Goal: Information Seeking & Learning: Learn about a topic

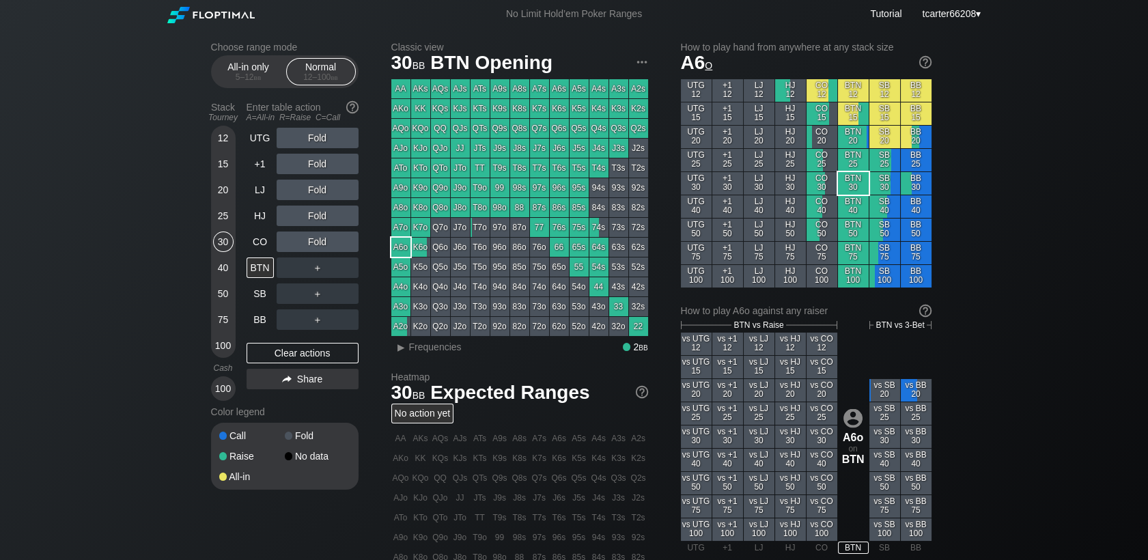
drag, startPoint x: 225, startPoint y: 296, endPoint x: 242, endPoint y: 296, distance: 16.4
click at [226, 296] on div "50" at bounding box center [223, 293] width 20 height 20
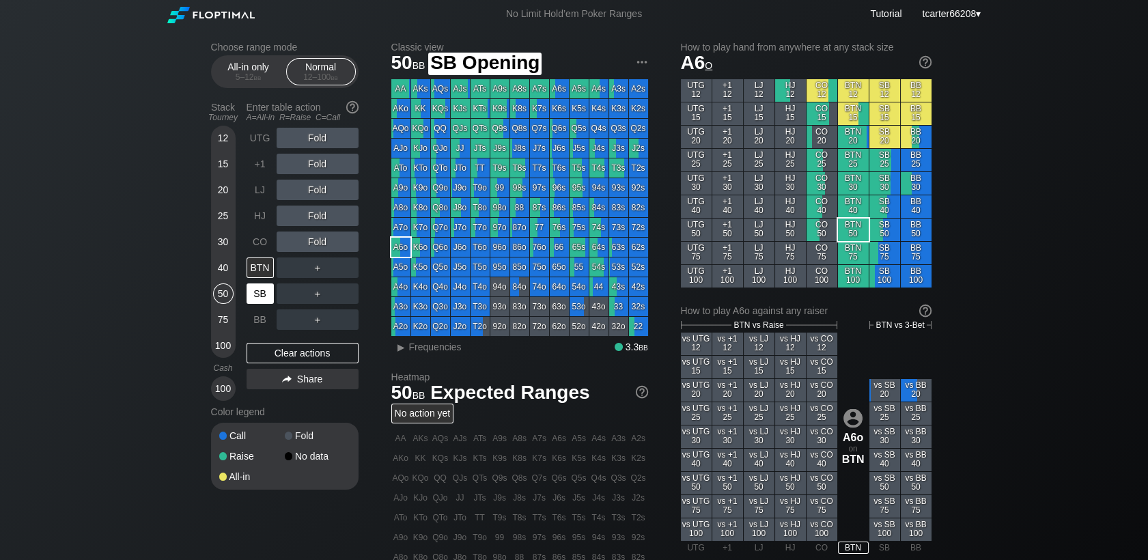
click at [256, 296] on div "SB" at bounding box center [260, 293] width 27 height 20
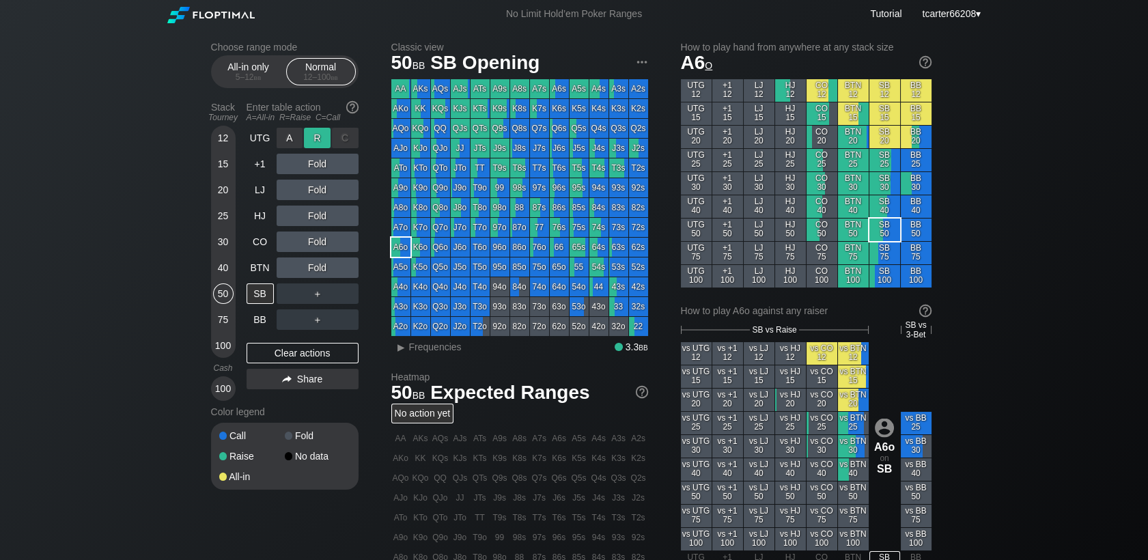
click at [323, 141] on div "R ✕" at bounding box center [317, 138] width 27 height 20
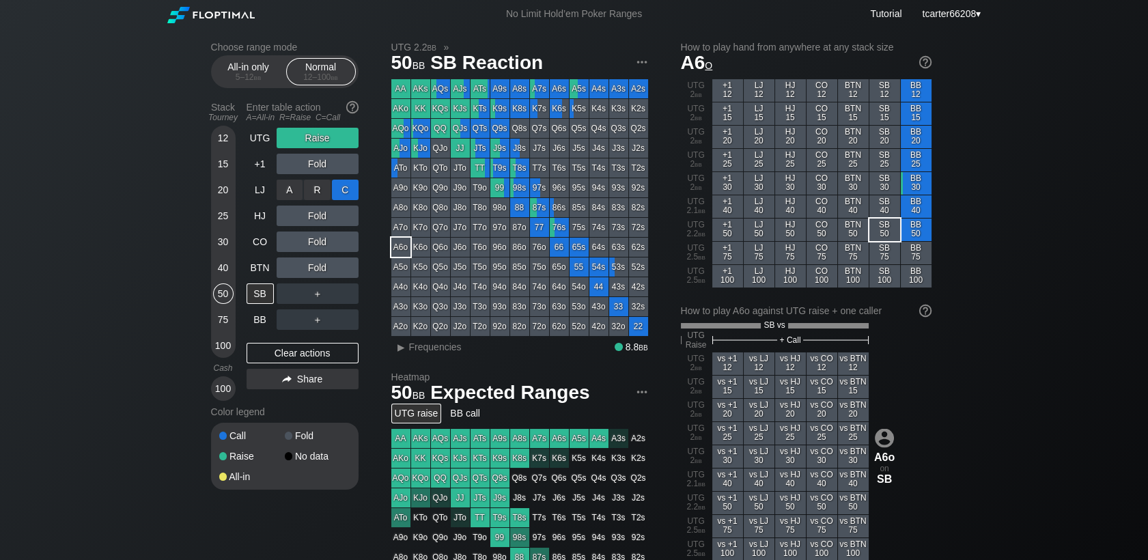
click at [339, 197] on div "C ✕" at bounding box center [345, 190] width 27 height 20
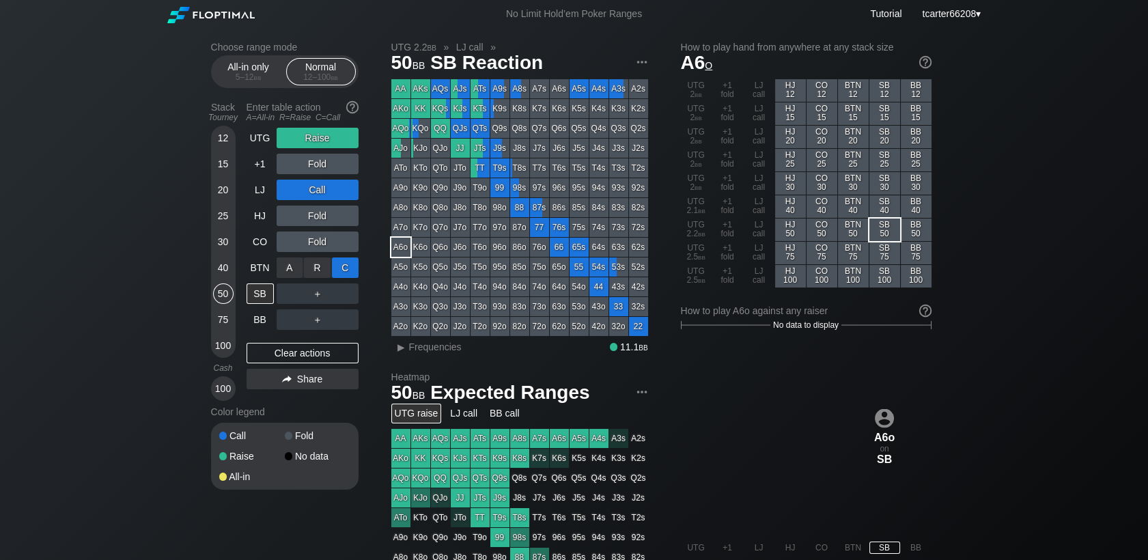
click at [350, 270] on div "C ✕" at bounding box center [345, 267] width 27 height 20
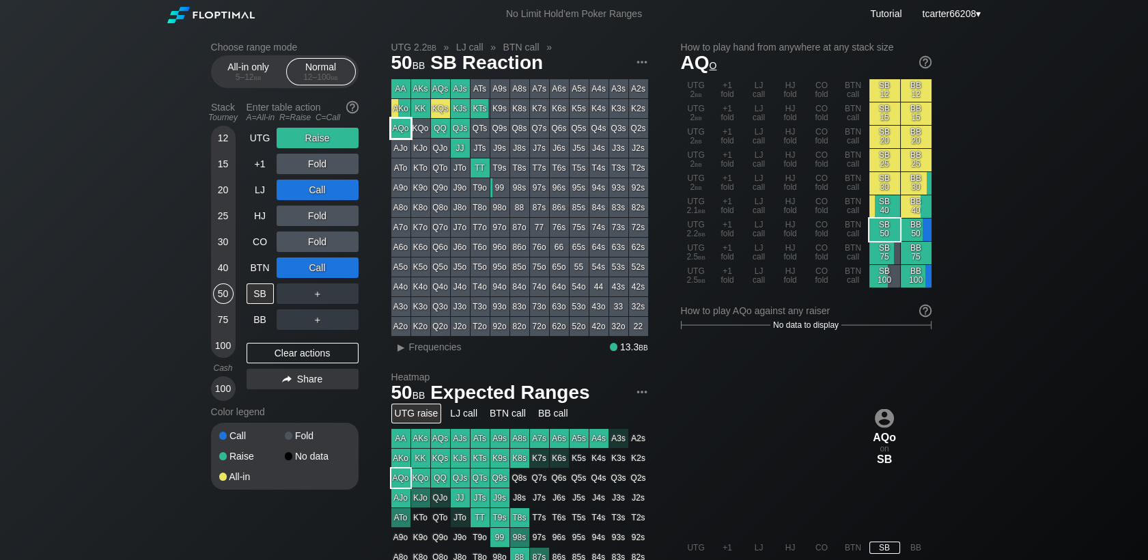
click at [399, 130] on div "AQo" at bounding box center [400, 128] width 19 height 19
click at [342, 355] on div "Clear actions" at bounding box center [303, 353] width 112 height 20
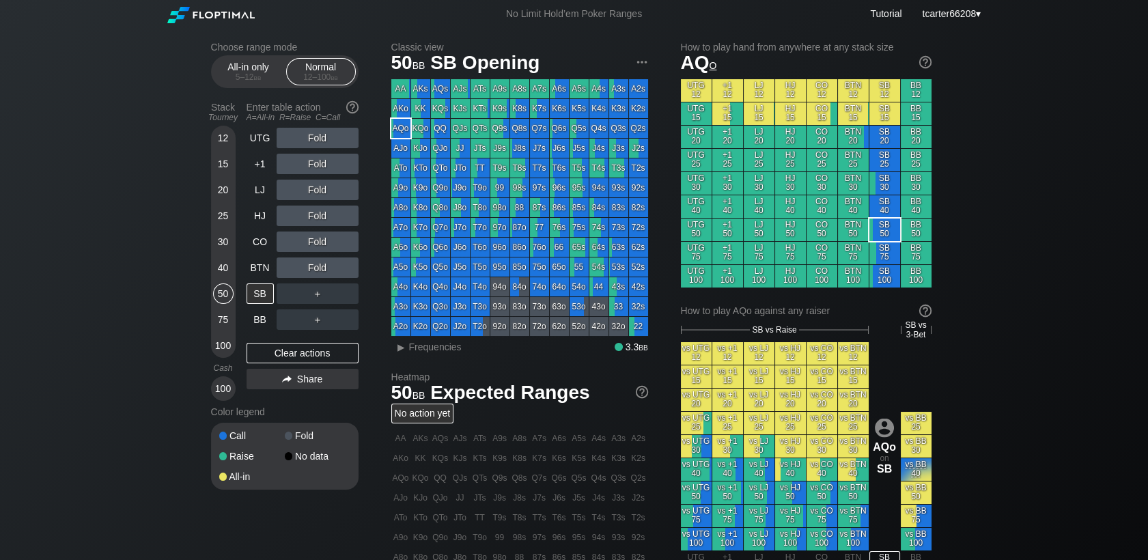
click at [223, 351] on div "100" at bounding box center [223, 345] width 20 height 20
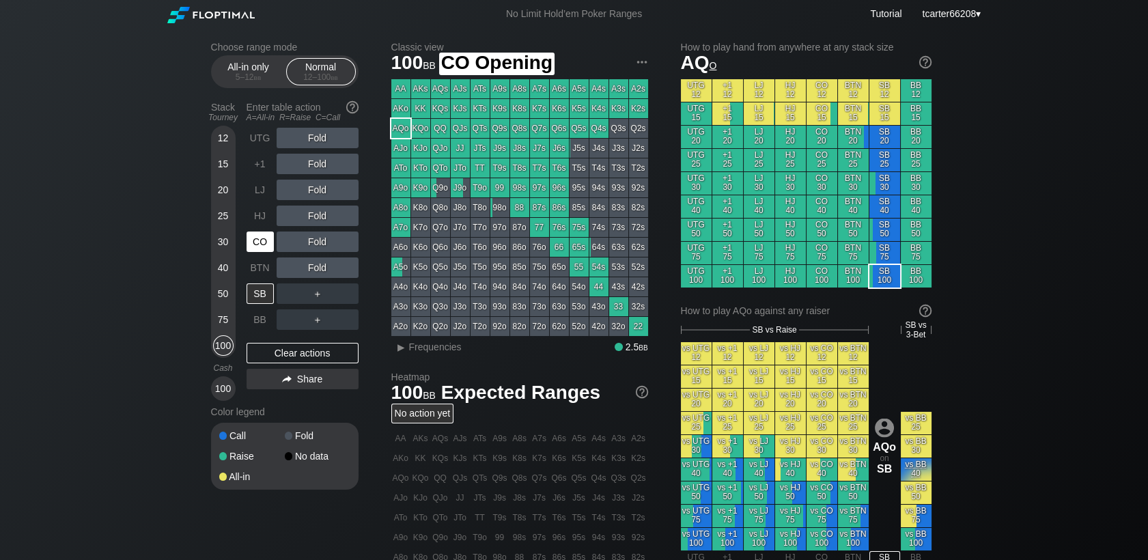
click at [261, 247] on div "CO" at bounding box center [260, 242] width 27 height 20
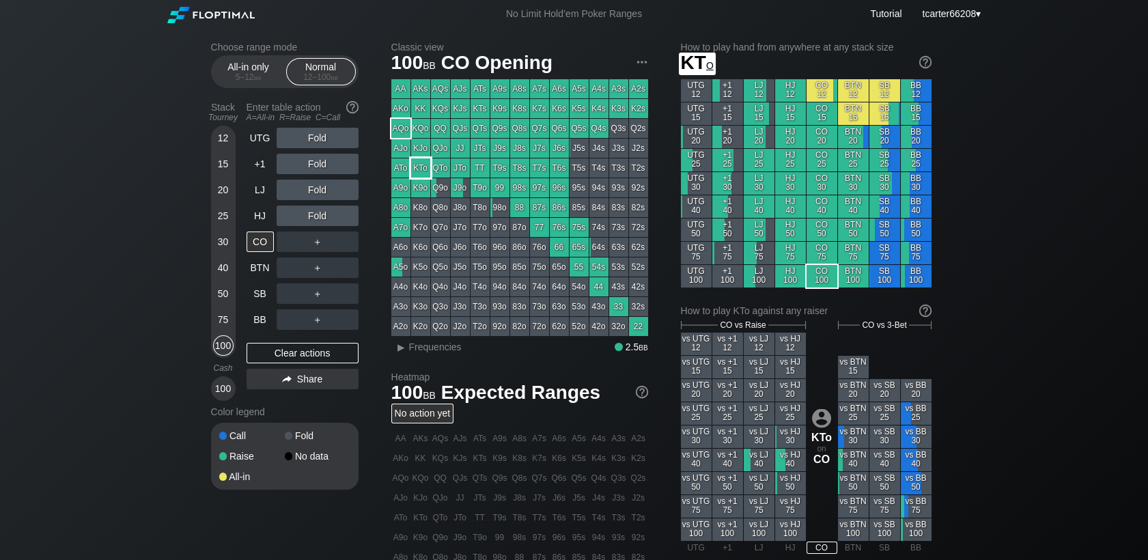
click at [421, 163] on div "KTo" at bounding box center [420, 167] width 19 height 19
drag, startPoint x: 225, startPoint y: 296, endPoint x: 251, endPoint y: 296, distance: 26.6
click at [225, 296] on div "50" at bounding box center [223, 293] width 20 height 20
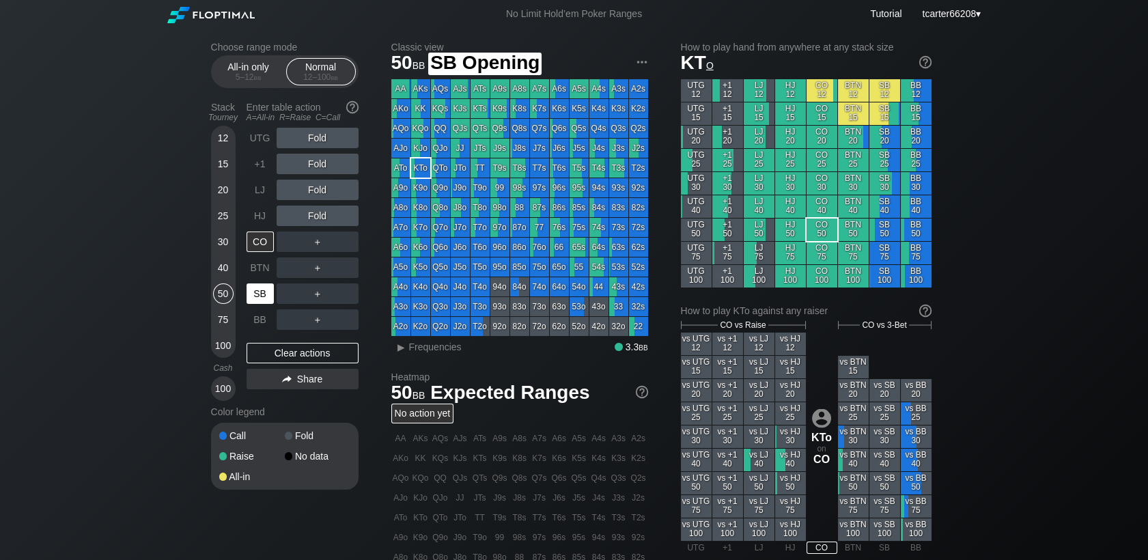
drag, startPoint x: 256, startPoint y: 296, endPoint x: 279, endPoint y: 287, distance: 24.2
click at [257, 296] on div "SB" at bounding box center [260, 293] width 27 height 20
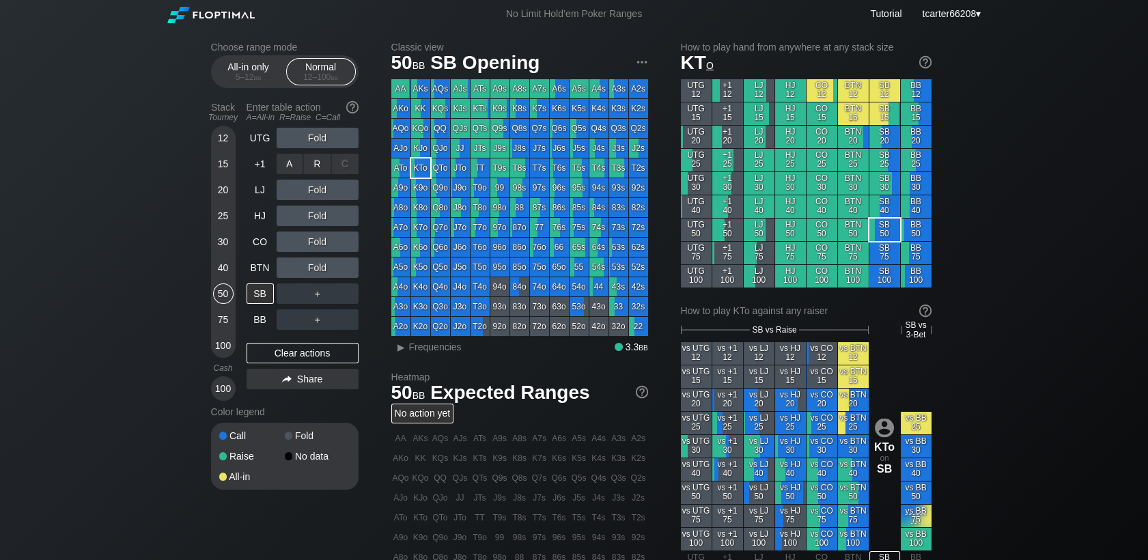
click at [312, 153] on div "A ✕ R ✕ C ✕ Fold" at bounding box center [318, 163] width 82 height 31
click at [312, 145] on div "R ✕" at bounding box center [317, 138] width 27 height 20
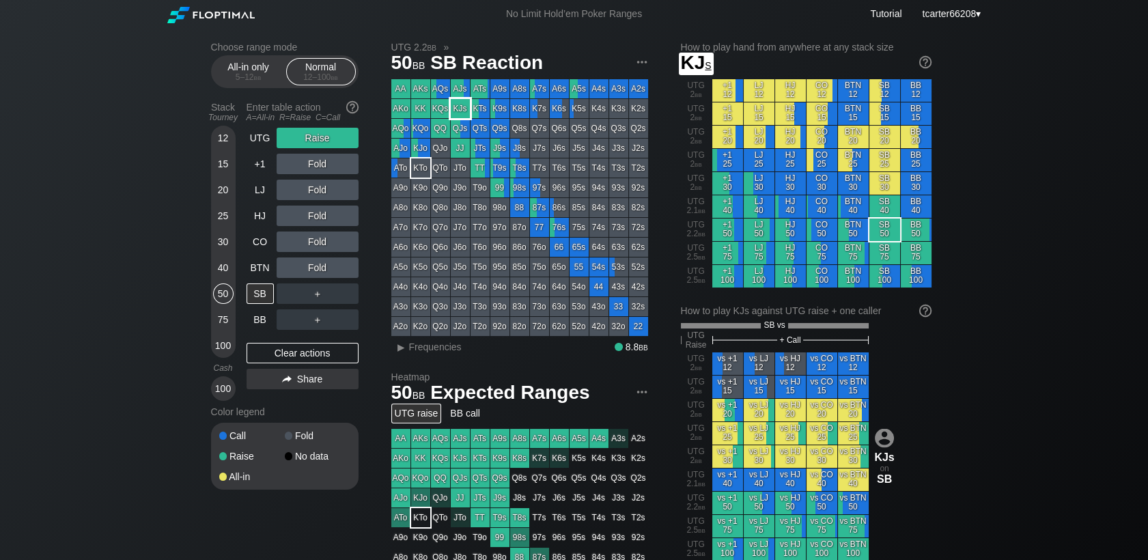
click at [464, 112] on div "KJs" at bounding box center [460, 108] width 19 height 19
drag, startPoint x: 271, startPoint y: 357, endPoint x: 225, endPoint y: 296, distance: 77.0
click at [270, 356] on div "Clear actions" at bounding box center [303, 353] width 112 height 20
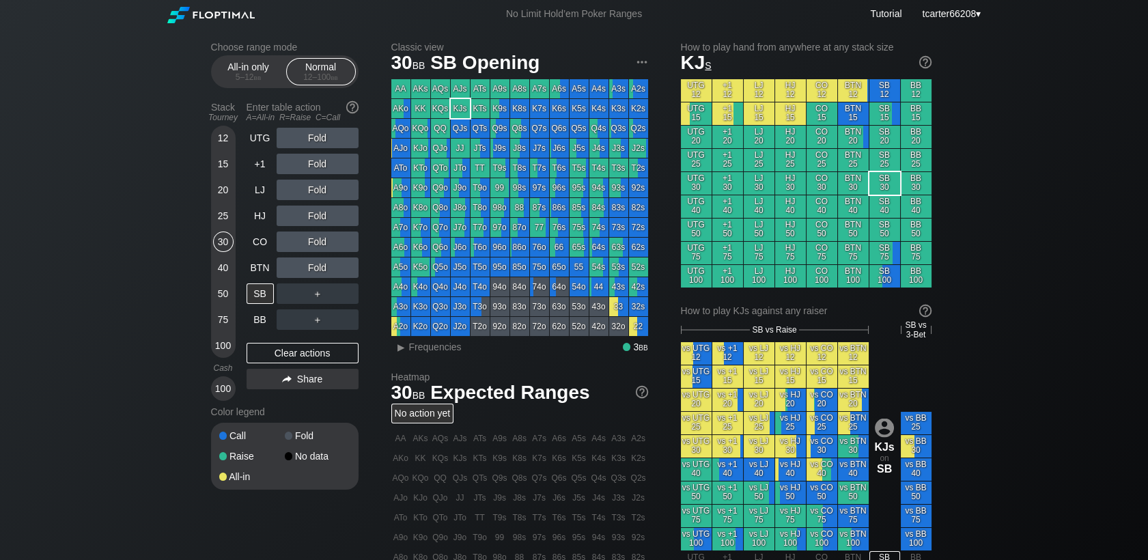
drag, startPoint x: 228, startPoint y: 238, endPoint x: 242, endPoint y: 268, distance: 33.6
click at [228, 240] on div "30" at bounding box center [223, 242] width 20 height 20
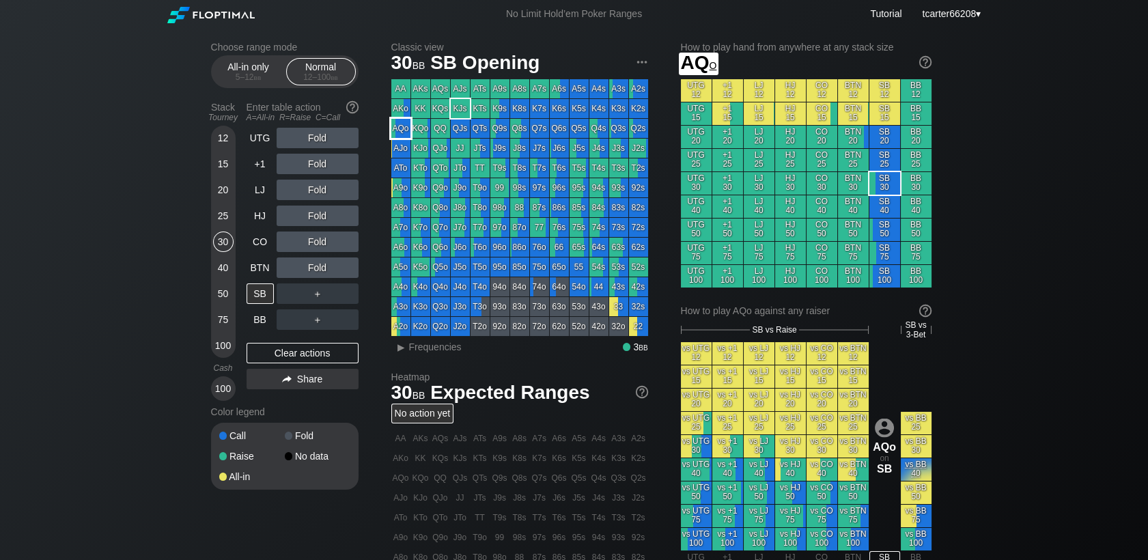
click at [400, 129] on div "AQo" at bounding box center [400, 128] width 19 height 19
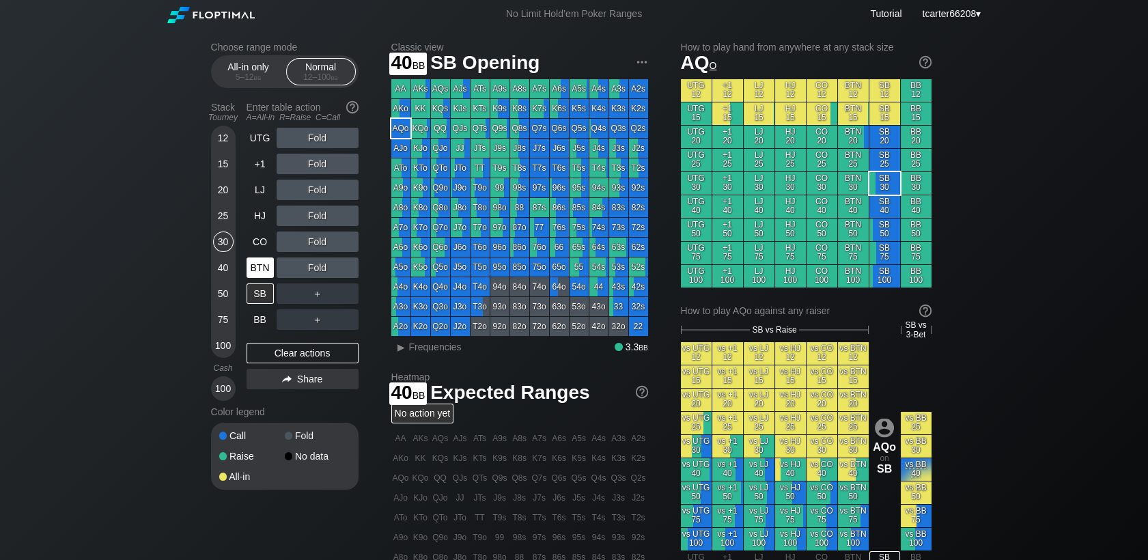
drag, startPoint x: 229, startPoint y: 275, endPoint x: 262, endPoint y: 270, distance: 33.1
click at [230, 275] on div "40" at bounding box center [223, 267] width 20 height 20
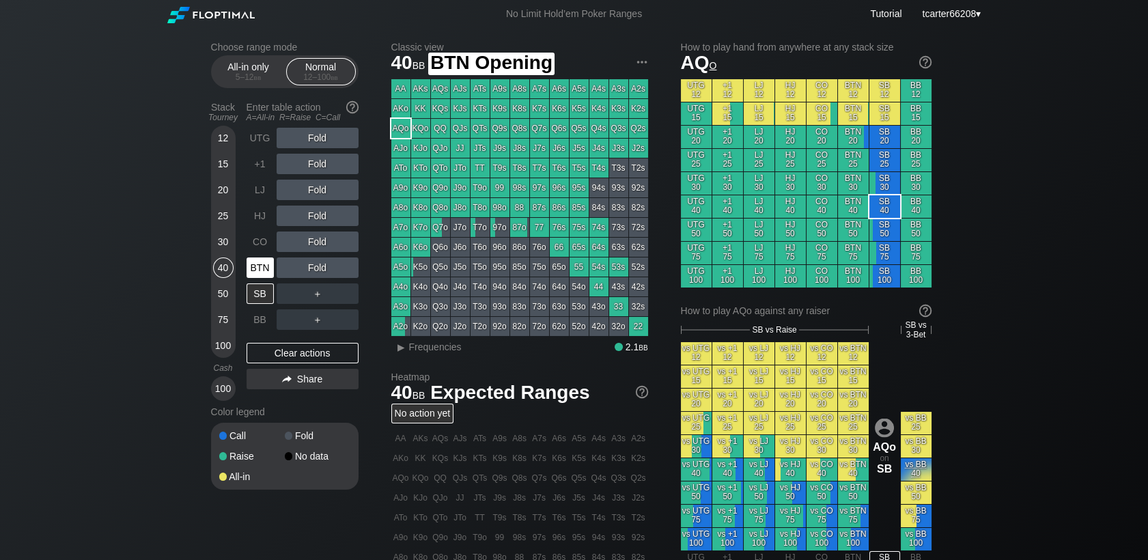
click at [269, 270] on div "BTN" at bounding box center [260, 267] width 27 height 20
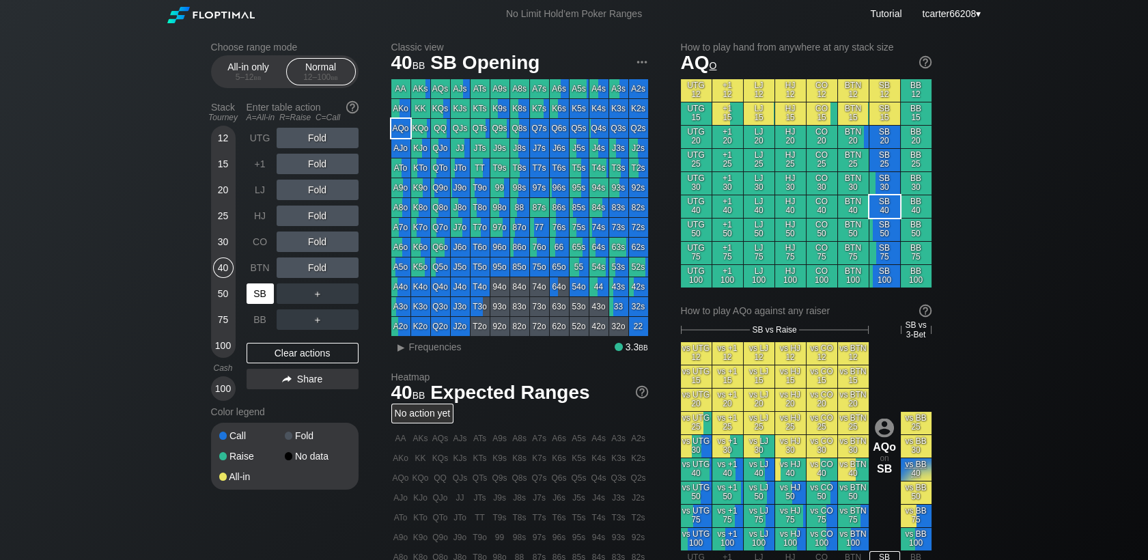
click at [262, 295] on div "SB" at bounding box center [260, 293] width 27 height 20
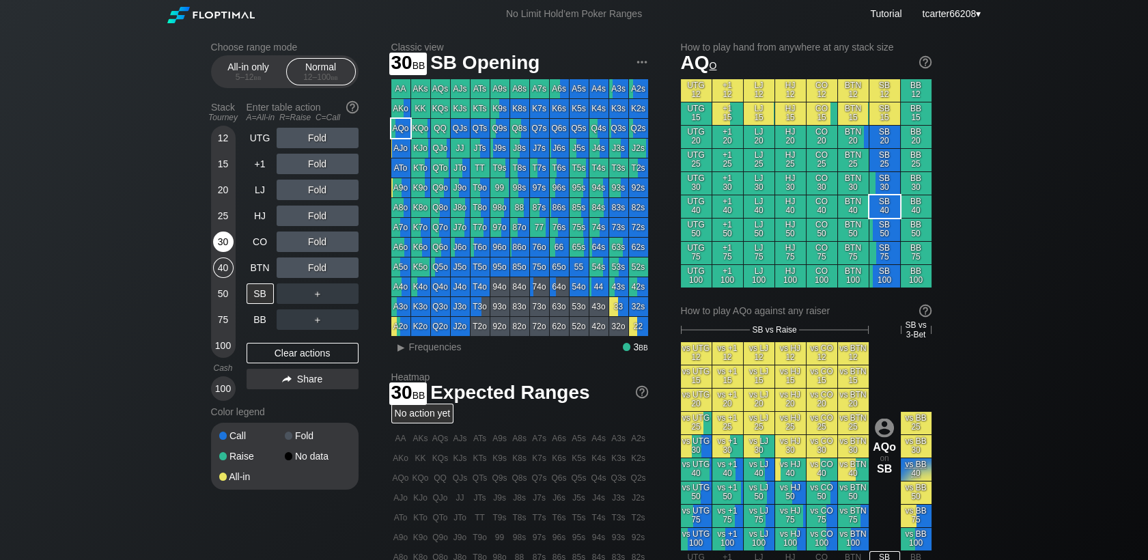
click at [219, 249] on div "30" at bounding box center [223, 242] width 20 height 20
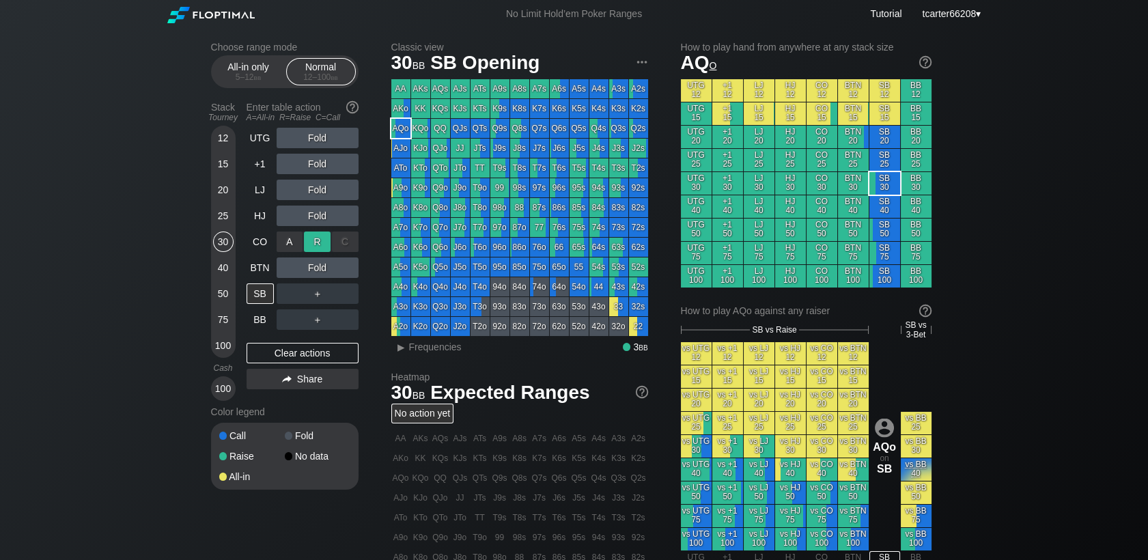
click at [308, 243] on div "R ✕" at bounding box center [317, 242] width 27 height 20
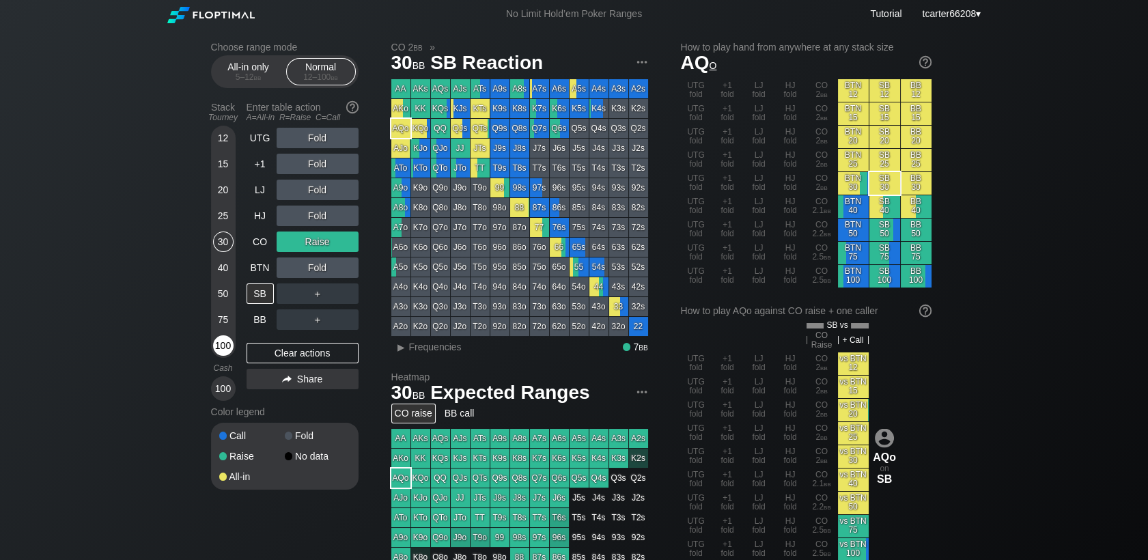
drag, startPoint x: 296, startPoint y: 350, endPoint x: 228, endPoint y: 350, distance: 67.6
click at [296, 351] on div "Clear actions" at bounding box center [303, 353] width 112 height 20
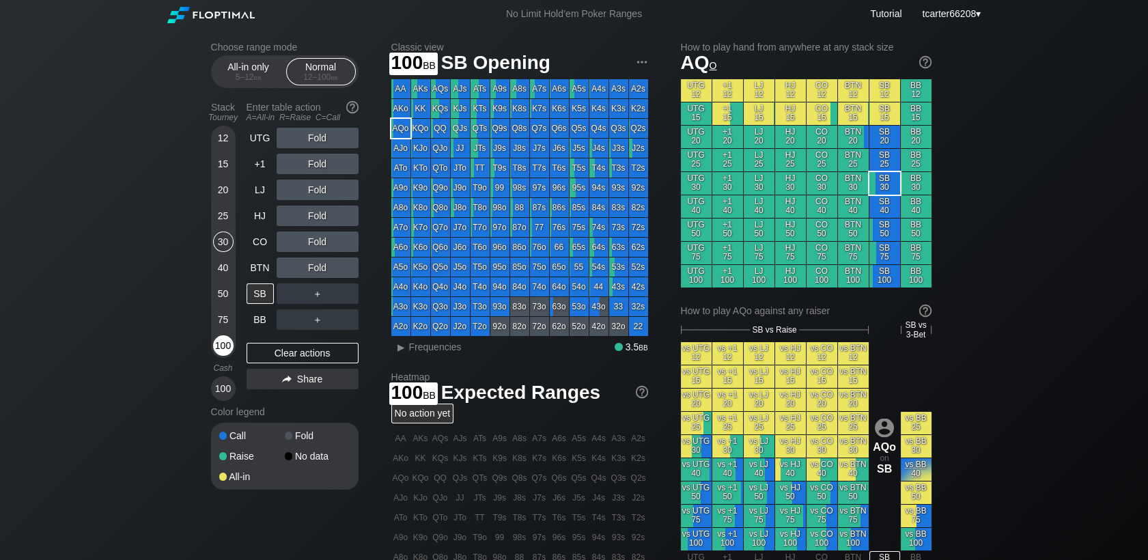
click at [227, 350] on div "100" at bounding box center [223, 345] width 20 height 20
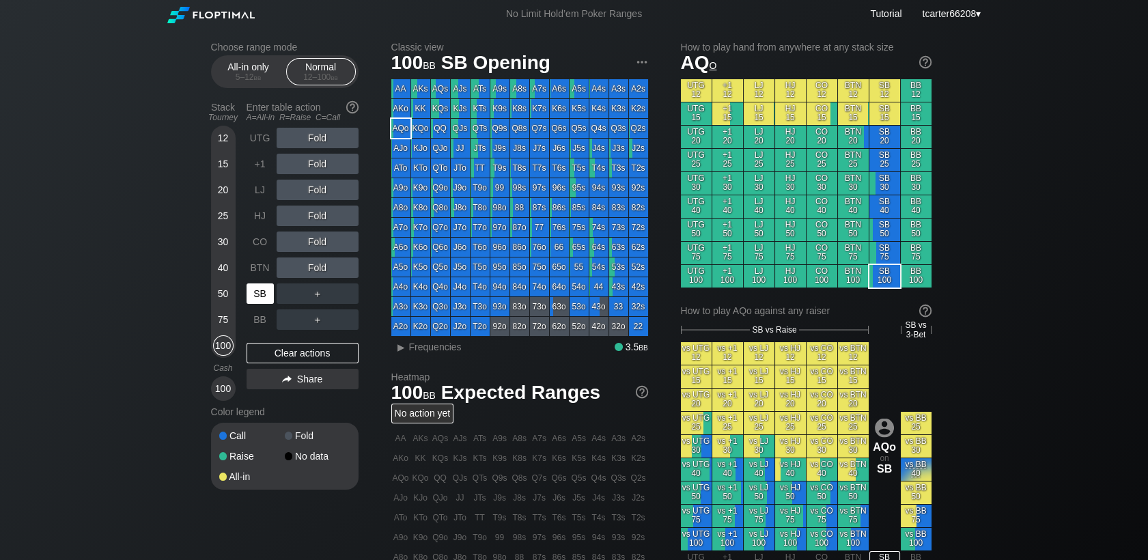
click at [255, 297] on div "SB" at bounding box center [260, 293] width 27 height 20
drag, startPoint x: 224, startPoint y: 242, endPoint x: 271, endPoint y: 322, distance: 92.8
click at [225, 242] on div "30" at bounding box center [223, 242] width 20 height 20
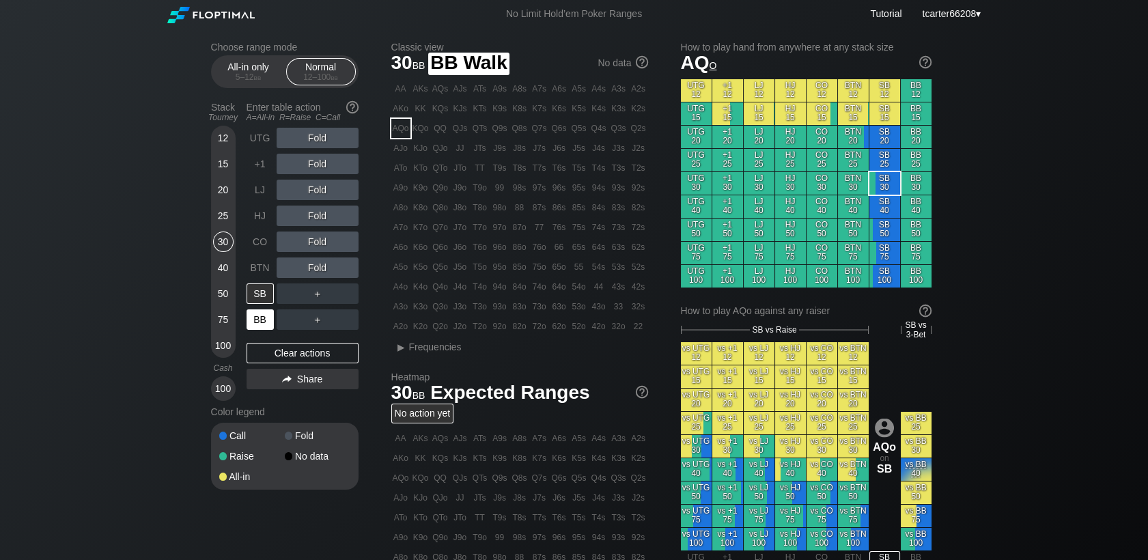
click at [267, 326] on div "BB" at bounding box center [260, 319] width 27 height 20
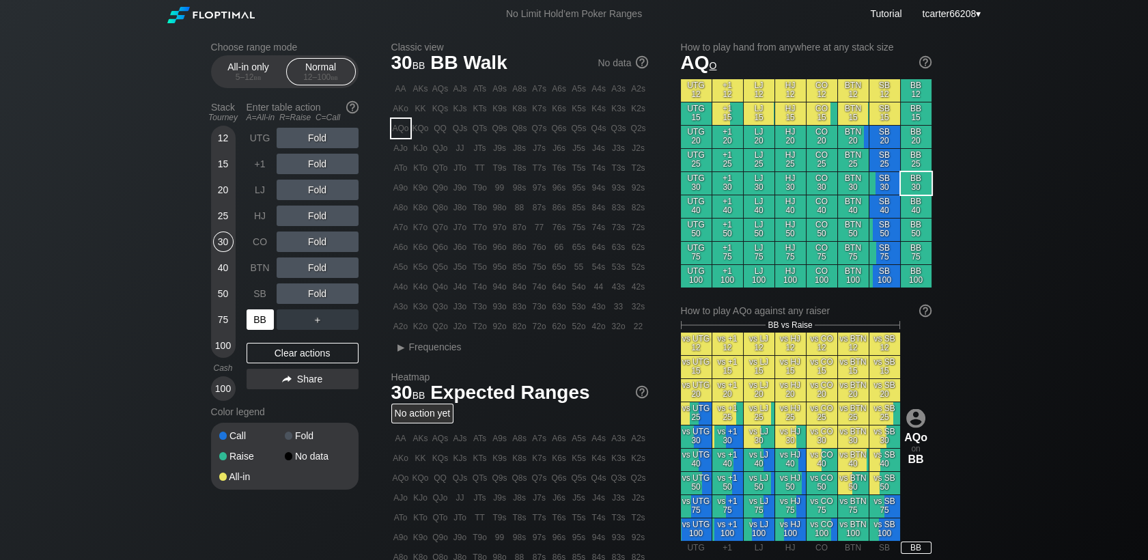
click at [266, 325] on div "BB" at bounding box center [260, 319] width 27 height 20
click at [316, 272] on div "R ✕" at bounding box center [317, 267] width 27 height 20
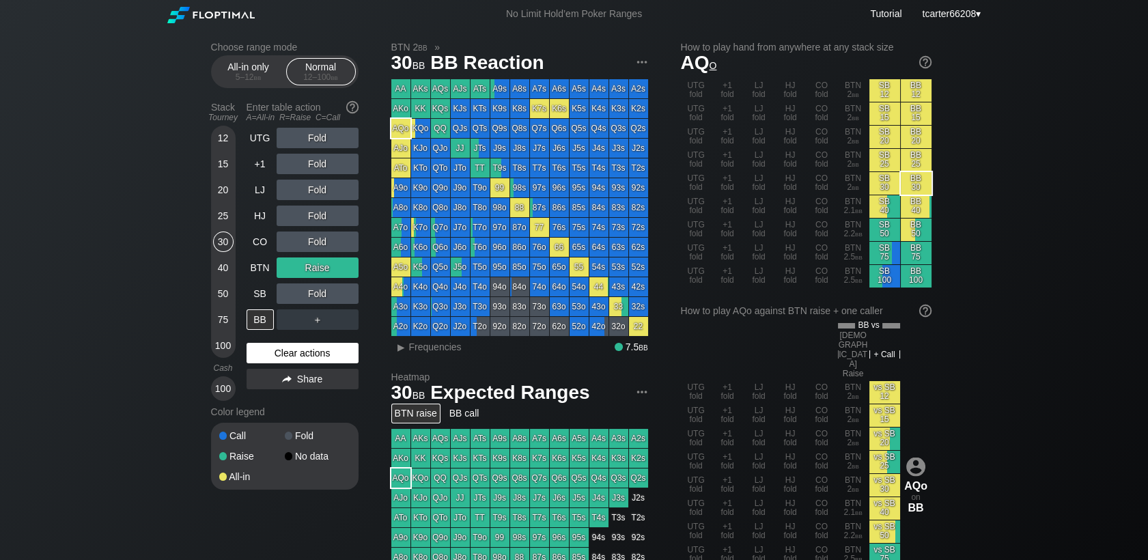
click at [317, 358] on div "Clear actions" at bounding box center [303, 353] width 112 height 20
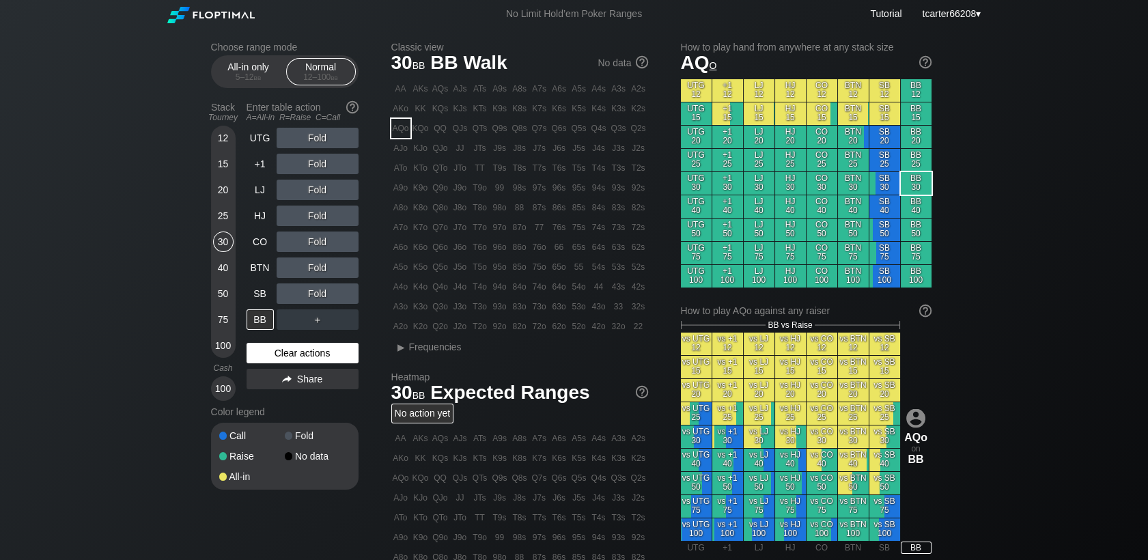
click at [290, 352] on div "Clear actions" at bounding box center [303, 353] width 112 height 20
click at [227, 300] on div "50" at bounding box center [223, 293] width 20 height 20
click at [226, 298] on div "50" at bounding box center [223, 293] width 20 height 20
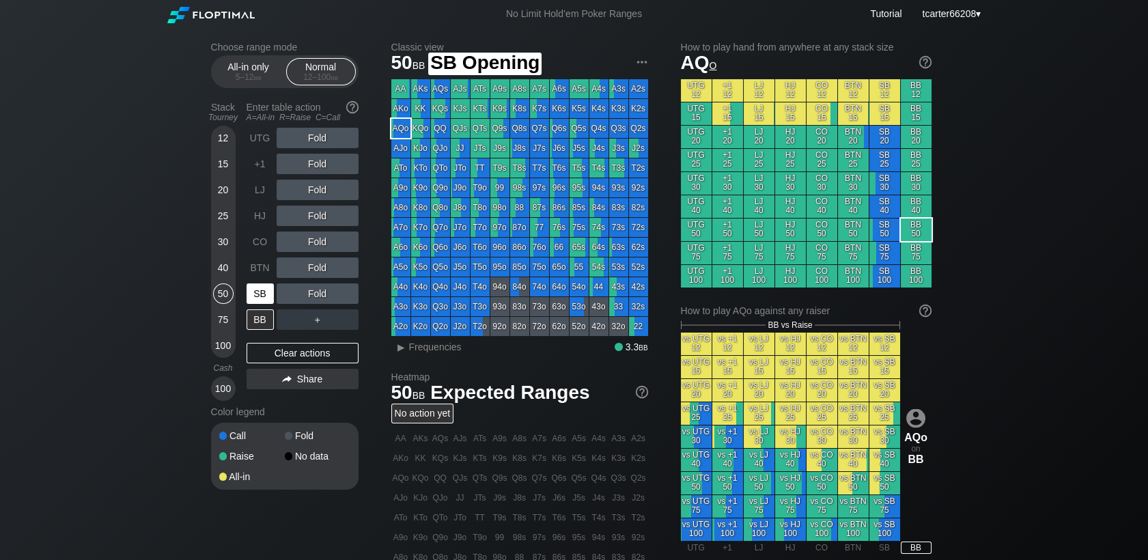
click at [260, 303] on div "SB" at bounding box center [260, 293] width 27 height 20
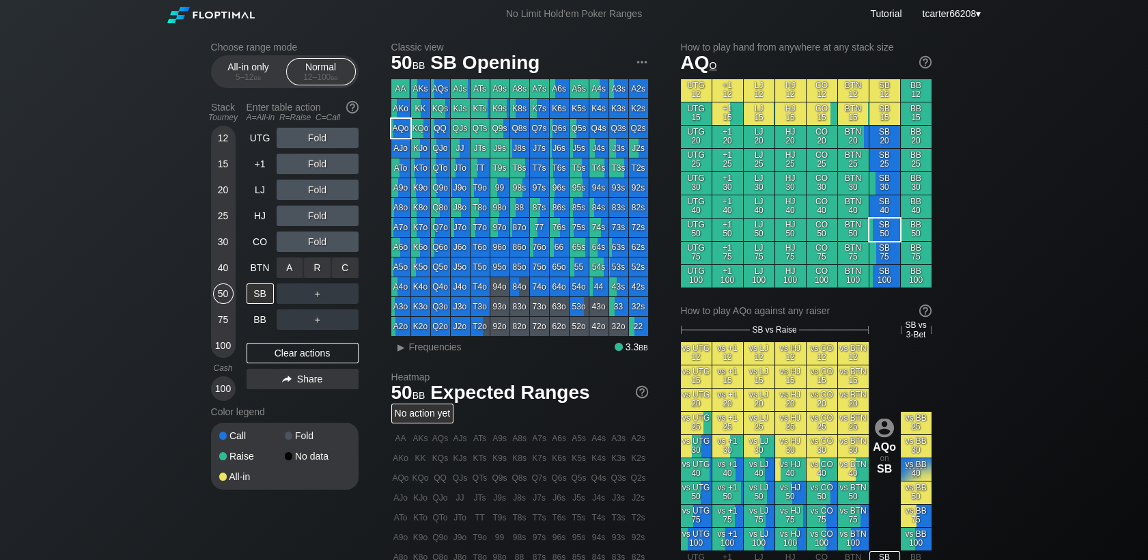
drag, startPoint x: 282, startPoint y: 277, endPoint x: 268, endPoint y: 275, distance: 13.7
click at [279, 275] on div "A ✕" at bounding box center [290, 267] width 27 height 20
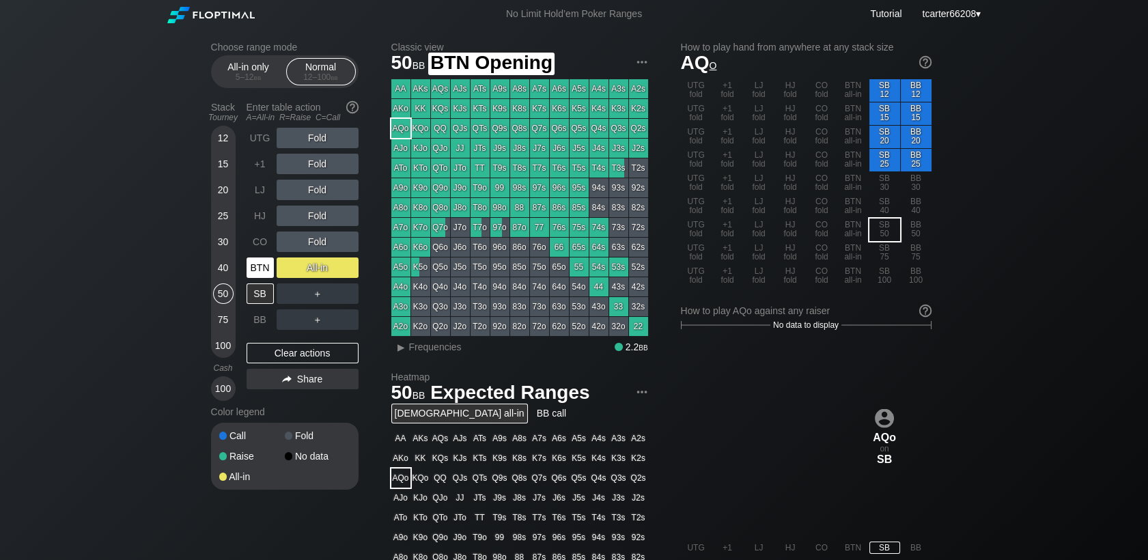
click at [268, 275] on div "BTN" at bounding box center [260, 267] width 27 height 20
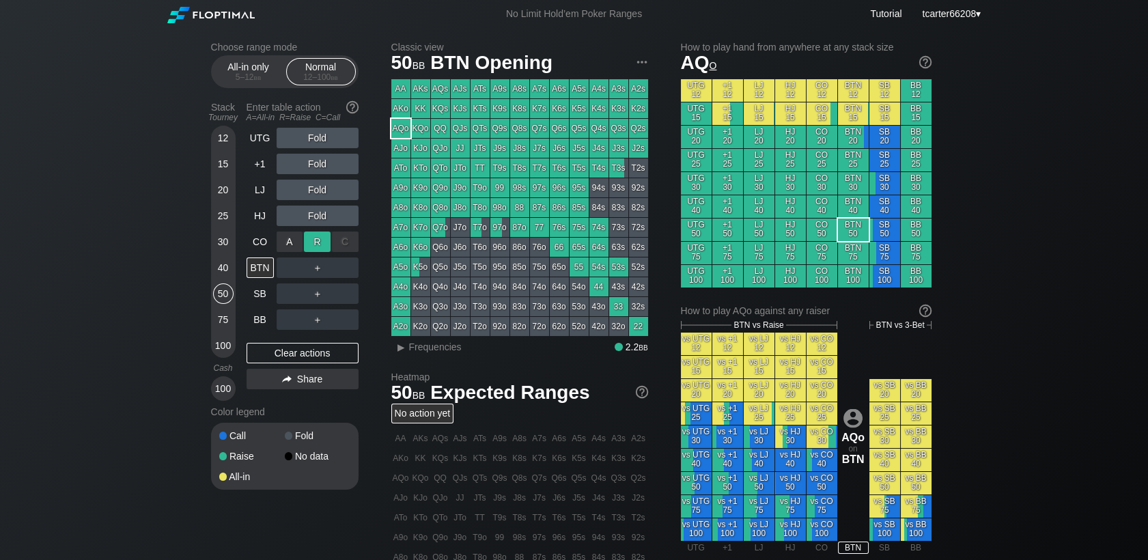
click at [320, 243] on div "R ✕" at bounding box center [317, 242] width 27 height 20
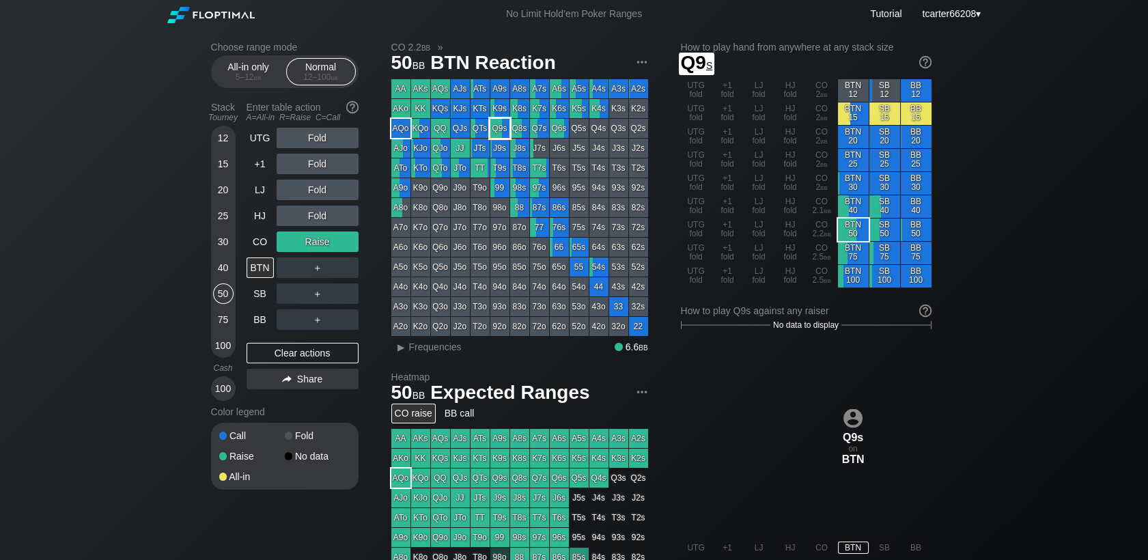
click at [498, 132] on div "Q9s" at bounding box center [499, 128] width 19 height 19
click at [443, 352] on span "Frequencies" at bounding box center [435, 346] width 53 height 11
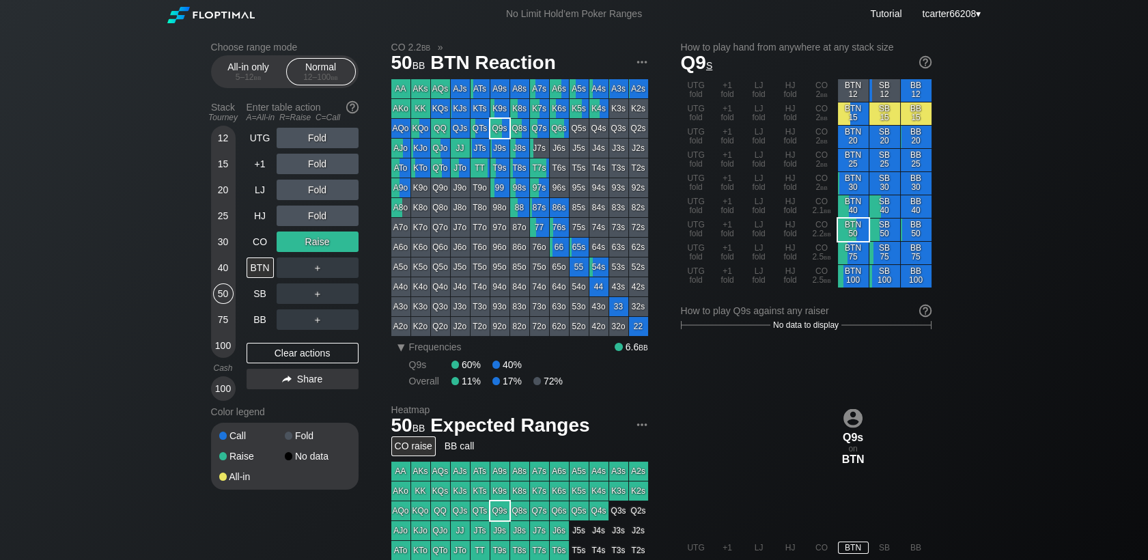
click at [324, 266] on div "＋" at bounding box center [318, 267] width 82 height 20
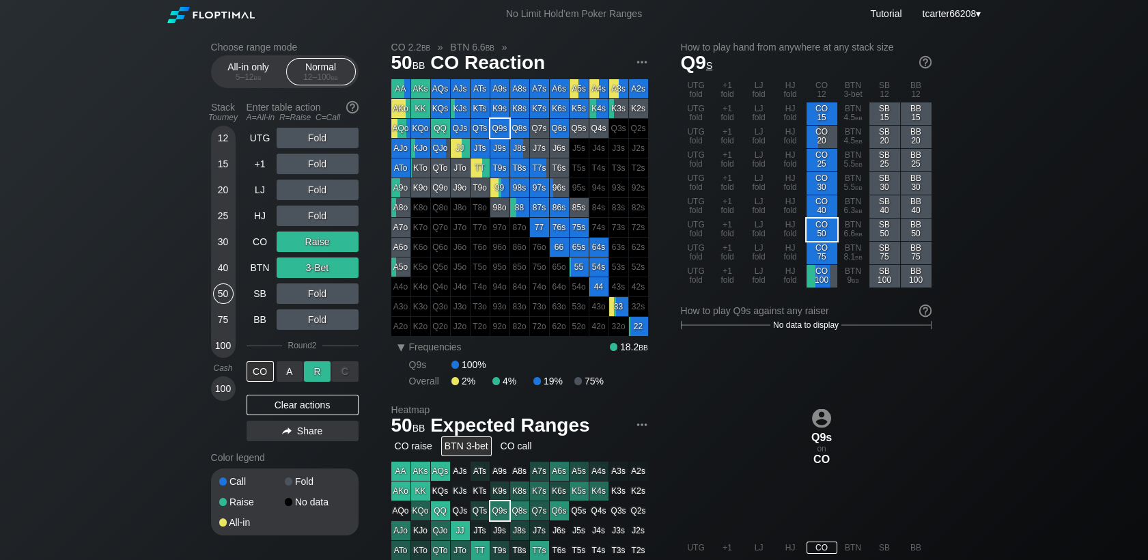
click at [320, 382] on div "R ✕" at bounding box center [317, 371] width 27 height 20
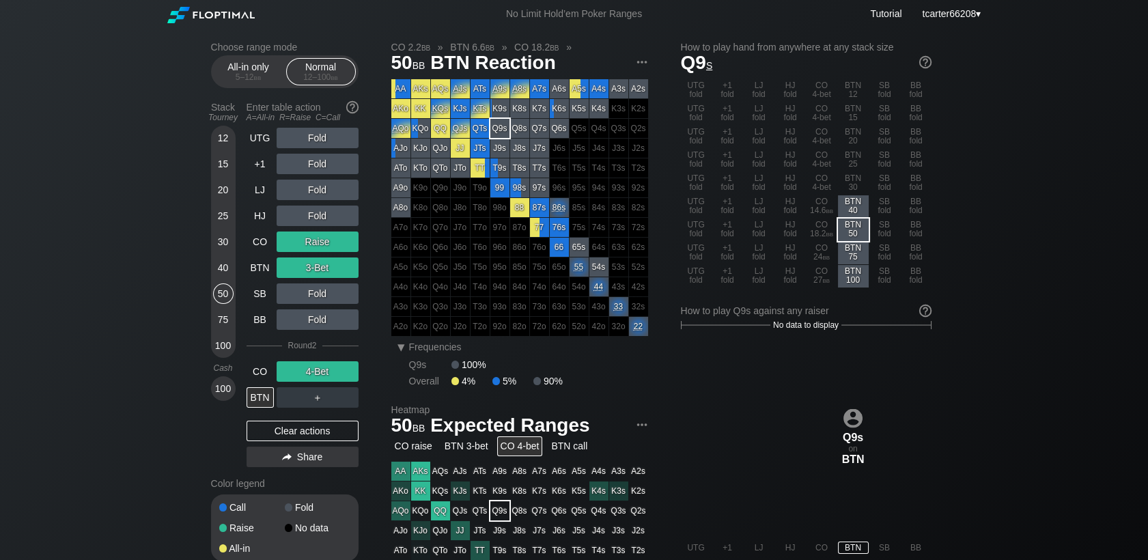
drag, startPoint x: 307, startPoint y: 419, endPoint x: 300, endPoint y: 415, distance: 7.4
click at [307, 419] on div "UTG Fold +1 Fold LJ Fold HJ Fold CO Raise BTN 3-Bet SB Fold BB Fold Round 2 CO …" at bounding box center [303, 300] width 112 height 345
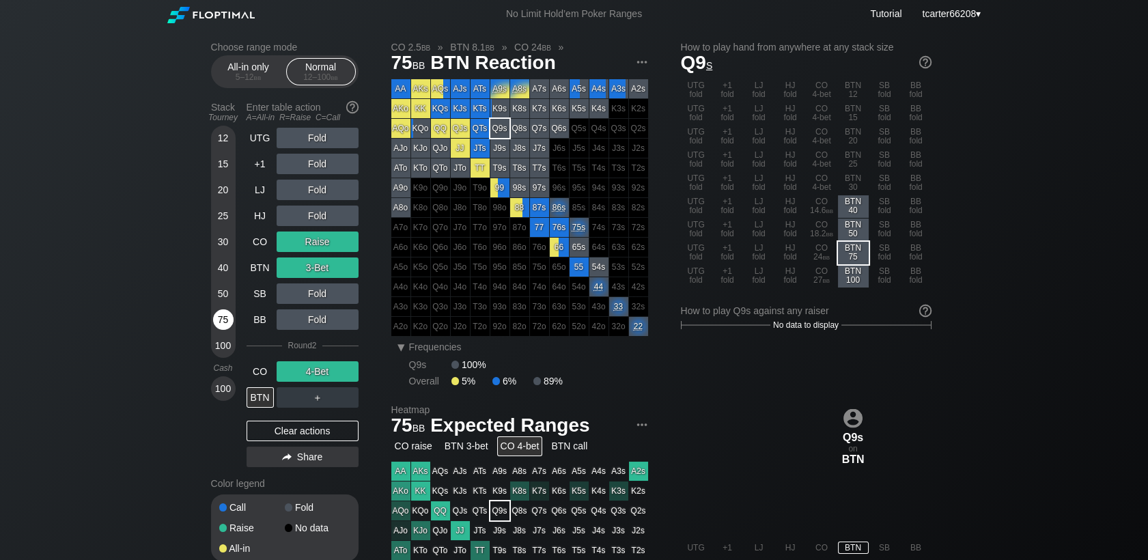
click at [228, 328] on div "75" at bounding box center [223, 319] width 20 height 20
click at [283, 430] on div "Clear actions" at bounding box center [303, 431] width 112 height 20
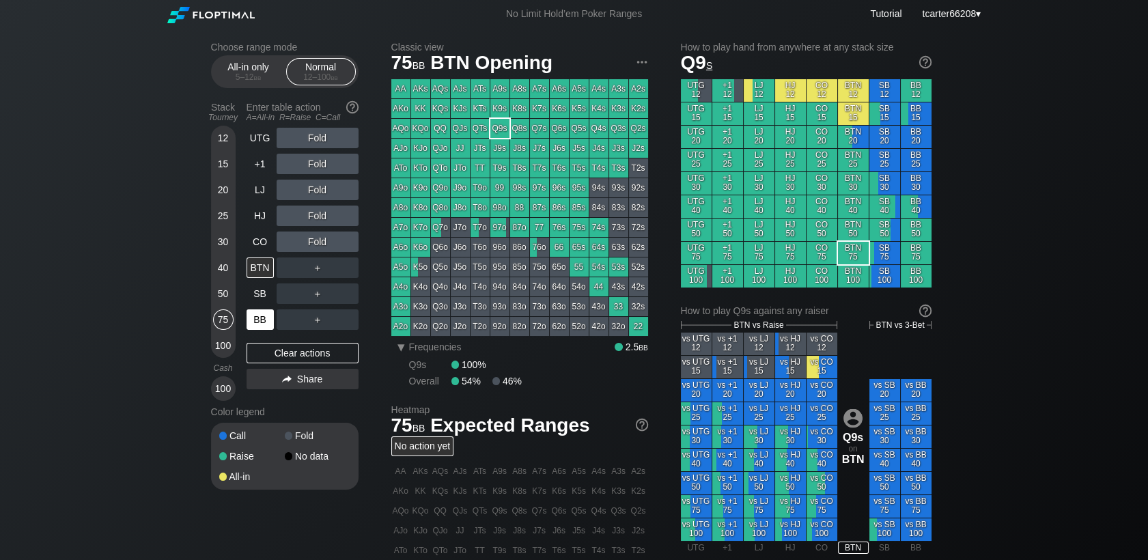
click at [256, 324] on div "BB" at bounding box center [260, 319] width 27 height 20
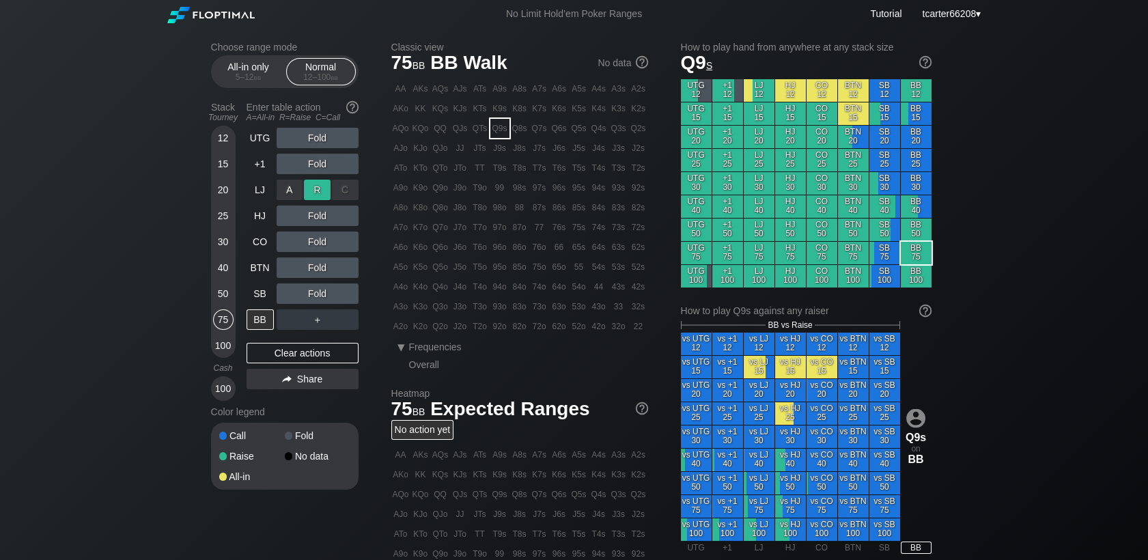
click at [322, 187] on div "R ✕" at bounding box center [317, 190] width 27 height 20
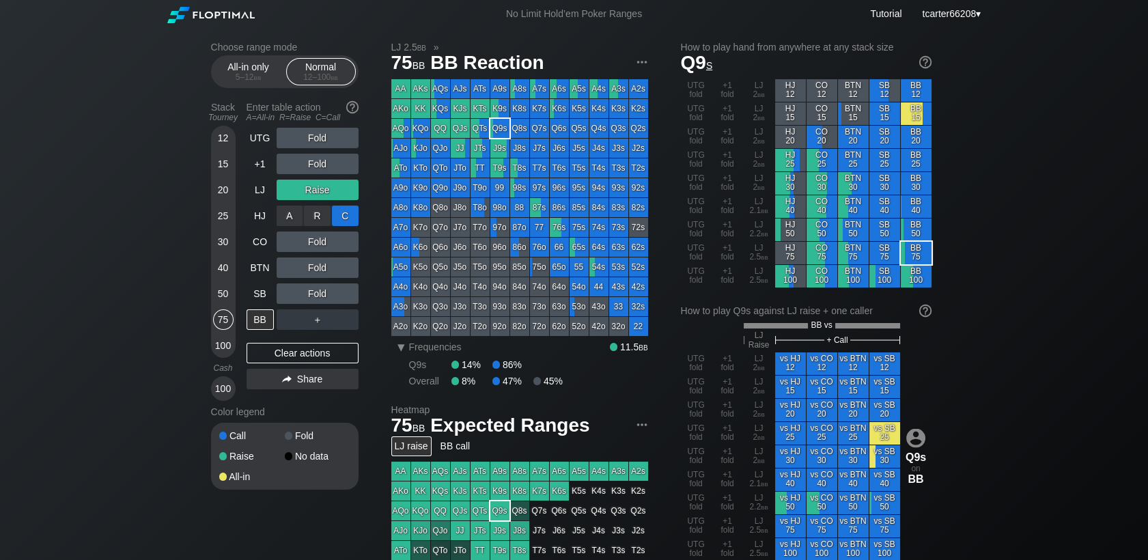
click at [339, 218] on div "C ✕" at bounding box center [345, 216] width 27 height 20
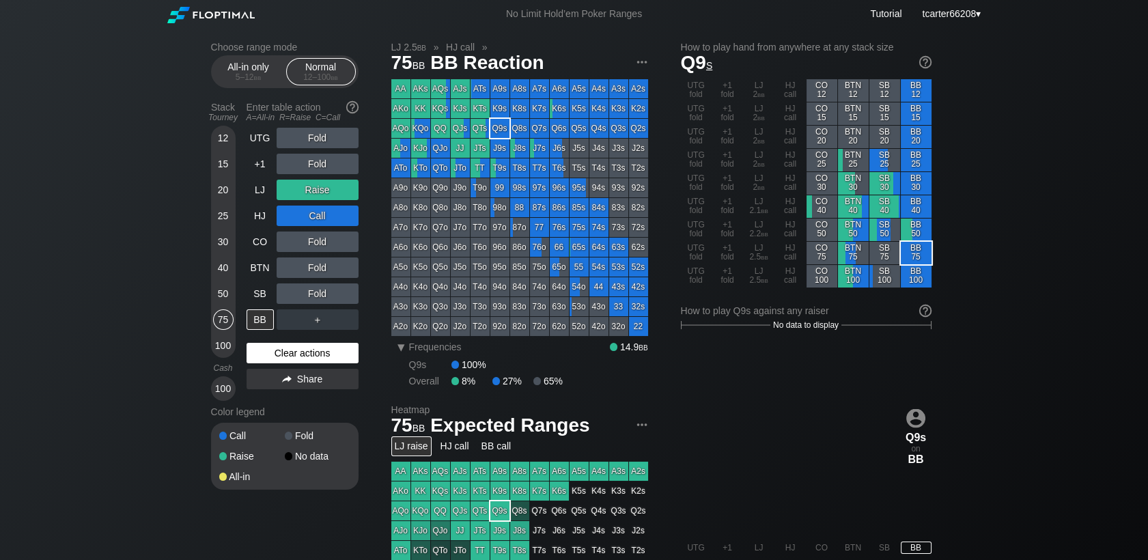
click at [278, 352] on div "Clear actions" at bounding box center [303, 353] width 112 height 20
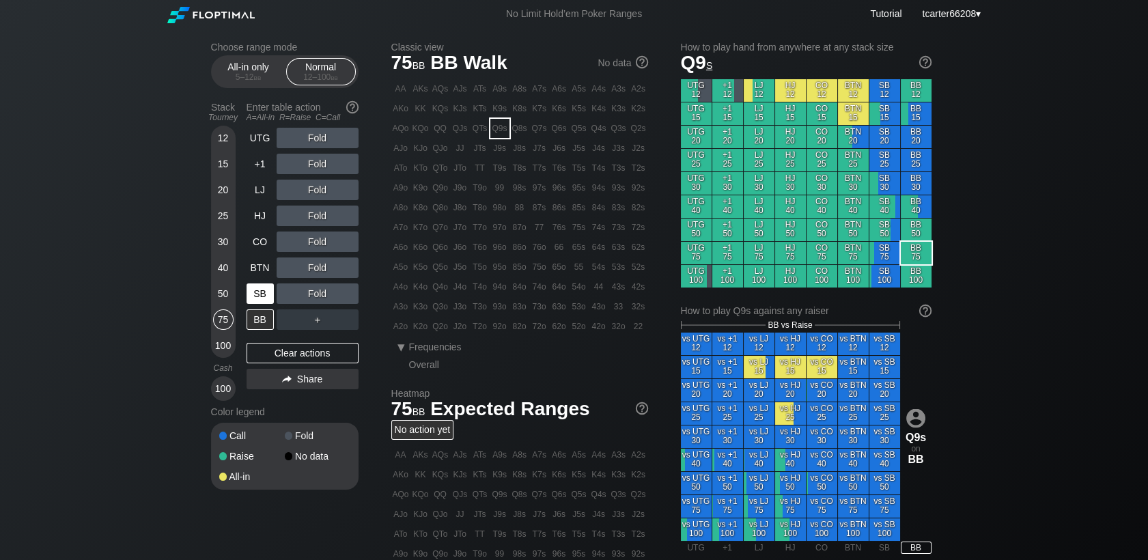
click at [251, 298] on div "SB" at bounding box center [260, 293] width 27 height 20
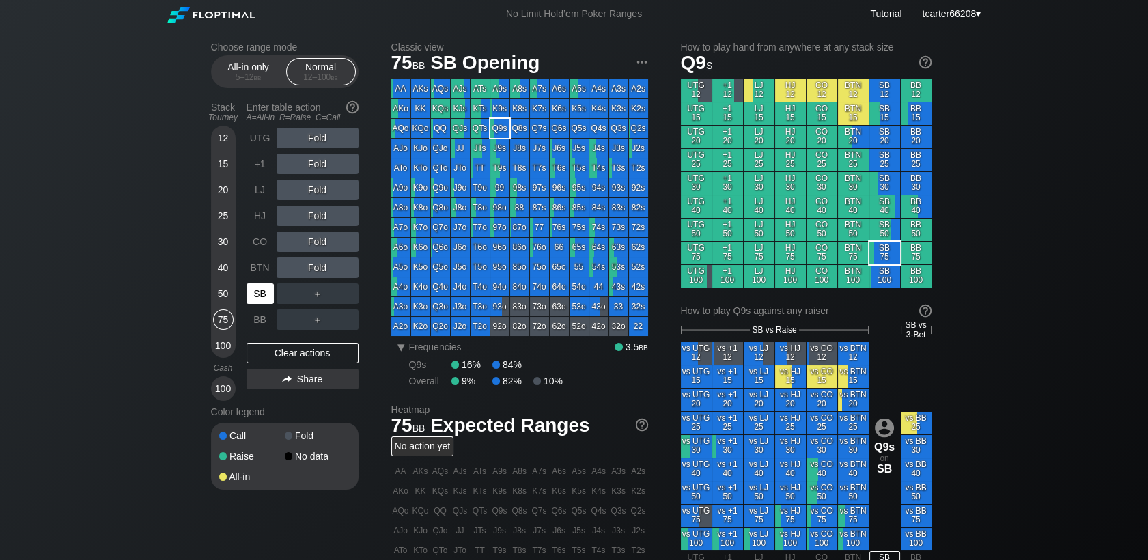
click at [251, 298] on div "SB" at bounding box center [260, 293] width 27 height 20
click at [311, 167] on div "R ✕" at bounding box center [317, 164] width 27 height 20
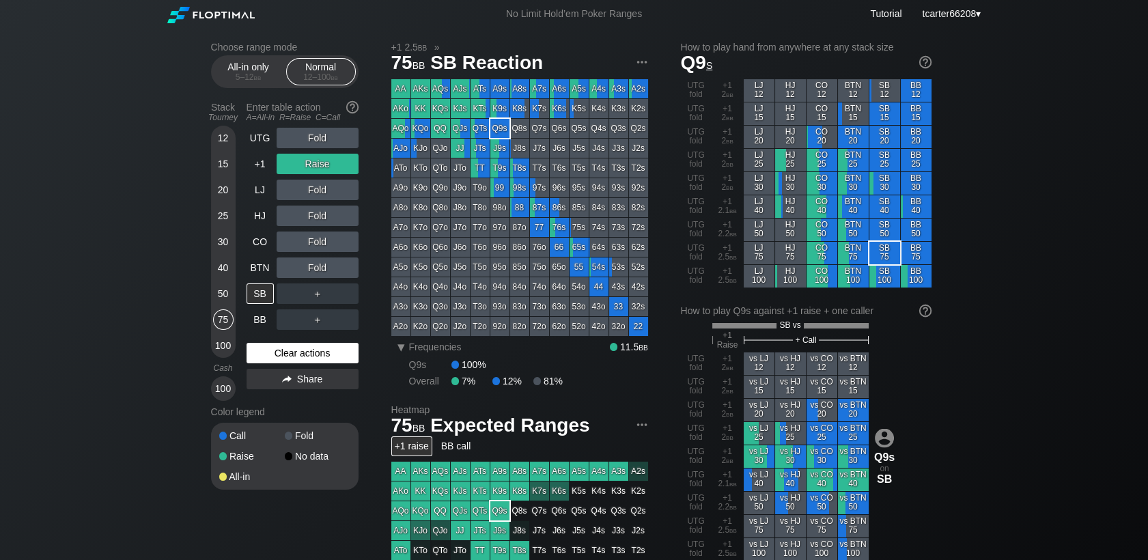
click at [353, 357] on div "Clear actions" at bounding box center [303, 353] width 112 height 20
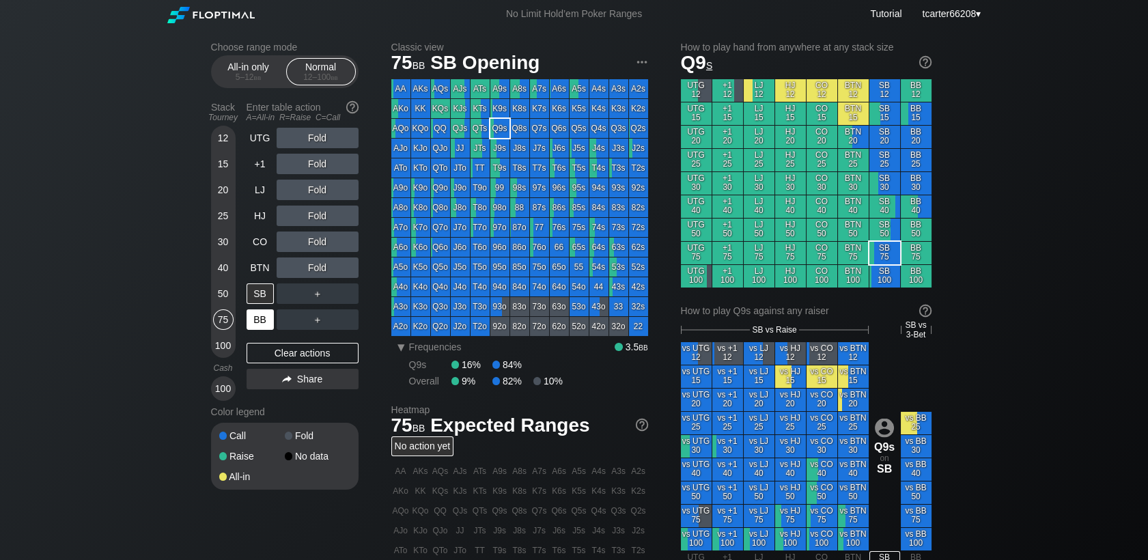
drag, startPoint x: 218, startPoint y: 345, endPoint x: 249, endPoint y: 325, distance: 36.6
click at [218, 345] on div "100" at bounding box center [223, 345] width 20 height 20
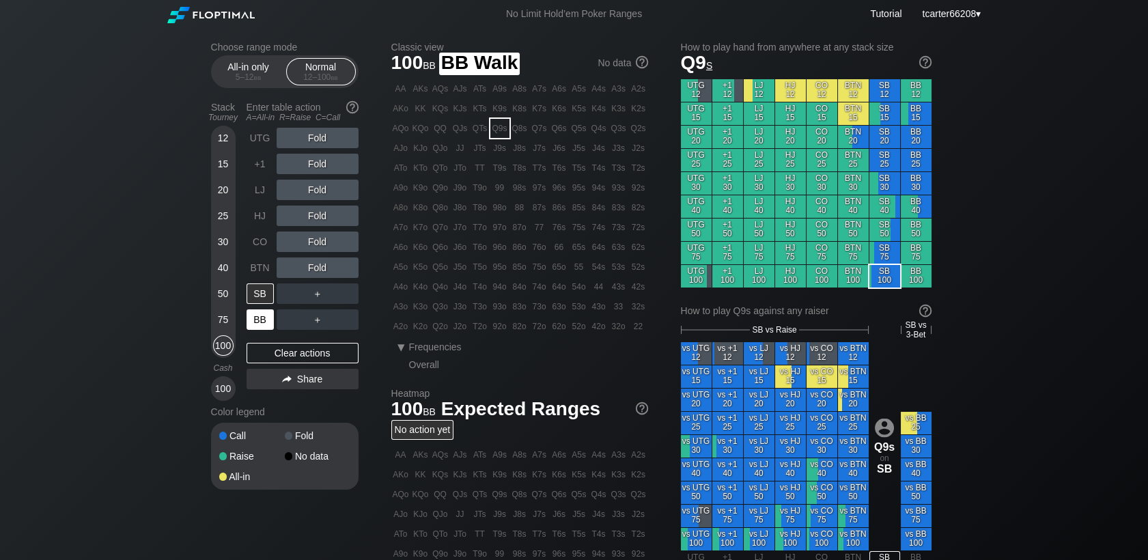
click at [249, 325] on div "BB" at bounding box center [260, 319] width 27 height 20
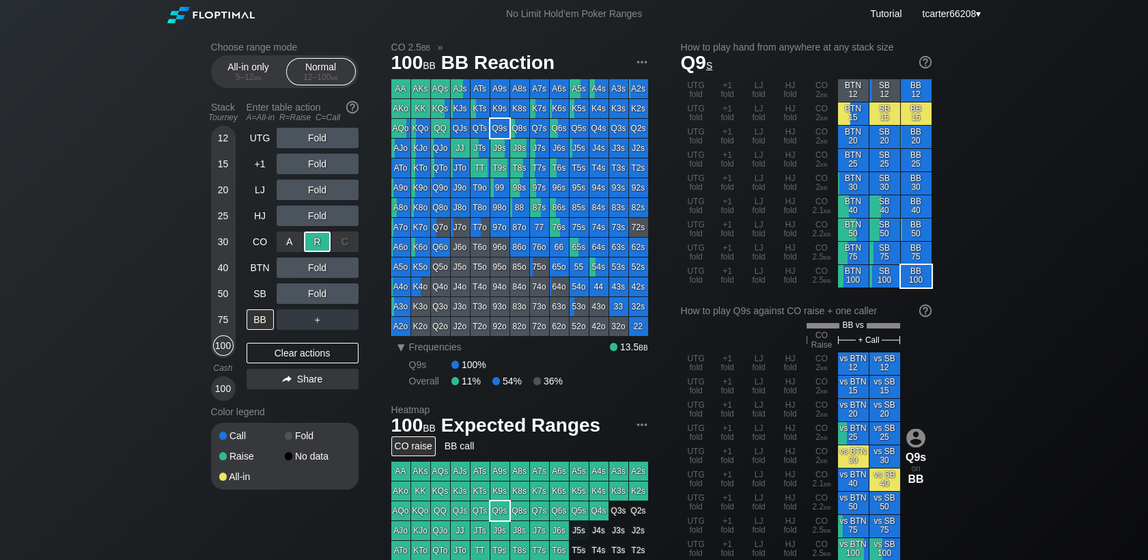
click at [309, 242] on div "R ✕" at bounding box center [317, 242] width 27 height 20
click at [300, 360] on div "Clear actions" at bounding box center [303, 353] width 112 height 20
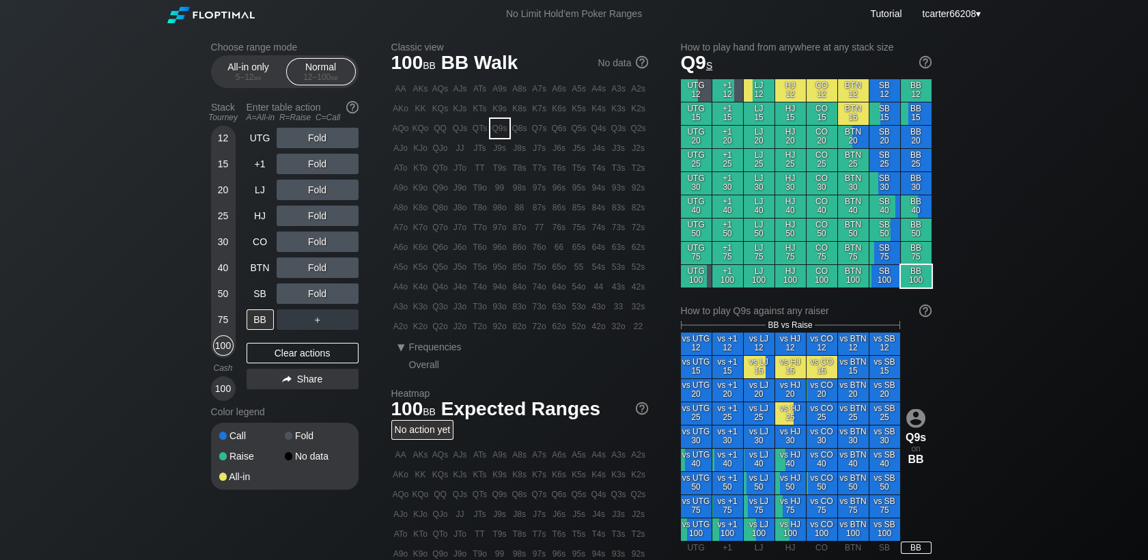
drag, startPoint x: 257, startPoint y: 303, endPoint x: 285, endPoint y: 301, distance: 28.0
click at [257, 303] on div "SB" at bounding box center [260, 293] width 27 height 20
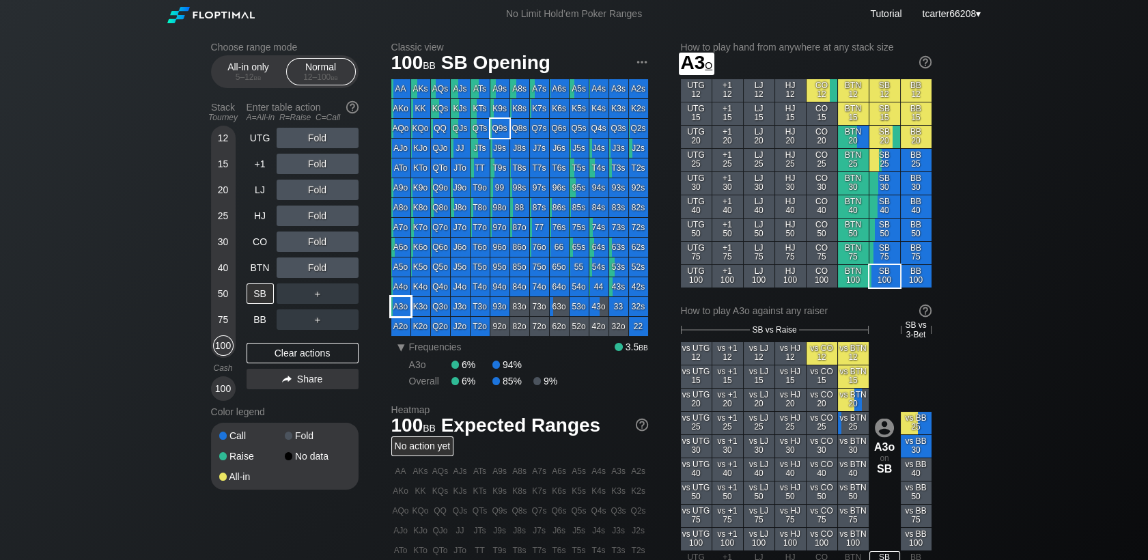
click at [394, 301] on div "A3o" at bounding box center [400, 306] width 19 height 19
click at [221, 293] on div "50" at bounding box center [223, 293] width 20 height 20
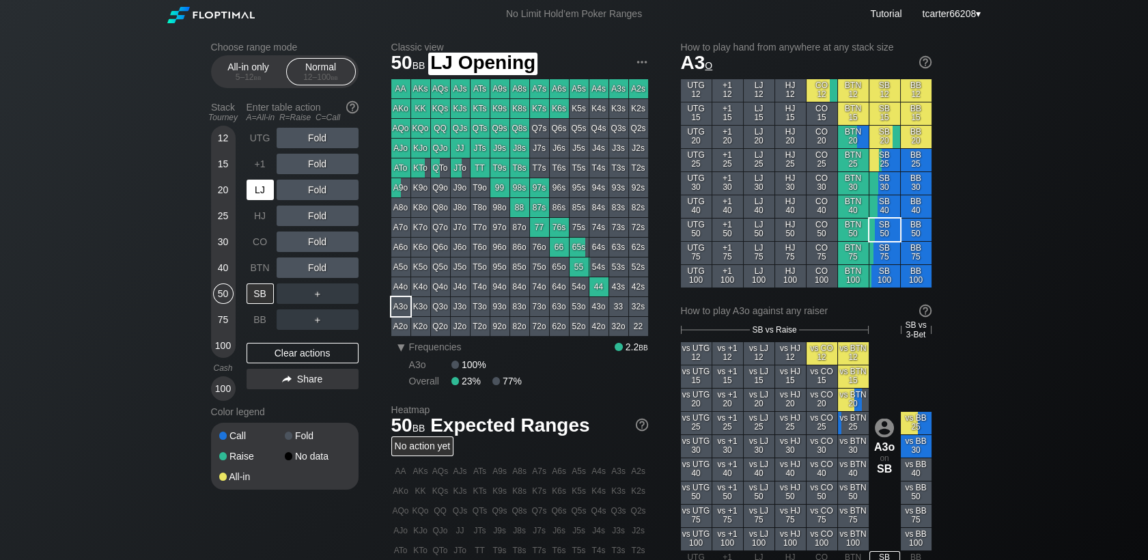
click at [255, 184] on div "LJ" at bounding box center [260, 190] width 27 height 20
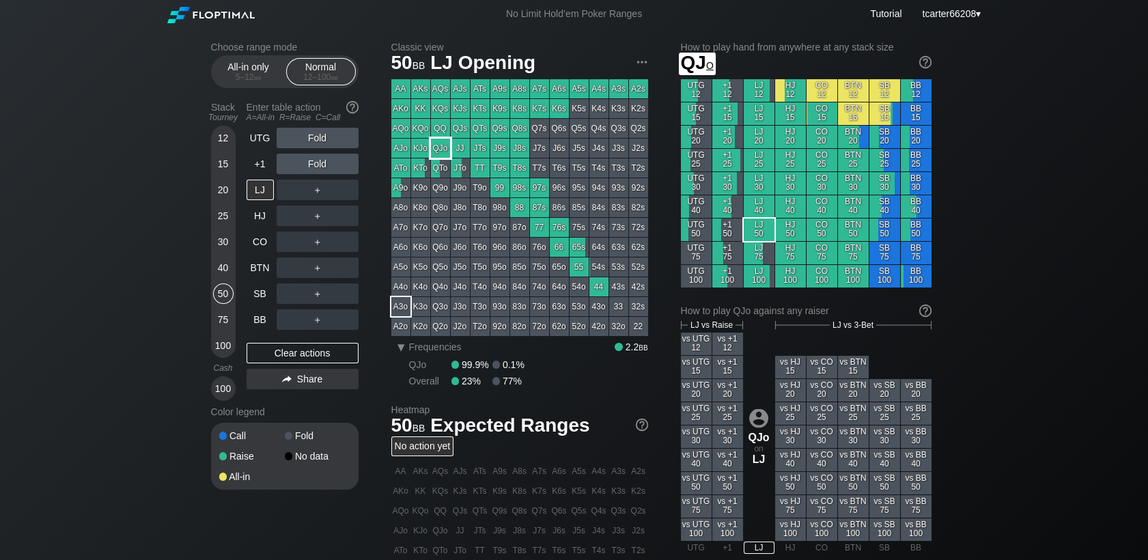
click at [443, 129] on div "QQ" at bounding box center [440, 128] width 19 height 19
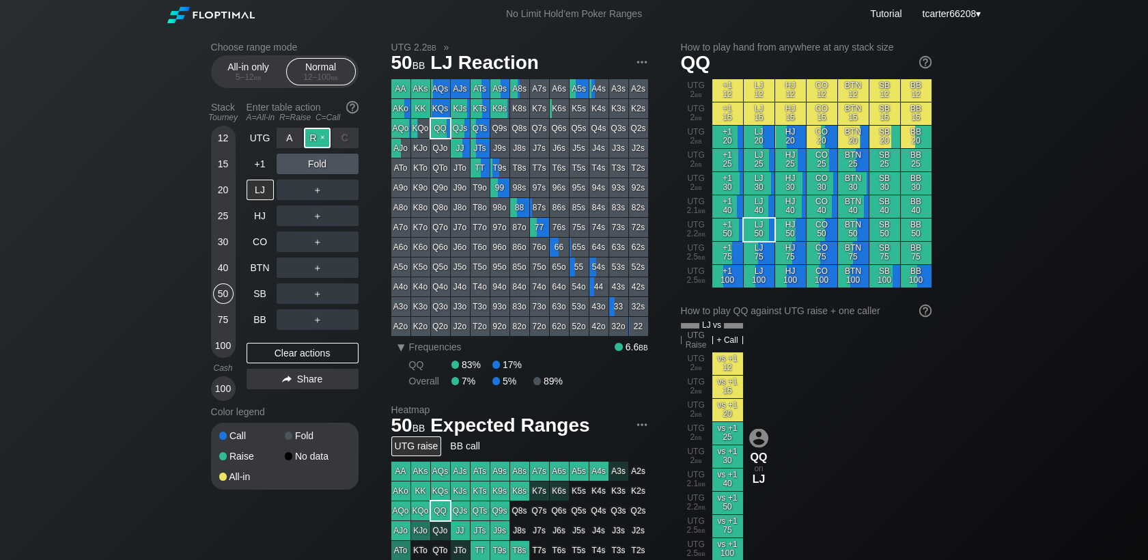
click at [316, 139] on div "R ✕" at bounding box center [317, 138] width 27 height 20
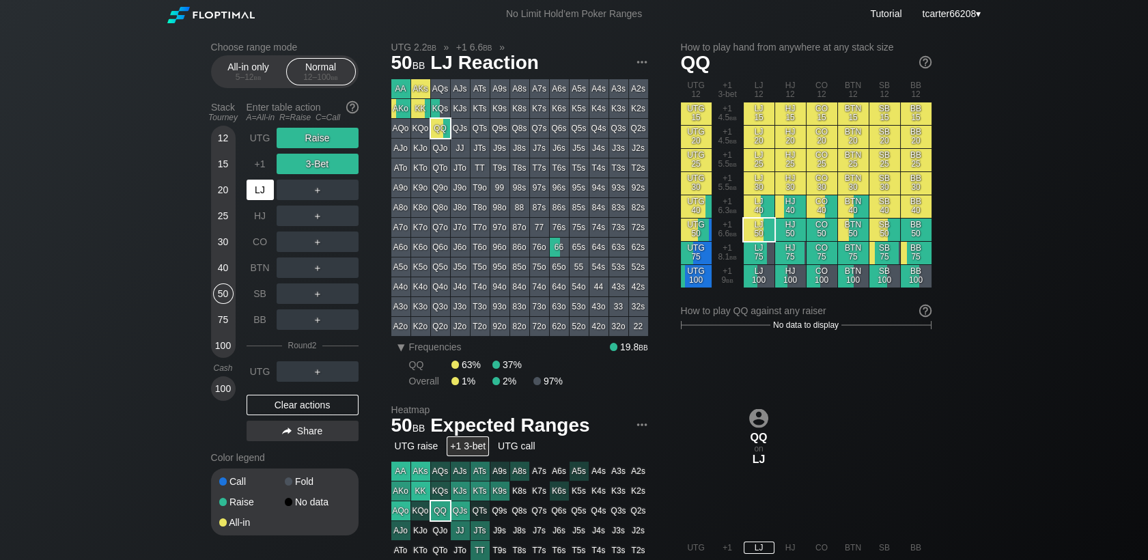
click at [259, 197] on div "LJ" at bounding box center [260, 190] width 27 height 20
click at [348, 410] on div "Clear actions" at bounding box center [303, 405] width 112 height 20
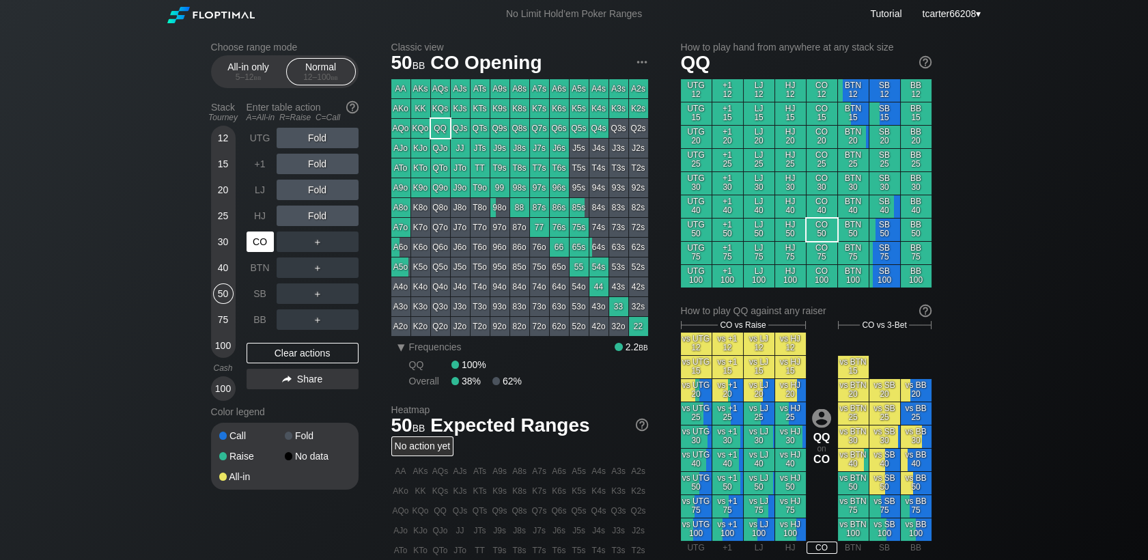
click at [253, 242] on div "CO" at bounding box center [260, 242] width 27 height 20
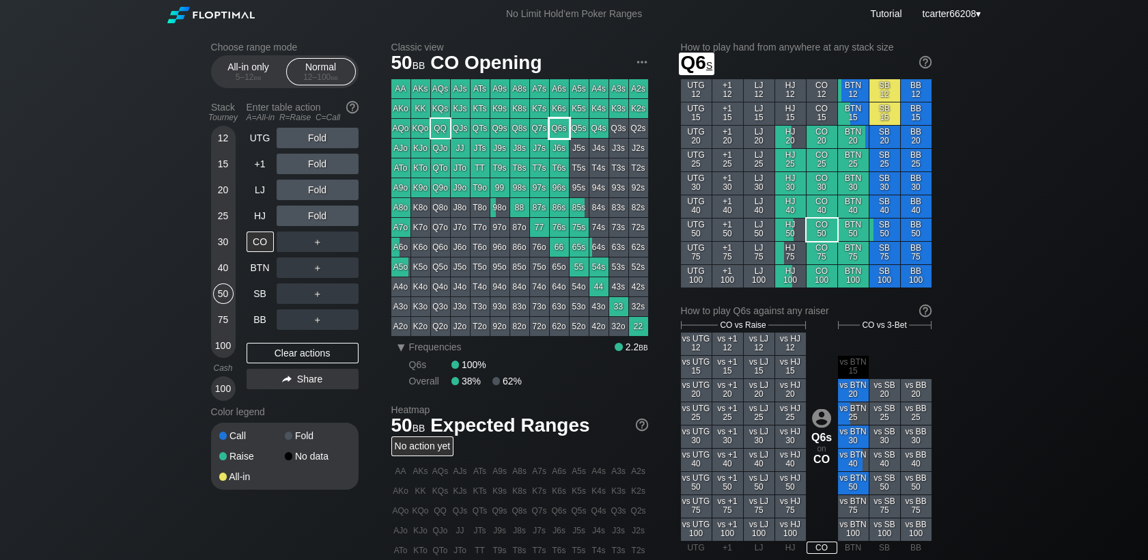
click at [561, 135] on div "Q6s" at bounding box center [559, 128] width 19 height 19
click at [307, 244] on div "＋" at bounding box center [318, 242] width 82 height 20
click at [309, 243] on div "R ✕" at bounding box center [317, 242] width 27 height 20
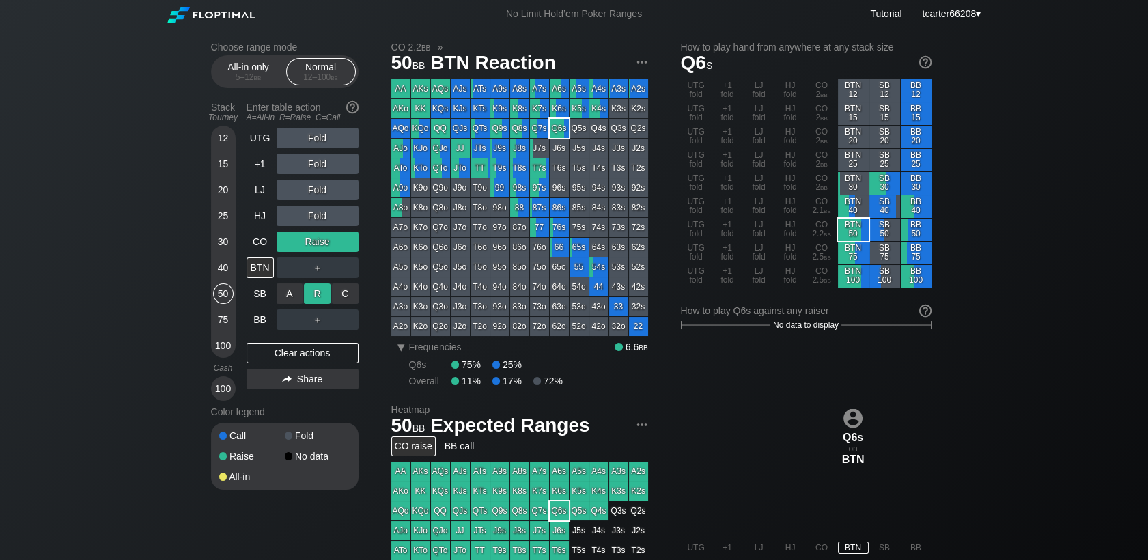
click at [318, 304] on div "R ✕" at bounding box center [317, 293] width 27 height 20
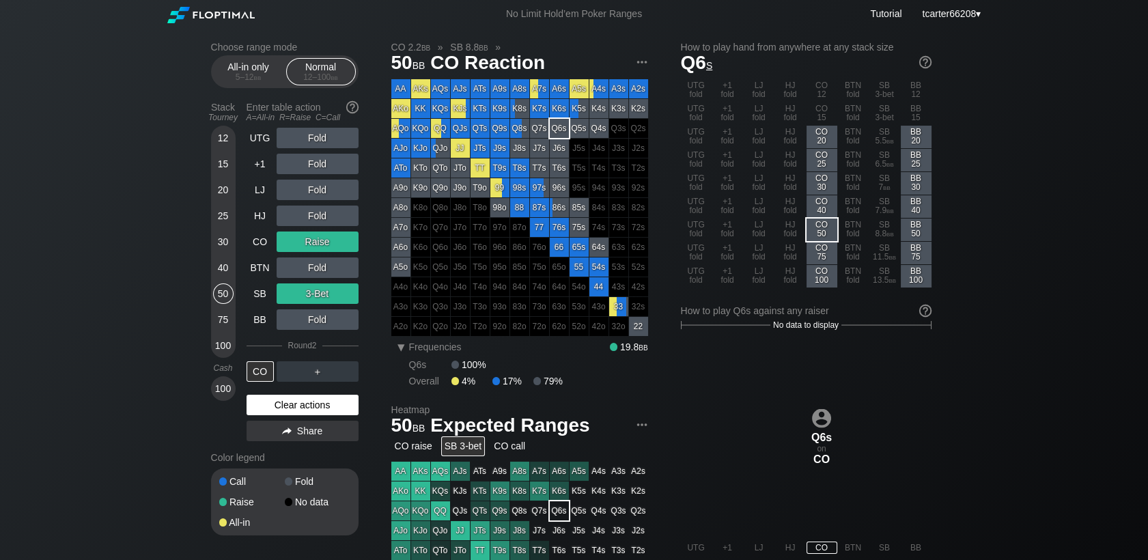
click at [279, 410] on div "Clear actions" at bounding box center [303, 405] width 112 height 20
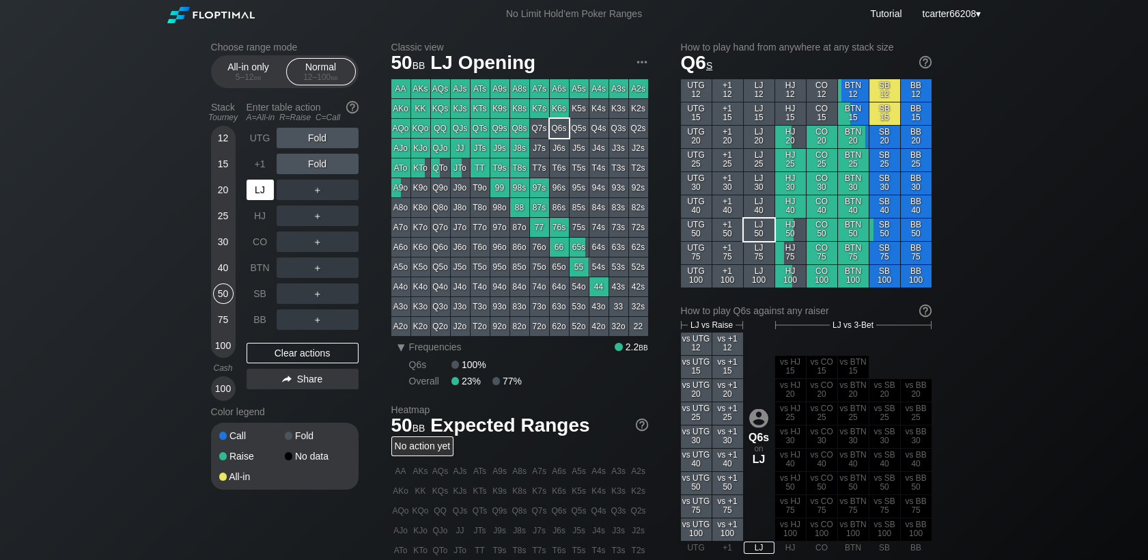
click at [265, 195] on div "LJ" at bounding box center [260, 190] width 27 height 20
click at [324, 164] on div "R ✕" at bounding box center [317, 164] width 27 height 20
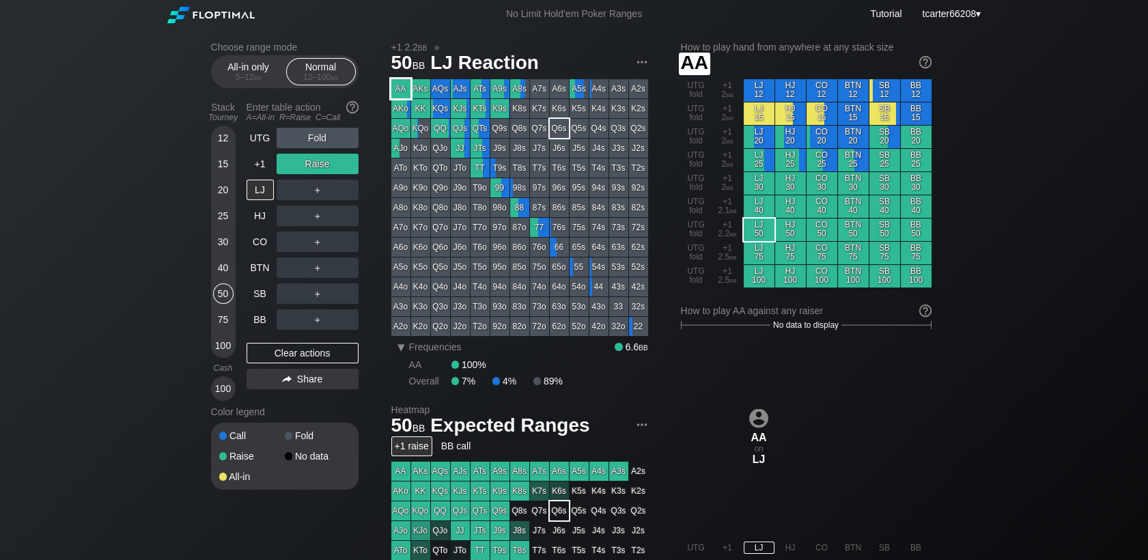
click at [409, 84] on div "AA" at bounding box center [400, 88] width 19 height 19
click at [318, 188] on div "＋" at bounding box center [318, 190] width 82 height 20
click at [318, 188] on div "R ✕" at bounding box center [317, 190] width 27 height 20
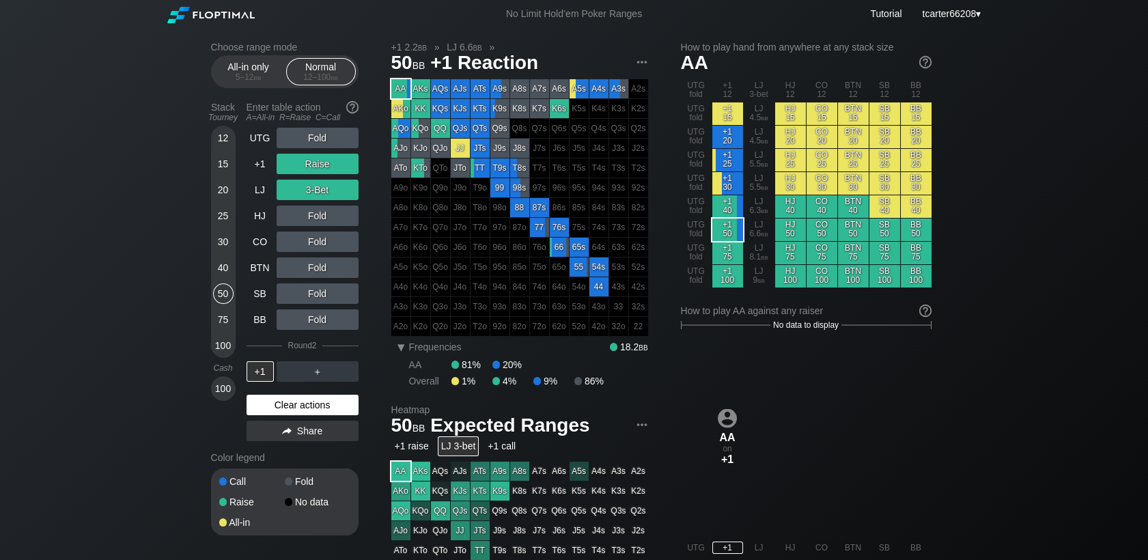
click at [317, 408] on div "Clear actions" at bounding box center [303, 405] width 112 height 20
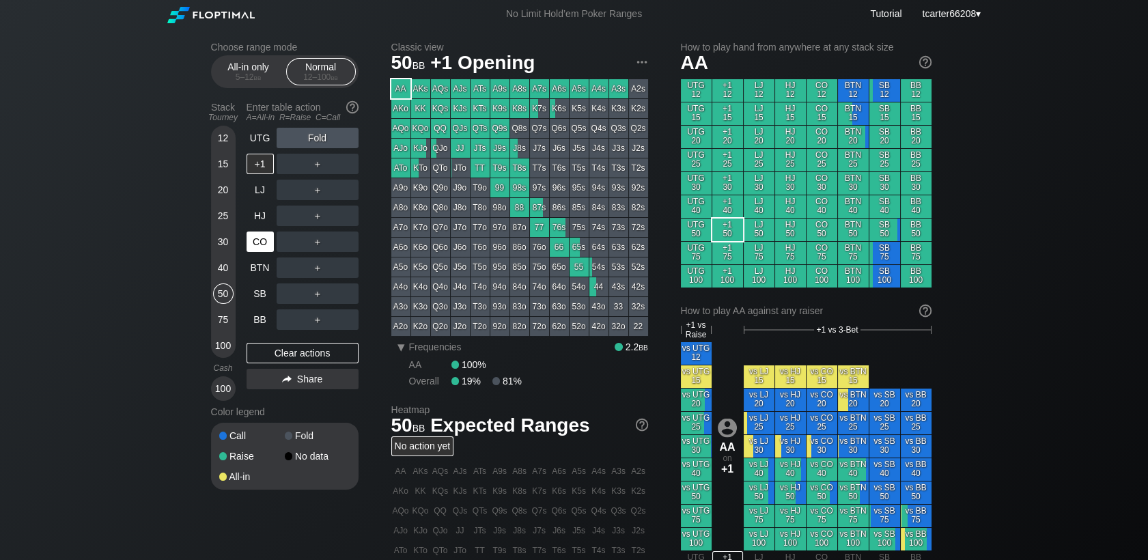
drag, startPoint x: 225, startPoint y: 320, endPoint x: 260, endPoint y: 254, distance: 74.2
click at [225, 320] on div "75" at bounding box center [223, 319] width 20 height 20
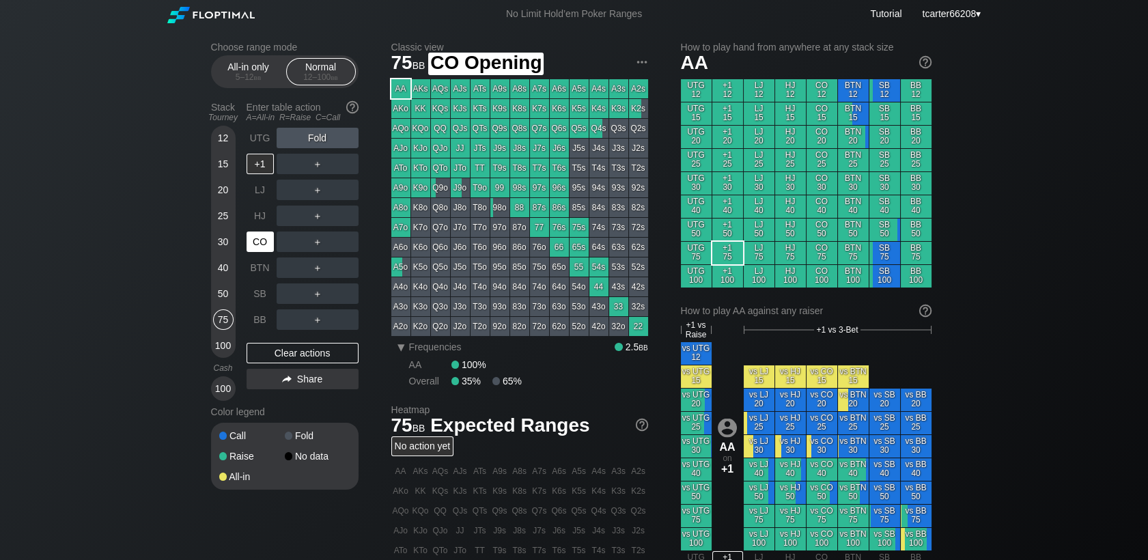
click at [260, 246] on div "CO" at bounding box center [260, 242] width 27 height 20
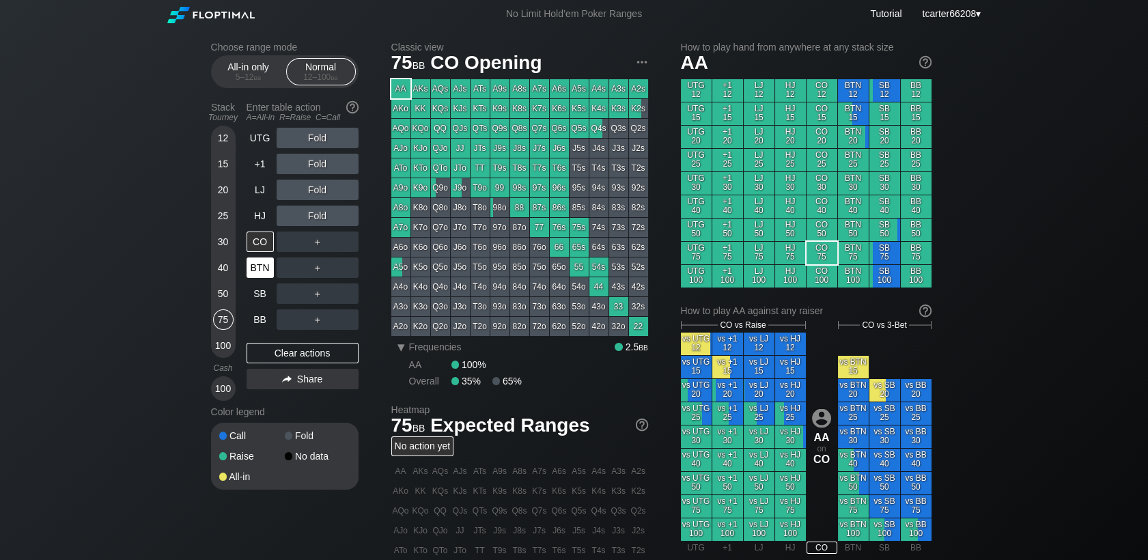
drag, startPoint x: 218, startPoint y: 296, endPoint x: 255, endPoint y: 275, distance: 43.1
click at [219, 296] on div "50" at bounding box center [223, 293] width 20 height 20
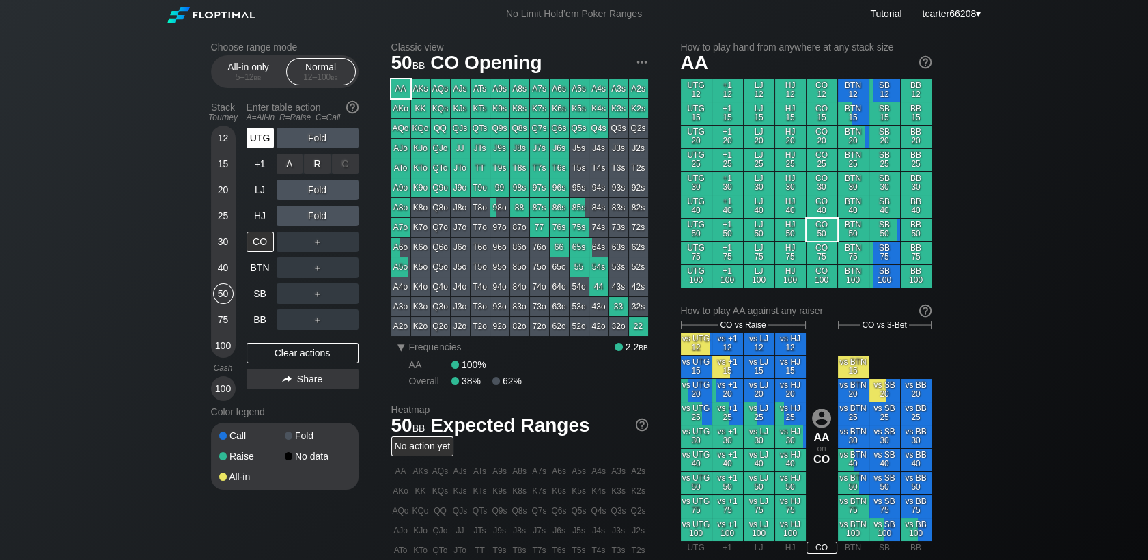
click at [266, 141] on div "UTG" at bounding box center [260, 138] width 27 height 20
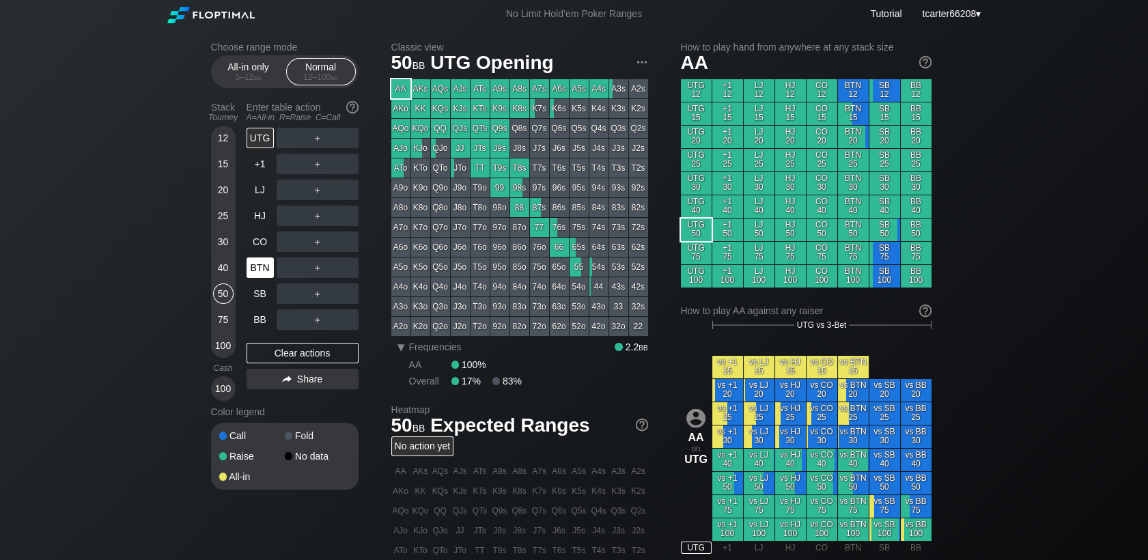
drag, startPoint x: 221, startPoint y: 316, endPoint x: 262, endPoint y: 269, distance: 61.9
click at [221, 316] on div "75" at bounding box center [223, 319] width 20 height 20
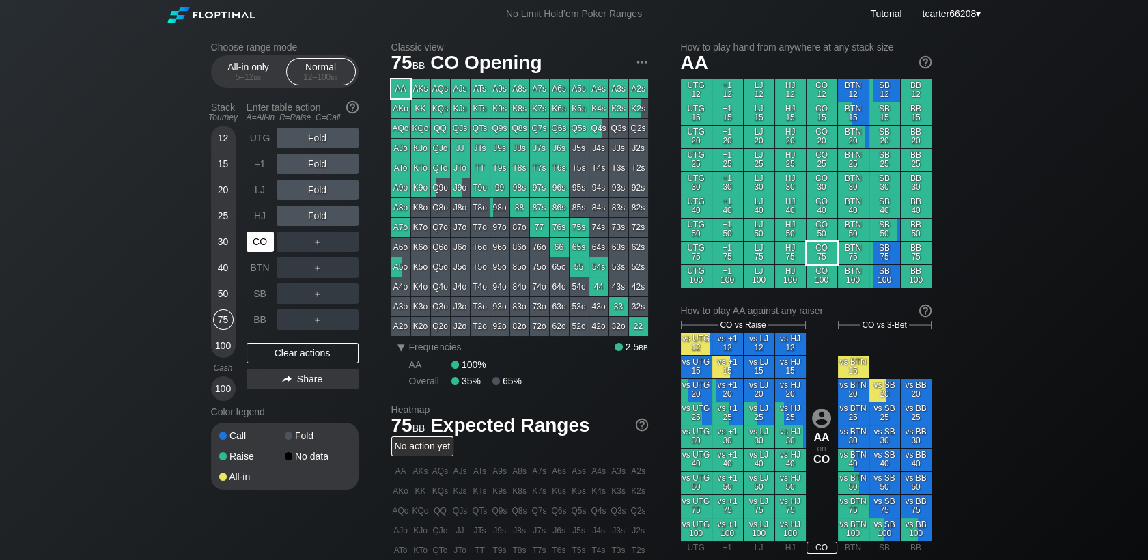
click at [262, 247] on div "CO" at bounding box center [260, 242] width 27 height 20
drag, startPoint x: 221, startPoint y: 212, endPoint x: 268, endPoint y: 303, distance: 102.0
click at [221, 215] on div "25" at bounding box center [223, 216] width 20 height 20
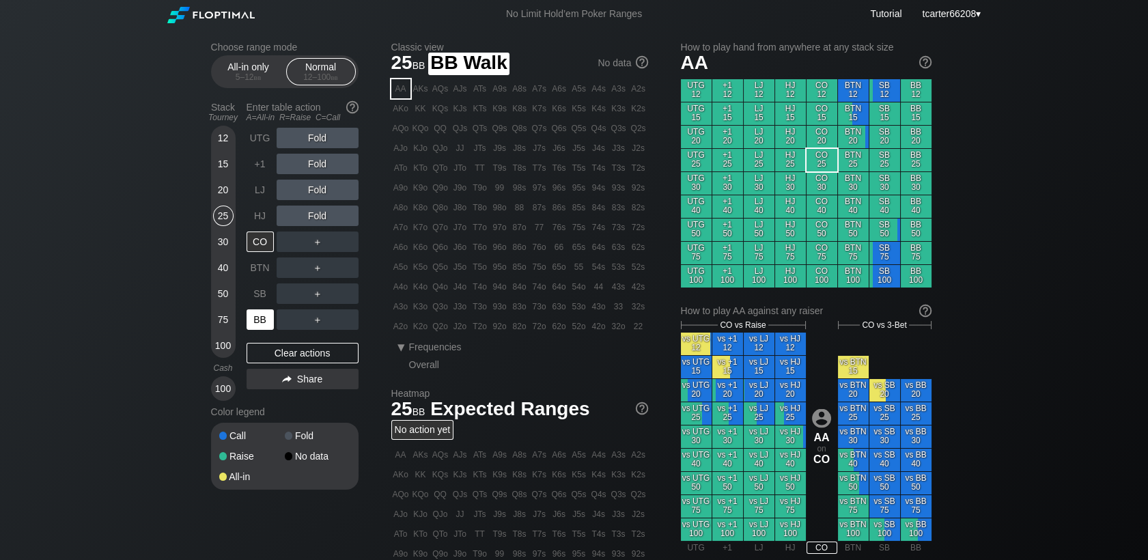
click at [254, 316] on div "BB" at bounding box center [260, 319] width 27 height 20
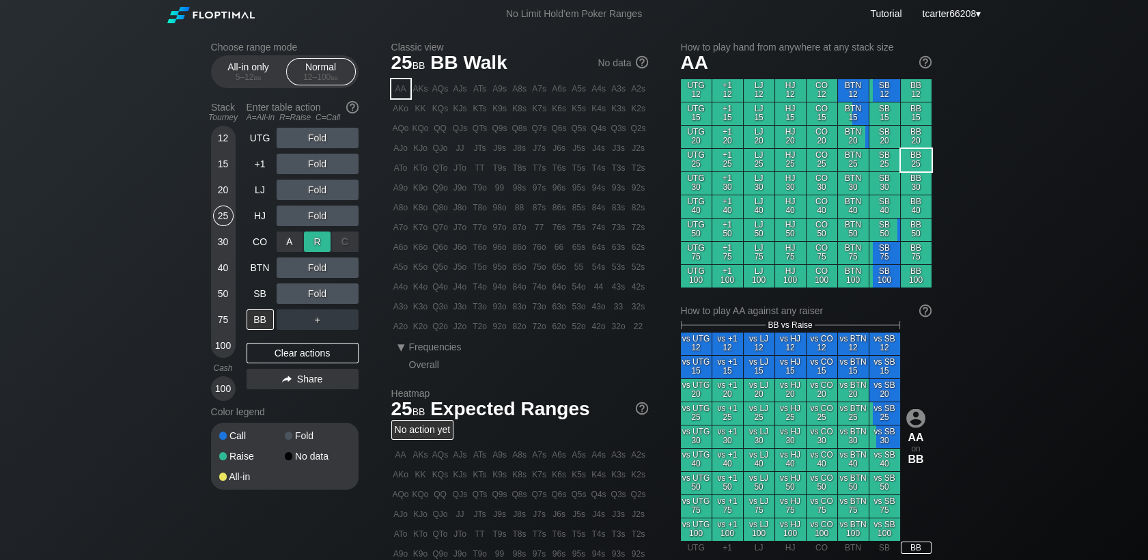
click at [320, 239] on div "R ✕" at bounding box center [317, 242] width 27 height 20
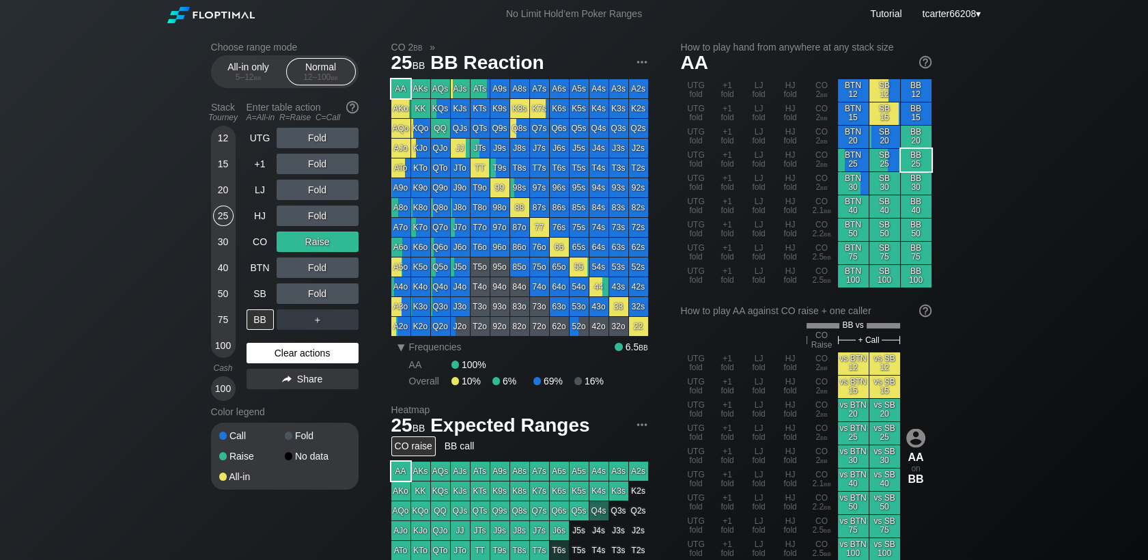
click at [286, 353] on div "Clear actions" at bounding box center [303, 353] width 112 height 20
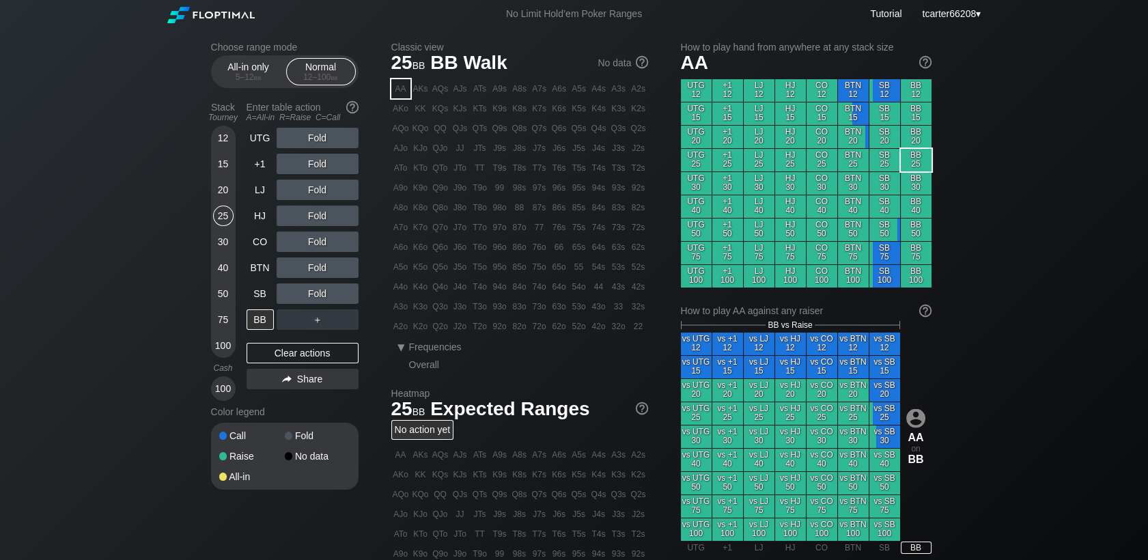
click at [220, 314] on div "75" at bounding box center [223, 319] width 20 height 20
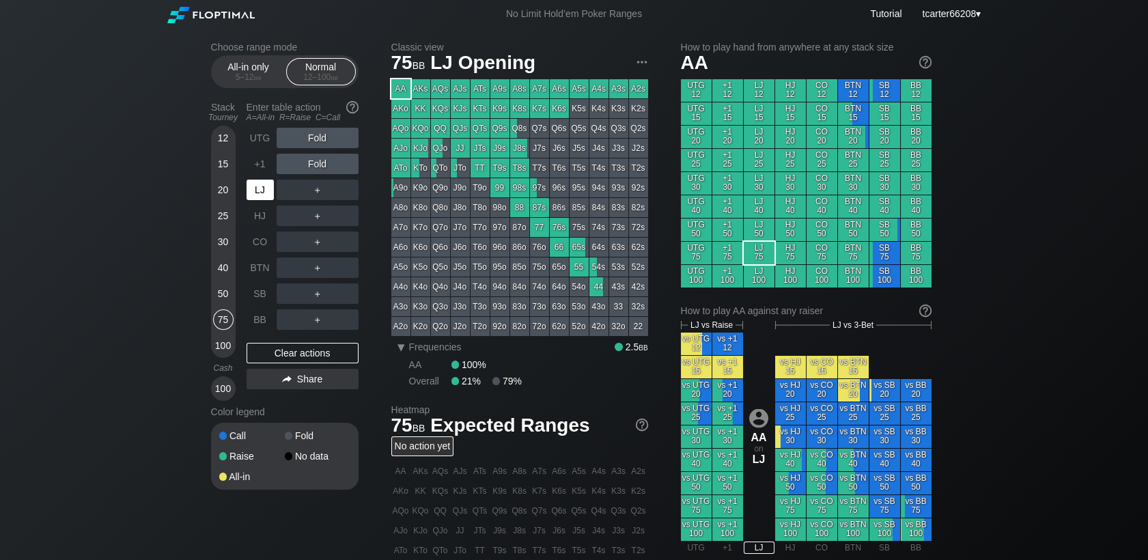
click at [258, 193] on div "LJ" at bounding box center [260, 190] width 27 height 20
click at [319, 165] on div "R ✕" at bounding box center [317, 164] width 27 height 20
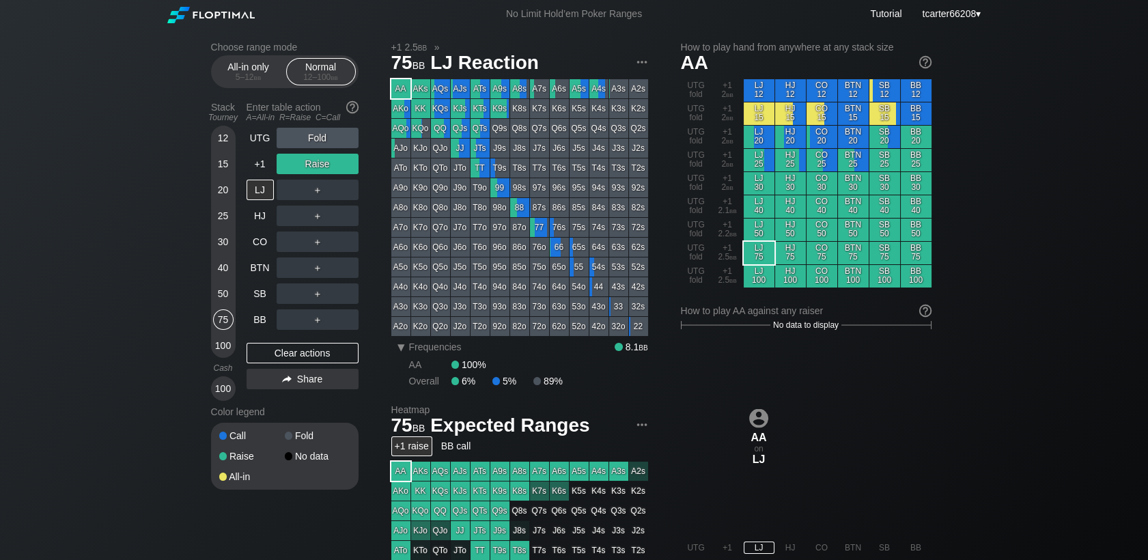
click at [359, 189] on div "Choose range mode All-in only 5 – 12 bb Normal 12 – 100 bb Stack Tourney Enter …" at bounding box center [295, 275] width 169 height 466
click at [351, 191] on div "C ✕" at bounding box center [345, 190] width 27 height 20
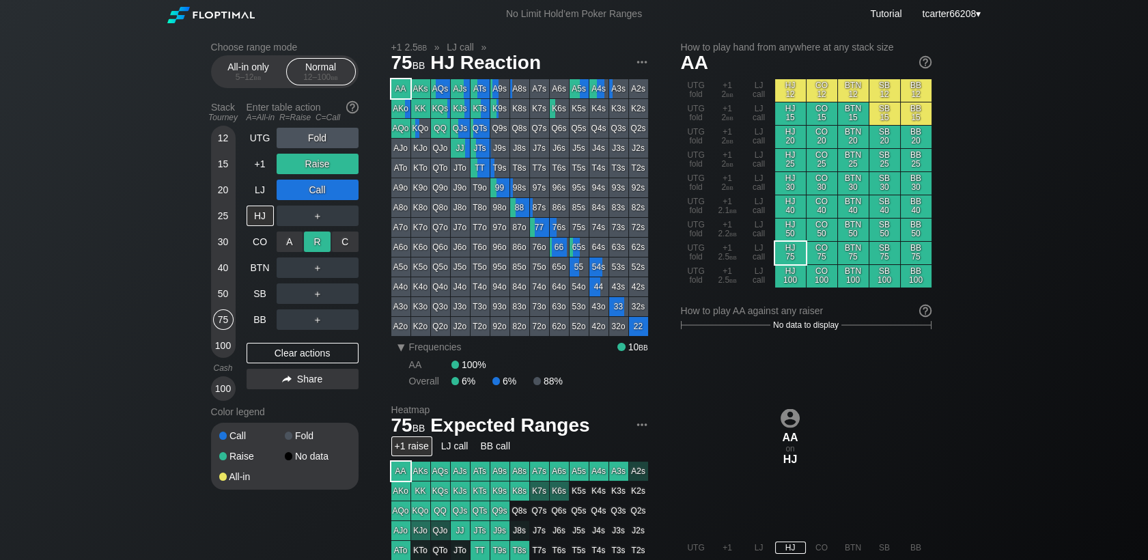
click at [316, 244] on div "R ✕" at bounding box center [317, 242] width 27 height 20
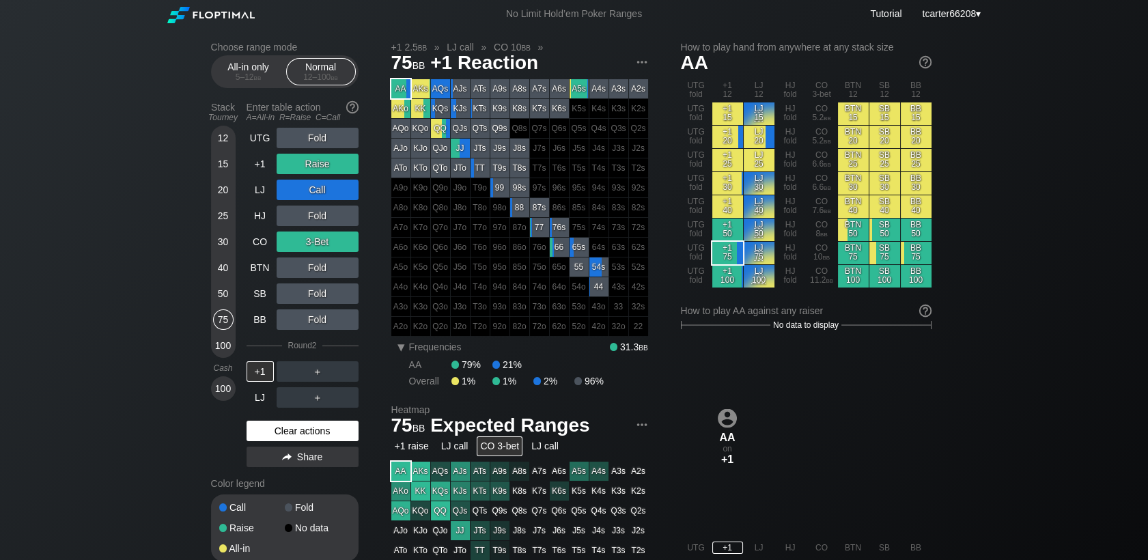
click at [296, 430] on div "Clear actions" at bounding box center [303, 431] width 112 height 20
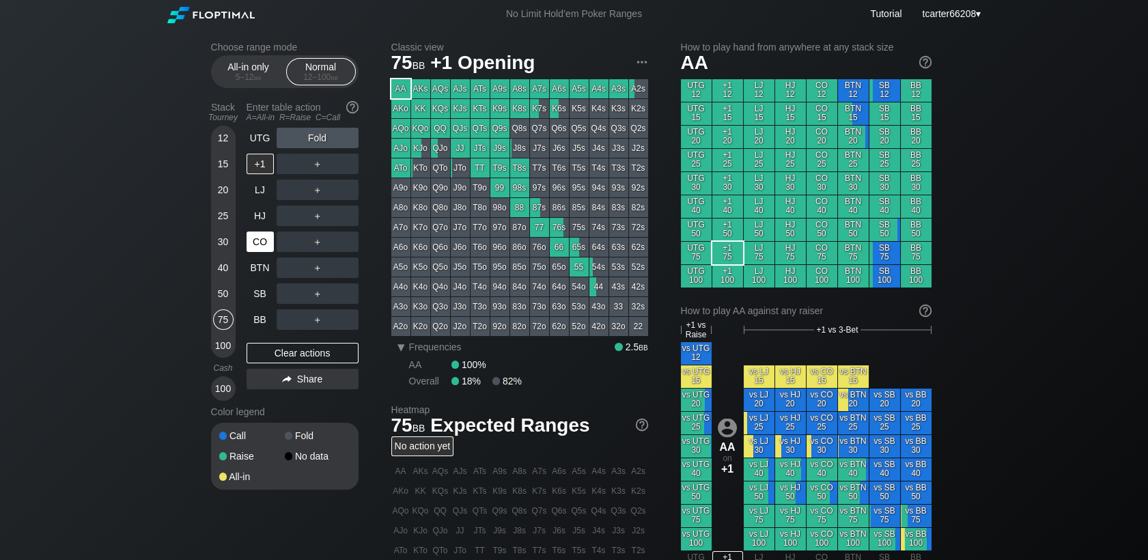
drag, startPoint x: 225, startPoint y: 191, endPoint x: 257, endPoint y: 249, distance: 67.3
click at [225, 191] on div "20" at bounding box center [223, 190] width 20 height 20
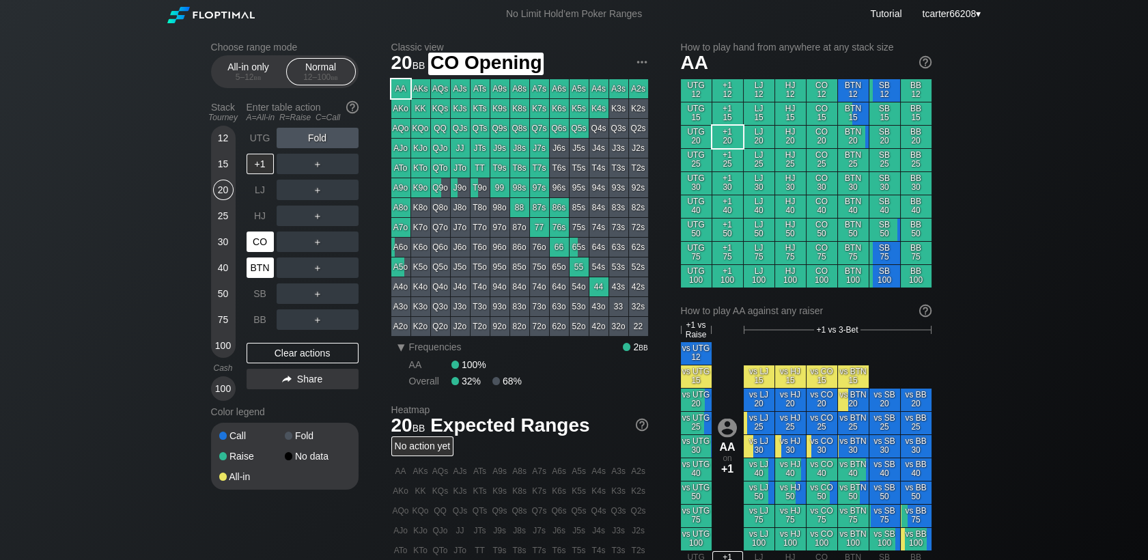
click at [257, 267] on div "BTN" at bounding box center [260, 267] width 27 height 20
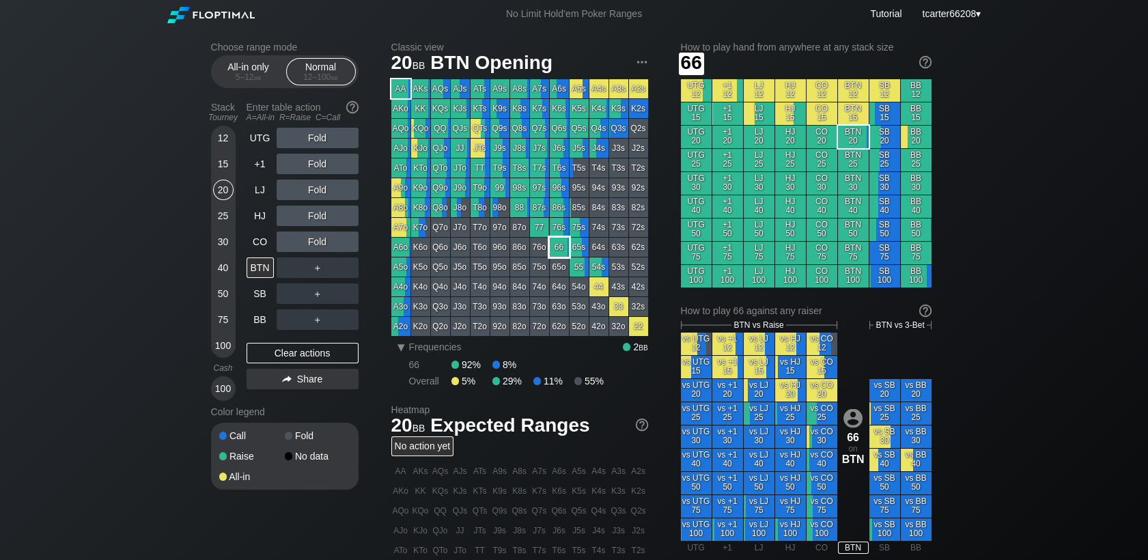
click at [561, 246] on div "66" at bounding box center [559, 247] width 19 height 19
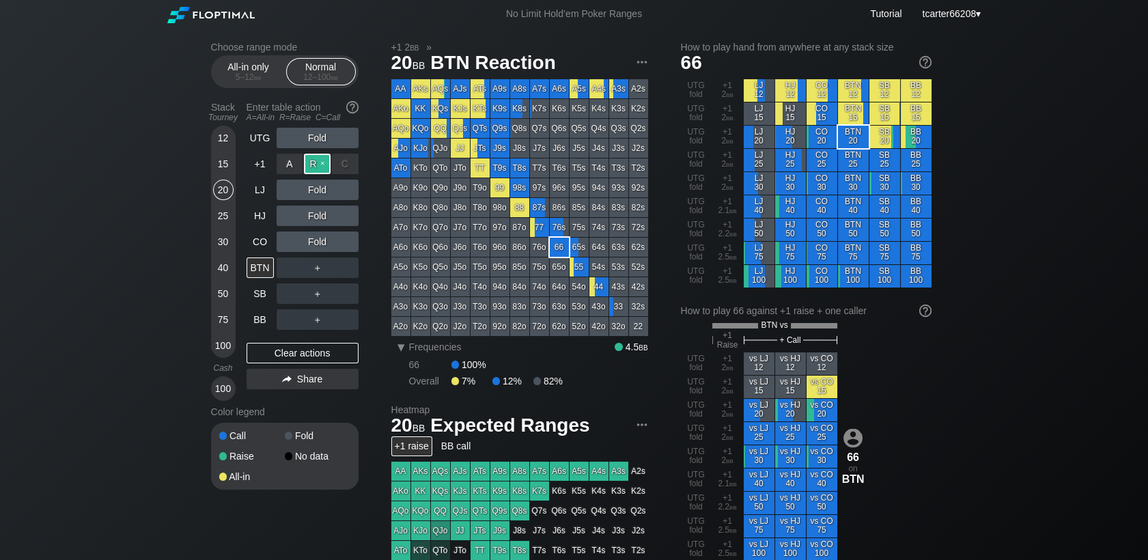
click at [326, 163] on div "R ✕" at bounding box center [317, 164] width 27 height 20
drag, startPoint x: 225, startPoint y: 325, endPoint x: 275, endPoint y: 356, distance: 58.6
click at [225, 325] on div "75" at bounding box center [223, 319] width 20 height 20
click at [251, 317] on div "BB" at bounding box center [260, 319] width 27 height 20
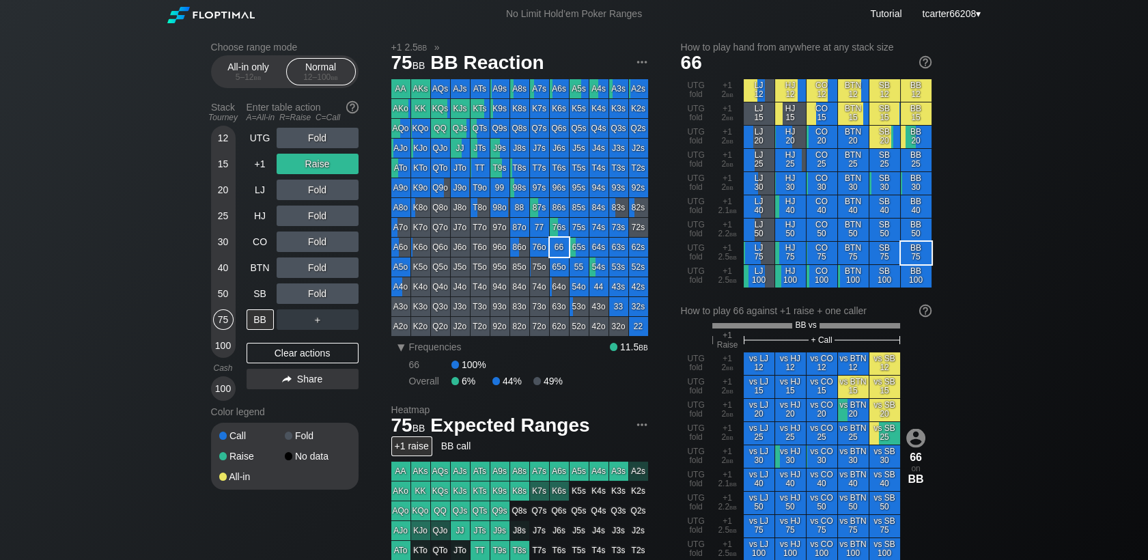
click at [277, 365] on div "UTG Fold +1 Raise LJ Fold HJ Fold CO Fold BTN Fold SB Fold BB ＋ Clear actions S…" at bounding box center [303, 264] width 112 height 273
click at [311, 359] on div "Clear actions" at bounding box center [303, 353] width 112 height 20
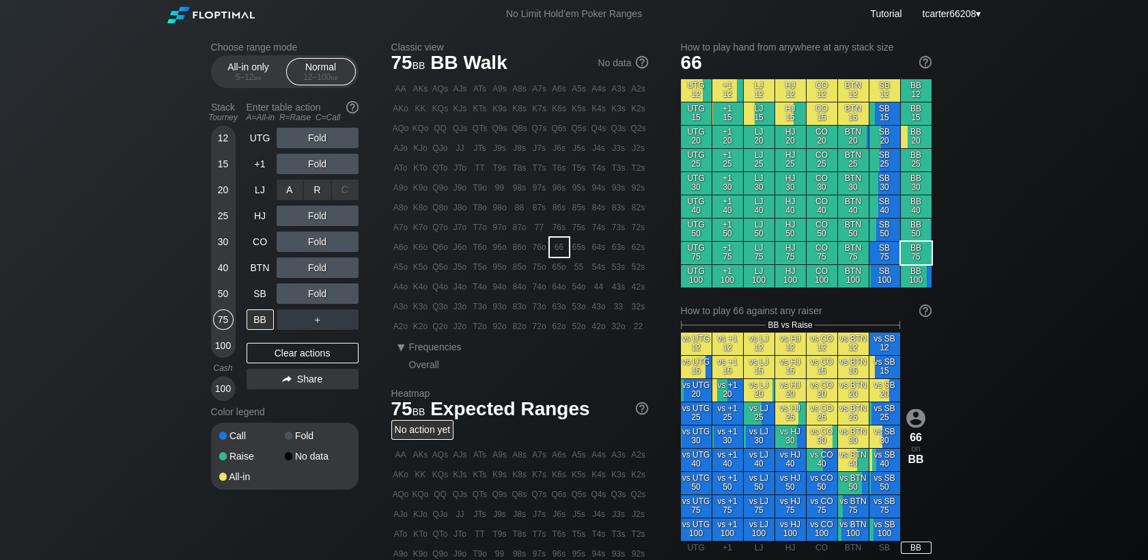
click at [320, 176] on div "A ✕ R ✕ C ✕ Fold" at bounding box center [318, 189] width 82 height 31
click at [328, 167] on div "R ✕" at bounding box center [317, 164] width 27 height 20
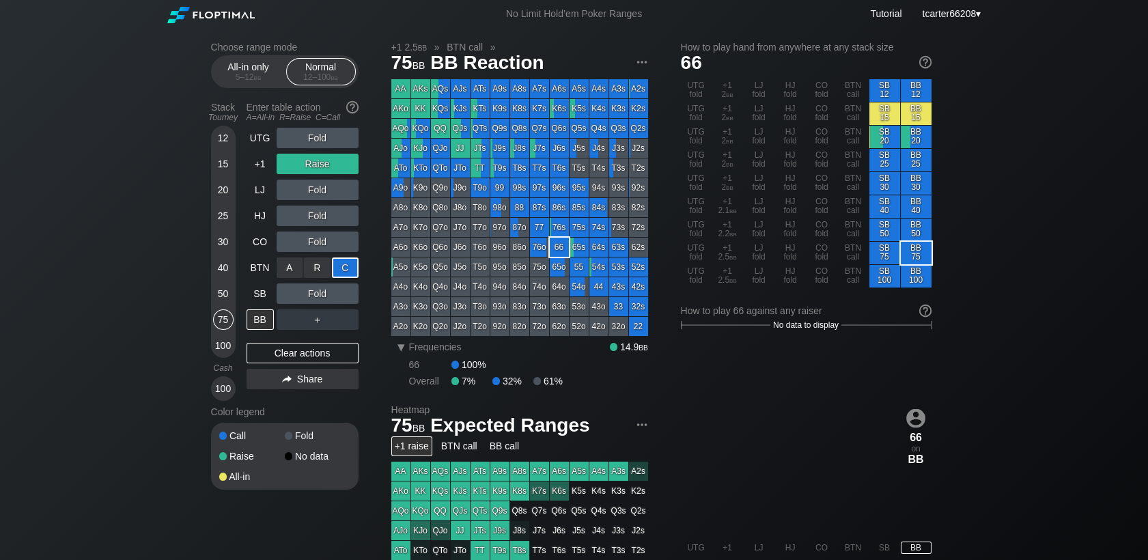
click at [347, 266] on div "C ✕" at bounding box center [345, 267] width 27 height 20
click at [274, 347] on div "Clear actions" at bounding box center [303, 353] width 112 height 20
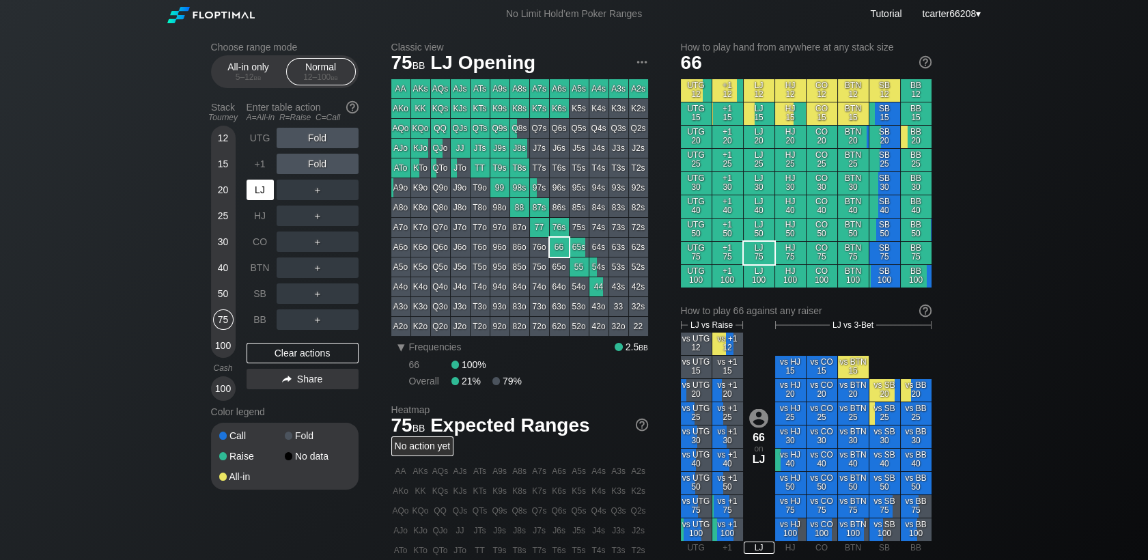
click at [253, 193] on div "LJ" at bounding box center [260, 190] width 27 height 20
click at [319, 165] on div "R ✕" at bounding box center [317, 164] width 27 height 20
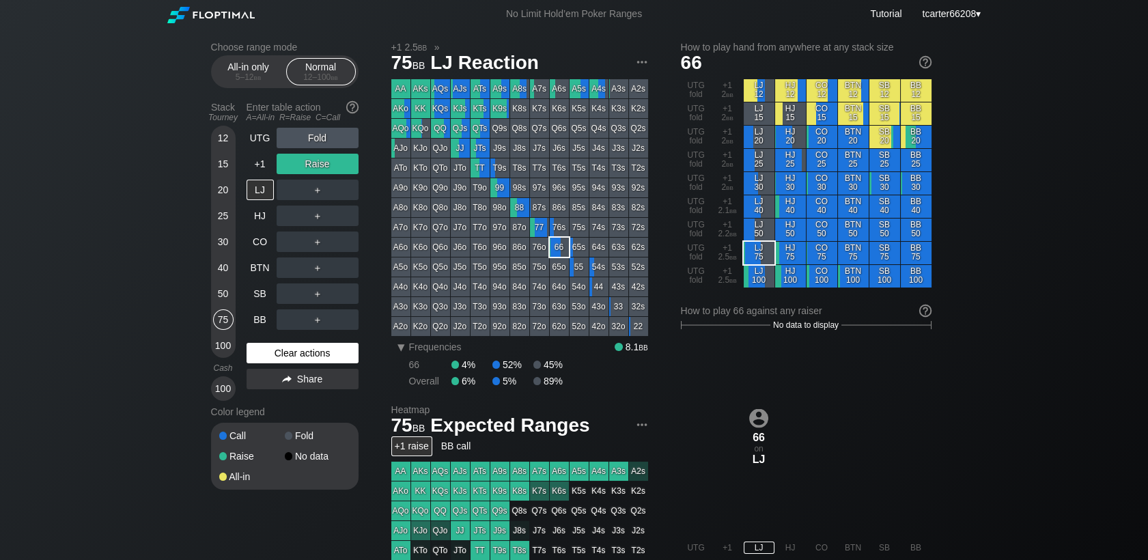
click at [303, 347] on div "Clear actions" at bounding box center [303, 353] width 112 height 20
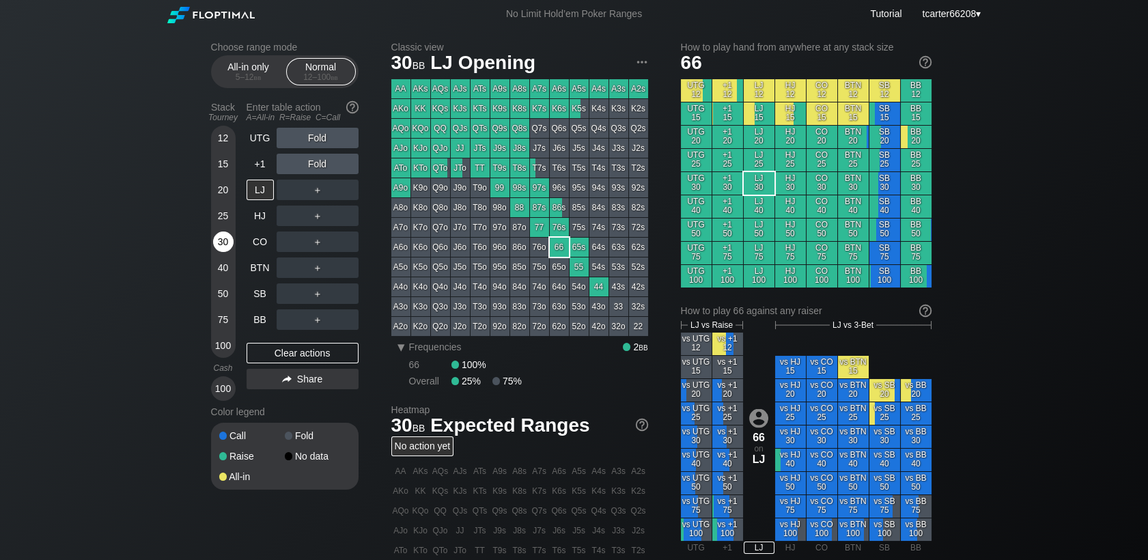
click at [218, 249] on div "30" at bounding box center [223, 242] width 20 height 20
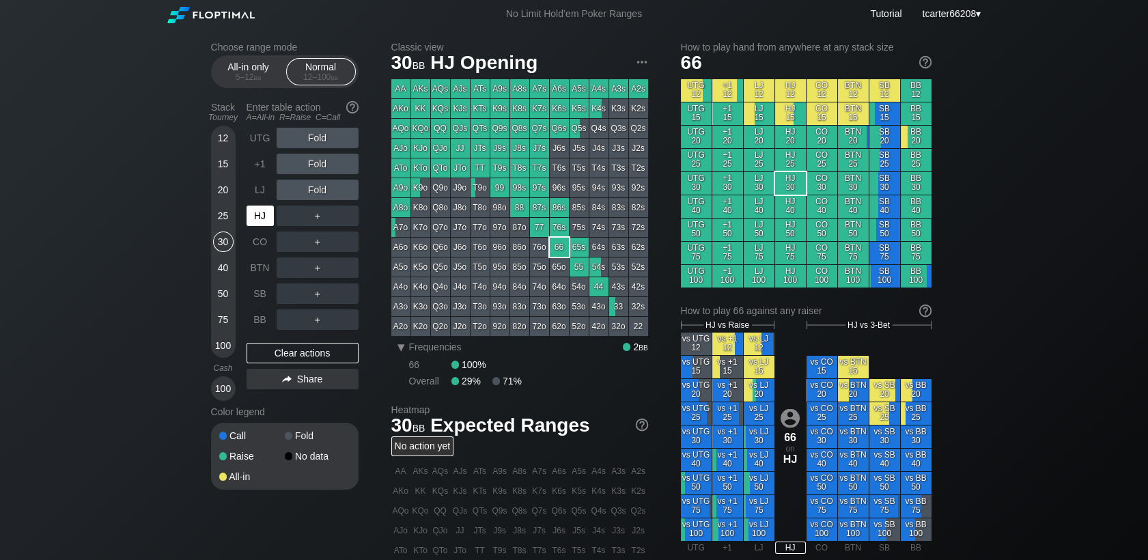
click at [268, 223] on div "HJ" at bounding box center [260, 216] width 27 height 20
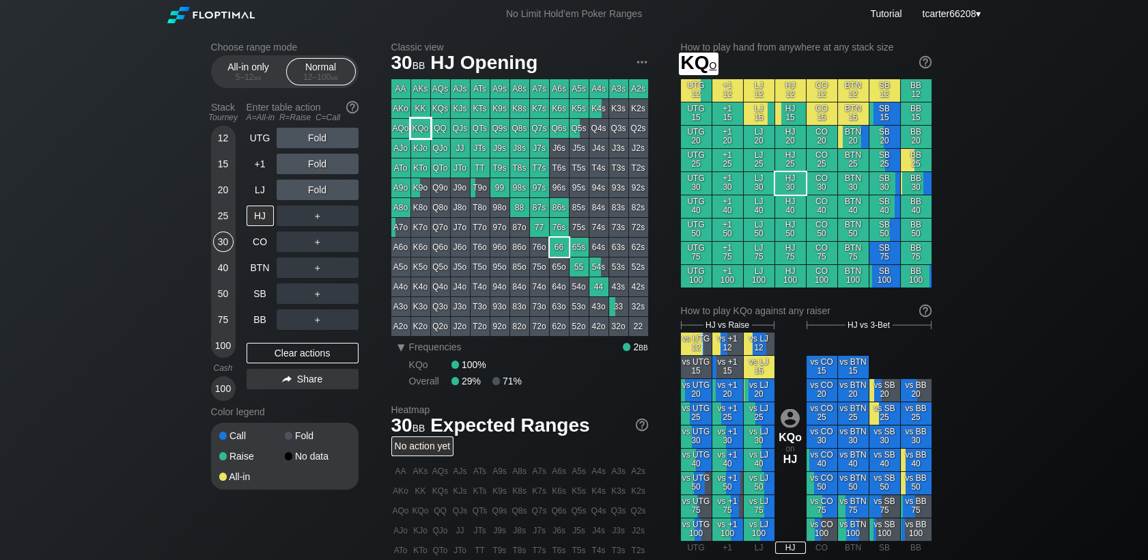
click at [422, 129] on div "KQo" at bounding box center [420, 128] width 19 height 19
click at [225, 320] on div "75" at bounding box center [223, 319] width 20 height 20
click at [249, 321] on div "BB" at bounding box center [260, 319] width 27 height 20
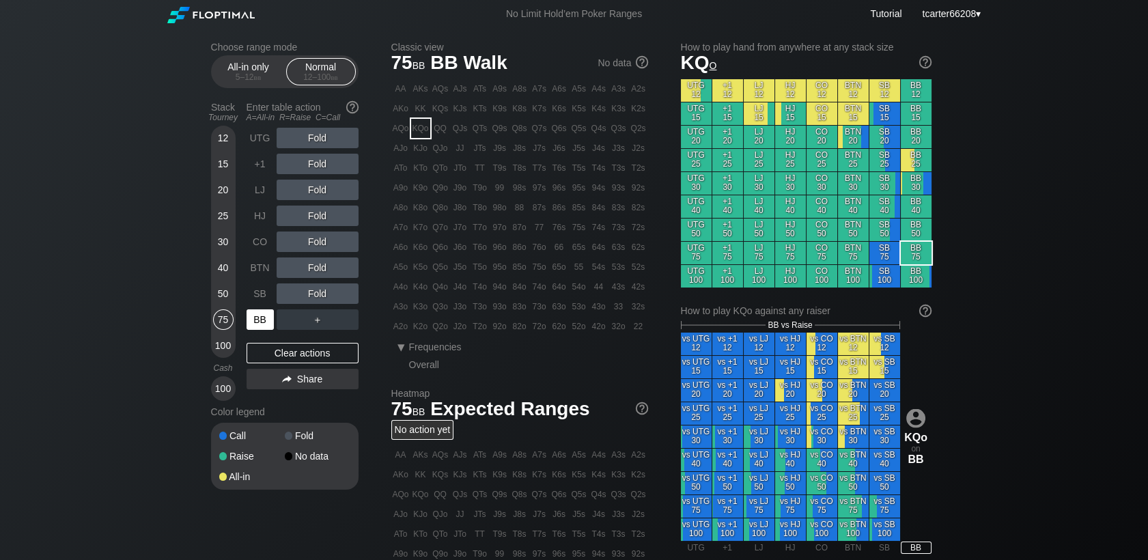
click at [252, 321] on div "BB" at bounding box center [260, 319] width 27 height 20
click at [322, 186] on div "R ✕" at bounding box center [317, 190] width 27 height 20
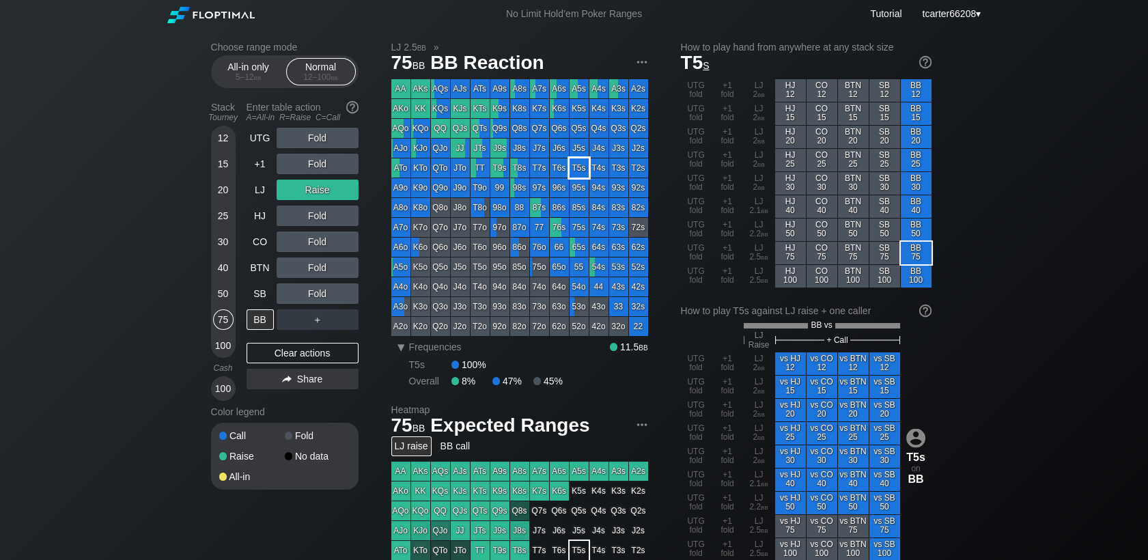
click at [579, 172] on div "T5s" at bounding box center [579, 167] width 19 height 19
click at [274, 352] on div "Clear actions" at bounding box center [303, 353] width 112 height 20
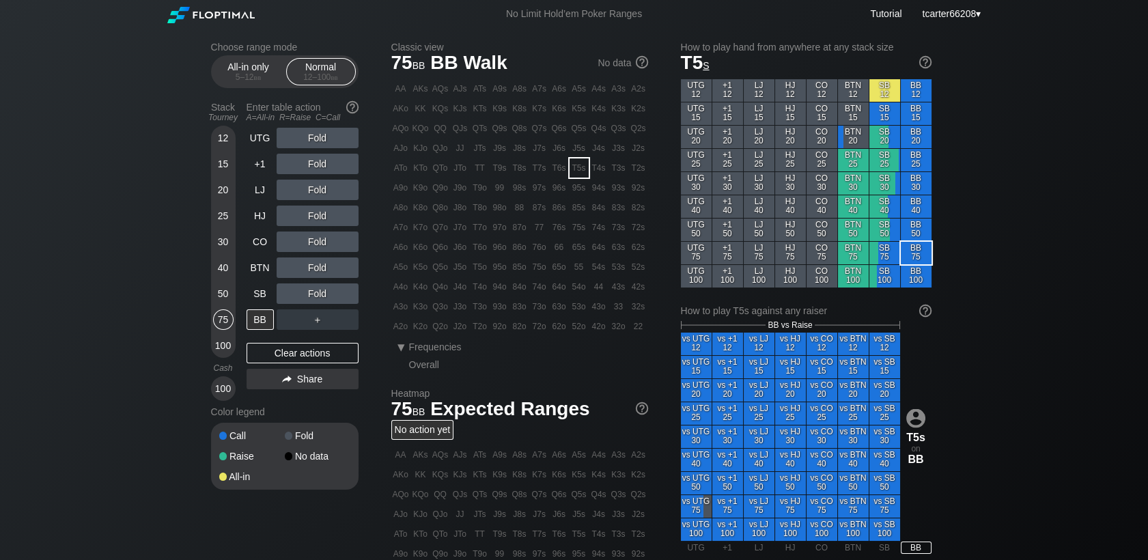
drag, startPoint x: 219, startPoint y: 292, endPoint x: 229, endPoint y: 292, distance: 10.9
click at [219, 292] on div "50" at bounding box center [223, 293] width 20 height 20
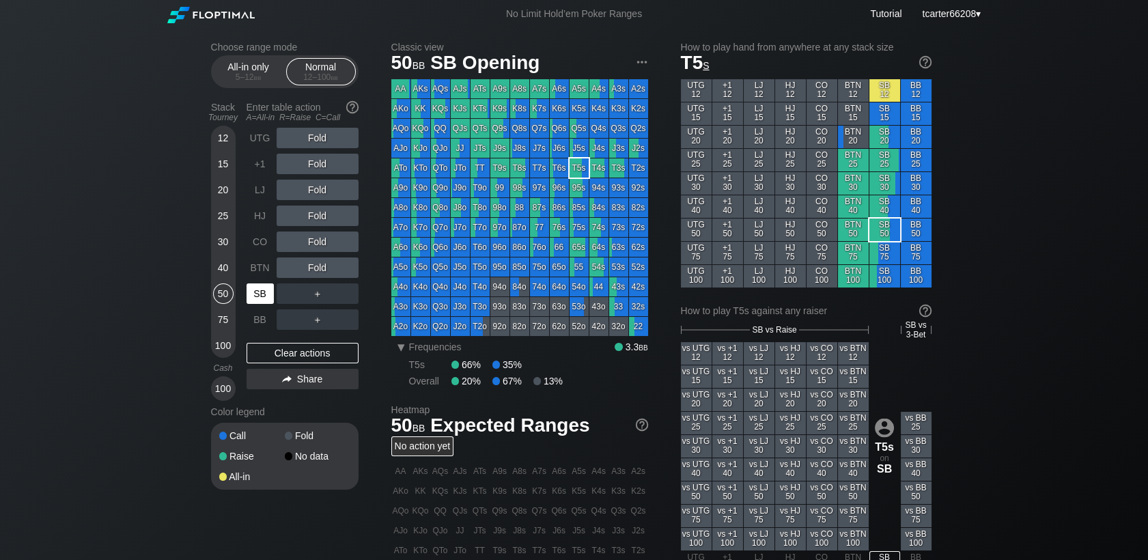
click at [251, 294] on div "SB" at bounding box center [260, 293] width 27 height 20
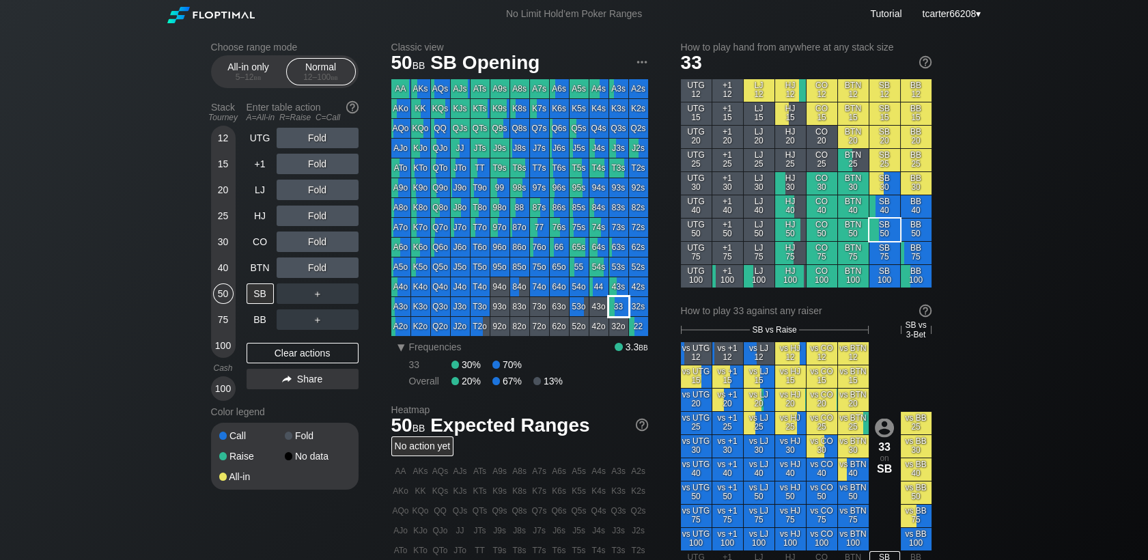
click at [617, 309] on div "33" at bounding box center [618, 306] width 19 height 19
drag, startPoint x: 339, startPoint y: 281, endPoint x: 325, endPoint y: 279, distance: 13.8
click at [337, 281] on div "＋" at bounding box center [318, 293] width 82 height 31
click at [313, 271] on div "R ✕" at bounding box center [317, 267] width 27 height 20
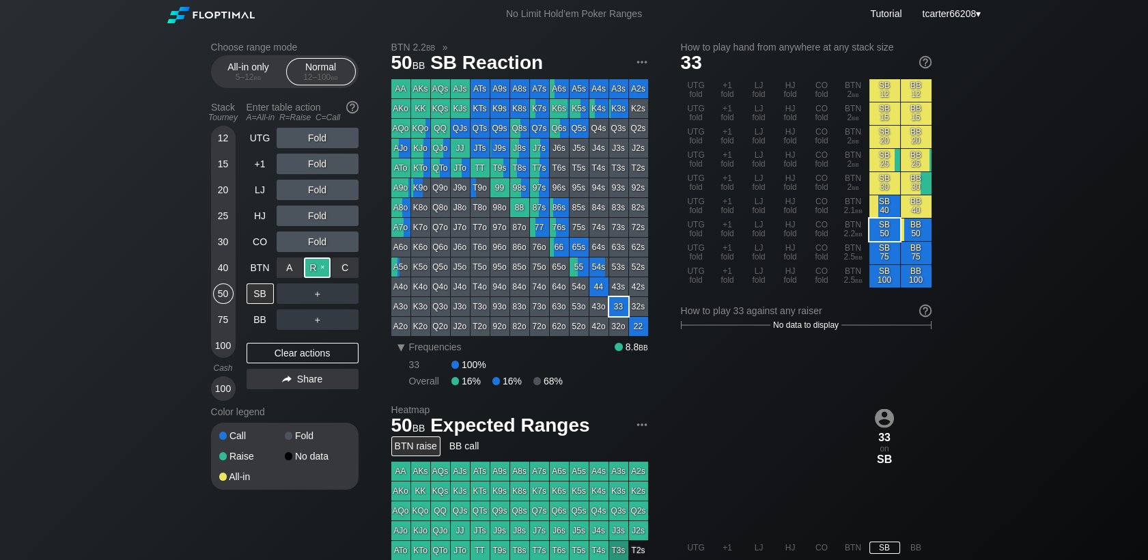
drag, startPoint x: 333, startPoint y: 256, endPoint x: 314, endPoint y: 263, distance: 20.3
click at [314, 263] on div "R ✕" at bounding box center [317, 267] width 27 height 20
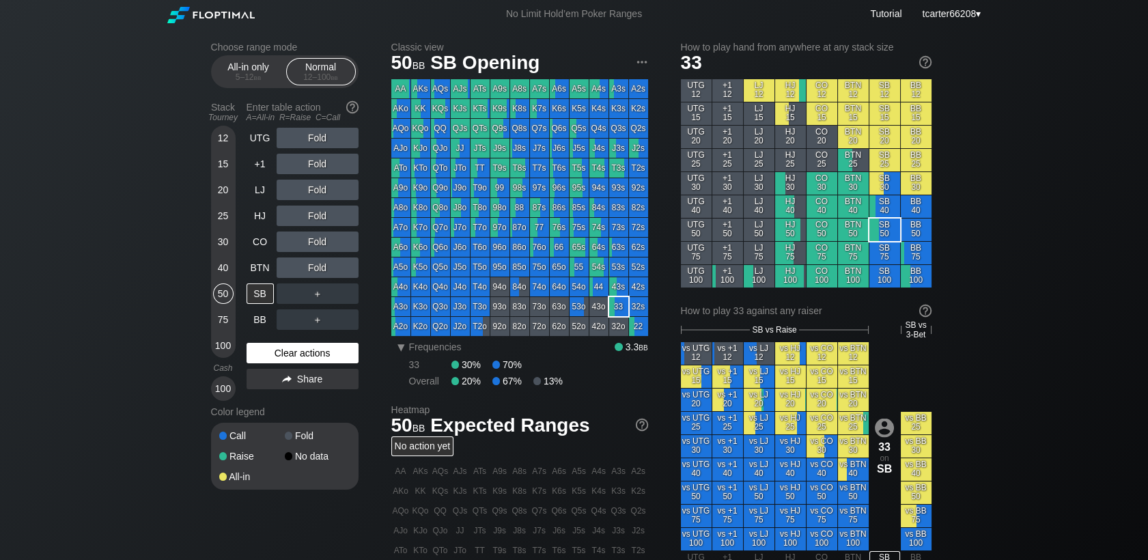
click at [282, 360] on div "Clear actions" at bounding box center [303, 353] width 112 height 20
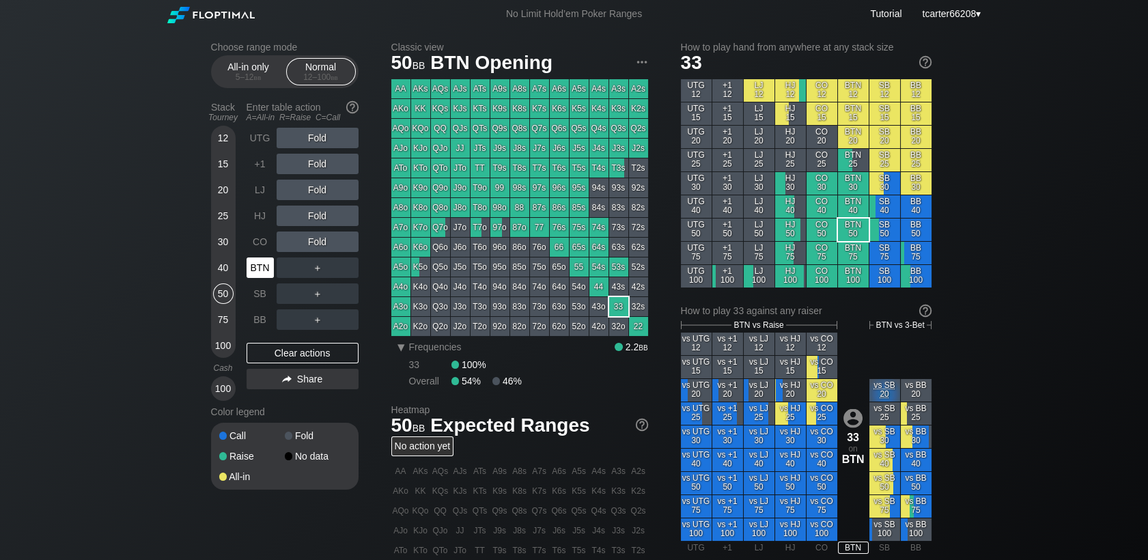
click at [251, 273] on div "BTN" at bounding box center [260, 267] width 27 height 20
click at [222, 324] on div "75" at bounding box center [223, 319] width 20 height 20
click at [306, 165] on div "Fold" at bounding box center [318, 164] width 82 height 20
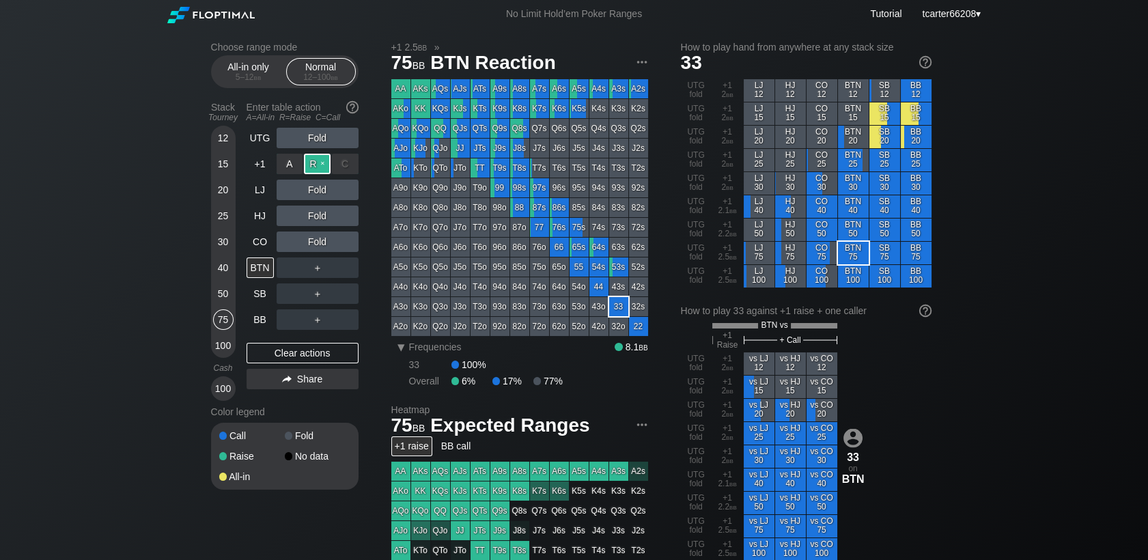
click at [312, 167] on div "R ✕" at bounding box center [317, 164] width 27 height 20
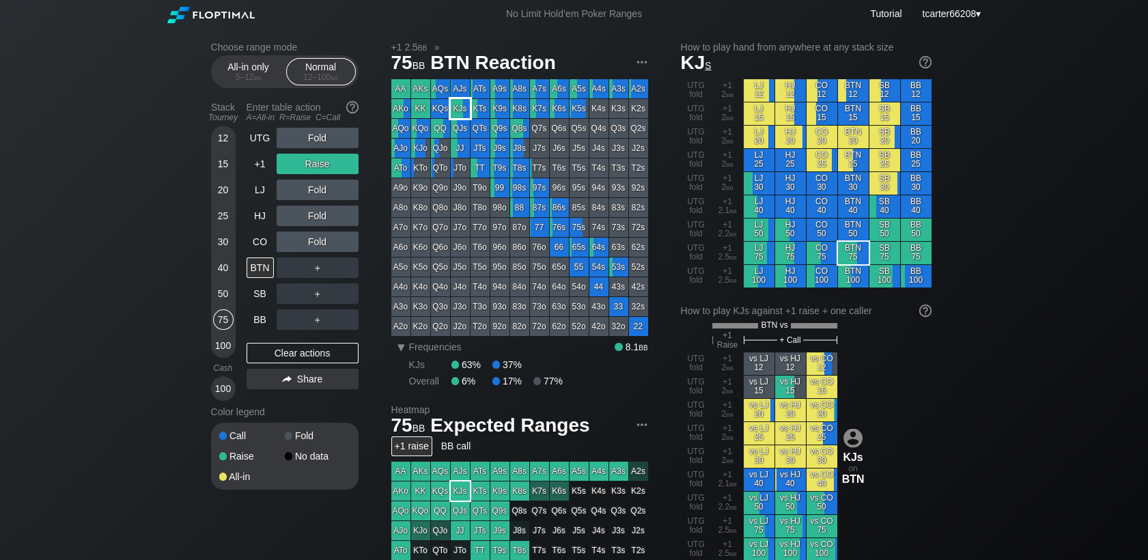
click at [466, 104] on div "KJs" at bounding box center [460, 108] width 19 height 19
click at [315, 214] on div "Fold" at bounding box center [318, 216] width 82 height 20
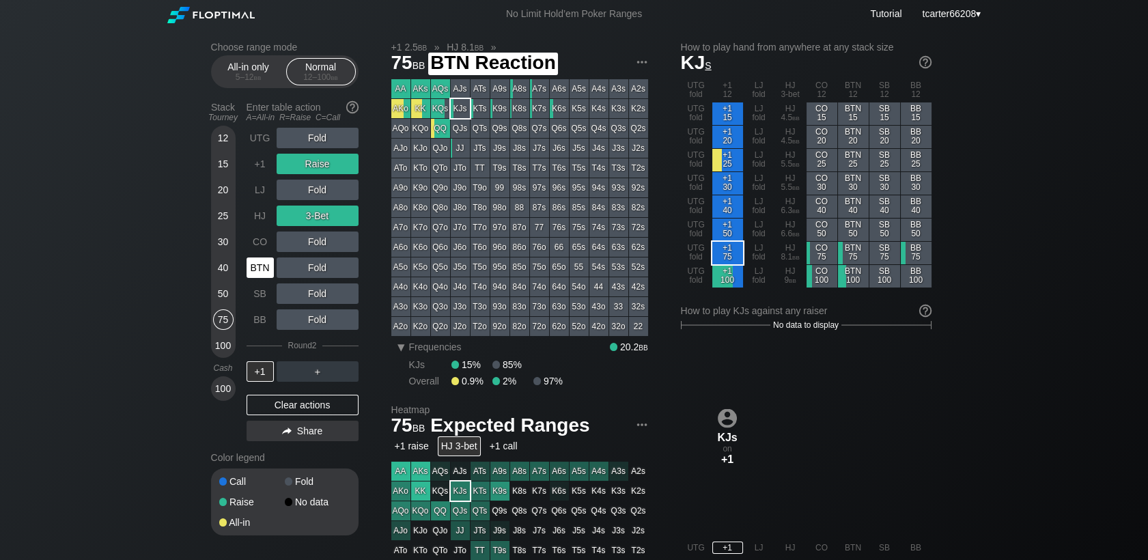
click at [266, 264] on div "BTN" at bounding box center [260, 267] width 27 height 20
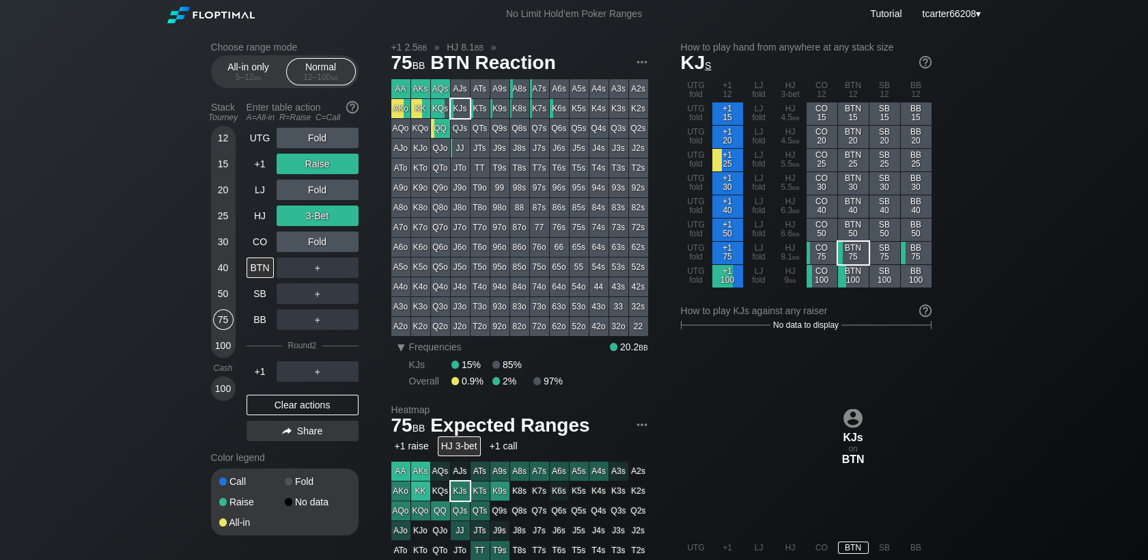
drag, startPoint x: 284, startPoint y: 399, endPoint x: 232, endPoint y: 298, distance: 113.6
click at [285, 399] on div "Clear actions" at bounding box center [303, 405] width 112 height 20
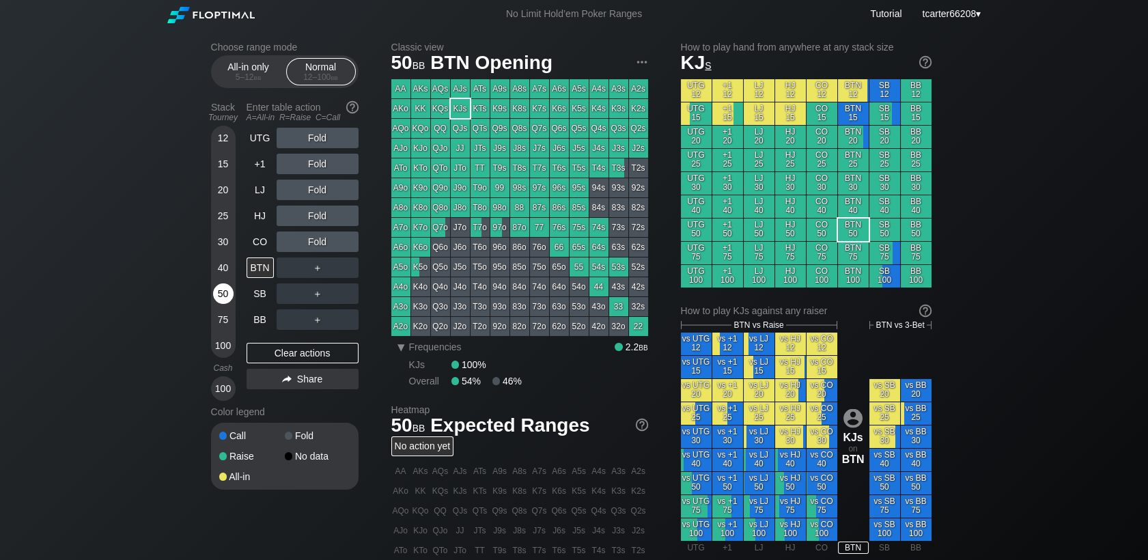
click at [230, 296] on div "50" at bounding box center [223, 293] width 20 height 20
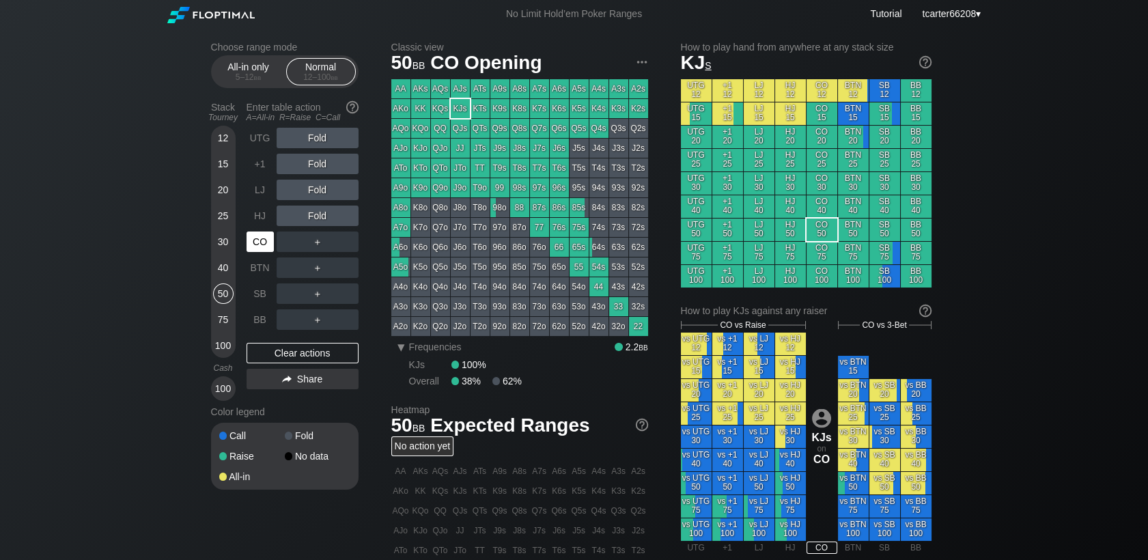
click at [261, 254] on div "CO" at bounding box center [262, 242] width 30 height 26
click at [257, 321] on div "BB" at bounding box center [260, 319] width 27 height 20
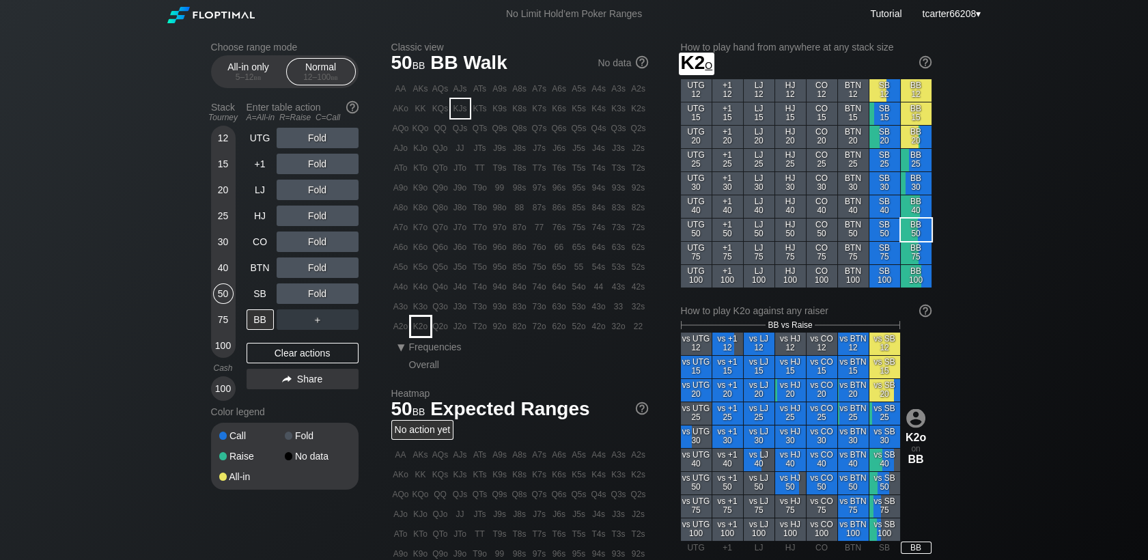
click at [421, 323] on div "K2o" at bounding box center [420, 326] width 19 height 19
click at [322, 229] on div "A ✕ R ✕ C ✕ Fold" at bounding box center [318, 241] width 82 height 31
click at [324, 220] on div "R ✕" at bounding box center [317, 216] width 27 height 20
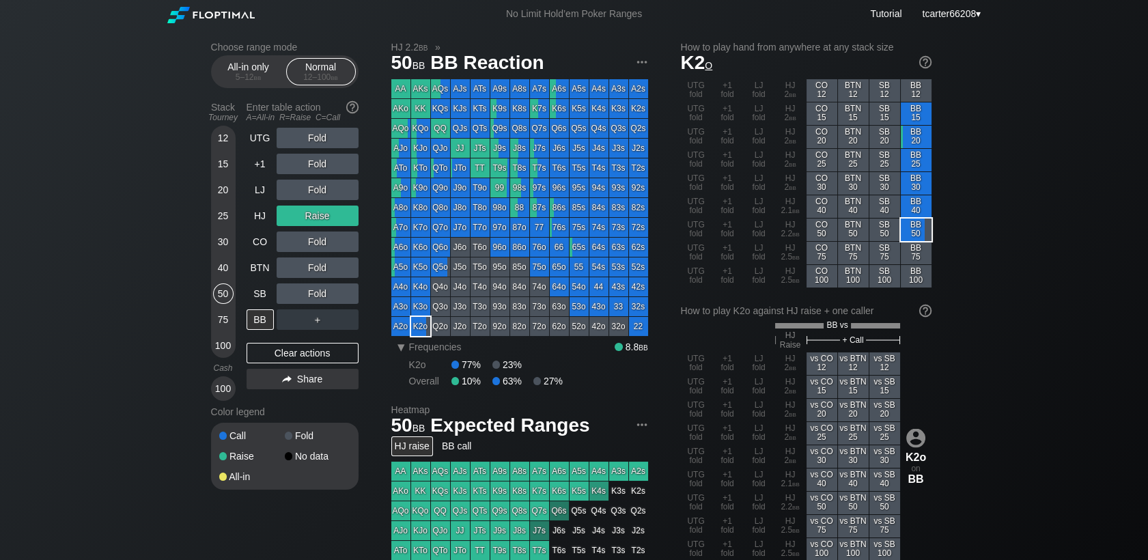
click at [213, 238] on div "30" at bounding box center [223, 245] width 20 height 26
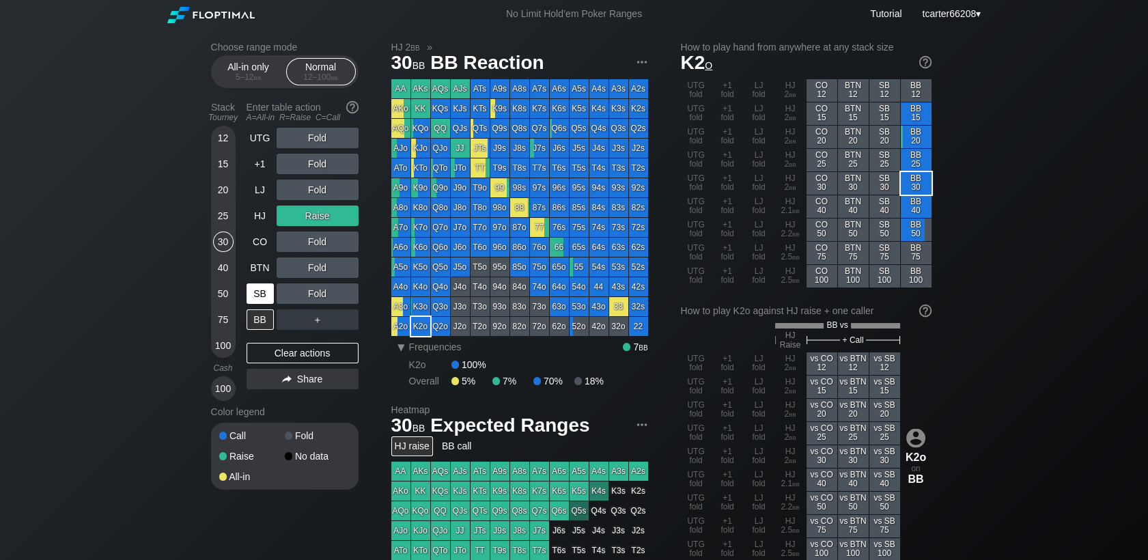
drag, startPoint x: 219, startPoint y: 242, endPoint x: 259, endPoint y: 297, distance: 68.4
click at [223, 248] on div "30" at bounding box center [223, 242] width 20 height 20
click at [294, 357] on div "Clear actions" at bounding box center [303, 353] width 112 height 20
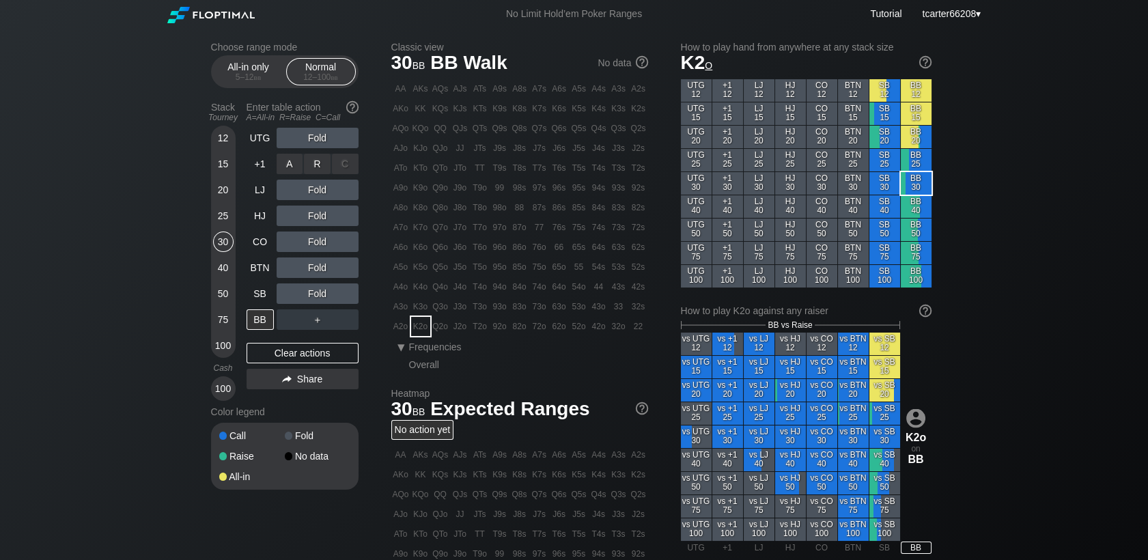
click at [331, 169] on div "A ✕ R ✕ C ✕" at bounding box center [318, 164] width 82 height 20
click at [322, 166] on div "R ✕" at bounding box center [317, 164] width 27 height 20
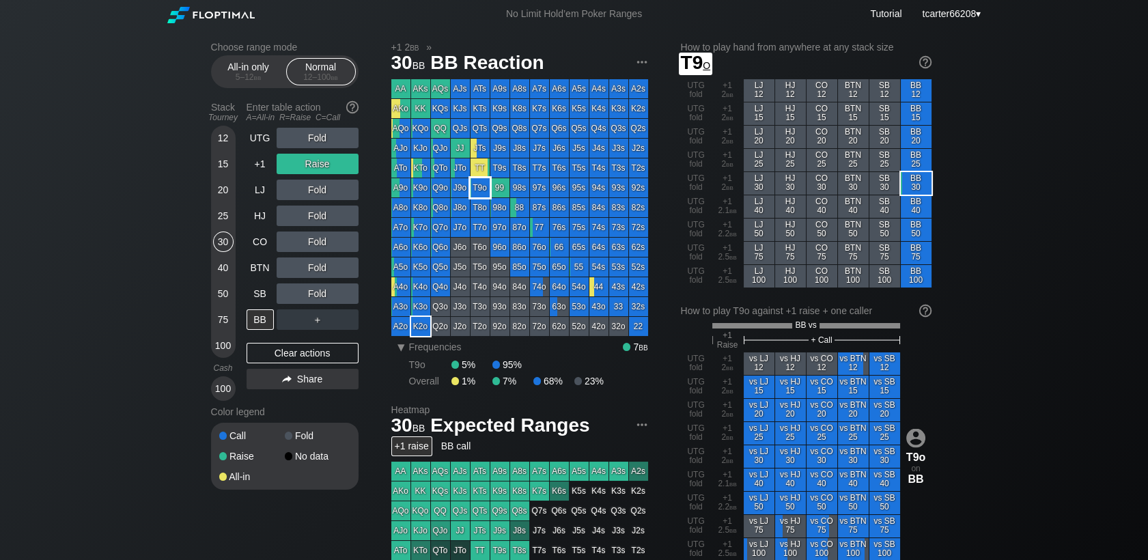
click at [480, 191] on div "T9o" at bounding box center [480, 187] width 19 height 19
click at [326, 352] on div "Clear actions" at bounding box center [303, 353] width 112 height 20
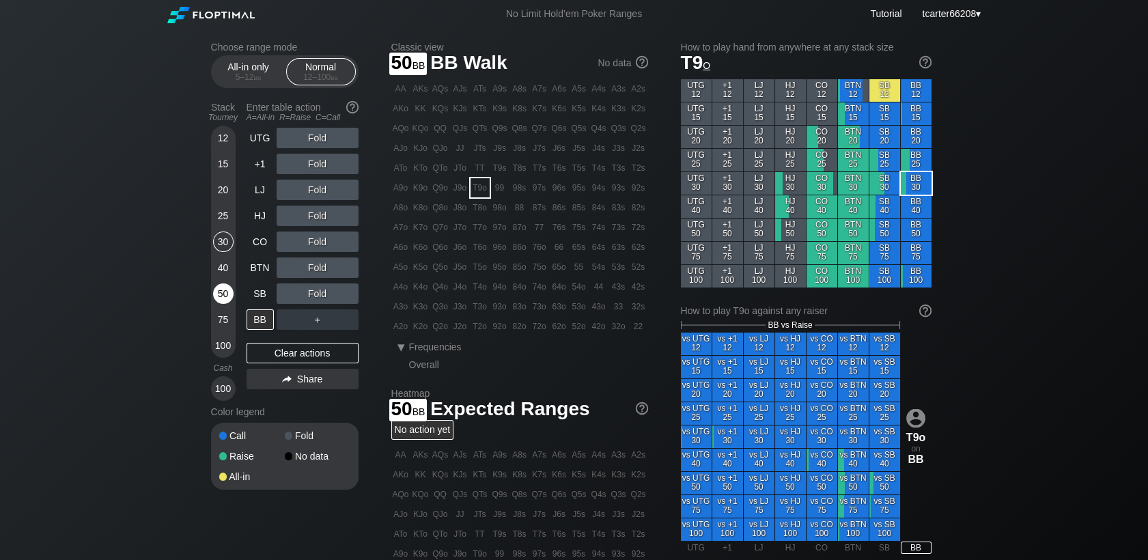
click at [229, 301] on div "50" at bounding box center [223, 293] width 20 height 20
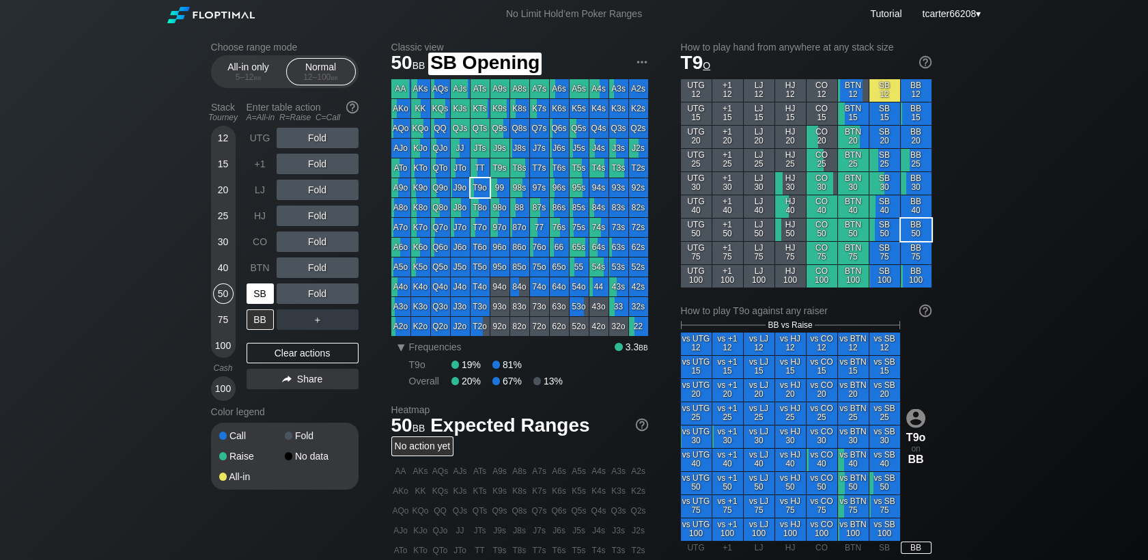
click at [266, 300] on div "SB" at bounding box center [260, 293] width 27 height 20
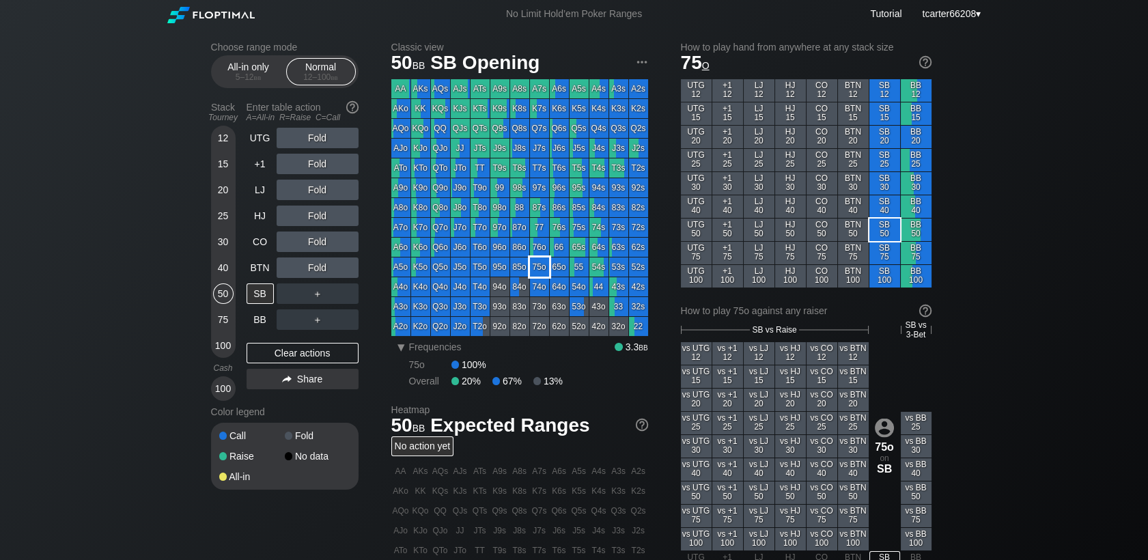
click at [540, 266] on div "75o" at bounding box center [539, 266] width 19 height 19
click at [261, 358] on div "Clear actions" at bounding box center [303, 353] width 112 height 20
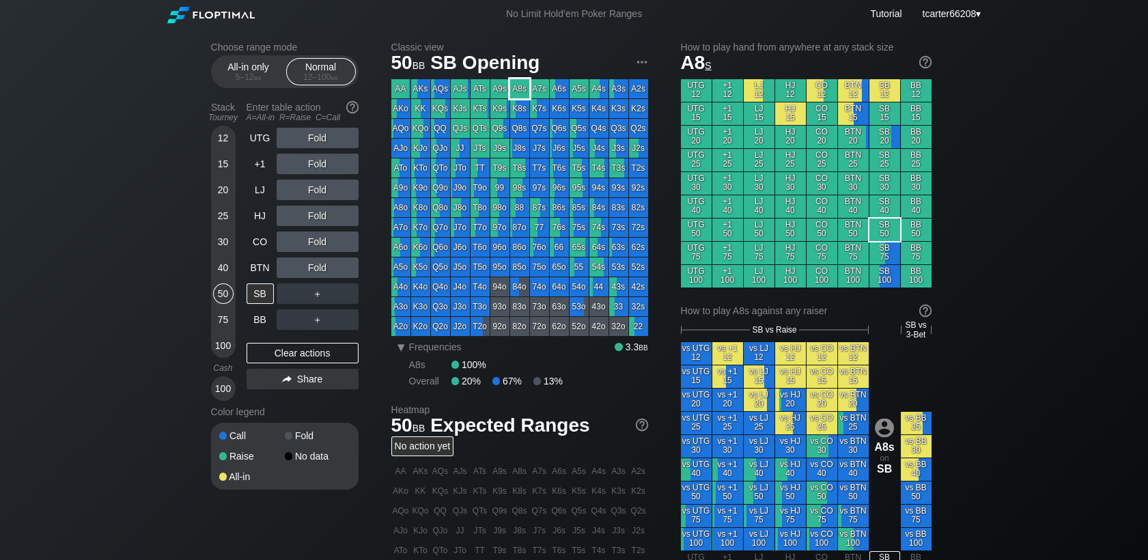
click at [524, 83] on div "A8s" at bounding box center [519, 88] width 19 height 19
click at [322, 221] on div "R ✕" at bounding box center [317, 216] width 27 height 20
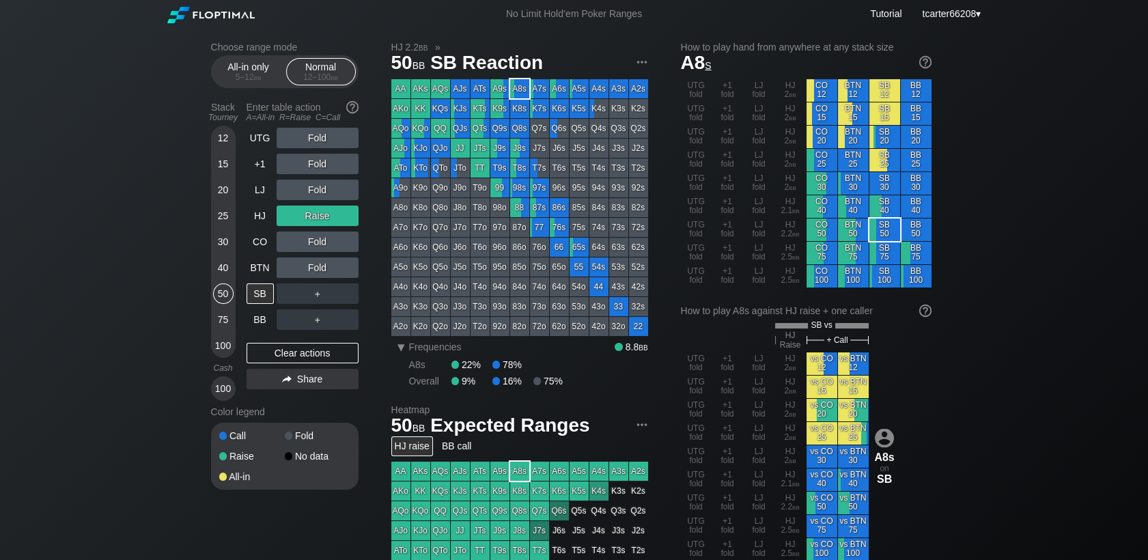
click at [350, 294] on div "＋" at bounding box center [318, 293] width 82 height 20
click at [350, 294] on div "C ✕" at bounding box center [345, 293] width 27 height 20
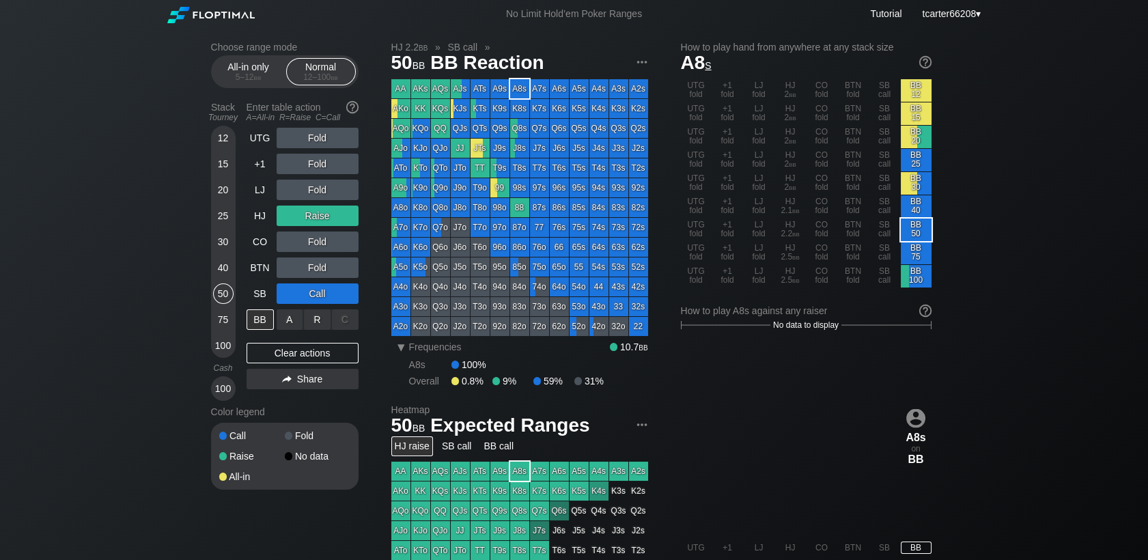
click at [292, 324] on div "A ✕" at bounding box center [290, 319] width 27 height 20
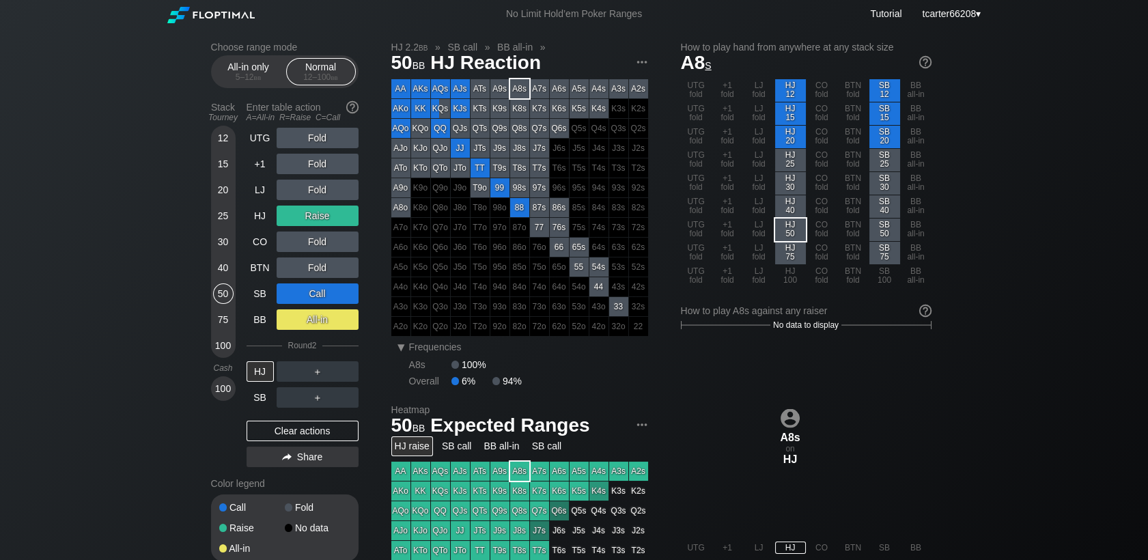
click at [304, 434] on div "Clear actions" at bounding box center [303, 431] width 112 height 20
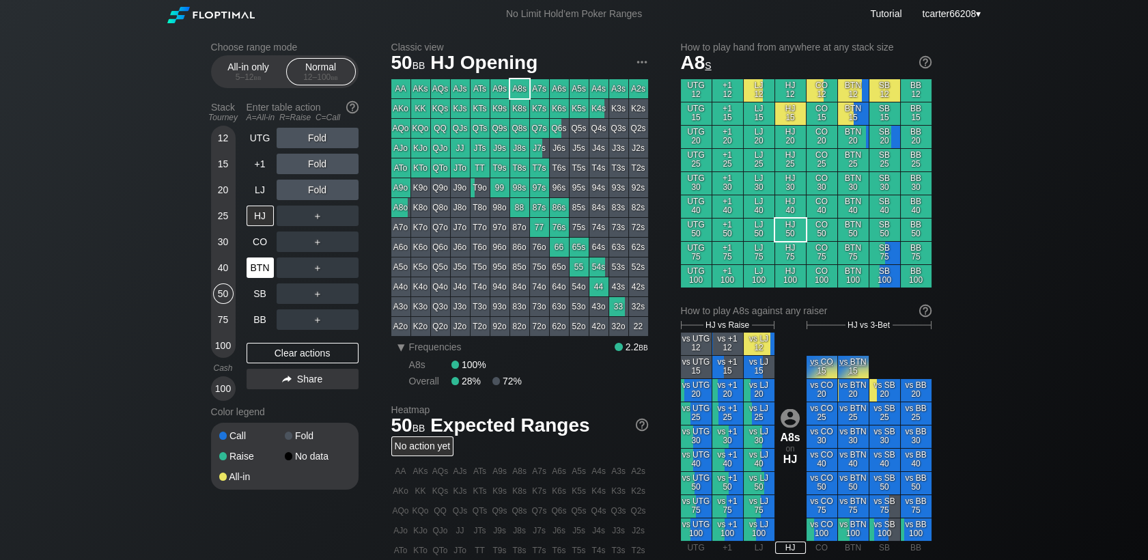
click at [262, 267] on div "BTN" at bounding box center [260, 267] width 27 height 20
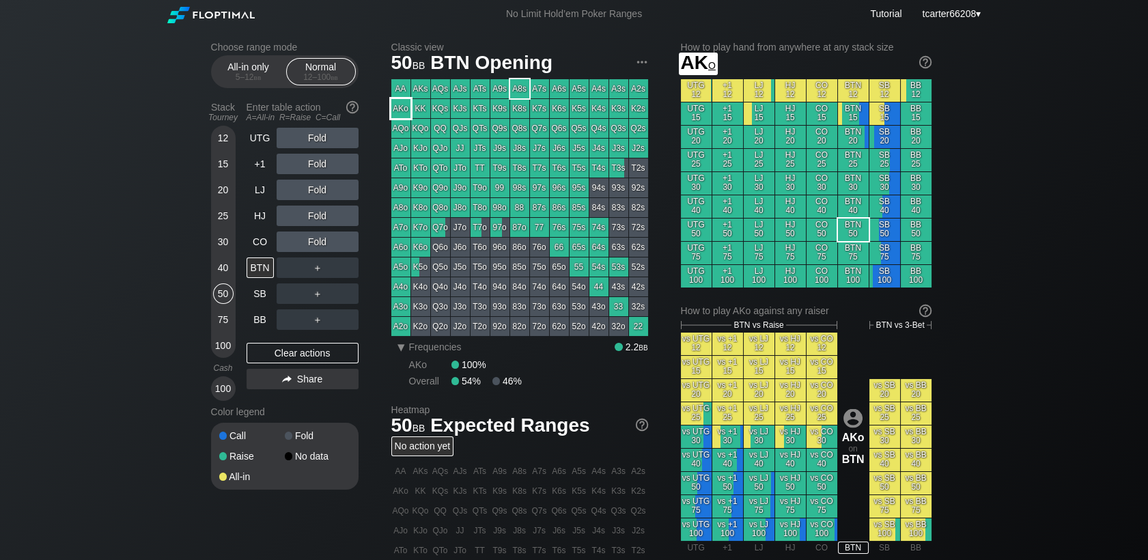
click at [402, 112] on div "AKo" at bounding box center [400, 108] width 19 height 19
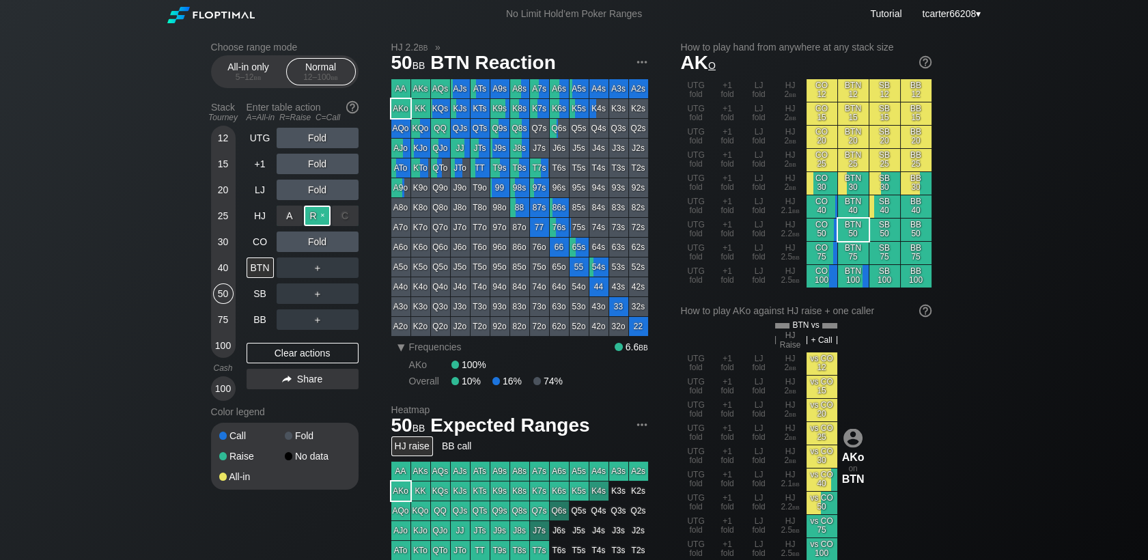
click at [320, 212] on div "R ✕" at bounding box center [317, 216] width 27 height 20
click at [318, 212] on div "R ✕" at bounding box center [317, 216] width 27 height 20
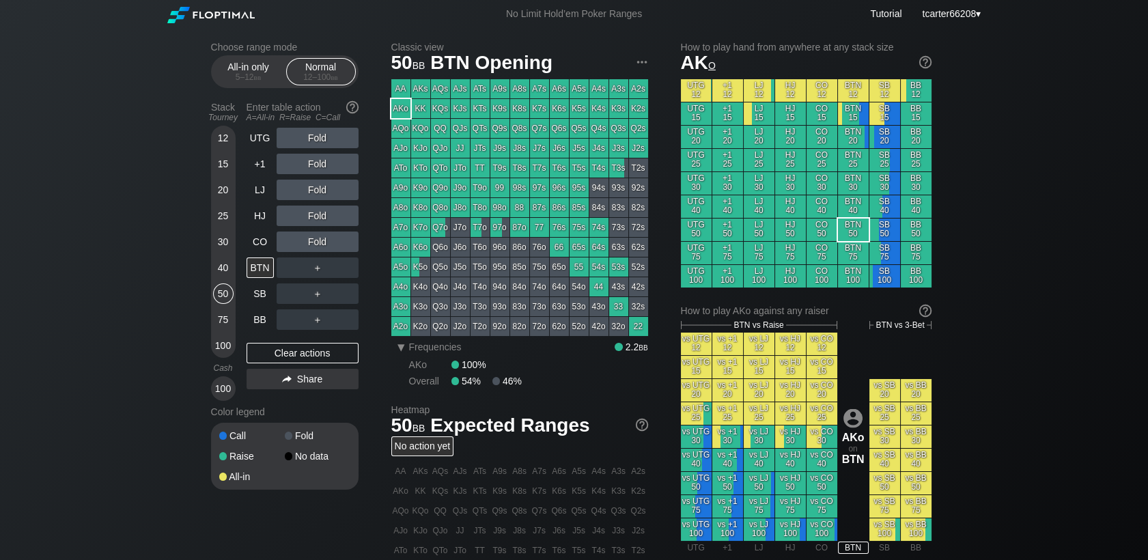
click at [309, 219] on div "Fold" at bounding box center [318, 216] width 82 height 20
click at [317, 219] on div "R ✕" at bounding box center [317, 216] width 27 height 20
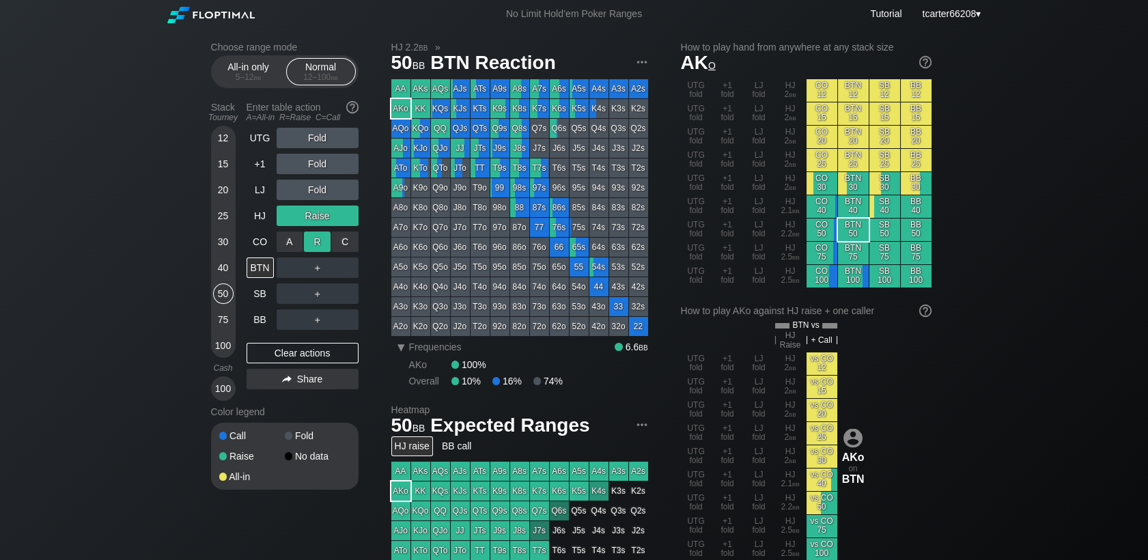
click at [324, 249] on div "R ✕" at bounding box center [317, 242] width 27 height 20
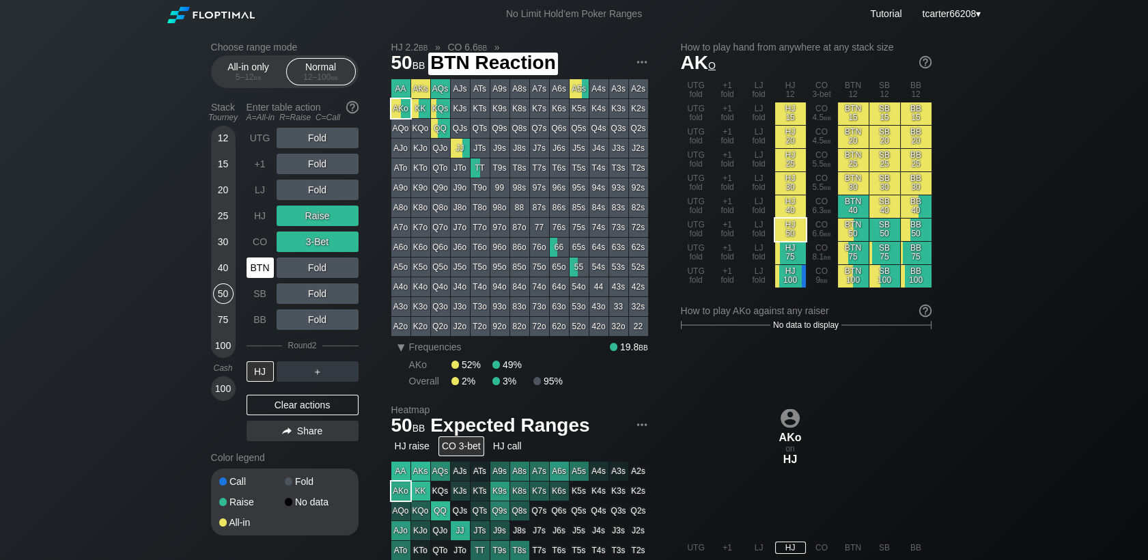
click at [262, 265] on div "BTN" at bounding box center [260, 267] width 27 height 20
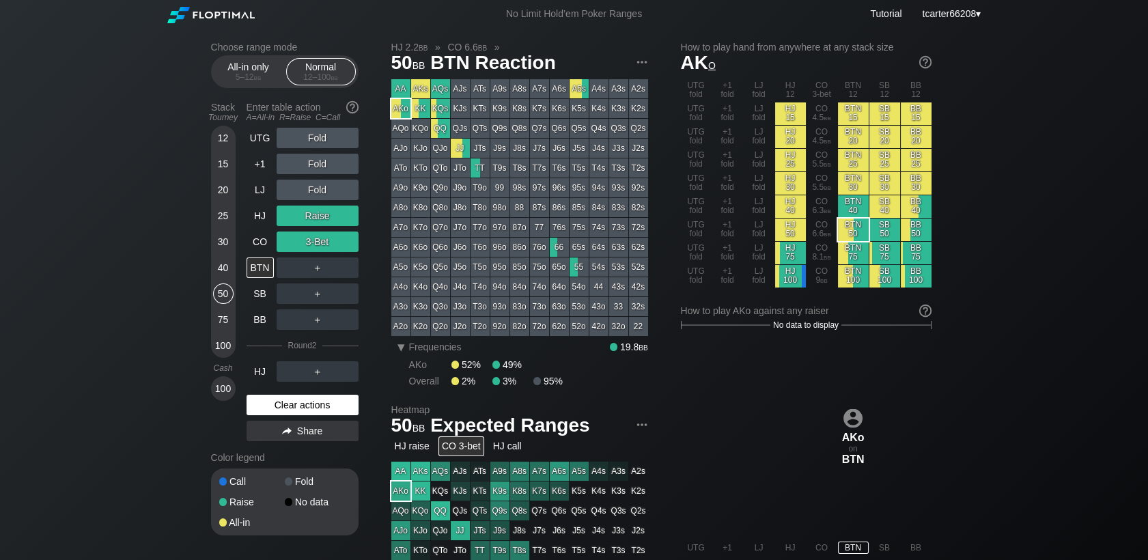
click at [290, 412] on div "Clear actions" at bounding box center [303, 405] width 112 height 20
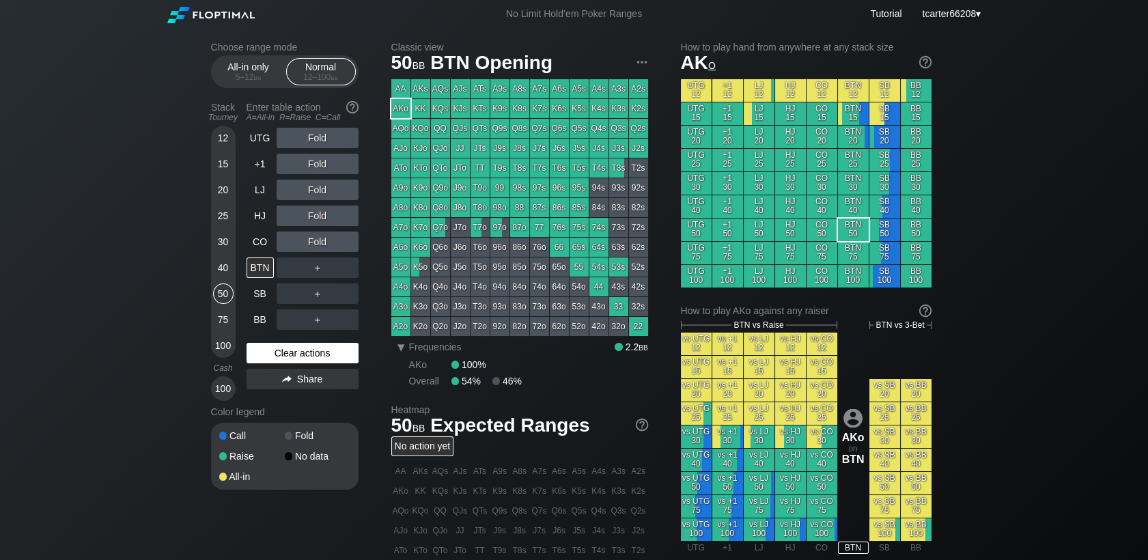
click at [318, 361] on div "Clear actions" at bounding box center [303, 353] width 112 height 20
click at [264, 249] on div "CO" at bounding box center [260, 242] width 27 height 20
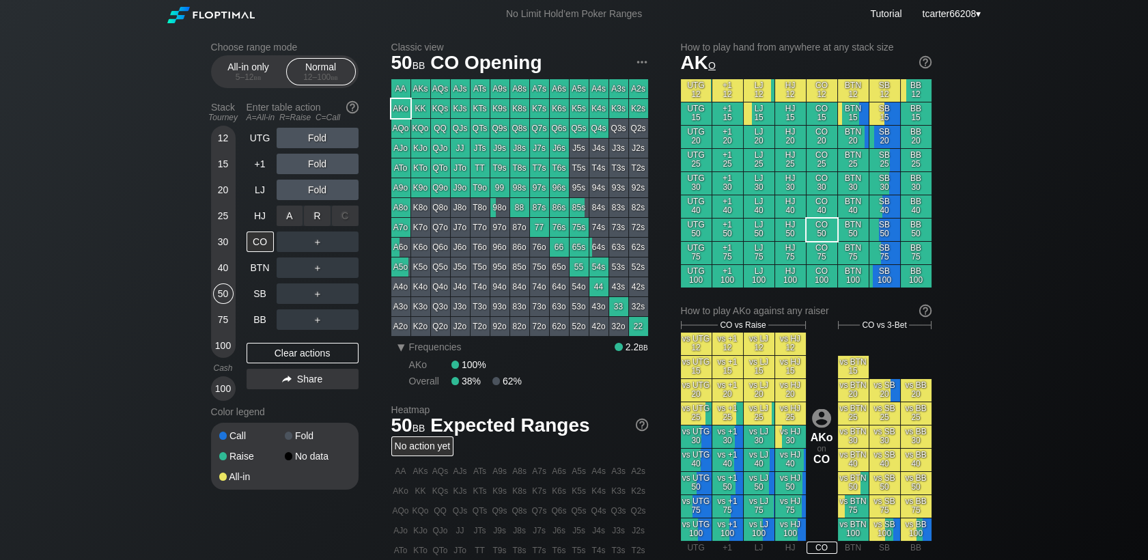
click at [313, 214] on div "R ✕" at bounding box center [317, 216] width 27 height 20
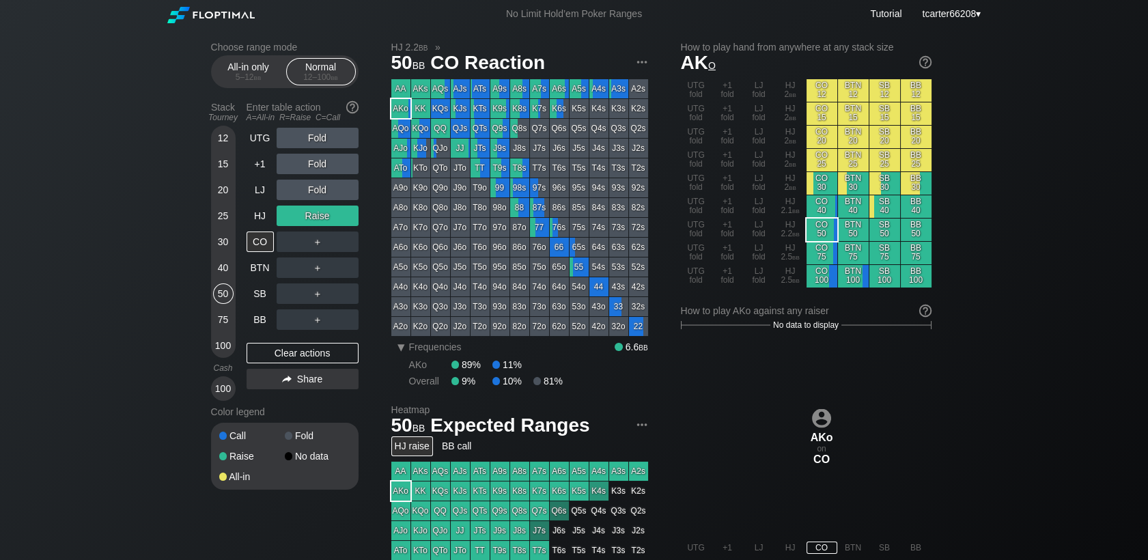
drag, startPoint x: 309, startPoint y: 359, endPoint x: 243, endPoint y: 238, distance: 137.5
click at [309, 359] on div "Clear actions" at bounding box center [303, 353] width 112 height 20
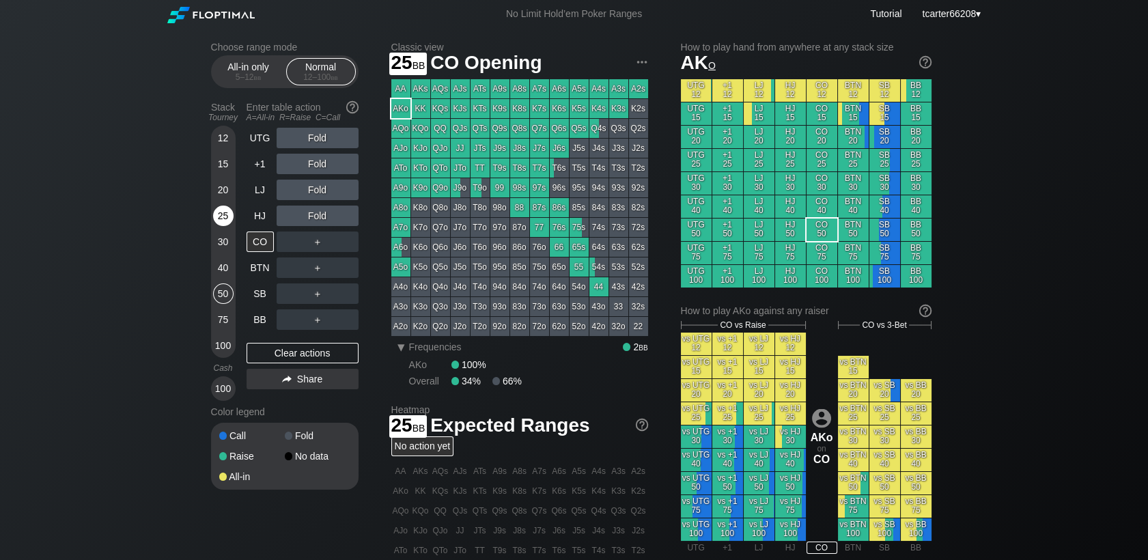
click at [223, 218] on div "25" at bounding box center [223, 216] width 20 height 20
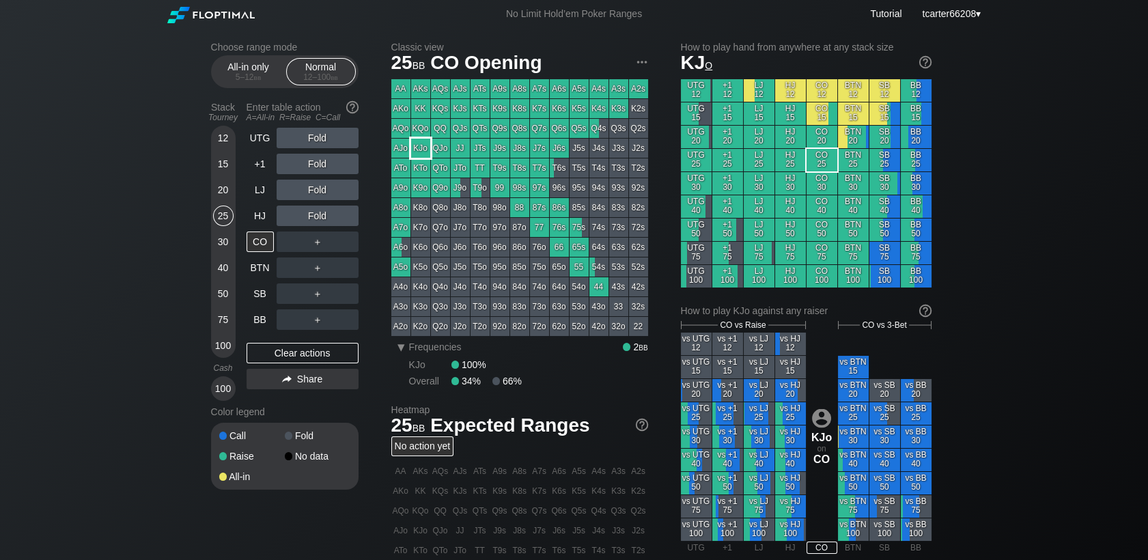
click at [422, 150] on div "KJo" at bounding box center [420, 148] width 19 height 19
click at [316, 195] on div "Fold" at bounding box center [318, 190] width 82 height 20
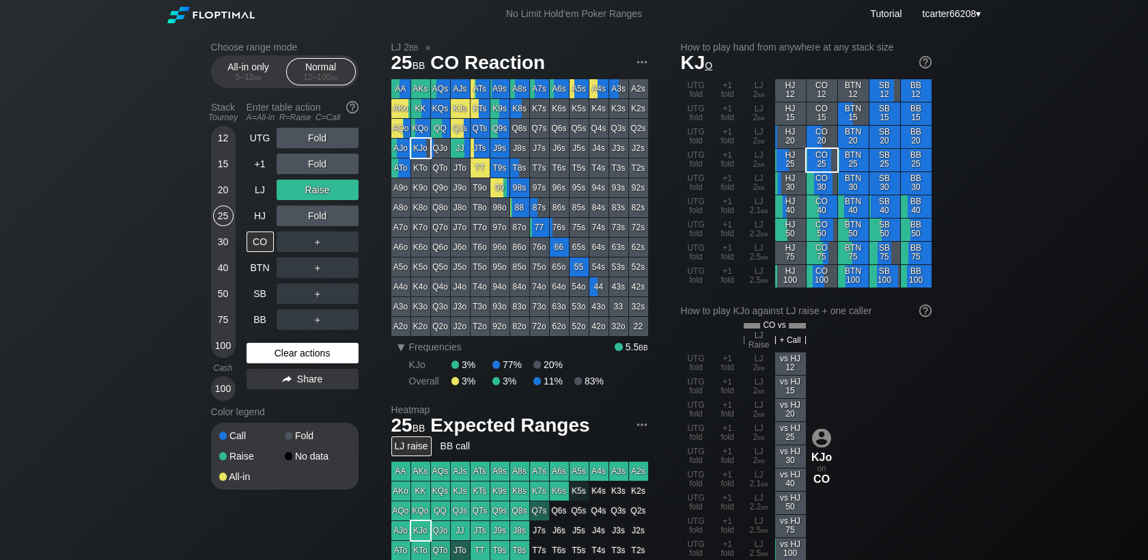
click at [324, 355] on div "Clear actions" at bounding box center [303, 353] width 112 height 20
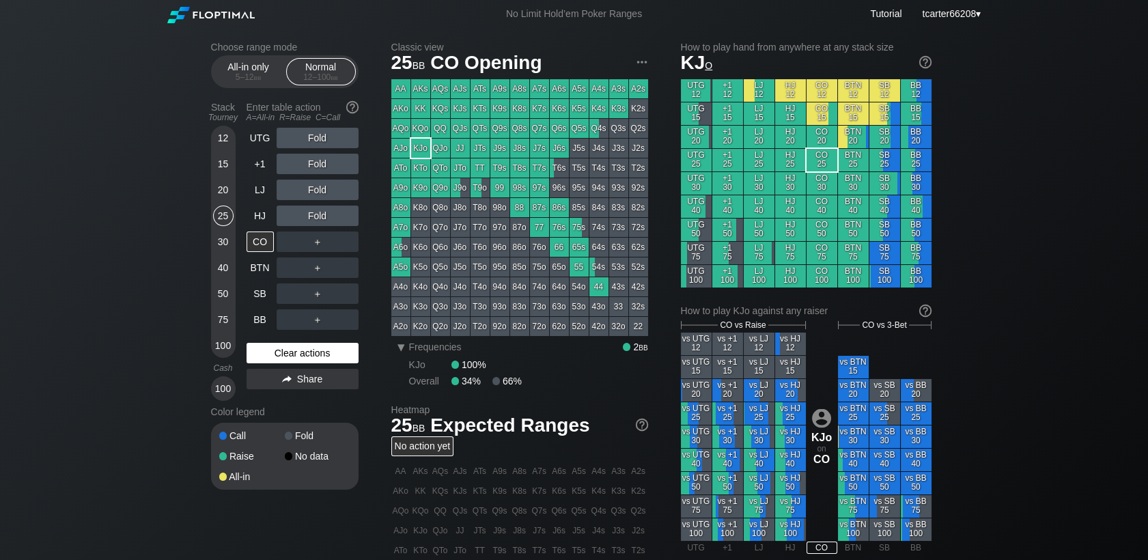
click at [332, 358] on div "Clear actions" at bounding box center [303, 353] width 112 height 20
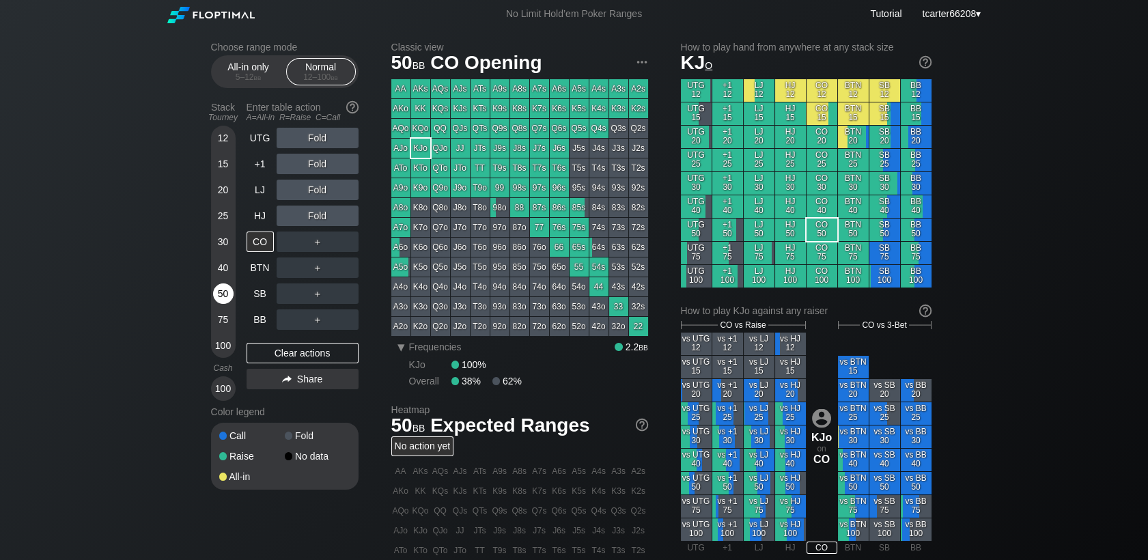
click at [227, 294] on div "50" at bounding box center [223, 293] width 20 height 20
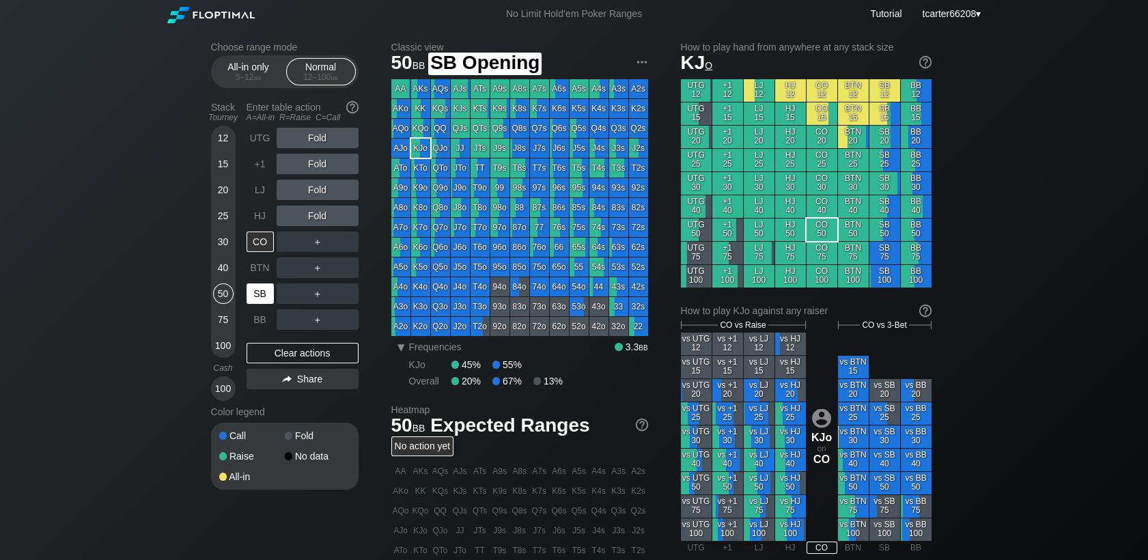
click at [264, 294] on div "SB" at bounding box center [260, 293] width 27 height 20
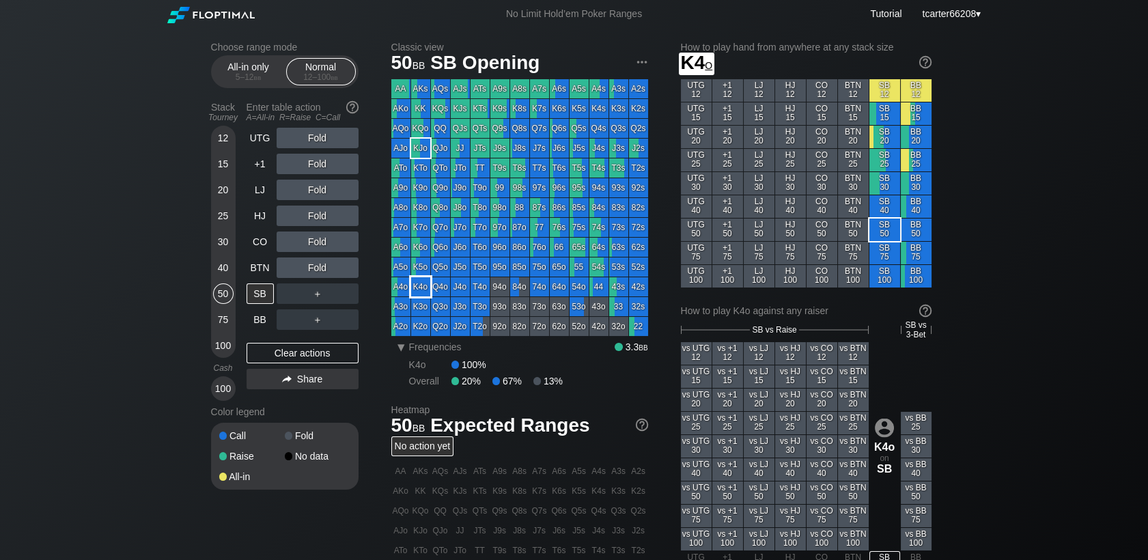
click at [428, 294] on div "K4o" at bounding box center [420, 286] width 19 height 19
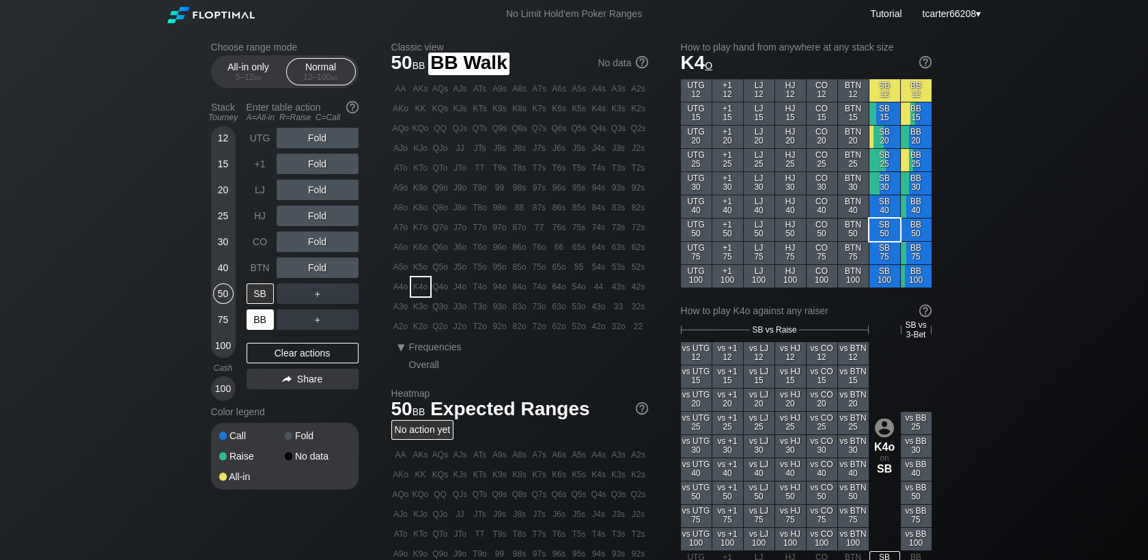
click at [260, 315] on div "BB" at bounding box center [260, 319] width 27 height 20
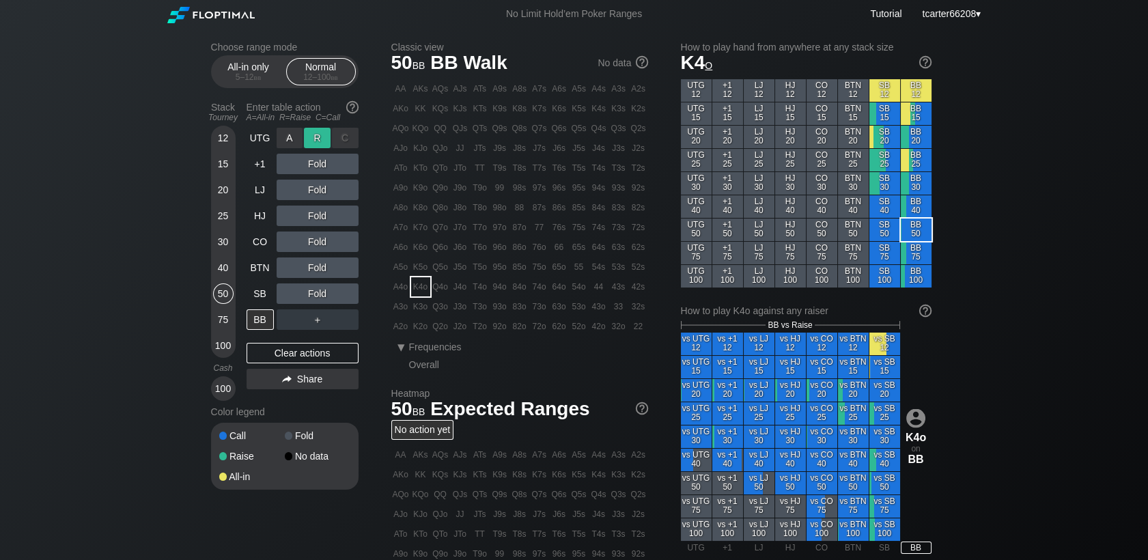
click at [320, 135] on div "R ✕" at bounding box center [317, 138] width 27 height 20
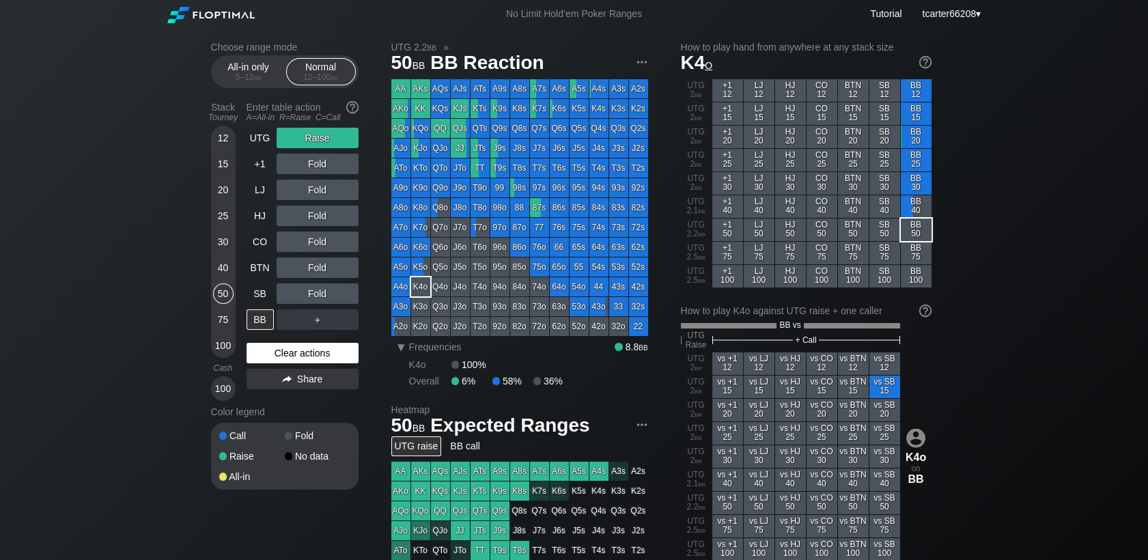
click at [320, 352] on div "Clear actions" at bounding box center [303, 353] width 112 height 20
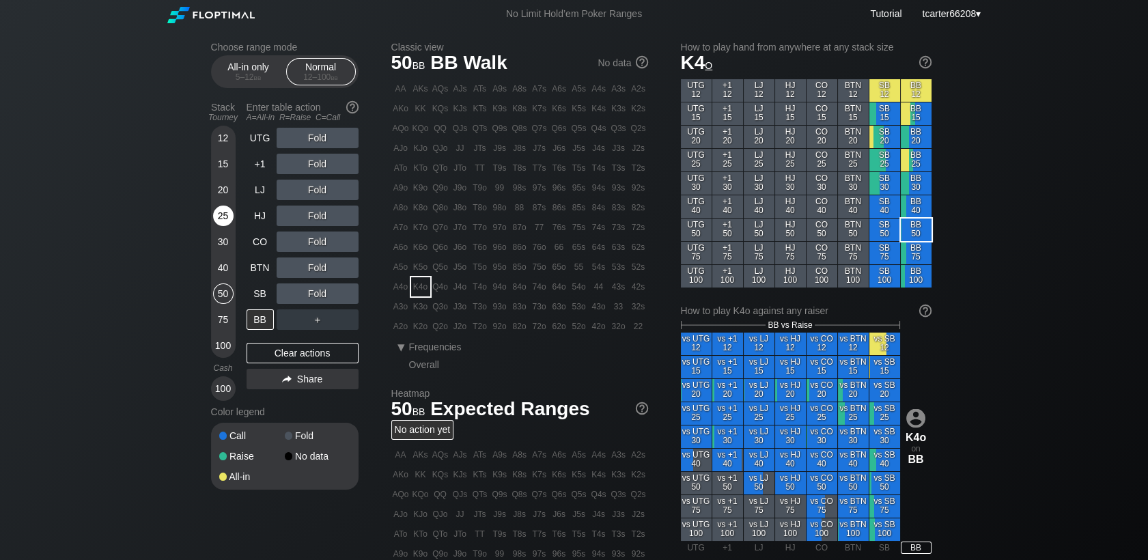
click at [225, 217] on div "25" at bounding box center [223, 216] width 20 height 20
click at [257, 221] on div "HJ" at bounding box center [260, 216] width 27 height 20
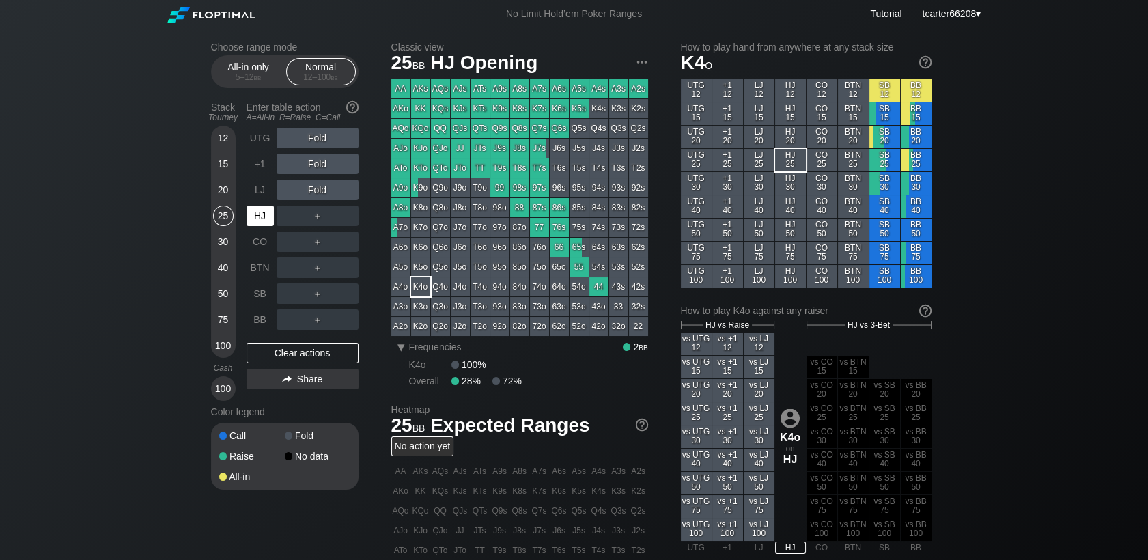
click at [261, 219] on div "HJ" at bounding box center [260, 216] width 27 height 20
click at [260, 188] on div "LJ" at bounding box center [260, 190] width 27 height 20
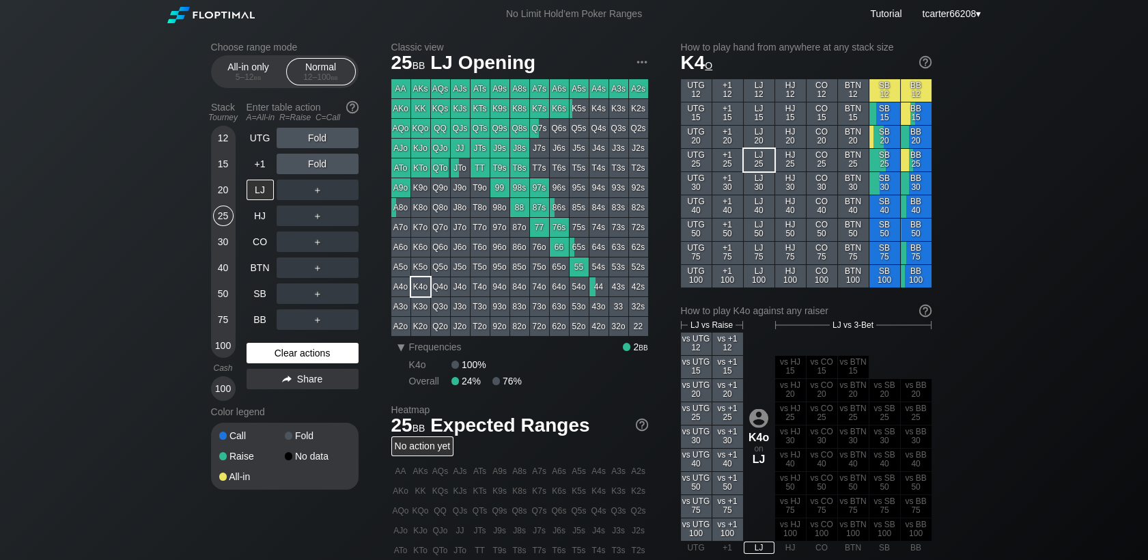
click at [340, 356] on div "Clear actions" at bounding box center [303, 353] width 112 height 20
drag, startPoint x: 234, startPoint y: 294, endPoint x: 225, endPoint y: 295, distance: 9.0
click at [231, 295] on div "12 15 20 25 30 40 50 75 100" at bounding box center [223, 242] width 25 height 232
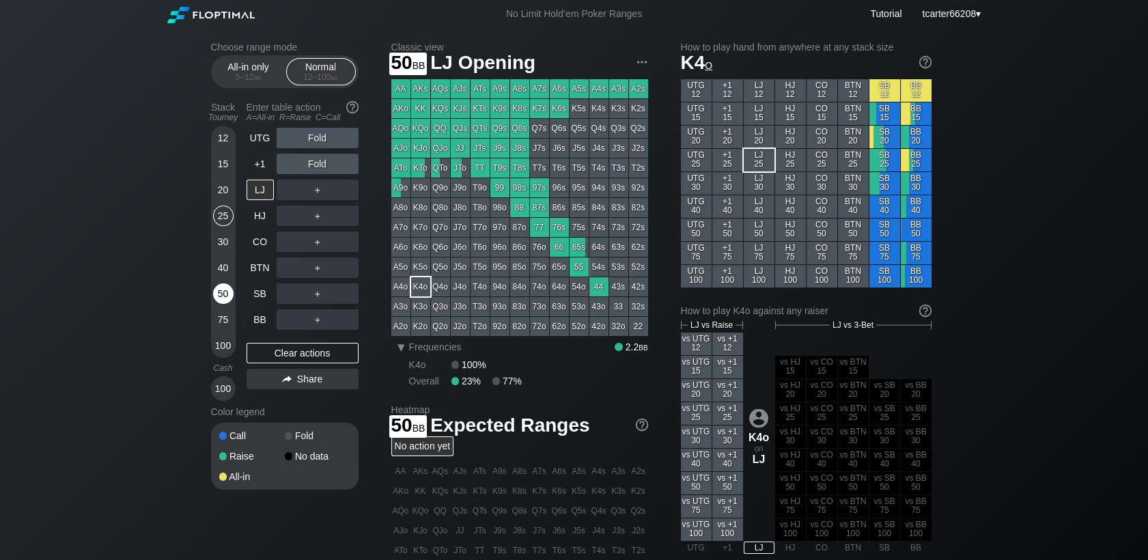
click at [225, 295] on div "50" at bounding box center [223, 293] width 20 height 20
click at [224, 295] on div "50" at bounding box center [223, 293] width 20 height 20
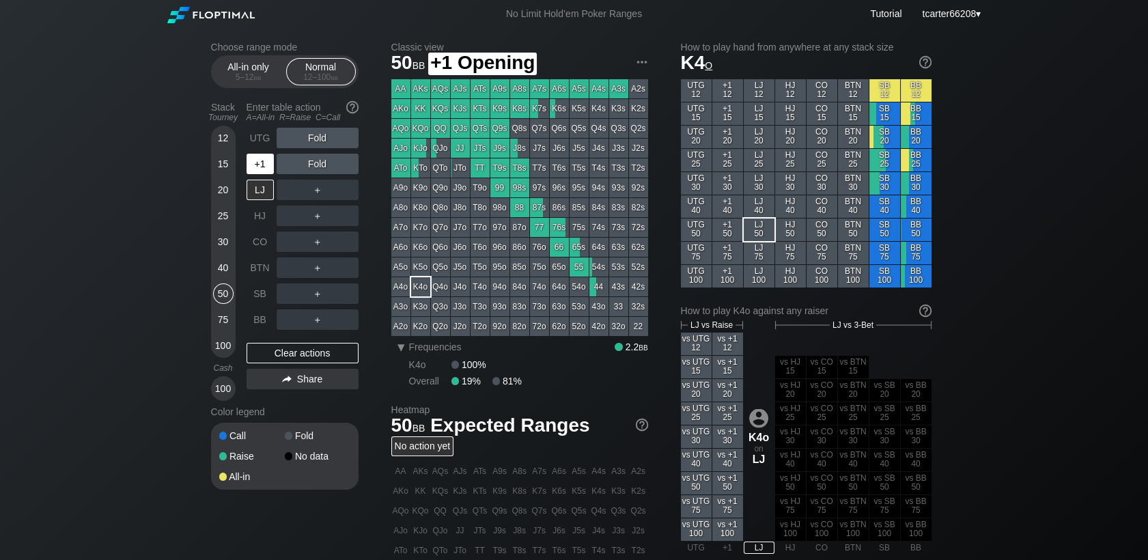
click at [253, 165] on div "+1" at bounding box center [260, 164] width 27 height 20
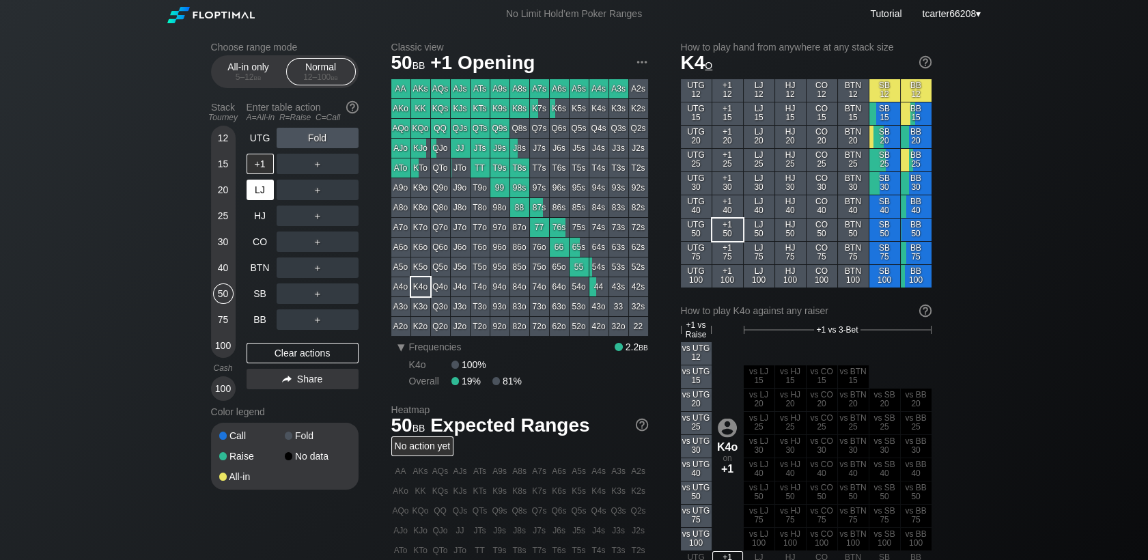
drag, startPoint x: 220, startPoint y: 245, endPoint x: 257, endPoint y: 187, distance: 68.8
click at [221, 244] on div "30" at bounding box center [223, 242] width 20 height 20
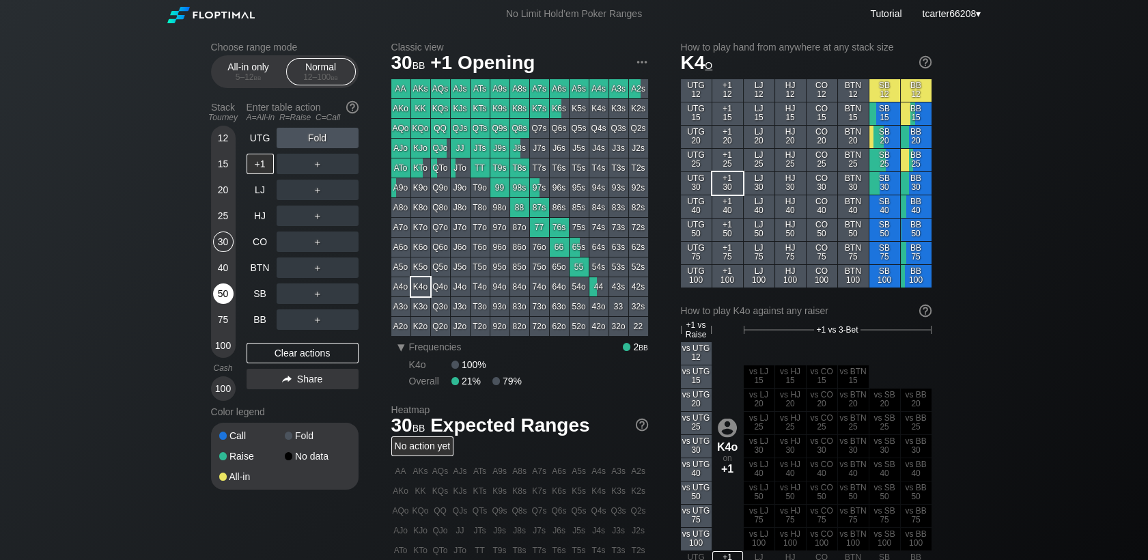
drag, startPoint x: 220, startPoint y: 290, endPoint x: 228, endPoint y: 292, distance: 8.4
click at [222, 290] on div "50" at bounding box center [223, 293] width 20 height 20
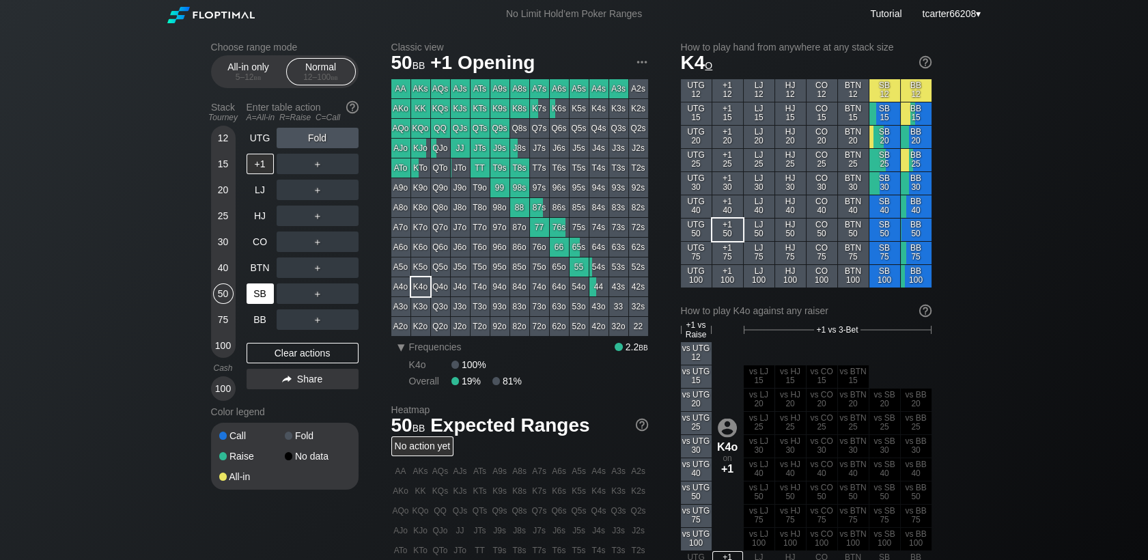
click at [260, 296] on div "SB" at bounding box center [260, 293] width 27 height 20
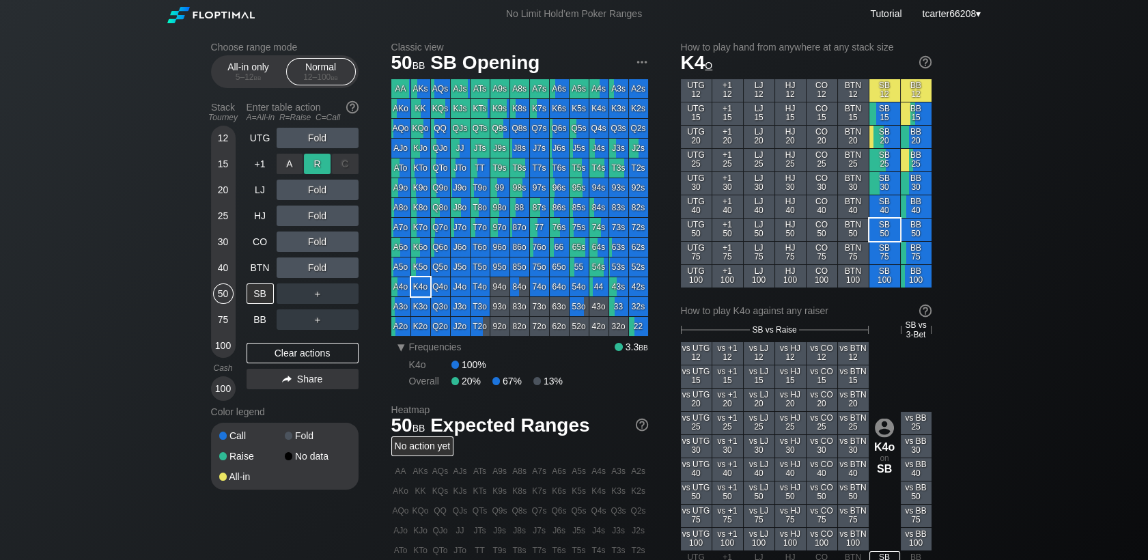
click at [319, 172] on div "R ✕" at bounding box center [317, 164] width 27 height 20
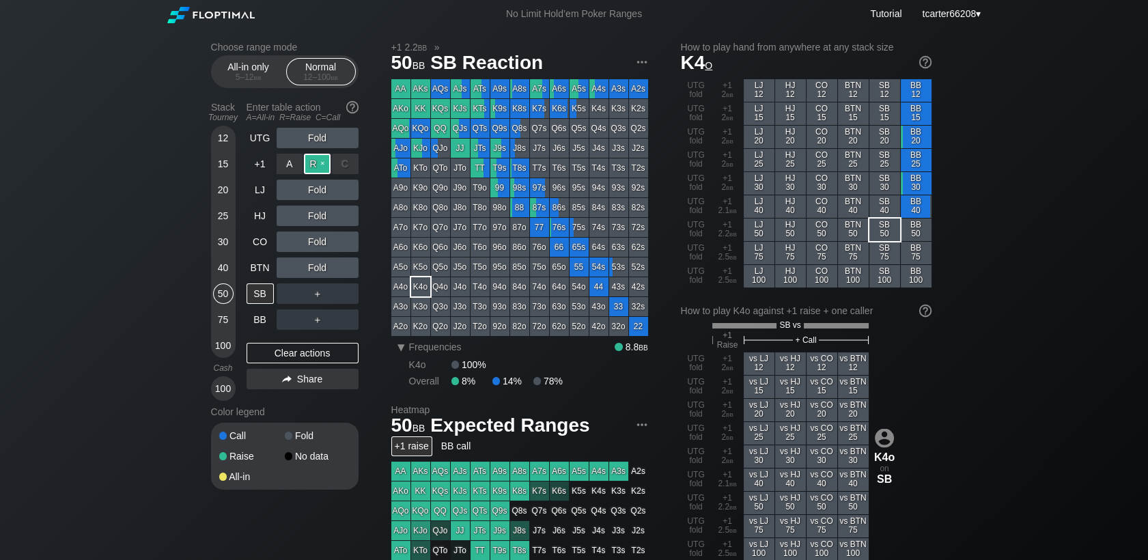
click at [318, 171] on div "R ✕" at bounding box center [317, 164] width 27 height 20
click at [317, 167] on div "R ✕" at bounding box center [317, 164] width 27 height 20
click at [319, 351] on div "Clear actions" at bounding box center [303, 353] width 112 height 20
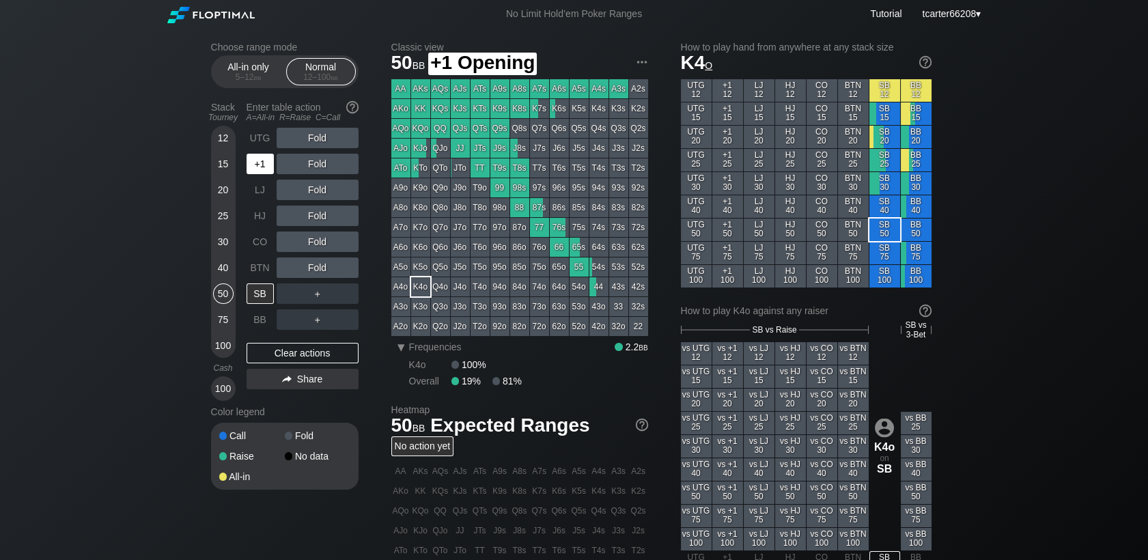
click at [268, 174] on div "+1" at bounding box center [260, 164] width 27 height 20
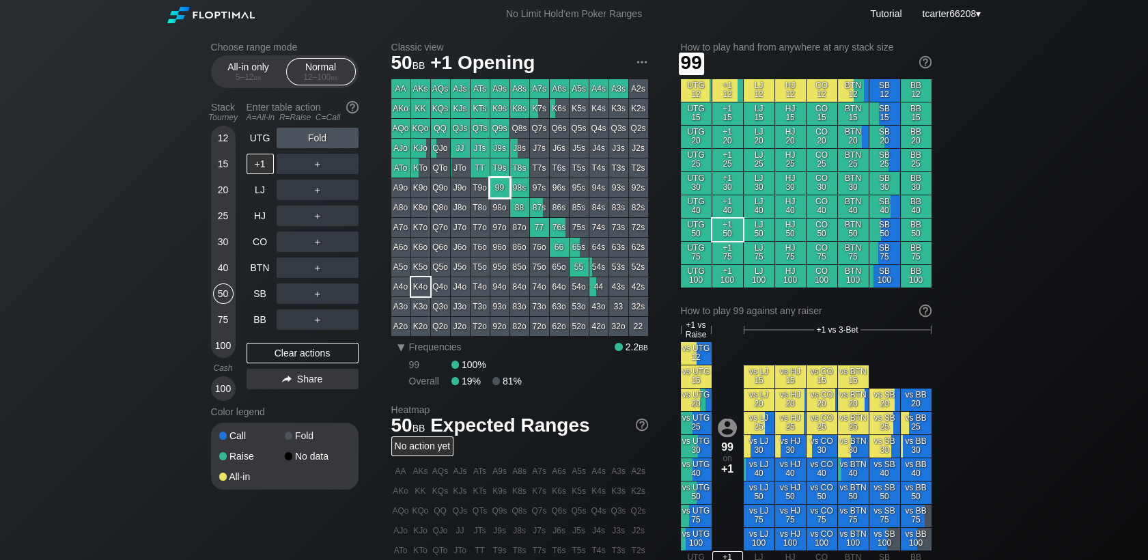
click at [502, 195] on div "99" at bounding box center [499, 187] width 19 height 19
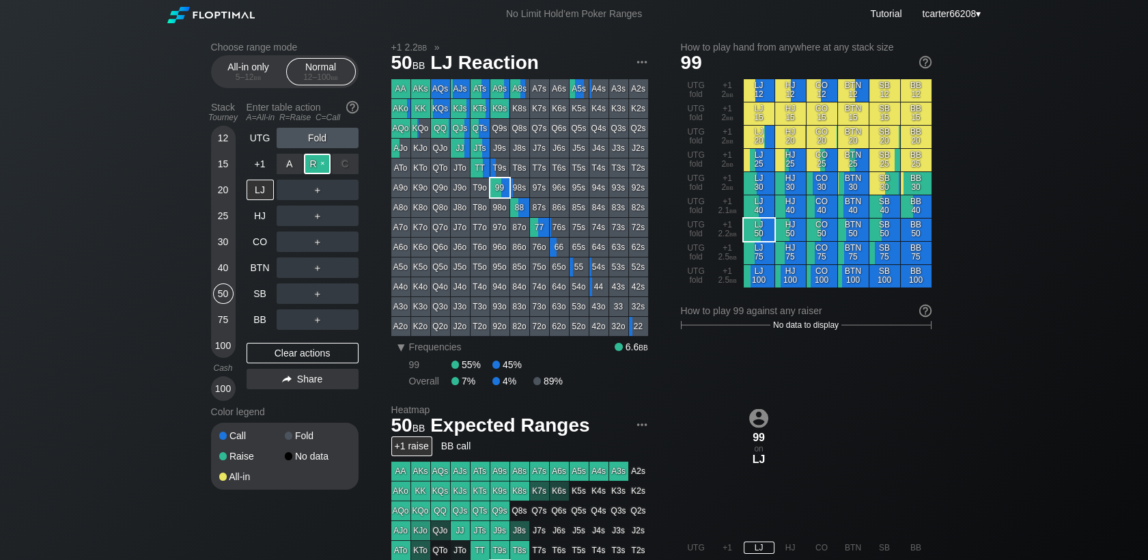
click at [321, 169] on div "R ✕" at bounding box center [317, 164] width 27 height 20
click at [292, 352] on div "Clear actions" at bounding box center [303, 353] width 112 height 20
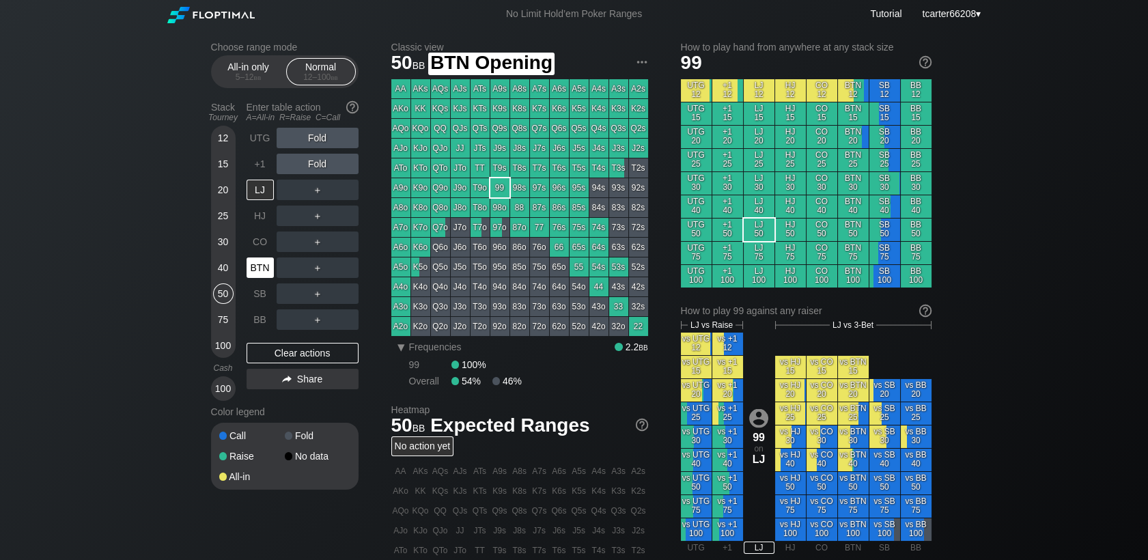
click at [253, 272] on div "BTN" at bounding box center [260, 267] width 27 height 20
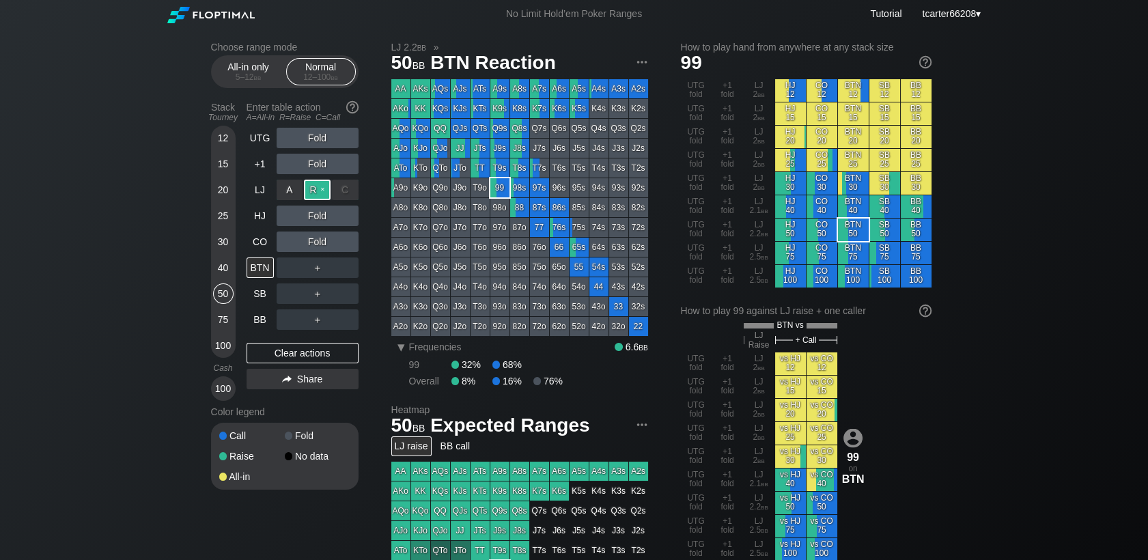
click at [328, 193] on div "R ✕" at bounding box center [317, 190] width 27 height 20
click at [341, 350] on div "Clear actions" at bounding box center [303, 353] width 112 height 20
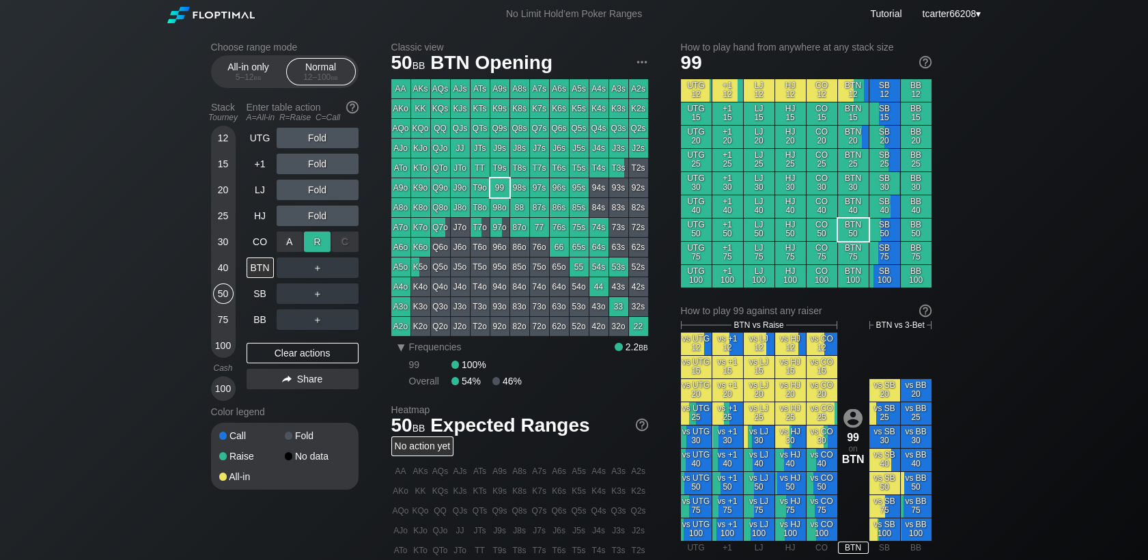
click at [313, 243] on div "R ✕" at bounding box center [317, 242] width 27 height 20
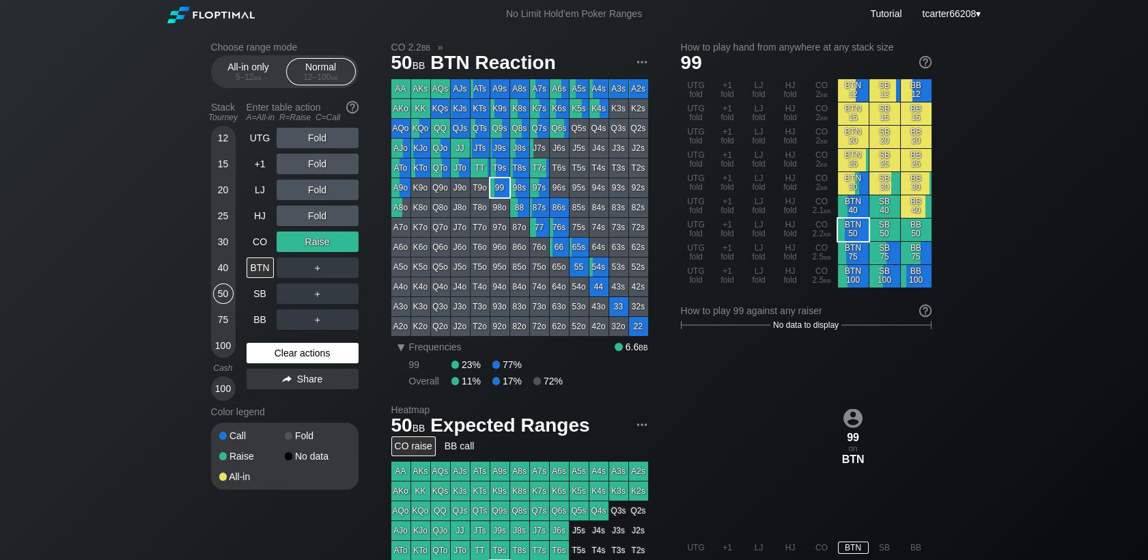
drag, startPoint x: 317, startPoint y: 356, endPoint x: 284, endPoint y: 346, distance: 34.6
click at [317, 356] on div "Clear actions" at bounding box center [303, 353] width 112 height 20
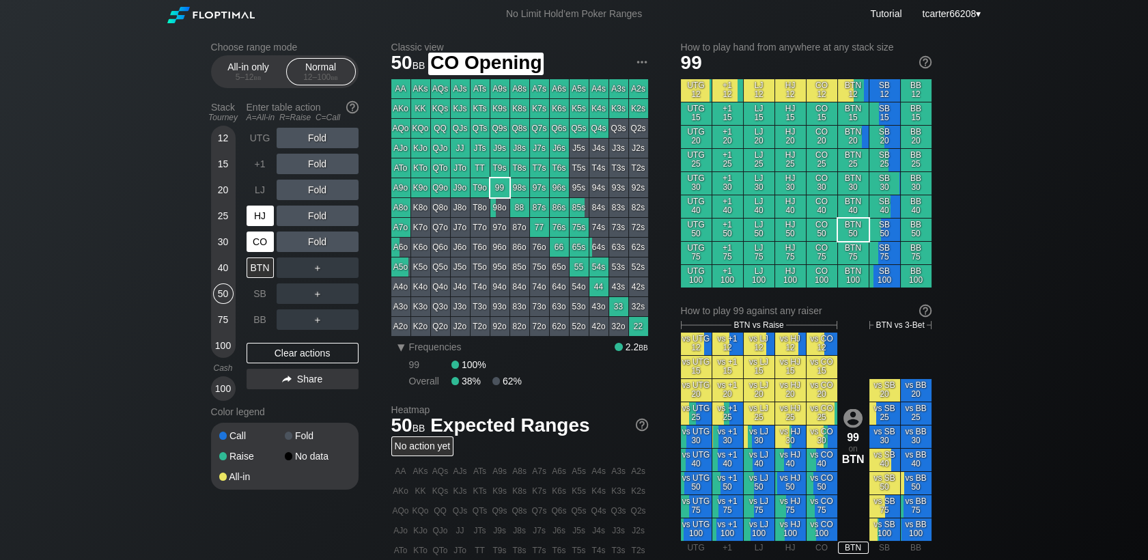
click at [260, 216] on div "HJ" at bounding box center [260, 216] width 27 height 20
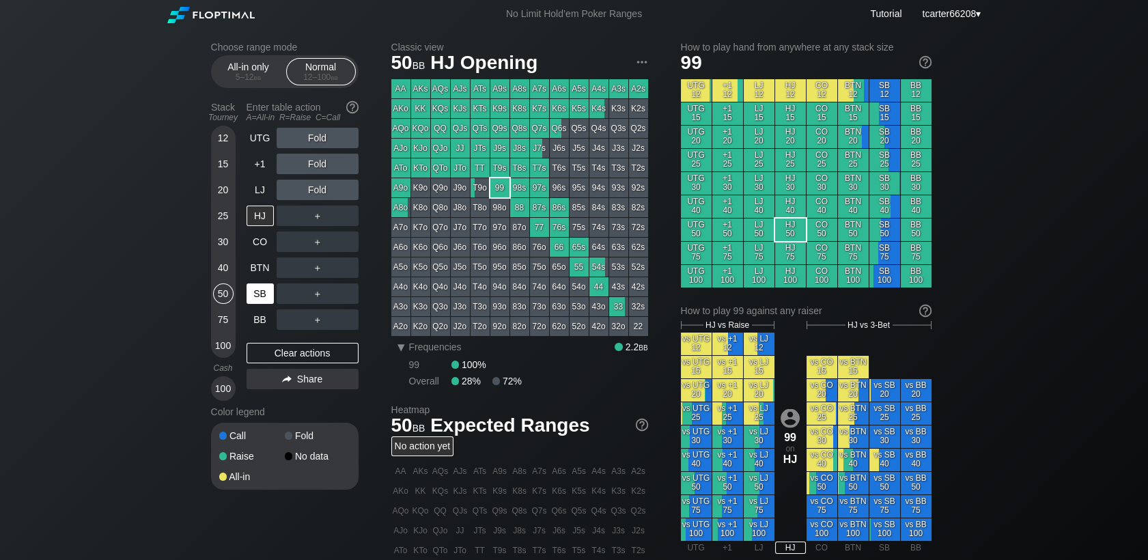
drag, startPoint x: 228, startPoint y: 320, endPoint x: 262, endPoint y: 294, distance: 42.5
click at [228, 320] on div "75" at bounding box center [223, 319] width 20 height 20
click at [265, 294] on div "SB" at bounding box center [260, 293] width 27 height 20
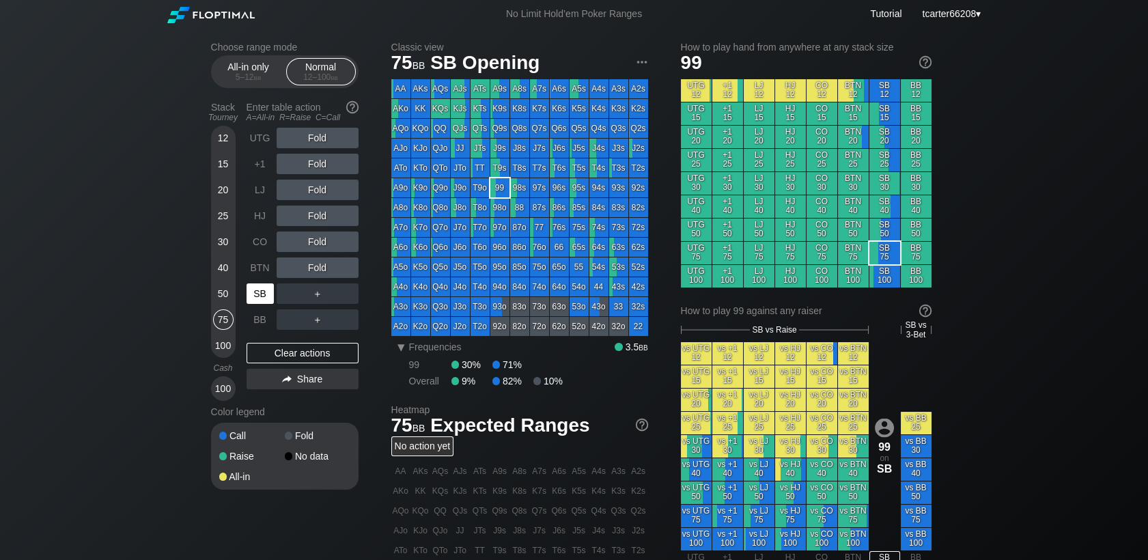
click at [262, 294] on div "SB" at bounding box center [260, 293] width 27 height 20
click at [215, 299] on div "50" at bounding box center [223, 293] width 20 height 20
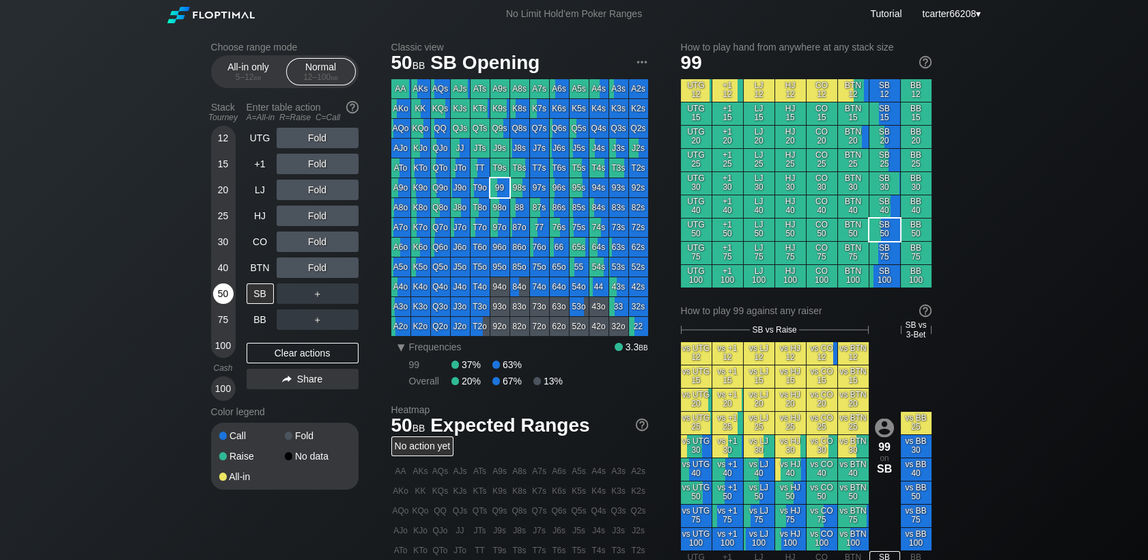
click at [215, 300] on div "50" at bounding box center [223, 293] width 20 height 20
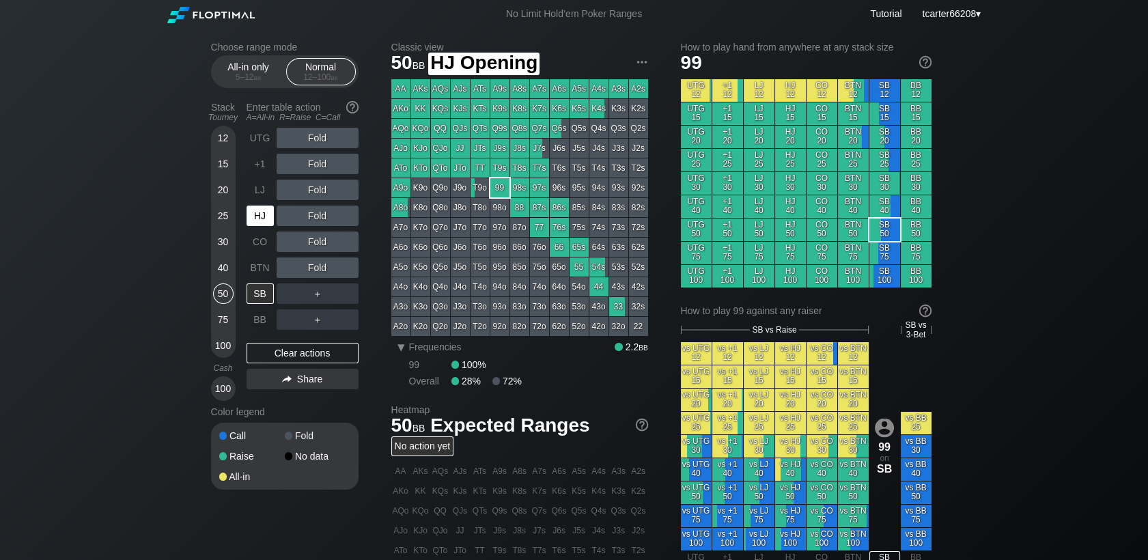
click at [253, 225] on div "HJ" at bounding box center [260, 216] width 27 height 20
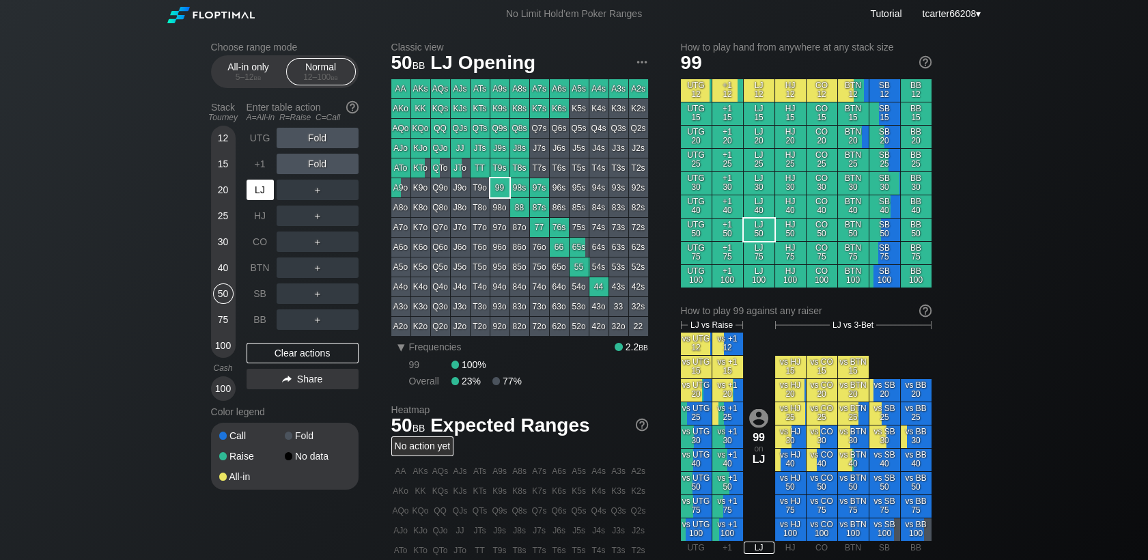
click at [266, 183] on div "LJ" at bounding box center [262, 190] width 30 height 26
click at [262, 190] on div "LJ" at bounding box center [260, 190] width 27 height 20
drag, startPoint x: 225, startPoint y: 241, endPoint x: 246, endPoint y: 265, distance: 31.5
click at [225, 241] on div "30" at bounding box center [223, 242] width 20 height 20
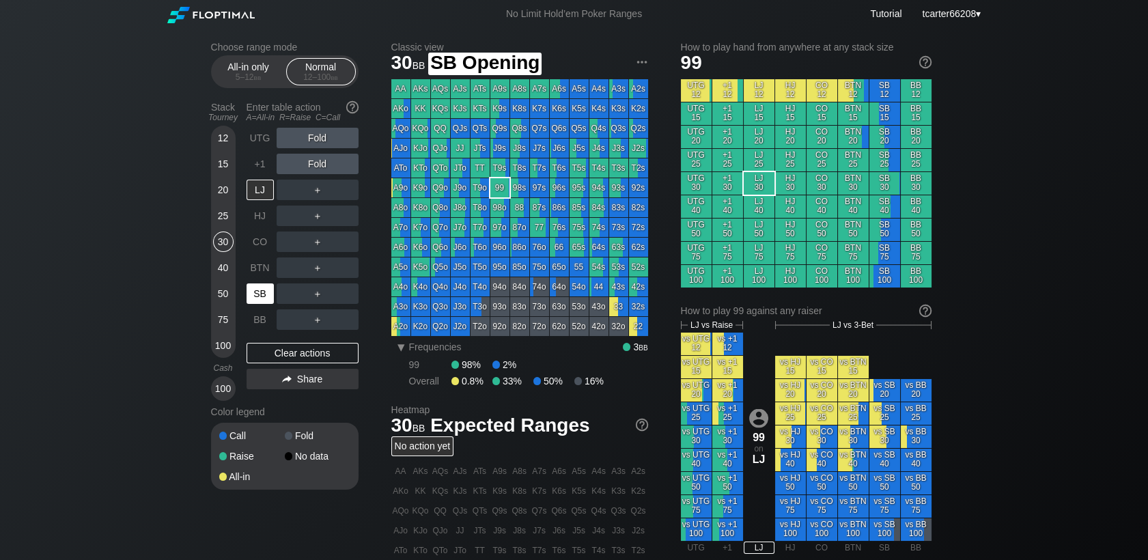
click at [270, 293] on div "SB" at bounding box center [260, 293] width 27 height 20
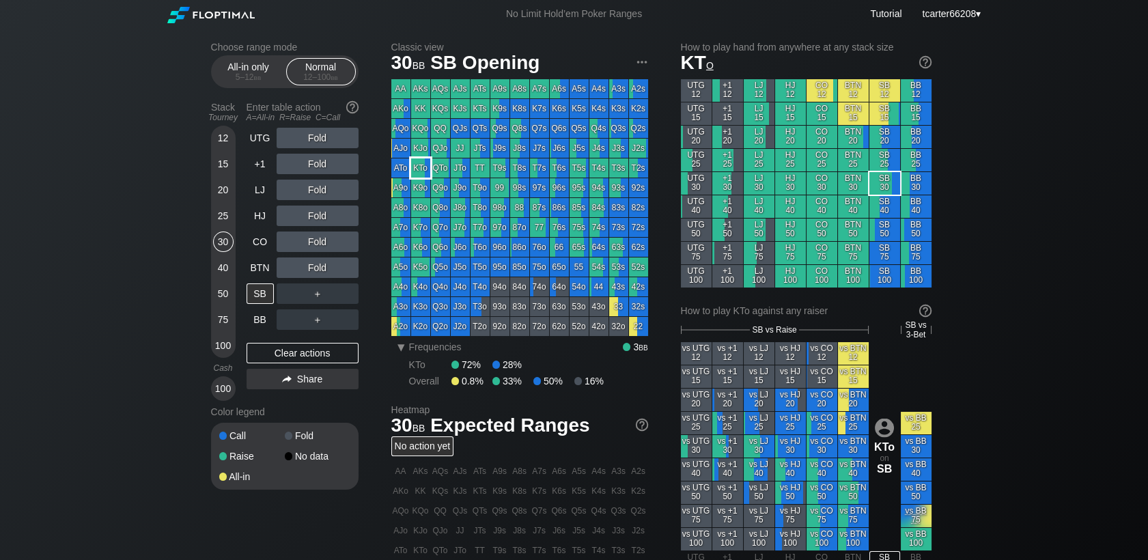
click at [415, 176] on div "KTo" at bounding box center [420, 167] width 19 height 19
click at [318, 143] on div "R ✕" at bounding box center [317, 138] width 27 height 20
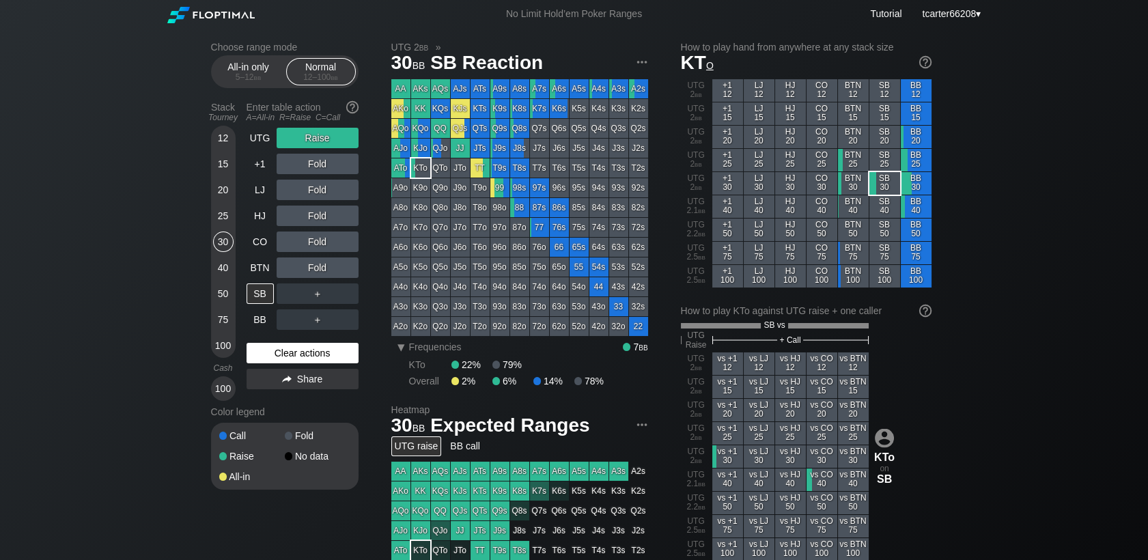
drag, startPoint x: 303, startPoint y: 369, endPoint x: 295, endPoint y: 356, distance: 14.8
click at [303, 369] on div "UTG Raise +1 Fold LJ Fold HJ Fold CO Fold BTN Fold SB ＋ BB ＋ Clear actions Share" at bounding box center [303, 264] width 112 height 273
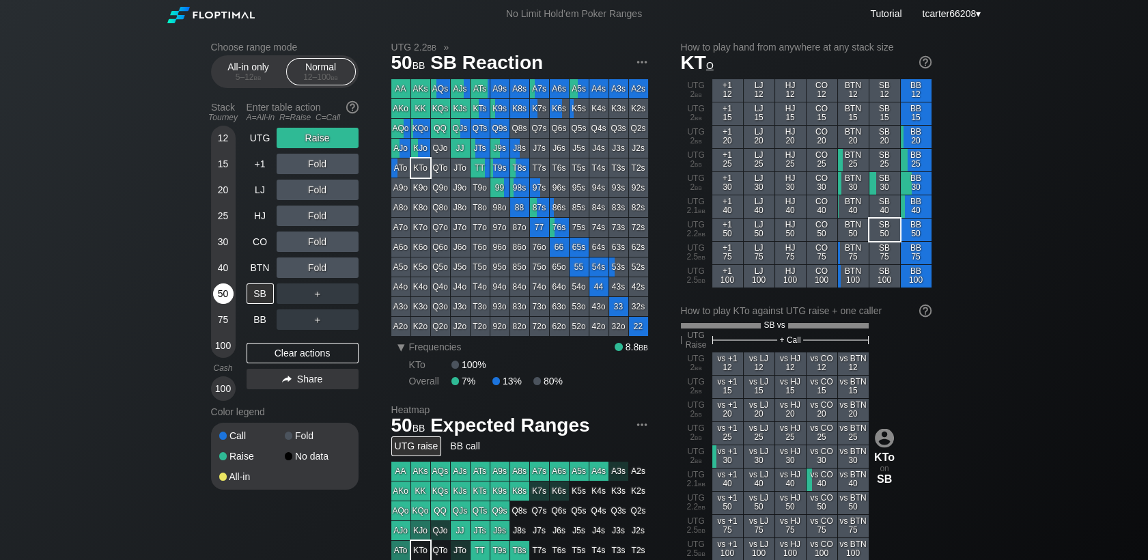
click at [219, 298] on div "50" at bounding box center [223, 293] width 20 height 20
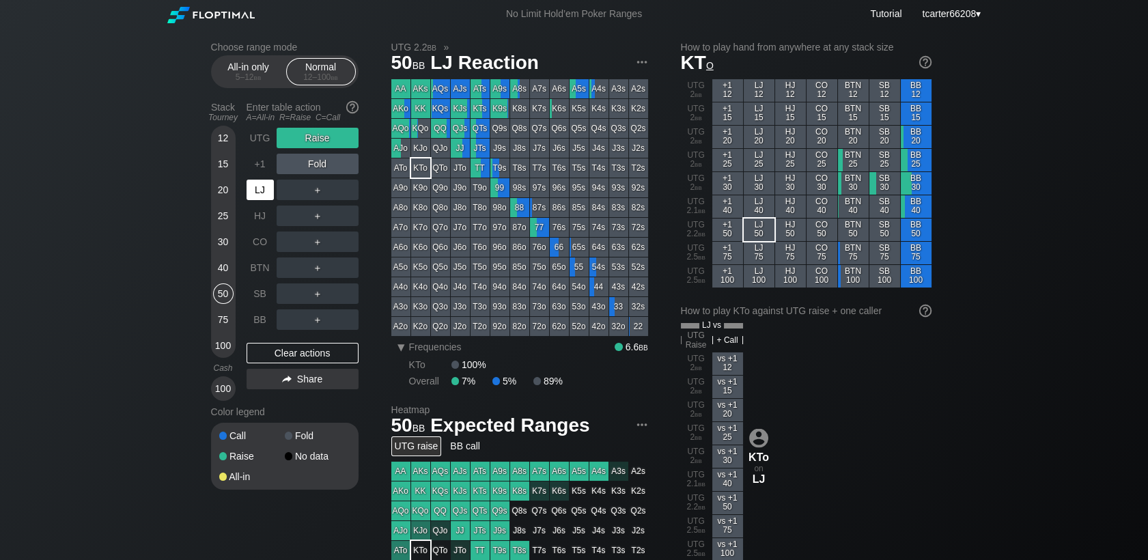
click at [272, 191] on div "LJ" at bounding box center [260, 190] width 27 height 20
drag, startPoint x: 275, startPoint y: 350, endPoint x: 258, endPoint y: 208, distance: 143.1
click at [276, 351] on div "Clear actions" at bounding box center [303, 353] width 112 height 20
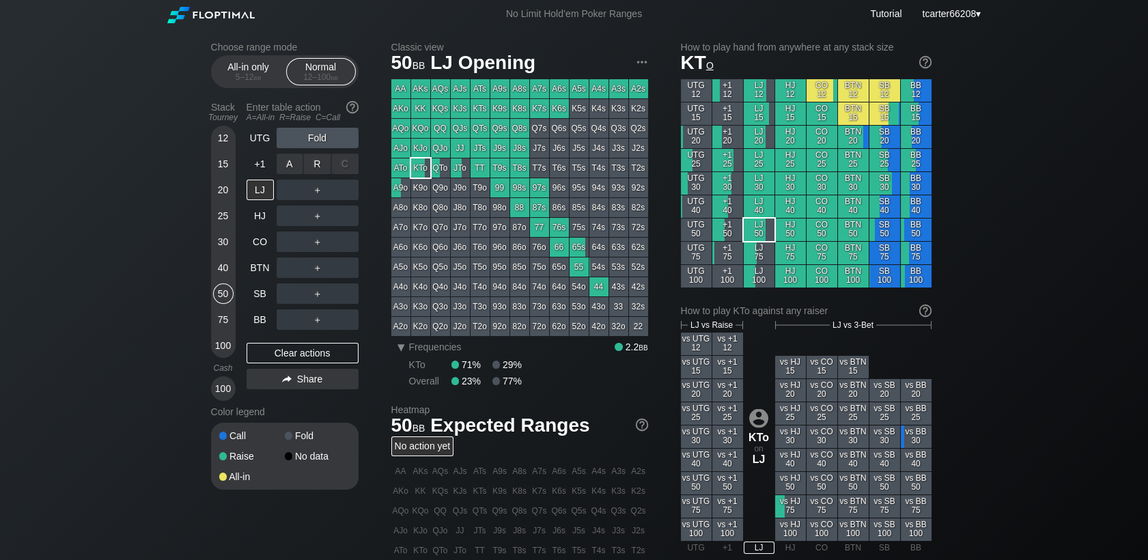
click at [329, 162] on div "R ✕" at bounding box center [317, 164] width 27 height 20
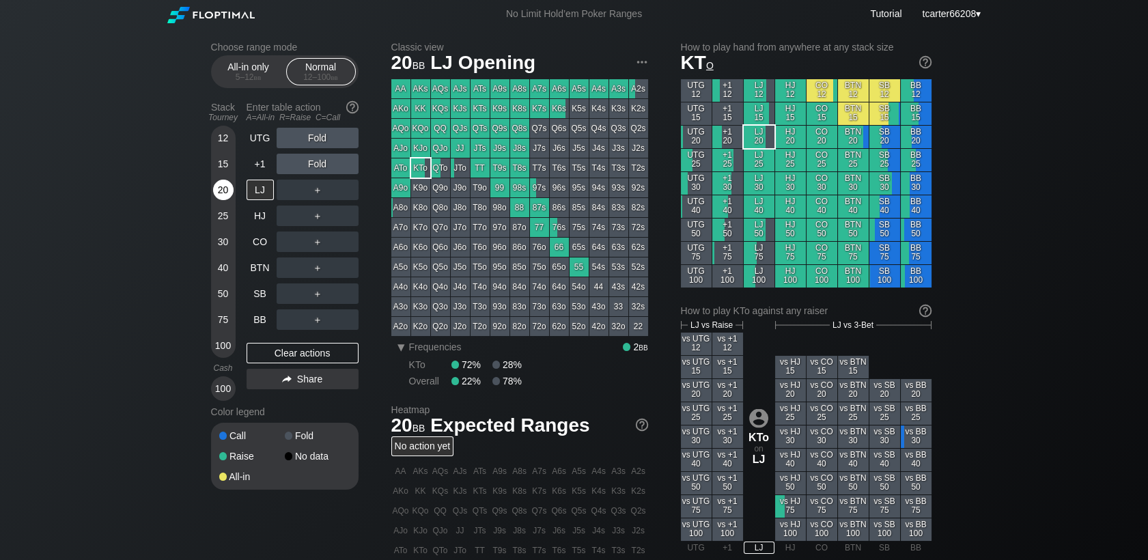
click at [229, 195] on div "20" at bounding box center [223, 190] width 20 height 20
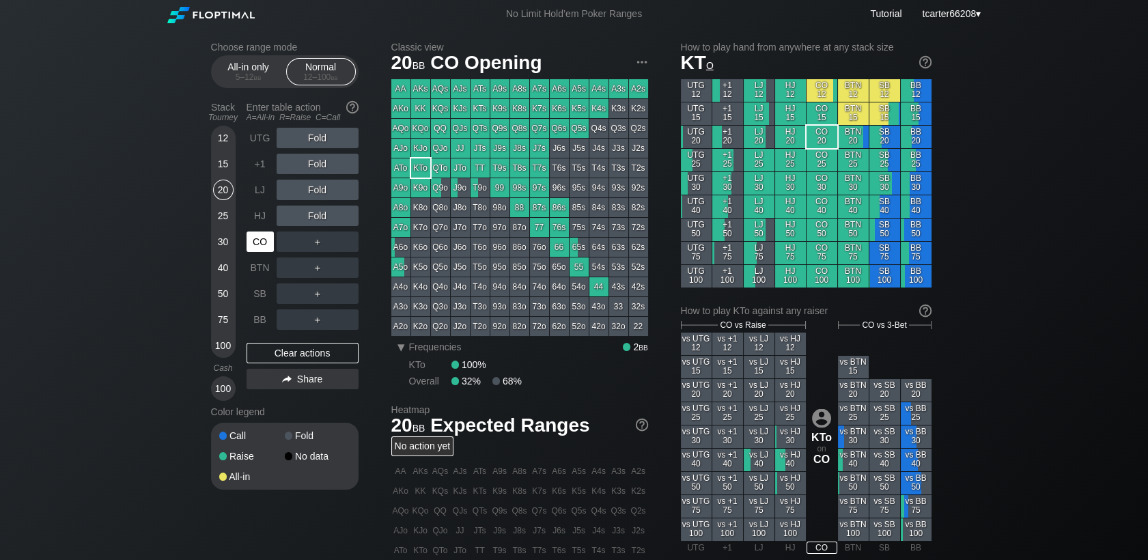
click at [258, 246] on div "CO" at bounding box center [260, 242] width 27 height 20
drag, startPoint x: 240, startPoint y: 321, endPoint x: 259, endPoint y: 320, distance: 18.5
click at [243, 320] on div "Stack Tourney Enter table action A=All-in R=Raise C=Call 12 15 20 25 30 40 50 7…" at bounding box center [285, 248] width 148 height 305
click at [259, 320] on div "BB" at bounding box center [260, 319] width 27 height 20
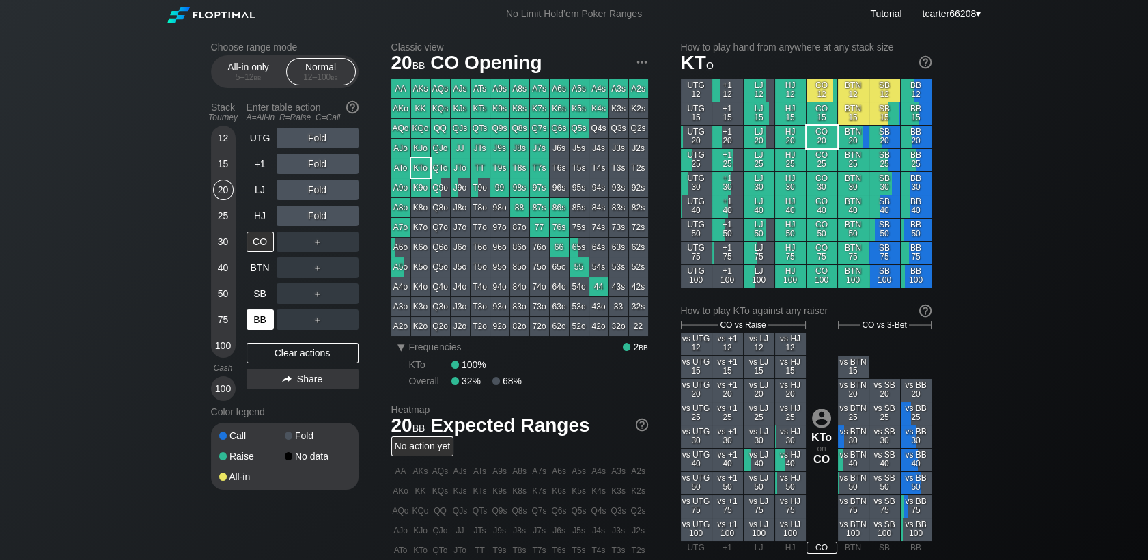
click at [259, 320] on div "BB" at bounding box center [260, 319] width 27 height 20
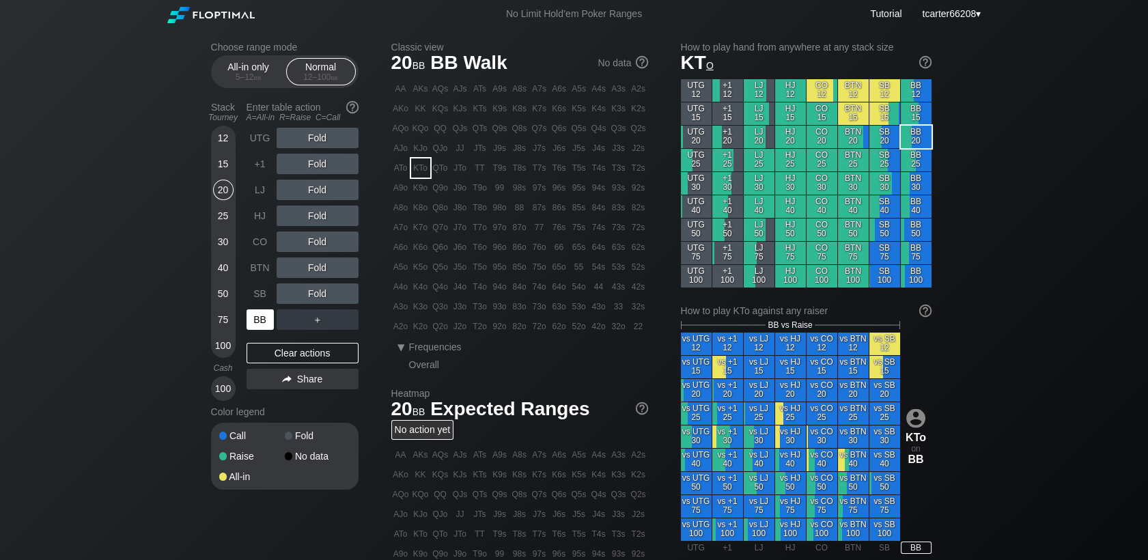
click at [259, 319] on div "BB" at bounding box center [260, 319] width 27 height 20
click at [216, 240] on div "30" at bounding box center [223, 242] width 20 height 20
click at [324, 275] on div "R ✕" at bounding box center [317, 267] width 27 height 20
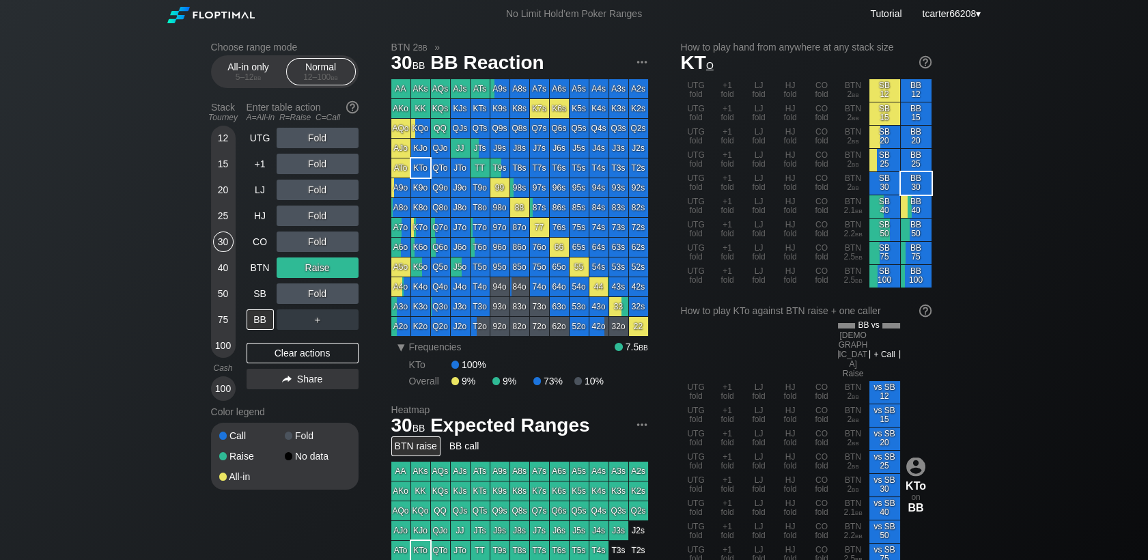
click at [286, 341] on div "UTG Fold +1 Fold LJ Fold HJ Fold CO Fold BTN Raise SB Fold BB ＋ Clear actions S…" at bounding box center [303, 264] width 112 height 273
click at [287, 345] on div "UTG Fold +1 Fold LJ Fold HJ Fold CO Fold BTN Raise SB Fold BB ＋ Clear actions S…" at bounding box center [303, 264] width 112 height 273
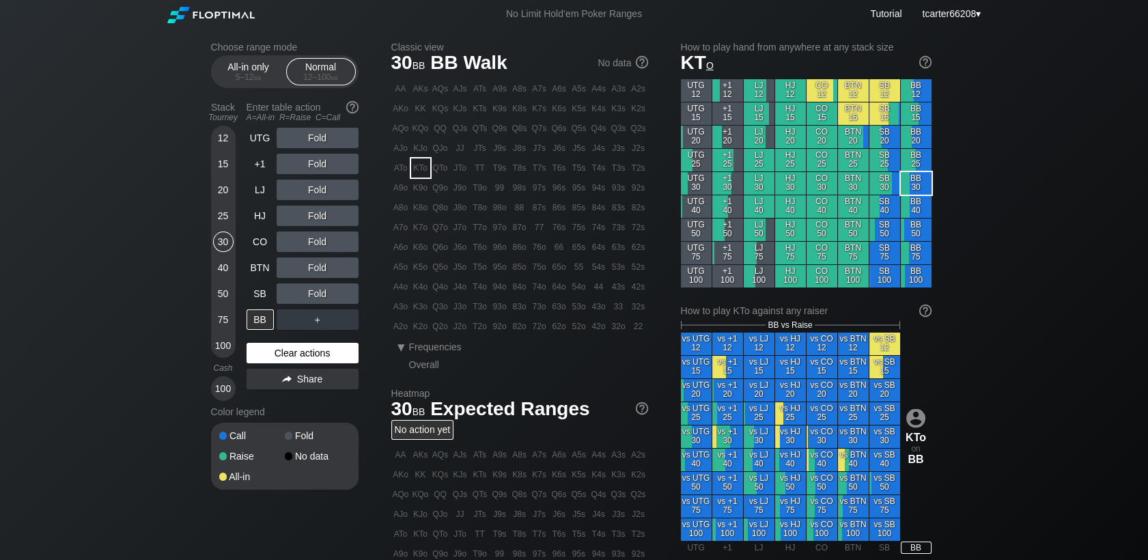
click at [286, 347] on div "Clear actions" at bounding box center [303, 353] width 112 height 20
click at [228, 322] on div "75" at bounding box center [223, 319] width 20 height 20
click at [227, 322] on div "75" at bounding box center [223, 319] width 20 height 20
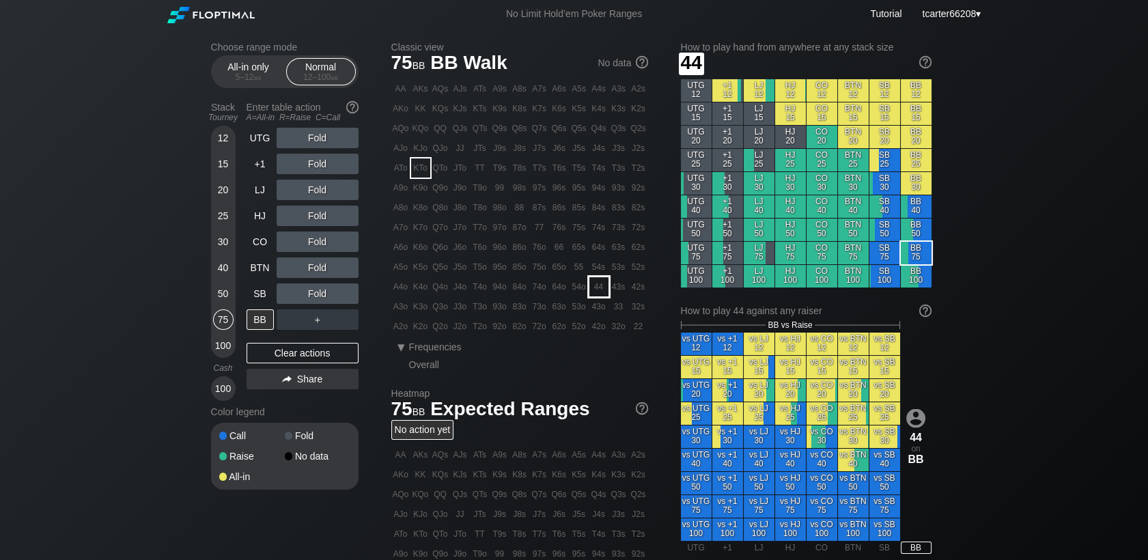
click at [606, 292] on div "44" at bounding box center [598, 286] width 19 height 19
drag, startPoint x: 212, startPoint y: 298, endPoint x: 263, endPoint y: 296, distance: 50.6
click at [215, 298] on div "50" at bounding box center [223, 293] width 20 height 20
click at [256, 298] on div "SB" at bounding box center [260, 293] width 27 height 20
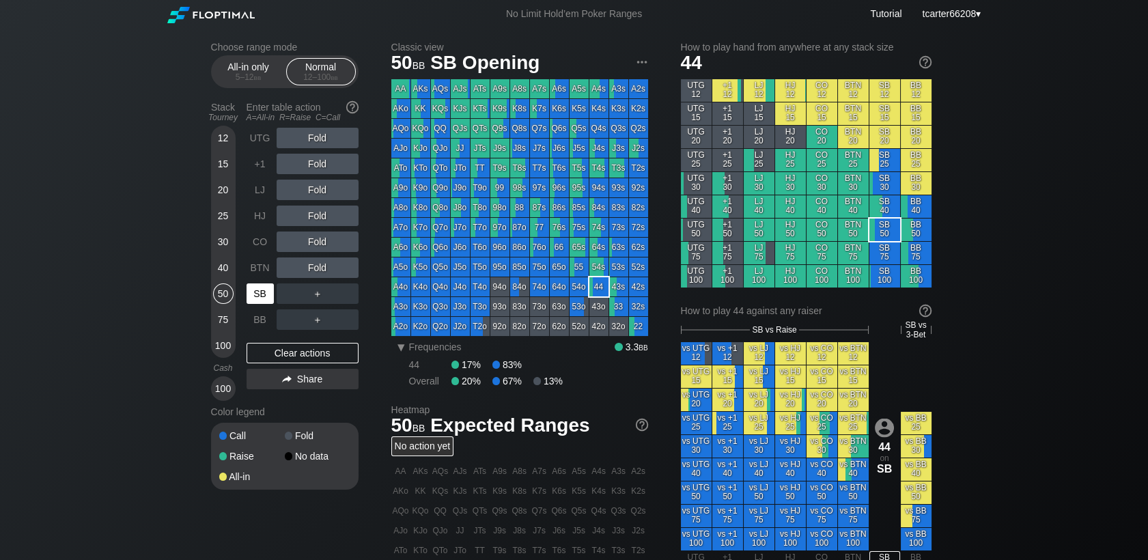
click at [263, 296] on div "SB" at bounding box center [260, 293] width 27 height 20
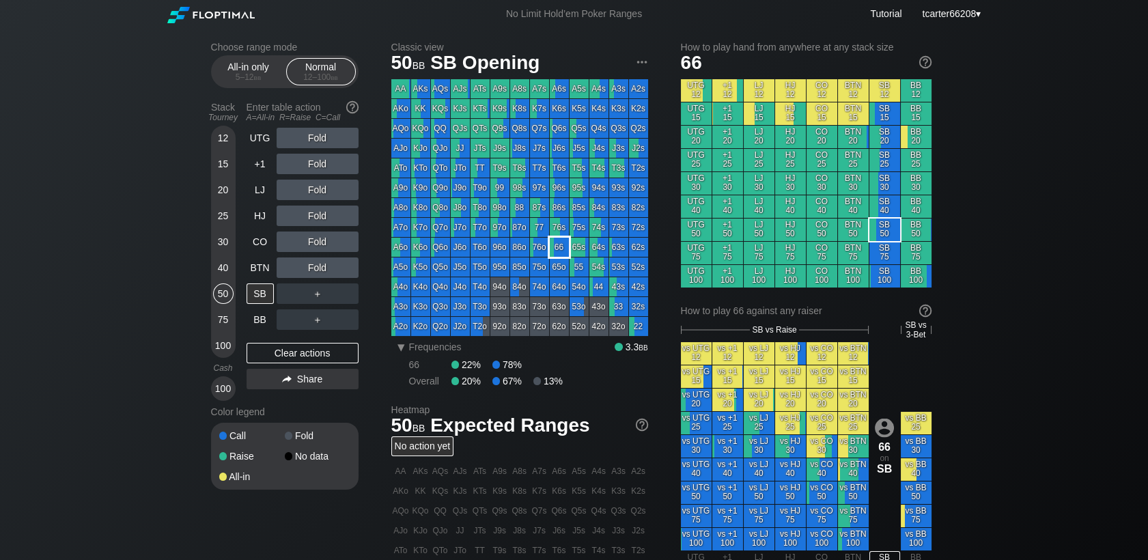
click at [557, 246] on div "66" at bounding box center [559, 247] width 19 height 19
click at [327, 272] on div "R ✕" at bounding box center [317, 267] width 27 height 20
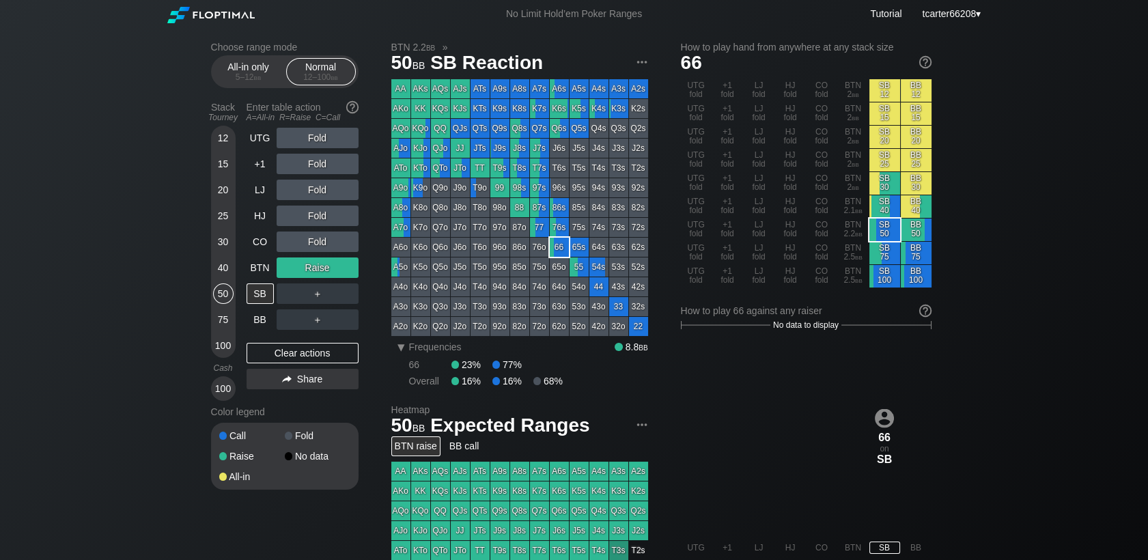
click at [344, 263] on div "Raise" at bounding box center [318, 267] width 82 height 20
click at [349, 272] on div "C ✕" at bounding box center [345, 267] width 27 height 20
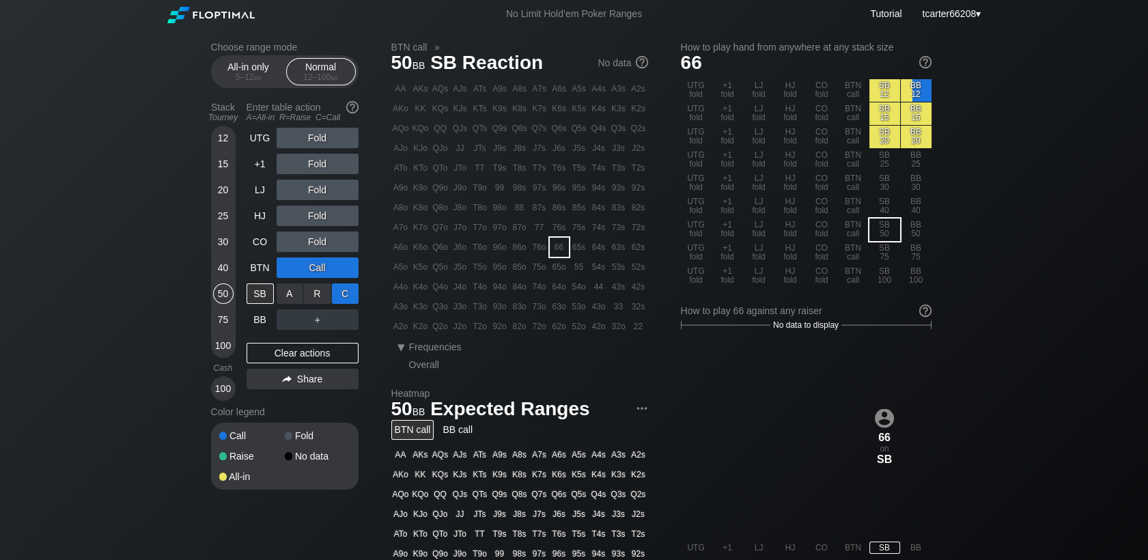
click at [355, 297] on div "C ✕" at bounding box center [345, 293] width 27 height 20
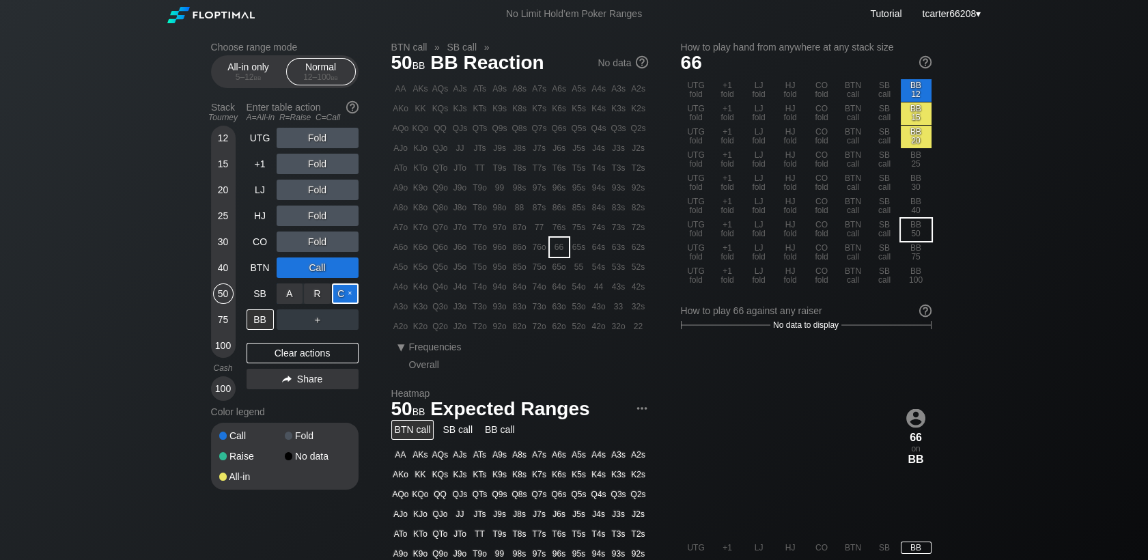
click at [353, 292] on div "C ✕" at bounding box center [345, 293] width 27 height 20
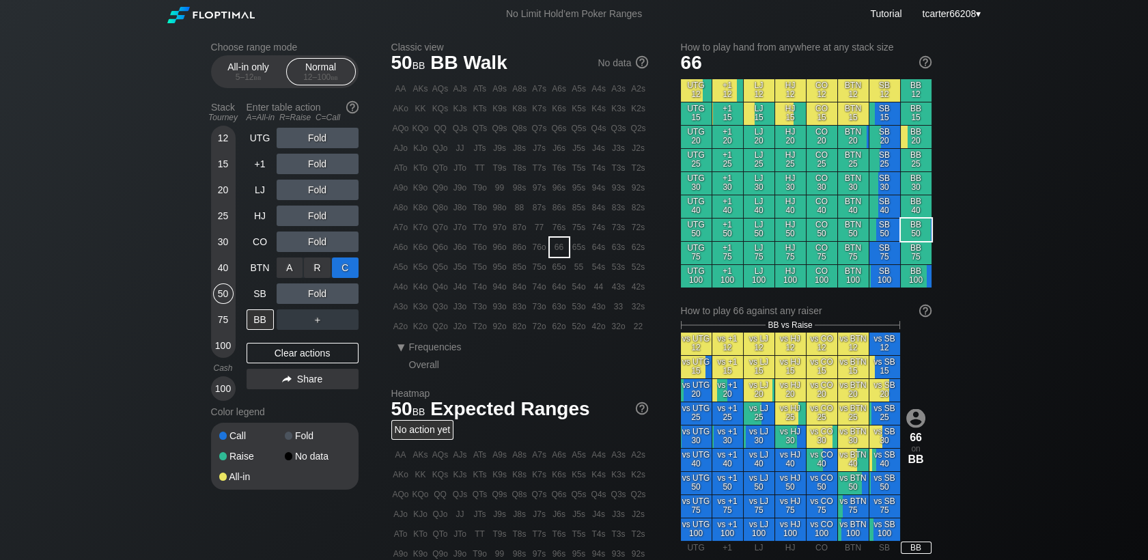
click at [339, 270] on div "C ✕" at bounding box center [345, 267] width 27 height 20
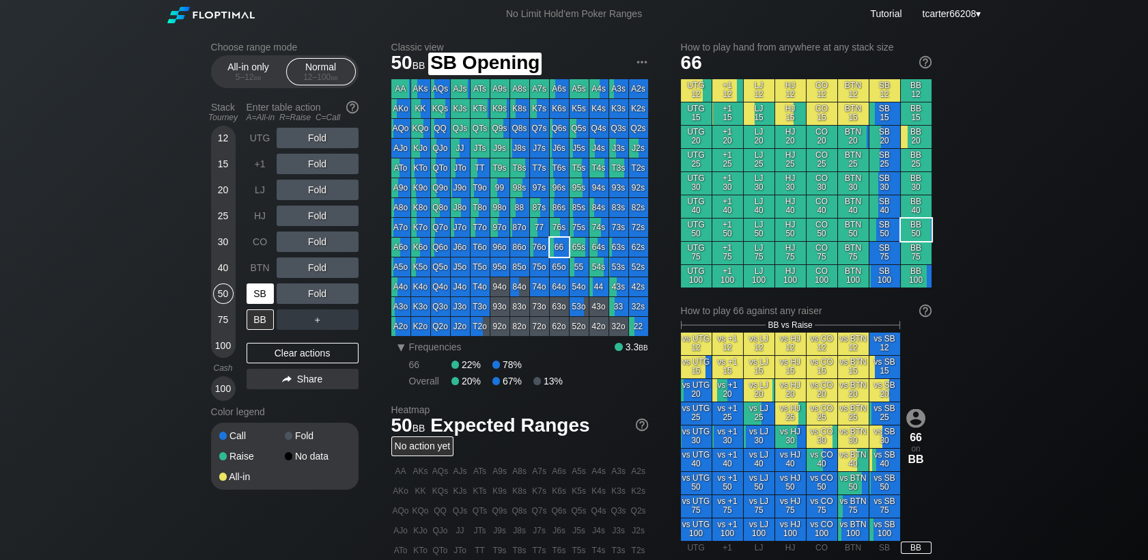
click at [266, 298] on div "SB" at bounding box center [260, 293] width 27 height 20
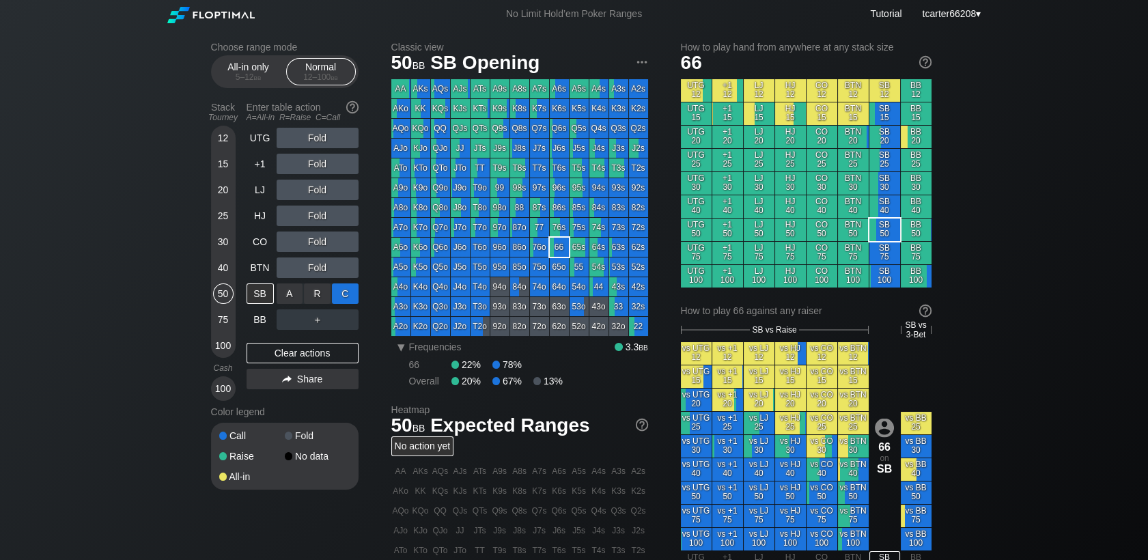
click at [350, 292] on div "C ✕" at bounding box center [345, 293] width 27 height 20
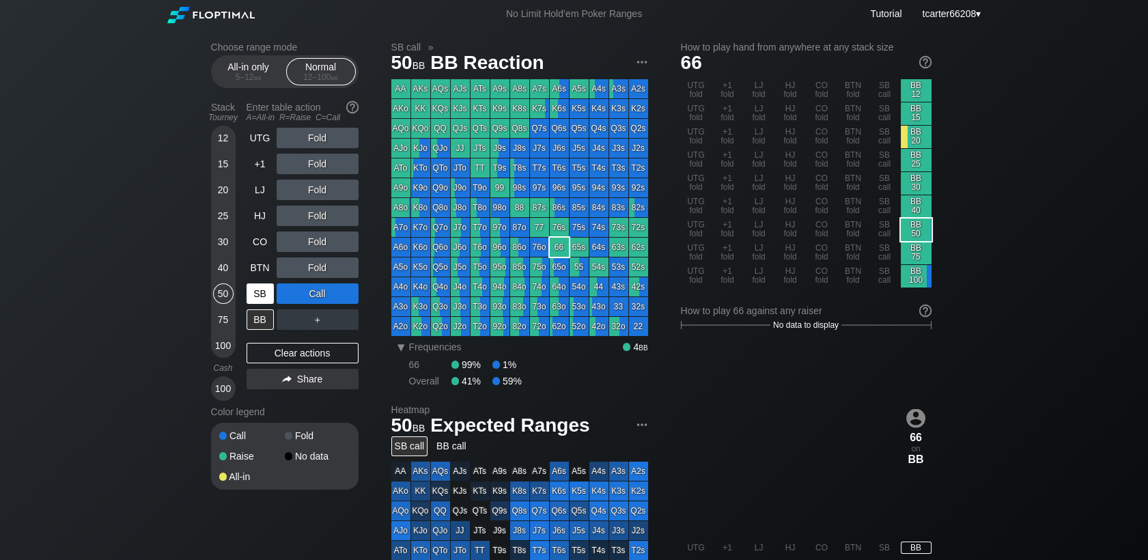
drag, startPoint x: 311, startPoint y: 360, endPoint x: 273, endPoint y: 298, distance: 73.0
click at [311, 360] on div "Clear actions" at bounding box center [303, 353] width 112 height 20
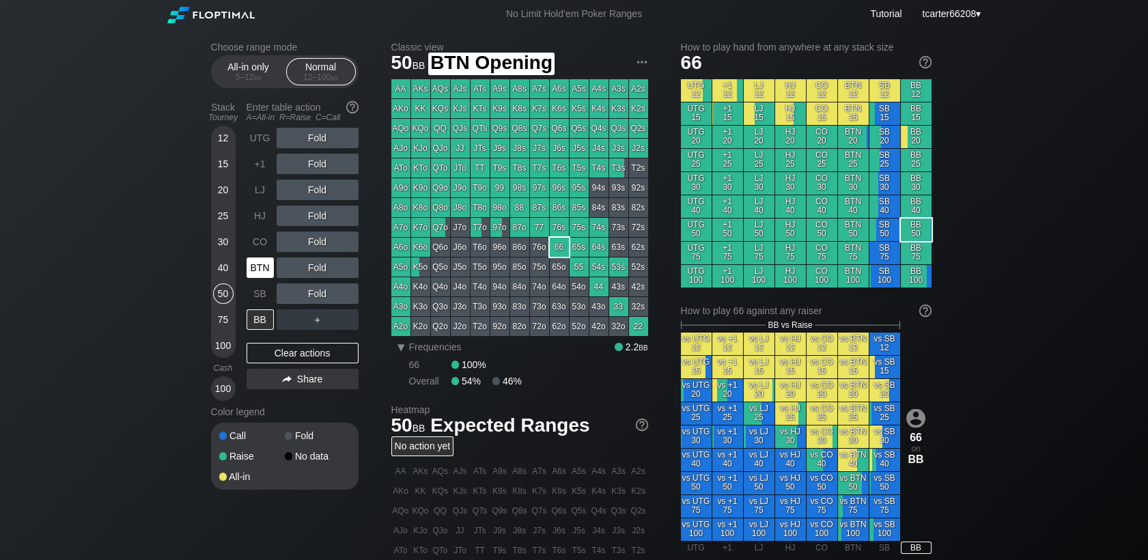
click at [262, 277] on div "BTN" at bounding box center [260, 267] width 27 height 20
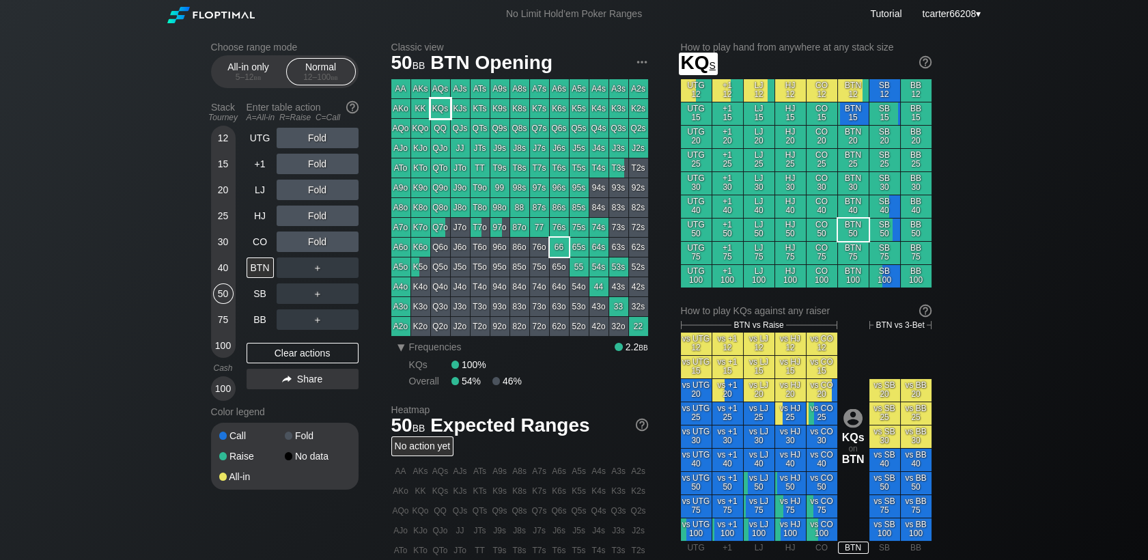
click at [448, 117] on div "KQs" at bounding box center [440, 108] width 19 height 19
click at [318, 162] on div "R ✕" at bounding box center [317, 164] width 27 height 20
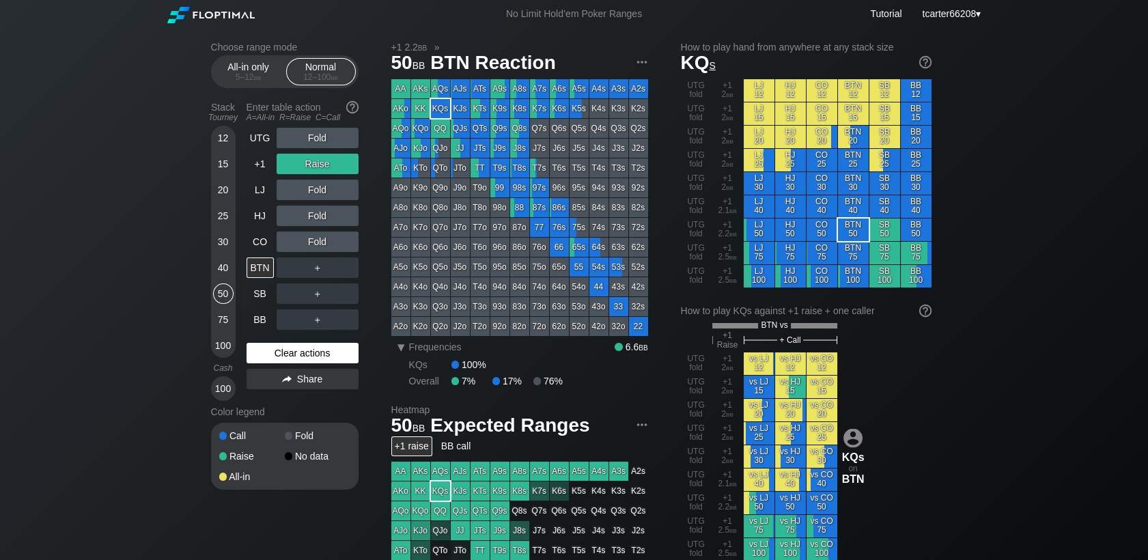
click at [279, 361] on div "Clear actions" at bounding box center [303, 353] width 112 height 20
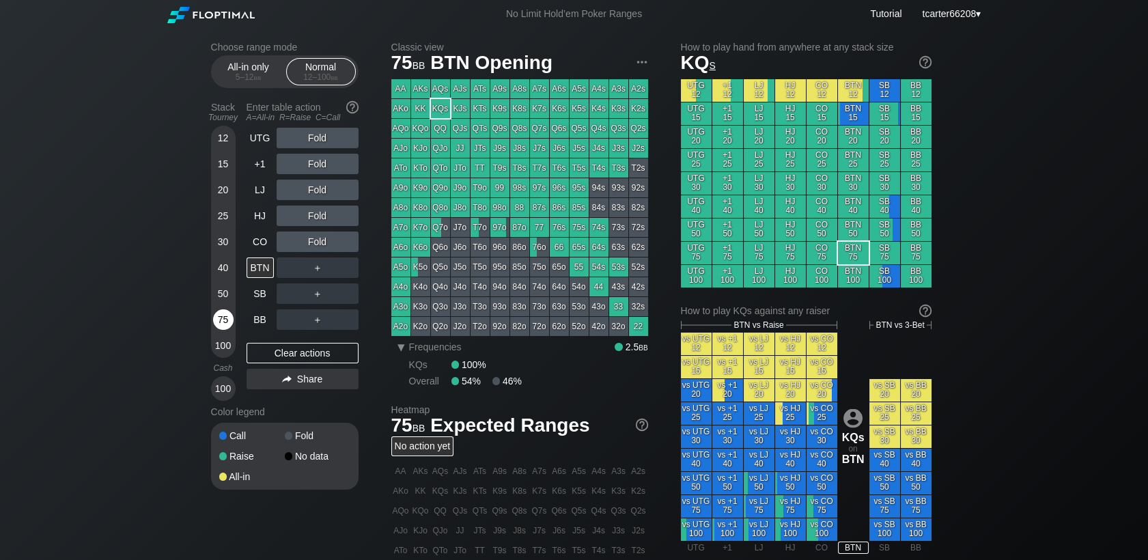
click at [226, 321] on div "75" at bounding box center [223, 319] width 20 height 20
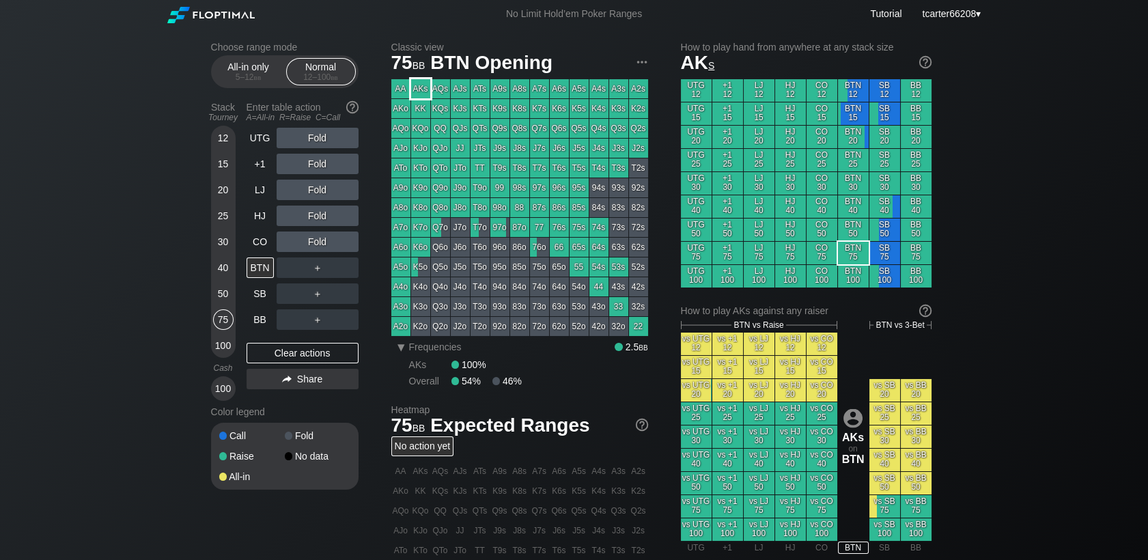
click at [424, 91] on div "AKs" at bounding box center [420, 88] width 19 height 19
click at [323, 195] on div "Fold" at bounding box center [318, 190] width 82 height 20
click at [322, 195] on div "R ✕" at bounding box center [317, 190] width 27 height 20
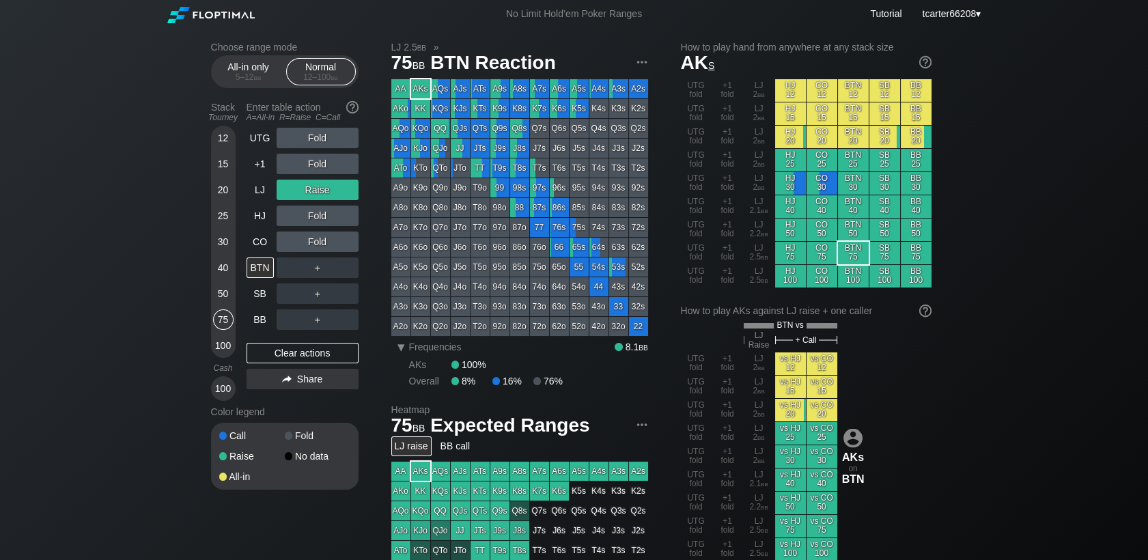
click at [273, 347] on div "Clear actions" at bounding box center [303, 353] width 112 height 20
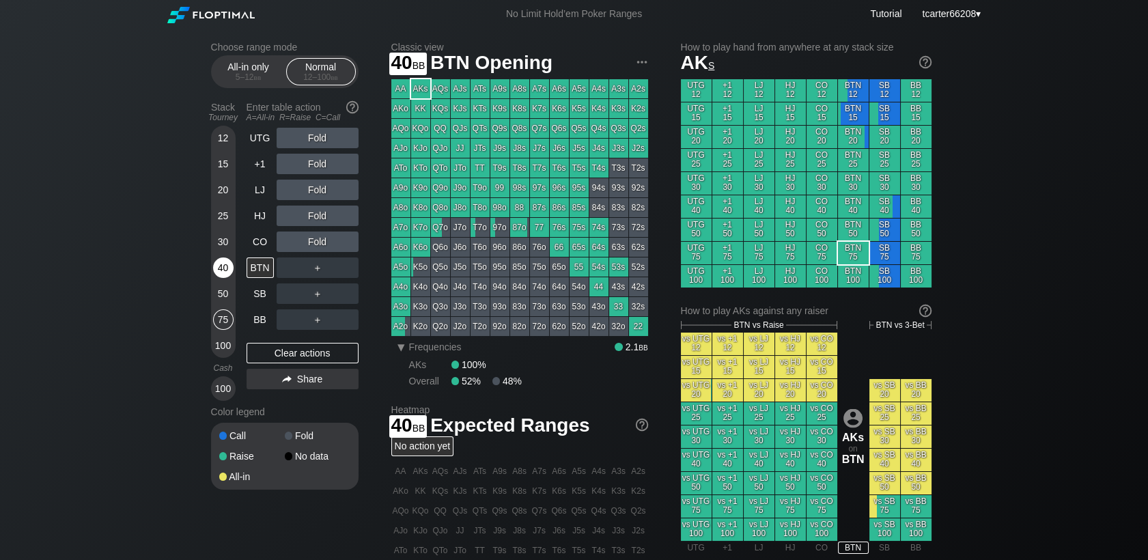
click at [221, 267] on div "40" at bounding box center [223, 267] width 20 height 20
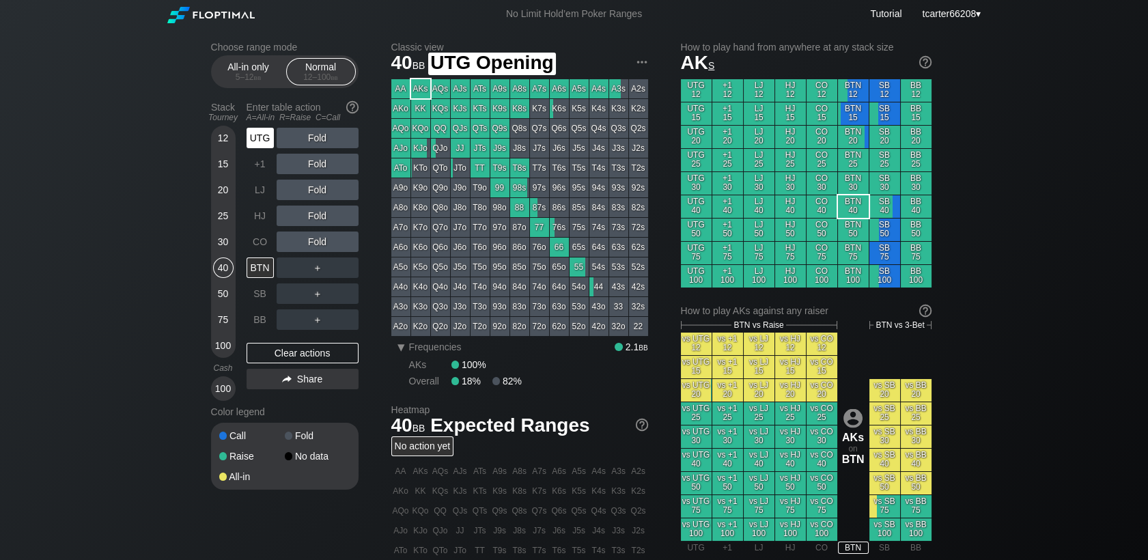
click at [260, 142] on div "UTG" at bounding box center [260, 138] width 27 height 20
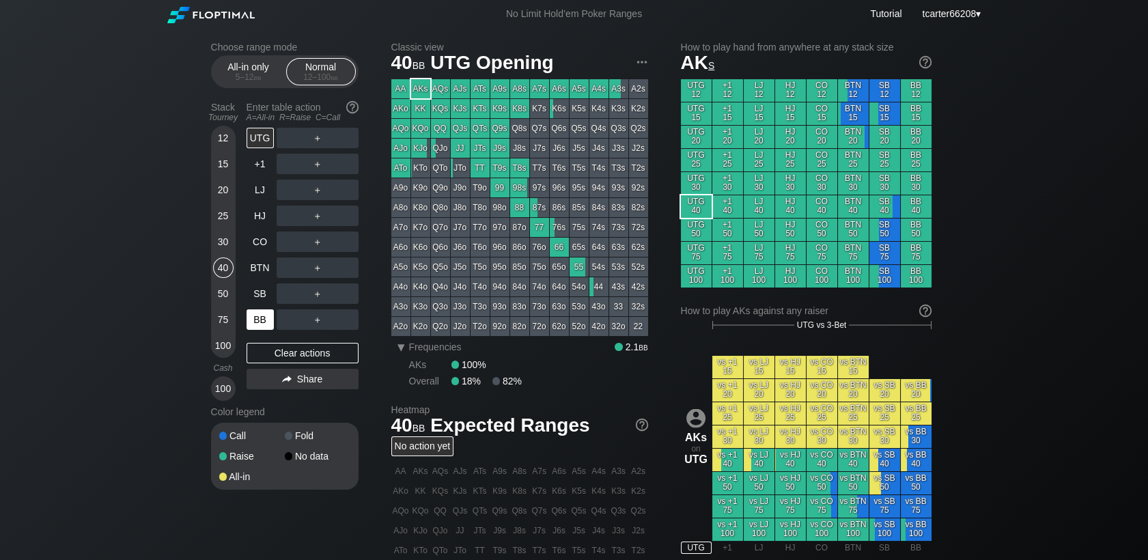
click at [253, 321] on div "BB" at bounding box center [260, 319] width 27 height 20
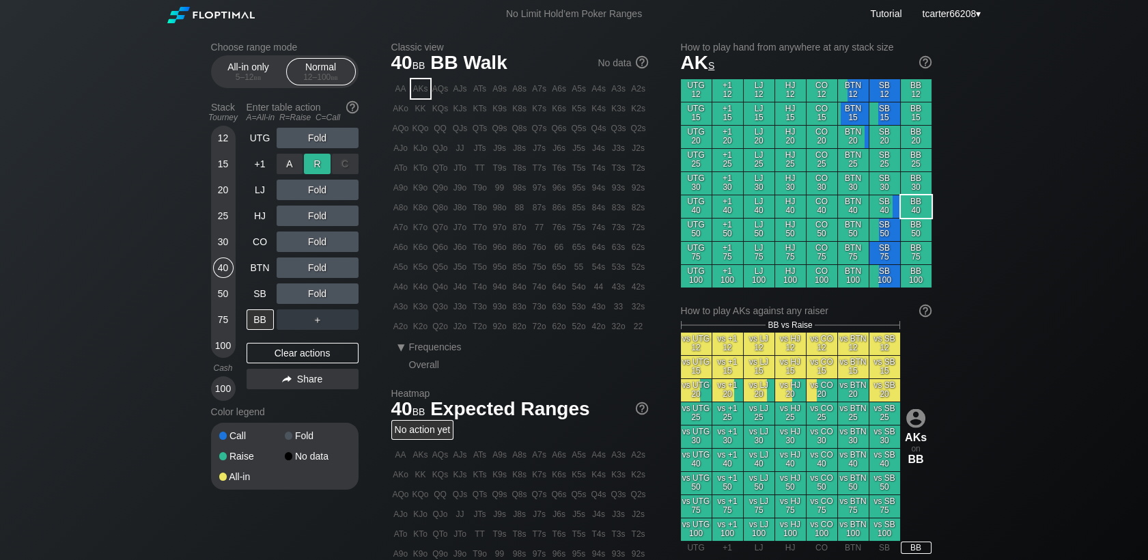
click at [311, 166] on div "R ✕" at bounding box center [317, 164] width 27 height 20
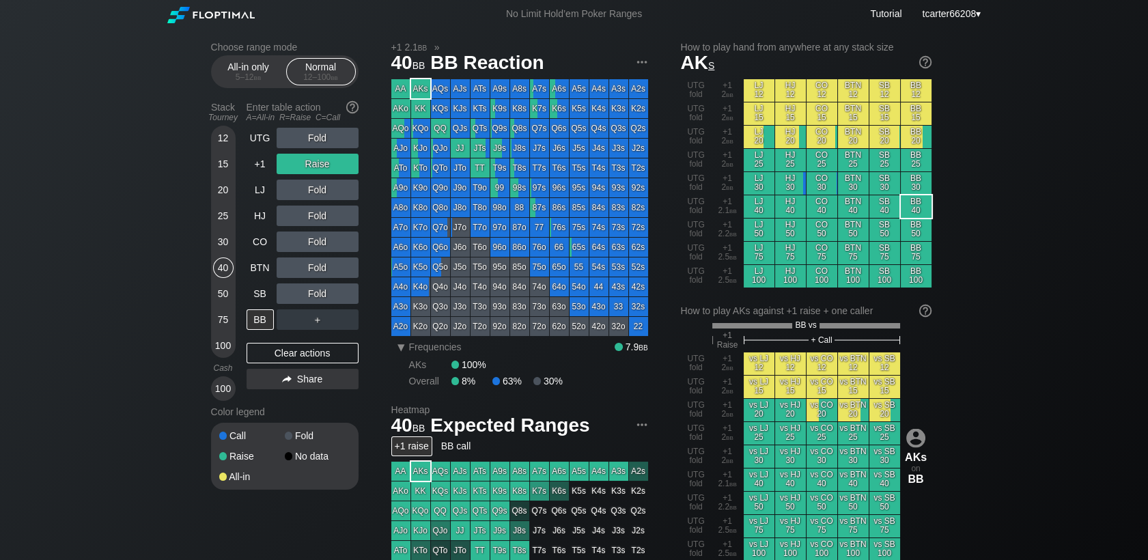
click at [309, 361] on div "Clear actions" at bounding box center [303, 353] width 112 height 20
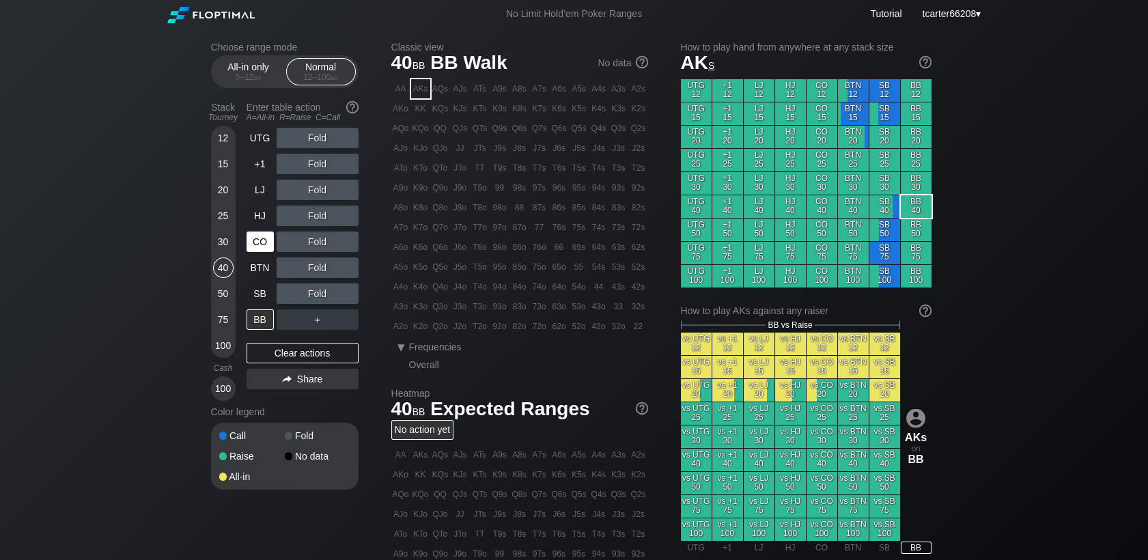
drag, startPoint x: 228, startPoint y: 192, endPoint x: 260, endPoint y: 248, distance: 64.2
click at [228, 192] on div "20" at bounding box center [223, 190] width 20 height 20
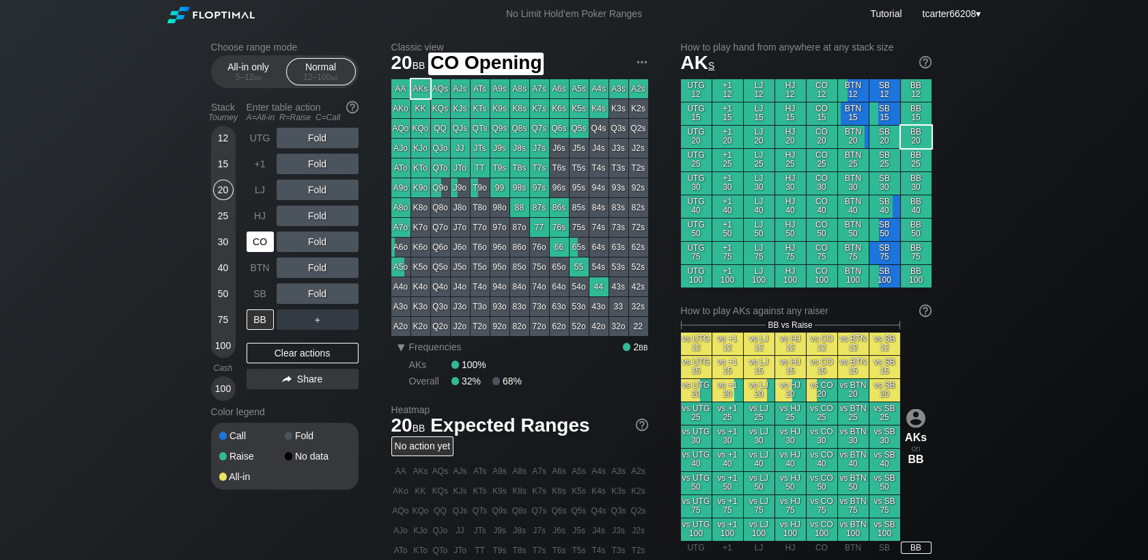
click at [260, 248] on div "CO" at bounding box center [260, 242] width 27 height 20
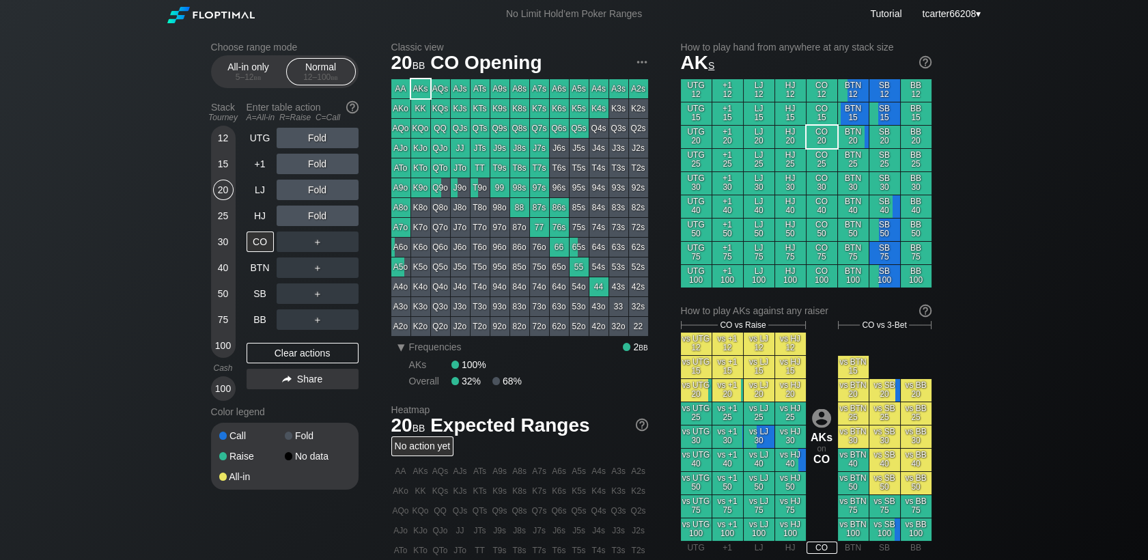
click at [425, 128] on div "KQo" at bounding box center [420, 128] width 19 height 19
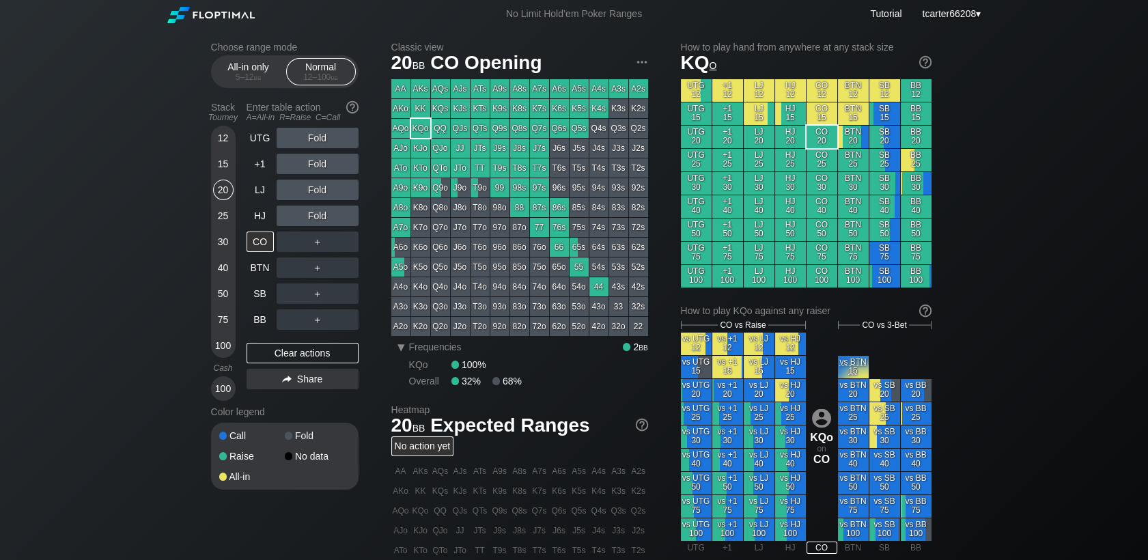
click at [224, 298] on div "50" at bounding box center [223, 293] width 20 height 20
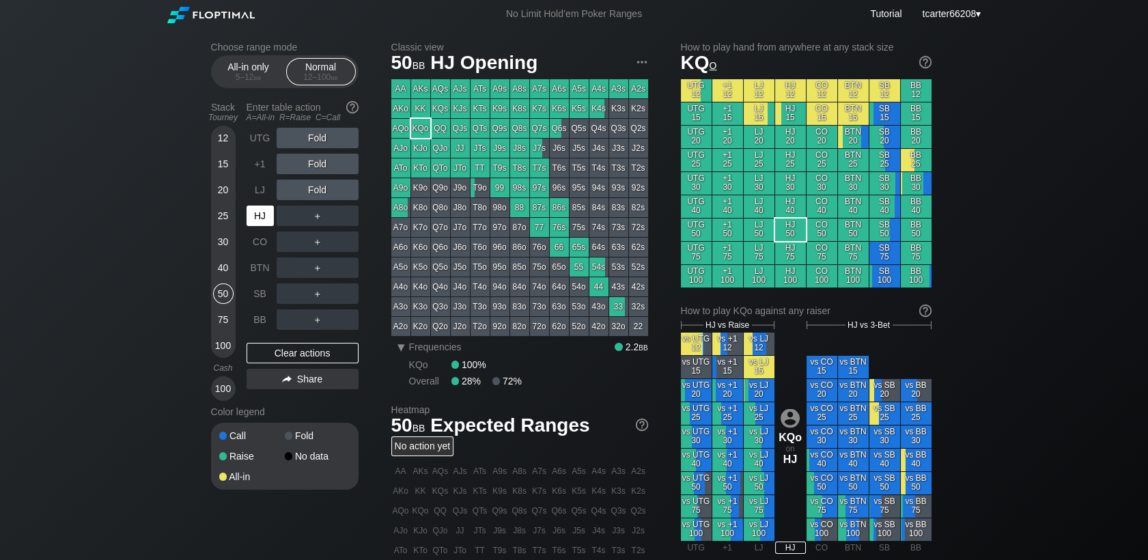
click at [257, 216] on div "HJ" at bounding box center [260, 216] width 27 height 20
click at [257, 273] on div "BTN" at bounding box center [260, 267] width 27 height 20
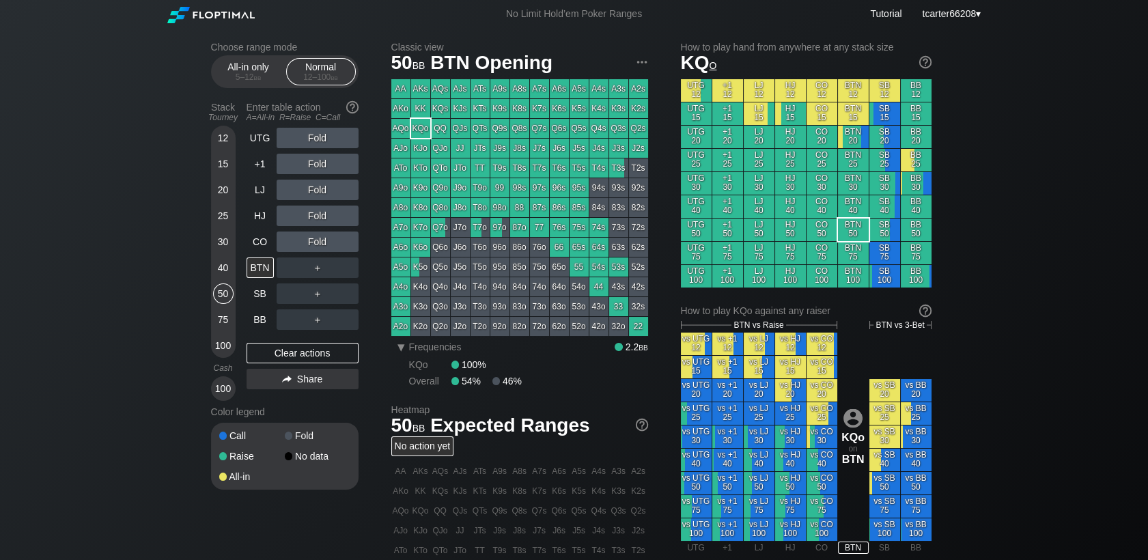
click at [225, 274] on div "40" at bounding box center [223, 267] width 20 height 20
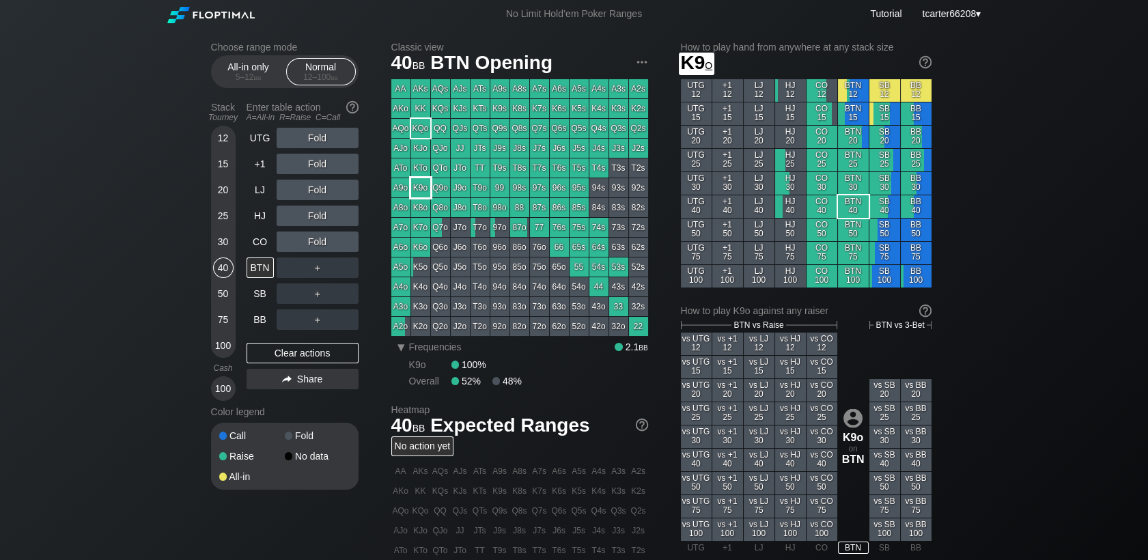
click at [411, 188] on div "K9o" at bounding box center [420, 187] width 19 height 19
click at [224, 236] on div "30" at bounding box center [223, 242] width 20 height 20
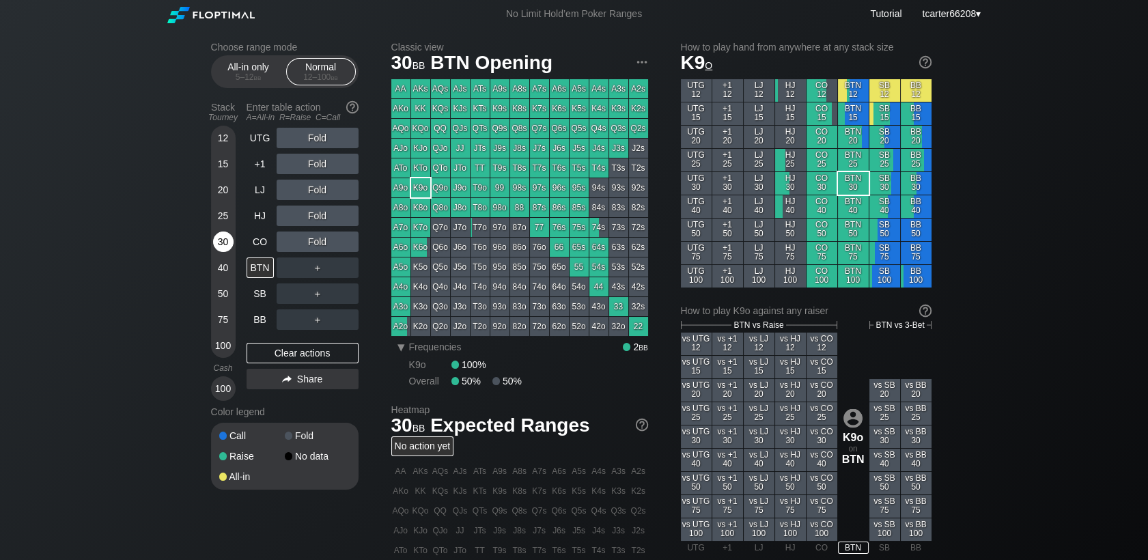
click at [227, 248] on div "30" at bounding box center [223, 242] width 20 height 20
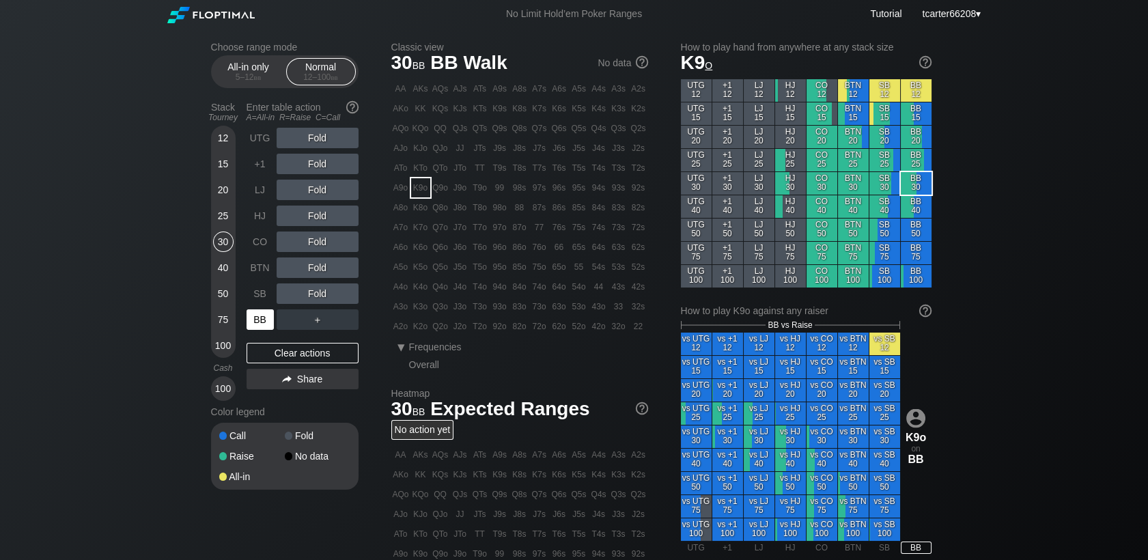
click at [262, 326] on div "BB" at bounding box center [260, 319] width 27 height 20
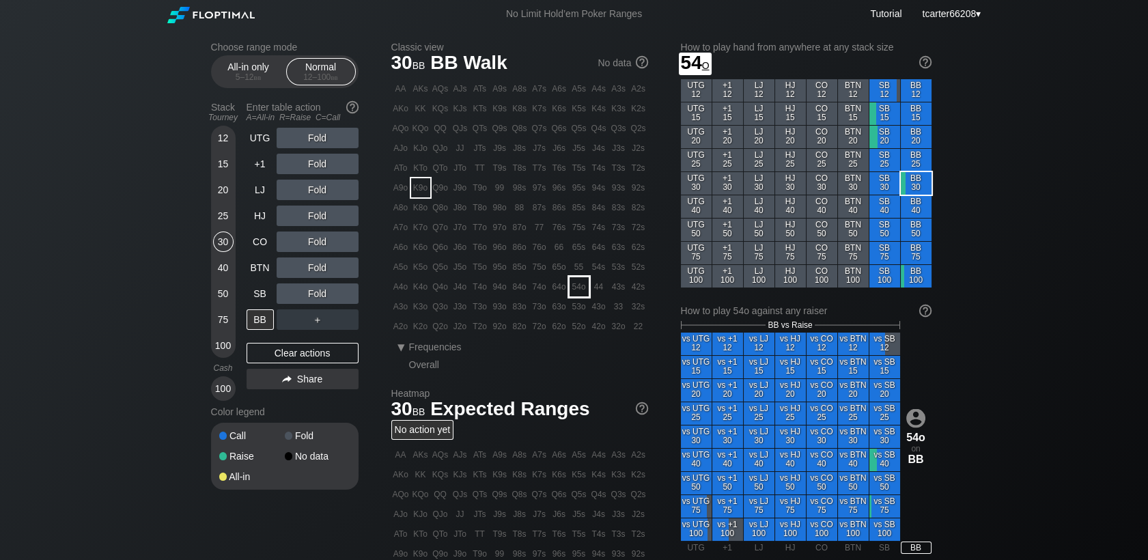
click at [574, 291] on div "54o" at bounding box center [579, 286] width 19 height 19
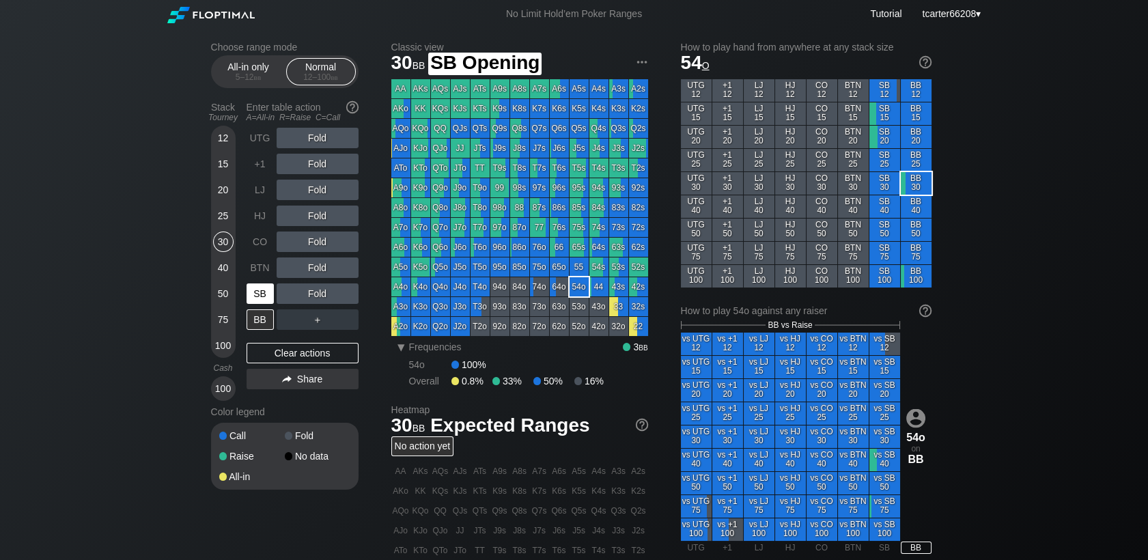
click at [257, 298] on div "SB" at bounding box center [260, 293] width 27 height 20
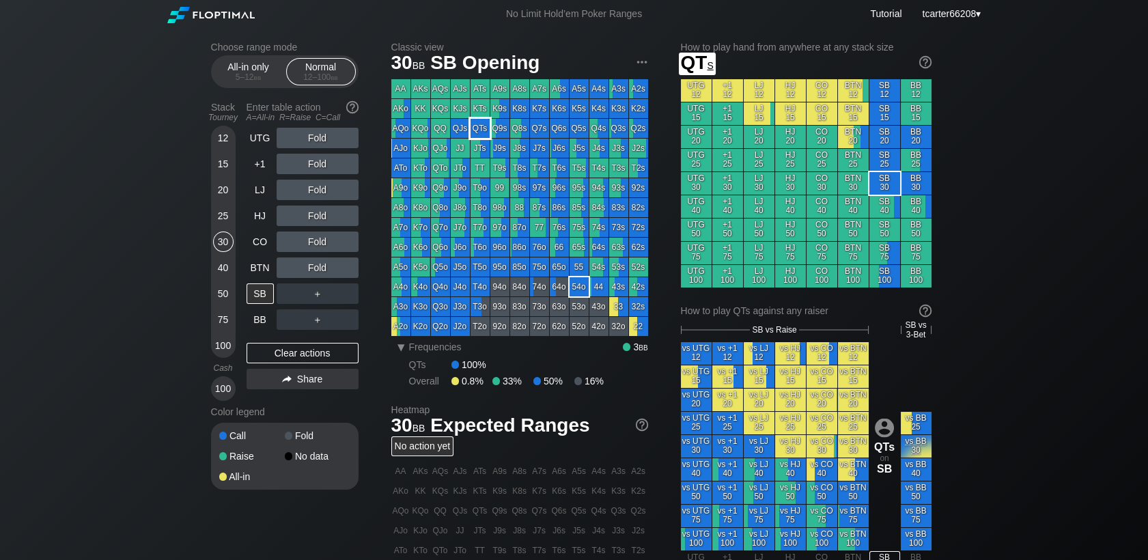
click at [477, 130] on div "QTs" at bounding box center [480, 128] width 19 height 19
click at [318, 217] on div "Fold" at bounding box center [318, 216] width 82 height 20
click at [318, 216] on div "R ✕" at bounding box center [317, 216] width 27 height 20
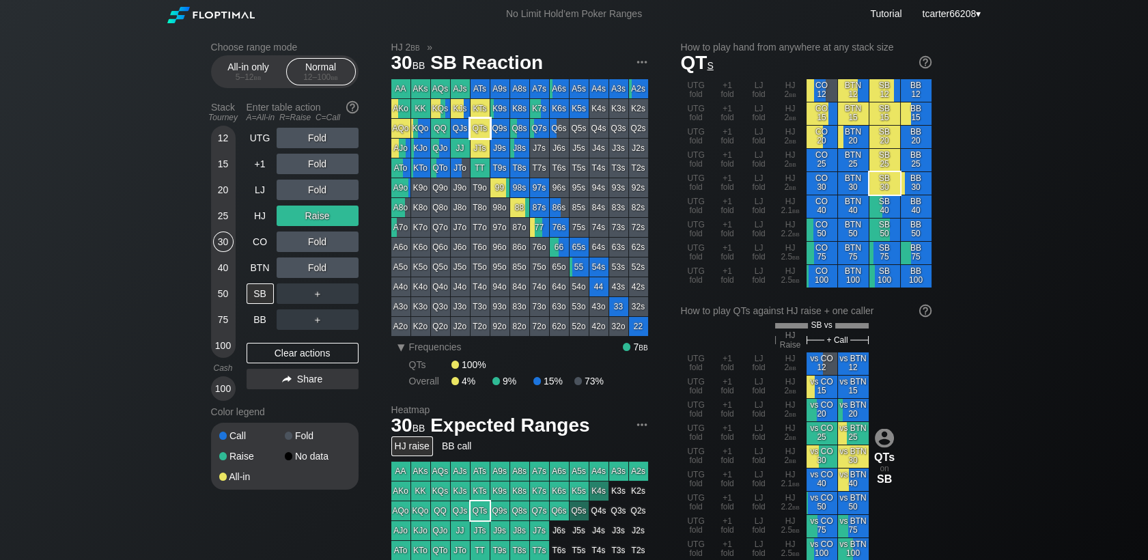
click at [479, 130] on div "QTs" at bounding box center [480, 128] width 19 height 19
click at [352, 251] on div "C ✕" at bounding box center [345, 242] width 27 height 20
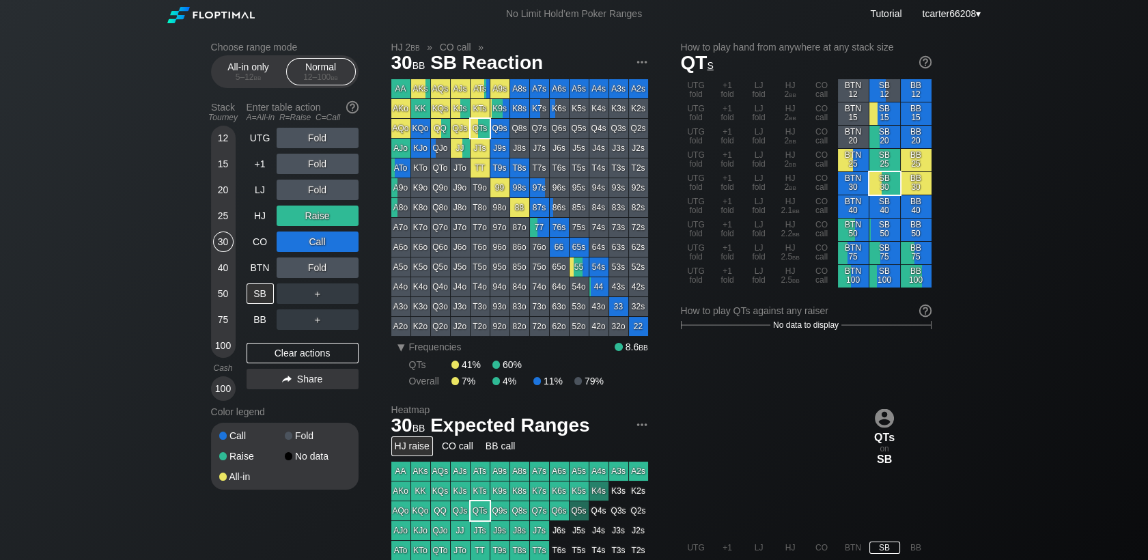
click at [331, 300] on div "＋" at bounding box center [318, 293] width 82 height 20
click at [319, 298] on div "R ✕" at bounding box center [317, 293] width 27 height 20
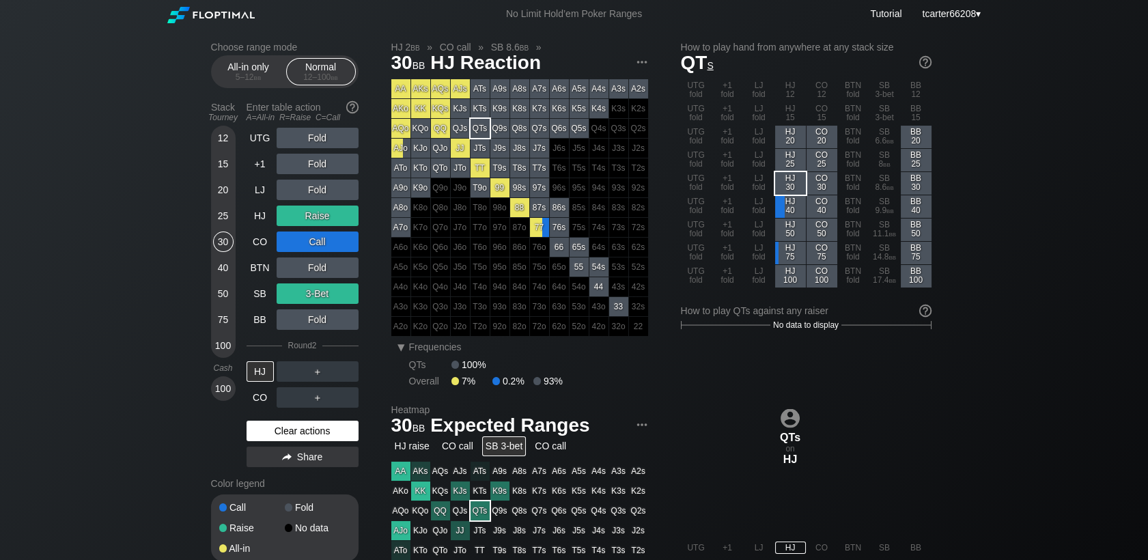
click at [341, 433] on div "Clear actions" at bounding box center [303, 431] width 112 height 20
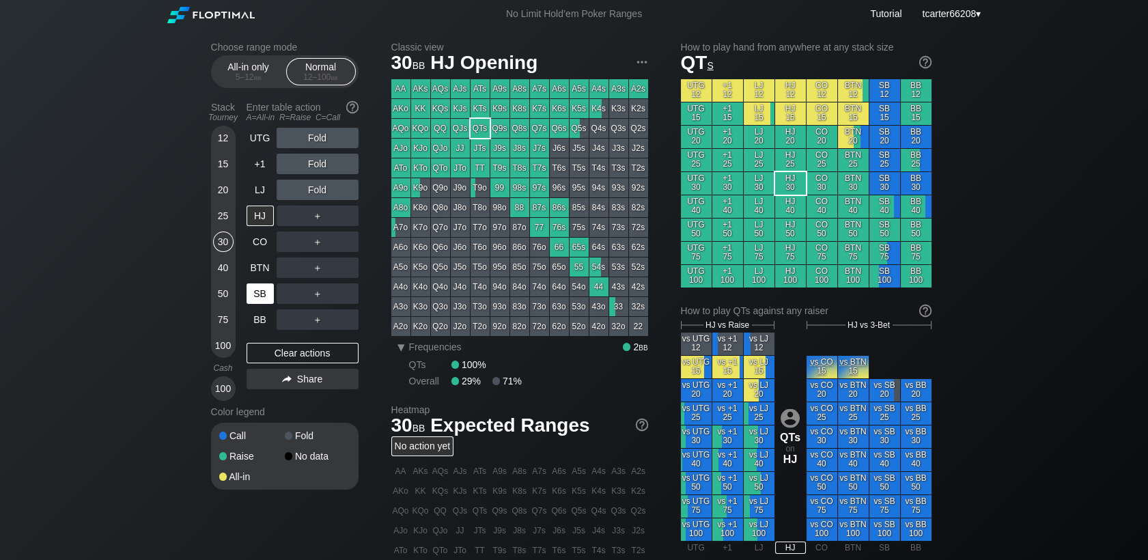
drag, startPoint x: 259, startPoint y: 266, endPoint x: 266, endPoint y: 282, distance: 17.8
click at [260, 266] on div "BTN" at bounding box center [260, 267] width 27 height 20
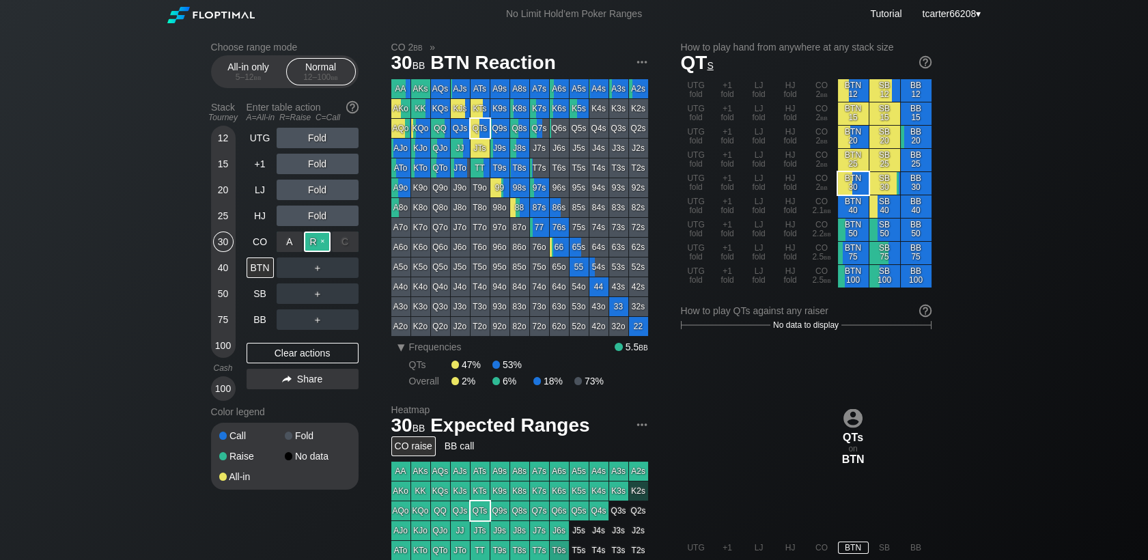
click at [314, 244] on div "R ✕" at bounding box center [317, 242] width 27 height 20
click at [232, 294] on div "50" at bounding box center [223, 293] width 20 height 20
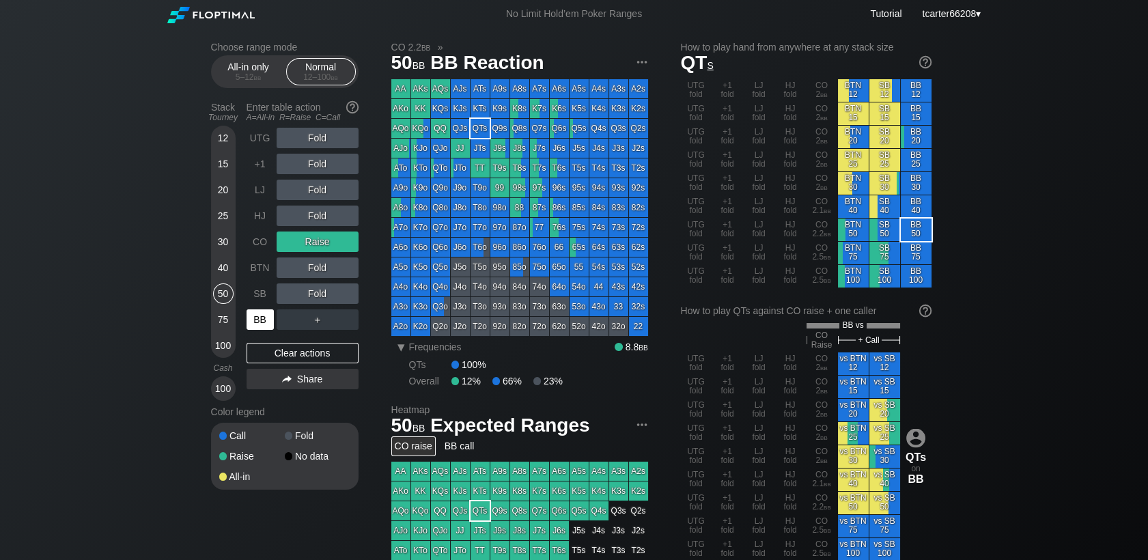
click at [266, 320] on div "BB" at bounding box center [260, 319] width 27 height 20
click at [290, 361] on div "Clear actions" at bounding box center [303, 353] width 112 height 20
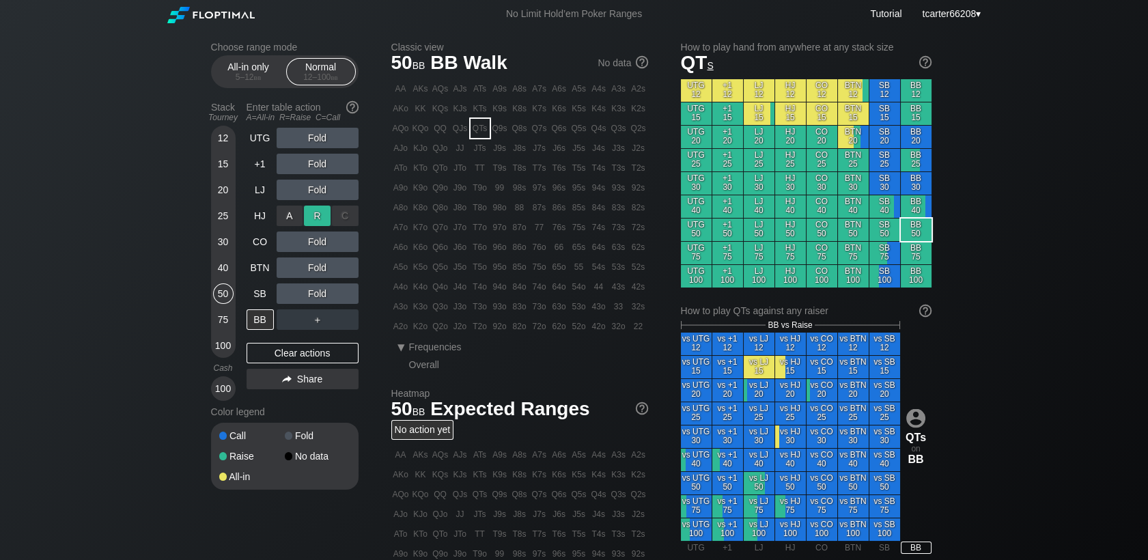
click at [318, 221] on div "R ✕" at bounding box center [317, 216] width 27 height 20
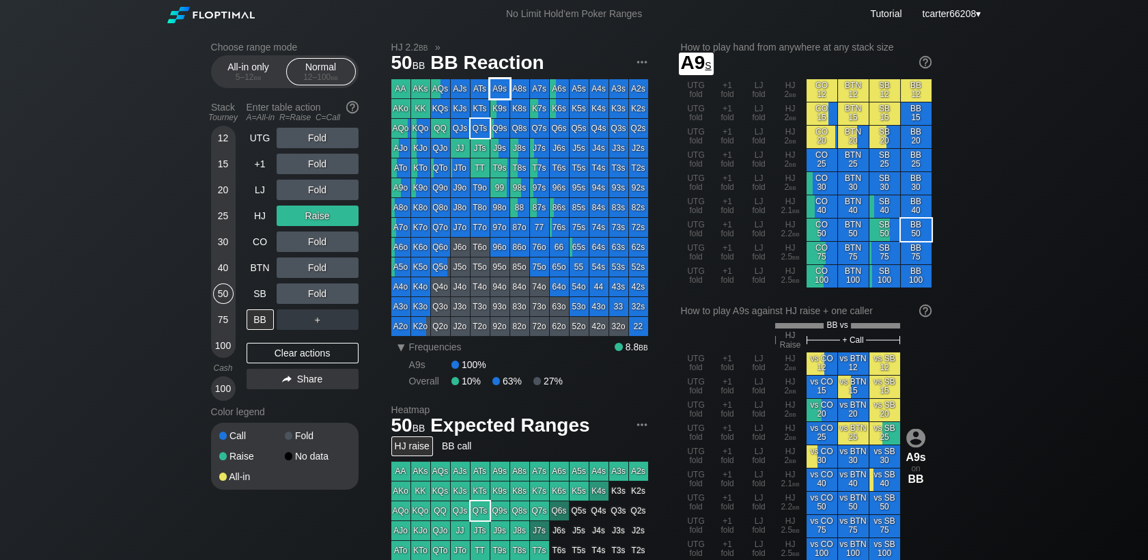
click at [500, 91] on div "A9s" at bounding box center [499, 88] width 19 height 19
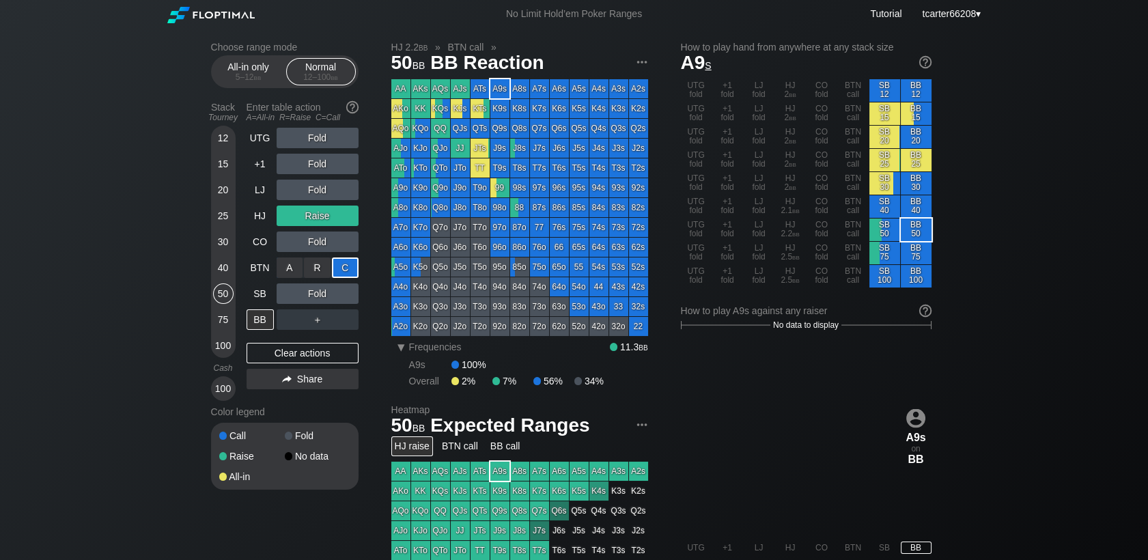
click at [348, 268] on div "C ✕" at bounding box center [345, 267] width 27 height 20
drag, startPoint x: 221, startPoint y: 249, endPoint x: 288, endPoint y: 369, distance: 137.3
click at [221, 249] on div "30" at bounding box center [223, 242] width 20 height 20
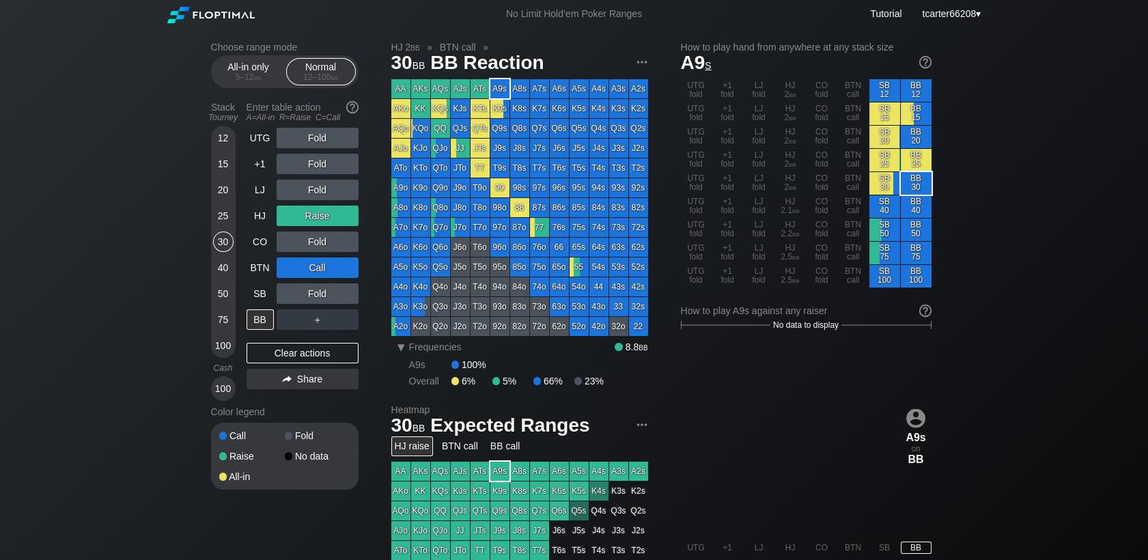
click at [288, 369] on div "UTG Fold +1 Fold LJ Fold HJ Raise CO Fold BTN Call SB Fold BB ＋ Clear actions S…" at bounding box center [303, 264] width 112 height 273
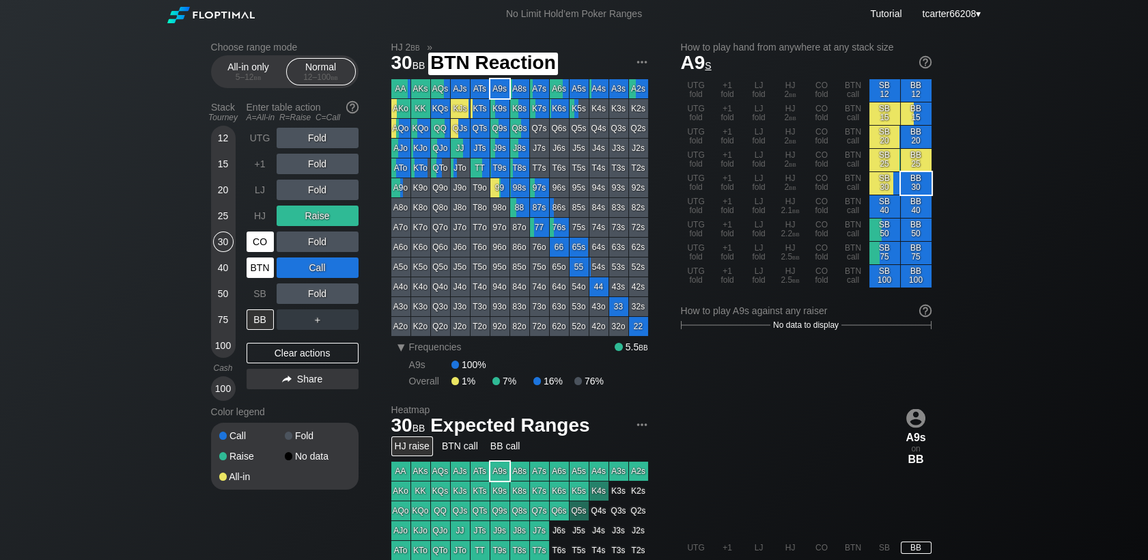
click at [262, 252] on div "CO" at bounding box center [260, 242] width 27 height 20
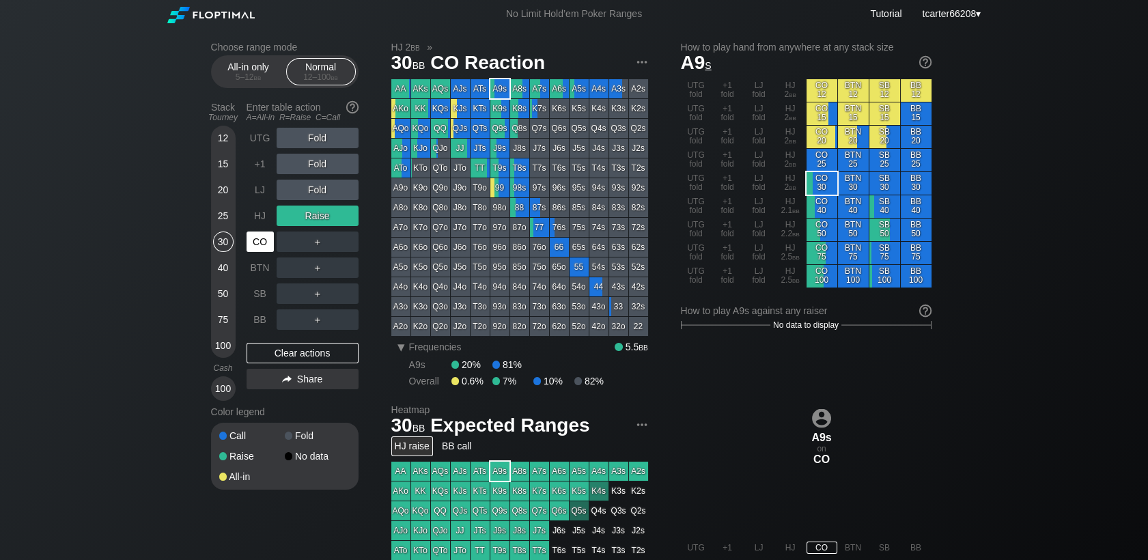
click at [262, 249] on div "CO" at bounding box center [260, 242] width 27 height 20
drag, startPoint x: 305, startPoint y: 344, endPoint x: 306, endPoint y: 356, distance: 12.3
click at [306, 353] on div "UTG Fold +1 Fold LJ Fold HJ Raise CO ＋ BTN ＋ SB ＋ BB ＋ Clear actions Share" at bounding box center [303, 264] width 112 height 273
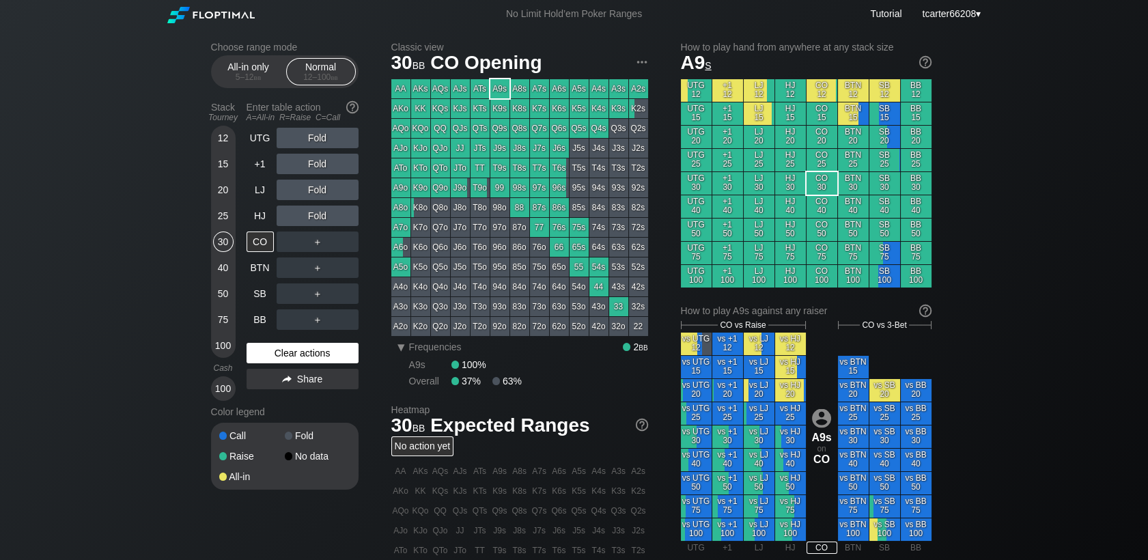
click at [307, 357] on div "Clear actions" at bounding box center [303, 353] width 112 height 20
click at [306, 356] on div "Clear actions" at bounding box center [303, 353] width 112 height 20
drag, startPoint x: 222, startPoint y: 294, endPoint x: 244, endPoint y: 296, distance: 22.0
click at [222, 294] on div "50" at bounding box center [223, 293] width 20 height 20
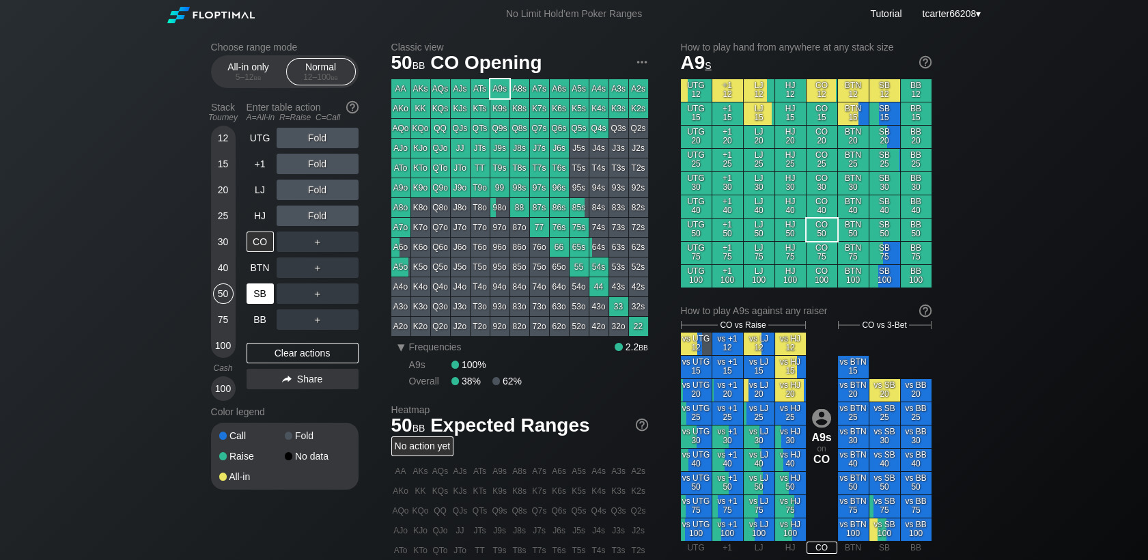
click at [253, 296] on div "SB" at bounding box center [260, 293] width 27 height 20
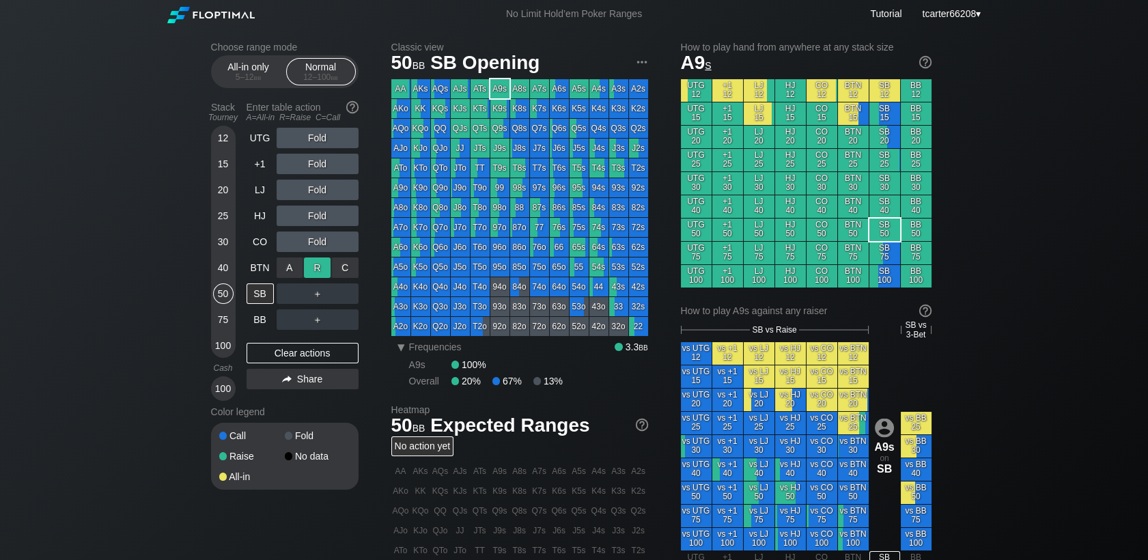
click at [322, 272] on div "R ✕" at bounding box center [317, 267] width 27 height 20
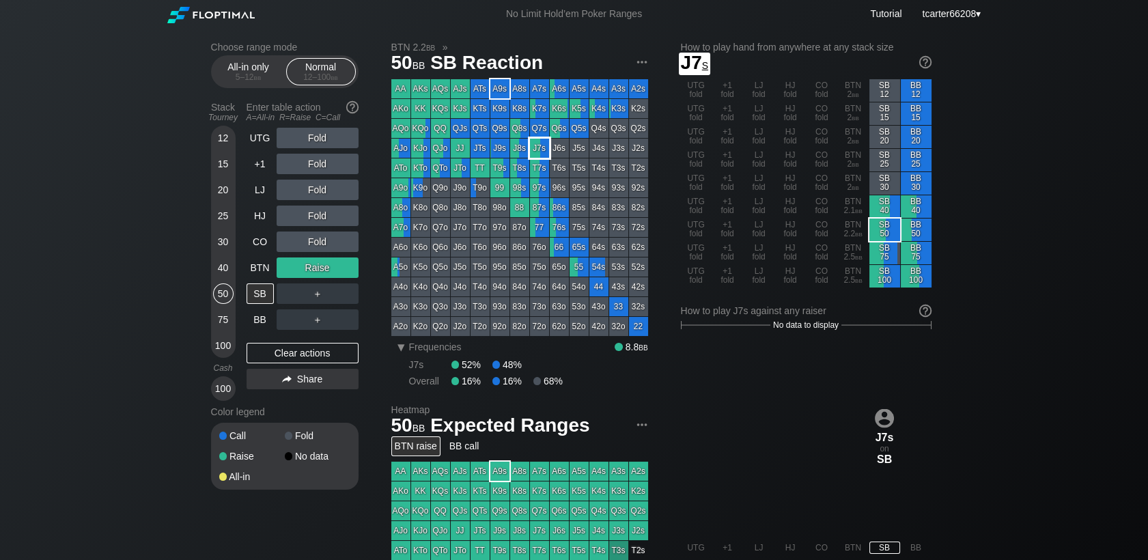
click at [538, 152] on div "J7s" at bounding box center [539, 148] width 19 height 19
click at [318, 294] on div "＋" at bounding box center [318, 293] width 82 height 20
click at [318, 294] on div "R ✕" at bounding box center [317, 293] width 27 height 20
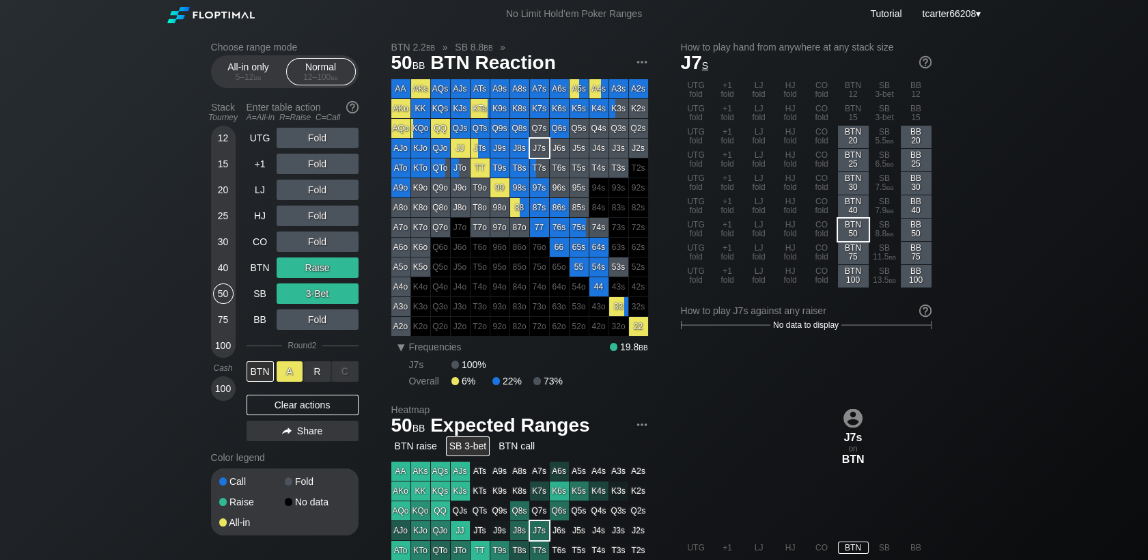
click at [292, 382] on div "A ✕" at bounding box center [290, 371] width 27 height 20
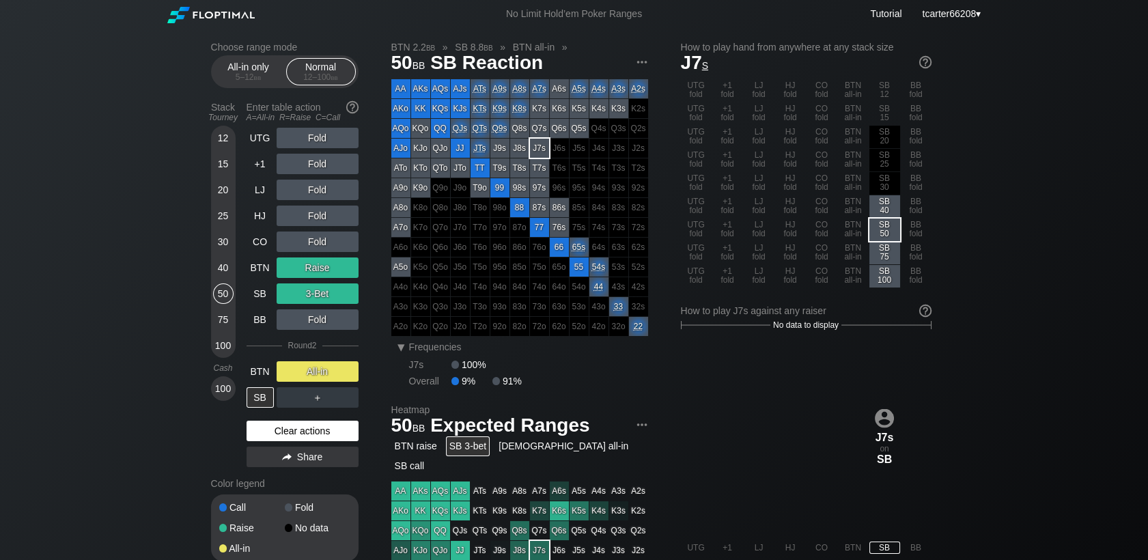
click at [318, 430] on div "Clear actions" at bounding box center [303, 431] width 112 height 20
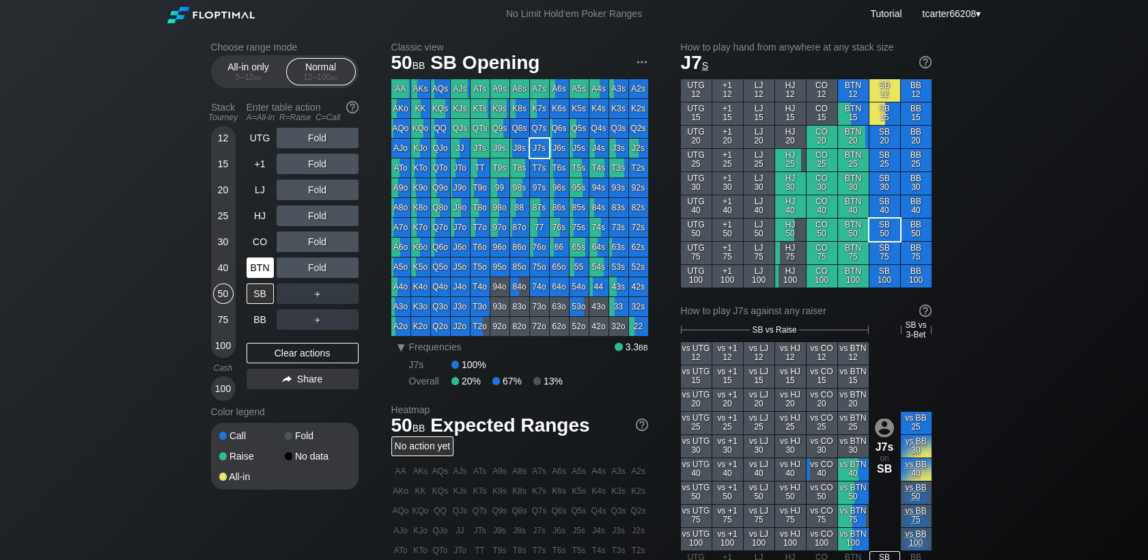
click at [257, 270] on div "BTN" at bounding box center [260, 267] width 27 height 20
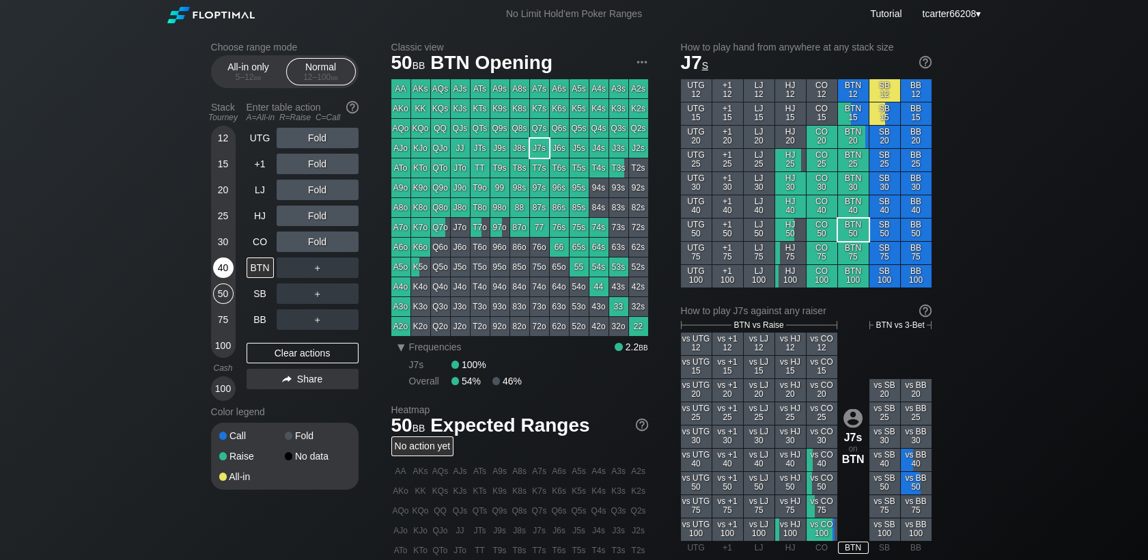
click at [219, 270] on div "40" at bounding box center [223, 267] width 20 height 20
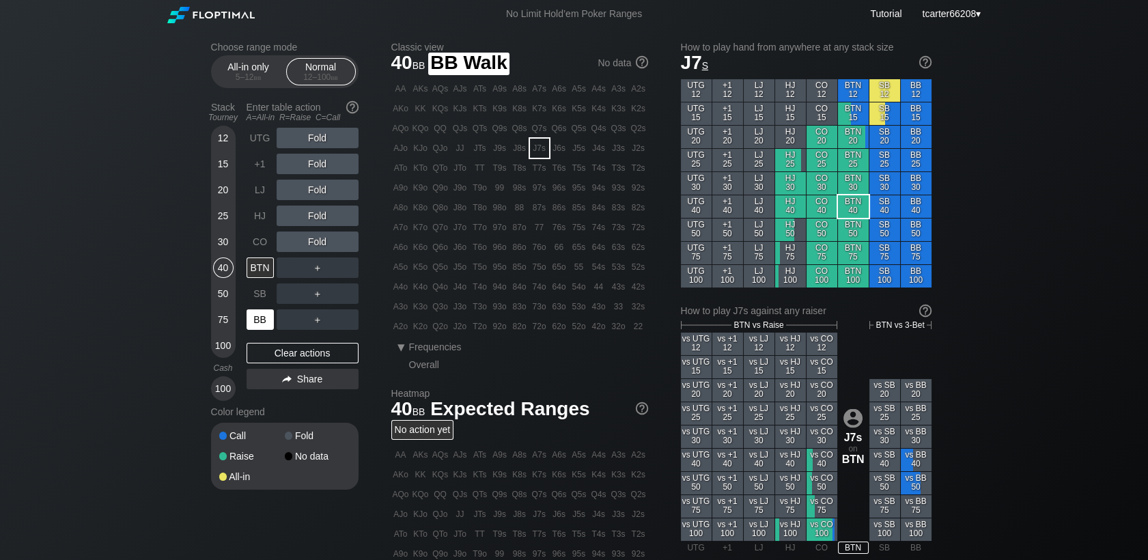
click at [260, 322] on div "BB" at bounding box center [260, 319] width 27 height 20
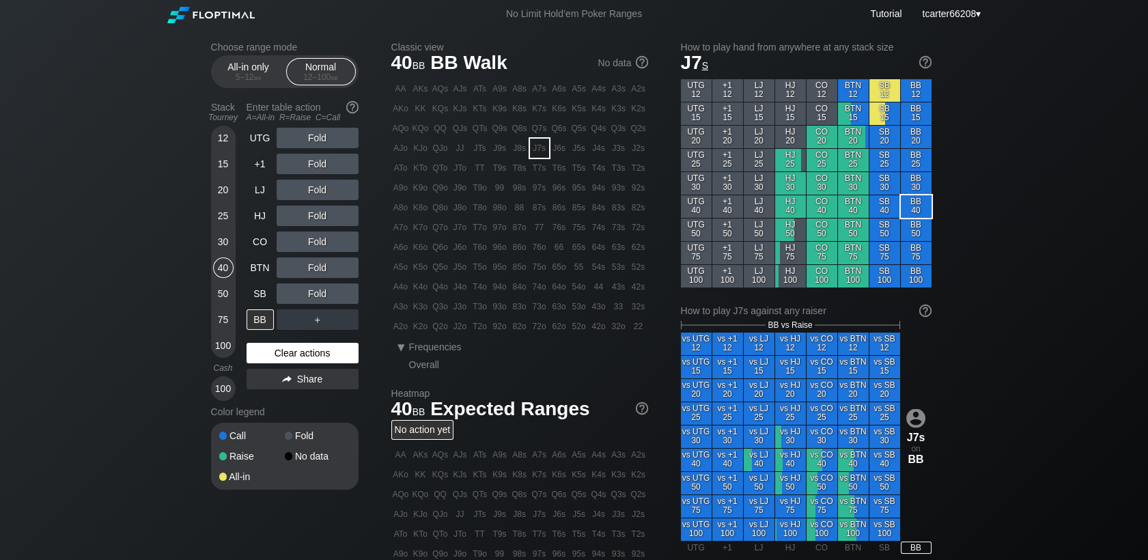
click at [307, 363] on div "Clear actions" at bounding box center [303, 353] width 112 height 20
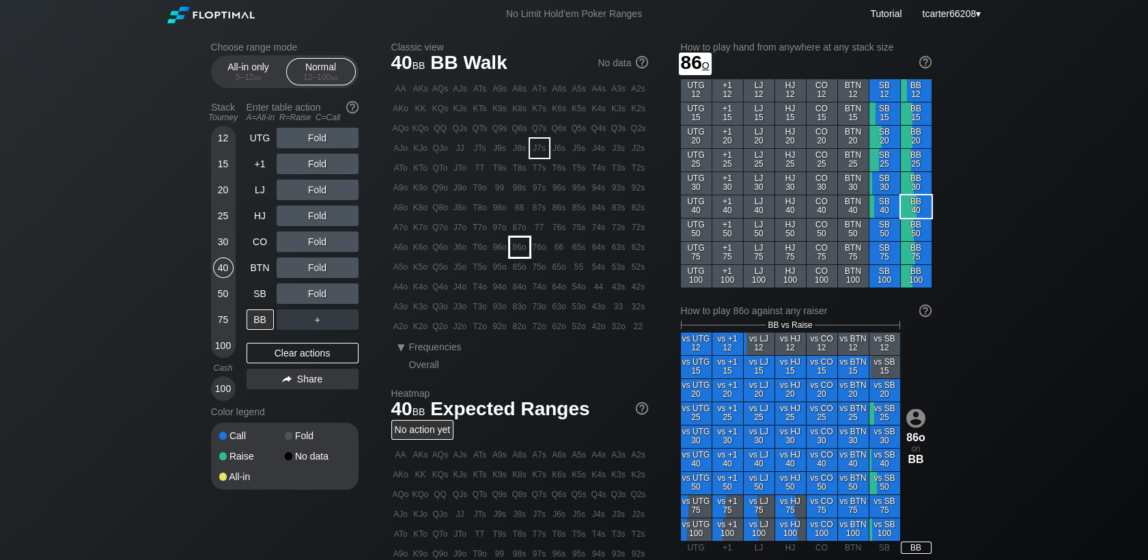
click at [513, 233] on div "87o" at bounding box center [519, 227] width 19 height 19
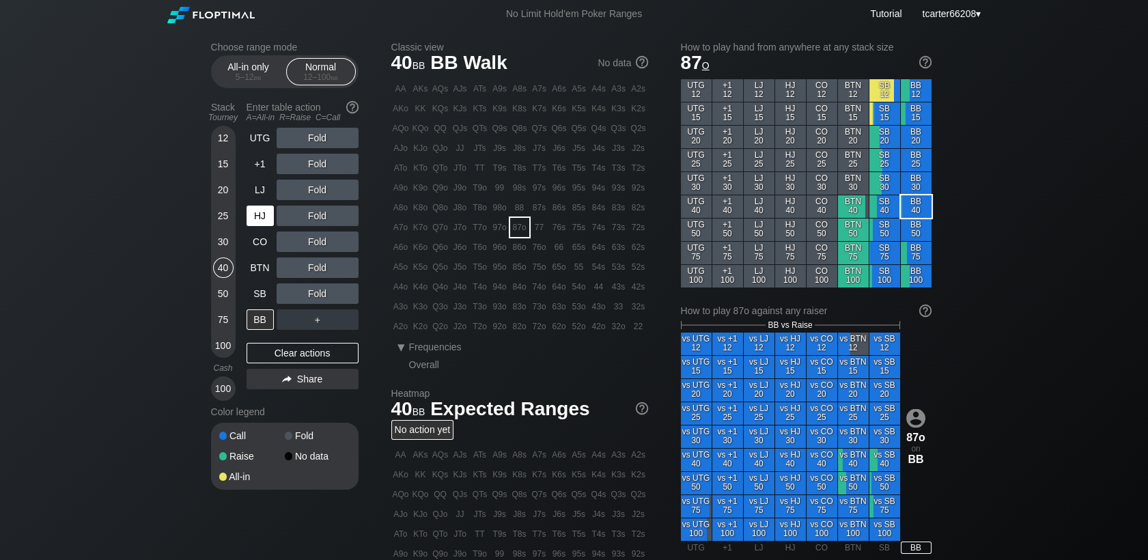
click at [260, 221] on div "HJ" at bounding box center [260, 216] width 27 height 20
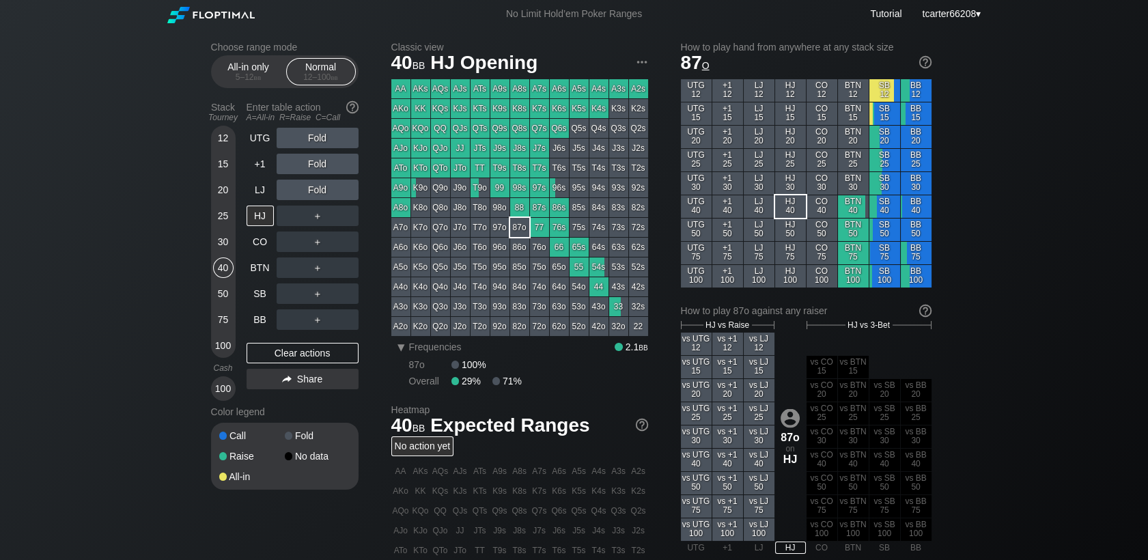
click at [322, 219] on div "＋" at bounding box center [318, 216] width 82 height 20
click at [322, 219] on div "R ✕" at bounding box center [317, 216] width 27 height 20
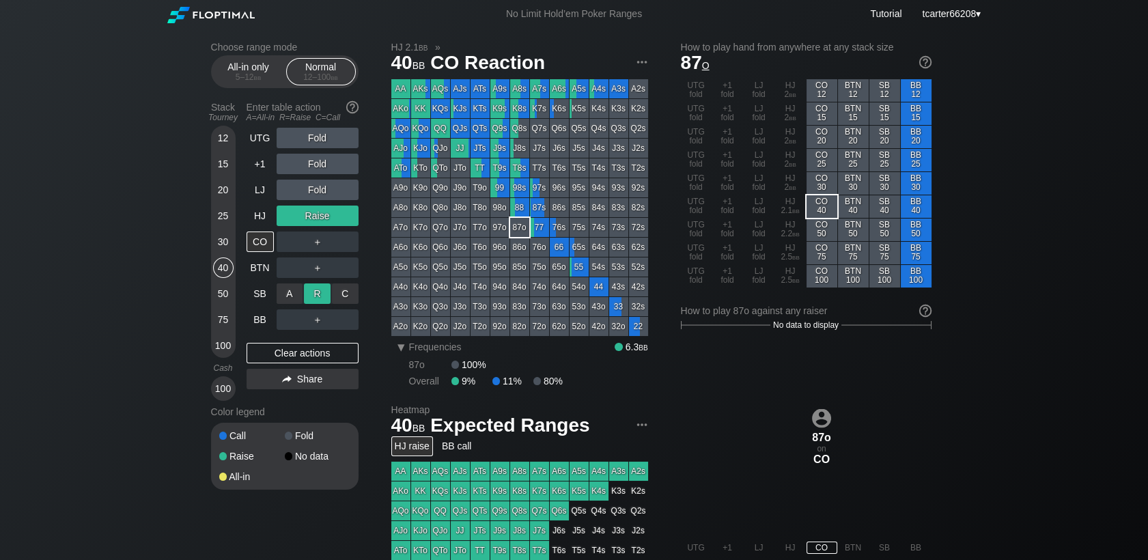
click at [322, 296] on div "R ✕" at bounding box center [317, 293] width 27 height 20
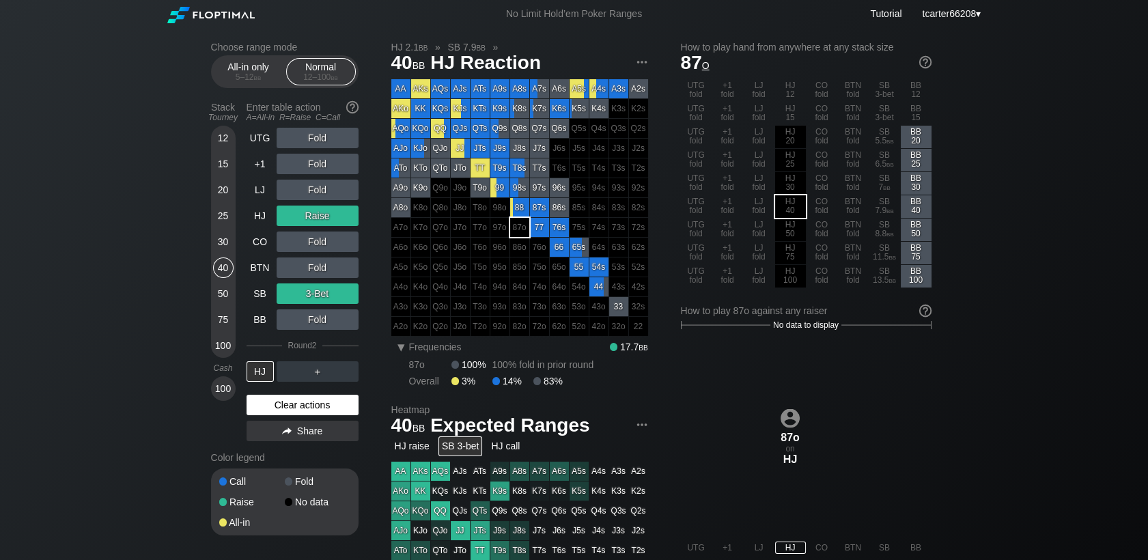
click at [300, 403] on div "Clear actions" at bounding box center [303, 405] width 112 height 20
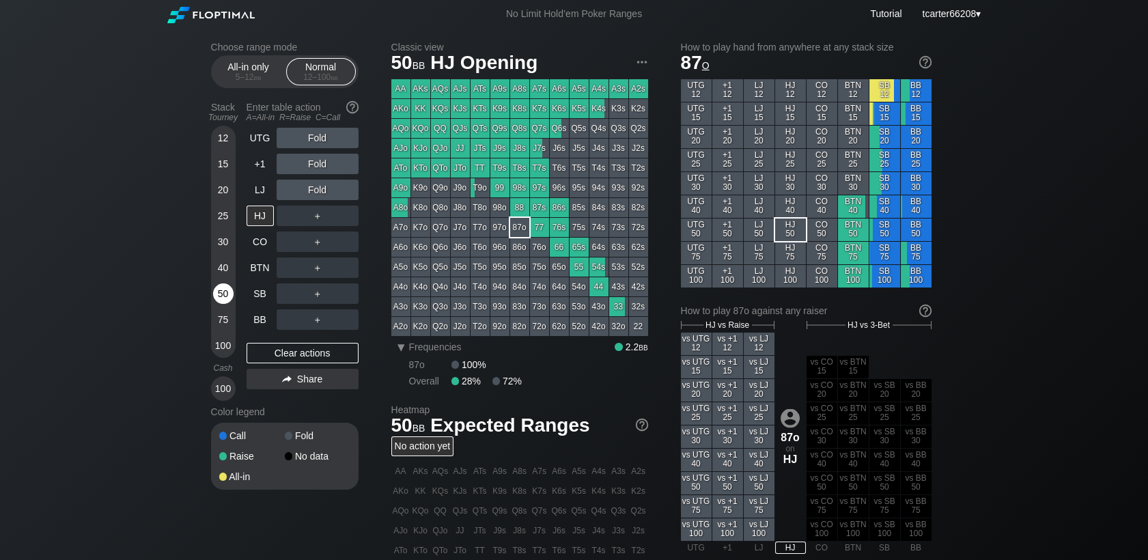
click at [221, 298] on div "50" at bounding box center [223, 293] width 20 height 20
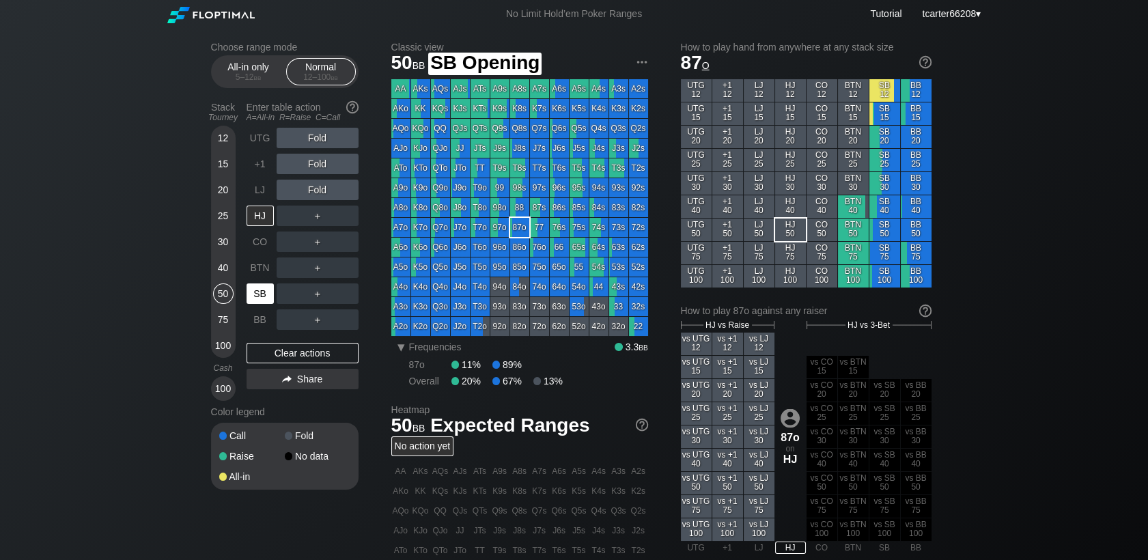
drag, startPoint x: 253, startPoint y: 296, endPoint x: 276, endPoint y: 285, distance: 25.7
click at [258, 296] on div "SB" at bounding box center [260, 293] width 27 height 20
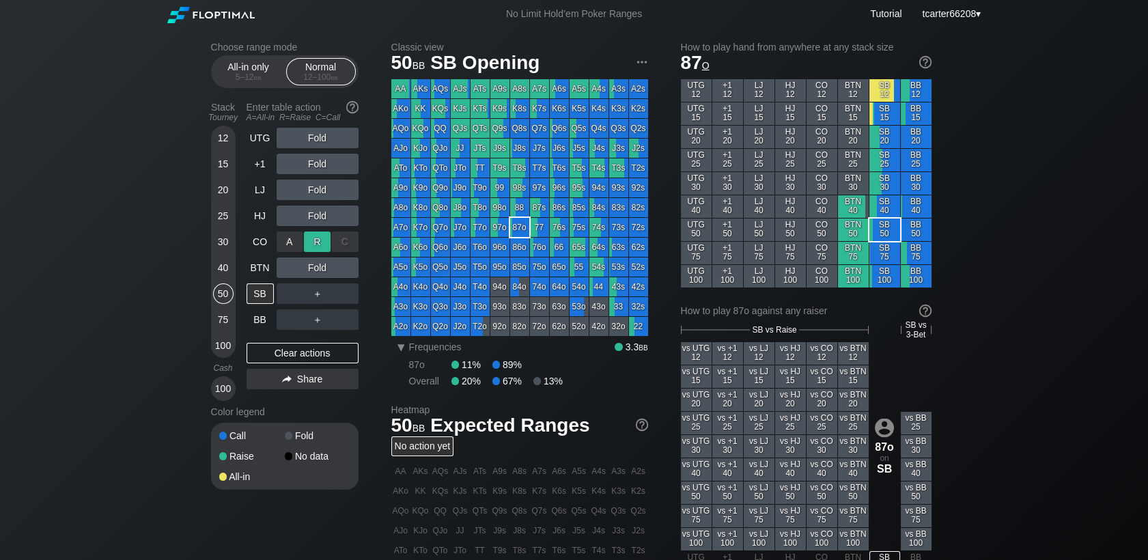
drag, startPoint x: 311, startPoint y: 250, endPoint x: 317, endPoint y: 246, distance: 7.4
click at [317, 246] on div "R ✕" at bounding box center [317, 242] width 27 height 20
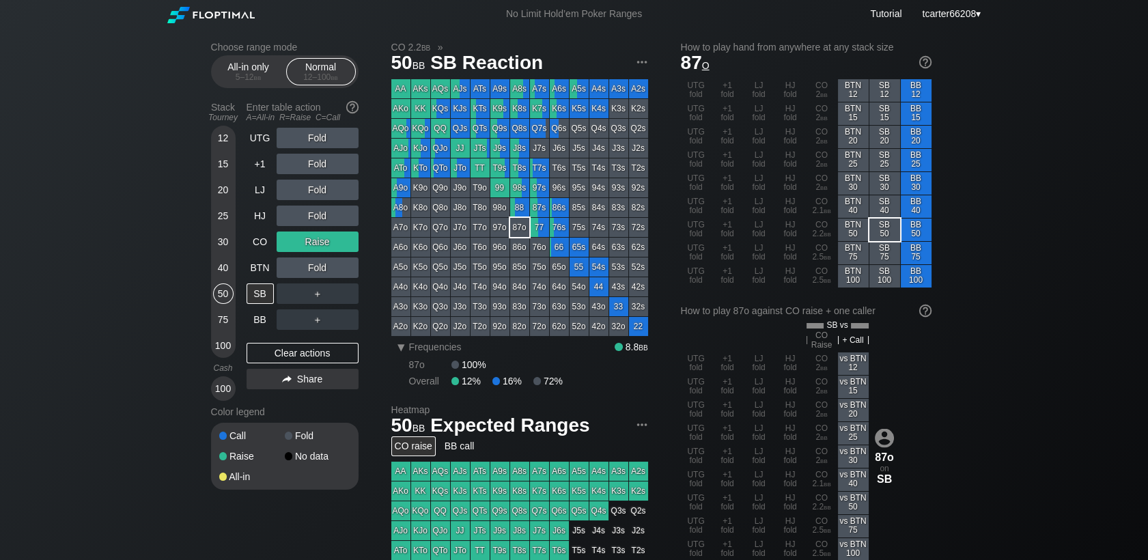
click at [311, 318] on div "＋" at bounding box center [318, 319] width 82 height 20
click at [307, 318] on div "R ✕" at bounding box center [317, 319] width 27 height 20
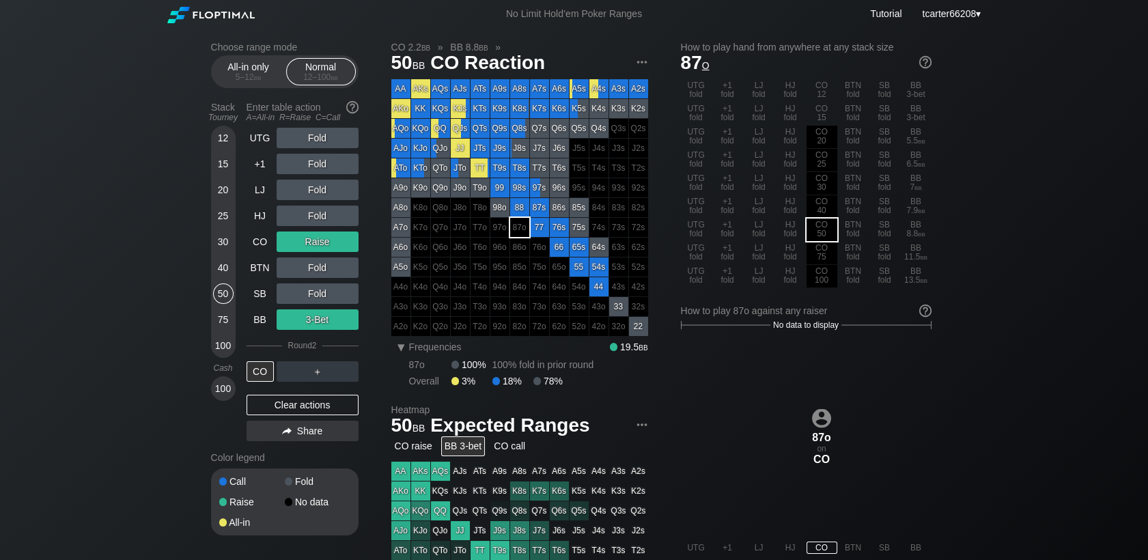
drag, startPoint x: 323, startPoint y: 402, endPoint x: 231, endPoint y: 156, distance: 261.9
click at [323, 402] on div "Clear actions" at bounding box center [303, 405] width 112 height 20
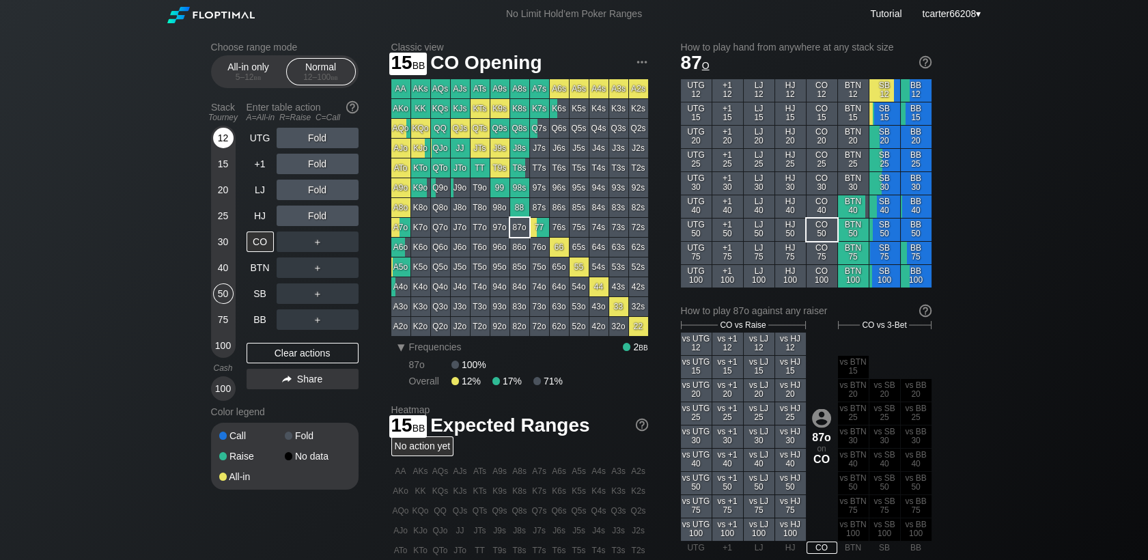
click at [223, 139] on div "12" at bounding box center [223, 138] width 20 height 20
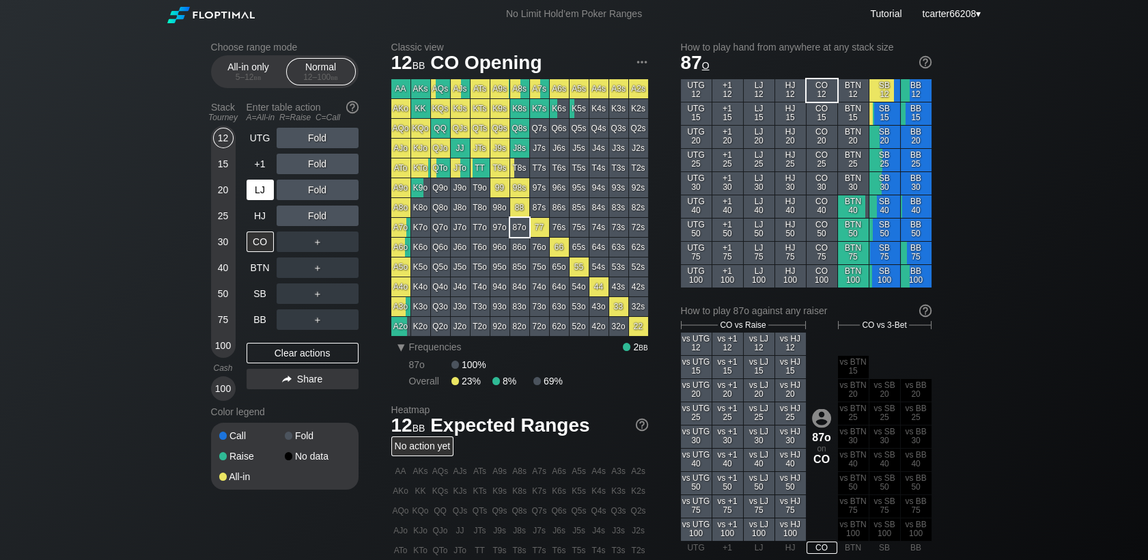
click at [262, 193] on div "LJ" at bounding box center [260, 190] width 27 height 20
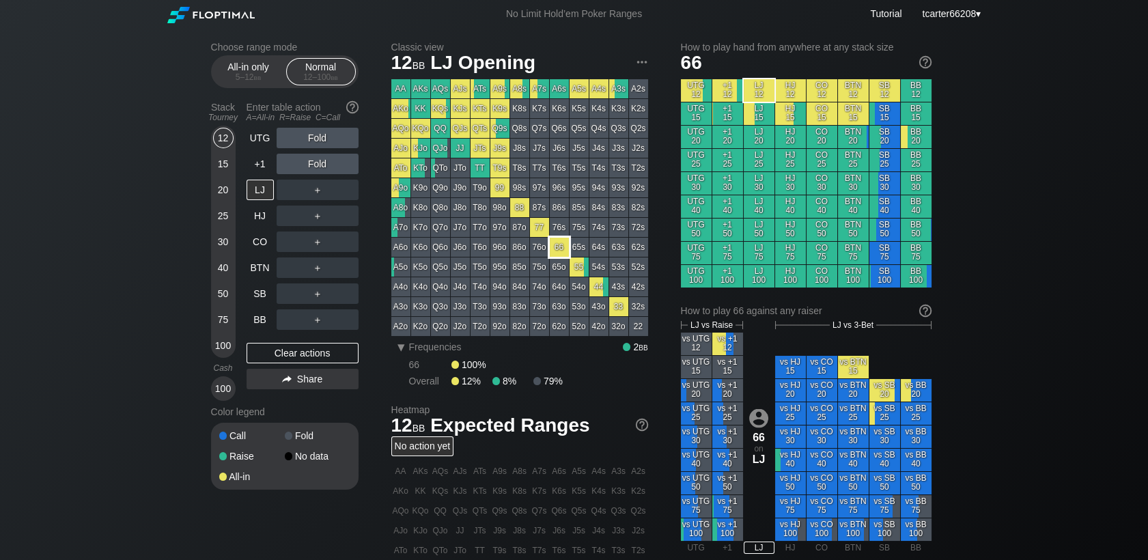
click at [557, 243] on div "66" at bounding box center [559, 247] width 19 height 19
click at [322, 173] on div "Fold" at bounding box center [318, 164] width 82 height 20
click at [322, 172] on div "R ✕" at bounding box center [317, 164] width 27 height 20
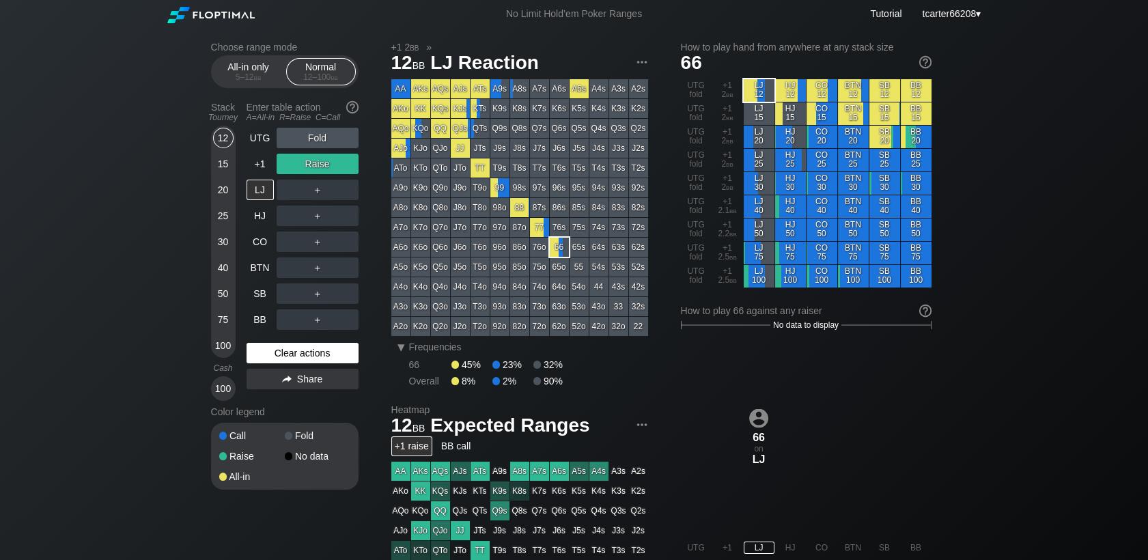
click at [296, 356] on div "Clear actions" at bounding box center [303, 353] width 112 height 20
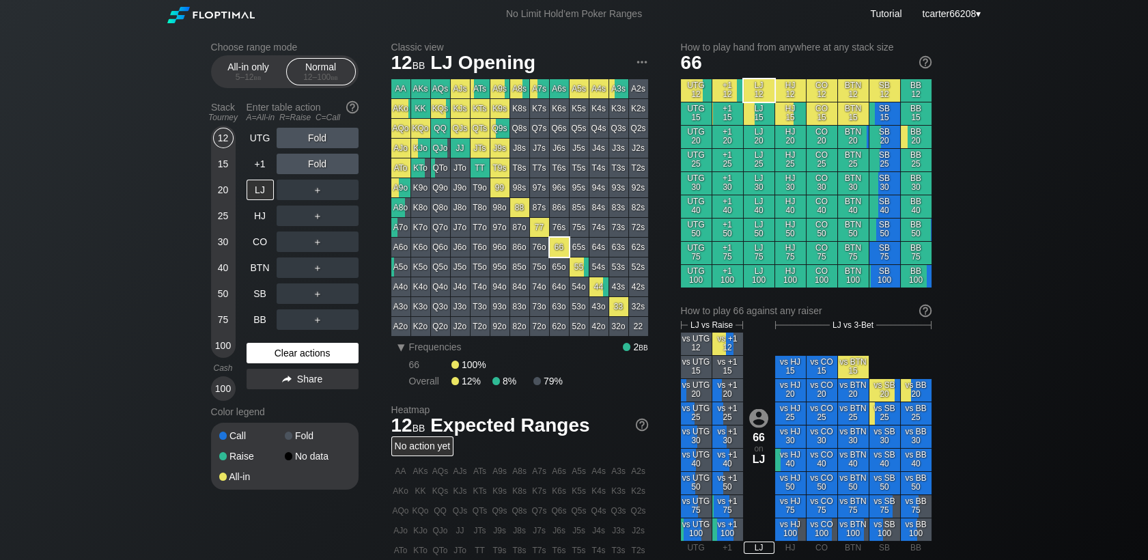
click at [303, 359] on div "Clear actions" at bounding box center [303, 353] width 112 height 20
click at [229, 220] on div "25" at bounding box center [223, 216] width 20 height 20
click at [229, 219] on div "25" at bounding box center [223, 216] width 20 height 20
click at [228, 216] on div "25" at bounding box center [223, 216] width 20 height 20
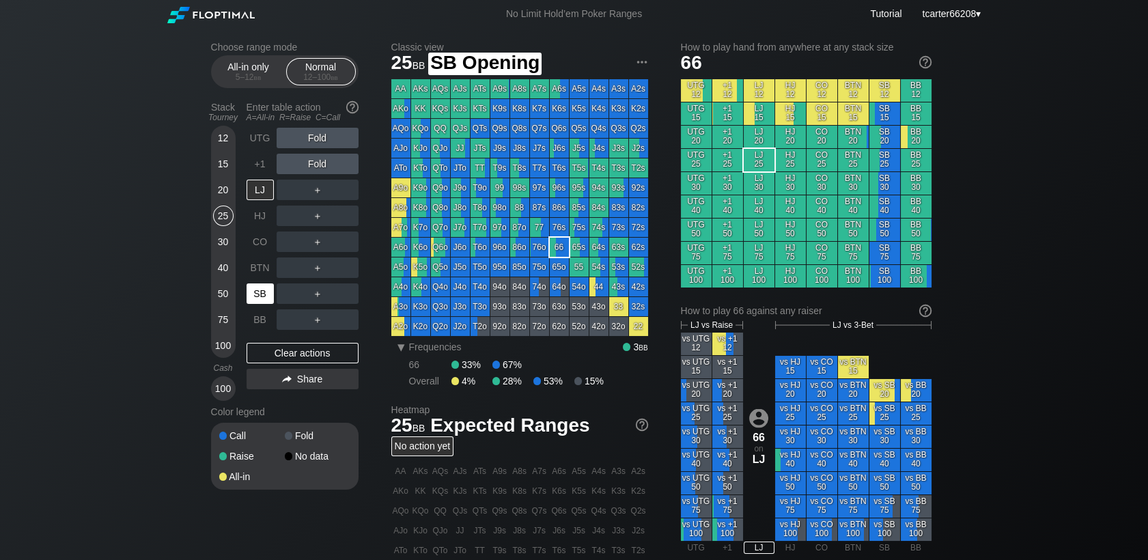
drag, startPoint x: 265, startPoint y: 300, endPoint x: 277, endPoint y: 277, distance: 26.0
click at [264, 300] on div "SB" at bounding box center [260, 293] width 27 height 20
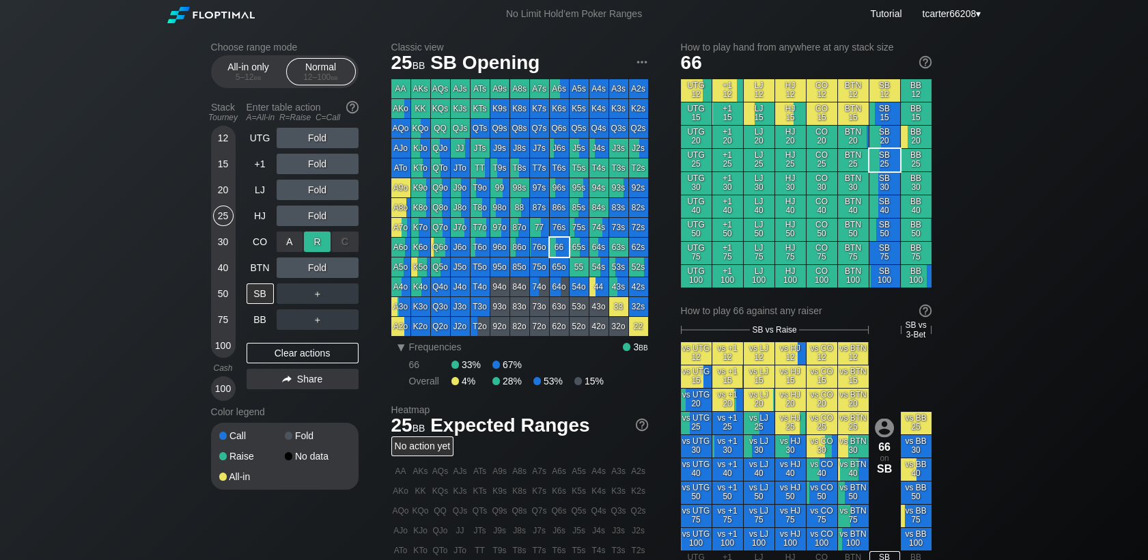
click at [322, 235] on div "R ✕" at bounding box center [317, 242] width 27 height 20
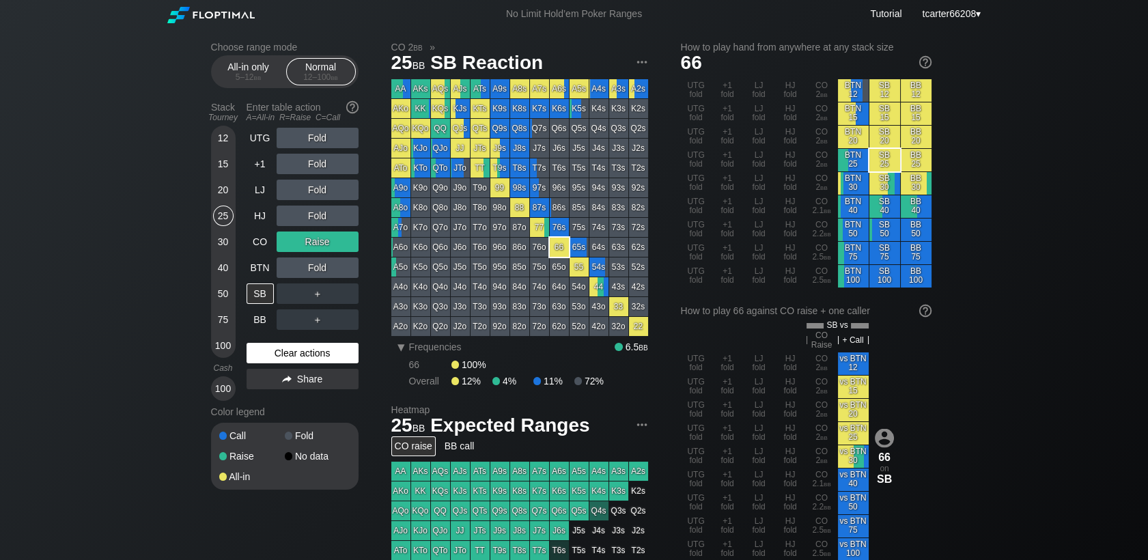
click at [298, 361] on div "Clear actions" at bounding box center [303, 353] width 112 height 20
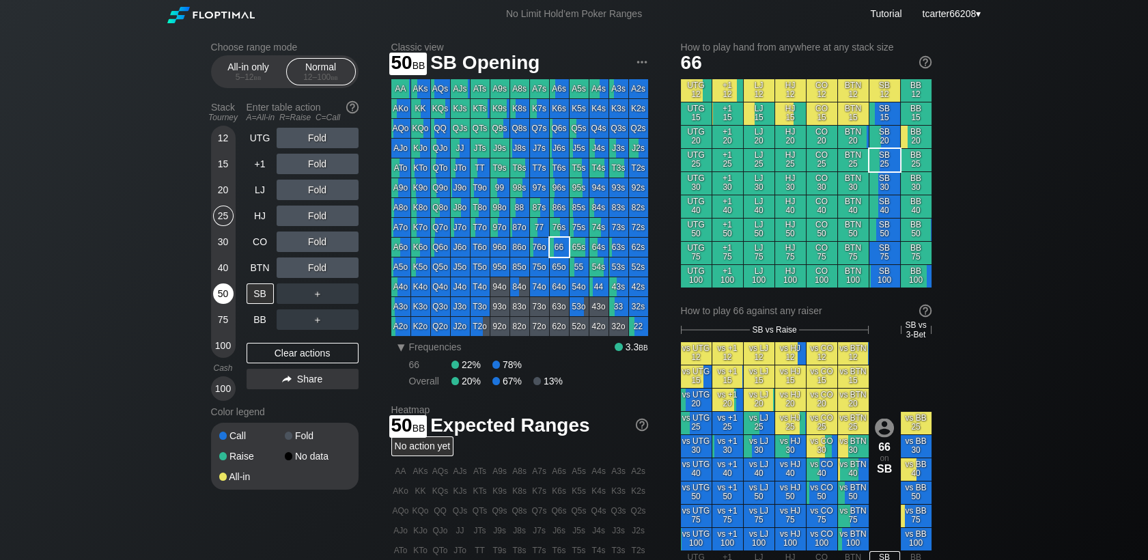
click at [221, 303] on div "50" at bounding box center [223, 293] width 20 height 20
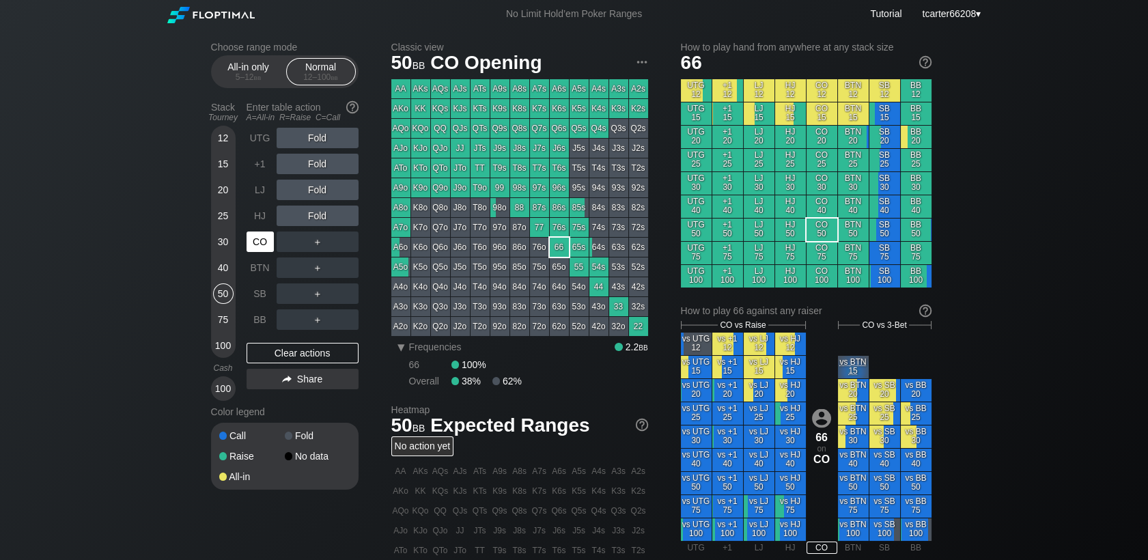
click at [274, 240] on div "CO" at bounding box center [262, 242] width 30 height 26
click at [325, 188] on div "R ✕" at bounding box center [317, 190] width 27 height 20
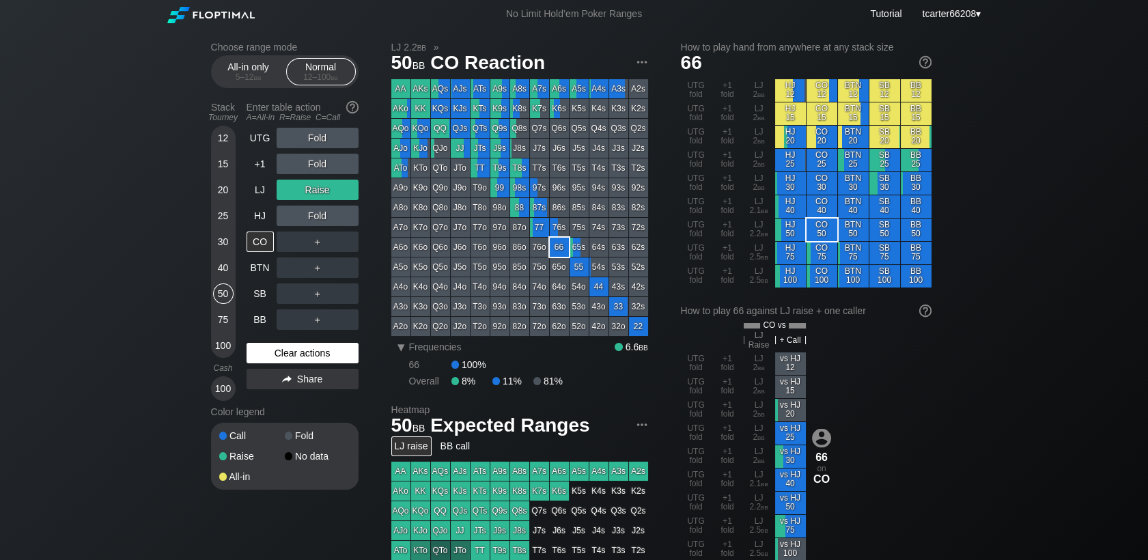
click at [349, 361] on div "Clear actions" at bounding box center [303, 353] width 112 height 20
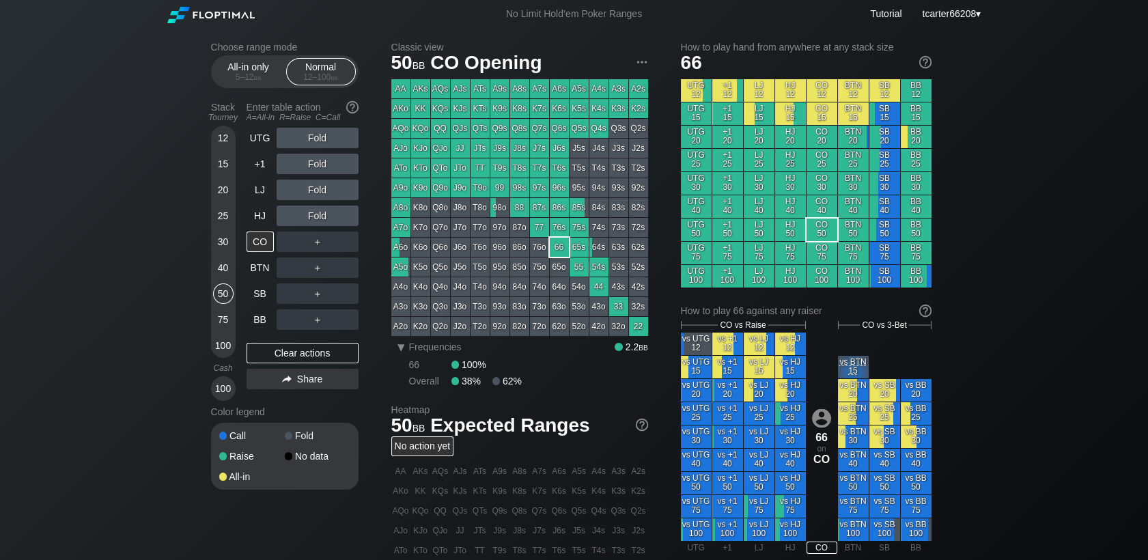
click at [1130, 219] on div "Choose range mode All-in only 5 – 12 bb Normal 12 – 100 bb Stack Tourney Enter …" at bounding box center [574, 464] width 1148 height 872
click at [258, 170] on div "+1" at bounding box center [260, 164] width 27 height 20
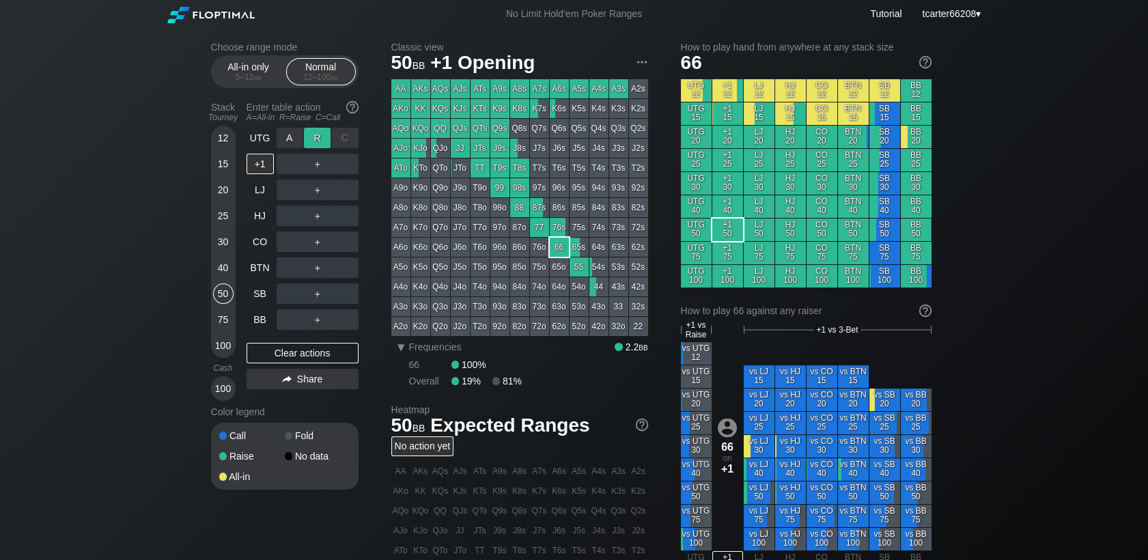
click at [322, 139] on div "R ✕" at bounding box center [317, 138] width 27 height 20
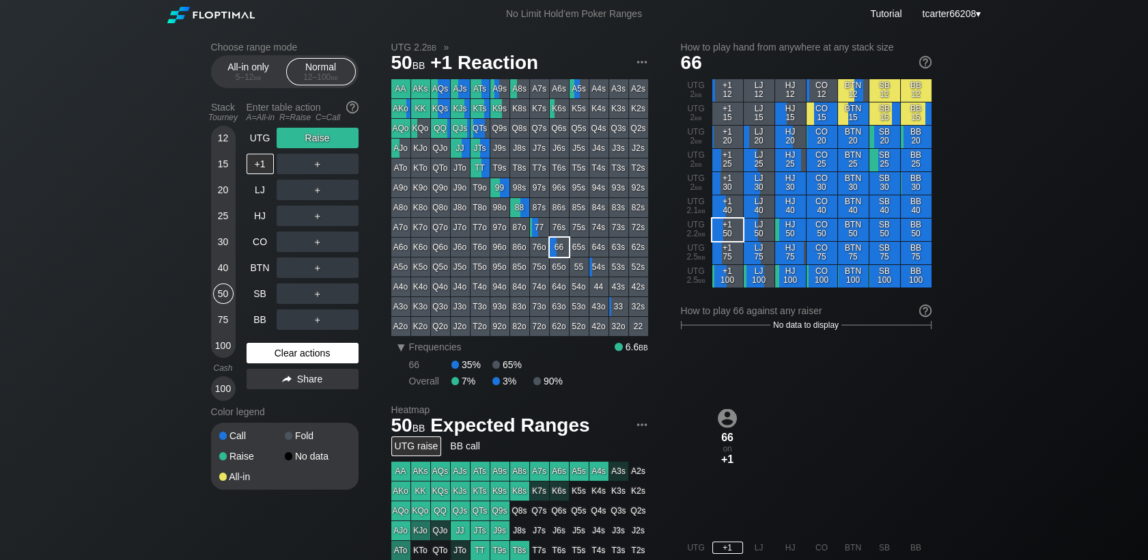
click at [332, 354] on div "Clear actions" at bounding box center [303, 353] width 112 height 20
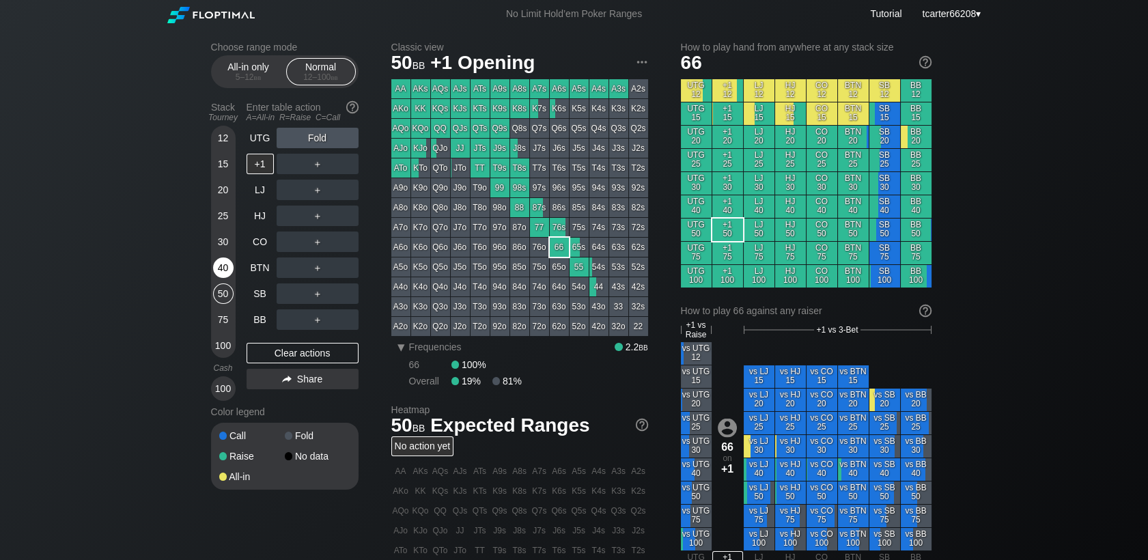
drag, startPoint x: 216, startPoint y: 275, endPoint x: 225, endPoint y: 273, distance: 8.3
click at [218, 275] on div "40" at bounding box center [223, 267] width 20 height 20
click at [225, 272] on div "40" at bounding box center [223, 267] width 20 height 20
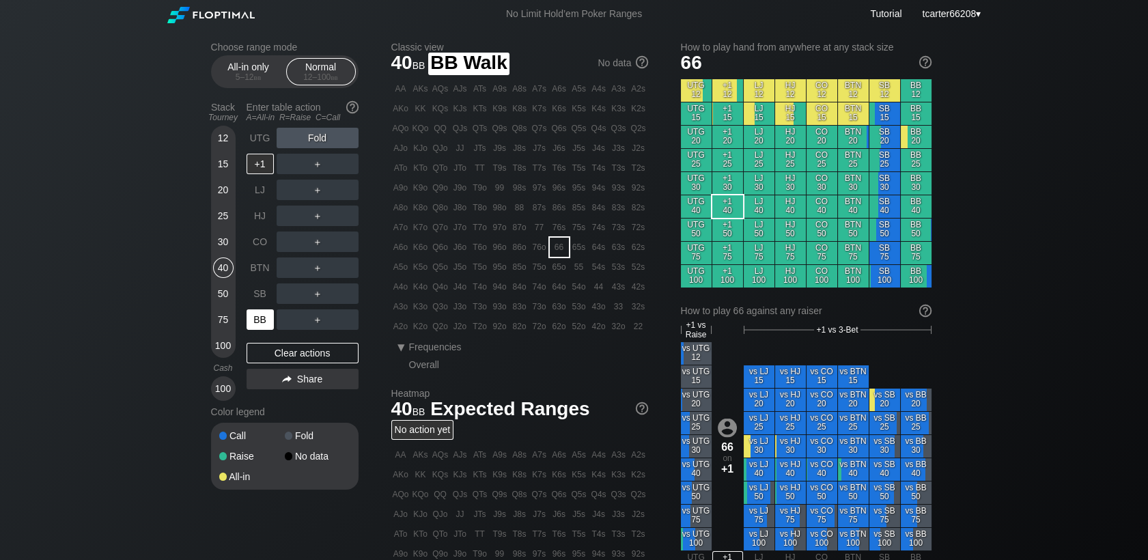
click at [267, 327] on div "BB" at bounding box center [260, 319] width 27 height 20
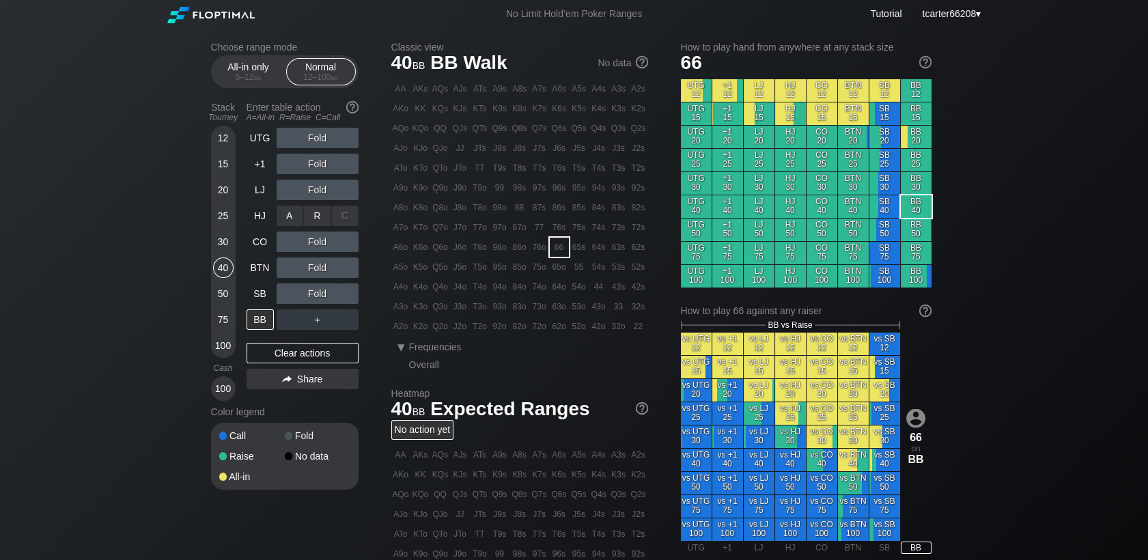
click at [317, 221] on div "R ✕" at bounding box center [317, 216] width 27 height 20
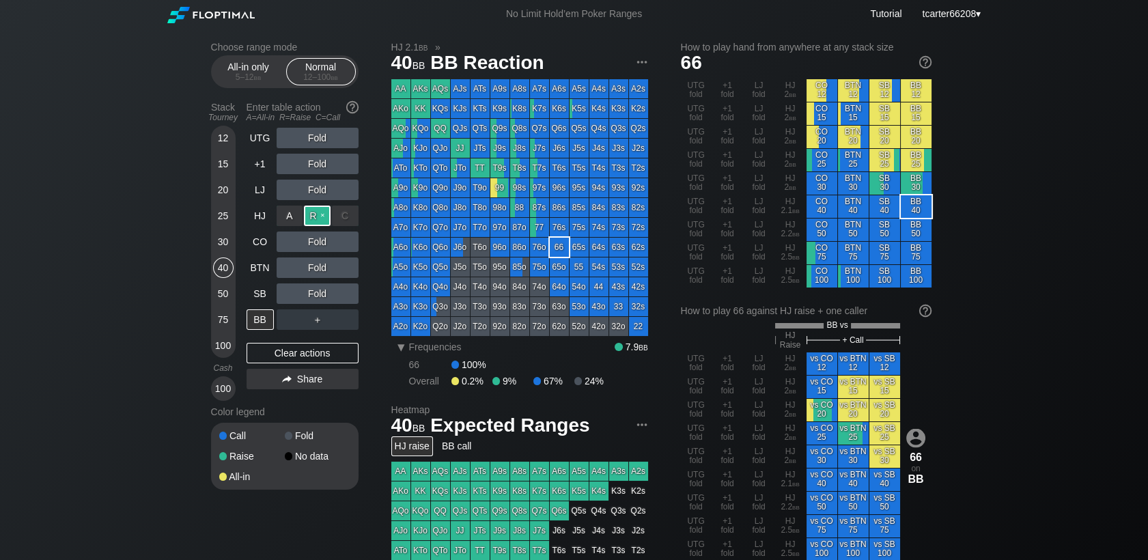
click at [316, 220] on div "R ✕" at bounding box center [317, 216] width 27 height 20
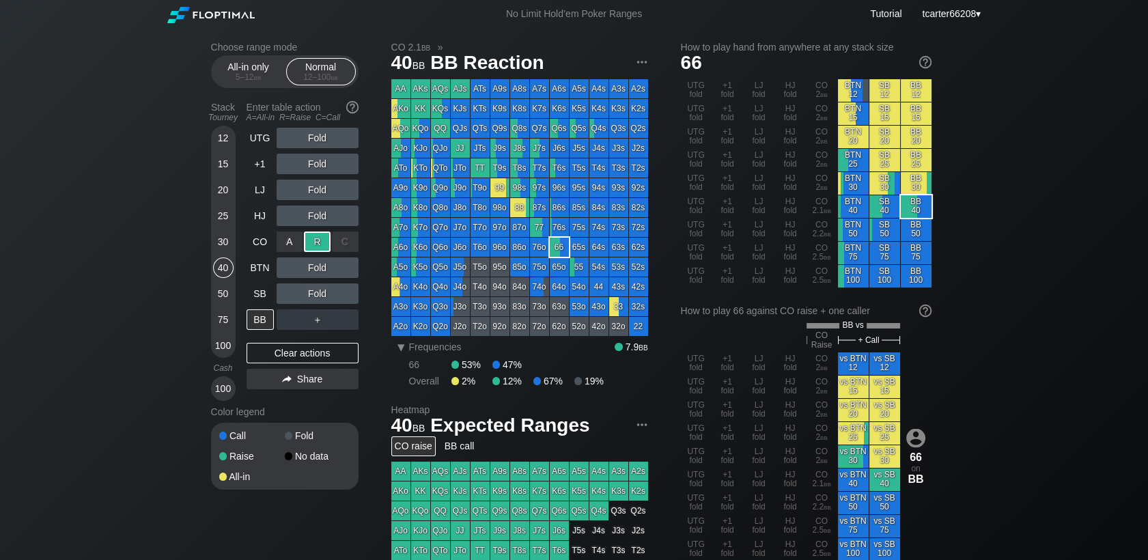
click at [318, 249] on div "R ✕" at bounding box center [317, 242] width 27 height 20
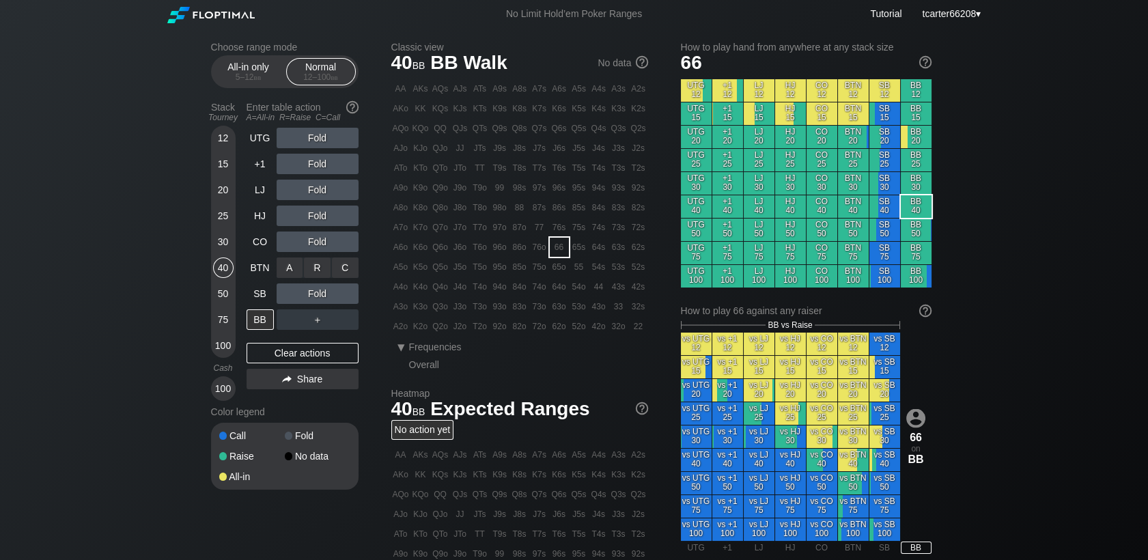
click at [318, 257] on div "A ✕ R ✕ C ✕ Fold" at bounding box center [318, 267] width 82 height 31
click at [318, 262] on div "R ✕" at bounding box center [317, 267] width 27 height 20
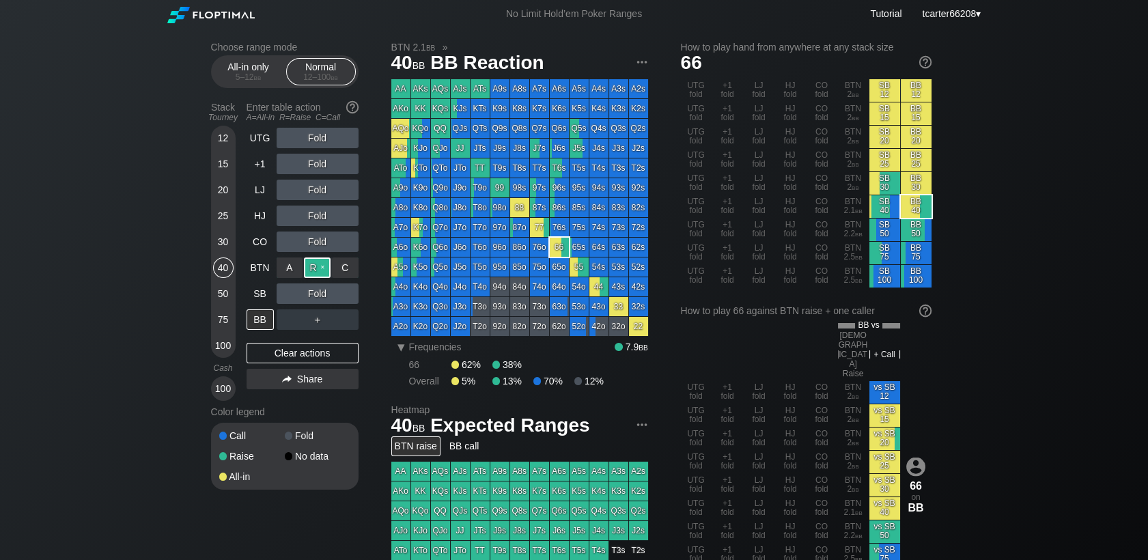
click at [316, 268] on div "R ✕" at bounding box center [317, 267] width 27 height 20
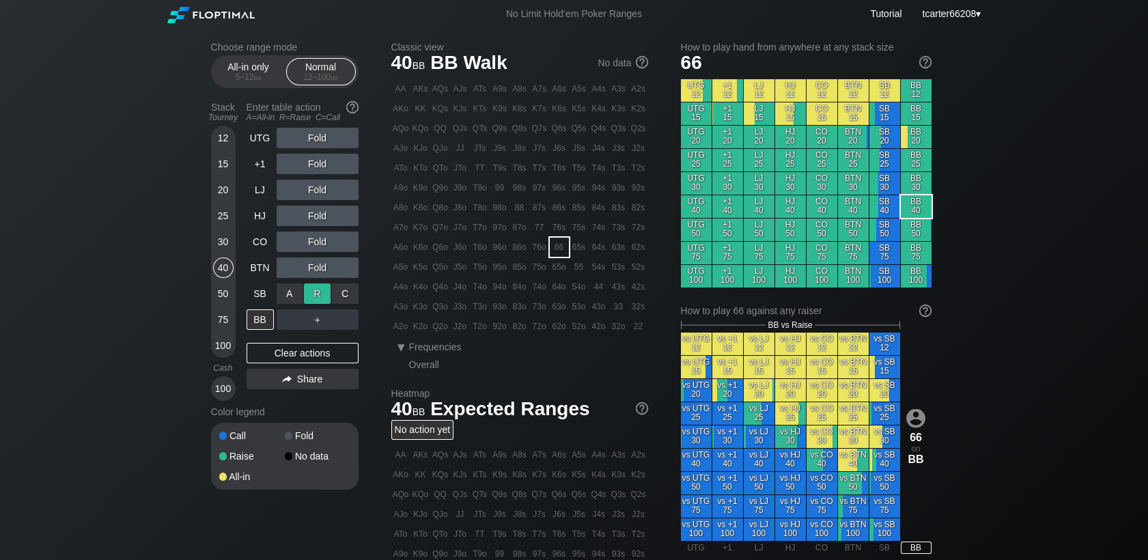
click at [315, 290] on div "R ✕" at bounding box center [317, 293] width 27 height 20
click at [314, 291] on div "R ✕" at bounding box center [317, 293] width 27 height 20
click at [317, 358] on div "Clear actions" at bounding box center [303, 353] width 112 height 20
drag, startPoint x: 223, startPoint y: 161, endPoint x: 301, endPoint y: 266, distance: 131.3
click at [223, 161] on div "15" at bounding box center [223, 164] width 20 height 20
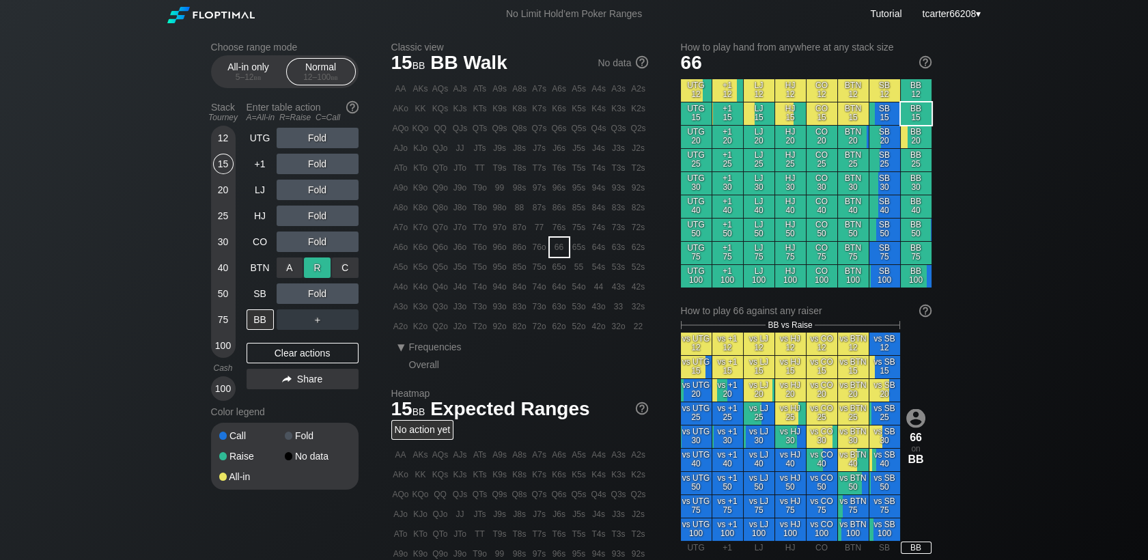
click at [316, 266] on div "R ✕" at bounding box center [317, 267] width 27 height 20
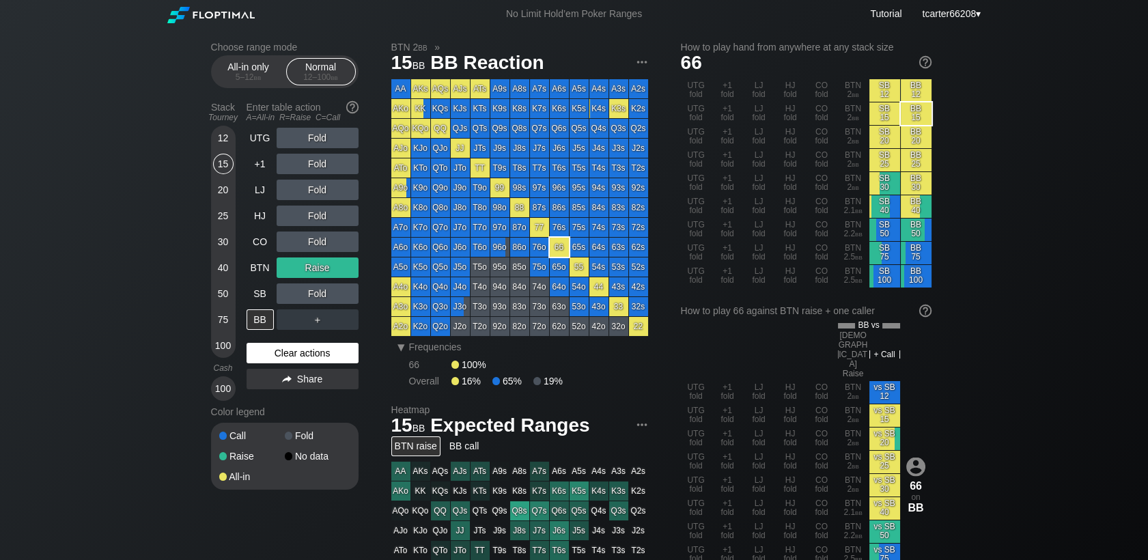
click at [266, 353] on div "Clear actions" at bounding box center [303, 353] width 112 height 20
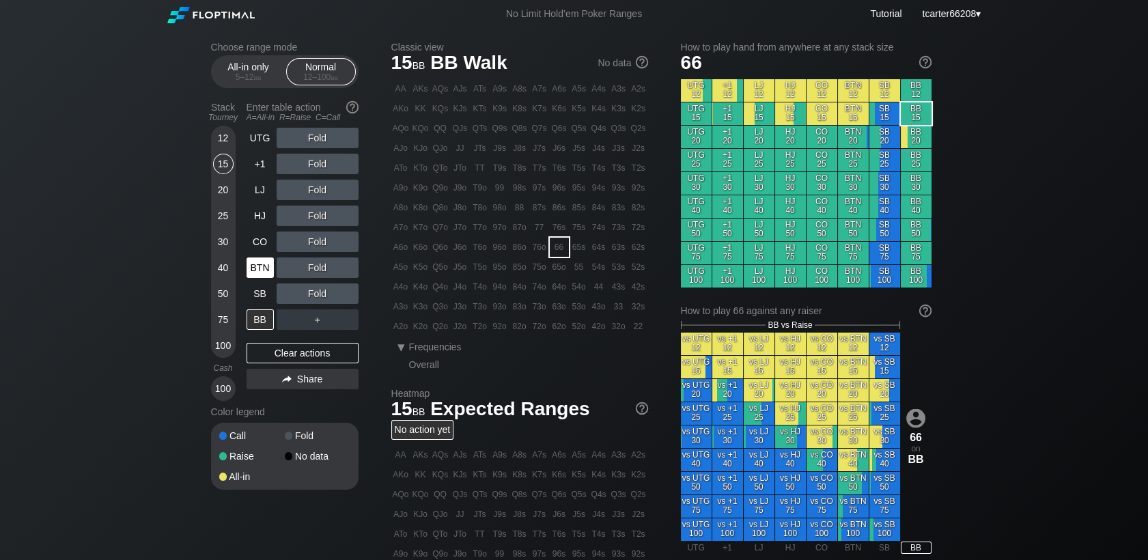
click at [263, 257] on div "BTN" at bounding box center [262, 268] width 30 height 26
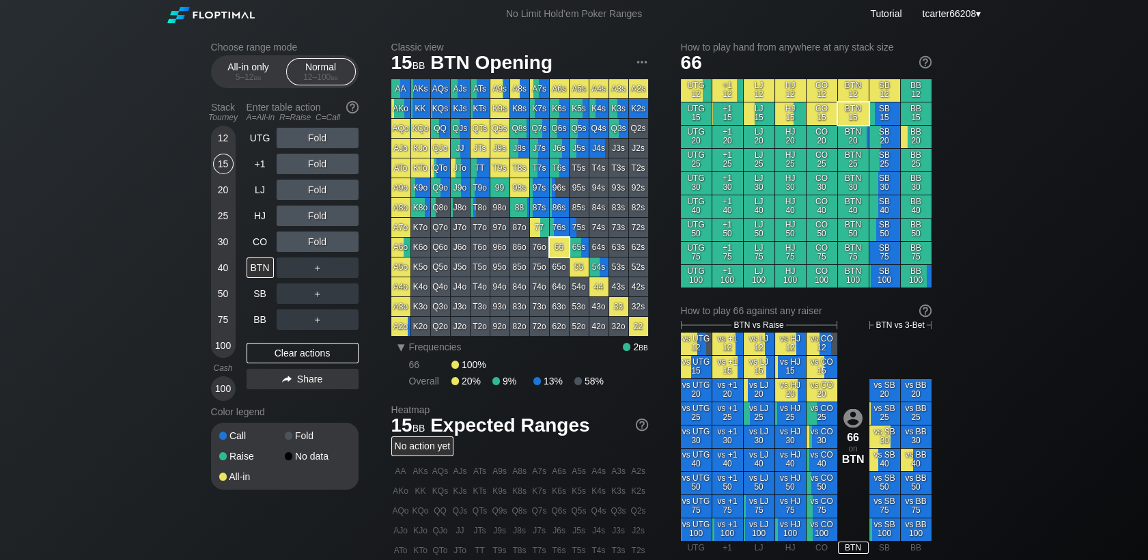
click at [225, 271] on div "40" at bounding box center [223, 267] width 20 height 20
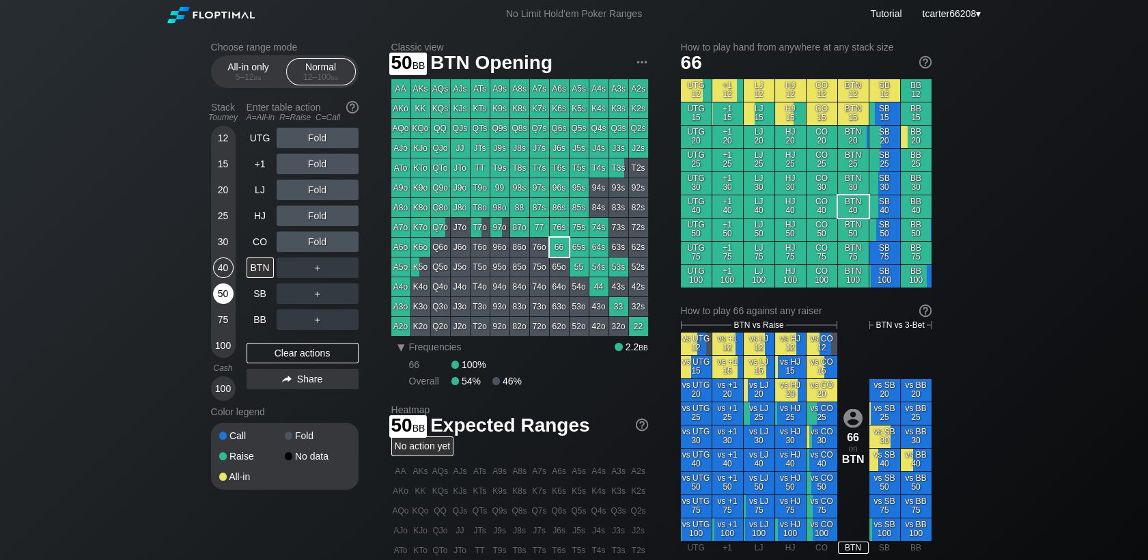
click at [229, 299] on div "50" at bounding box center [223, 293] width 20 height 20
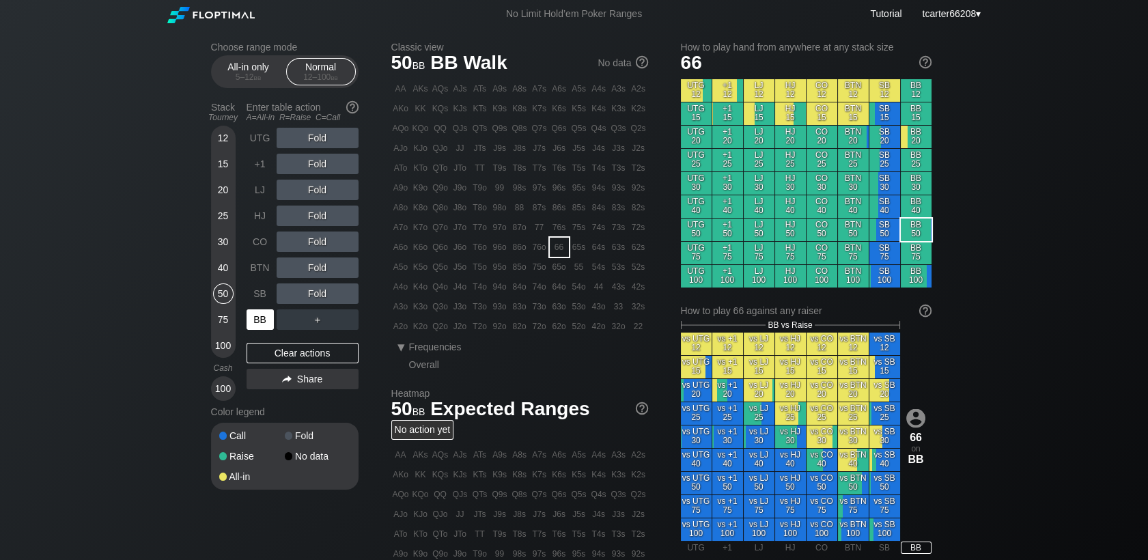
click at [256, 317] on div "BB" at bounding box center [260, 319] width 27 height 20
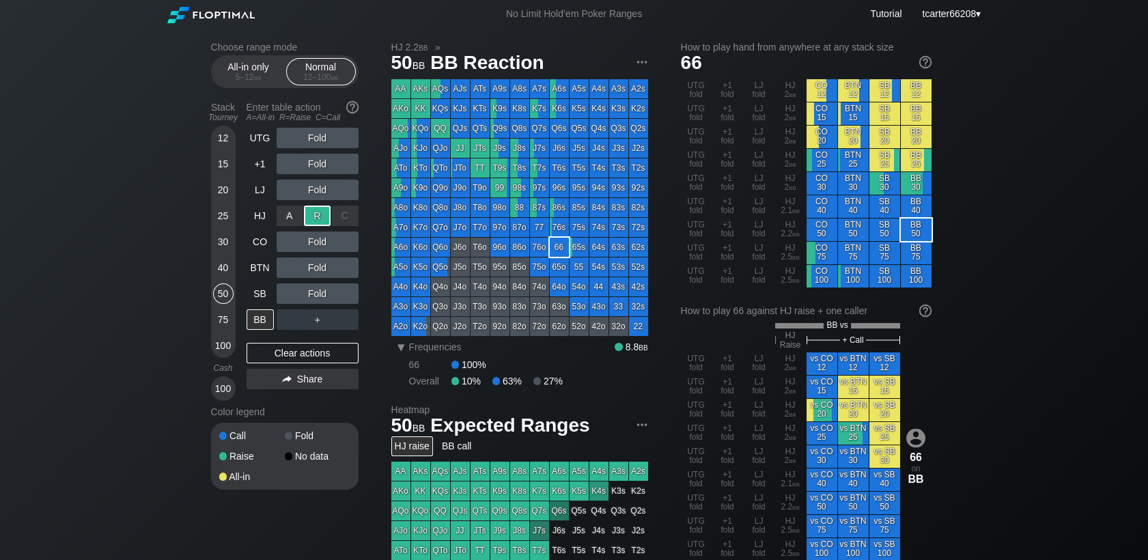
click at [317, 210] on div "R ✕" at bounding box center [317, 216] width 27 height 20
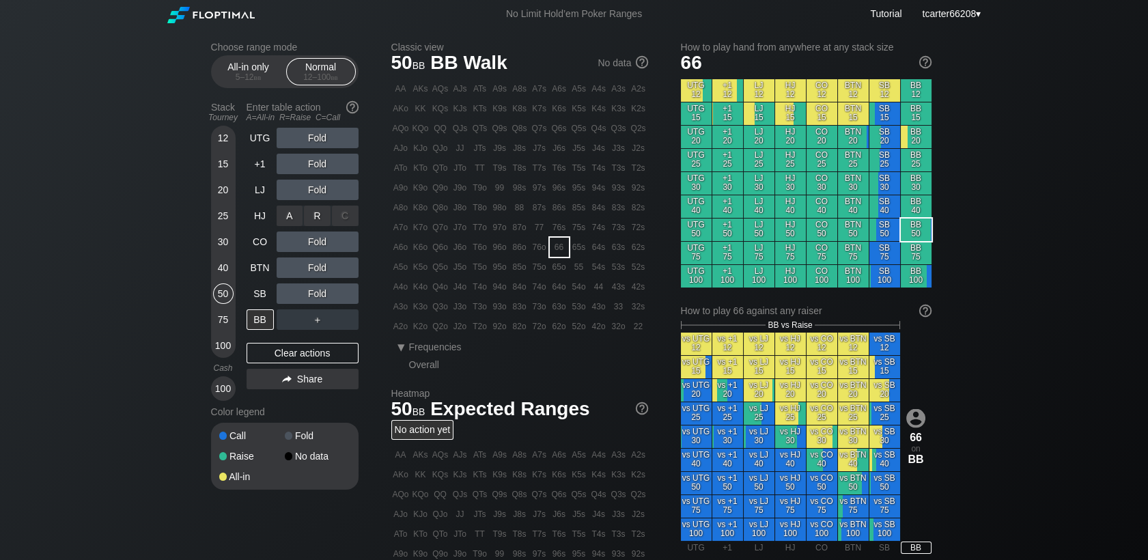
click at [317, 210] on div "R ✕" at bounding box center [317, 216] width 27 height 20
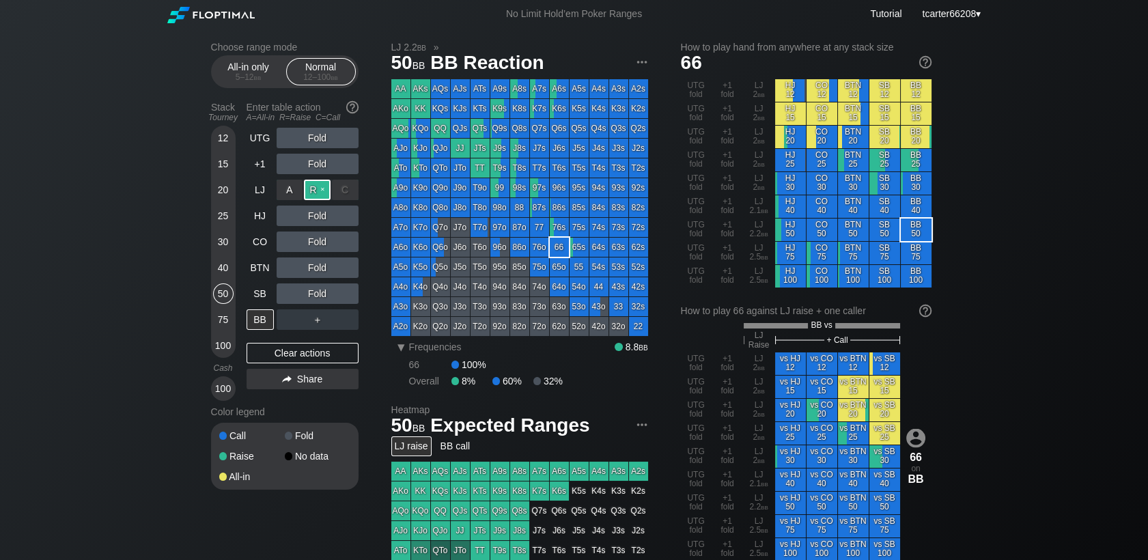
click at [316, 191] on div "R ✕" at bounding box center [317, 190] width 27 height 20
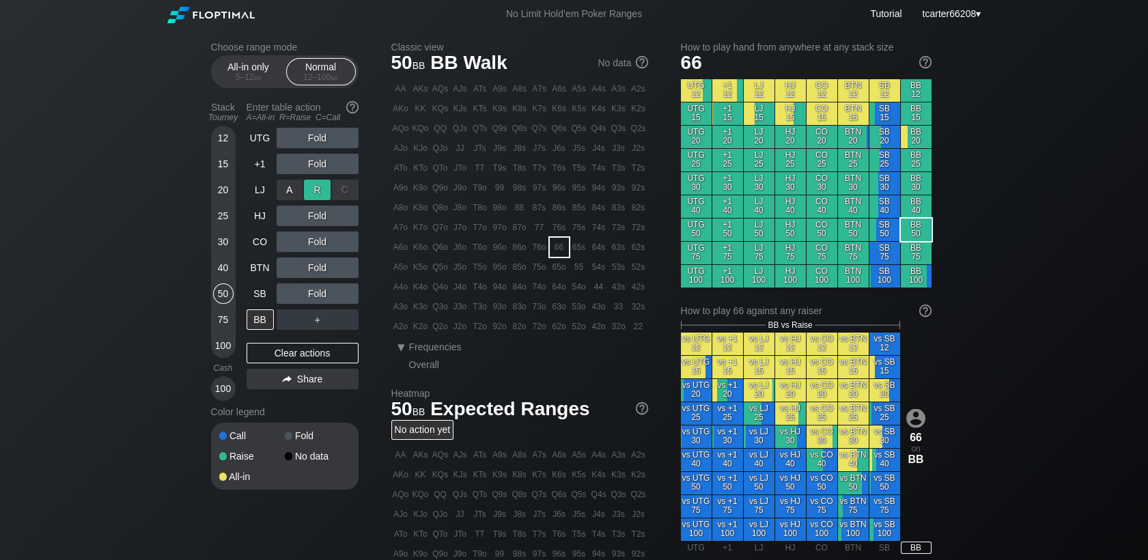
click at [316, 191] on div "R ✕" at bounding box center [317, 190] width 27 height 20
click at [317, 184] on div "R ✕" at bounding box center [317, 190] width 27 height 20
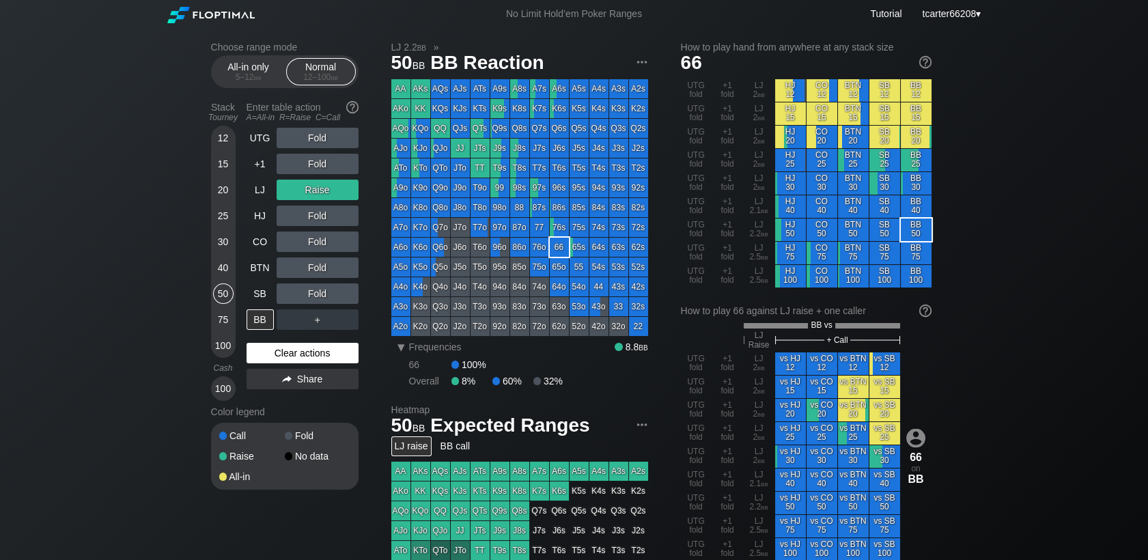
click at [279, 354] on div "Clear actions" at bounding box center [303, 353] width 112 height 20
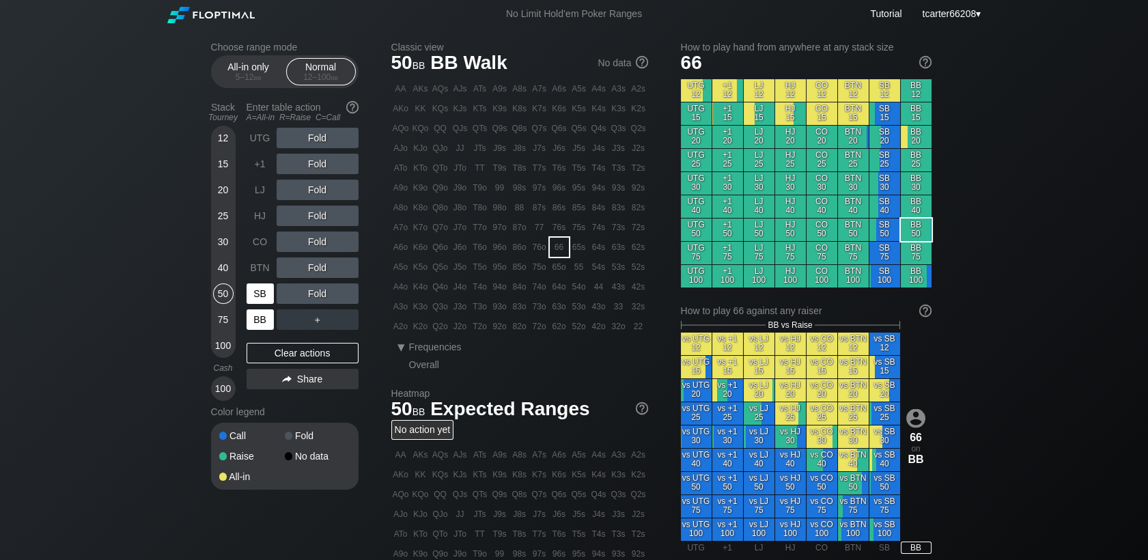
click at [258, 300] on div "SB" at bounding box center [260, 293] width 27 height 20
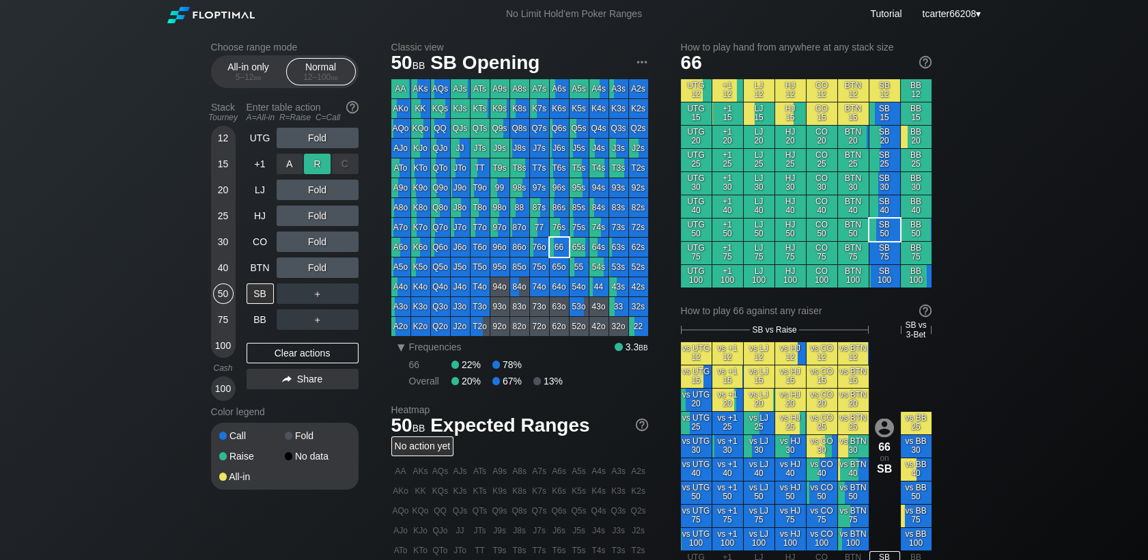
click at [321, 160] on div "R ✕" at bounding box center [317, 164] width 27 height 20
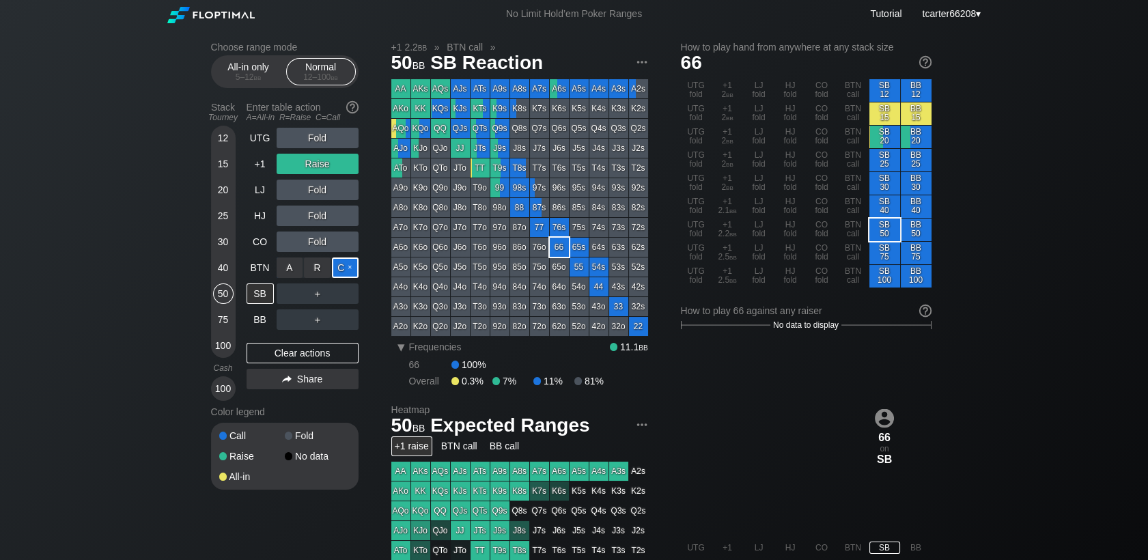
click at [350, 269] on div "C ✕" at bounding box center [345, 267] width 27 height 20
click at [309, 354] on div "Clear actions" at bounding box center [303, 353] width 112 height 20
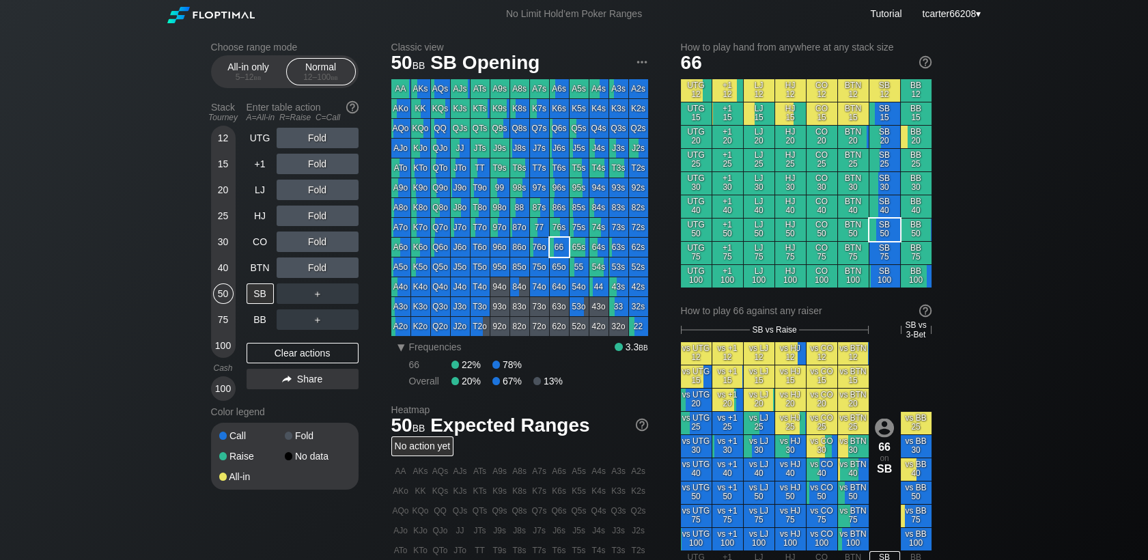
click at [229, 140] on div "12" at bounding box center [223, 138] width 20 height 20
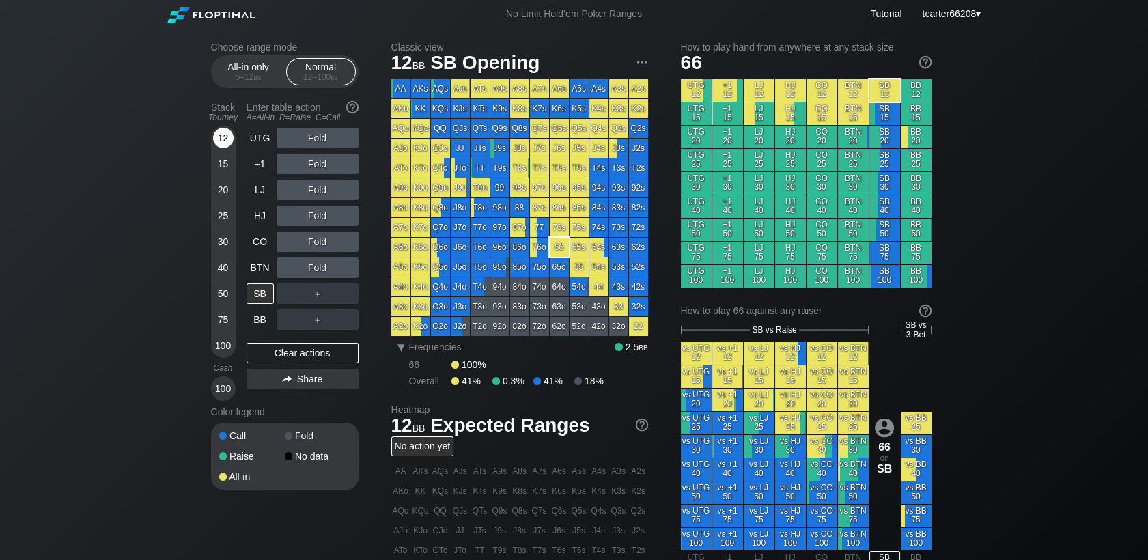
click at [226, 140] on div "12" at bounding box center [223, 138] width 20 height 20
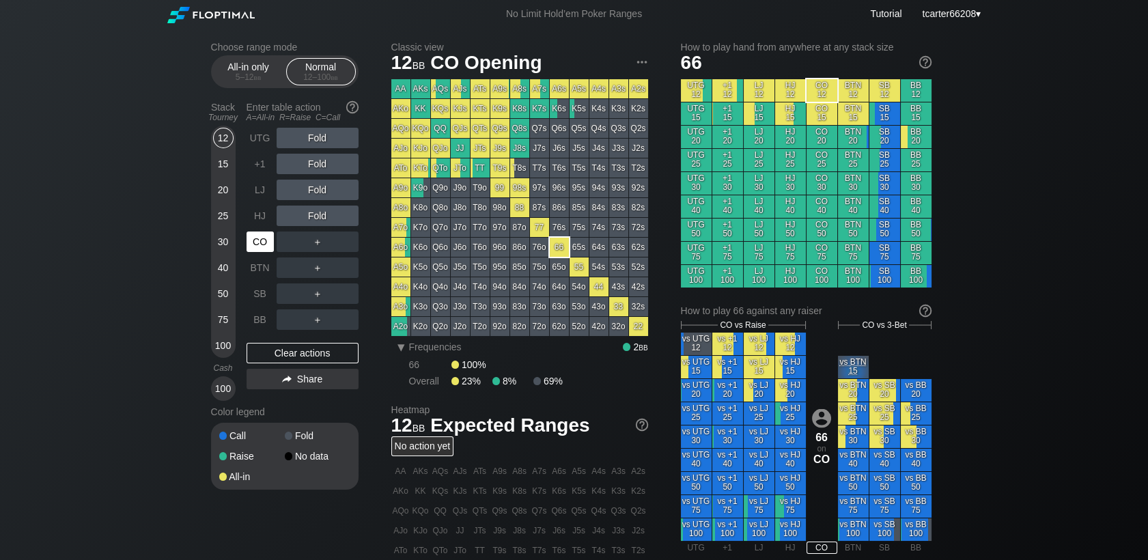
click at [257, 238] on div "CO" at bounding box center [260, 242] width 27 height 20
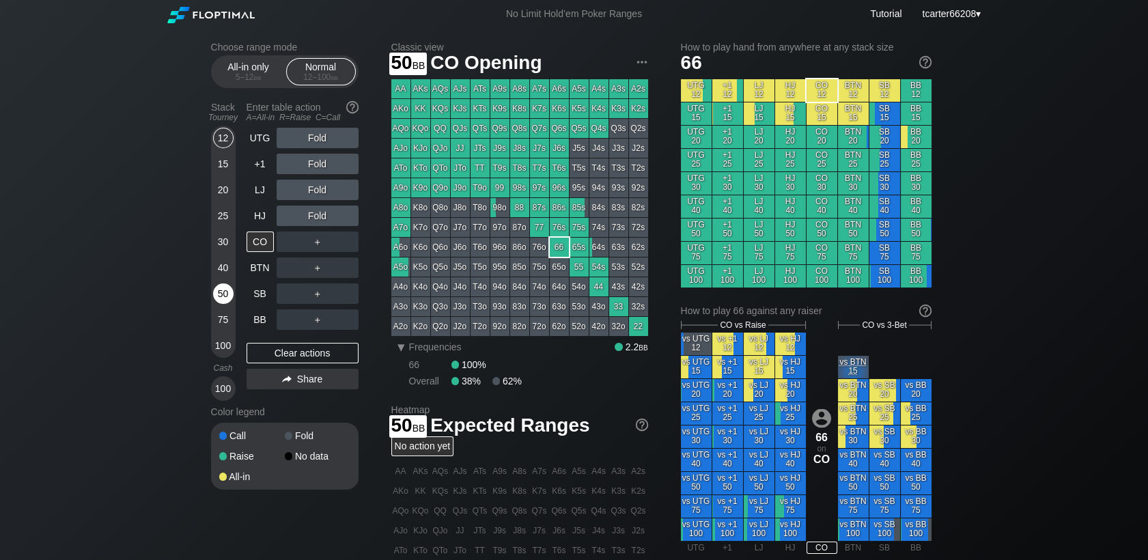
click at [222, 295] on div "50" at bounding box center [223, 293] width 20 height 20
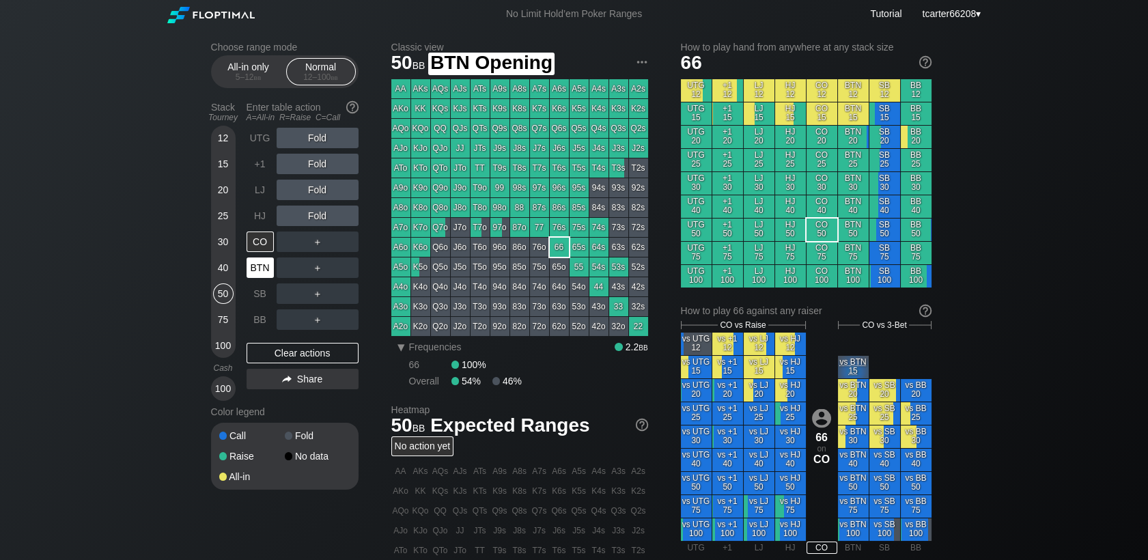
click at [257, 271] on div "BTN" at bounding box center [260, 267] width 27 height 20
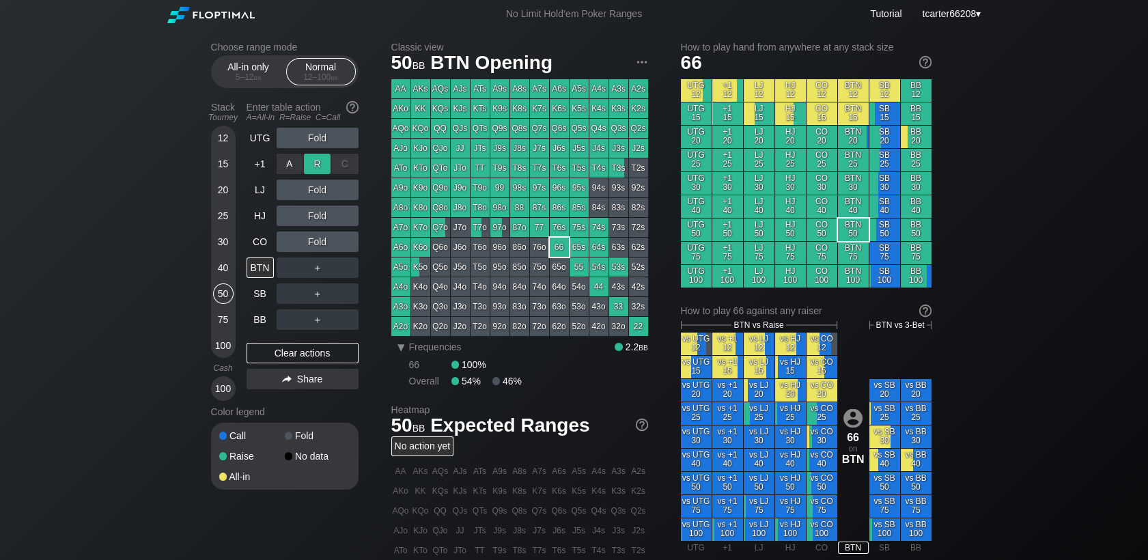
click at [318, 165] on div "R ✕" at bounding box center [317, 164] width 27 height 20
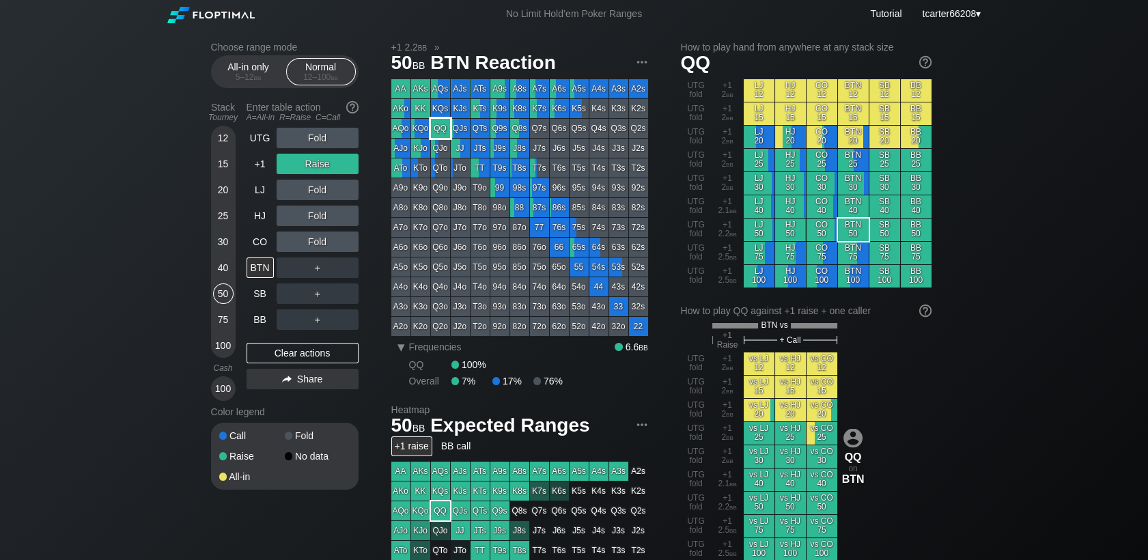
click at [440, 131] on div "QQ" at bounding box center [440, 128] width 19 height 19
click at [324, 243] on div "Fold" at bounding box center [318, 242] width 82 height 20
click at [323, 243] on div "R ✕" at bounding box center [317, 242] width 27 height 20
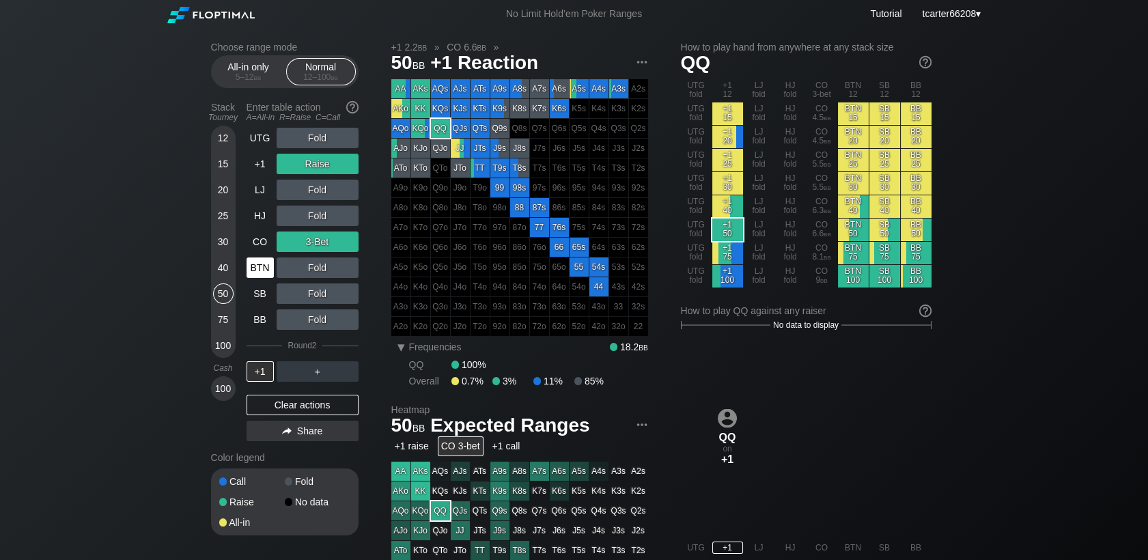
click at [258, 275] on div "BTN" at bounding box center [260, 267] width 27 height 20
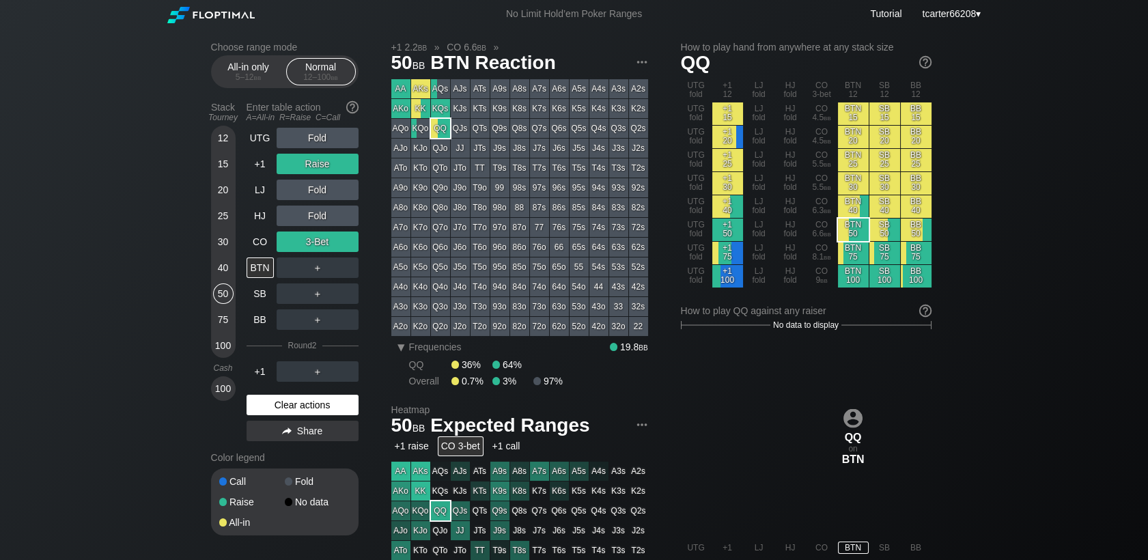
click at [257, 408] on div "Clear actions" at bounding box center [303, 405] width 112 height 20
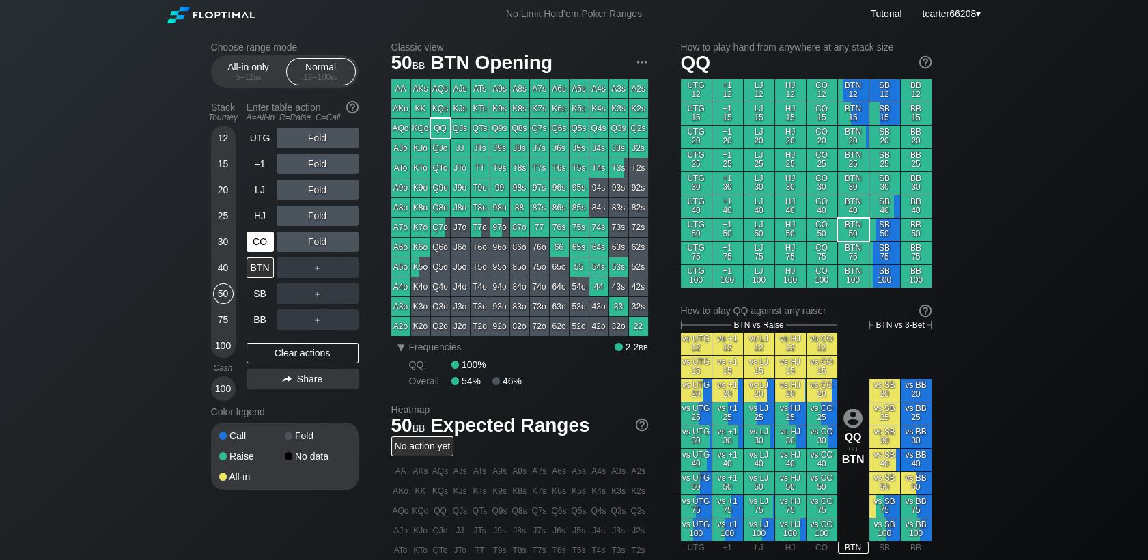
drag, startPoint x: 229, startPoint y: 259, endPoint x: 251, endPoint y: 244, distance: 27.1
click at [226, 262] on div "40" at bounding box center [223, 270] width 20 height 26
click at [222, 268] on div "40" at bounding box center [223, 267] width 20 height 20
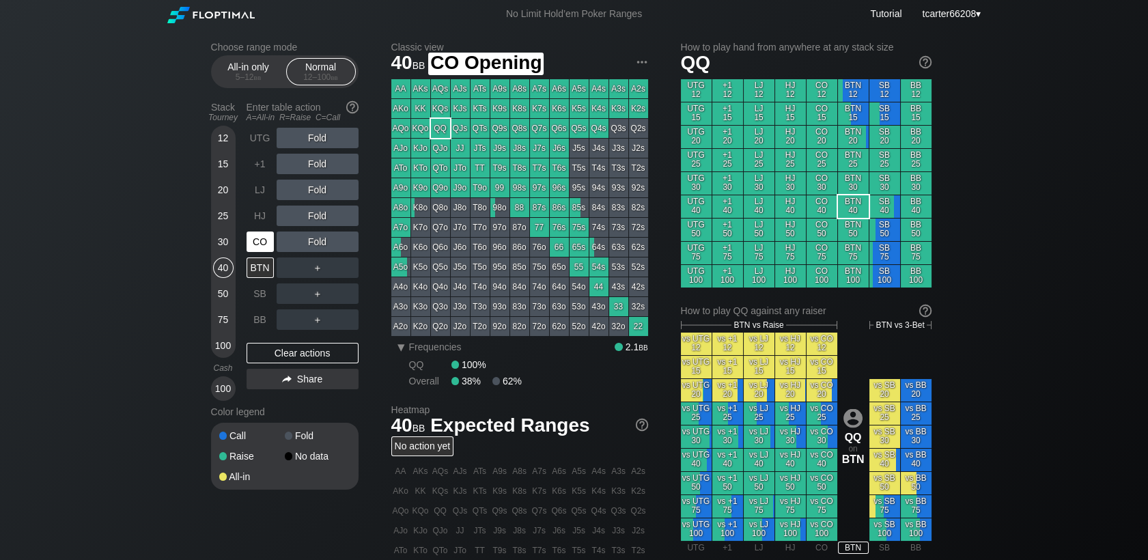
click at [251, 244] on div "CO" at bounding box center [260, 242] width 27 height 20
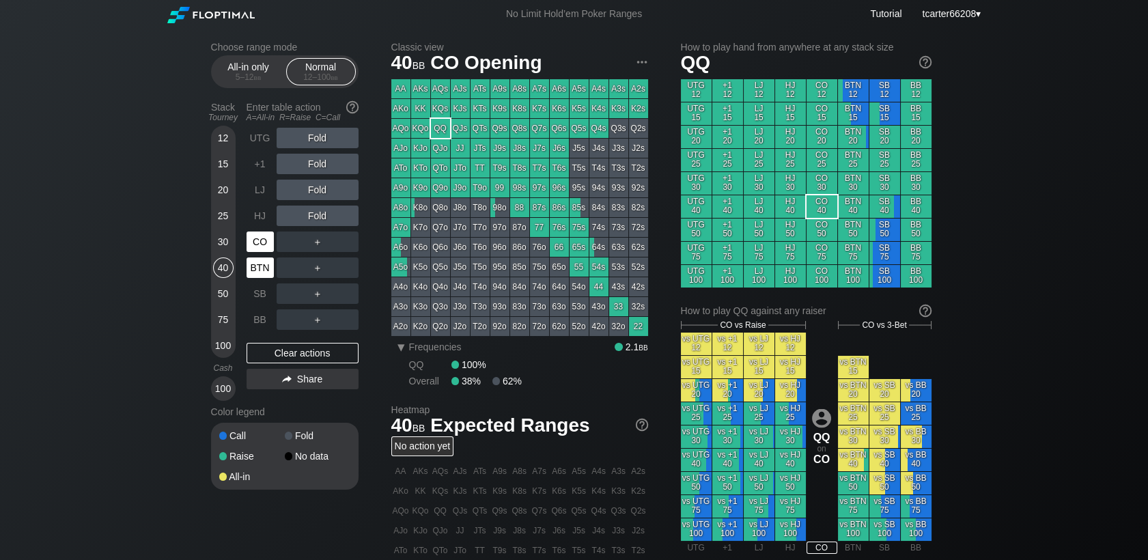
click at [260, 271] on div "BTN" at bounding box center [260, 267] width 27 height 20
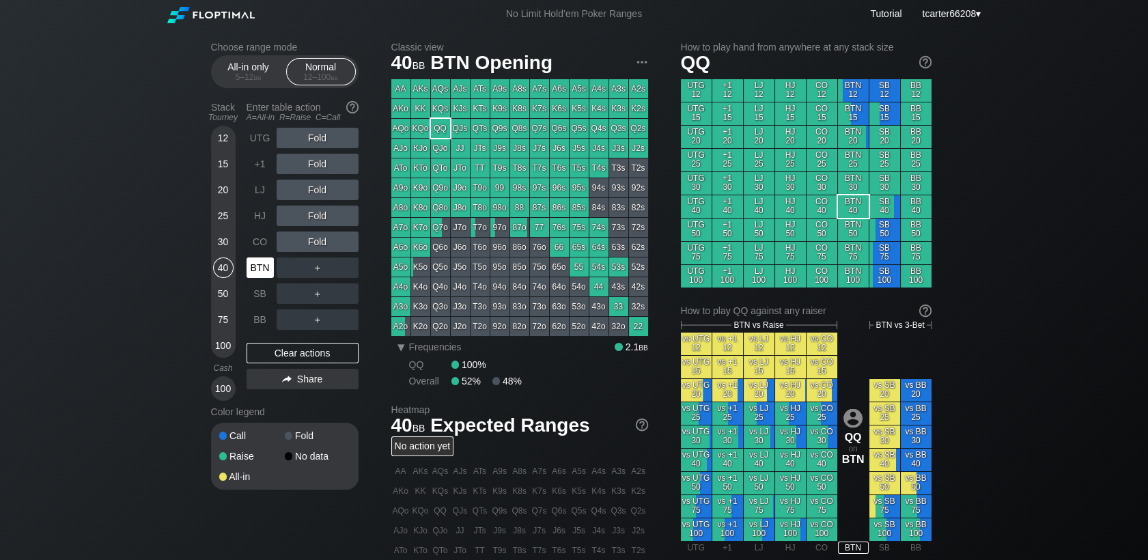
click at [260, 271] on div "BTN" at bounding box center [260, 267] width 27 height 20
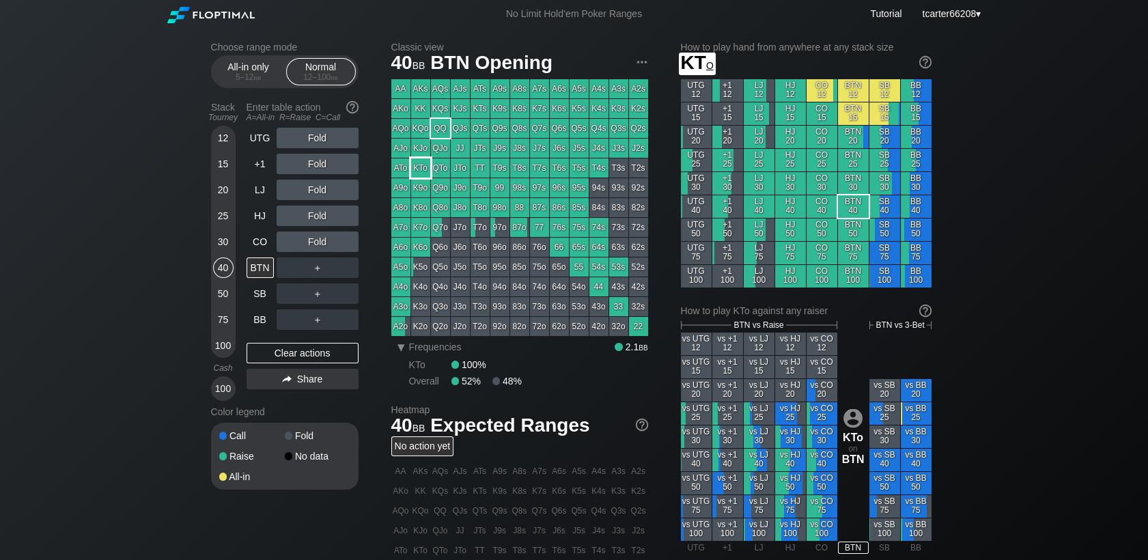
click at [422, 165] on div "KTo" at bounding box center [420, 167] width 19 height 19
click at [300, 190] on div "Fold" at bounding box center [318, 190] width 82 height 20
click at [311, 187] on div "R ✕" at bounding box center [317, 190] width 27 height 20
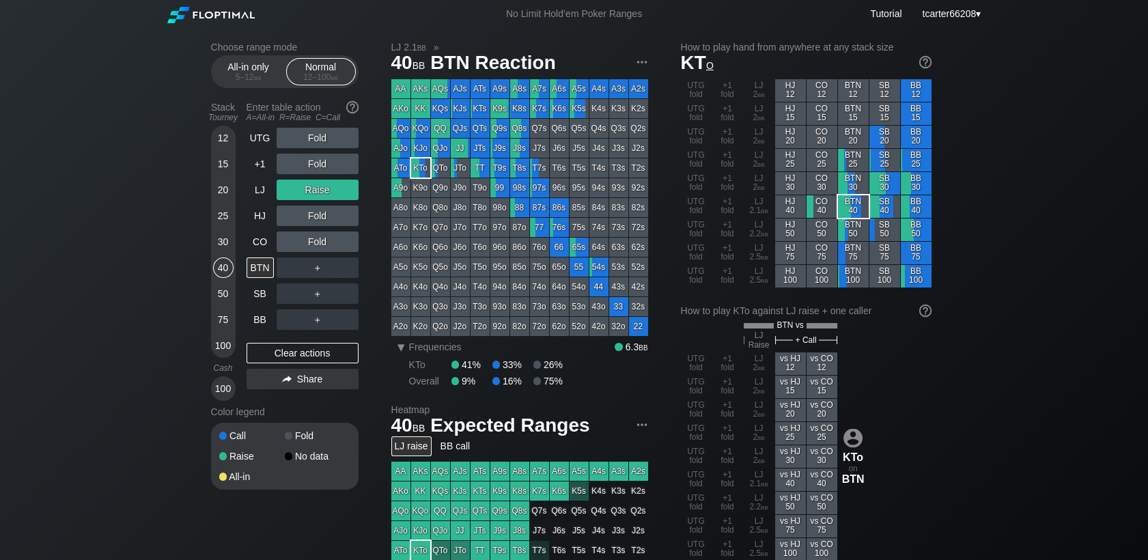
drag, startPoint x: 223, startPoint y: 165, endPoint x: 245, endPoint y: 199, distance: 41.1
click at [225, 165] on div "15" at bounding box center [223, 164] width 20 height 20
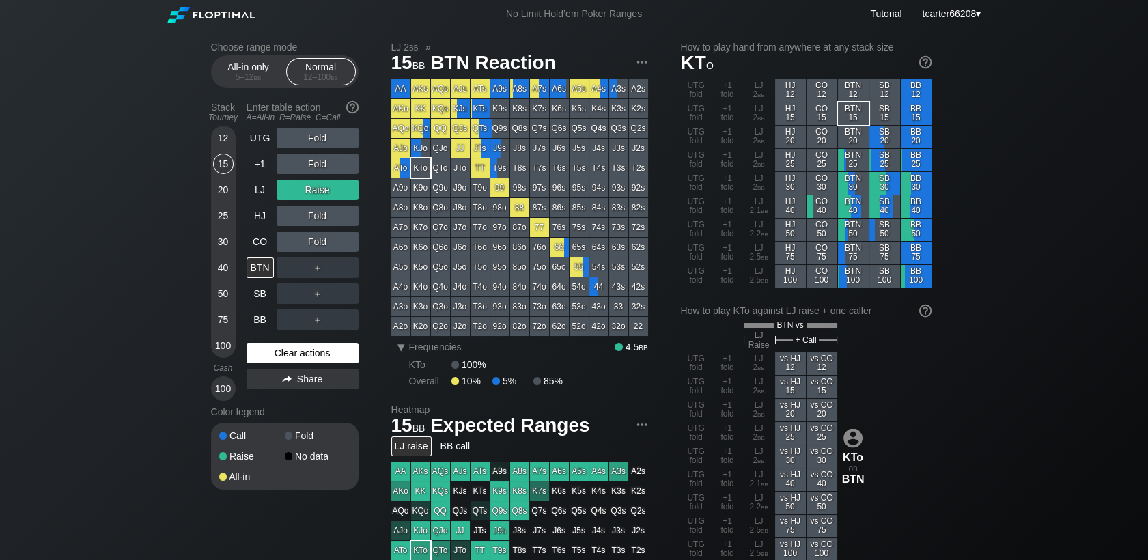
click at [313, 359] on div "Clear actions" at bounding box center [303, 353] width 112 height 20
click at [311, 361] on div "Clear actions" at bounding box center [303, 353] width 112 height 20
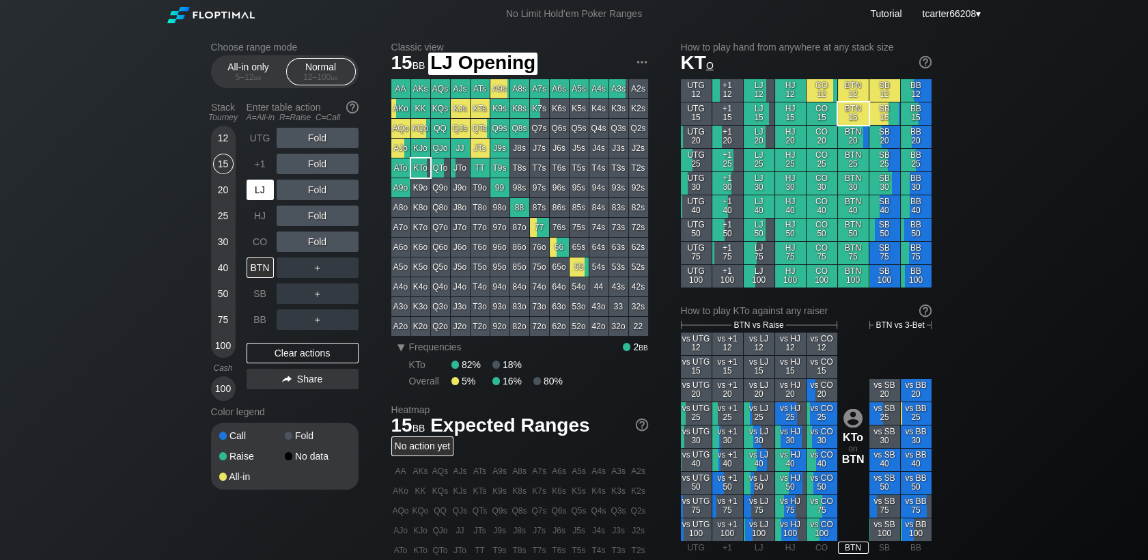
click at [264, 188] on div "LJ" at bounding box center [260, 190] width 27 height 20
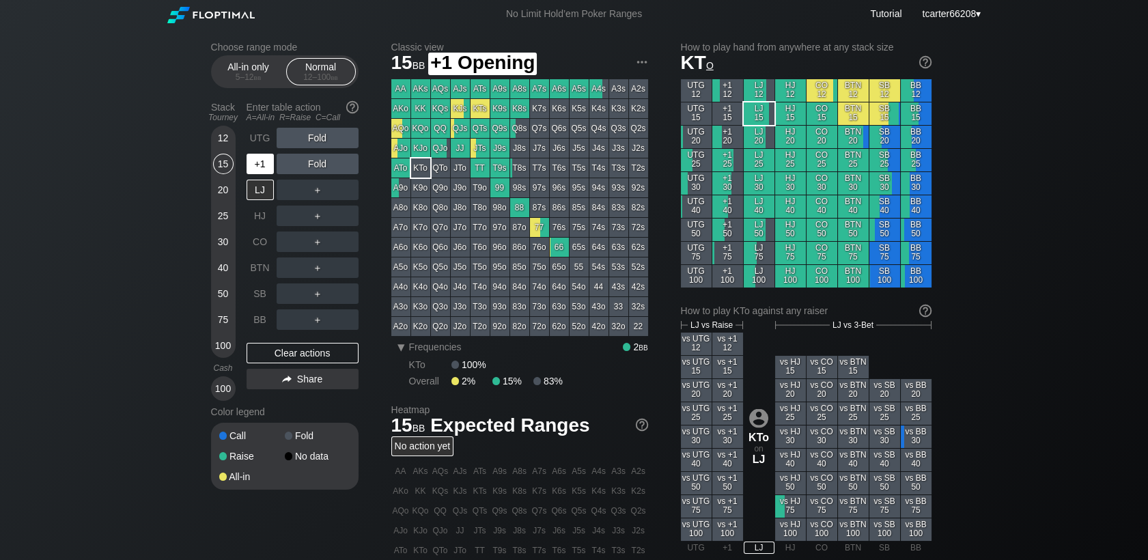
click at [266, 172] on div "+1" at bounding box center [260, 164] width 27 height 20
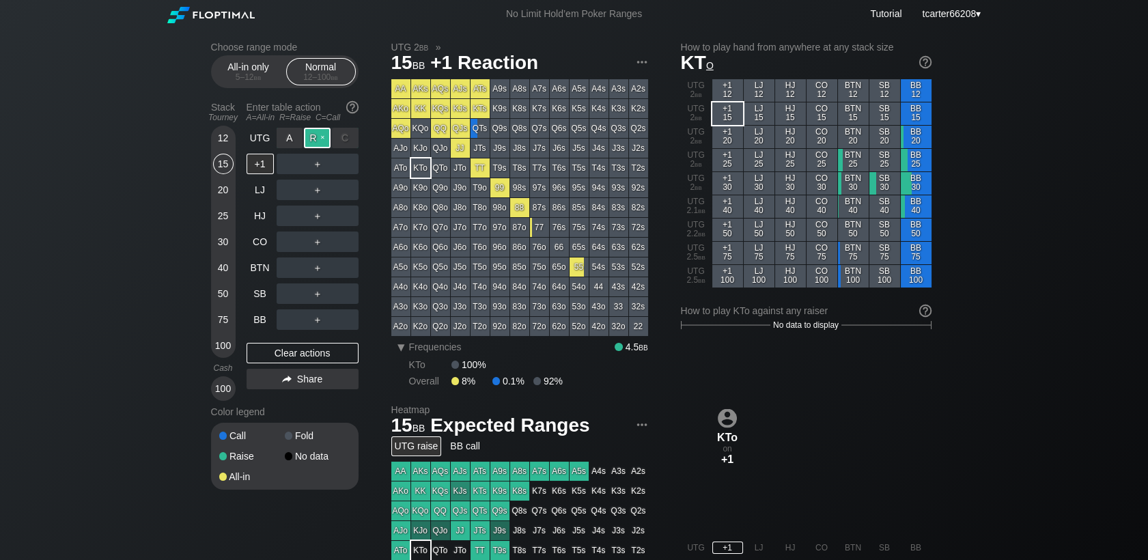
click at [307, 139] on div "R ✕" at bounding box center [317, 138] width 27 height 20
click at [307, 353] on div "Clear actions" at bounding box center [303, 353] width 112 height 20
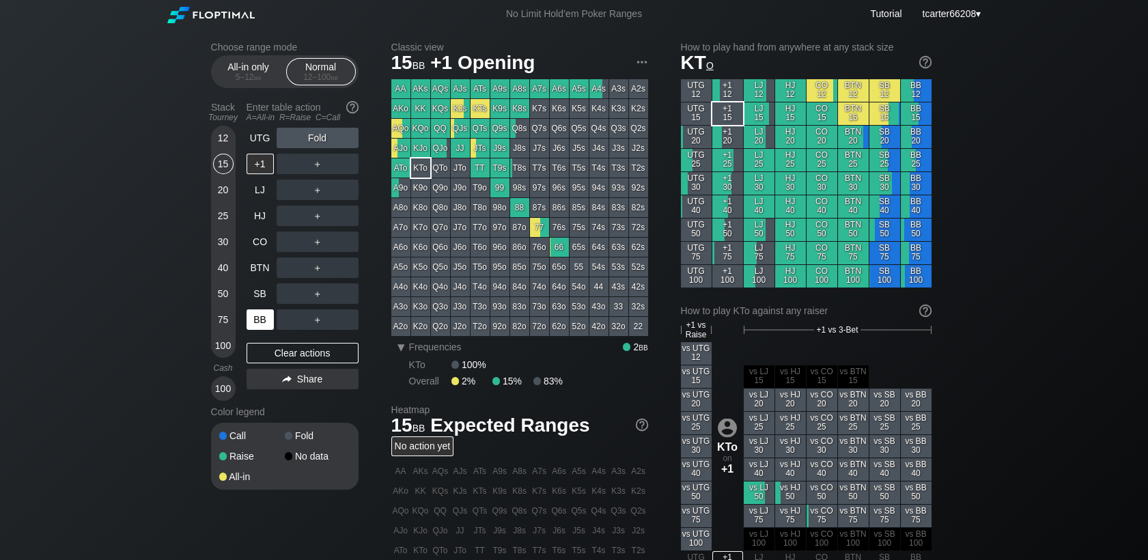
drag, startPoint x: 225, startPoint y: 296, endPoint x: 251, endPoint y: 320, distance: 35.8
click at [221, 296] on div "50" at bounding box center [223, 293] width 20 height 20
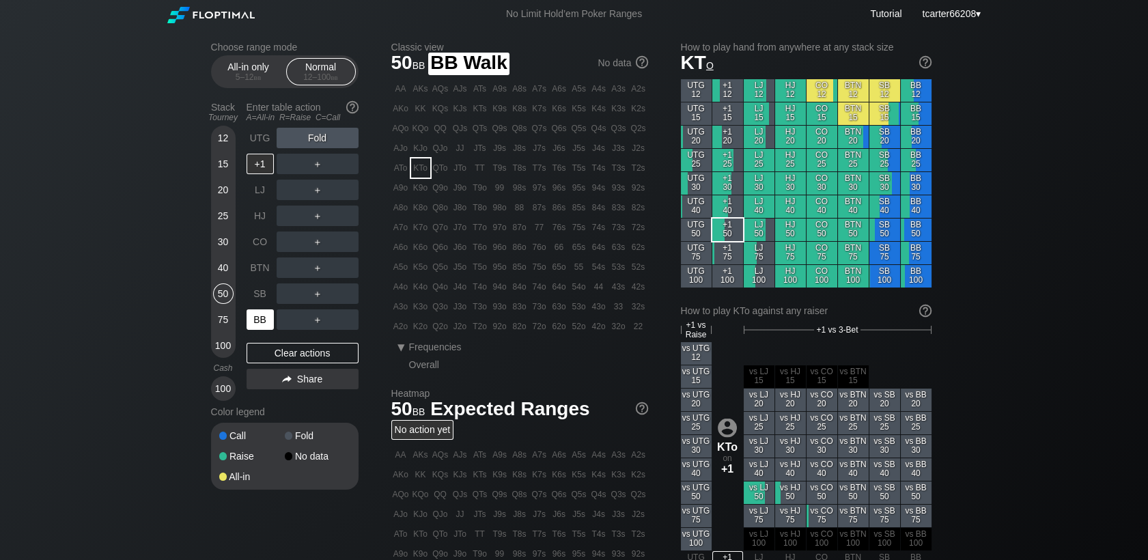
click at [266, 325] on div "BB" at bounding box center [260, 319] width 27 height 20
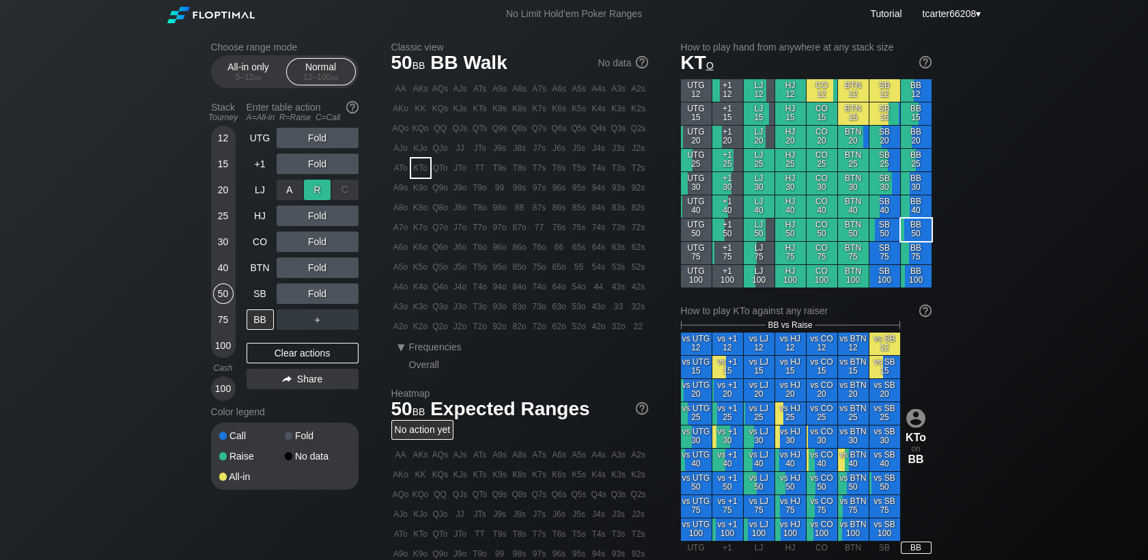
click at [308, 190] on div "R ✕" at bounding box center [317, 190] width 27 height 20
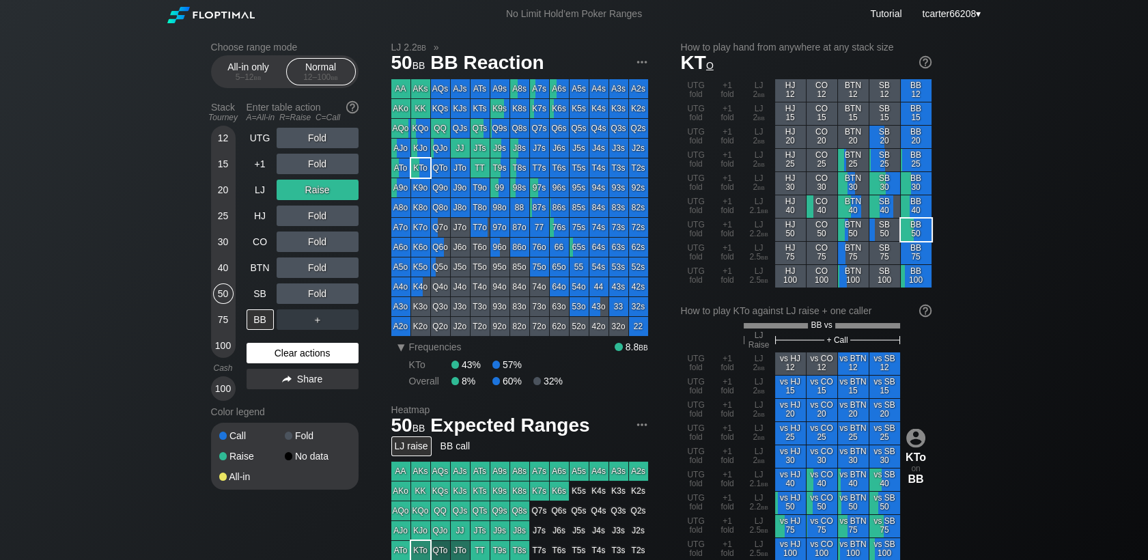
click at [306, 350] on div "Clear actions" at bounding box center [303, 353] width 112 height 20
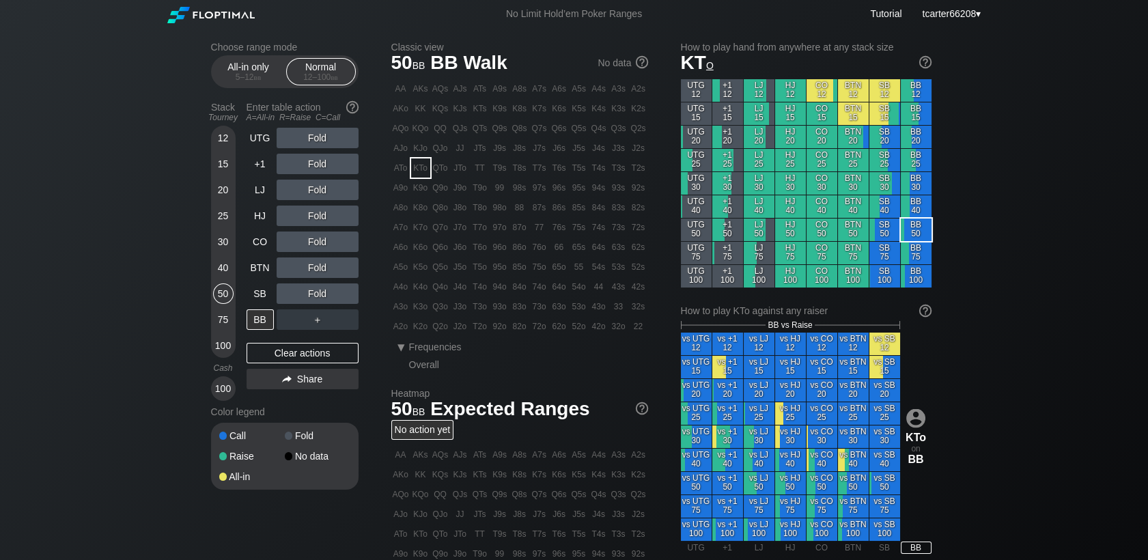
click at [243, 296] on div "Stack Tourney Enter table action A=All-in R=Raise C=Call 12 15 20 25 30 40 50 7…" at bounding box center [285, 248] width 148 height 305
click at [250, 294] on div "SB" at bounding box center [260, 293] width 27 height 20
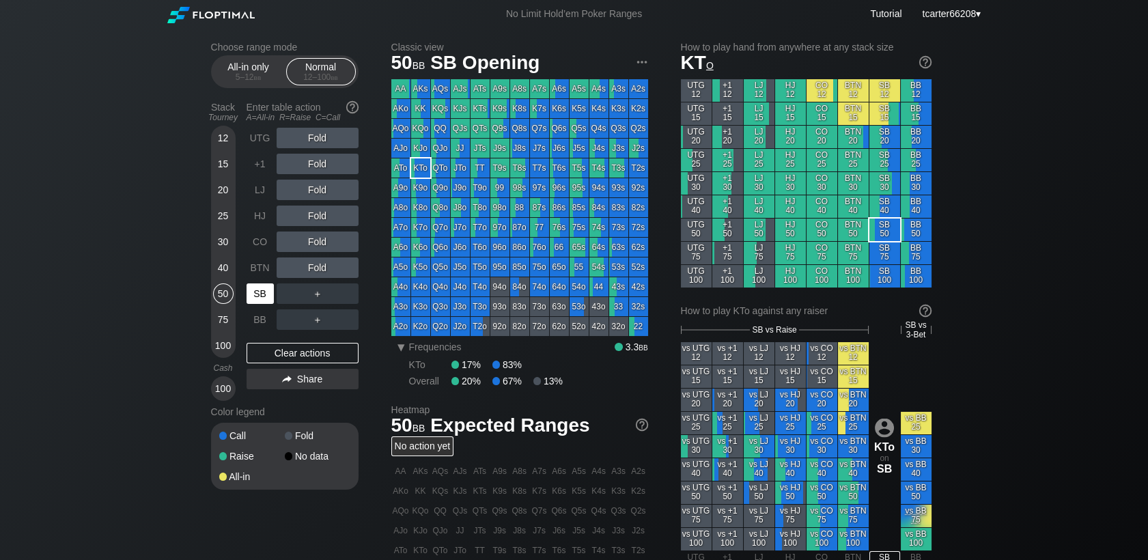
click at [253, 294] on div "SB" at bounding box center [260, 293] width 27 height 20
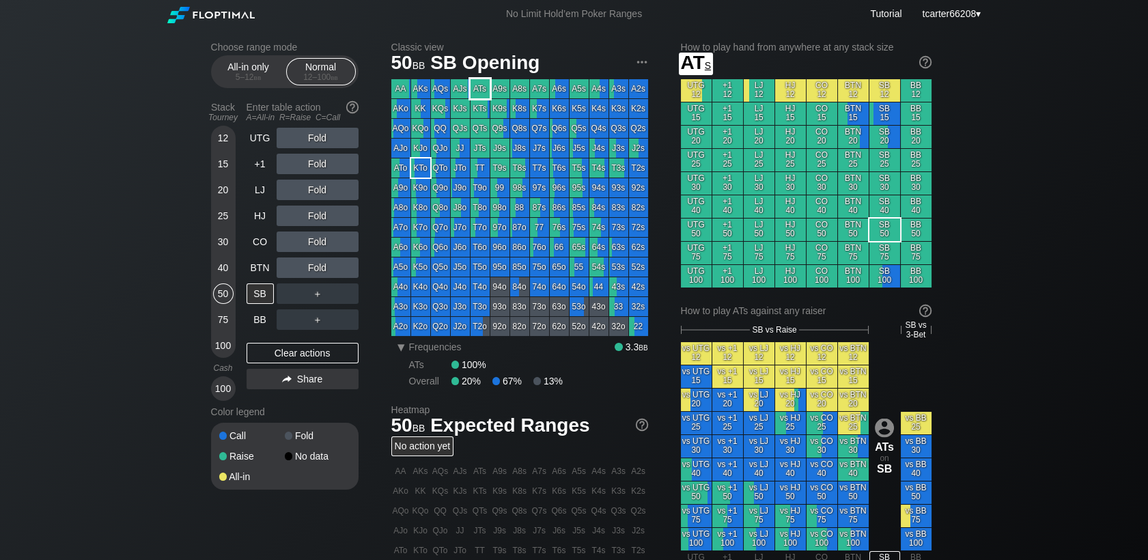
click at [479, 94] on div "ATs" at bounding box center [480, 88] width 19 height 19
click at [317, 161] on div "Fold" at bounding box center [318, 164] width 82 height 20
click at [317, 165] on div "R ✕" at bounding box center [317, 164] width 27 height 20
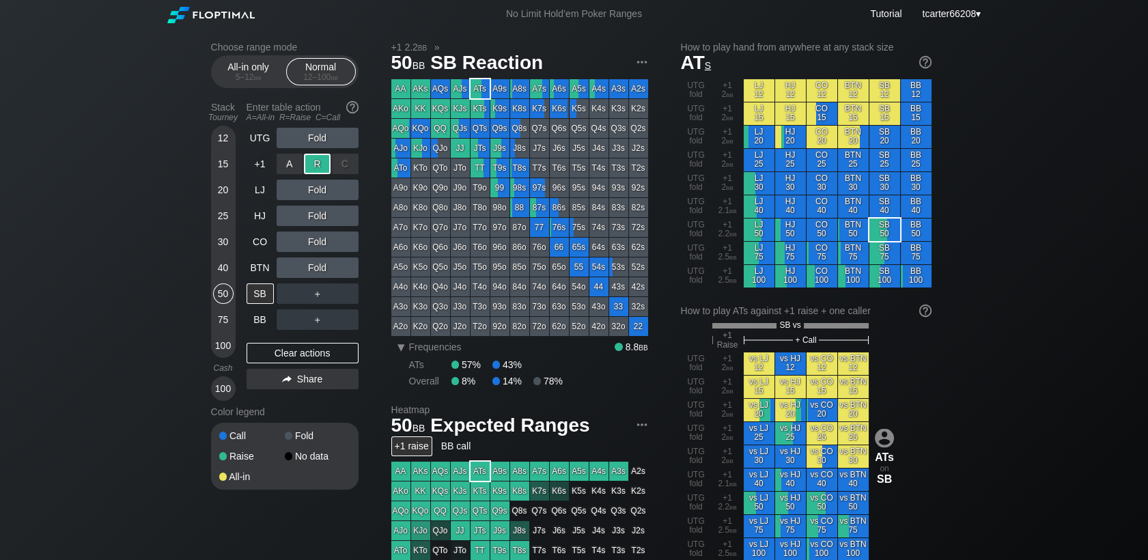
click at [317, 165] on div "R ✕" at bounding box center [317, 164] width 27 height 20
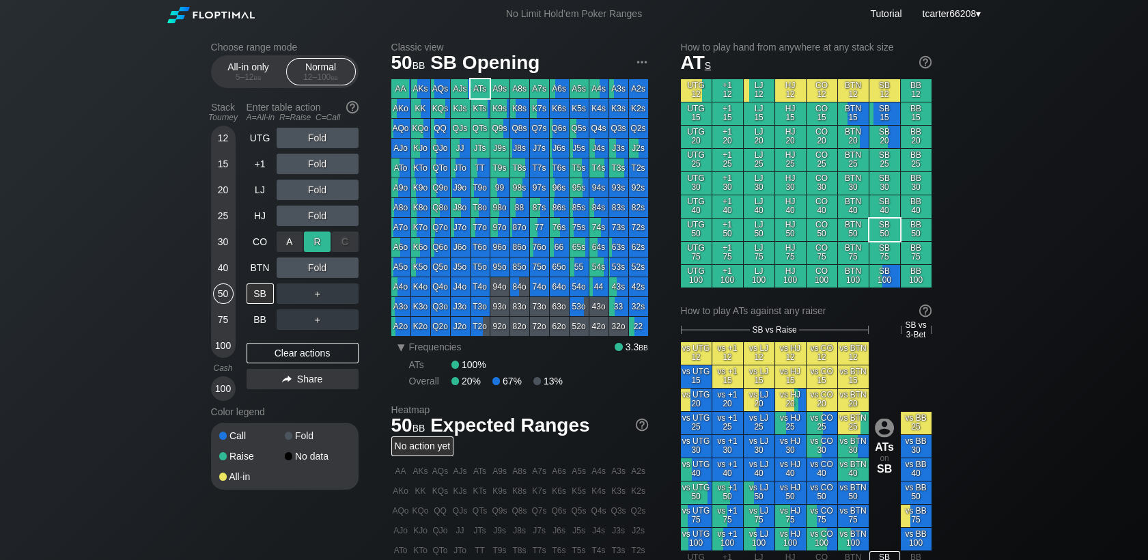
click at [318, 247] on div "R ✕" at bounding box center [317, 242] width 27 height 20
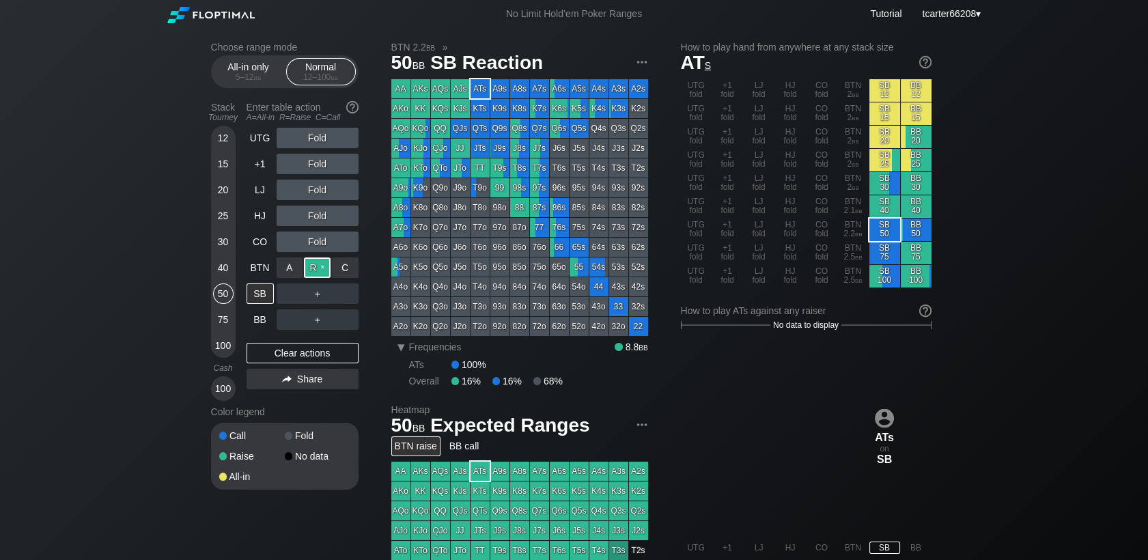
click at [318, 264] on div "R ✕" at bounding box center [317, 267] width 27 height 20
click at [318, 265] on div "R ✕" at bounding box center [317, 267] width 27 height 20
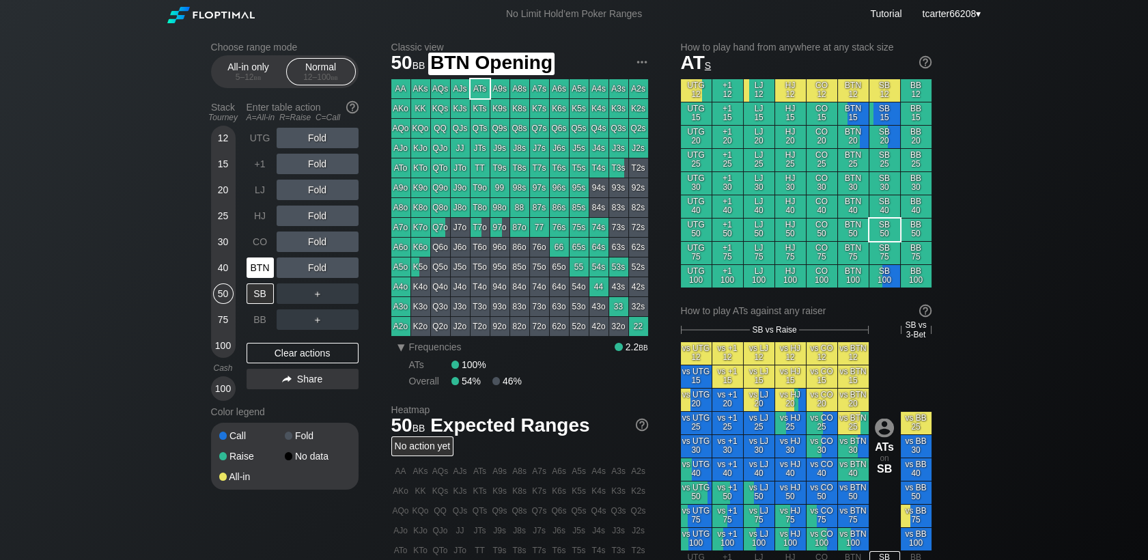
click at [267, 269] on div "BTN" at bounding box center [260, 267] width 27 height 20
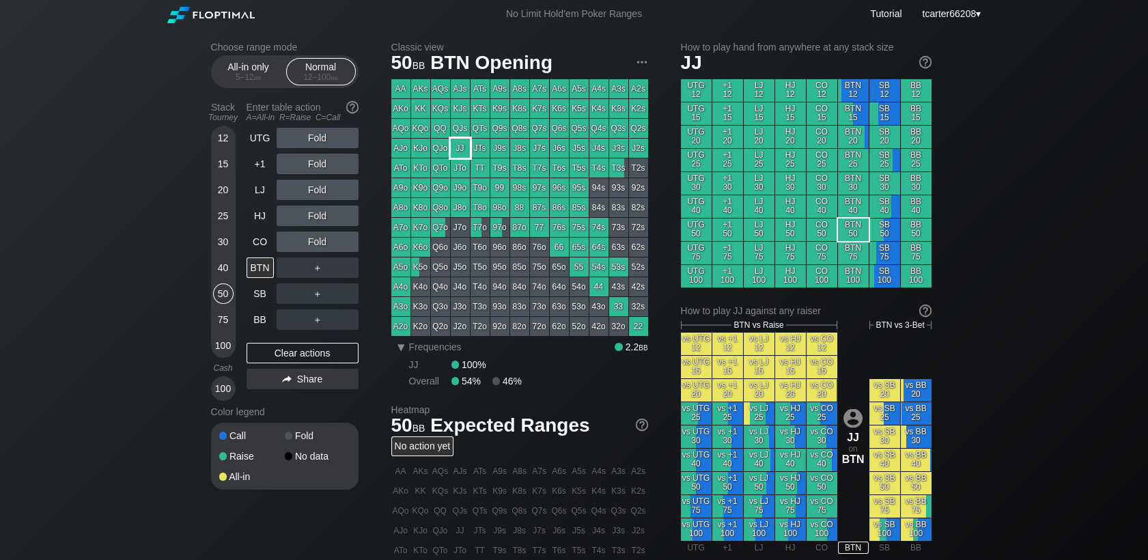
click at [466, 152] on div "JJ" at bounding box center [460, 148] width 19 height 19
click at [311, 221] on div "Fold" at bounding box center [318, 216] width 82 height 20
click at [311, 218] on div "R ✕" at bounding box center [317, 216] width 27 height 20
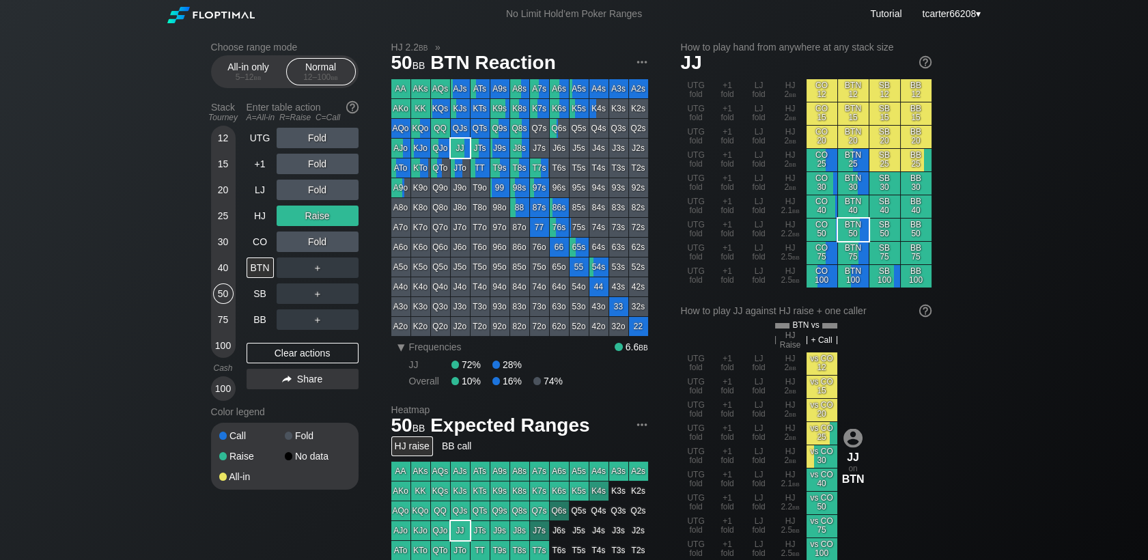
drag, startPoint x: 264, startPoint y: 358, endPoint x: 240, endPoint y: 301, distance: 61.3
click at [264, 357] on div "Clear actions" at bounding box center [303, 353] width 112 height 20
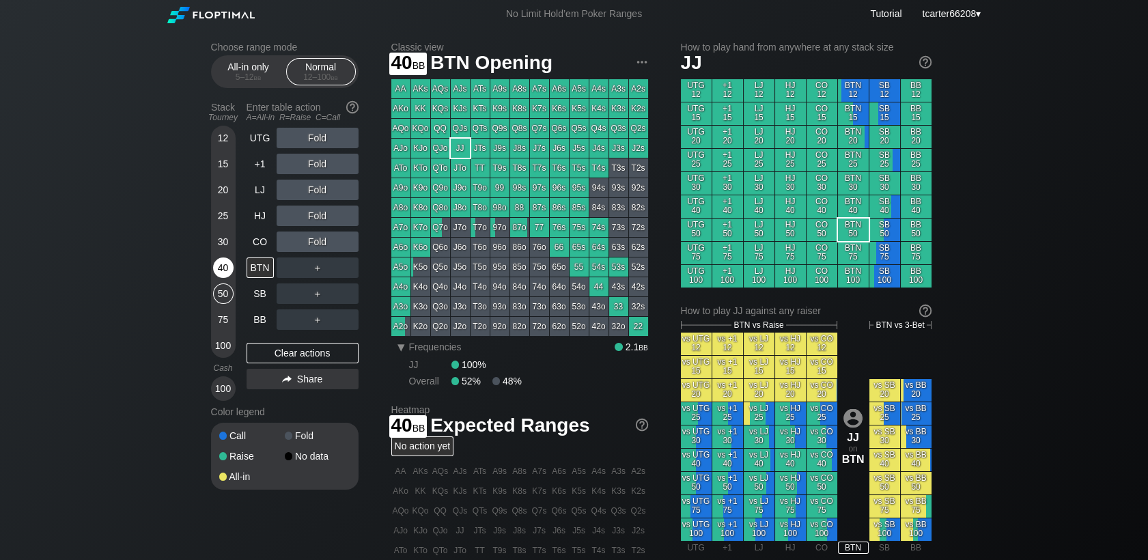
click at [219, 267] on div "40" at bounding box center [223, 267] width 20 height 20
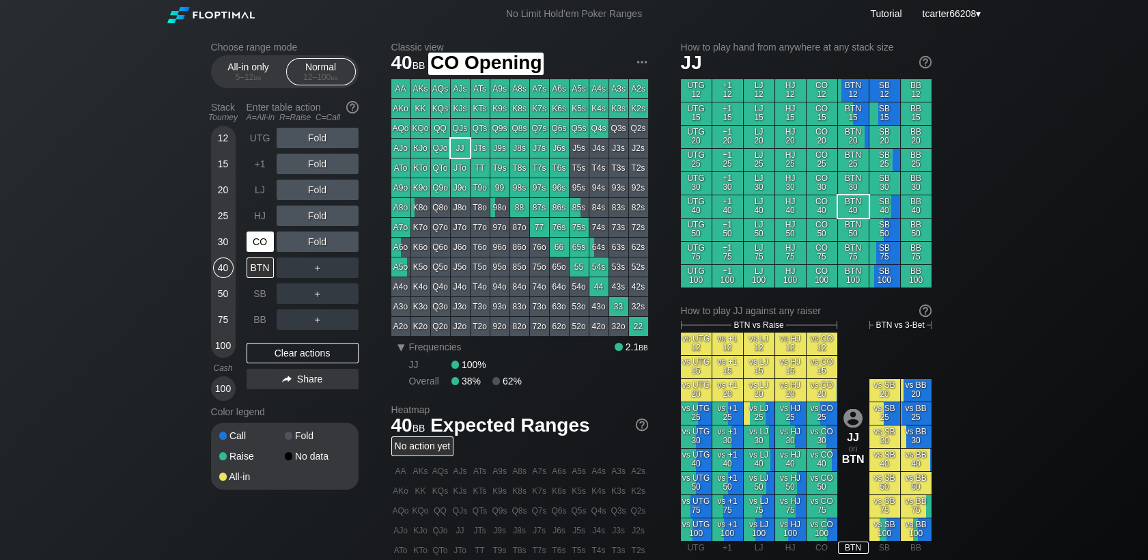
click at [263, 241] on div "CO" at bounding box center [260, 242] width 27 height 20
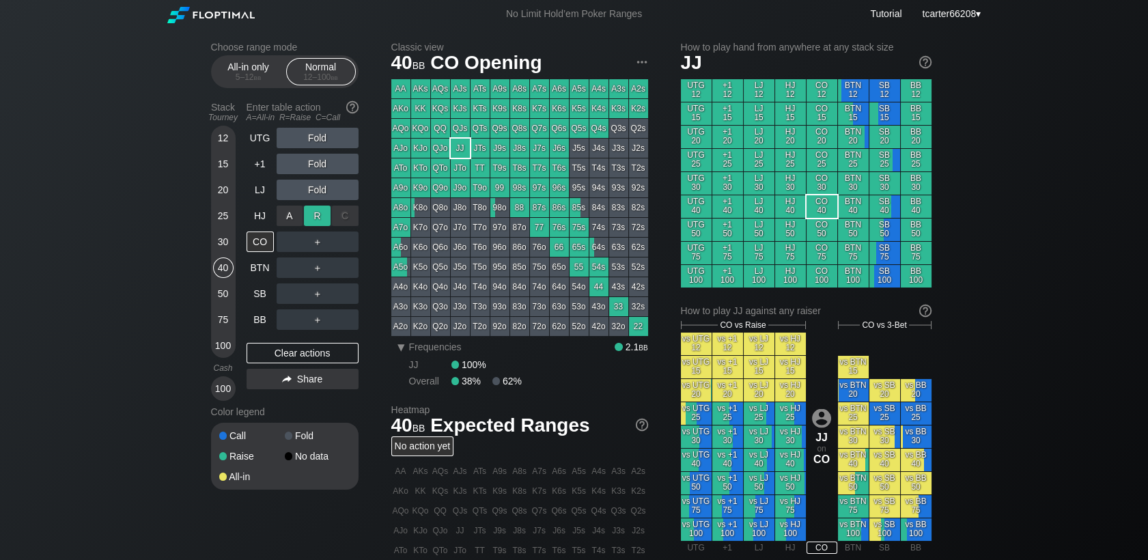
click at [323, 218] on div "R ✕" at bounding box center [317, 216] width 27 height 20
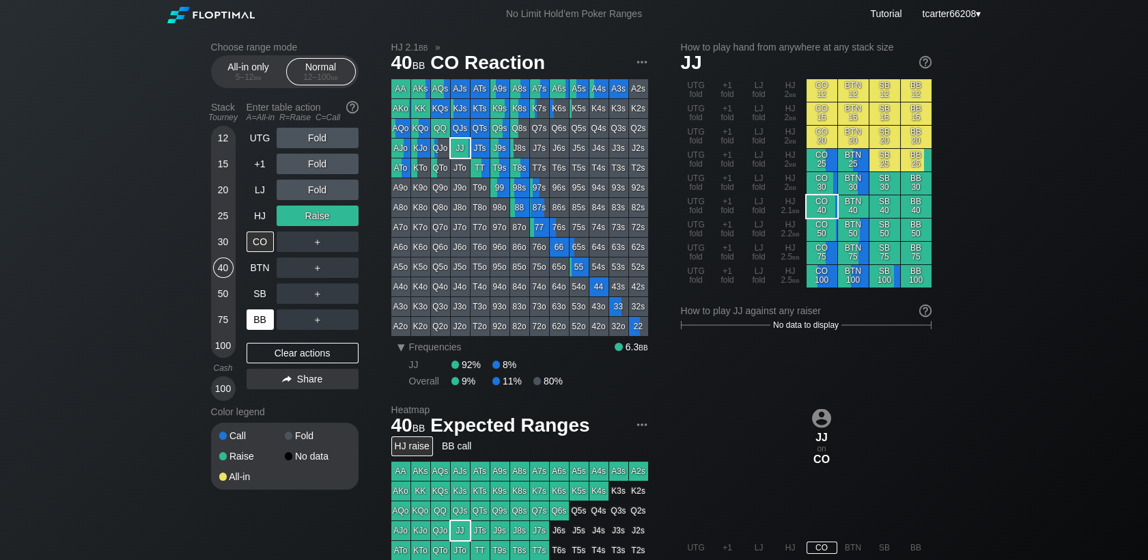
click at [292, 352] on div "Clear actions" at bounding box center [303, 353] width 112 height 20
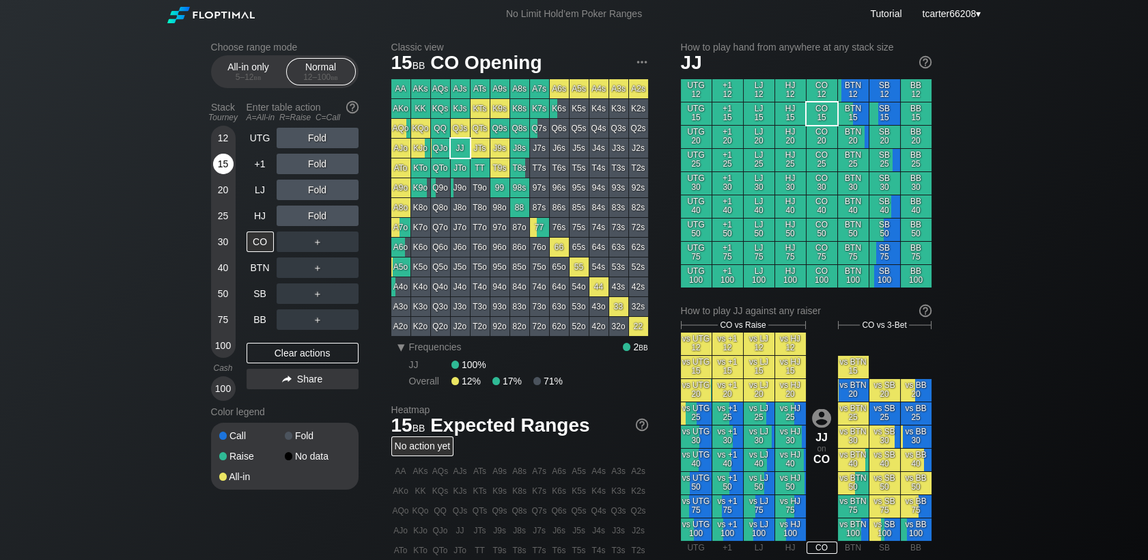
click at [227, 158] on div "15" at bounding box center [223, 164] width 20 height 20
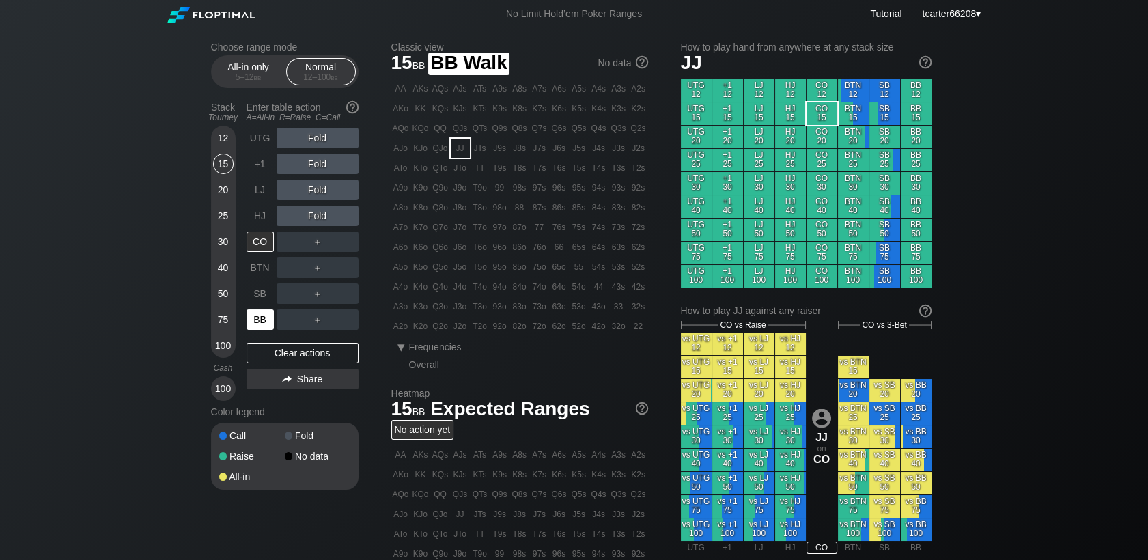
click at [256, 317] on div "BB" at bounding box center [260, 319] width 27 height 20
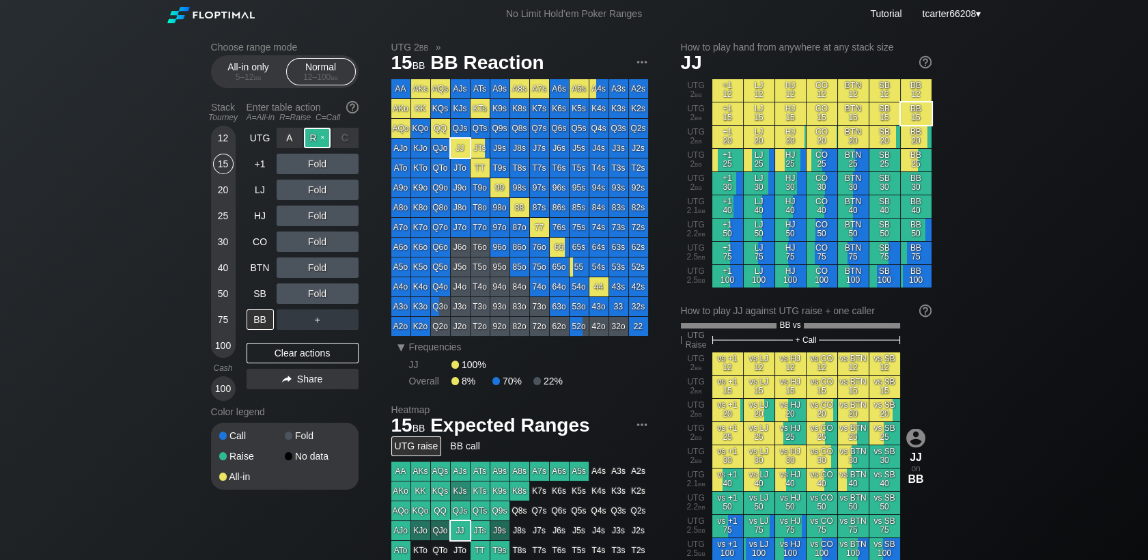
click at [319, 139] on div "R ✕" at bounding box center [317, 138] width 27 height 20
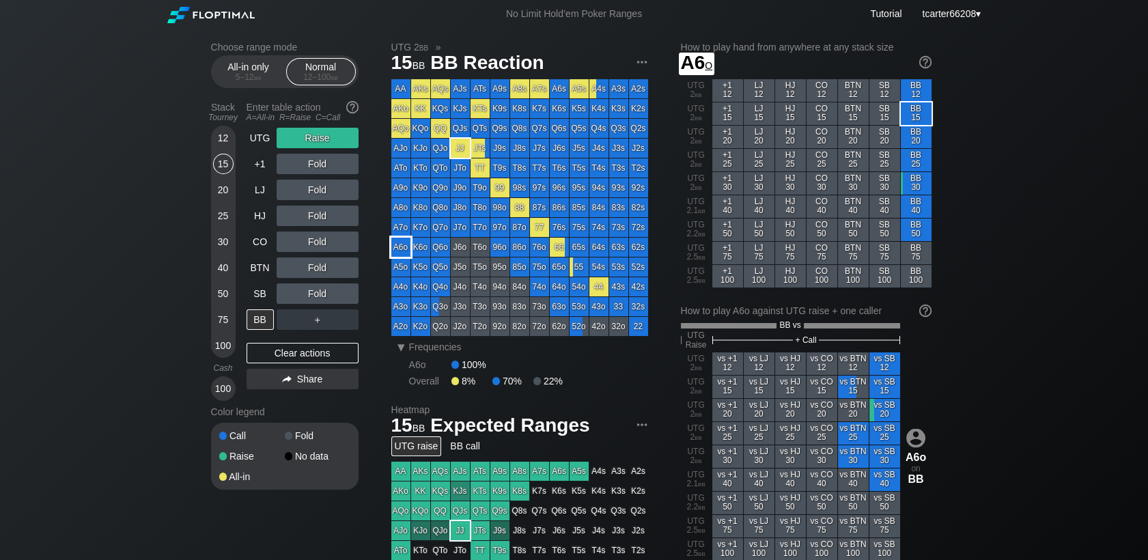
click at [403, 251] on div "A6o" at bounding box center [400, 247] width 19 height 19
click at [346, 292] on div "C ✕" at bounding box center [345, 293] width 27 height 20
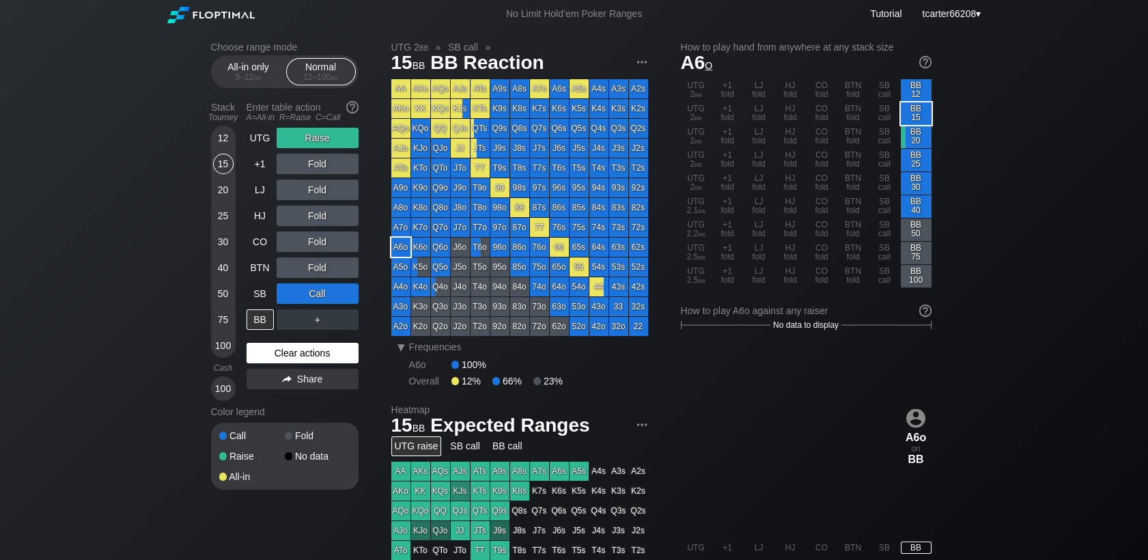
click at [313, 347] on div "Clear actions" at bounding box center [303, 353] width 112 height 20
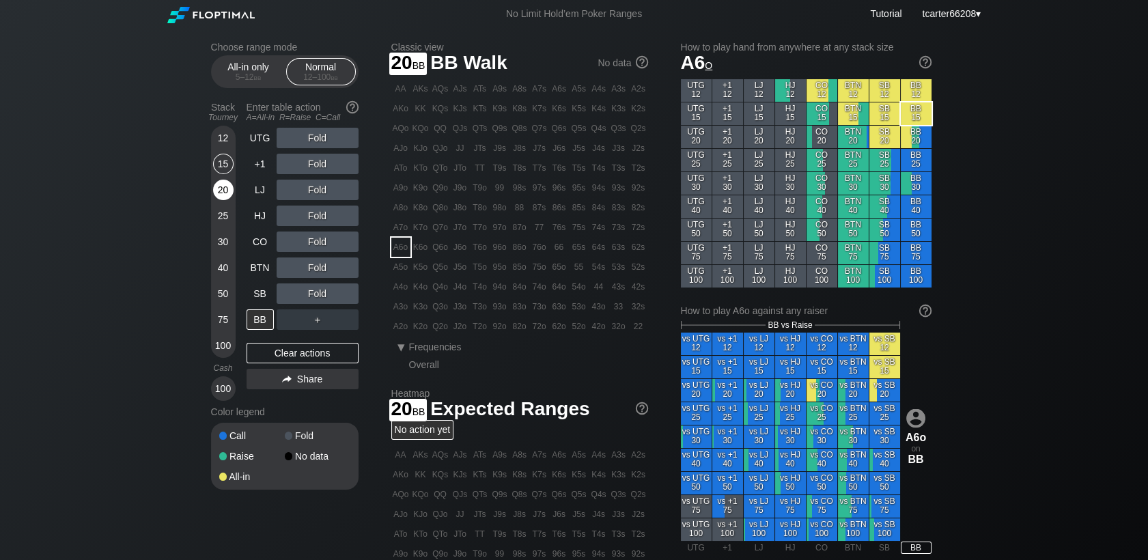
click at [219, 191] on div "20" at bounding box center [223, 190] width 20 height 20
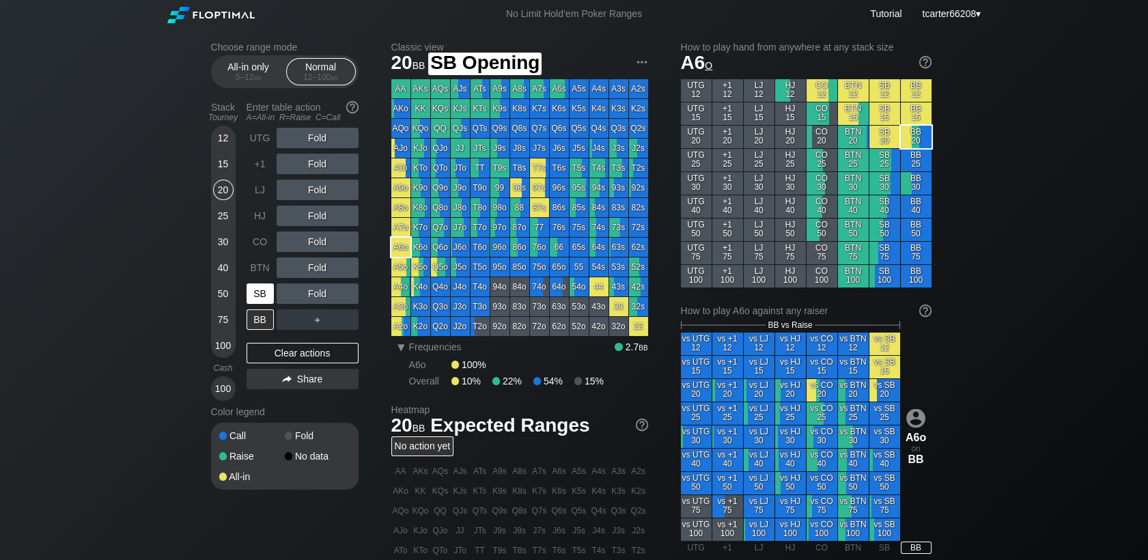
click at [257, 294] on div "SB" at bounding box center [260, 293] width 27 height 20
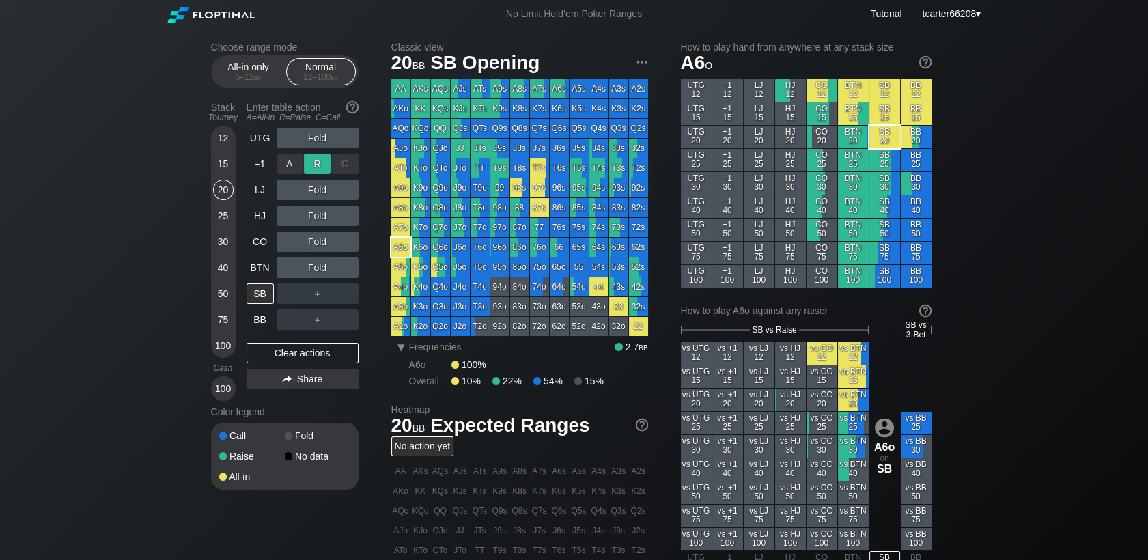
drag, startPoint x: 322, startPoint y: 154, endPoint x: 320, endPoint y: 163, distance: 8.3
click at [320, 163] on div "R ✕" at bounding box center [317, 164] width 27 height 20
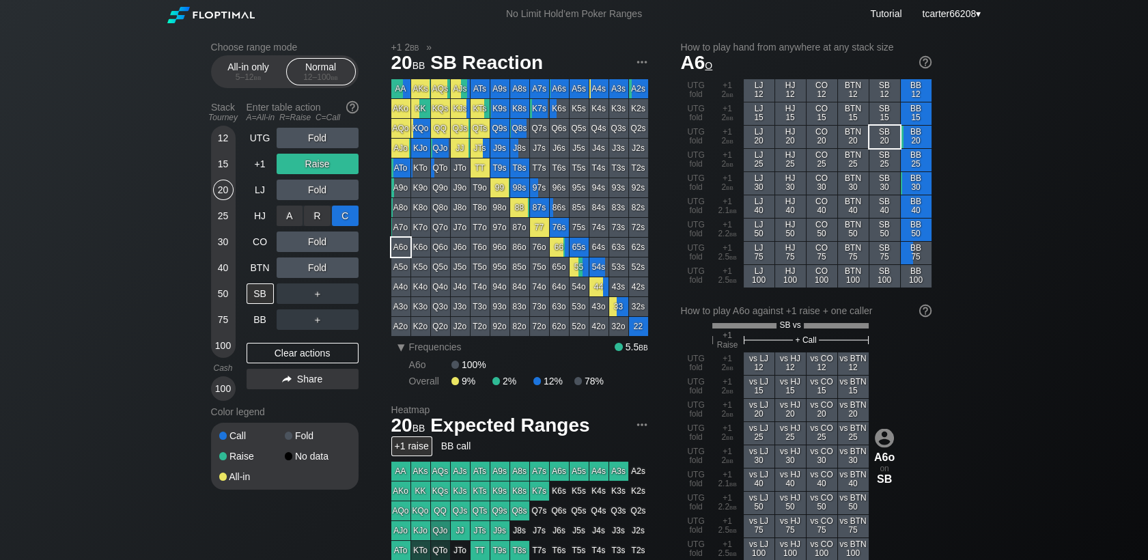
click at [343, 219] on div "C ✕" at bounding box center [345, 216] width 27 height 20
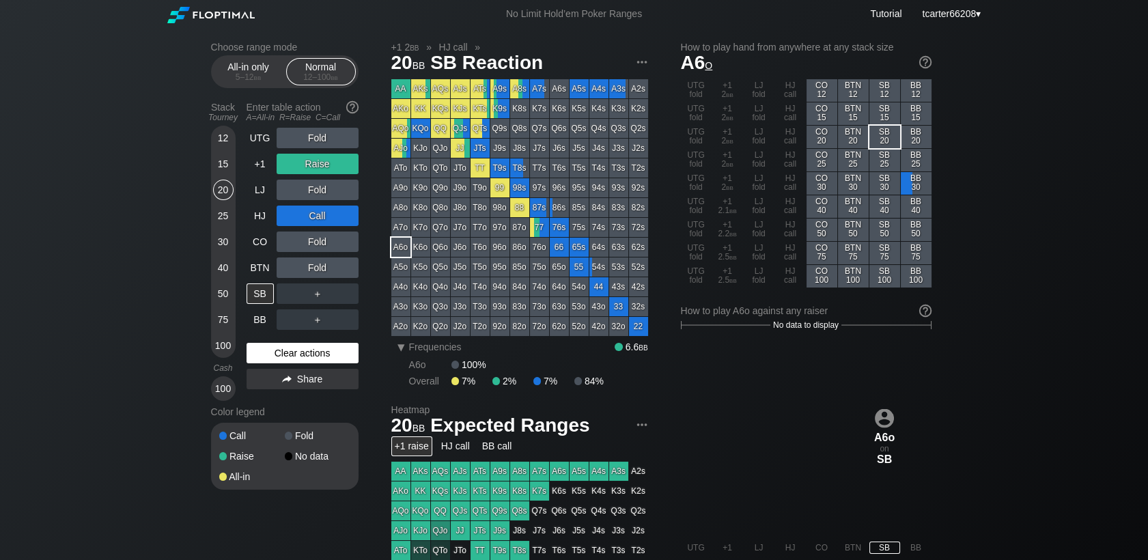
drag, startPoint x: 297, startPoint y: 343, endPoint x: 296, endPoint y: 355, distance: 12.3
click at [295, 349] on div "UTG Fold +1 Raise LJ Fold HJ Call CO Fold BTN Fold SB ＋ BB ＋ Clear actions Share" at bounding box center [303, 264] width 112 height 273
click at [294, 353] on div "Clear actions" at bounding box center [303, 353] width 112 height 20
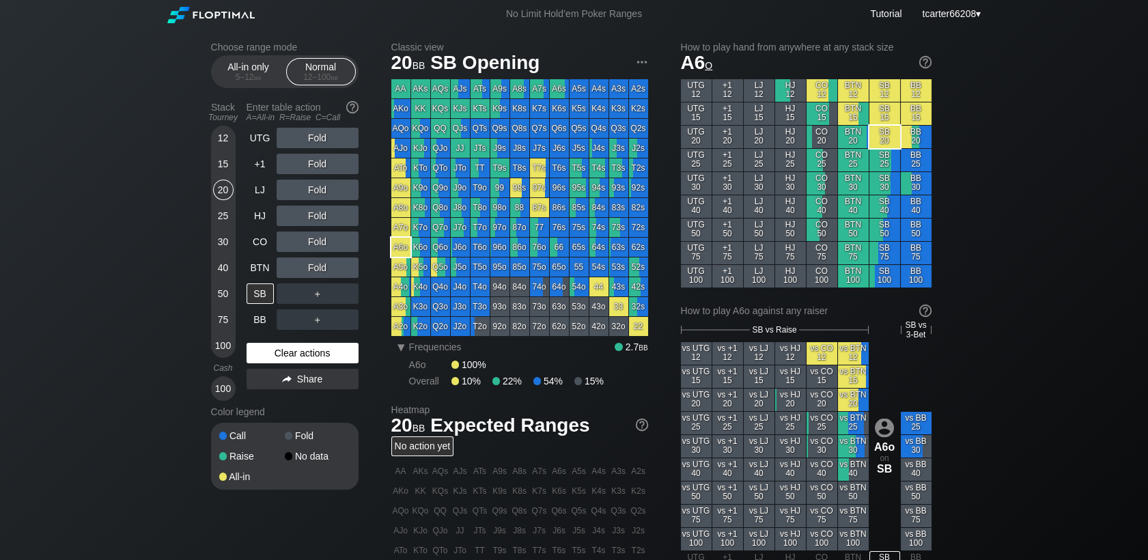
click at [317, 358] on div "Clear actions" at bounding box center [303, 353] width 112 height 20
click at [223, 173] on div "15" at bounding box center [223, 164] width 20 height 20
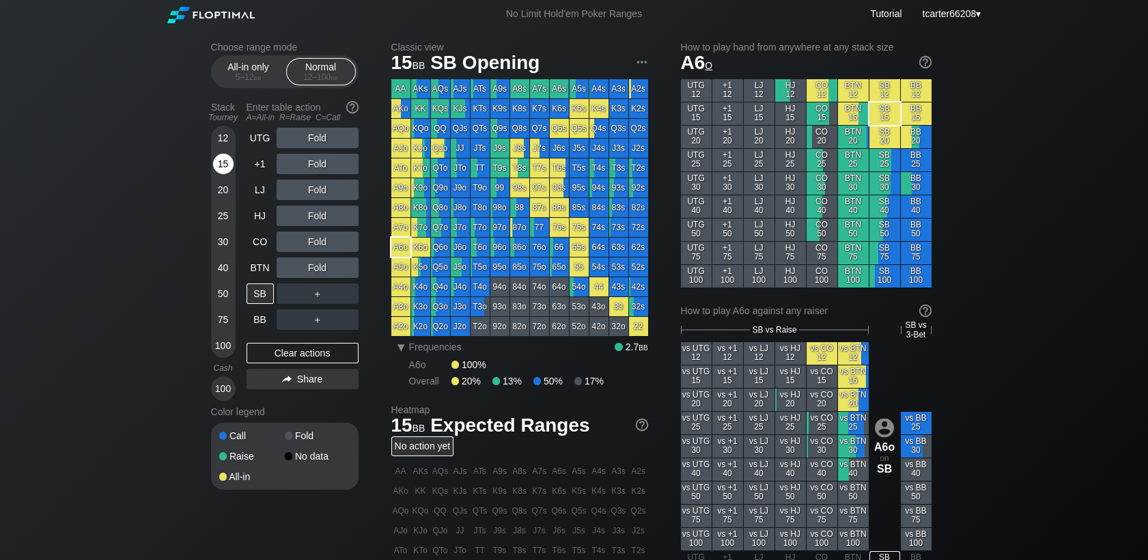
click at [223, 173] on div "15" at bounding box center [223, 164] width 20 height 20
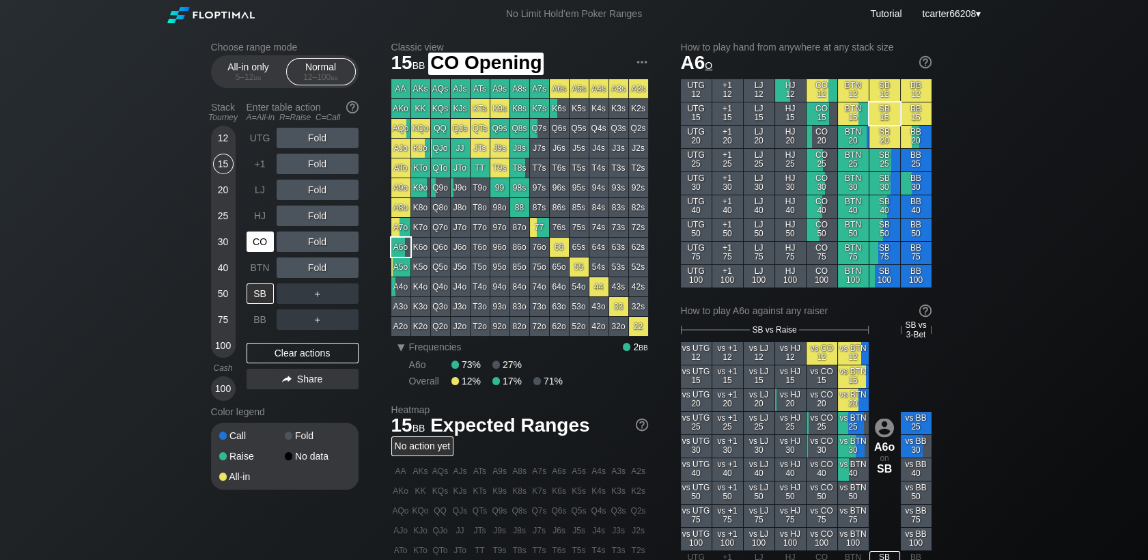
click at [261, 247] on div "CO" at bounding box center [260, 242] width 27 height 20
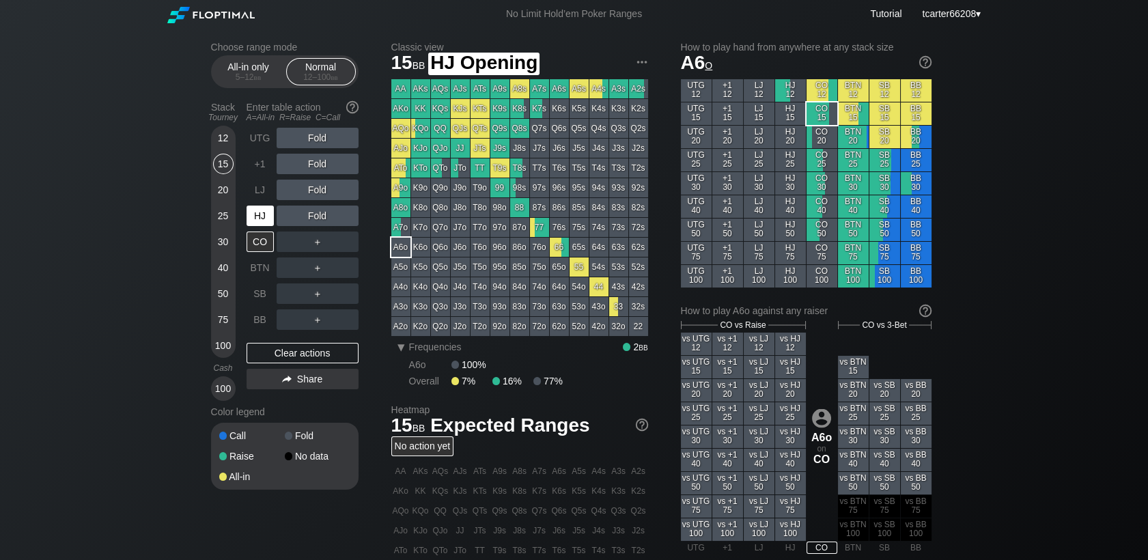
click at [255, 217] on div "HJ" at bounding box center [260, 216] width 27 height 20
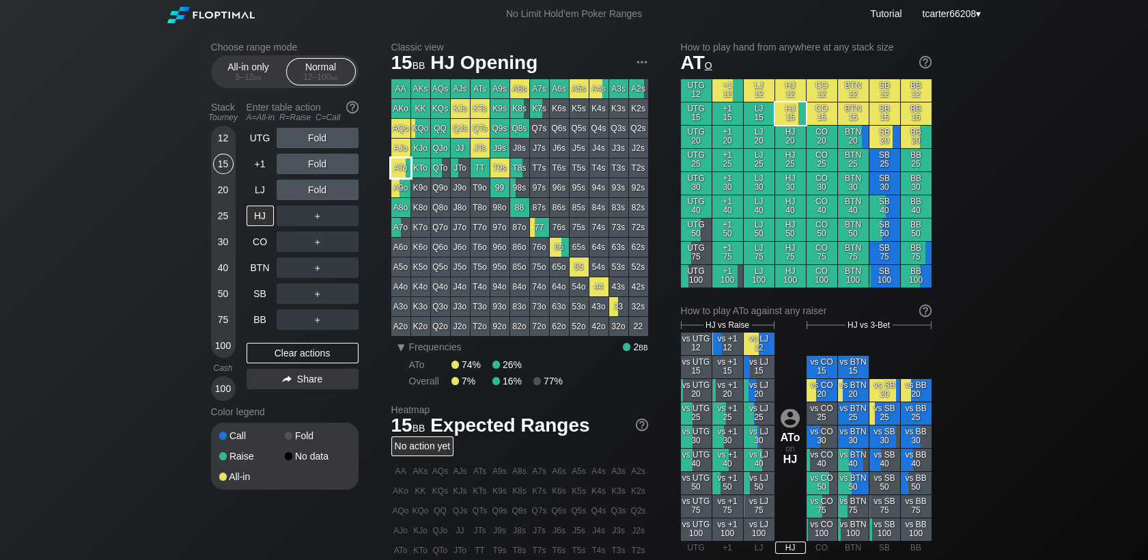
click at [402, 167] on div "ATo" at bounding box center [400, 167] width 19 height 19
drag, startPoint x: 307, startPoint y: 350, endPoint x: 194, endPoint y: 343, distance: 112.9
click at [306, 349] on div "Clear actions" at bounding box center [303, 353] width 112 height 20
drag, startPoint x: 222, startPoint y: 225, endPoint x: 247, endPoint y: 184, distance: 48.4
click at [221, 225] on div "25" at bounding box center [223, 216] width 20 height 20
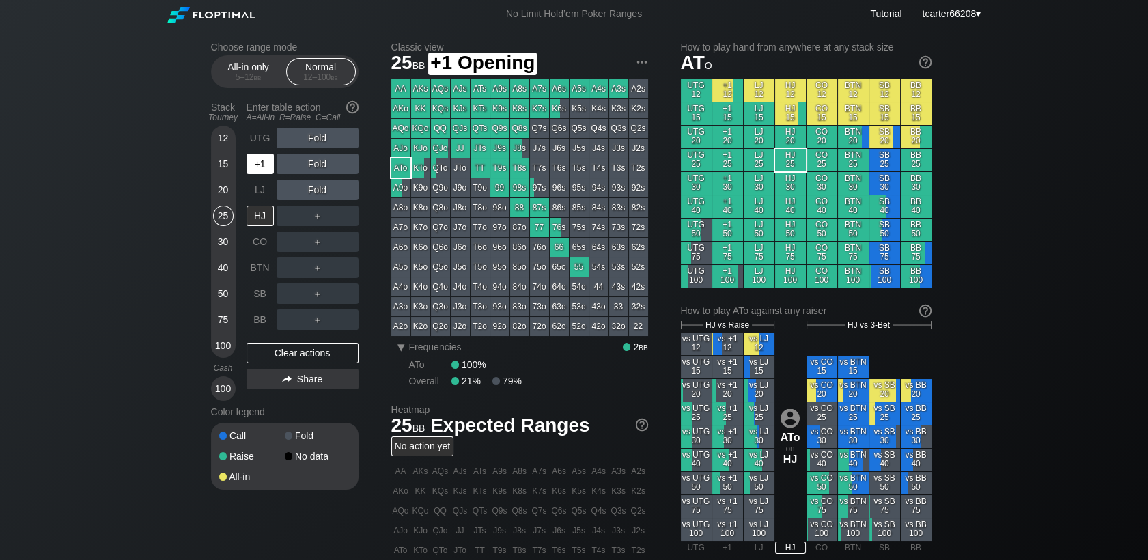
click at [256, 165] on div "+1" at bounding box center [260, 164] width 27 height 20
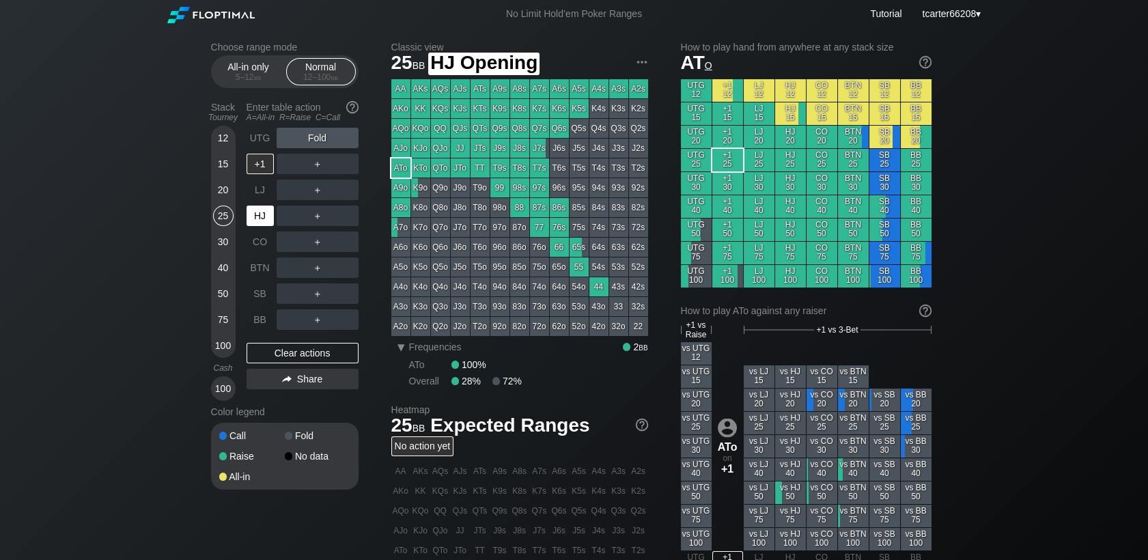
click at [264, 212] on div "HJ" at bounding box center [260, 216] width 27 height 20
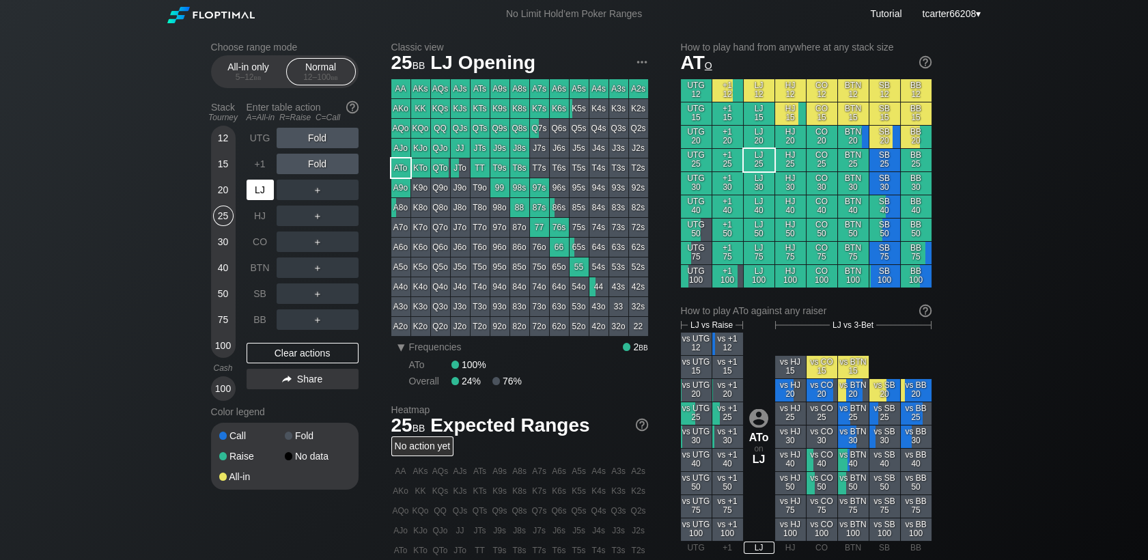
click at [262, 196] on div "LJ" at bounding box center [260, 190] width 27 height 20
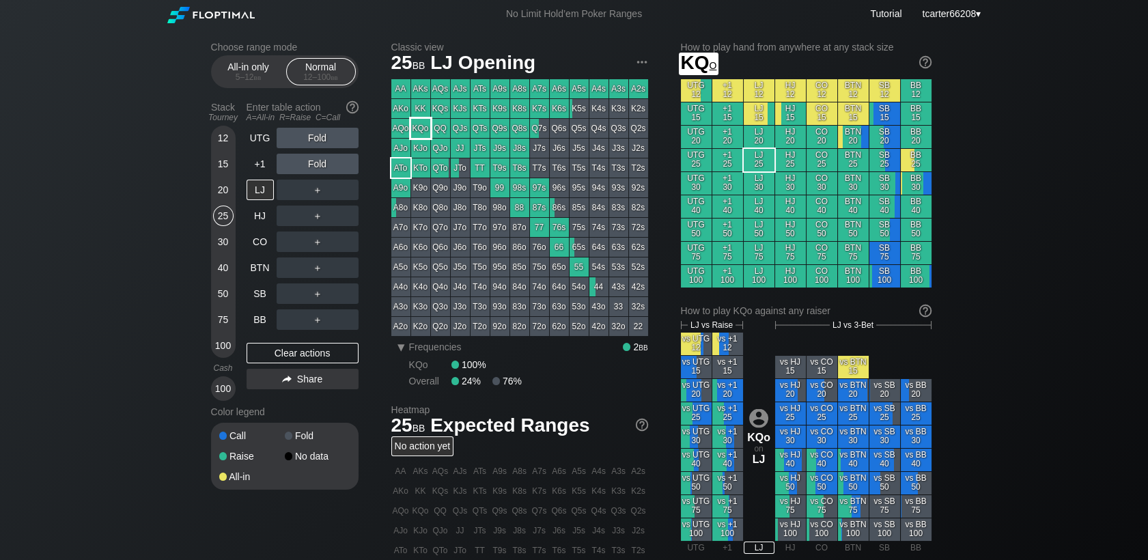
click at [413, 134] on div "KQo" at bounding box center [420, 128] width 19 height 19
click at [281, 361] on div "Clear actions" at bounding box center [303, 353] width 112 height 20
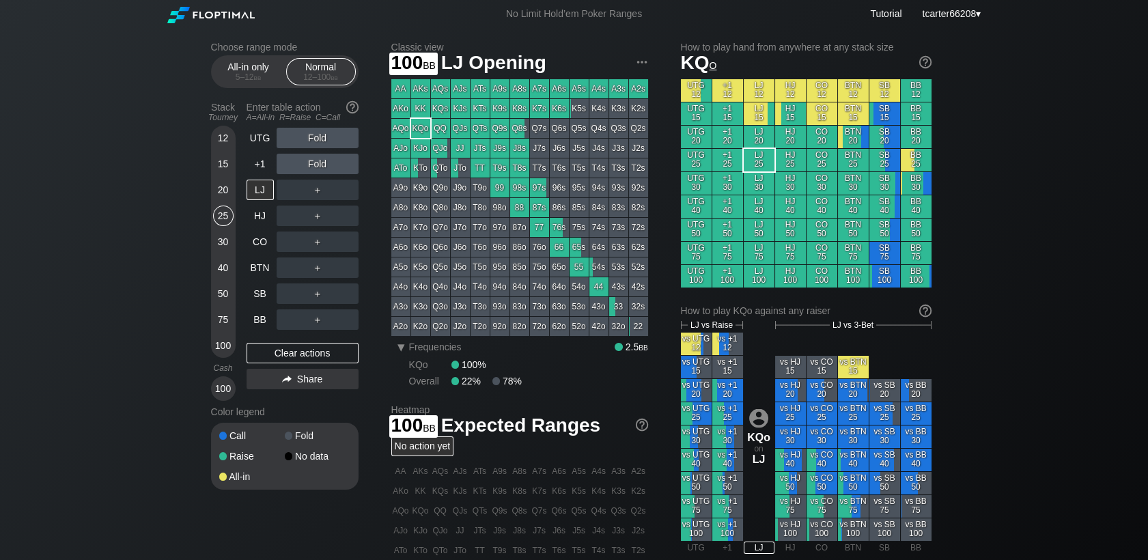
click at [211, 350] on div "12 15 20 25 30 40 50 75 100" at bounding box center [223, 242] width 25 height 232
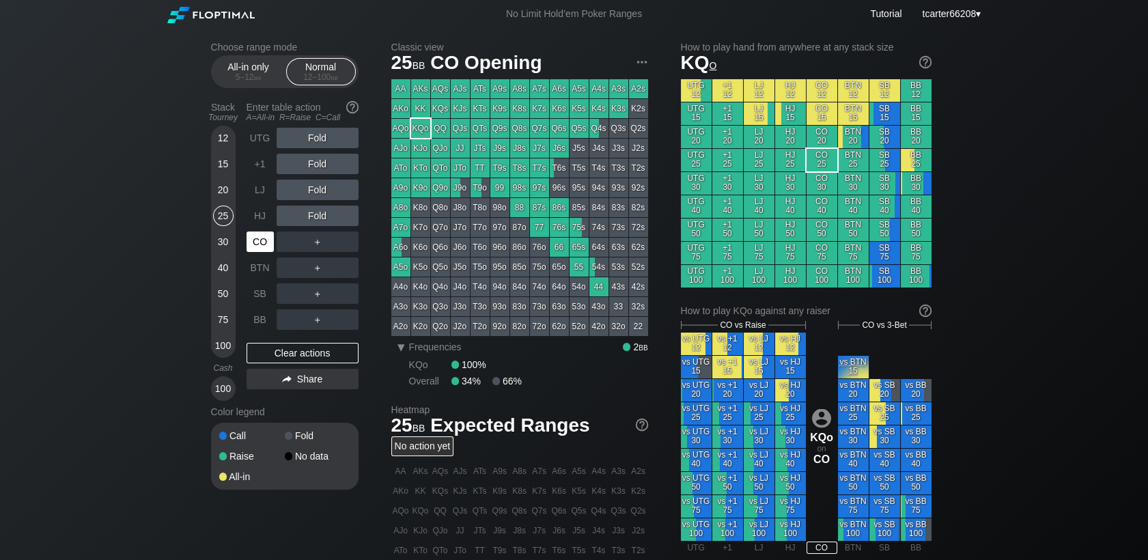
click at [255, 251] on div "CO" at bounding box center [260, 242] width 27 height 20
drag, startPoint x: 411, startPoint y: 123, endPoint x: 400, endPoint y: 130, distance: 13.8
click at [411, 124] on div "KQo" at bounding box center [420, 128] width 19 height 19
click at [399, 132] on div "AQo" at bounding box center [400, 128] width 19 height 19
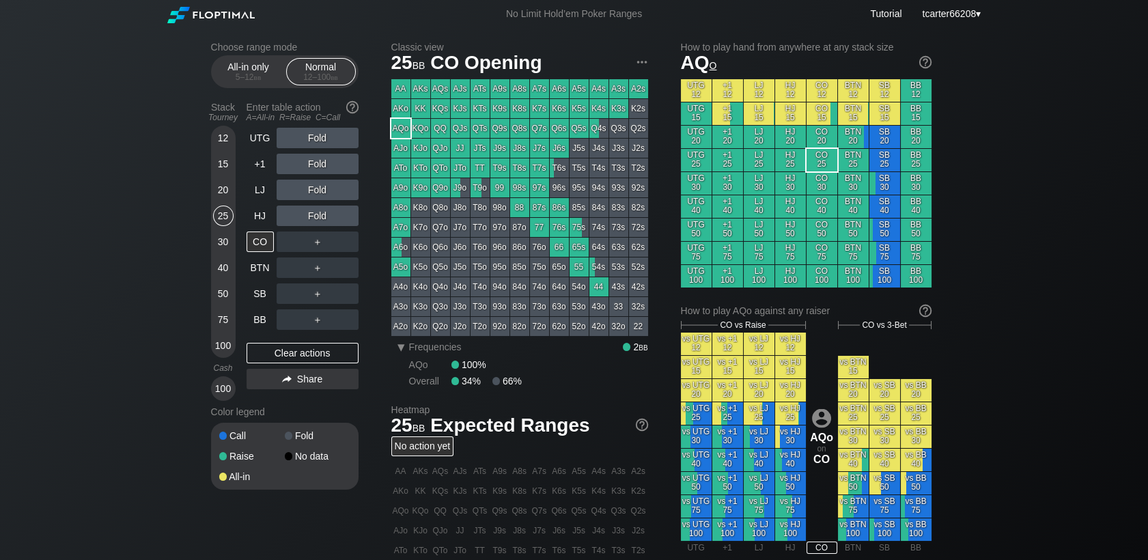
drag, startPoint x: 309, startPoint y: 350, endPoint x: 245, endPoint y: 344, distance: 64.6
click at [309, 350] on div "Clear actions" at bounding box center [303, 353] width 112 height 20
click at [211, 343] on div "12 15 20 25 30 40 50 75 100" at bounding box center [223, 242] width 25 height 232
click at [404, 137] on div "AQo" at bounding box center [400, 128] width 19 height 19
click at [325, 192] on div "R ✕" at bounding box center [317, 190] width 27 height 20
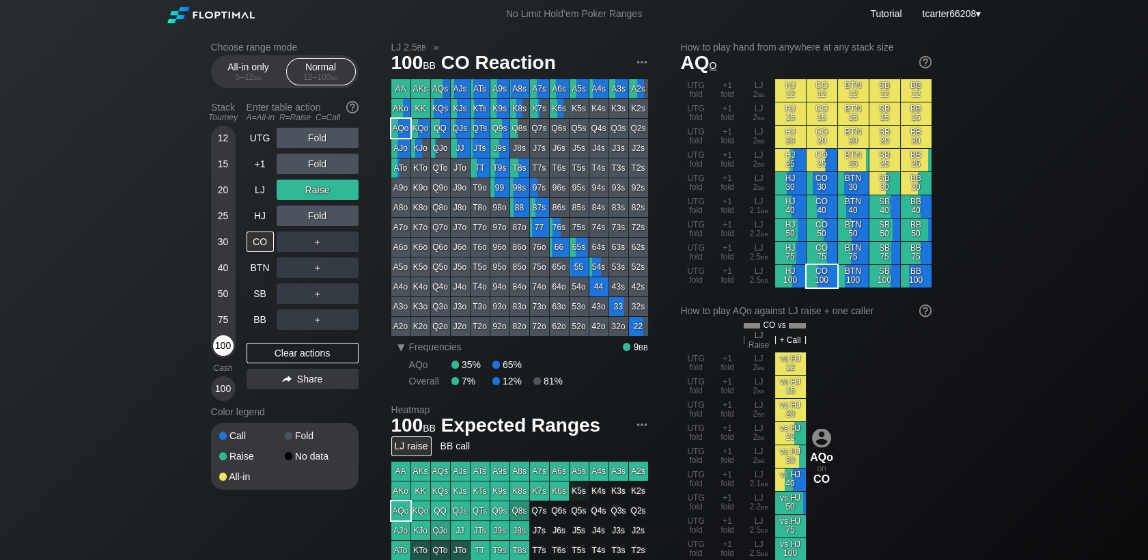
click at [222, 345] on div "100" at bounding box center [223, 345] width 20 height 20
click at [344, 238] on div "＋" at bounding box center [318, 242] width 82 height 20
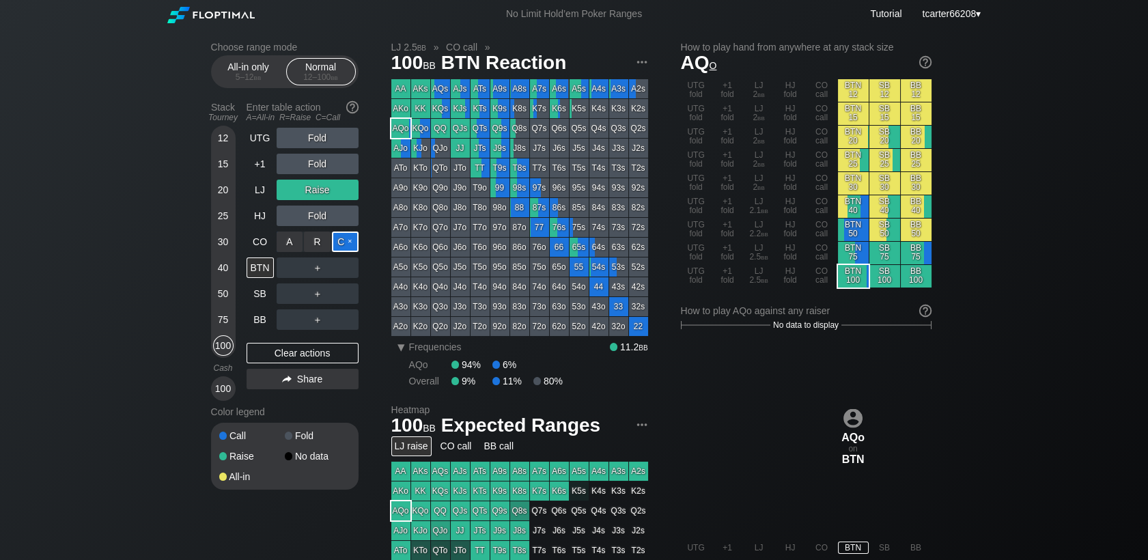
click at [350, 251] on div "C ✕" at bounding box center [345, 242] width 27 height 20
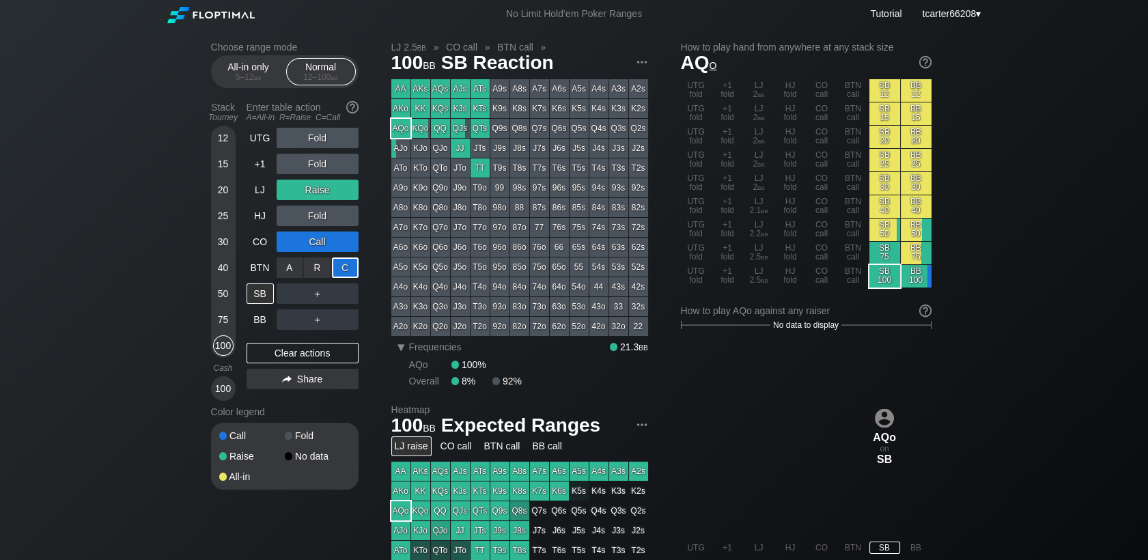
click at [344, 271] on div "C ✕" at bounding box center [345, 267] width 27 height 20
drag, startPoint x: 331, startPoint y: 352, endPoint x: 39, endPoint y: 205, distance: 327.1
click at [331, 352] on div "Clear actions" at bounding box center [303, 353] width 112 height 20
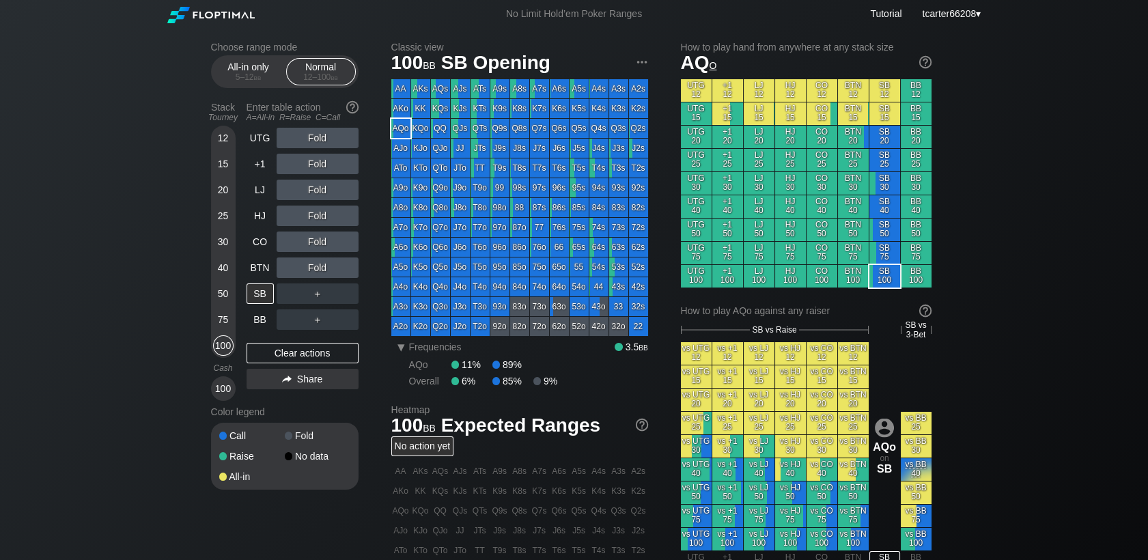
drag, startPoint x: 277, startPoint y: 350, endPoint x: 273, endPoint y: 336, distance: 14.9
click at [277, 351] on div "Clear actions" at bounding box center [303, 353] width 112 height 20
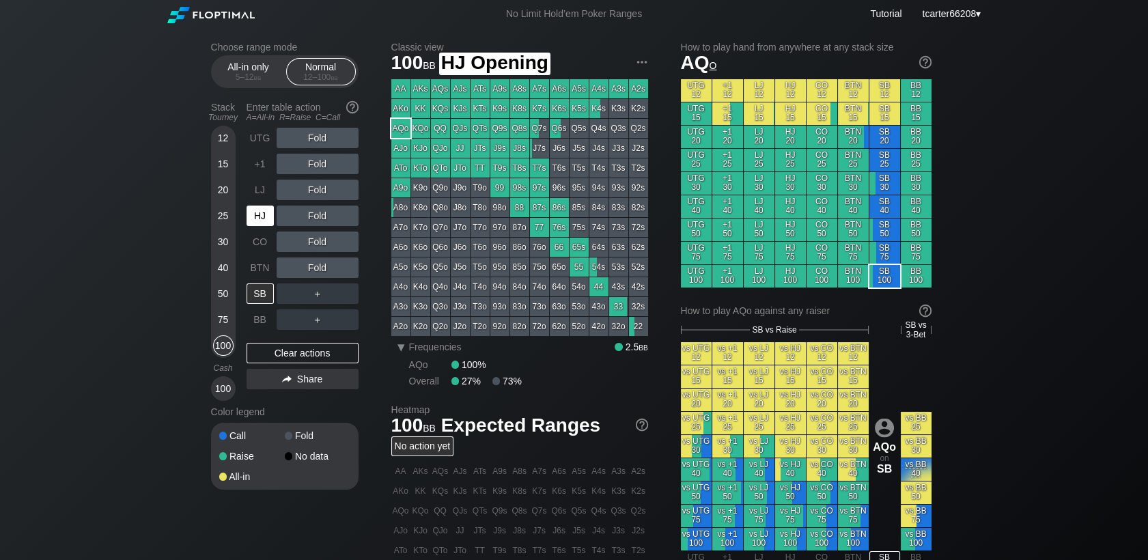
click at [253, 214] on div "HJ" at bounding box center [260, 216] width 27 height 20
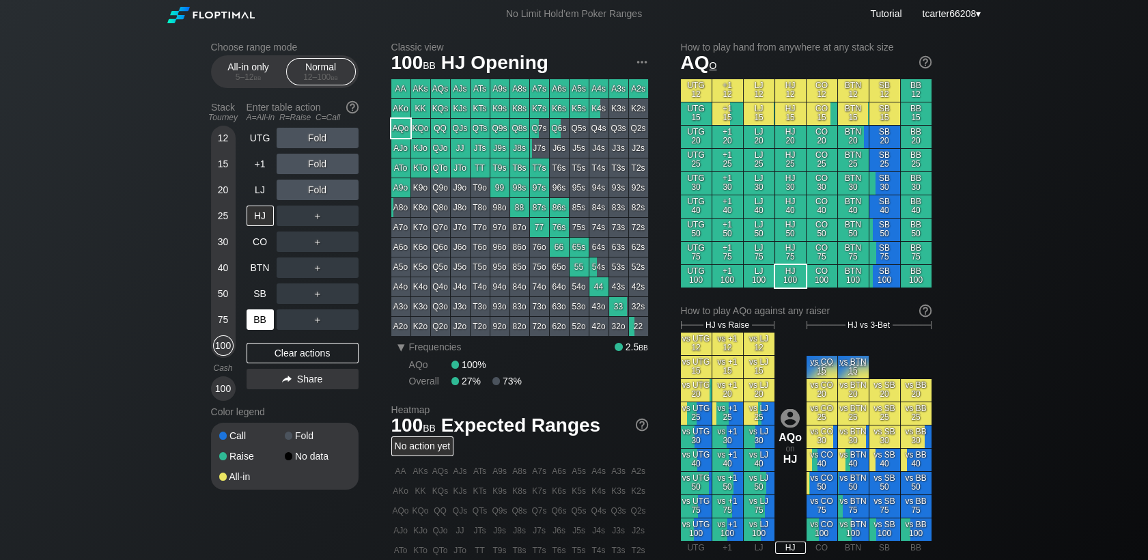
drag, startPoint x: 258, startPoint y: 316, endPoint x: 270, endPoint y: 314, distance: 11.8
click at [259, 319] on div "BB" at bounding box center [260, 319] width 27 height 20
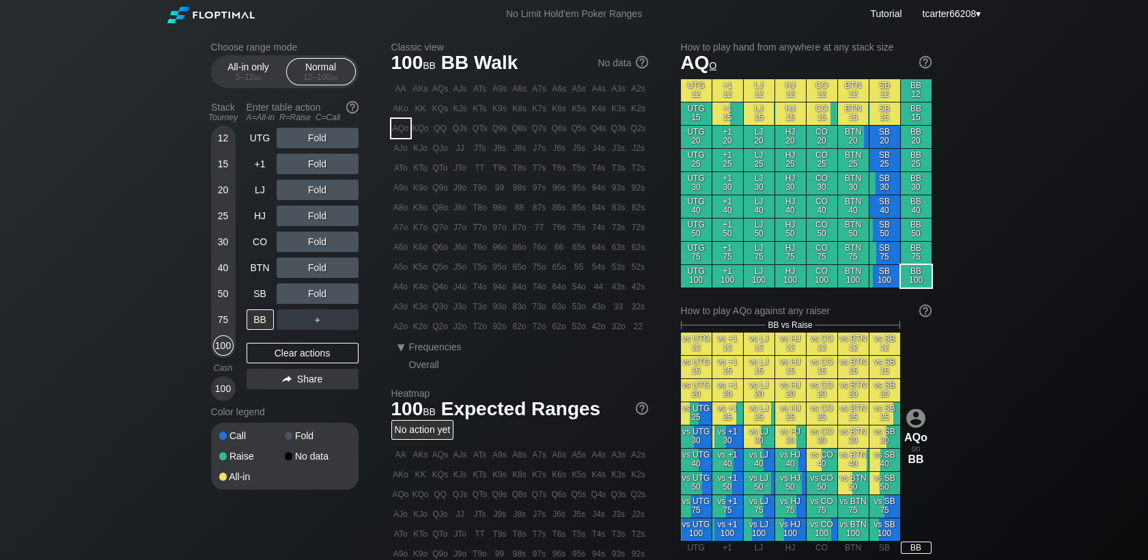
click at [227, 216] on div "25" at bounding box center [223, 216] width 20 height 20
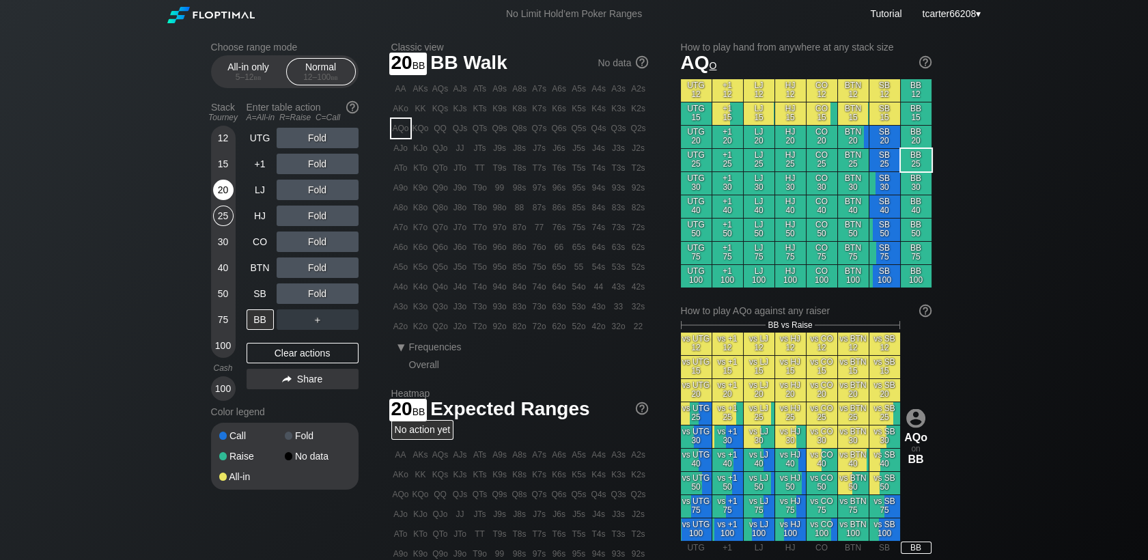
click at [230, 199] on div "20" at bounding box center [223, 193] width 20 height 26
click at [322, 296] on div "R ✕" at bounding box center [317, 293] width 27 height 20
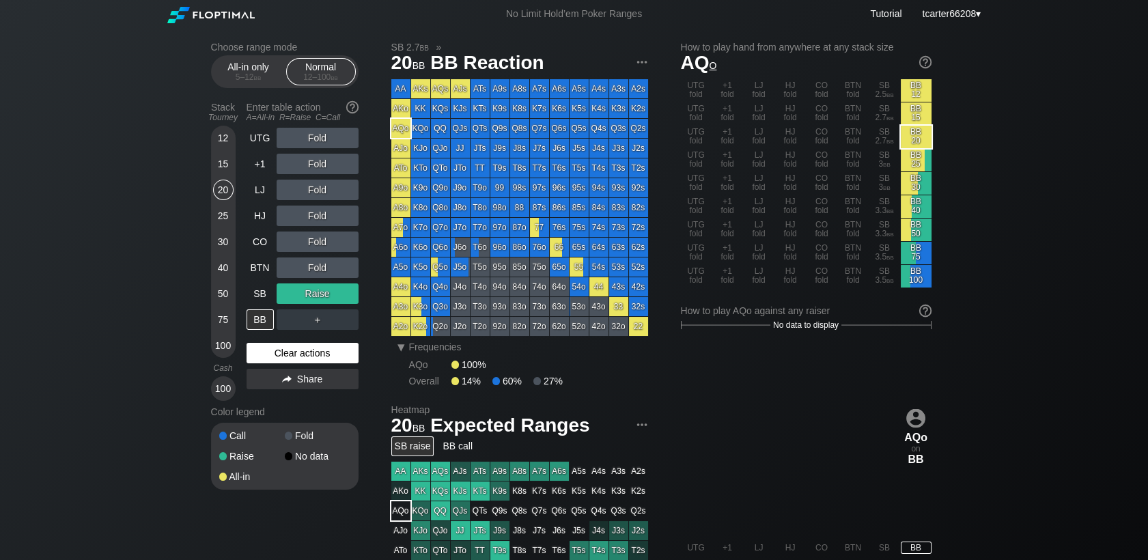
click at [351, 351] on div "Clear actions" at bounding box center [303, 353] width 112 height 20
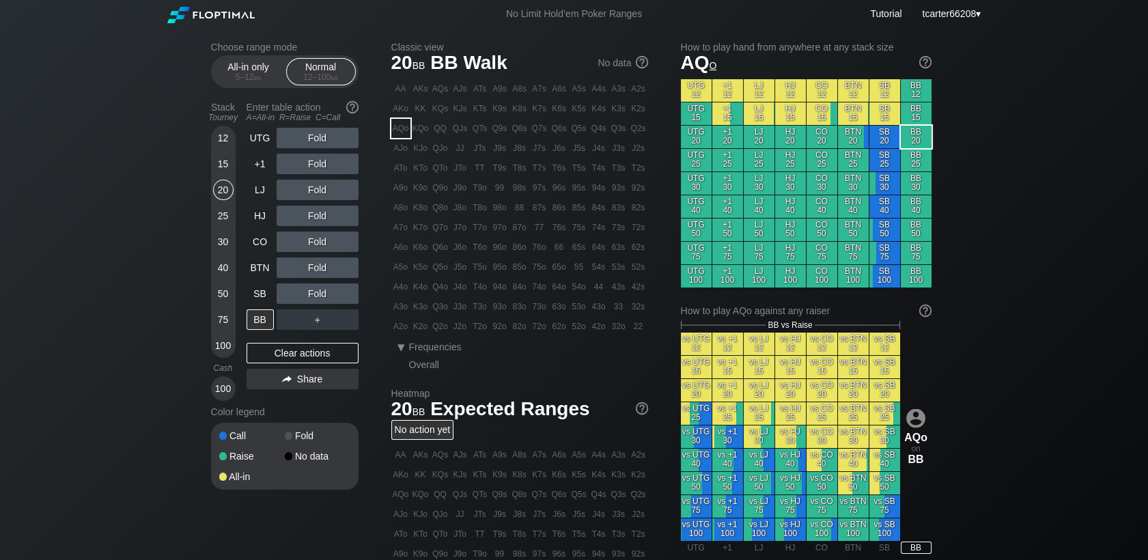
drag, startPoint x: 219, startPoint y: 325, endPoint x: 221, endPoint y: 340, distance: 15.2
click at [220, 325] on div "75" at bounding box center [223, 319] width 20 height 20
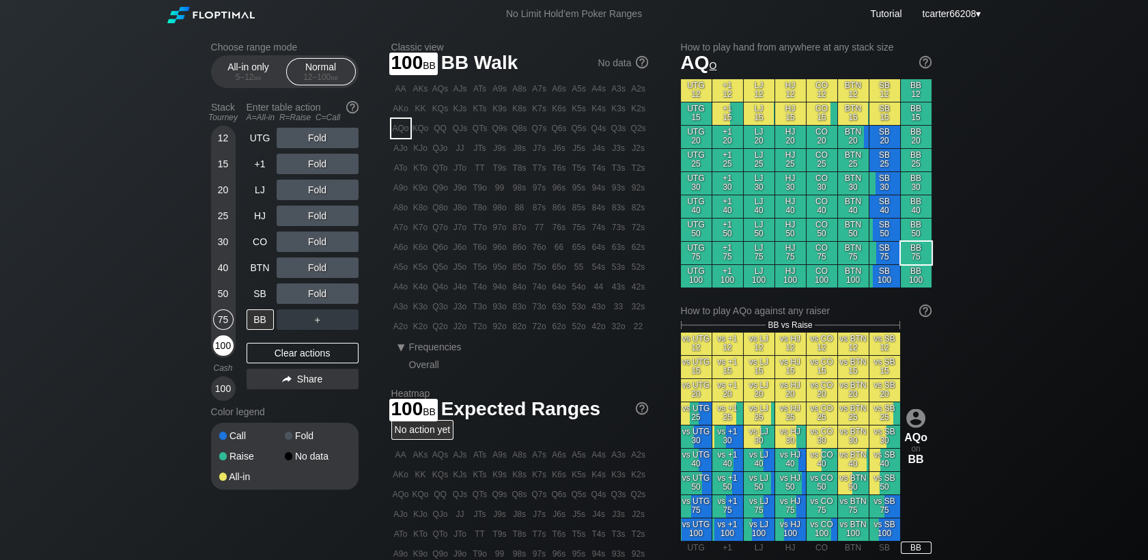
click at [222, 341] on div "100" at bounding box center [223, 345] width 20 height 20
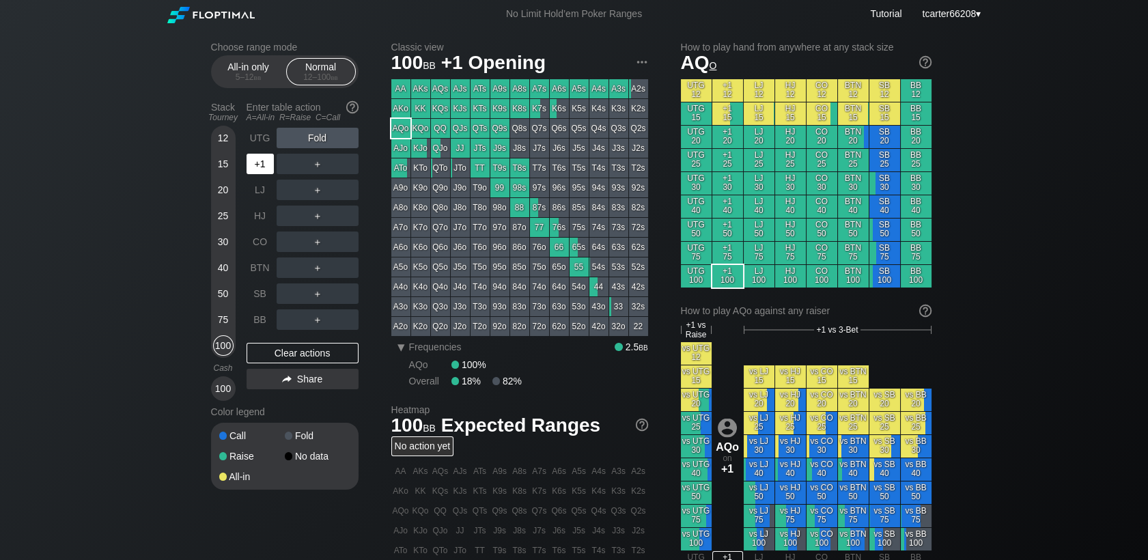
click at [262, 166] on div "+1" at bounding box center [260, 164] width 27 height 20
click at [318, 169] on div "R ✕" at bounding box center [317, 164] width 27 height 20
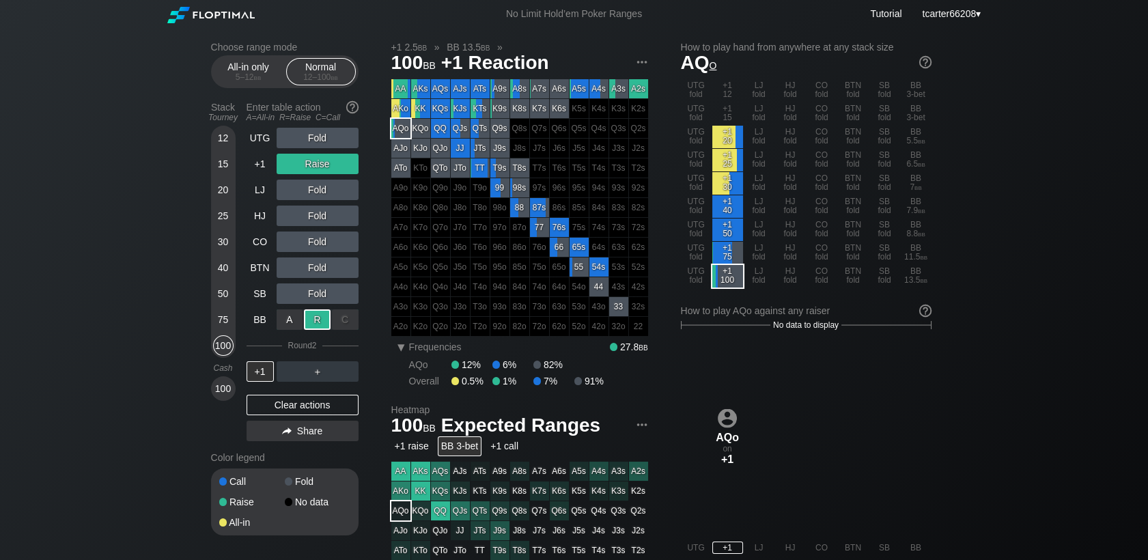
click at [308, 320] on div "R ✕" at bounding box center [317, 319] width 27 height 20
click at [290, 407] on div "Clear actions" at bounding box center [303, 405] width 112 height 20
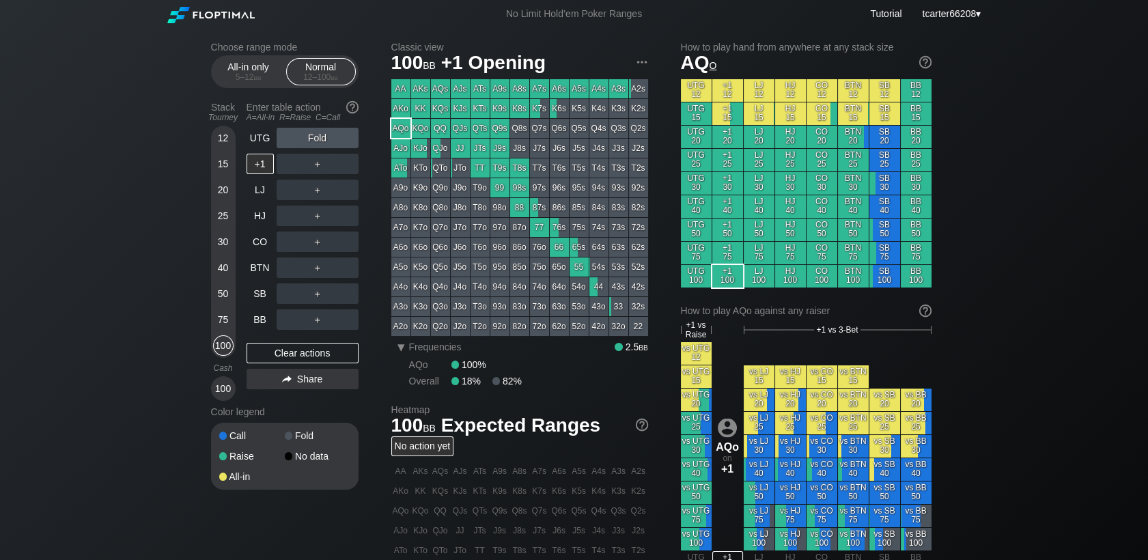
drag, startPoint x: 224, startPoint y: 244, endPoint x: 240, endPoint y: 268, distance: 28.4
click at [224, 244] on div "30" at bounding box center [223, 242] width 20 height 20
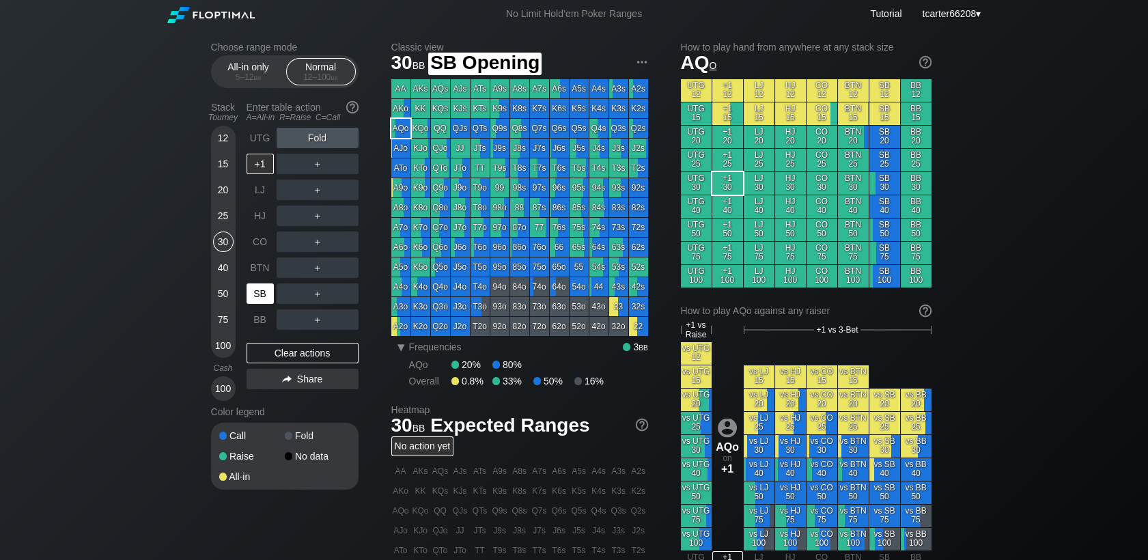
click at [260, 295] on div "SB" at bounding box center [260, 293] width 27 height 20
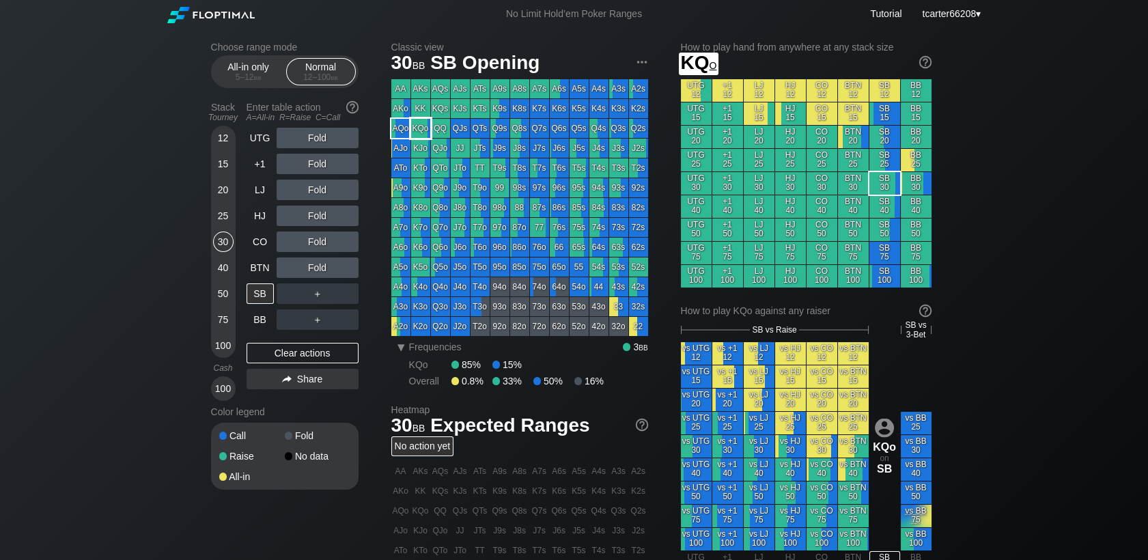
click at [425, 126] on div "KQo" at bounding box center [420, 128] width 19 height 19
click at [316, 142] on div "A ✕ R ✕ C ✕ Fold" at bounding box center [318, 138] width 82 height 20
click at [316, 142] on div "R ✕" at bounding box center [317, 138] width 27 height 20
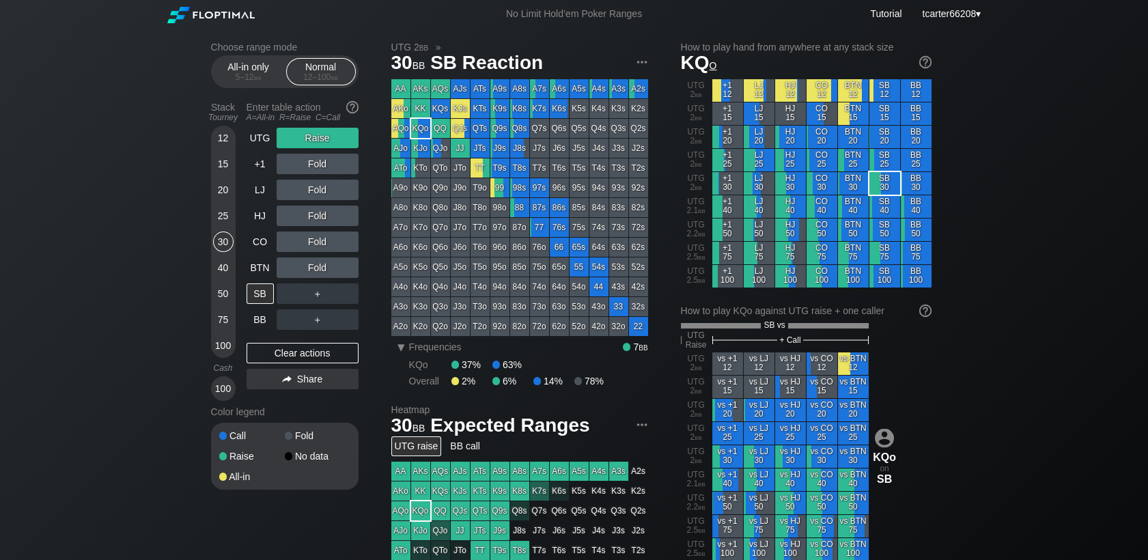
drag, startPoint x: 322, startPoint y: 361, endPoint x: 243, endPoint y: 272, distance: 118.0
click at [322, 361] on div "Clear actions" at bounding box center [303, 353] width 112 height 20
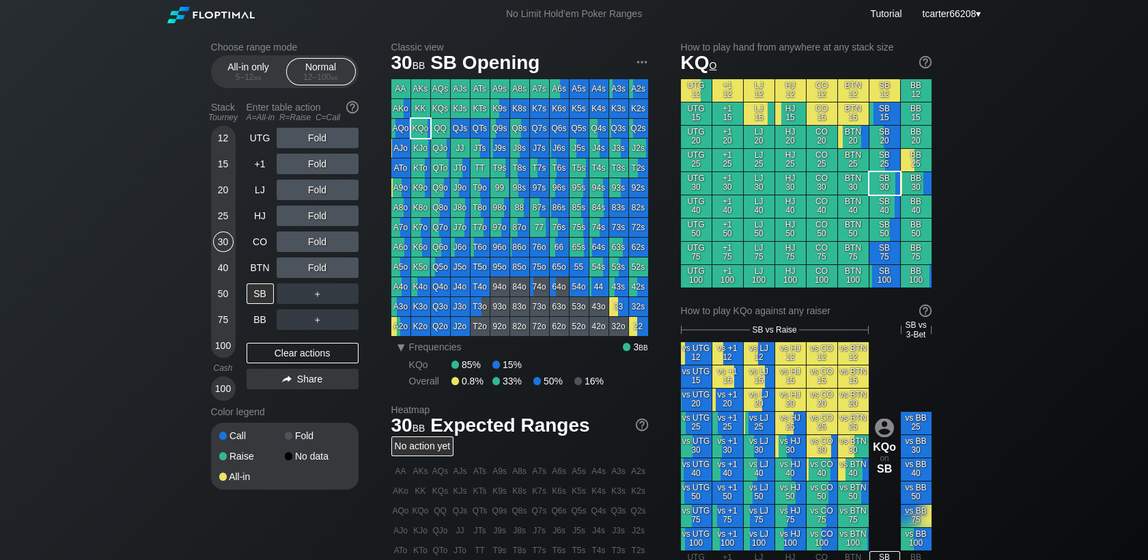
click at [305, 243] on div "Fold" at bounding box center [318, 242] width 82 height 20
click at [310, 243] on div "R ✕" at bounding box center [317, 242] width 27 height 20
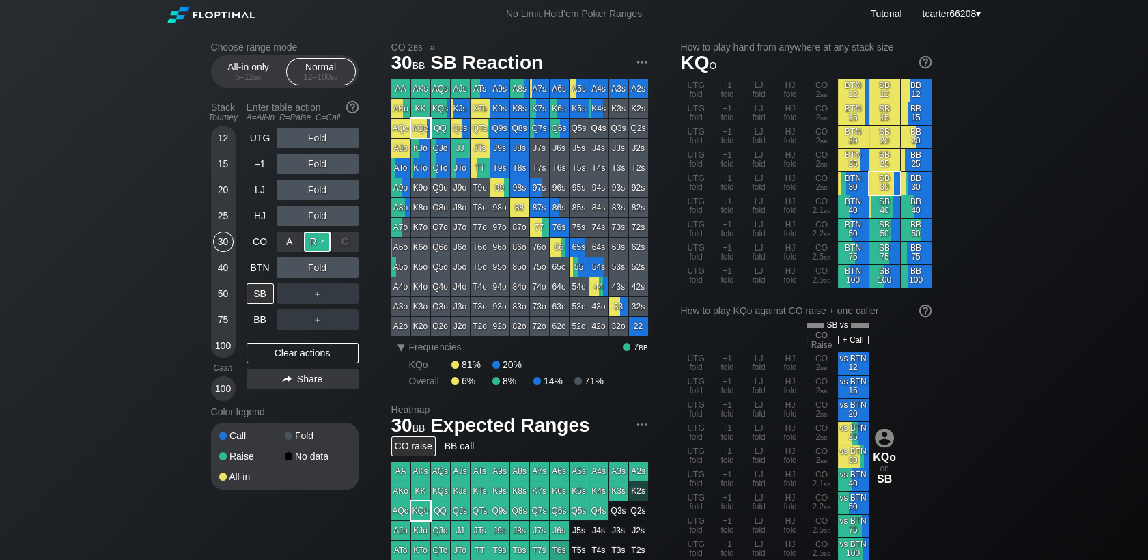
click at [311, 246] on div "R ✕" at bounding box center [317, 242] width 27 height 20
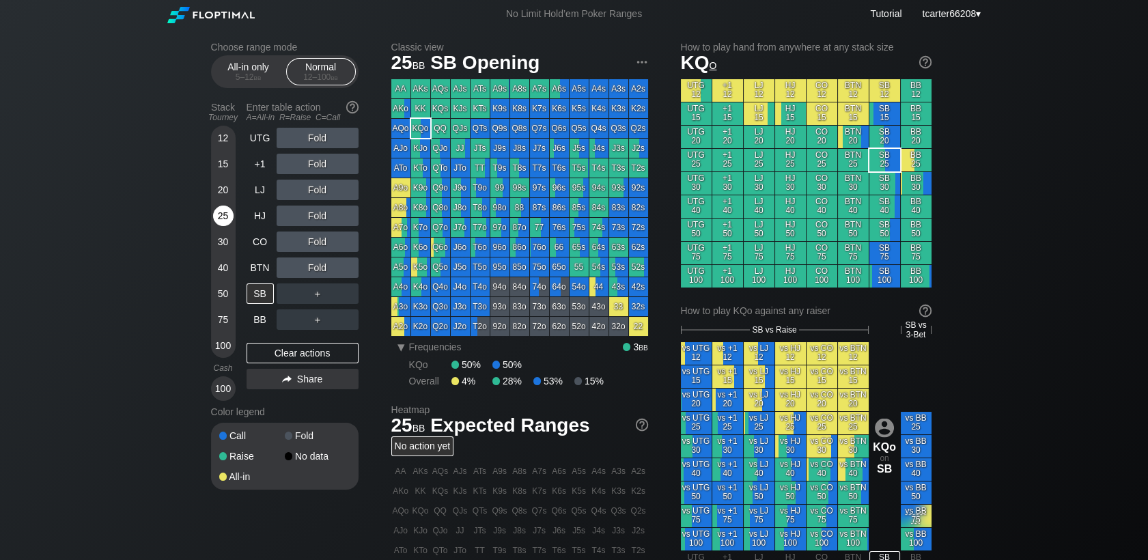
click at [219, 219] on div "25" at bounding box center [223, 216] width 20 height 20
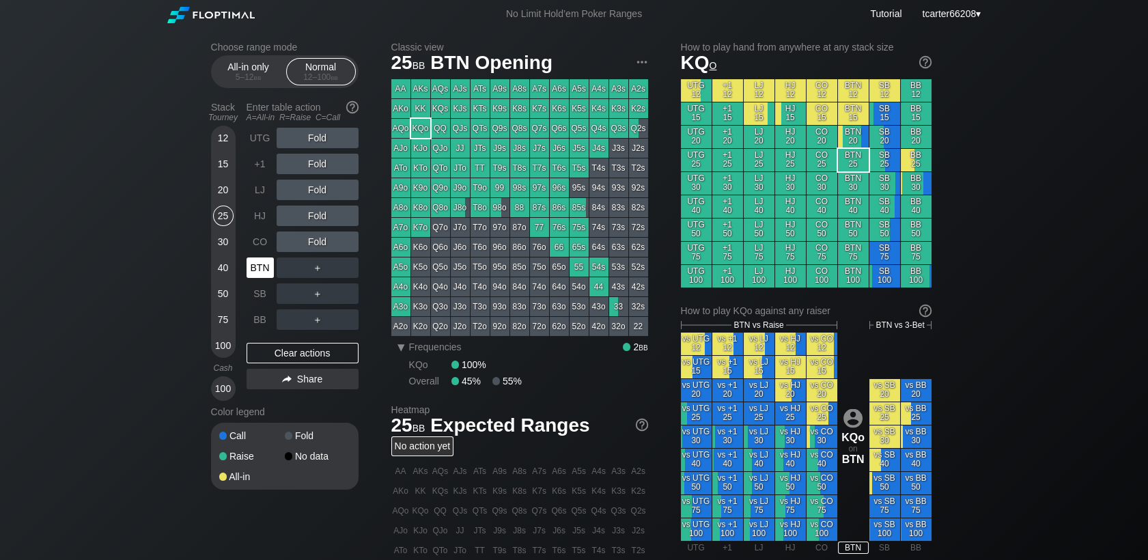
click at [267, 267] on div "BTN" at bounding box center [260, 267] width 27 height 20
click at [328, 221] on div "R ✕" at bounding box center [317, 216] width 27 height 20
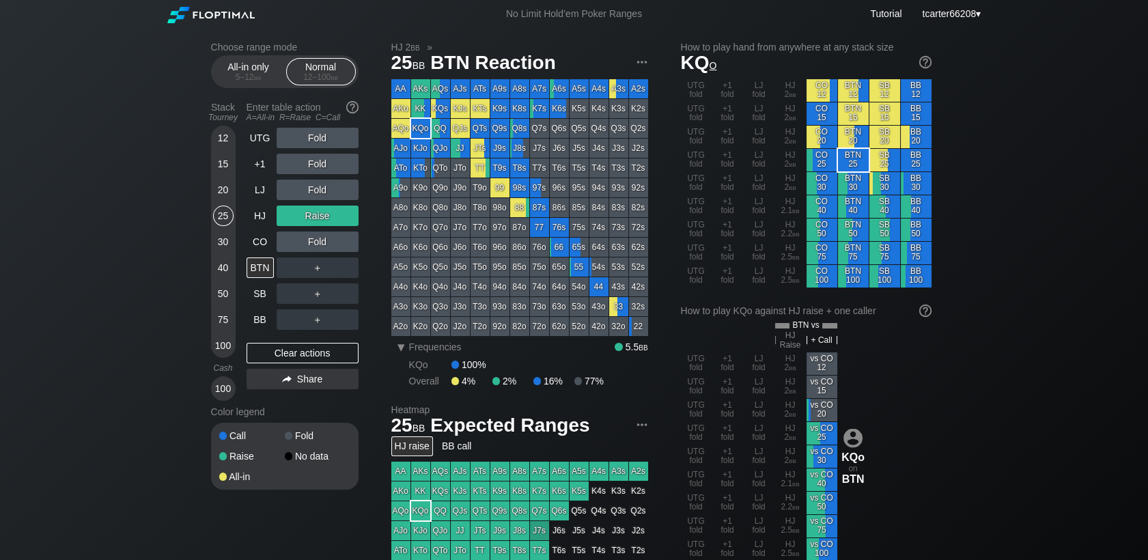
drag, startPoint x: 221, startPoint y: 293, endPoint x: 271, endPoint y: 344, distance: 72.0
click at [223, 293] on div "50" at bounding box center [223, 293] width 20 height 20
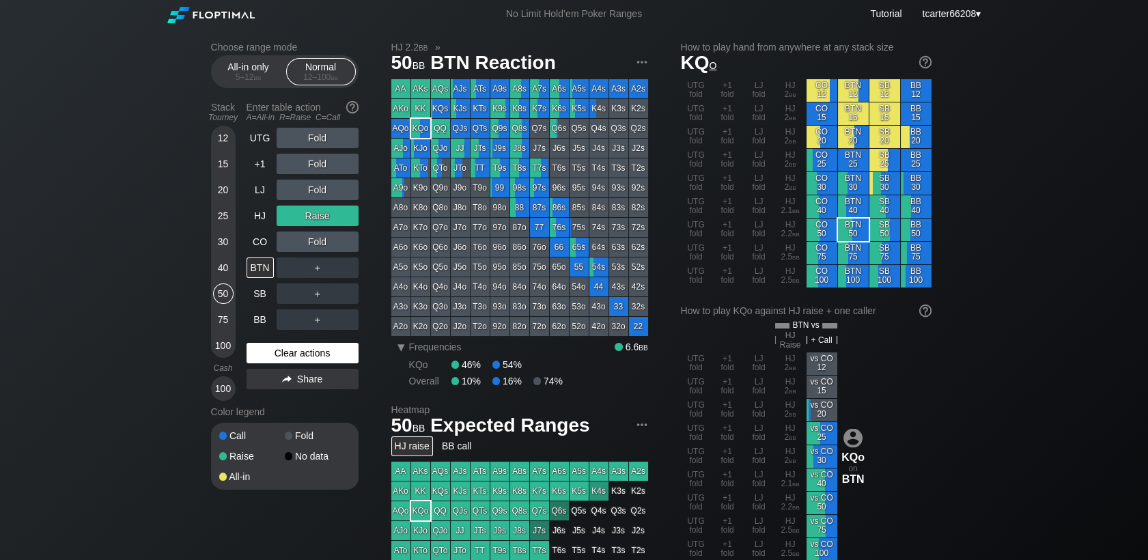
click at [276, 354] on div "Clear actions" at bounding box center [303, 353] width 112 height 20
click at [277, 354] on div "Clear actions" at bounding box center [303, 353] width 112 height 20
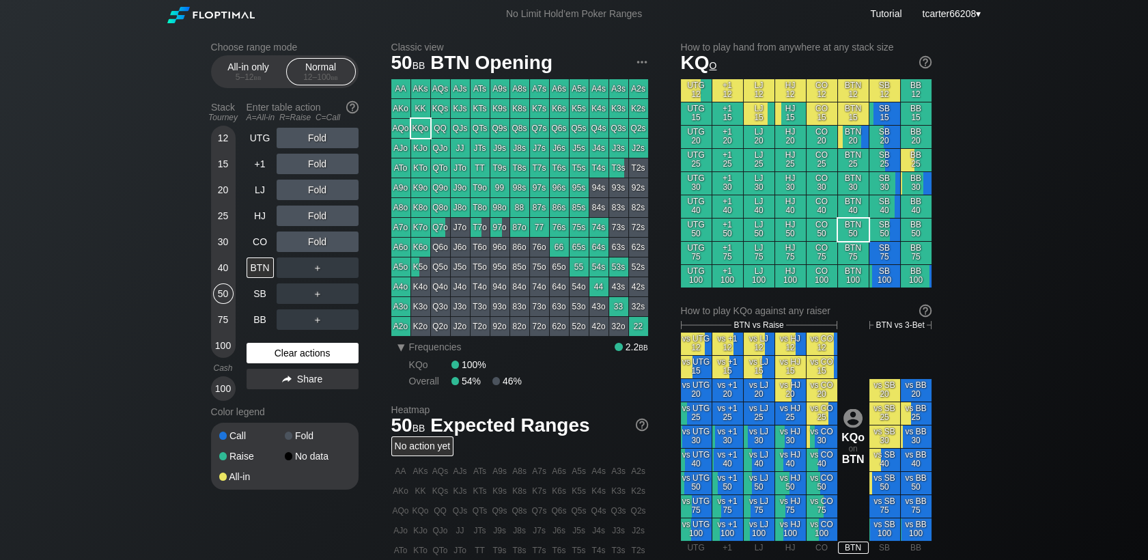
click at [277, 354] on div "Clear actions" at bounding box center [303, 353] width 112 height 20
click at [330, 137] on div "R ✕" at bounding box center [317, 138] width 27 height 20
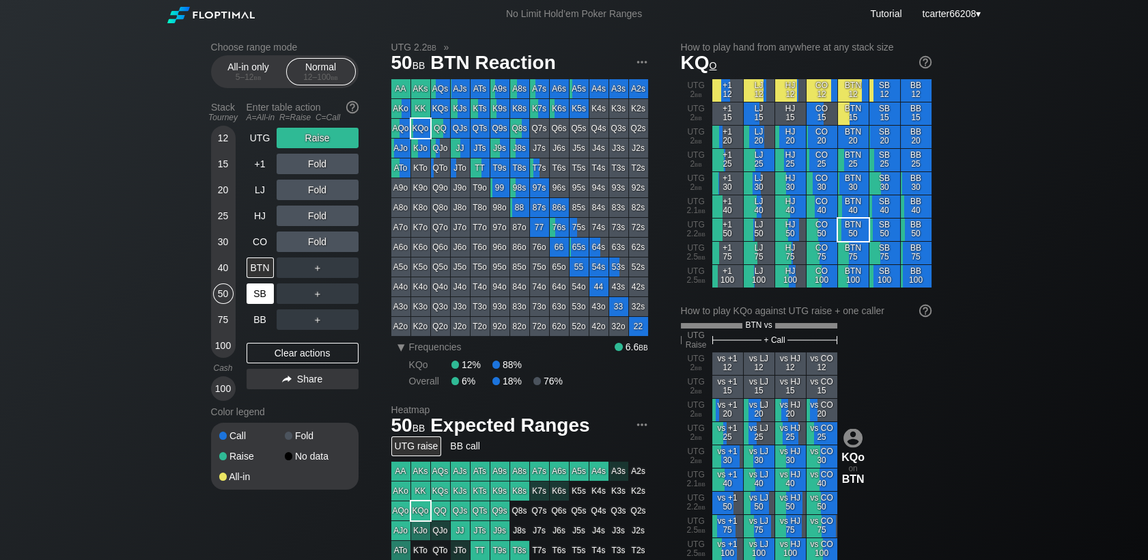
drag, startPoint x: 221, startPoint y: 245, endPoint x: 251, endPoint y: 290, distance: 53.6
click at [221, 245] on div "30" at bounding box center [223, 242] width 20 height 20
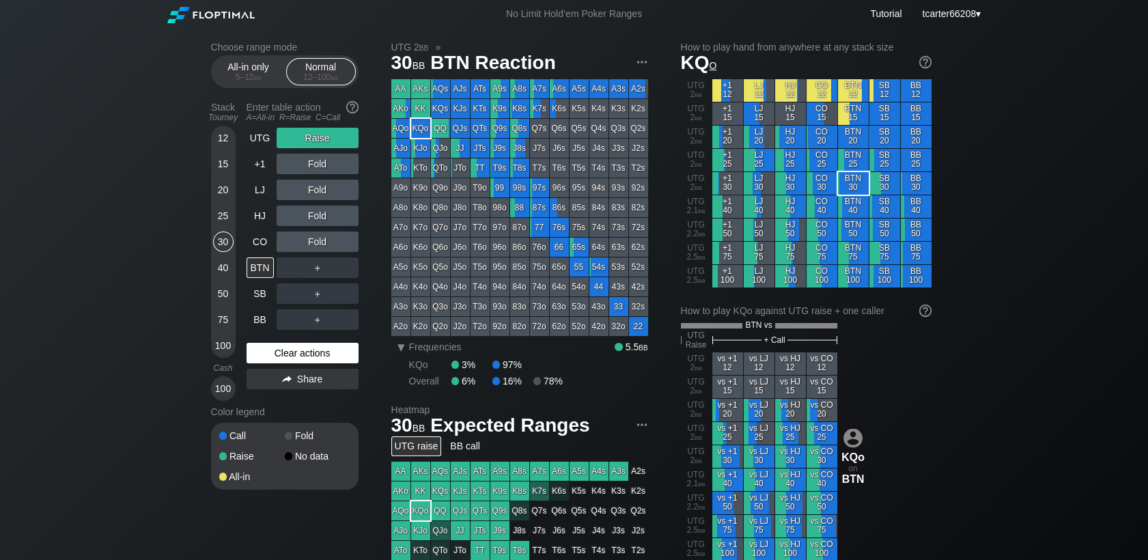
click at [291, 358] on div "Clear actions" at bounding box center [303, 353] width 112 height 20
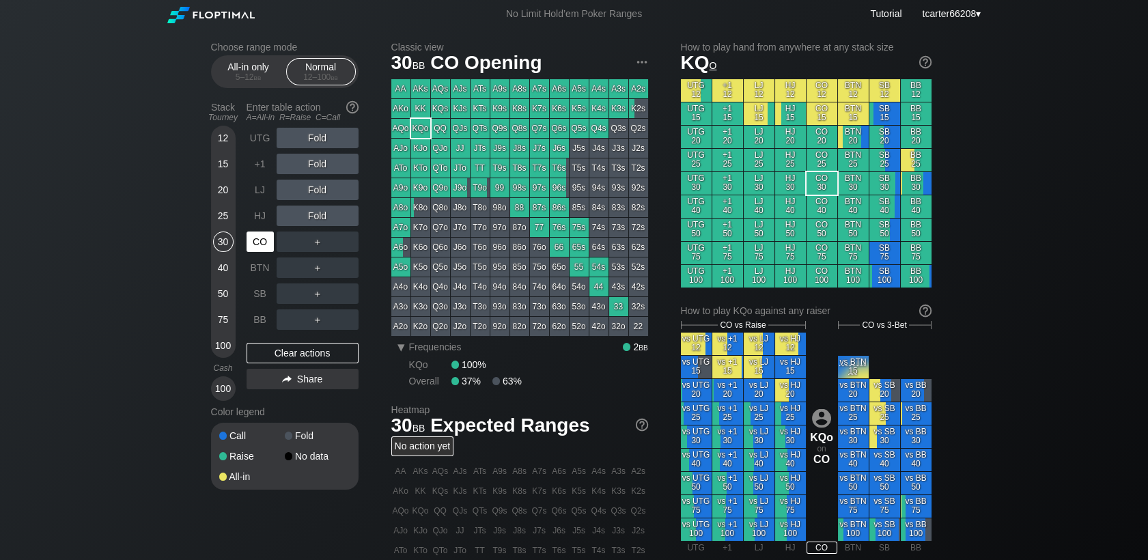
click at [264, 230] on div "CO" at bounding box center [262, 242] width 30 height 26
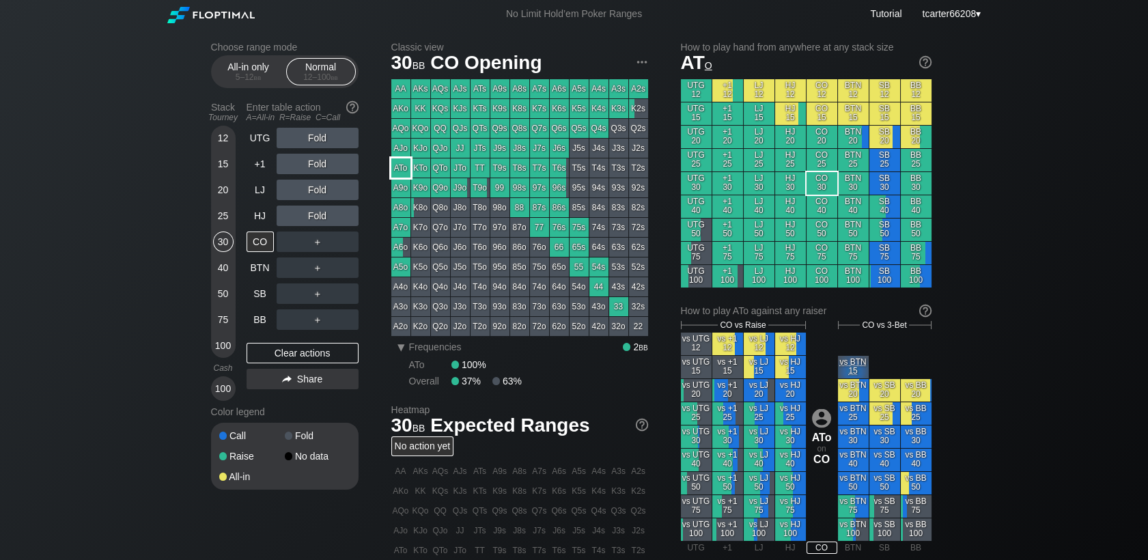
click at [398, 171] on div "ATo" at bounding box center [400, 167] width 19 height 19
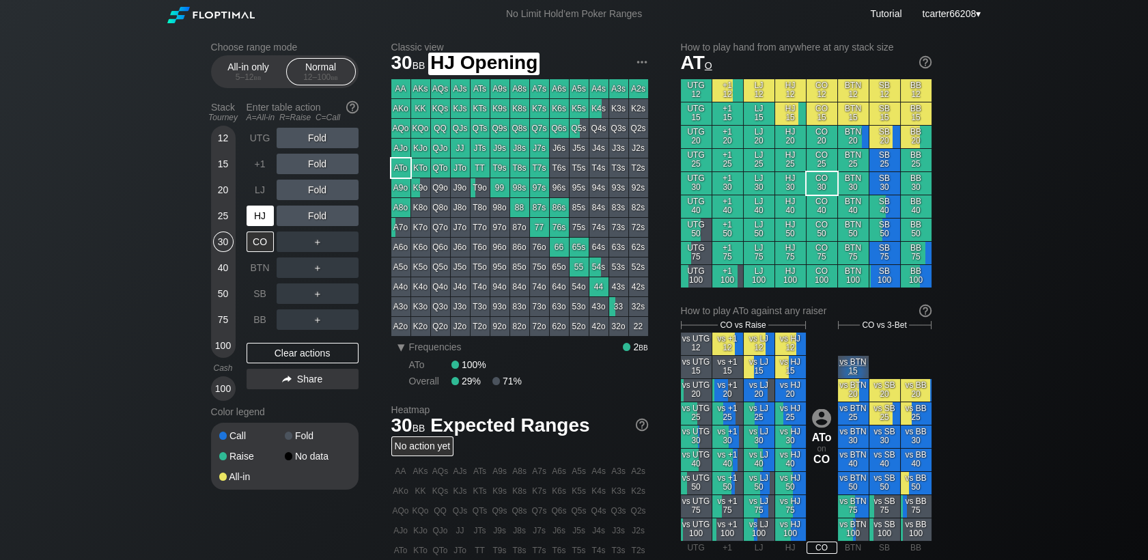
click at [267, 212] on div "HJ" at bounding box center [260, 216] width 27 height 20
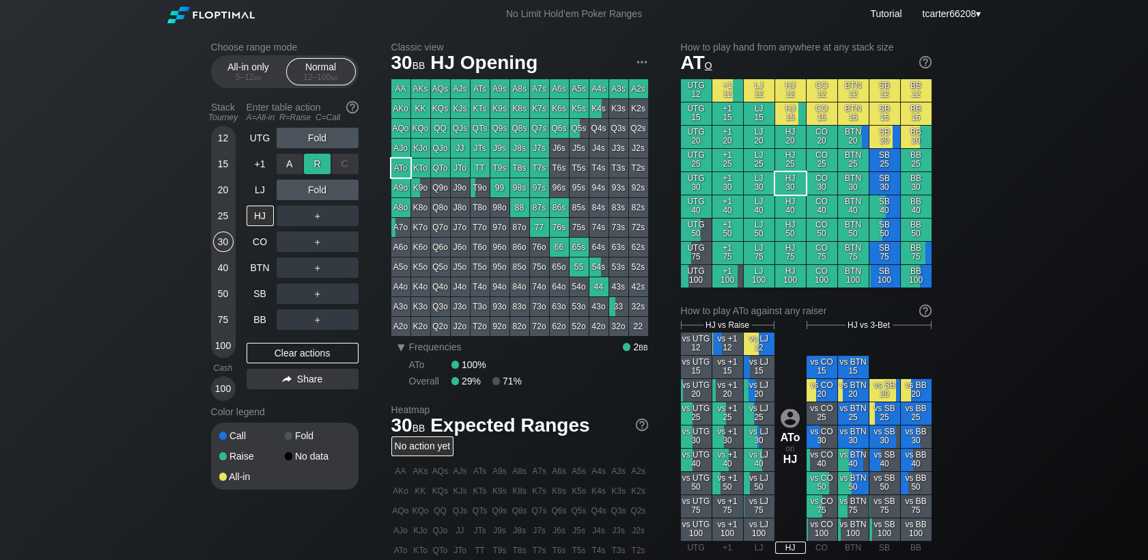
click at [311, 158] on div "R ✕" at bounding box center [317, 164] width 27 height 20
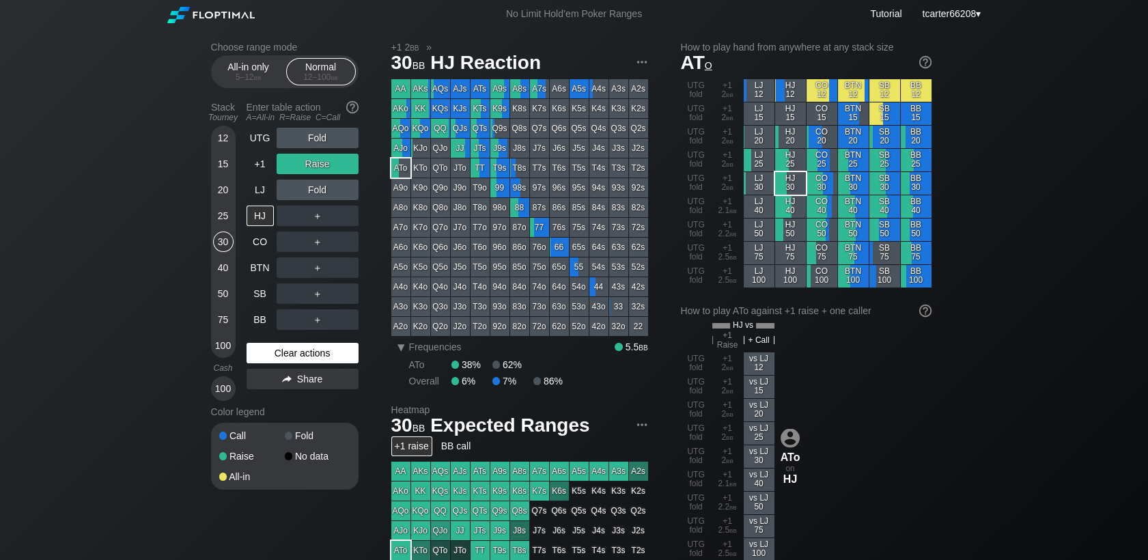
click at [335, 358] on div "Clear actions" at bounding box center [303, 353] width 112 height 20
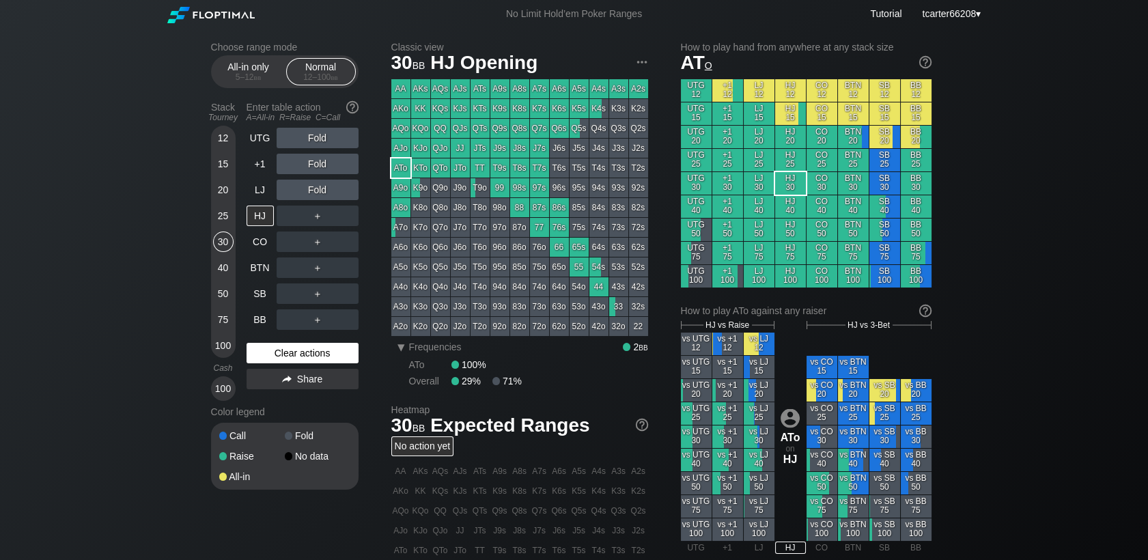
click at [344, 356] on div "Clear actions" at bounding box center [303, 353] width 112 height 20
click at [266, 360] on div "Clear actions" at bounding box center [303, 353] width 112 height 20
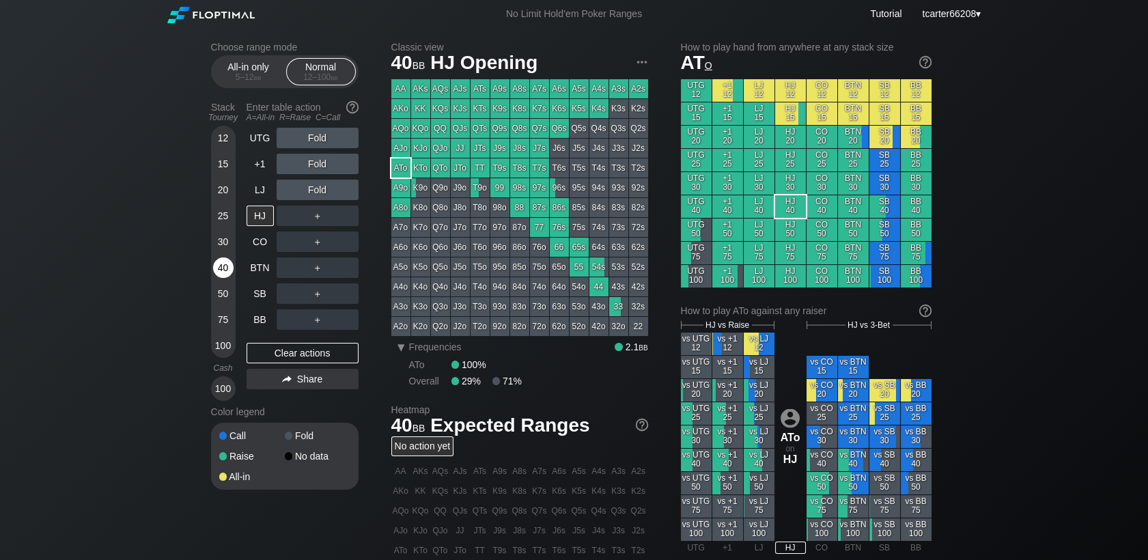
click at [219, 270] on div "40" at bounding box center [223, 267] width 20 height 20
click at [319, 361] on div "Clear actions" at bounding box center [303, 353] width 112 height 20
drag, startPoint x: 224, startPoint y: 217, endPoint x: 264, endPoint y: 260, distance: 58.5
click at [225, 217] on div "25" at bounding box center [223, 216] width 20 height 20
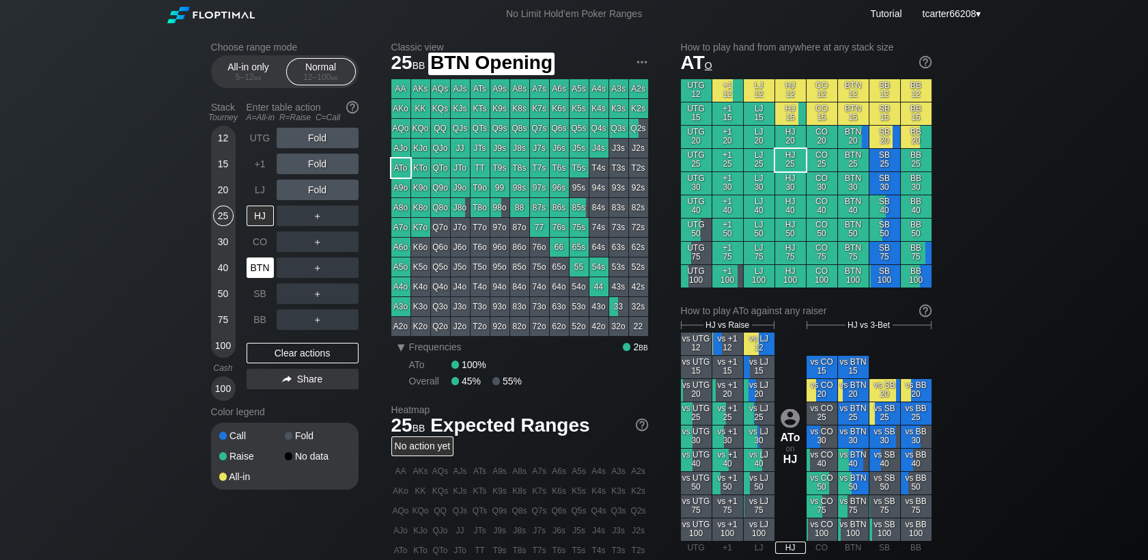
click at [262, 270] on div "BTN" at bounding box center [260, 267] width 27 height 20
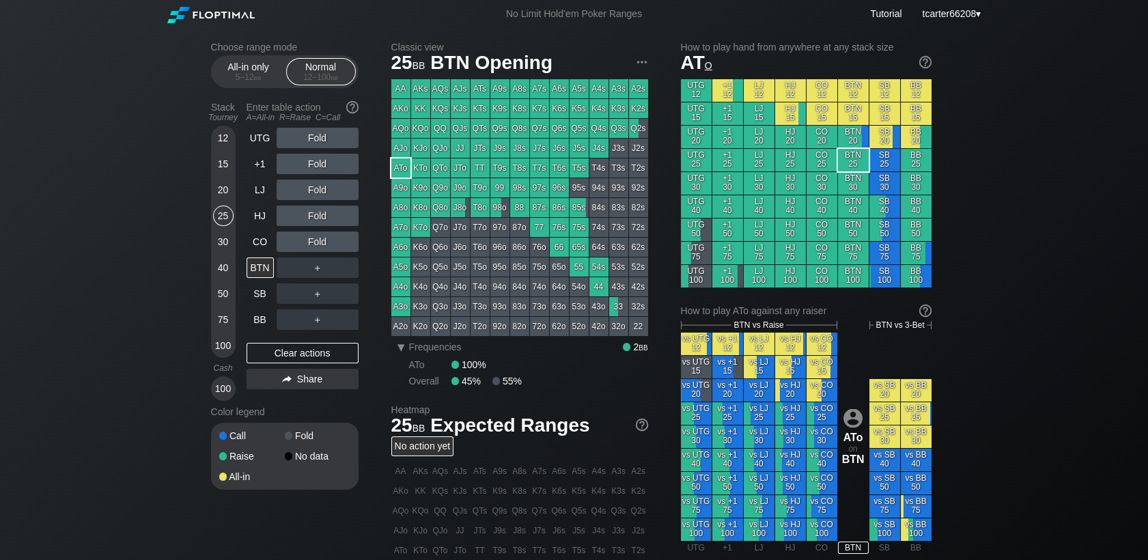
click at [223, 293] on div "50" at bounding box center [223, 293] width 20 height 20
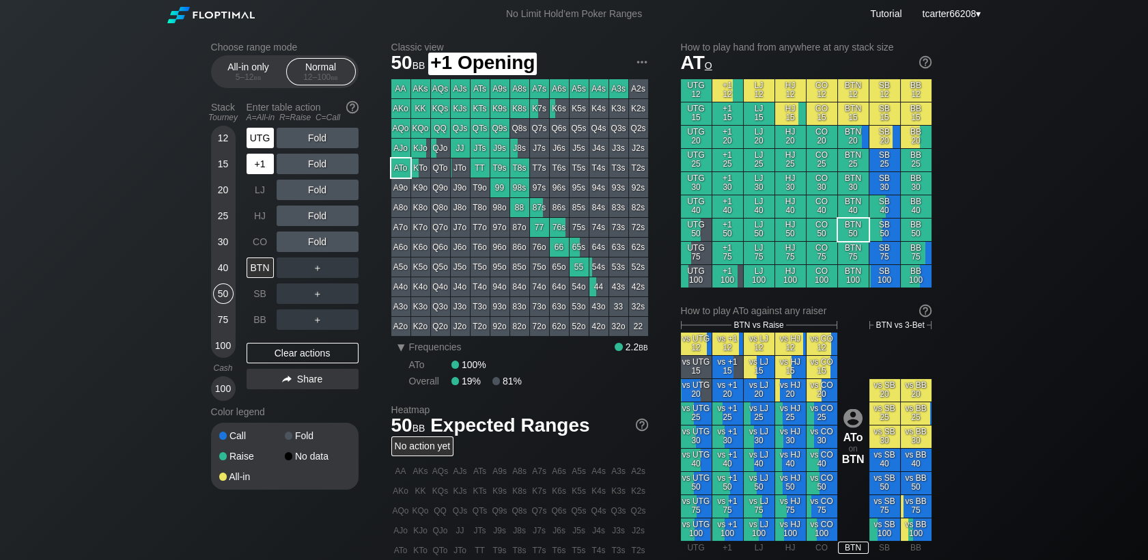
click at [261, 134] on div "UTG" at bounding box center [260, 138] width 27 height 20
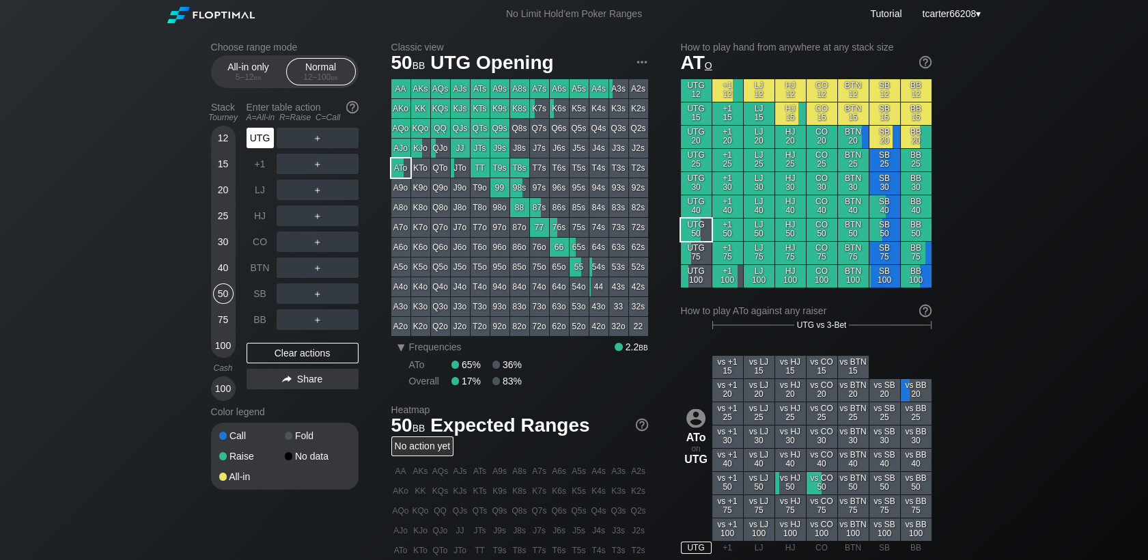
click at [261, 134] on div "UTG" at bounding box center [260, 138] width 27 height 20
drag, startPoint x: 224, startPoint y: 311, endPoint x: 252, endPoint y: 294, distance: 33.2
click at [225, 313] on div "75" at bounding box center [223, 319] width 20 height 20
click at [222, 320] on div "75" at bounding box center [223, 319] width 20 height 20
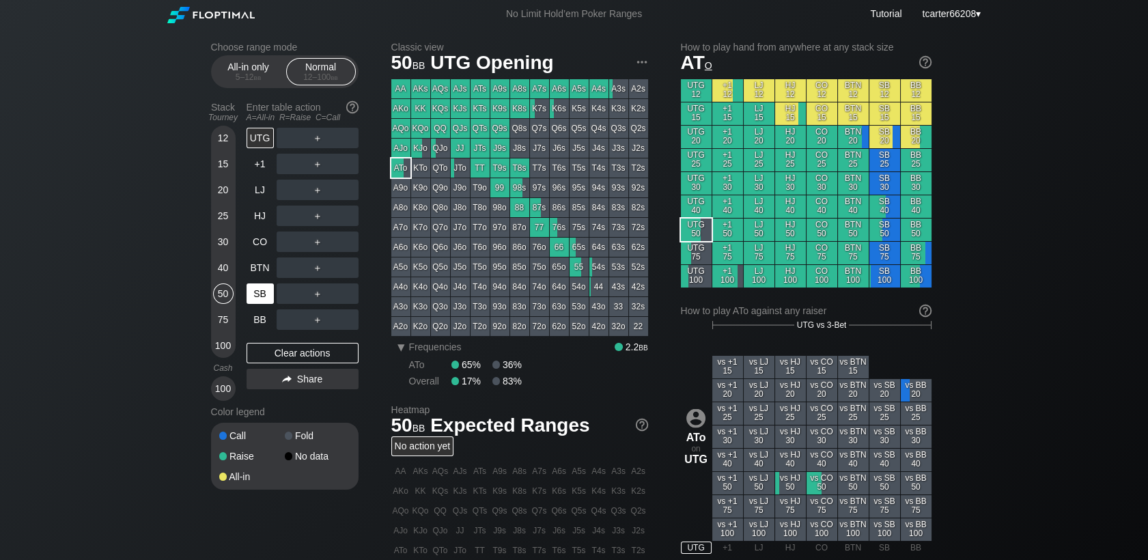
click at [249, 293] on div "SB" at bounding box center [260, 293] width 27 height 20
click at [251, 293] on div "SB" at bounding box center [260, 293] width 27 height 20
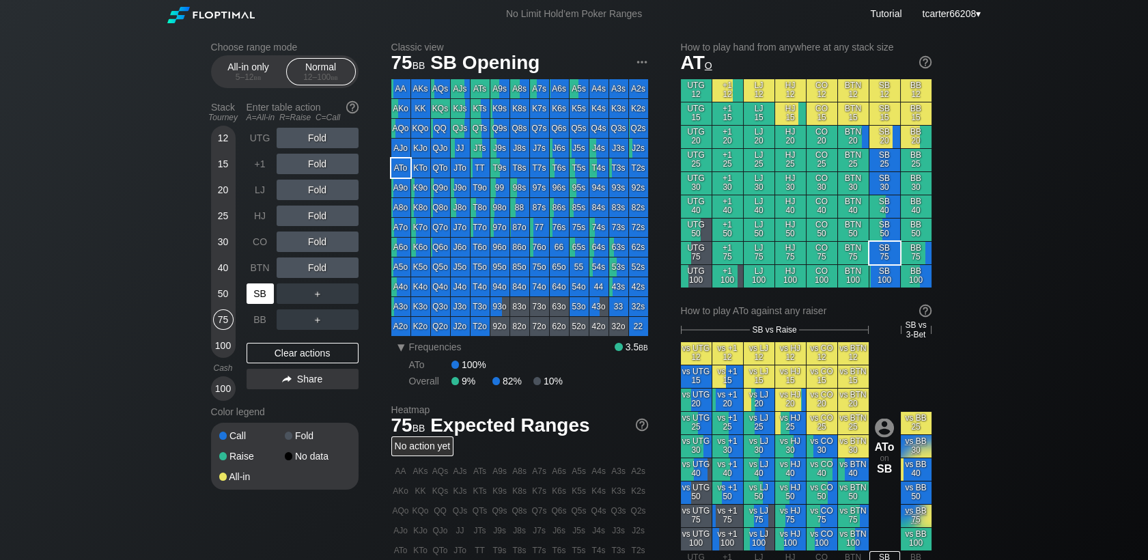
click at [255, 294] on div "SB" at bounding box center [260, 293] width 27 height 20
click at [256, 294] on div "SB" at bounding box center [260, 293] width 27 height 20
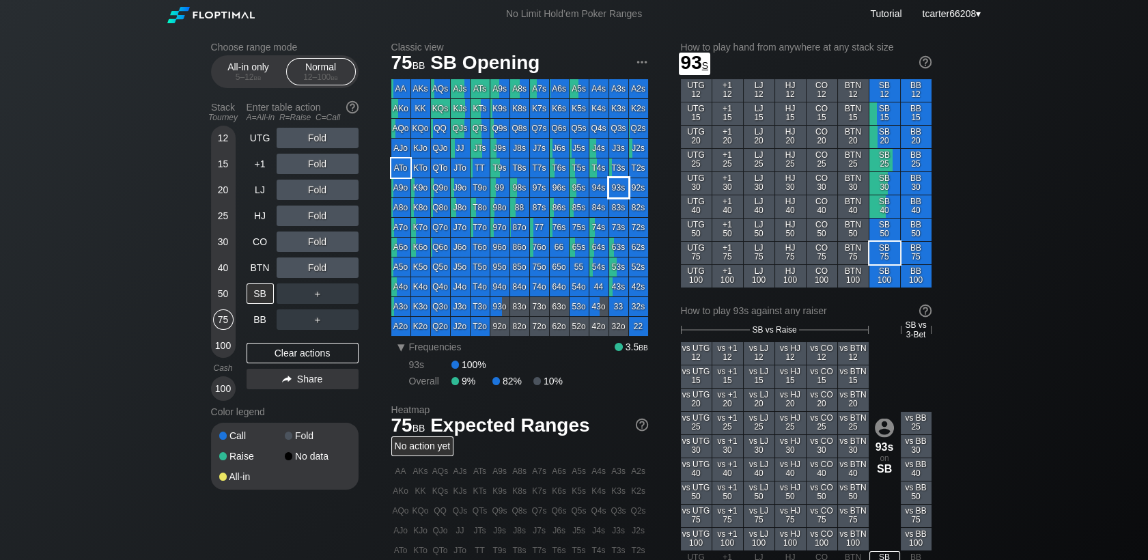
click at [613, 183] on div "93s" at bounding box center [618, 187] width 19 height 19
click at [223, 301] on div "50" at bounding box center [223, 293] width 20 height 20
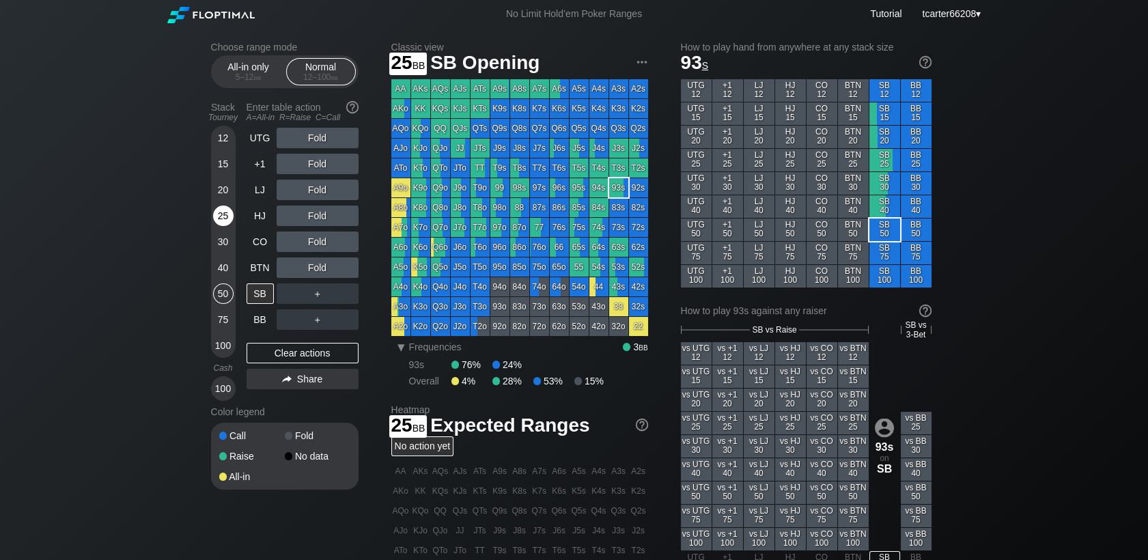
click at [228, 225] on div "25" at bounding box center [223, 216] width 20 height 20
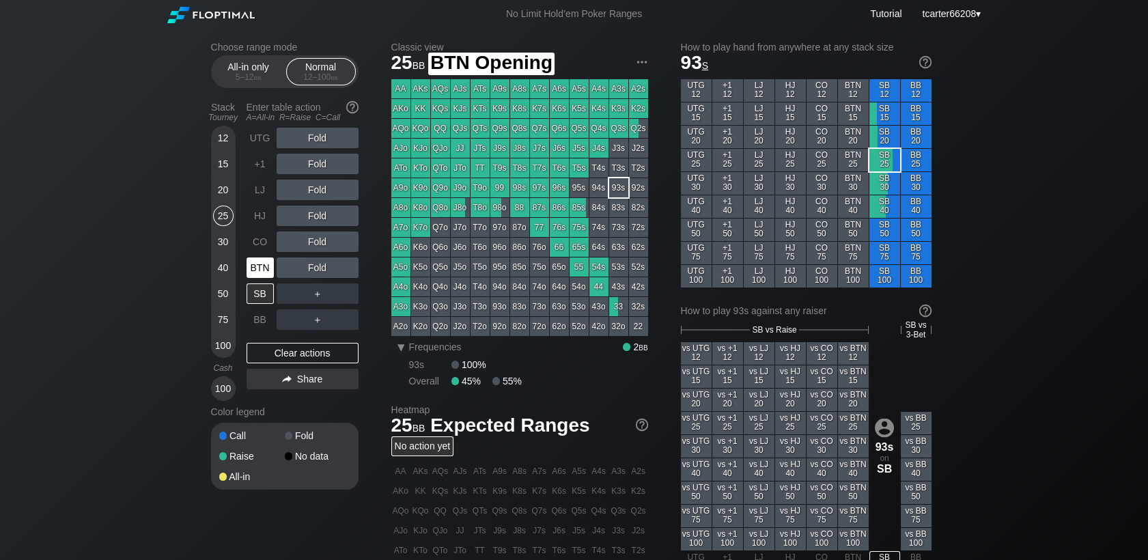
click at [262, 280] on div "BTN" at bounding box center [262, 268] width 30 height 26
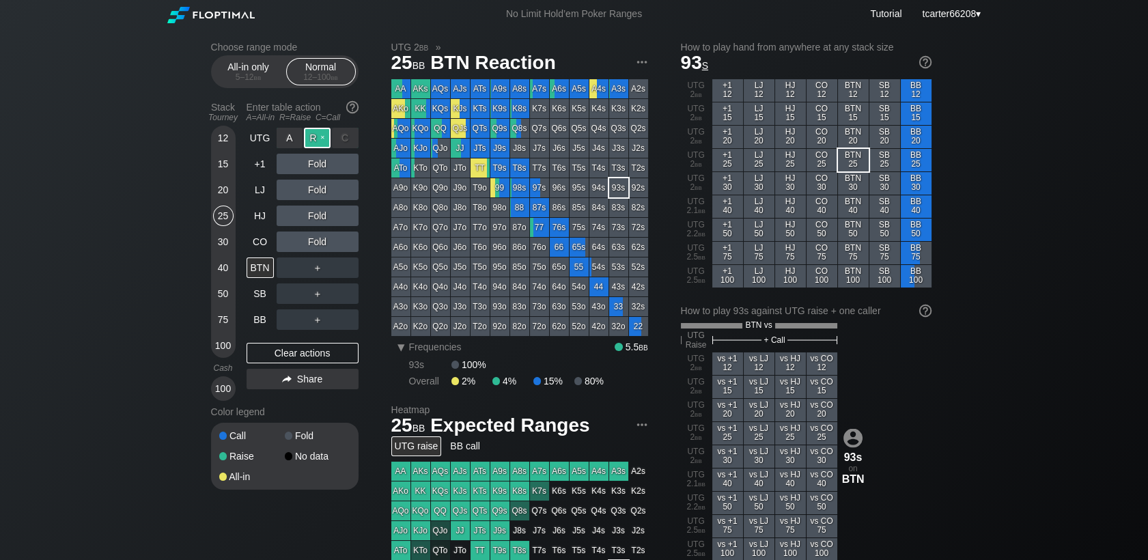
click at [309, 138] on div "R ✕" at bounding box center [317, 138] width 27 height 20
drag, startPoint x: 291, startPoint y: 361, endPoint x: 269, endPoint y: 308, distance: 57.6
click at [291, 361] on div "Clear actions" at bounding box center [303, 353] width 112 height 20
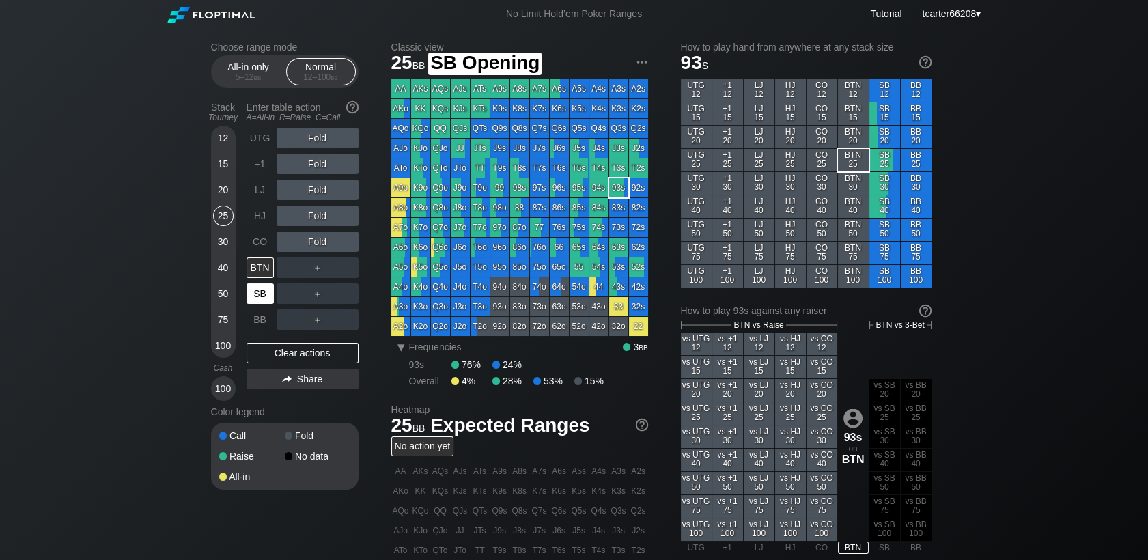
click at [264, 291] on div "SB" at bounding box center [260, 293] width 27 height 20
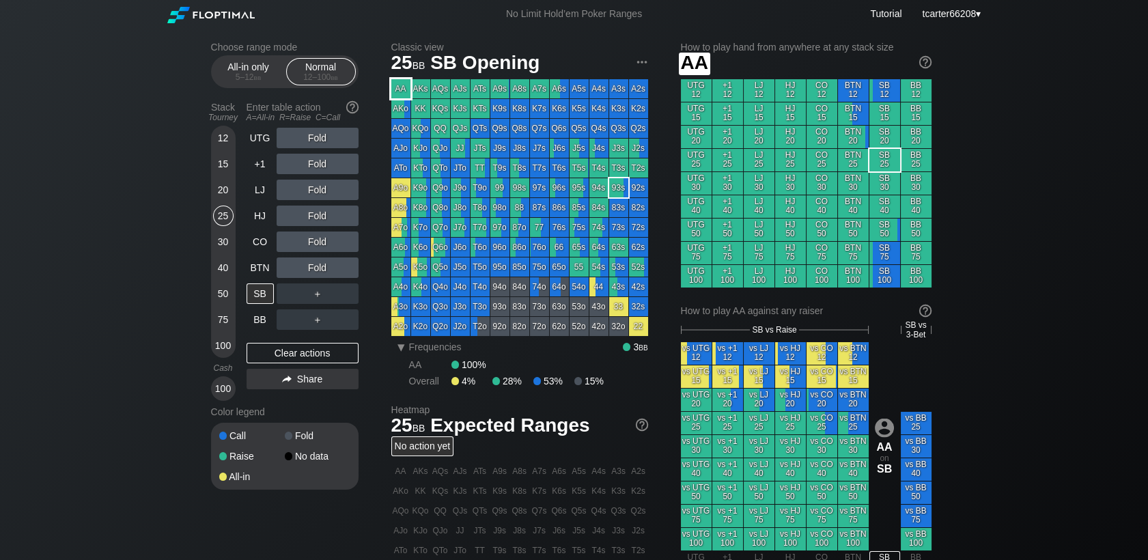
click at [402, 90] on div "AA" at bounding box center [400, 88] width 19 height 19
click at [224, 296] on div "50" at bounding box center [223, 293] width 20 height 20
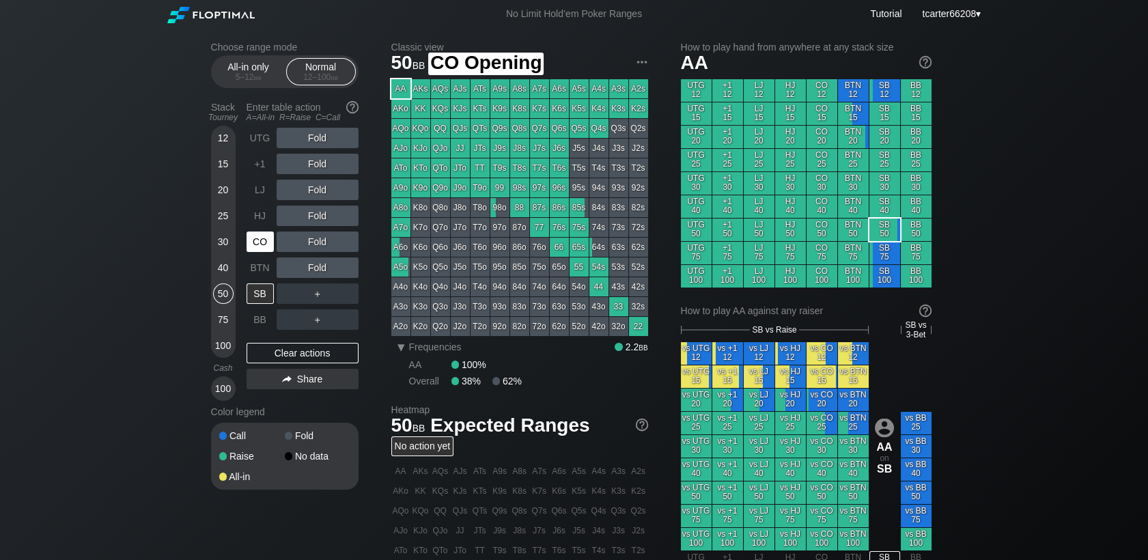
click at [255, 243] on div "CO" at bounding box center [260, 242] width 27 height 20
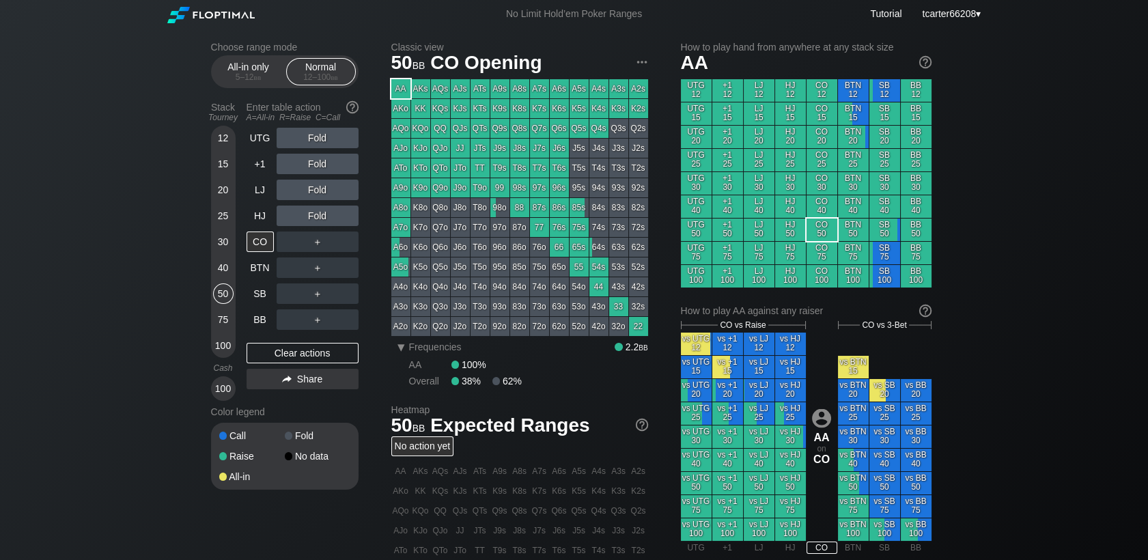
click at [502, 183] on div "99" at bounding box center [499, 187] width 19 height 19
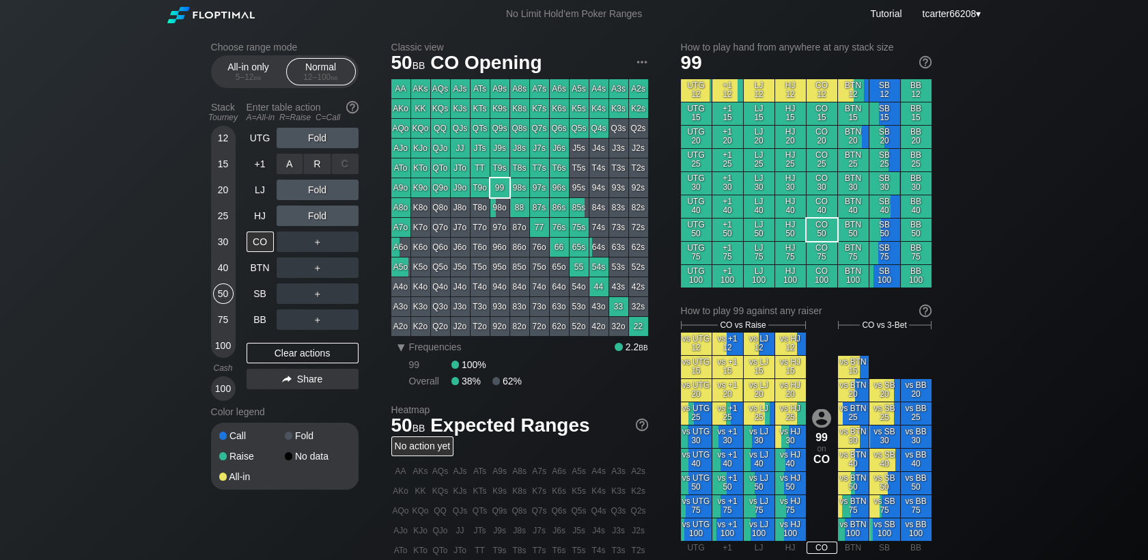
click at [314, 167] on div "A ✕ R ✕ C ✕ Fold" at bounding box center [318, 164] width 82 height 20
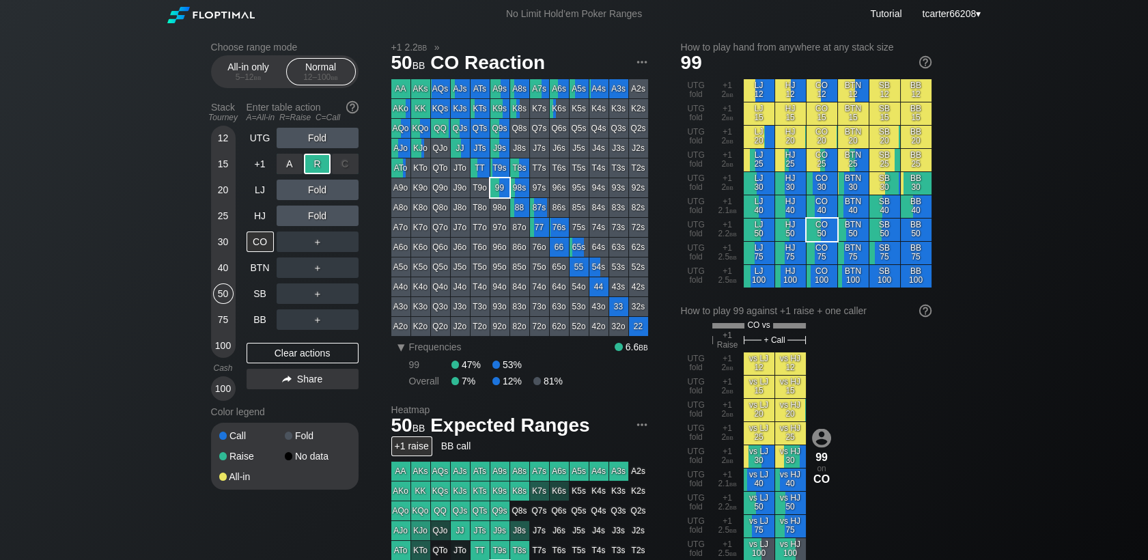
click at [314, 167] on div "R ✕" at bounding box center [317, 164] width 27 height 20
drag, startPoint x: 311, startPoint y: 363, endPoint x: 242, endPoint y: 337, distance: 74.3
click at [312, 363] on div "Clear actions" at bounding box center [303, 353] width 112 height 20
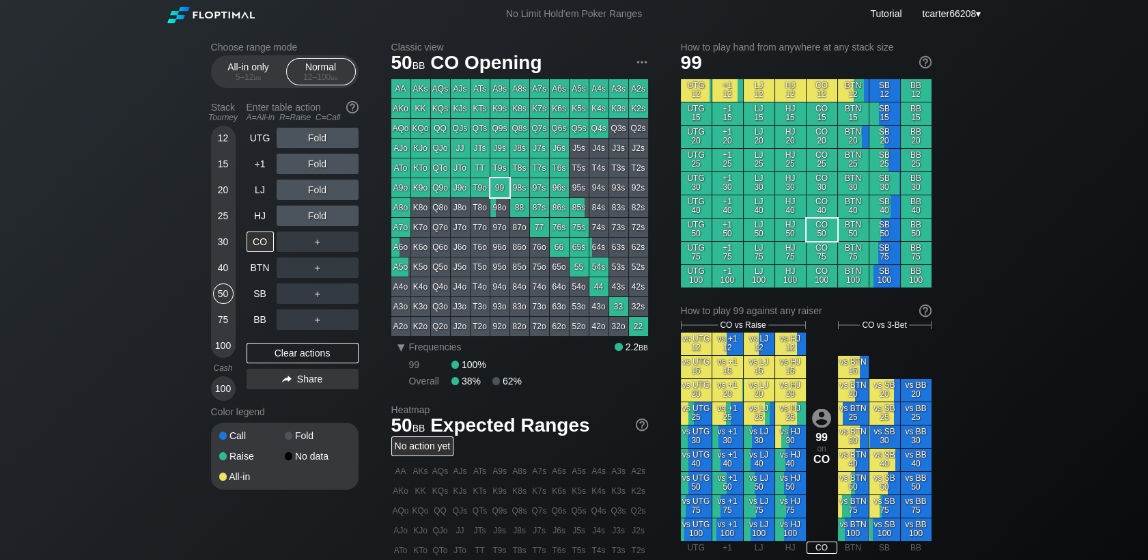
drag, startPoint x: 251, startPoint y: 324, endPoint x: 519, endPoint y: 368, distance: 271.3
click at [254, 326] on div "BB" at bounding box center [260, 319] width 27 height 20
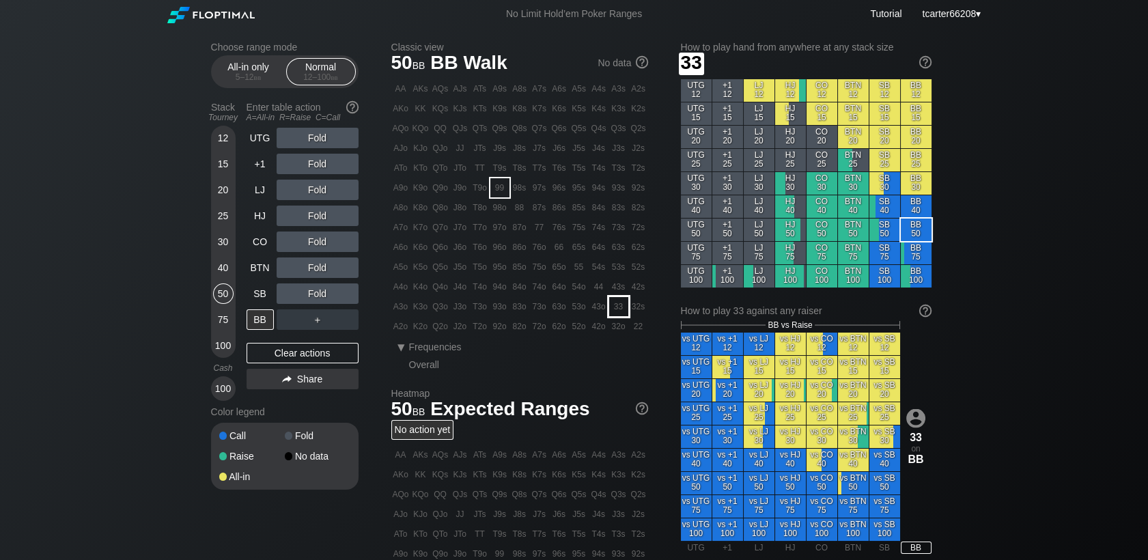
click at [621, 311] on div "33" at bounding box center [618, 306] width 19 height 19
click at [322, 217] on div "Fold" at bounding box center [318, 216] width 82 height 20
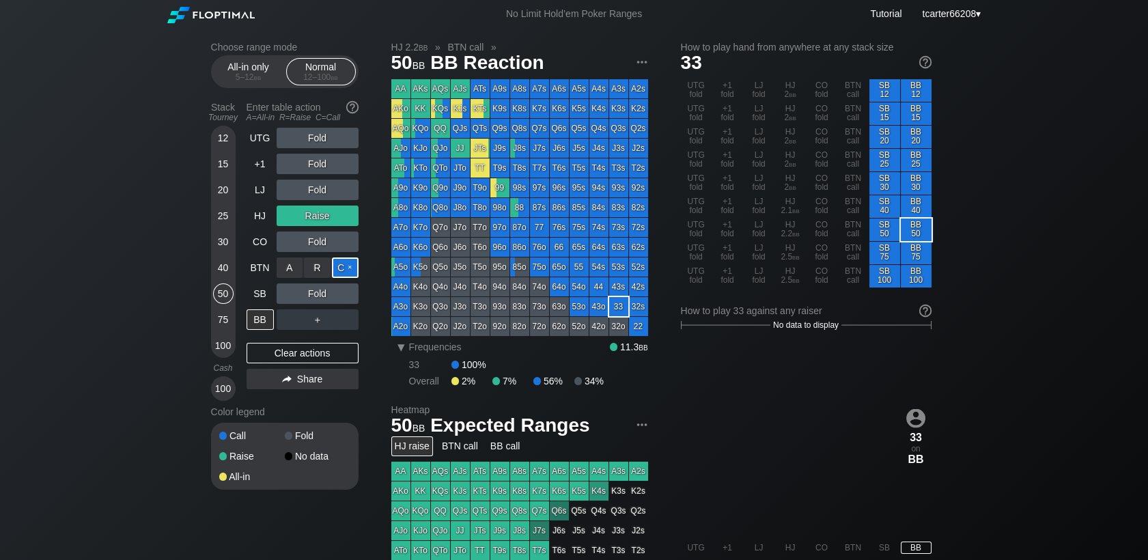
drag, startPoint x: 318, startPoint y: 216, endPoint x: 350, endPoint y: 268, distance: 61.0
click at [351, 266] on div "C ✕" at bounding box center [345, 267] width 27 height 20
click at [334, 352] on div "Clear actions" at bounding box center [303, 353] width 112 height 20
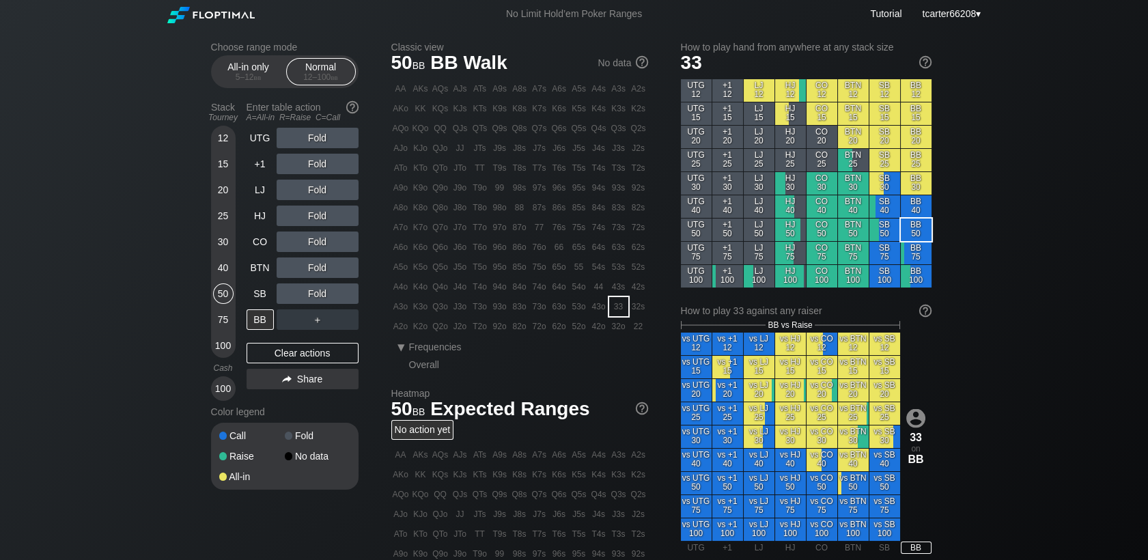
drag, startPoint x: 221, startPoint y: 169, endPoint x: 225, endPoint y: 176, distance: 8.6
click at [222, 169] on div "15" at bounding box center [223, 164] width 20 height 20
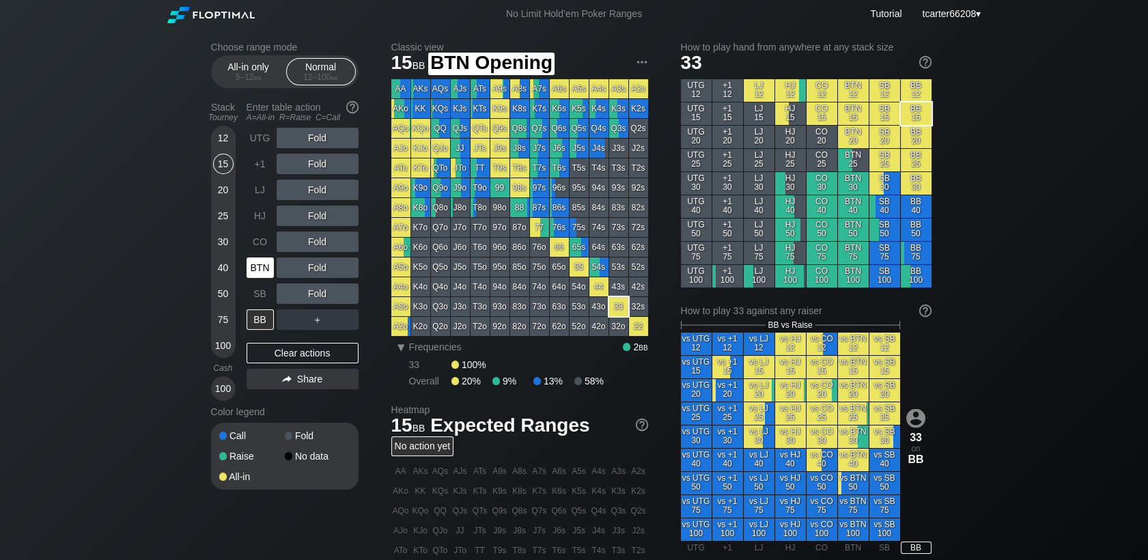
click at [265, 265] on div "BTN" at bounding box center [260, 267] width 27 height 20
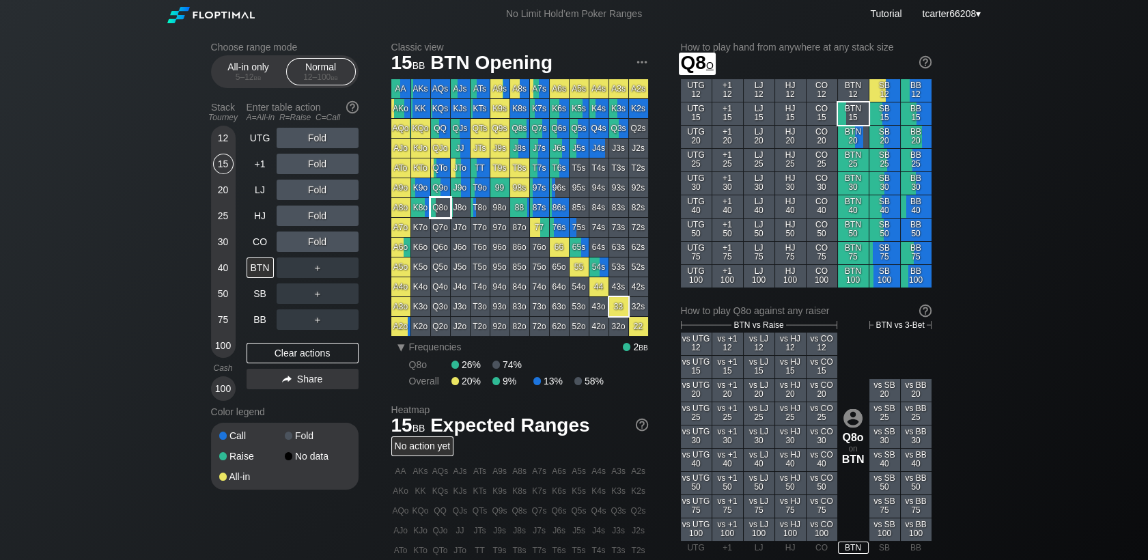
click at [448, 208] on div "Q8o" at bounding box center [440, 207] width 19 height 19
click at [220, 270] on div "40" at bounding box center [223, 267] width 20 height 20
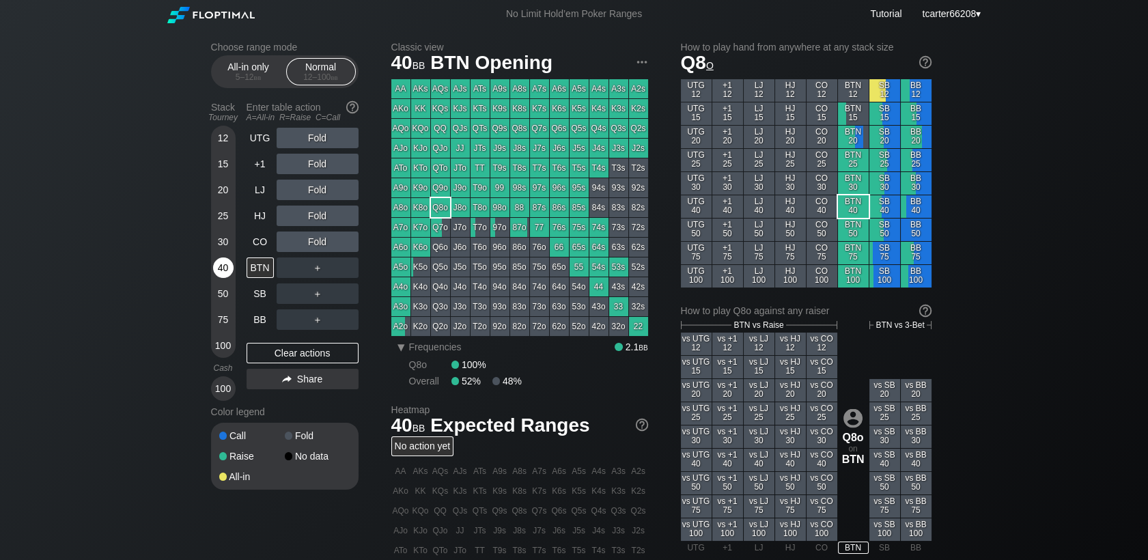
click at [221, 270] on div "40" at bounding box center [223, 267] width 20 height 20
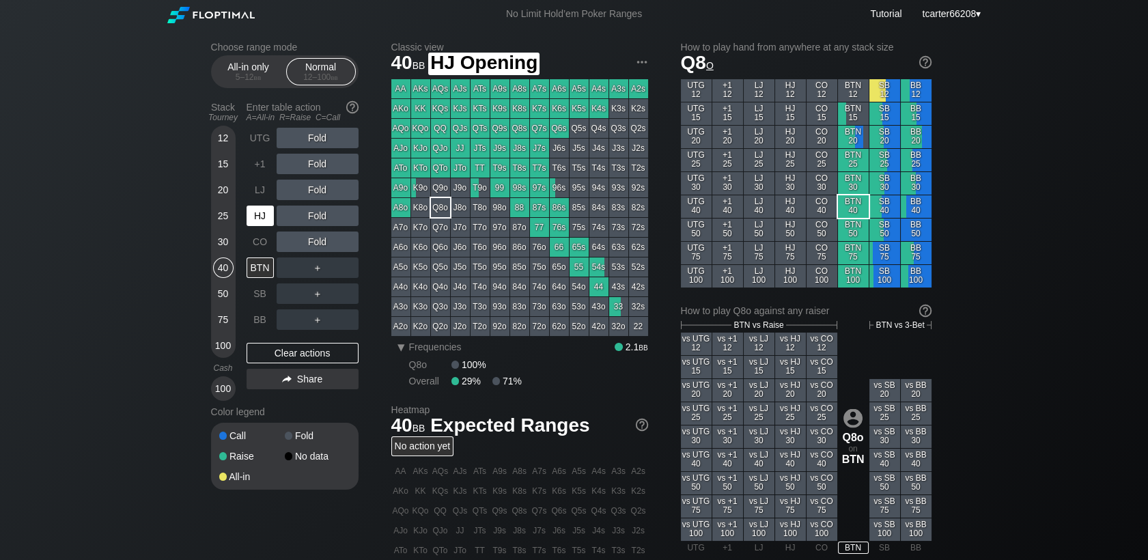
click at [257, 217] on div "HJ" at bounding box center [260, 216] width 27 height 20
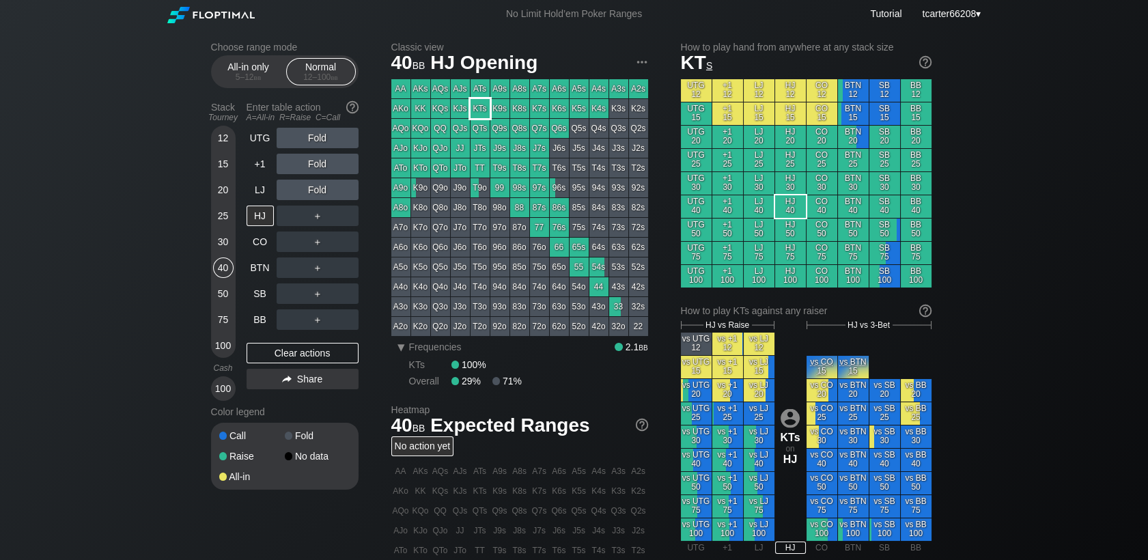
click at [487, 111] on div "KTs" at bounding box center [480, 108] width 19 height 19
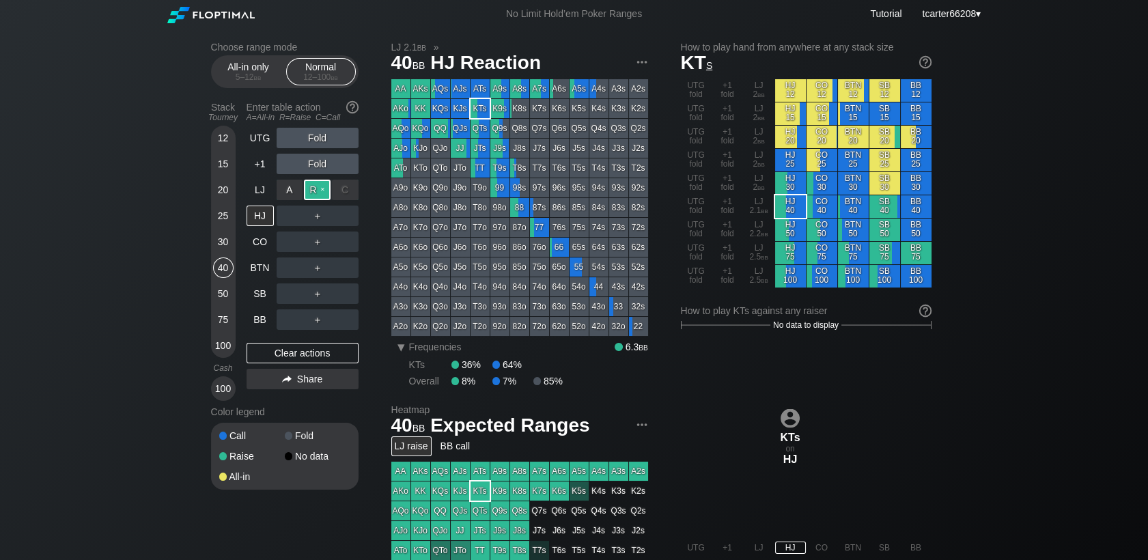
click at [313, 188] on div "R ✕" at bounding box center [317, 190] width 27 height 20
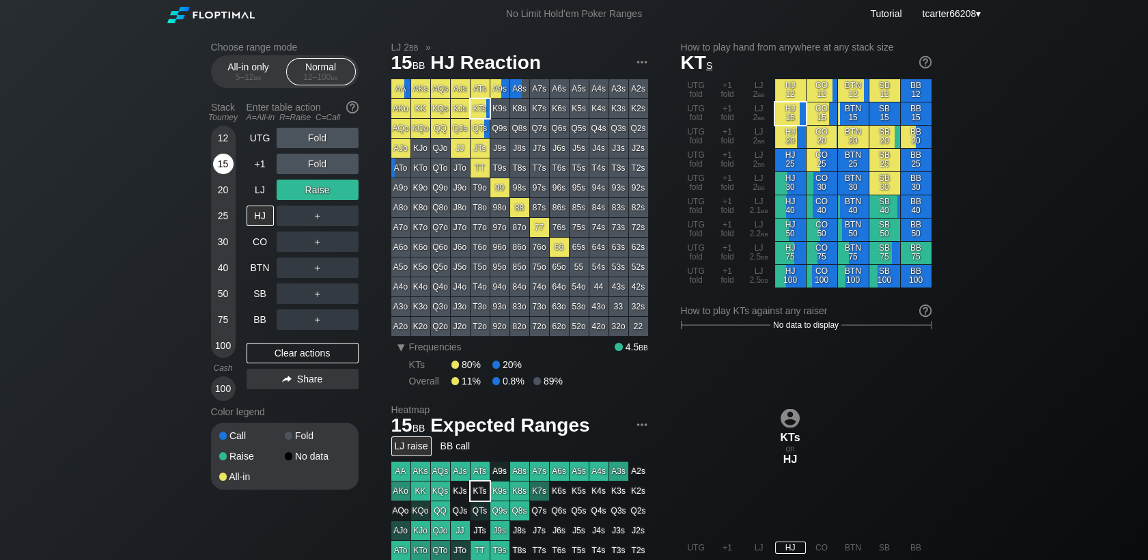
click at [223, 173] on div "15" at bounding box center [223, 164] width 20 height 20
click at [297, 357] on div "Clear actions" at bounding box center [303, 353] width 112 height 20
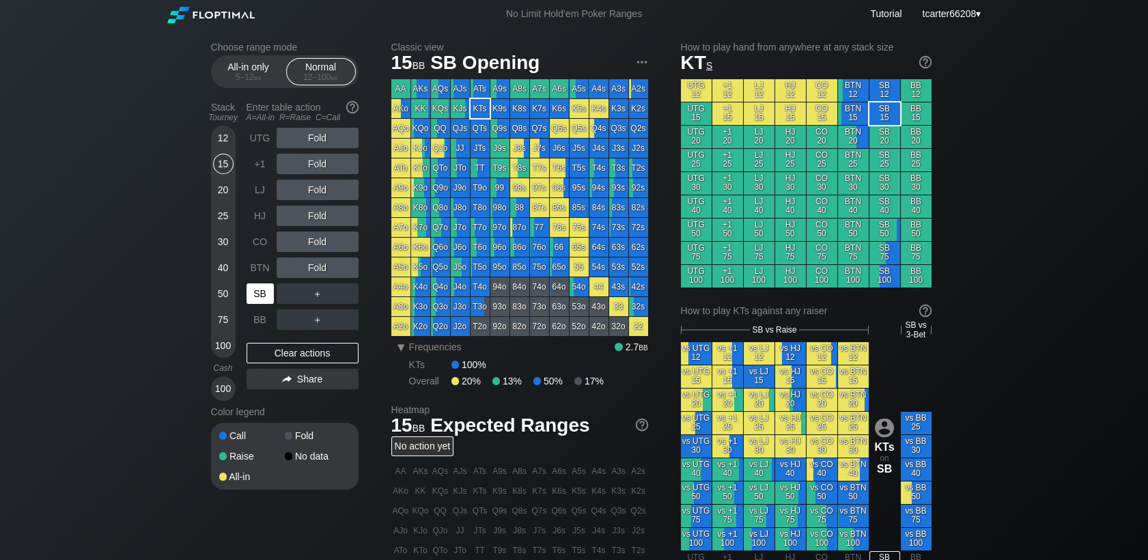
click at [263, 298] on div "SB" at bounding box center [260, 293] width 27 height 20
click at [229, 269] on div "40" at bounding box center [223, 267] width 20 height 20
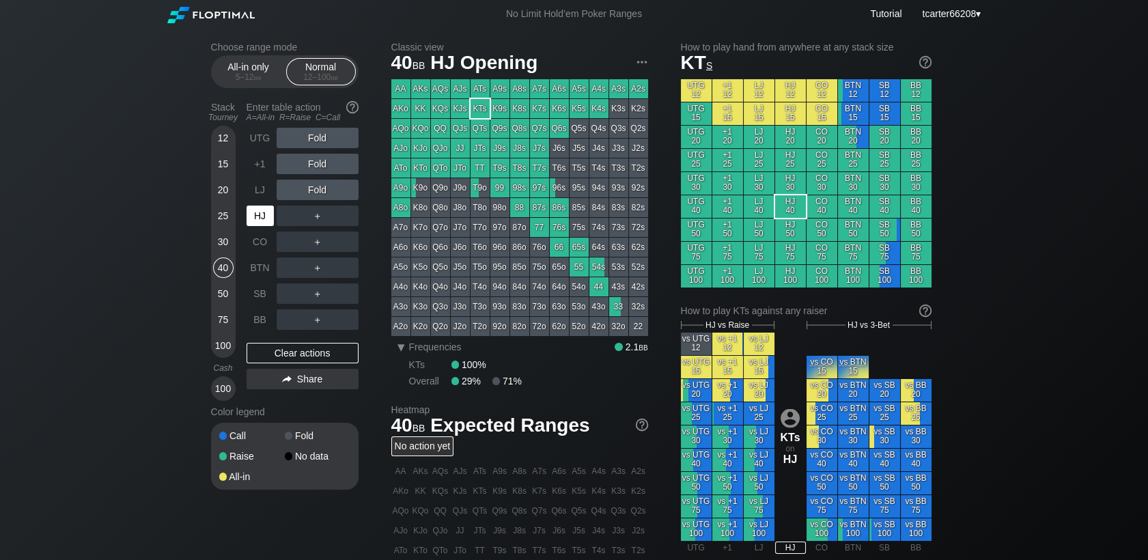
click at [258, 226] on div "HJ" at bounding box center [260, 216] width 27 height 20
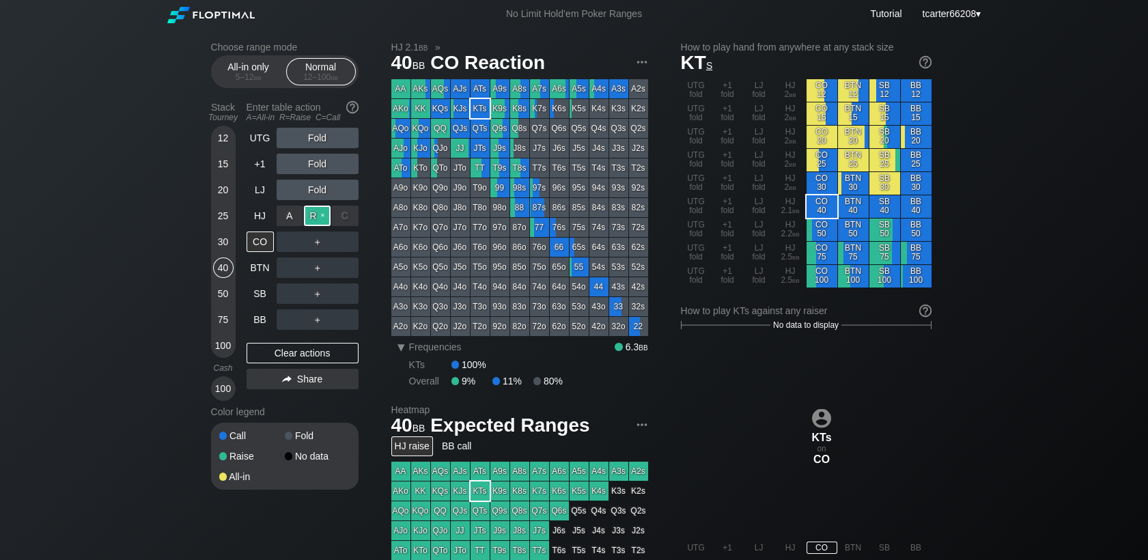
click at [326, 218] on div "R ✕" at bounding box center [317, 216] width 27 height 20
click at [317, 278] on div "R ✕" at bounding box center [317, 267] width 27 height 20
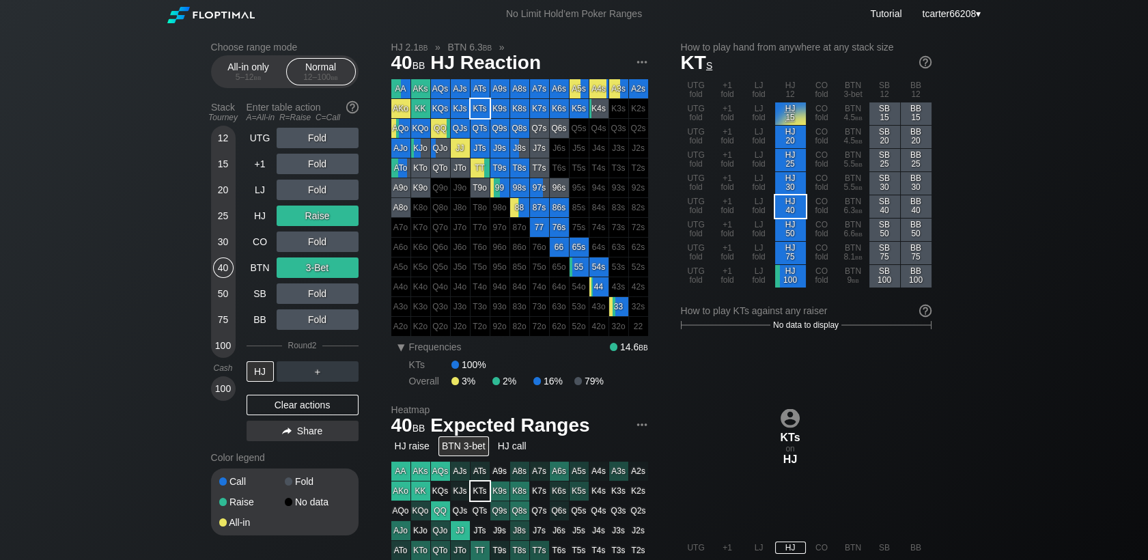
drag, startPoint x: 290, startPoint y: 411, endPoint x: 288, endPoint y: 402, distance: 9.8
click at [290, 412] on div "Clear actions" at bounding box center [303, 405] width 112 height 20
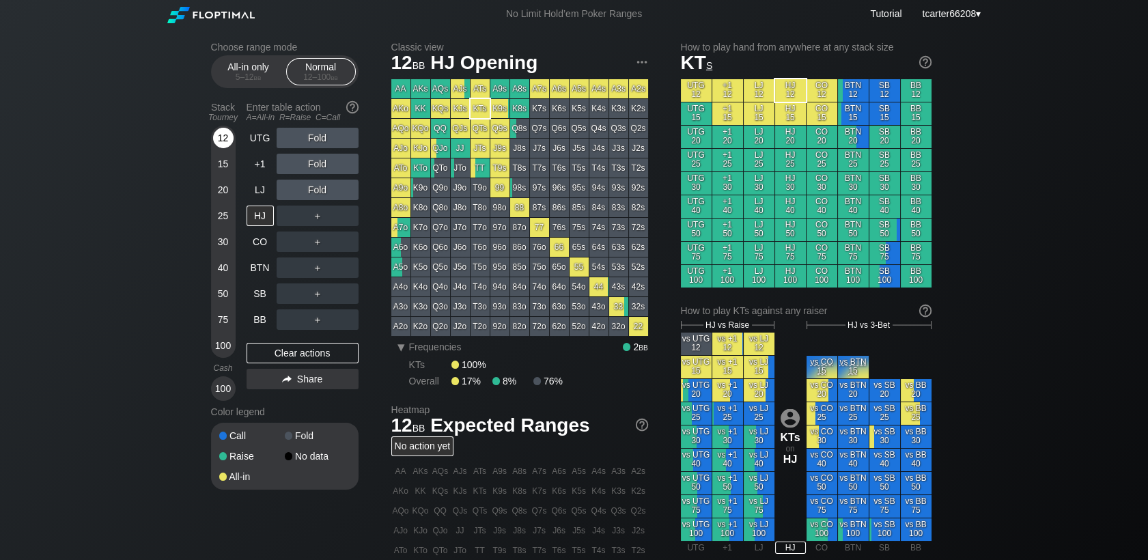
click at [230, 141] on div "12" at bounding box center [223, 138] width 20 height 20
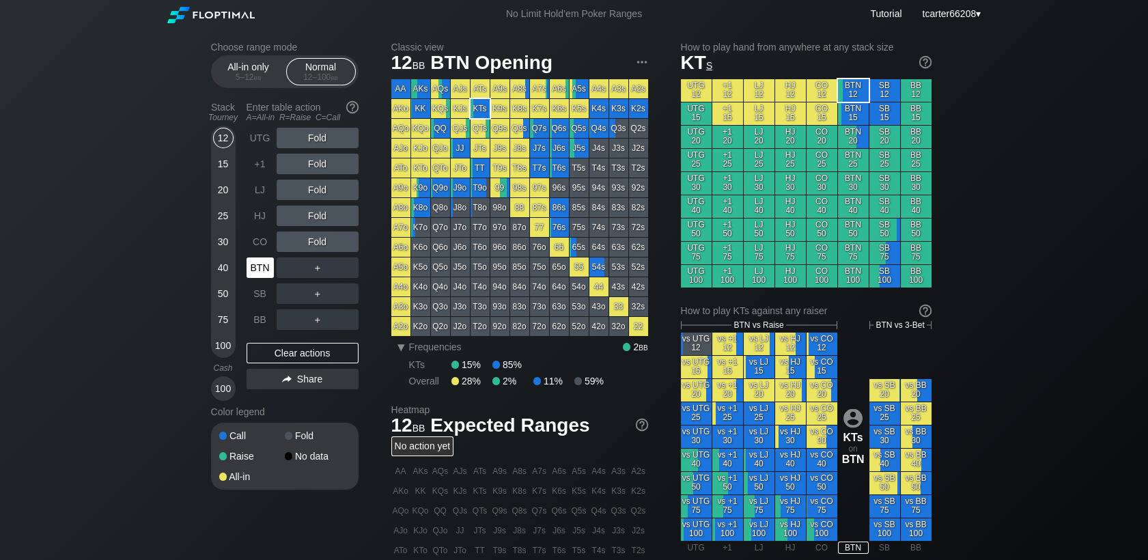
click at [253, 267] on div "BTN" at bounding box center [260, 267] width 27 height 20
drag, startPoint x: 268, startPoint y: 230, endPoint x: 268, endPoint y: 212, distance: 17.8
click at [268, 230] on div "CO" at bounding box center [262, 242] width 30 height 26
click at [268, 212] on div "HJ" at bounding box center [260, 216] width 27 height 20
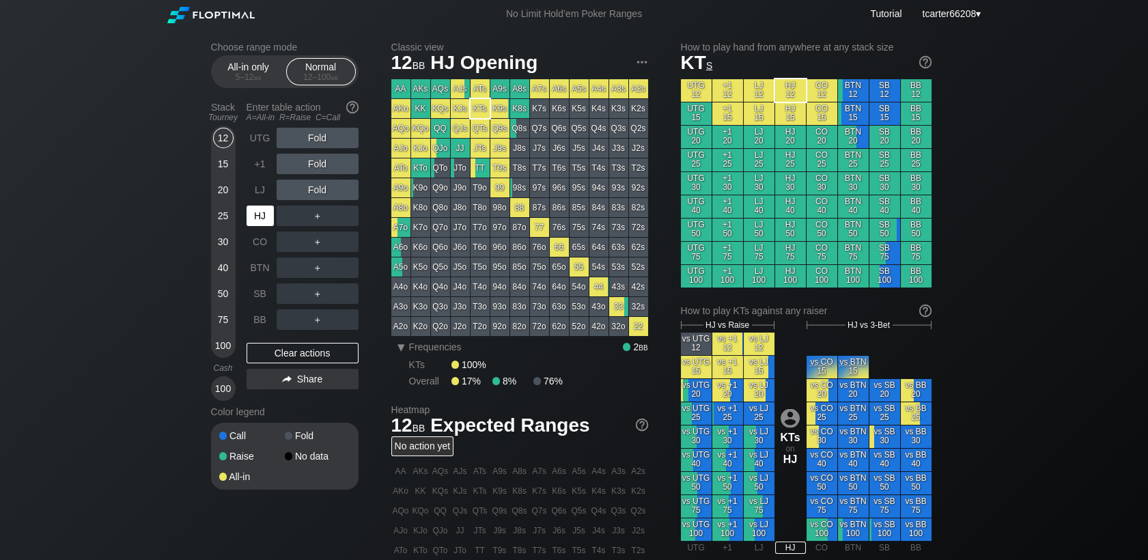
click at [270, 212] on div "HJ" at bounding box center [260, 216] width 27 height 20
drag, startPoint x: 224, startPoint y: 299, endPoint x: 266, endPoint y: 313, distance: 43.8
click at [224, 299] on div "50" at bounding box center [223, 293] width 20 height 20
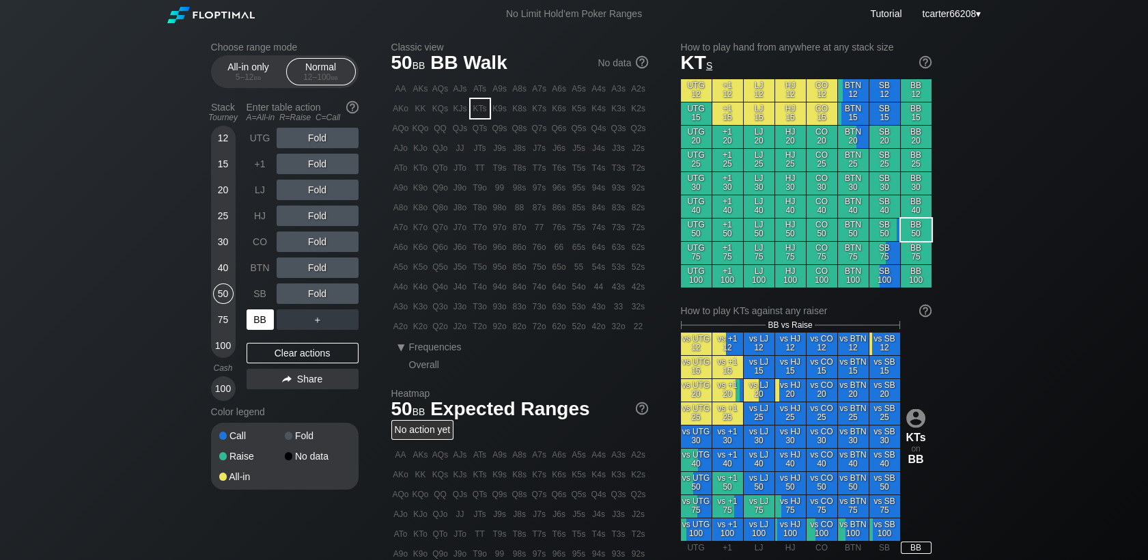
click at [263, 328] on div "BB" at bounding box center [260, 319] width 27 height 20
click at [311, 194] on div "R ✕" at bounding box center [317, 190] width 27 height 20
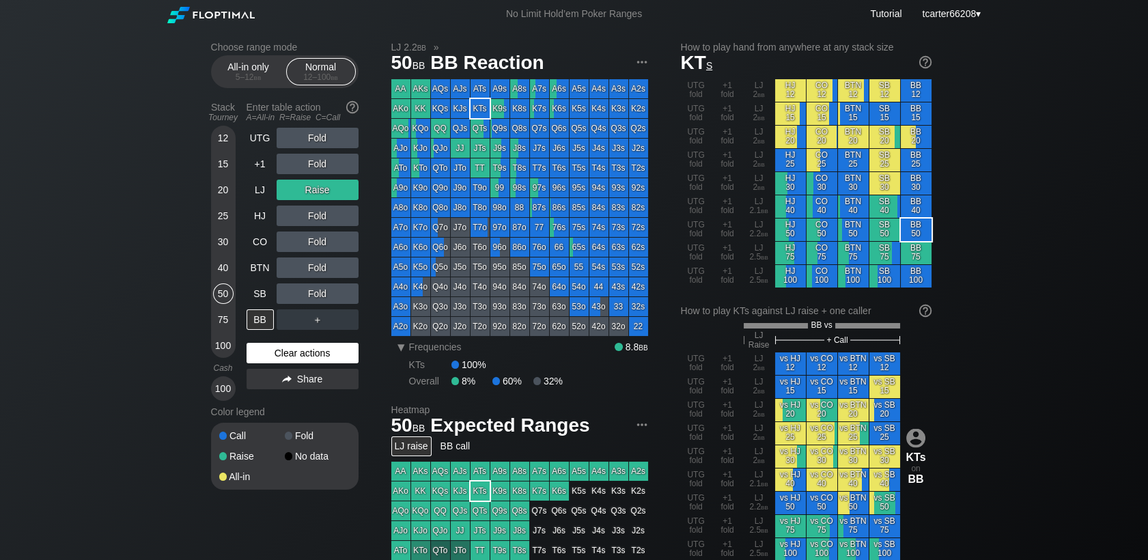
drag, startPoint x: 281, startPoint y: 350, endPoint x: 260, endPoint y: 298, distance: 56.3
click at [282, 351] on div "Clear actions" at bounding box center [303, 353] width 112 height 20
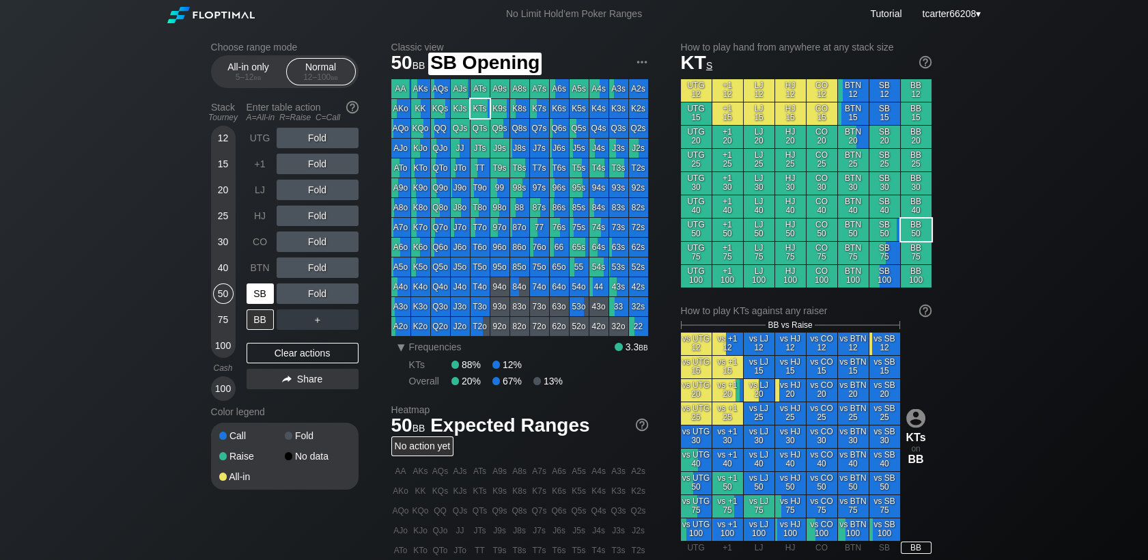
click at [242, 301] on div "Stack Tourney Enter table action A=All-in R=Raise C=Call 12 15 20 25 30 40 50 7…" at bounding box center [285, 248] width 148 height 305
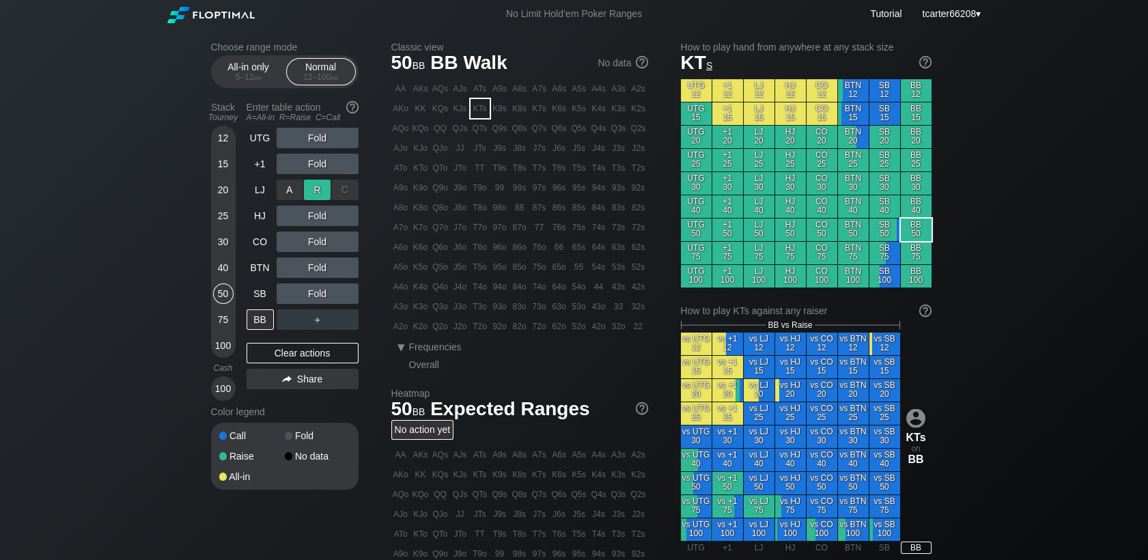
click at [311, 195] on div "R ✕" at bounding box center [317, 190] width 27 height 20
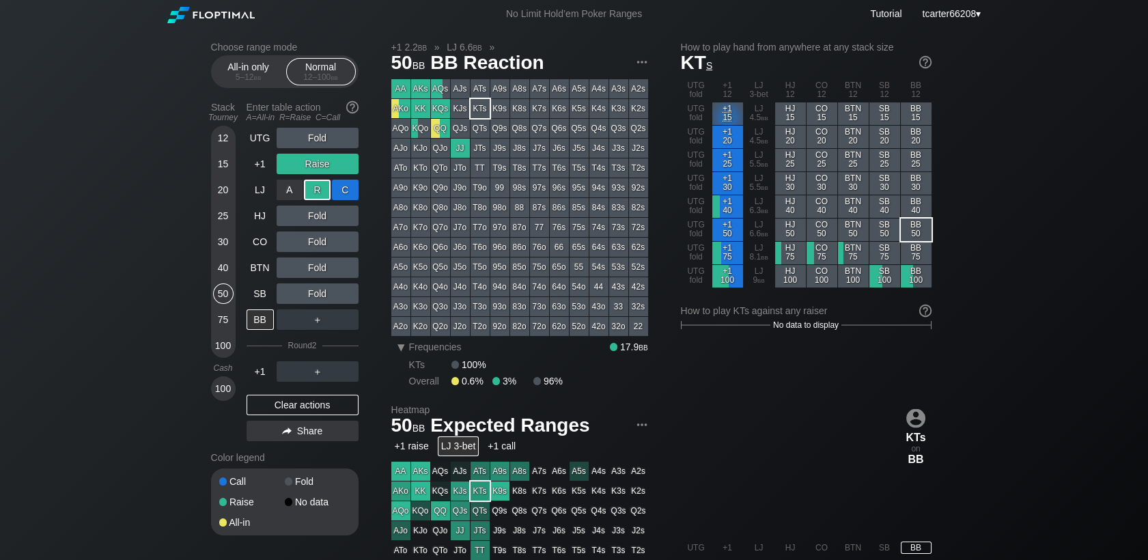
click at [350, 199] on div "C ✕" at bounding box center [345, 190] width 27 height 20
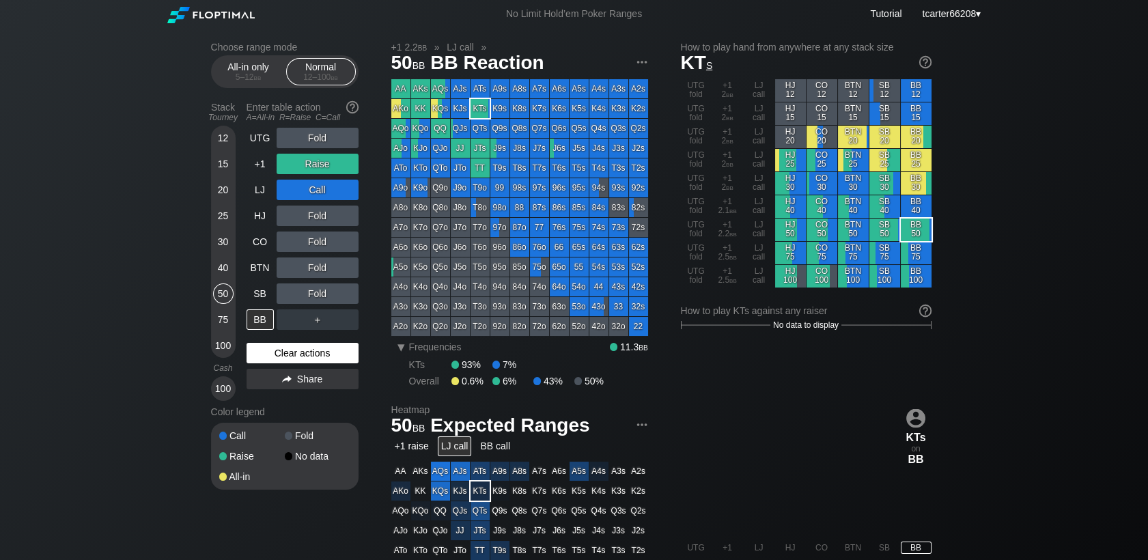
click at [300, 354] on div "Clear actions" at bounding box center [303, 353] width 112 height 20
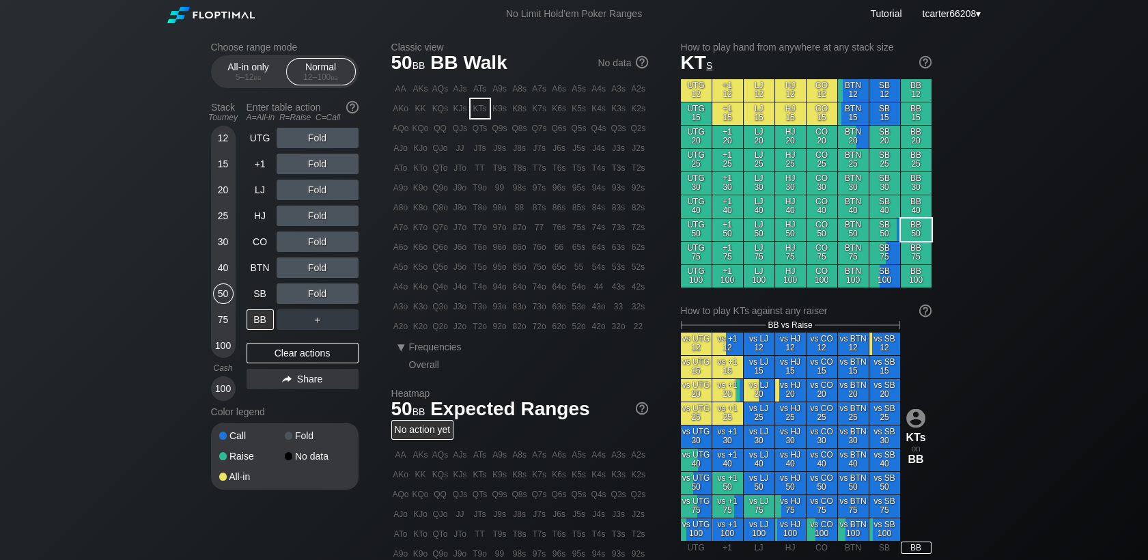
click at [229, 270] on div "40" at bounding box center [223, 267] width 20 height 20
click at [223, 270] on div "40" at bounding box center [223, 267] width 20 height 20
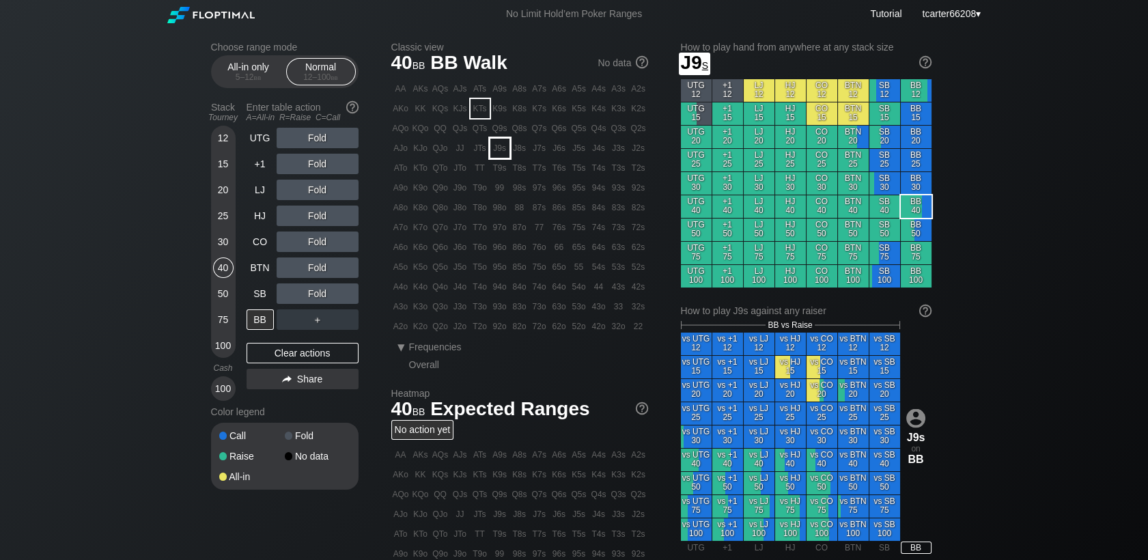
click at [496, 150] on div "J9s" at bounding box center [499, 148] width 19 height 19
click at [322, 248] on div "R ✕" at bounding box center [317, 242] width 27 height 20
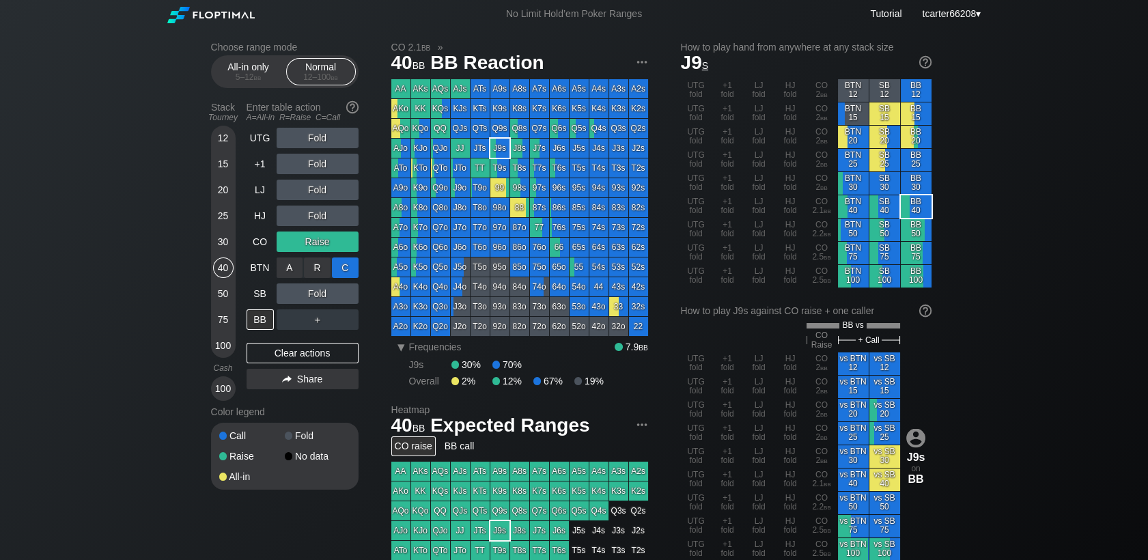
click at [338, 266] on div "C ✕" at bounding box center [345, 267] width 27 height 20
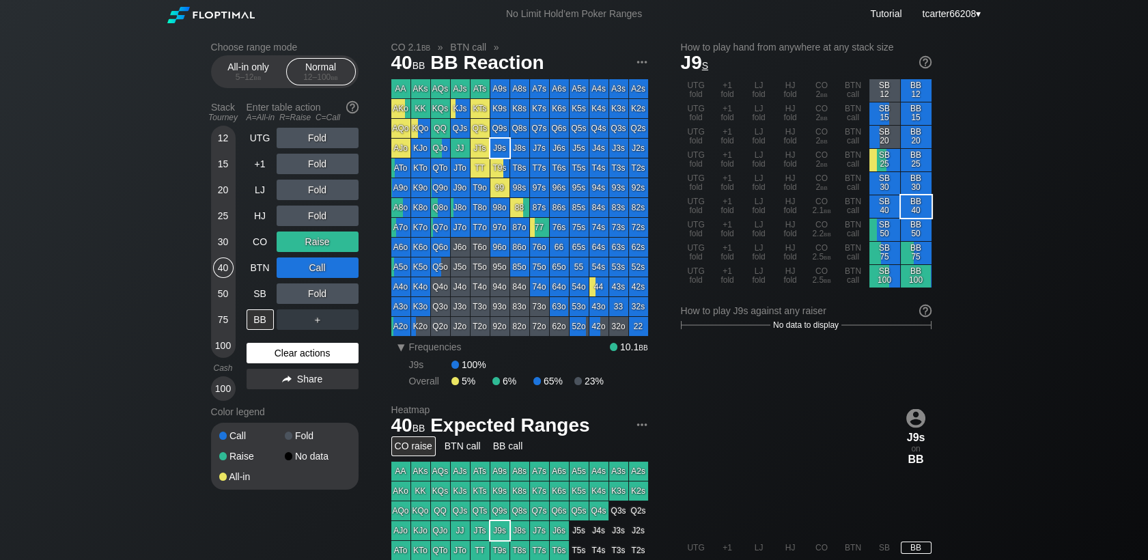
click at [332, 352] on div "Clear actions" at bounding box center [303, 353] width 112 height 20
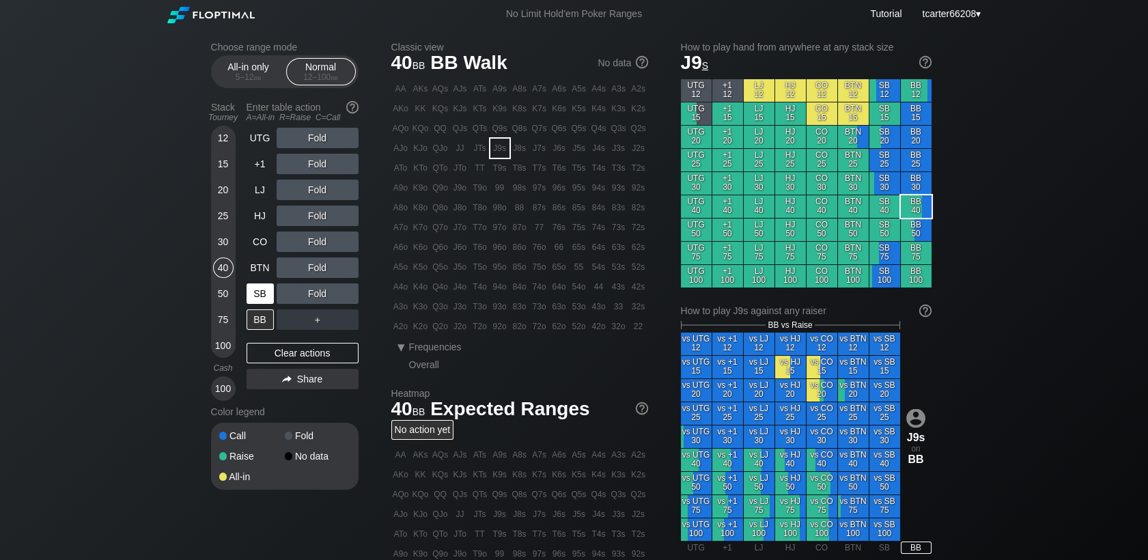
click at [256, 293] on div "SB" at bounding box center [260, 293] width 27 height 20
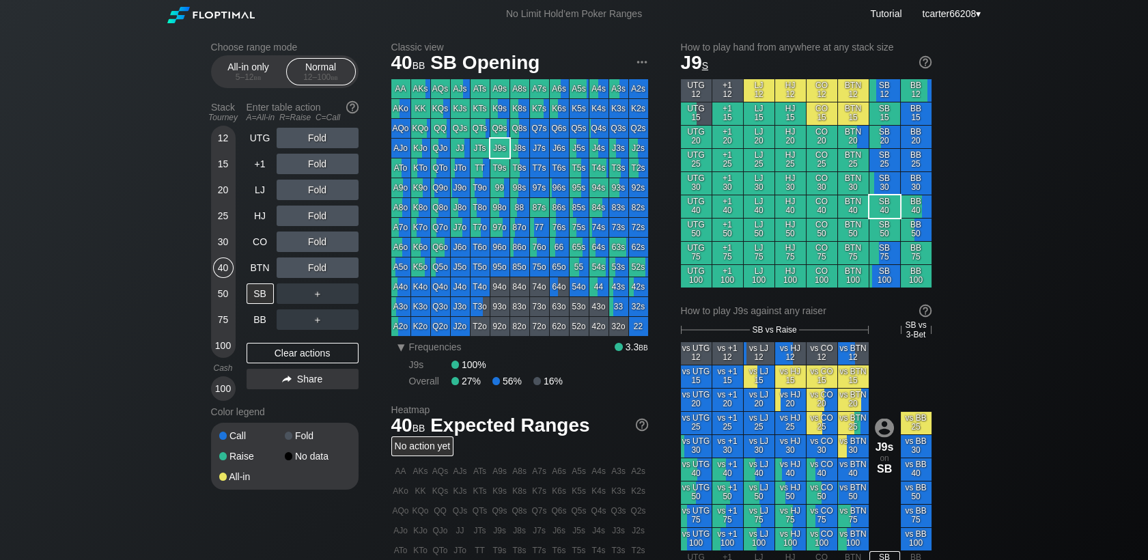
click at [330, 249] on div "Fold" at bounding box center [318, 242] width 82 height 20
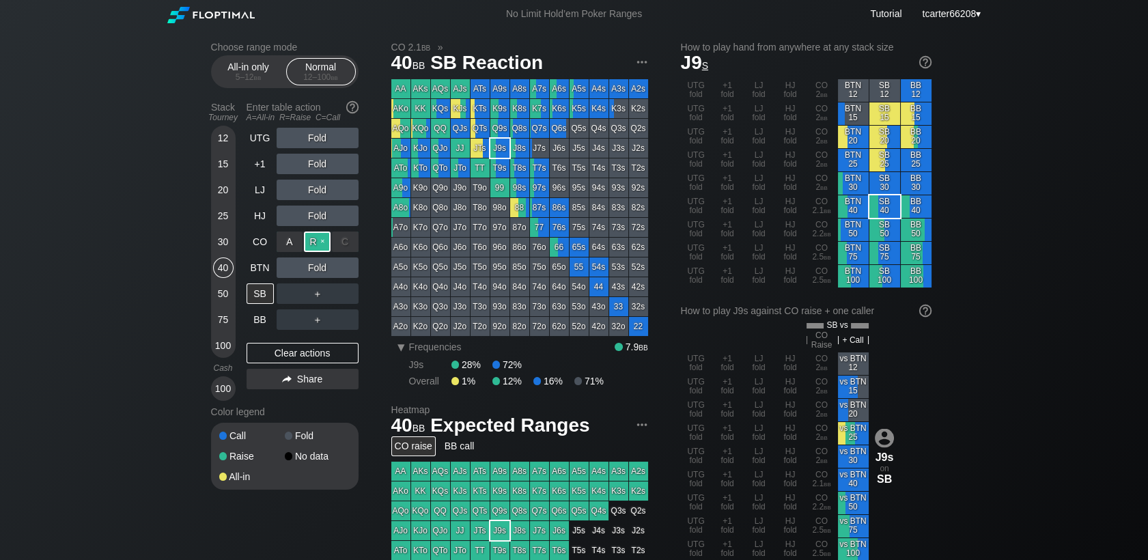
click at [318, 247] on div "R ✕" at bounding box center [317, 242] width 27 height 20
drag, startPoint x: 302, startPoint y: 341, endPoint x: 298, endPoint y: 350, distance: 9.8
click at [300, 345] on div "UTG Fold +1 Fold LJ Fold HJ Fold CO Raise BTN Fold SB ＋ BB ＋ Clear actions Share" at bounding box center [303, 264] width 112 height 273
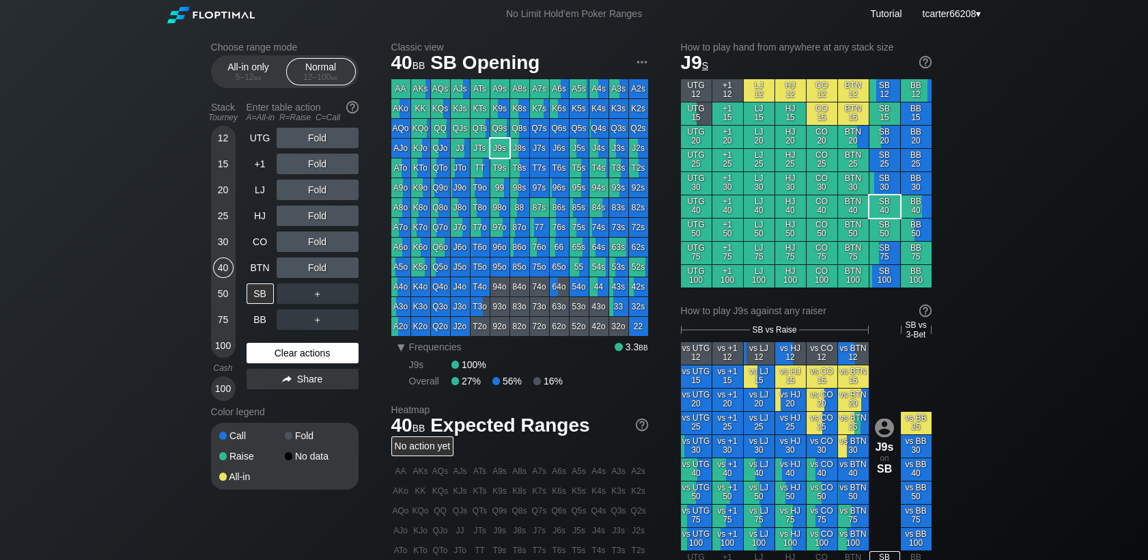
click at [298, 350] on div "Clear actions" at bounding box center [303, 353] width 112 height 20
click at [297, 350] on div "Clear actions" at bounding box center [303, 353] width 112 height 20
click at [313, 344] on div "UTG Fold +1 Fold LJ Fold HJ Fold CO Fold BTN Fold SB ＋ BB ＋ Clear actions Share" at bounding box center [303, 264] width 112 height 273
click at [311, 352] on div "Clear actions" at bounding box center [303, 353] width 112 height 20
click at [244, 274] on div "Stack Tourney Enter table action A=All-in R=Raise C=Call 12 15 20 25 30 40 50 7…" at bounding box center [285, 248] width 148 height 305
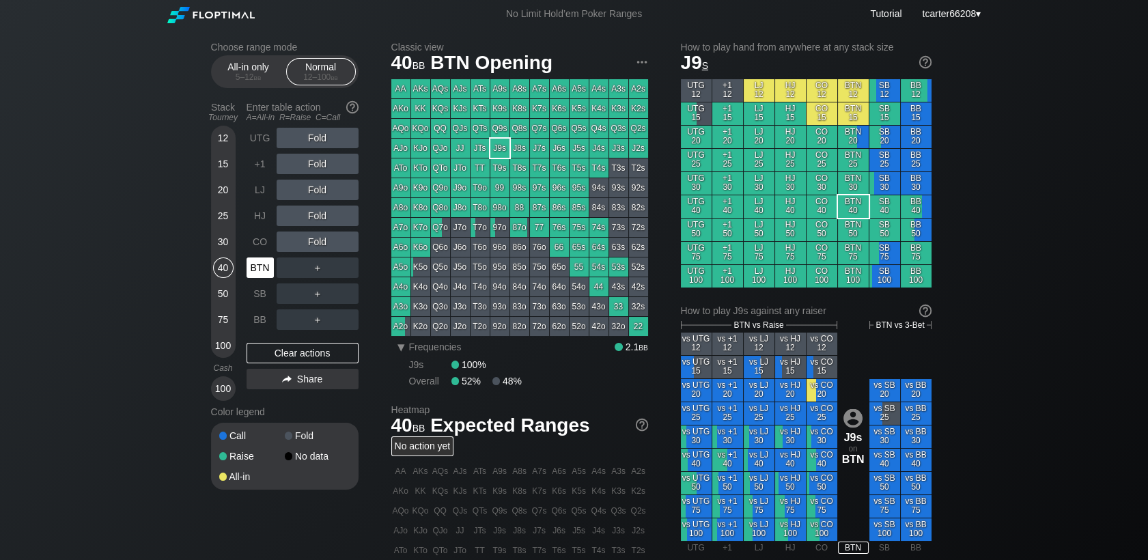
click at [253, 270] on div "BTN" at bounding box center [260, 267] width 27 height 20
drag, startPoint x: 254, startPoint y: 269, endPoint x: 253, endPoint y: 282, distance: 13.0
click at [254, 278] on div "BTN" at bounding box center [260, 267] width 27 height 20
click at [220, 218] on div "25" at bounding box center [223, 216] width 20 height 20
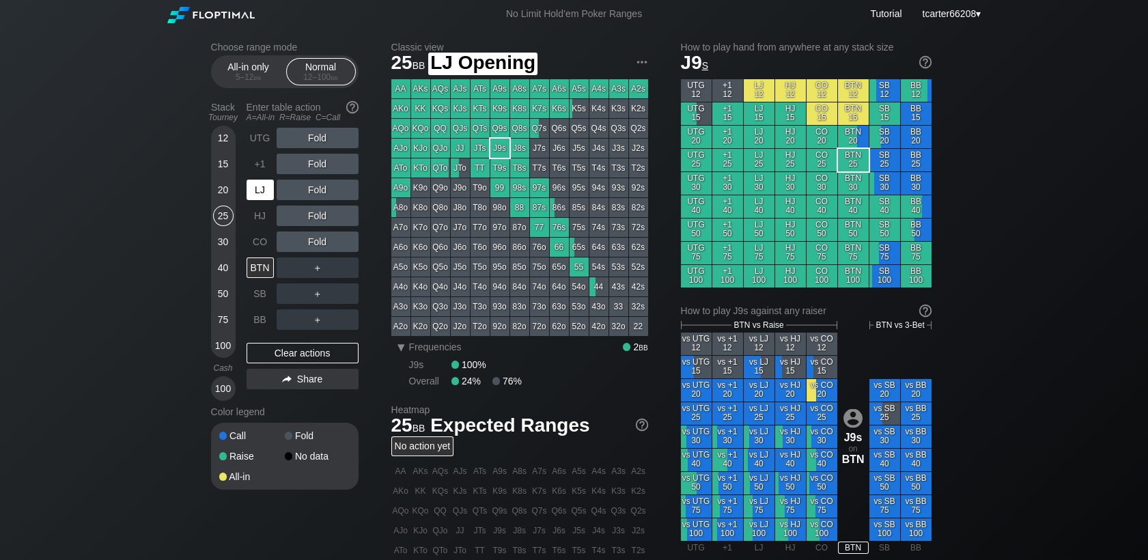
click at [260, 182] on div "LJ" at bounding box center [260, 190] width 27 height 20
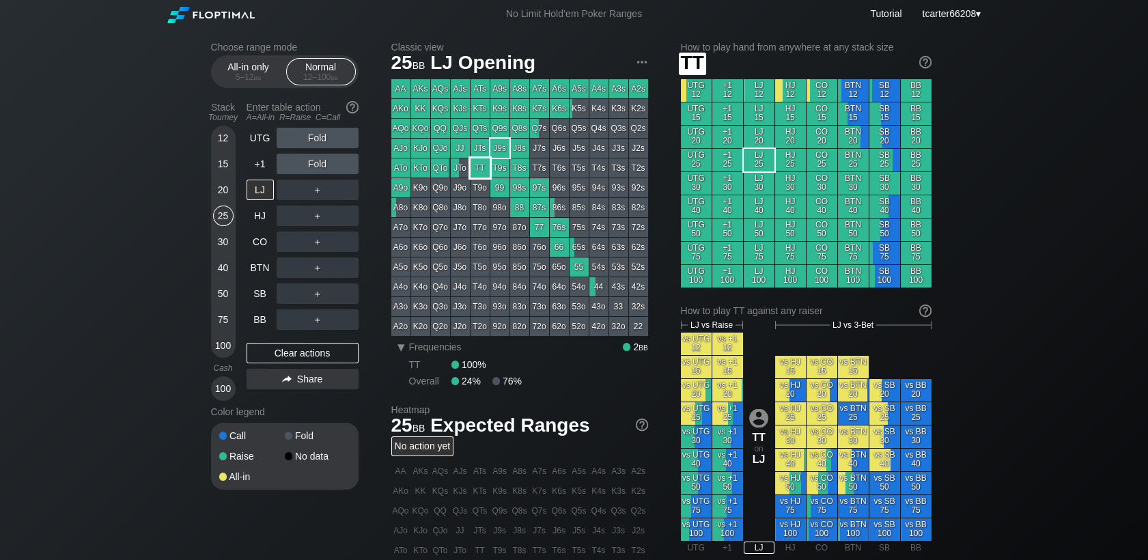
click at [481, 169] on div "TT" at bounding box center [480, 167] width 19 height 19
click at [311, 190] on div "R ✕" at bounding box center [317, 190] width 27 height 20
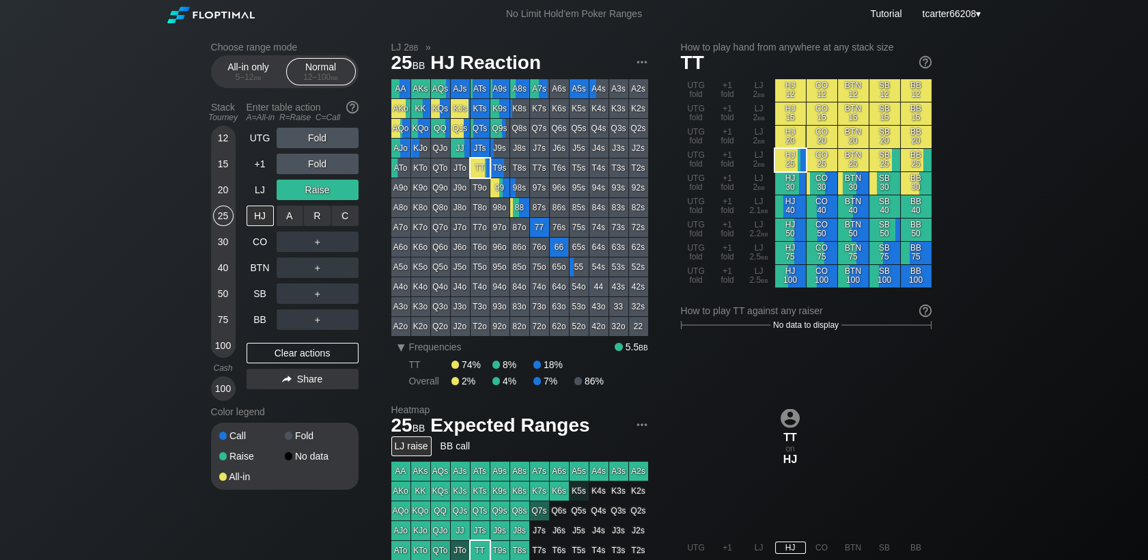
click at [333, 221] on div "A ✕ R ✕ C ✕ ＋" at bounding box center [318, 216] width 82 height 20
click at [343, 220] on div "C ✕" at bounding box center [345, 216] width 27 height 20
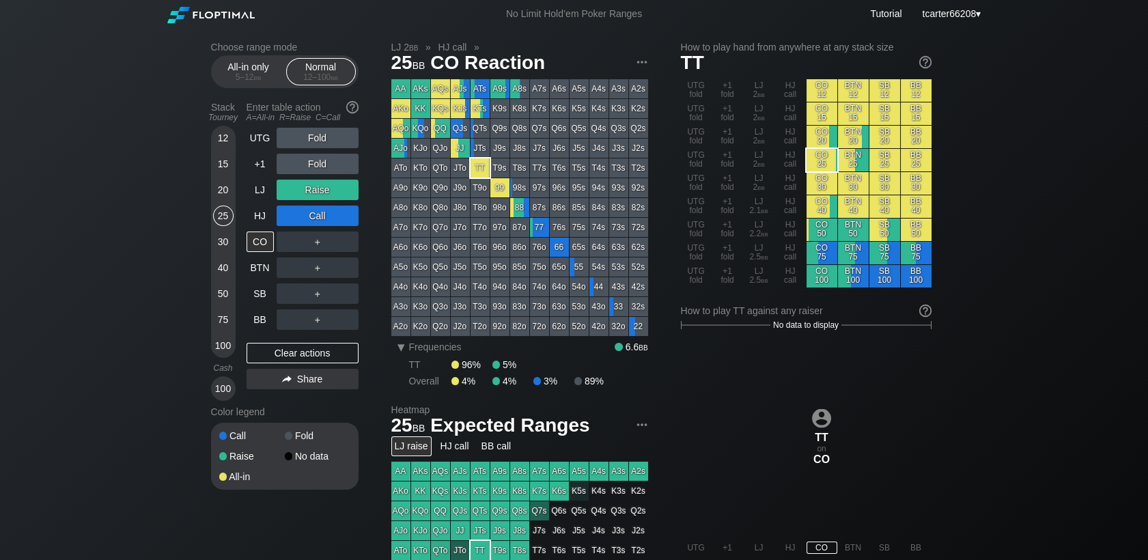
drag, startPoint x: 228, startPoint y: 298, endPoint x: 256, endPoint y: 342, distance: 52.5
click at [228, 298] on div "50" at bounding box center [223, 293] width 20 height 20
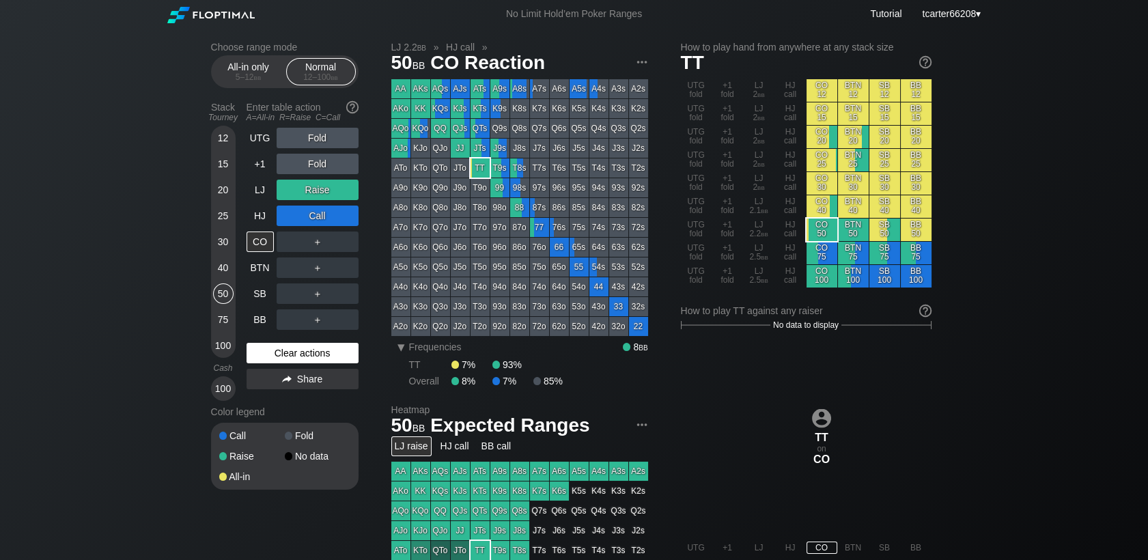
click at [277, 361] on div "Clear actions" at bounding box center [303, 353] width 112 height 20
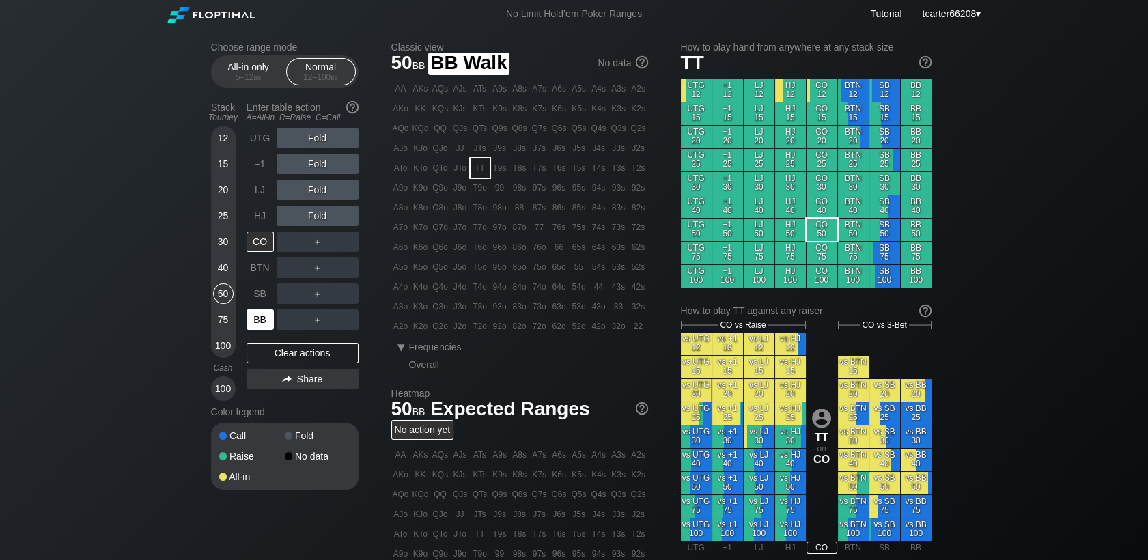
click at [257, 329] on div "BB" at bounding box center [260, 319] width 27 height 20
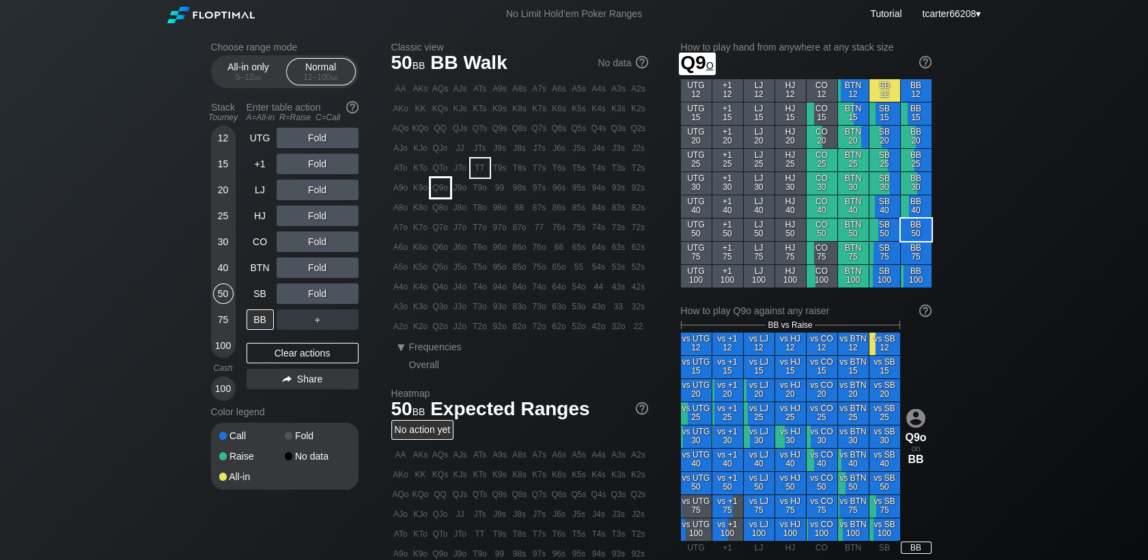
click at [447, 195] on div "Q9o" at bounding box center [440, 187] width 19 height 19
click at [323, 243] on div "R ✕" at bounding box center [317, 242] width 27 height 20
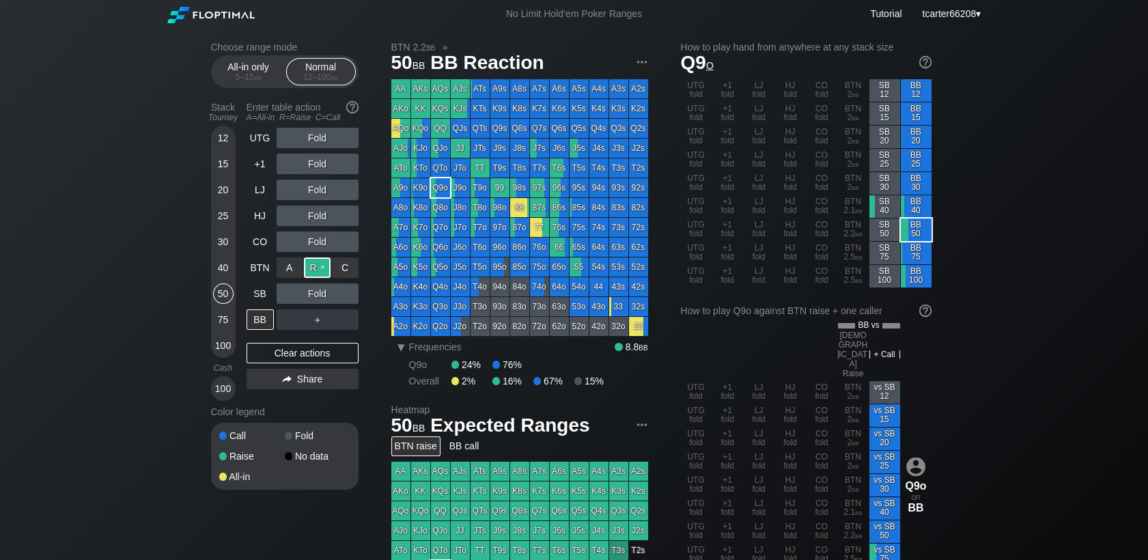
click at [328, 272] on div "R ✕" at bounding box center [317, 267] width 27 height 20
click at [324, 272] on div "R ✕" at bounding box center [317, 267] width 27 height 20
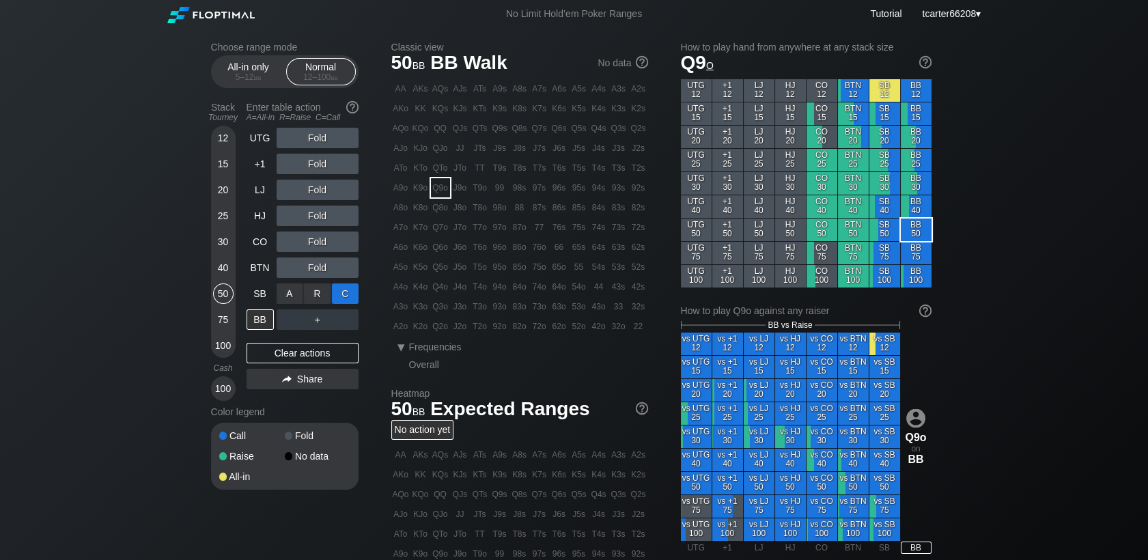
click at [346, 289] on div "C ✕" at bounding box center [345, 293] width 27 height 20
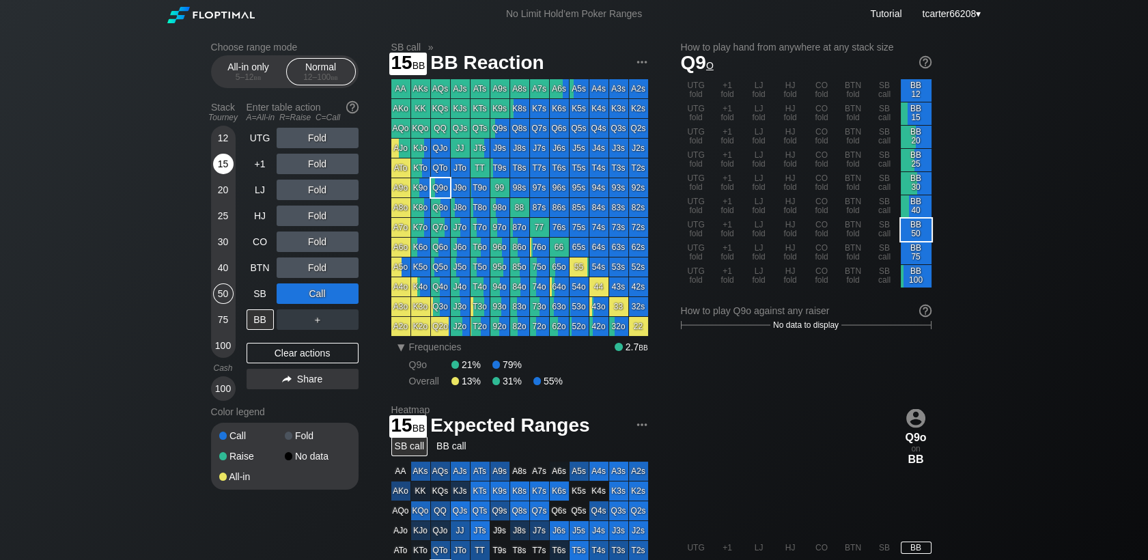
drag, startPoint x: 227, startPoint y: 165, endPoint x: 227, endPoint y: 174, distance: 8.9
click at [227, 165] on div "15" at bounding box center [223, 164] width 20 height 20
drag, startPoint x: 277, startPoint y: 359, endPoint x: 276, endPoint y: 322, distance: 36.2
click at [277, 356] on div "Clear actions" at bounding box center [303, 353] width 112 height 20
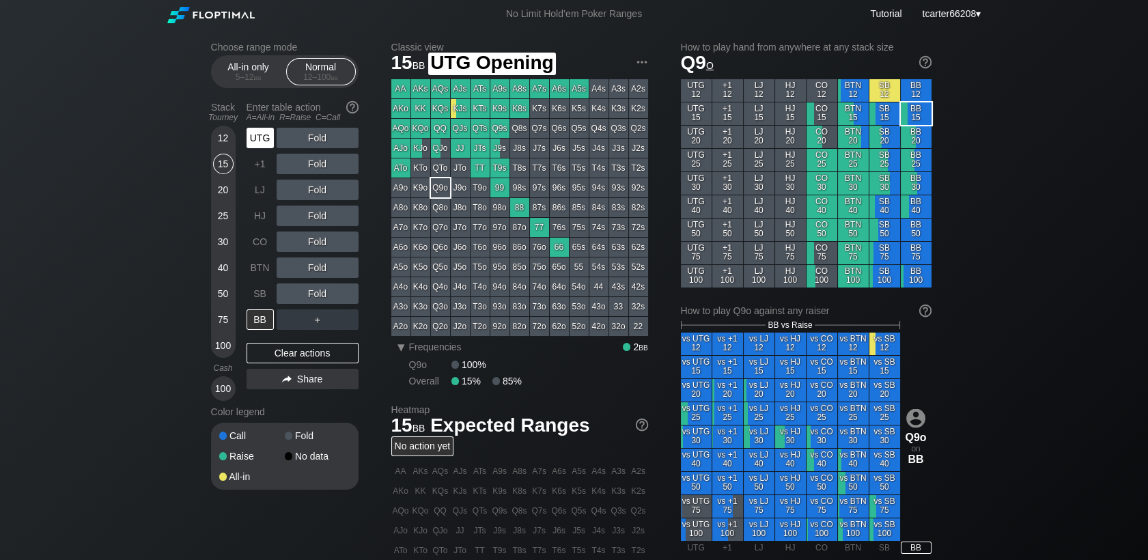
click at [258, 150] on div "UTG" at bounding box center [262, 138] width 30 height 26
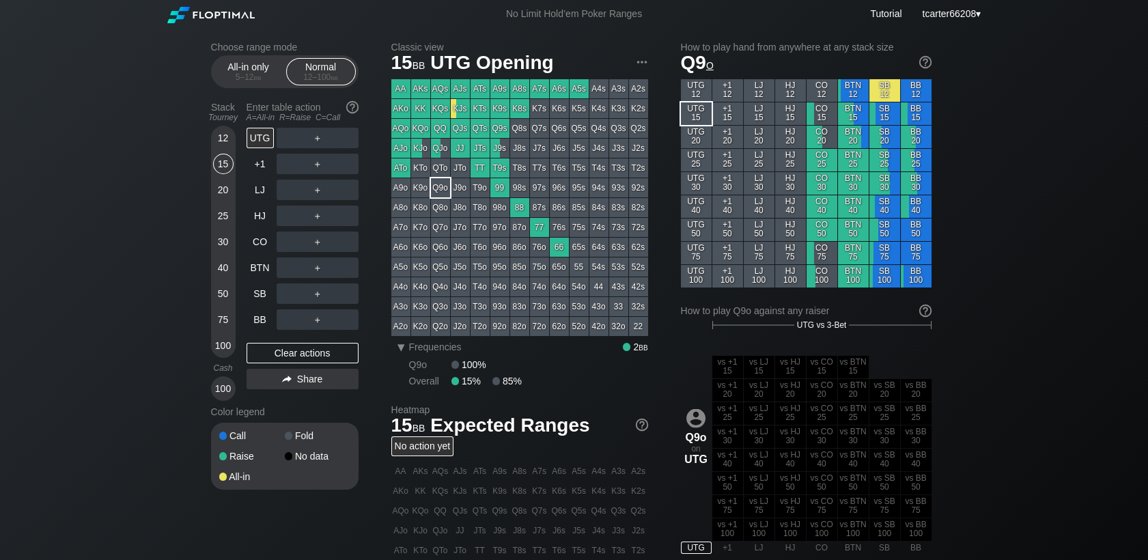
drag, startPoint x: 268, startPoint y: 322, endPoint x: 230, endPoint y: 287, distance: 51.7
click at [268, 322] on div "BB" at bounding box center [260, 319] width 27 height 20
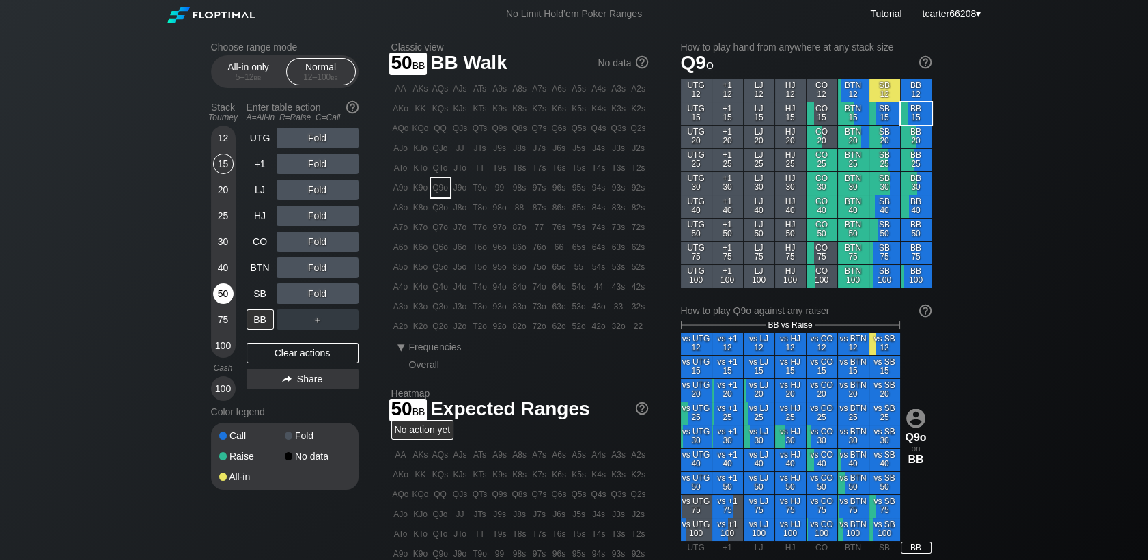
click at [221, 291] on div "50" at bounding box center [223, 293] width 20 height 20
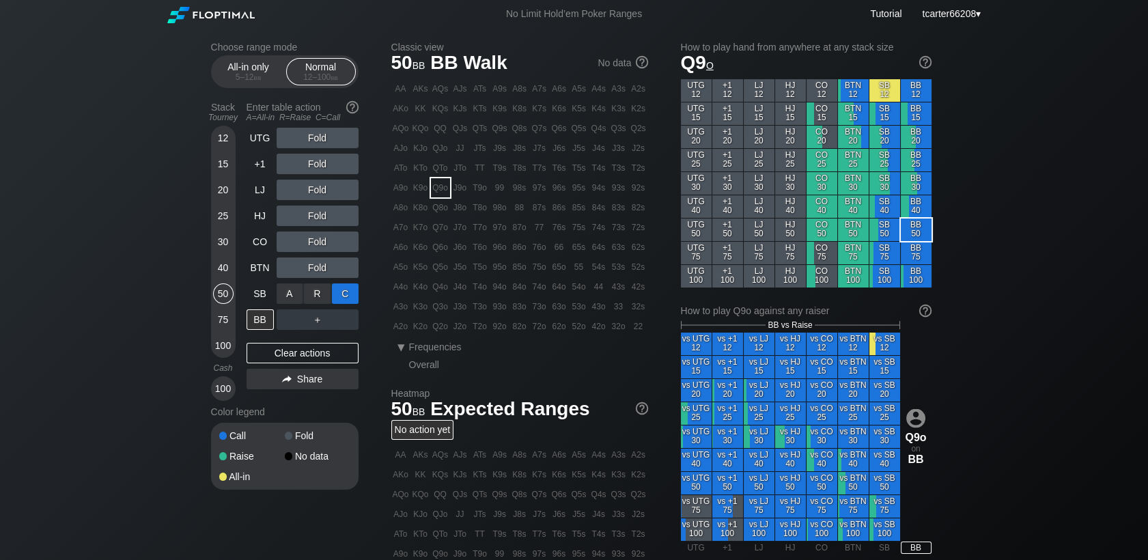
click at [346, 296] on div "C ✕" at bounding box center [345, 293] width 27 height 20
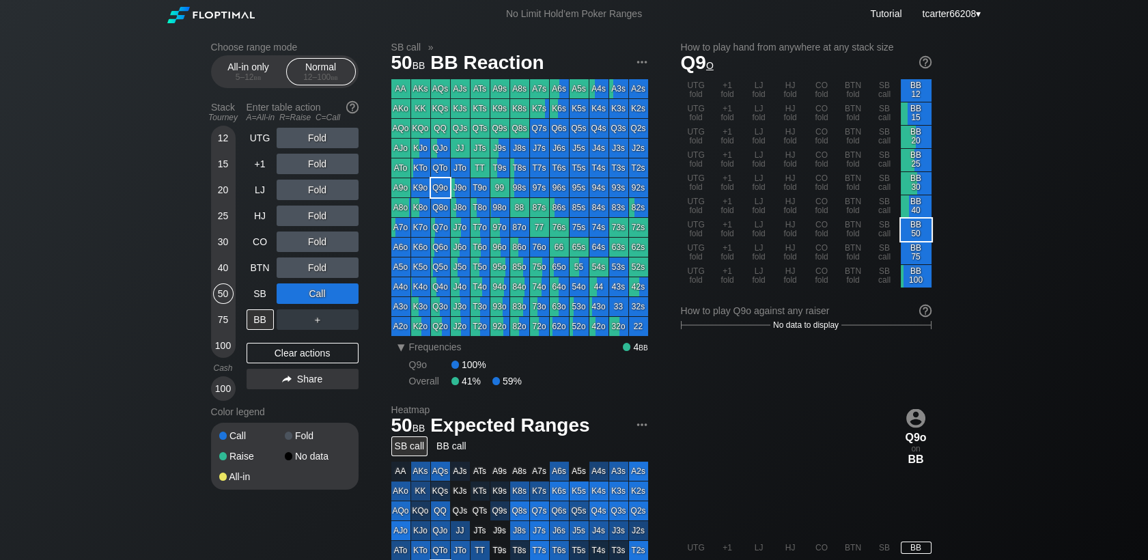
click at [219, 246] on div "30" at bounding box center [223, 242] width 20 height 20
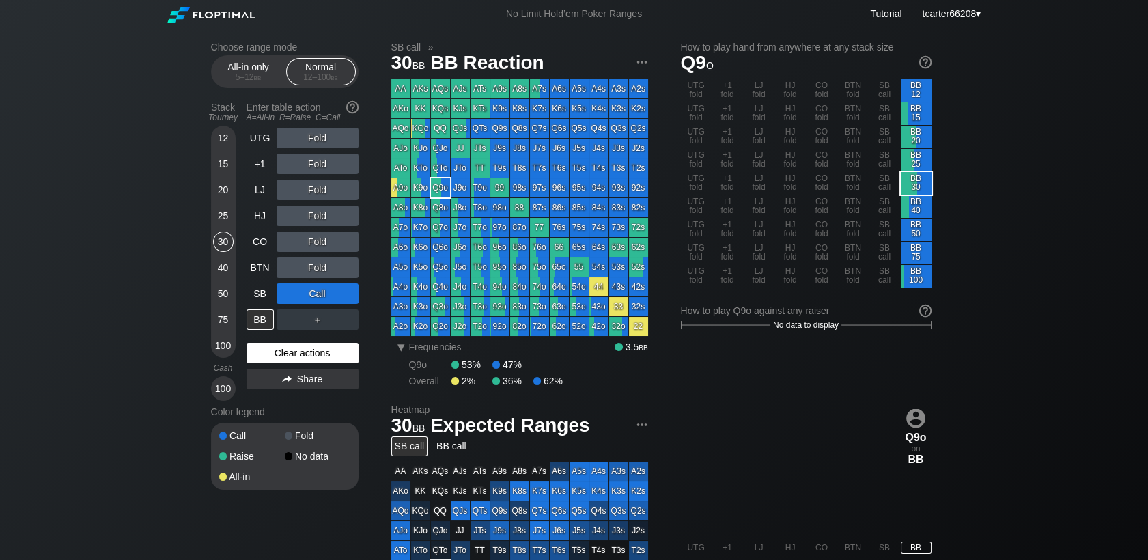
click at [304, 356] on div "Clear actions" at bounding box center [303, 353] width 112 height 20
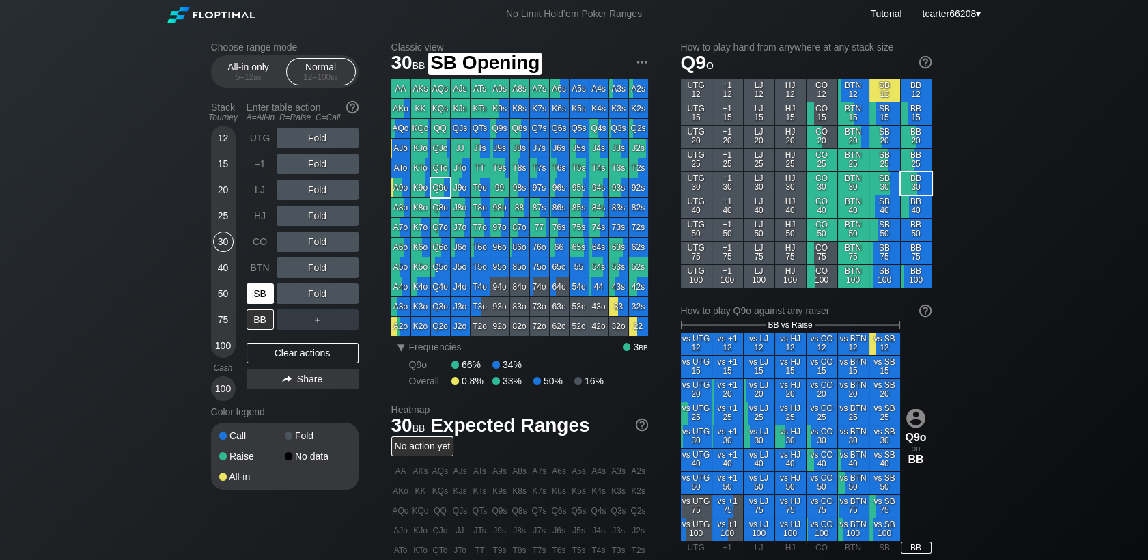
click at [257, 294] on div "SB" at bounding box center [260, 293] width 27 height 20
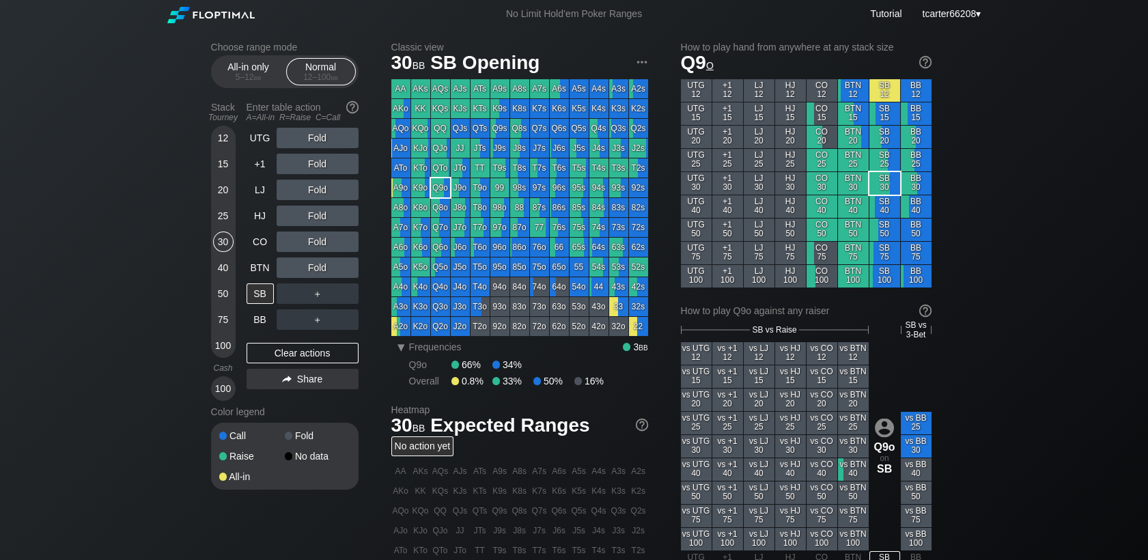
drag, startPoint x: 221, startPoint y: 170, endPoint x: 231, endPoint y: 196, distance: 27.9
click at [221, 170] on div "15" at bounding box center [223, 164] width 20 height 20
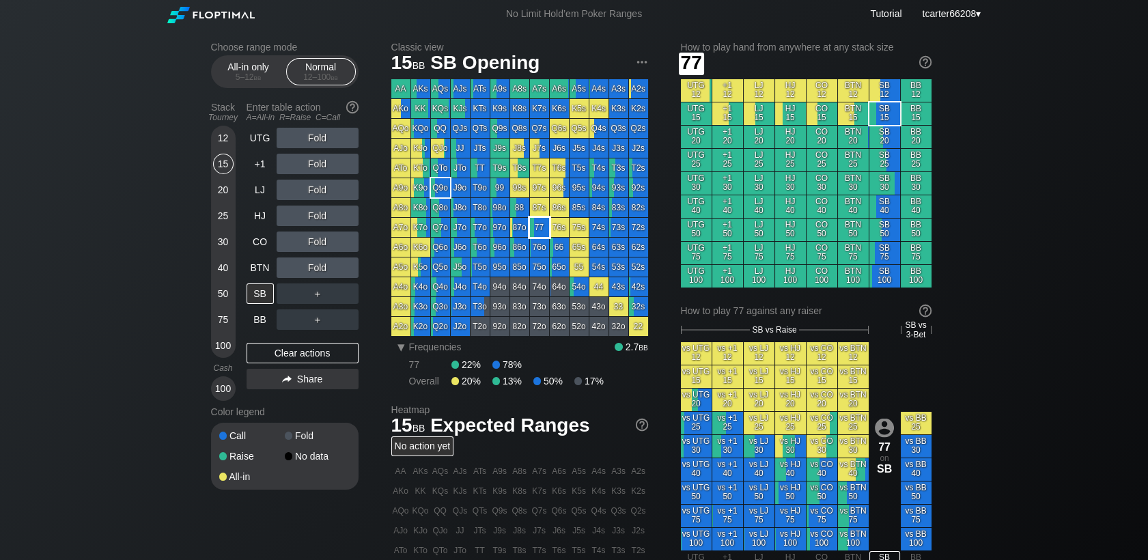
click at [541, 232] on div "77" at bounding box center [539, 227] width 19 height 19
click at [317, 165] on div "R ✕" at bounding box center [317, 164] width 27 height 20
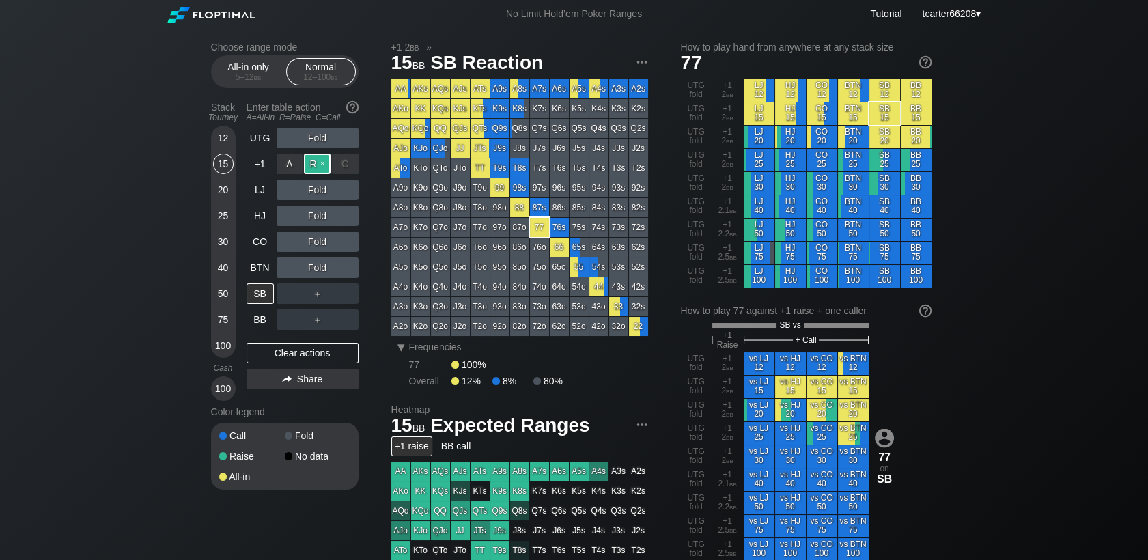
click at [316, 166] on div "R ✕" at bounding box center [317, 164] width 27 height 20
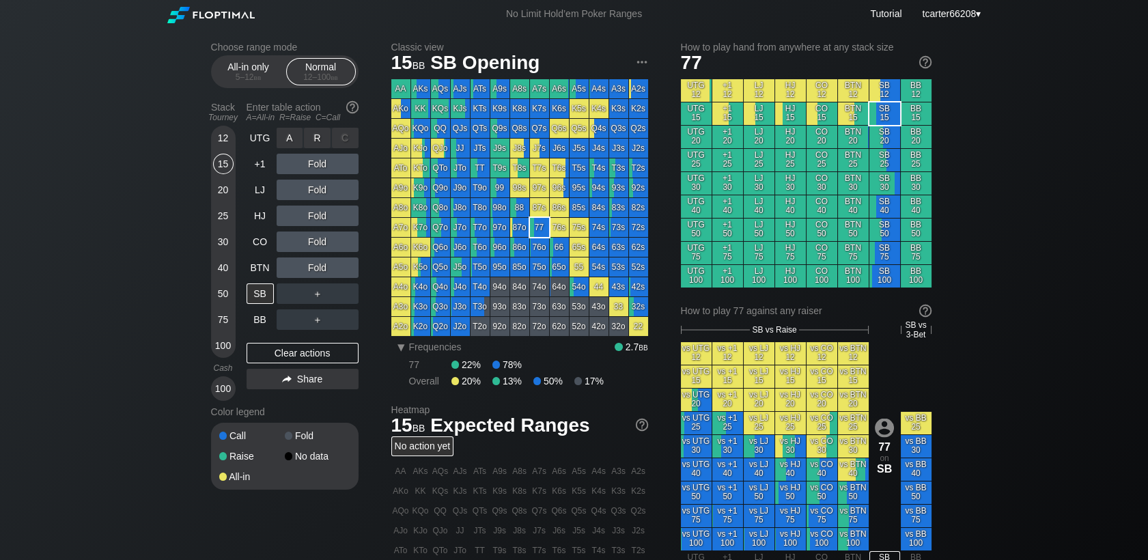
click at [316, 145] on div "R ✕" at bounding box center [317, 138] width 27 height 20
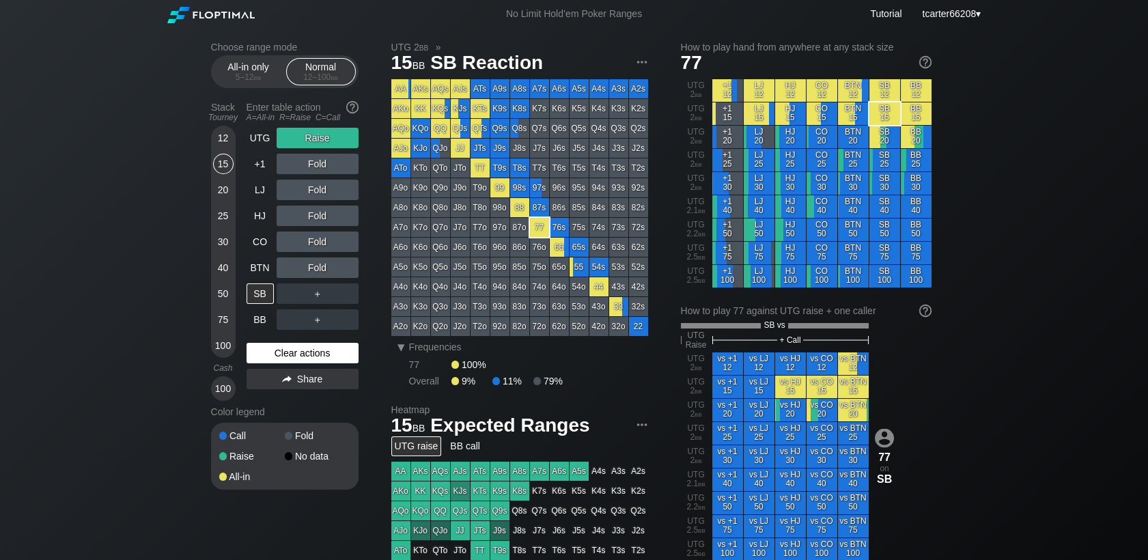
click at [279, 352] on div "Clear actions" at bounding box center [303, 353] width 112 height 20
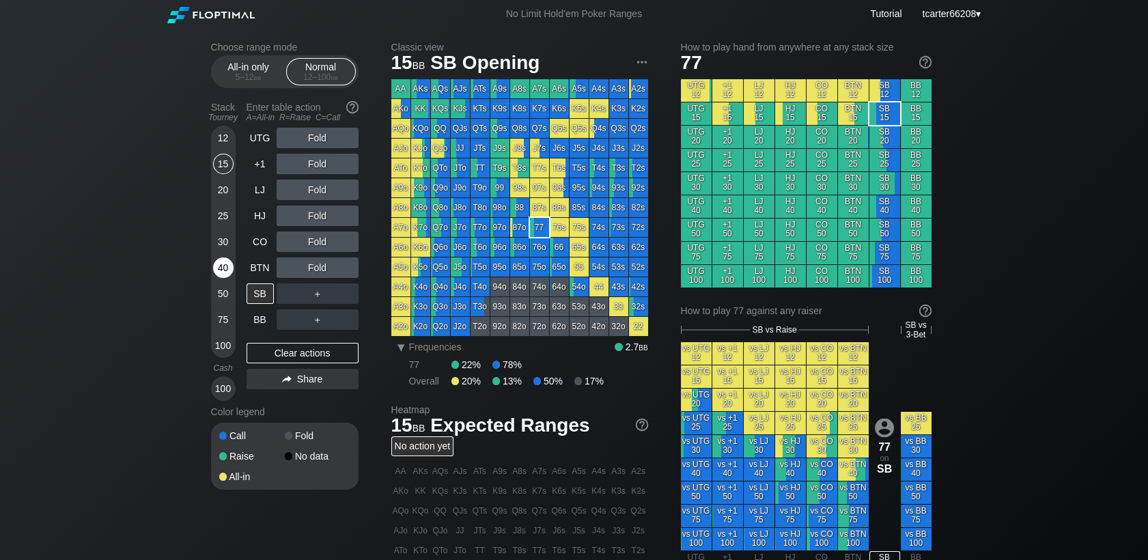
drag, startPoint x: 214, startPoint y: 273, endPoint x: 225, endPoint y: 268, distance: 11.3
click at [216, 274] on div "40" at bounding box center [223, 267] width 20 height 20
click at [217, 272] on div "40" at bounding box center [223, 267] width 20 height 20
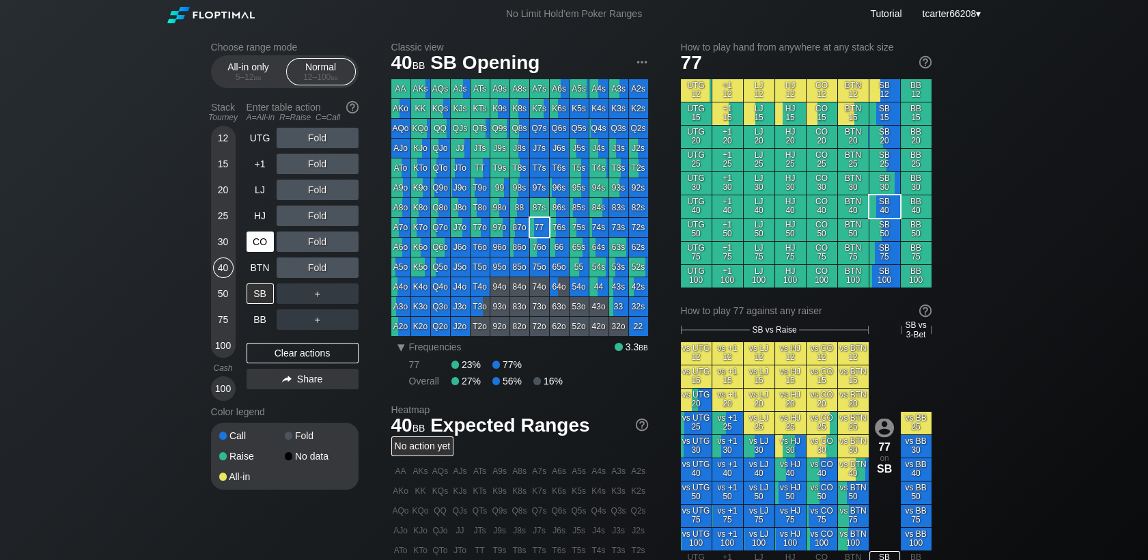
click at [262, 246] on div "CO" at bounding box center [260, 242] width 27 height 20
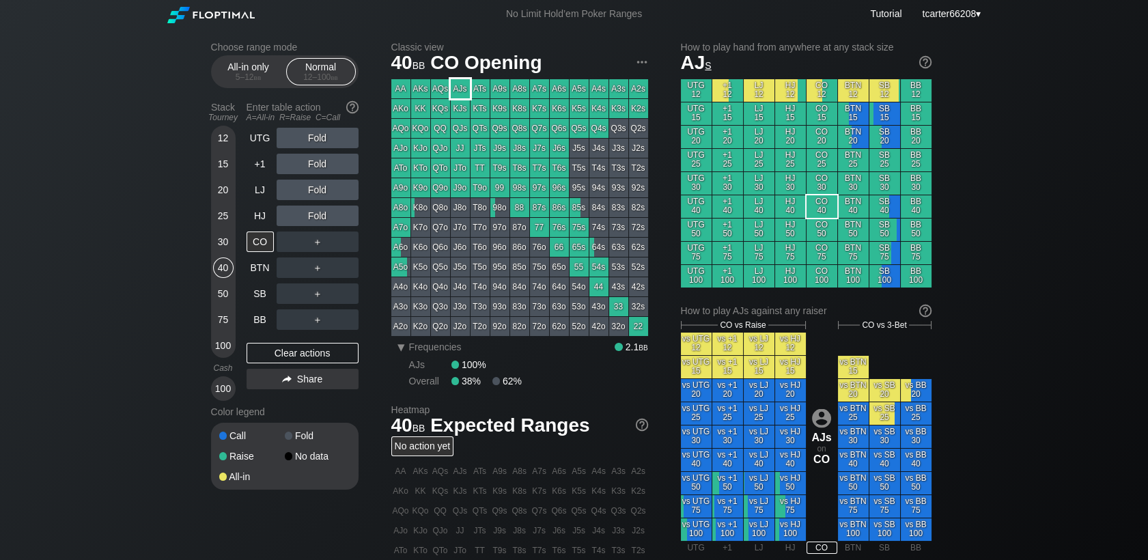
click at [462, 92] on div "AJs" at bounding box center [460, 88] width 19 height 19
drag, startPoint x: 228, startPoint y: 294, endPoint x: 255, endPoint y: 313, distance: 33.7
click at [226, 294] on div "50" at bounding box center [223, 293] width 20 height 20
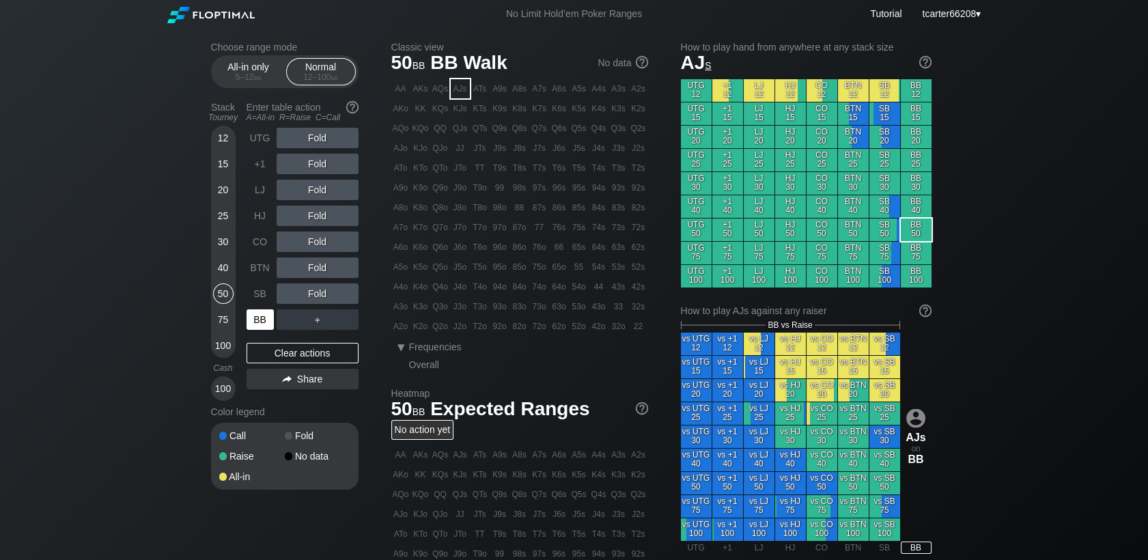
click at [262, 319] on div "BB" at bounding box center [260, 319] width 27 height 20
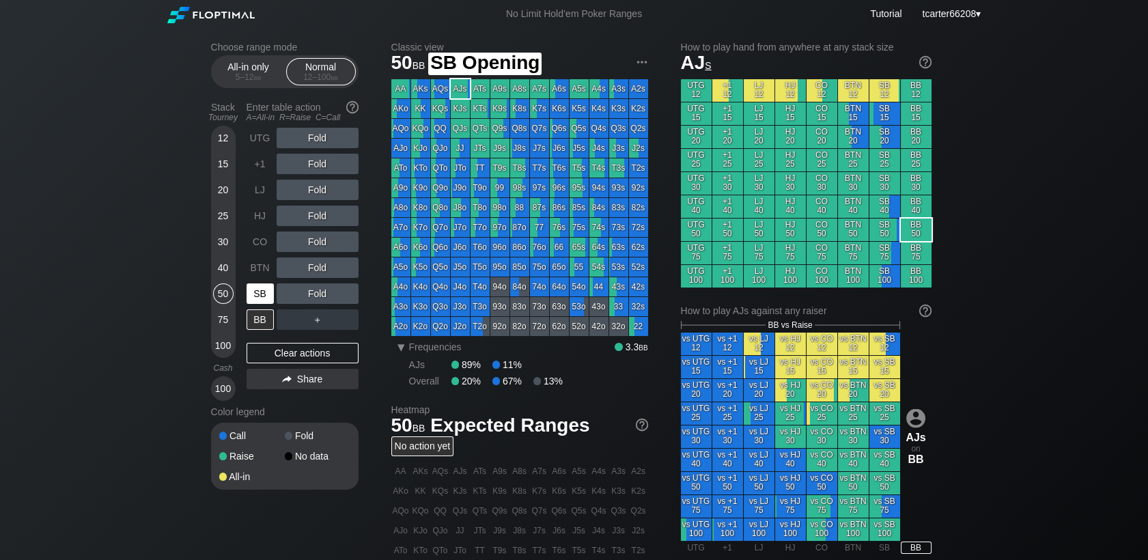
click at [262, 298] on div "SB" at bounding box center [260, 293] width 27 height 20
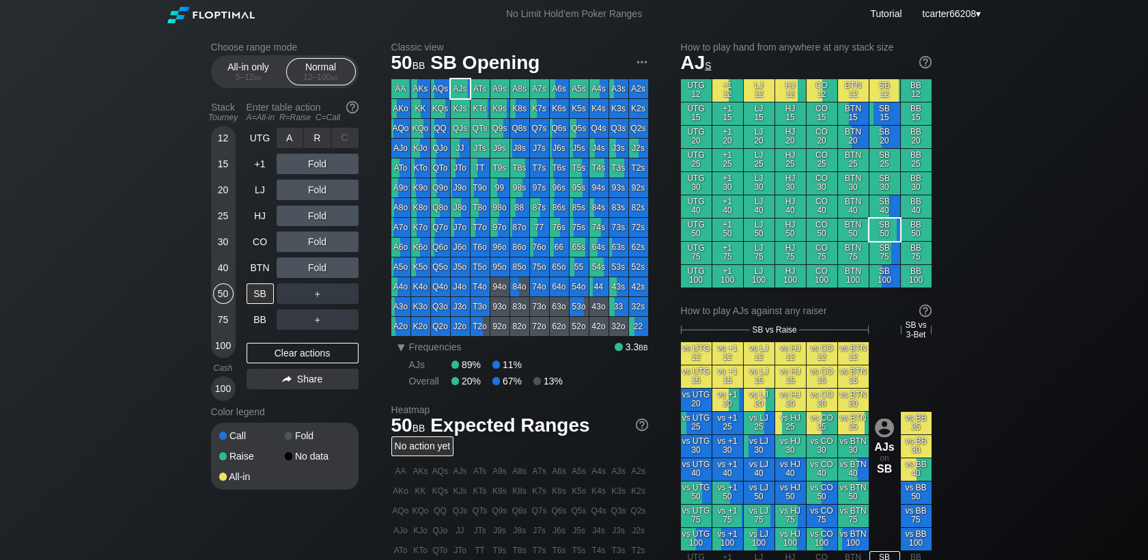
click at [320, 145] on div "R ✕" at bounding box center [317, 138] width 27 height 20
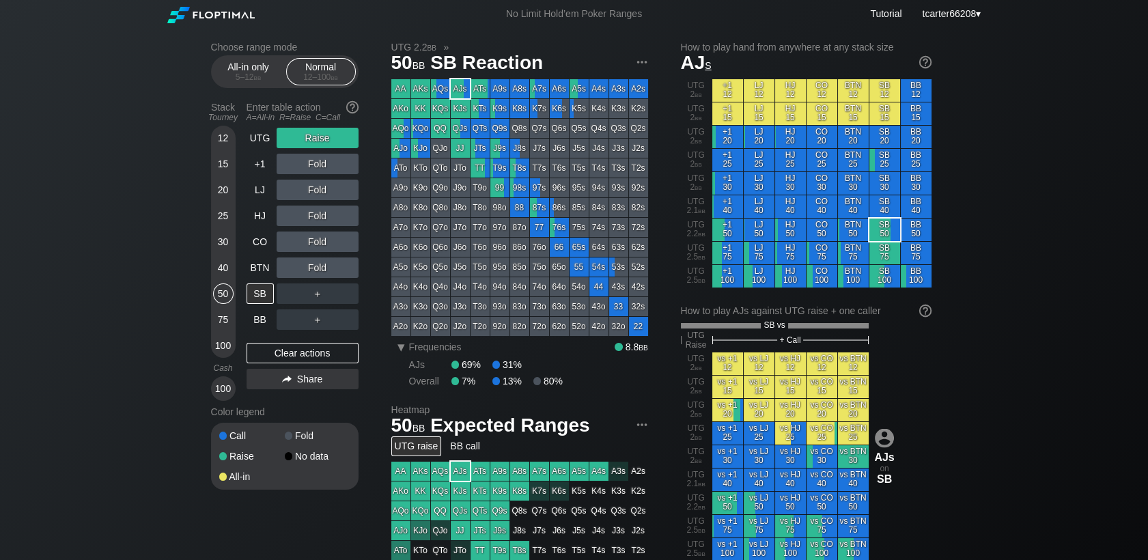
click at [401, 83] on div "AA" at bounding box center [400, 88] width 19 height 19
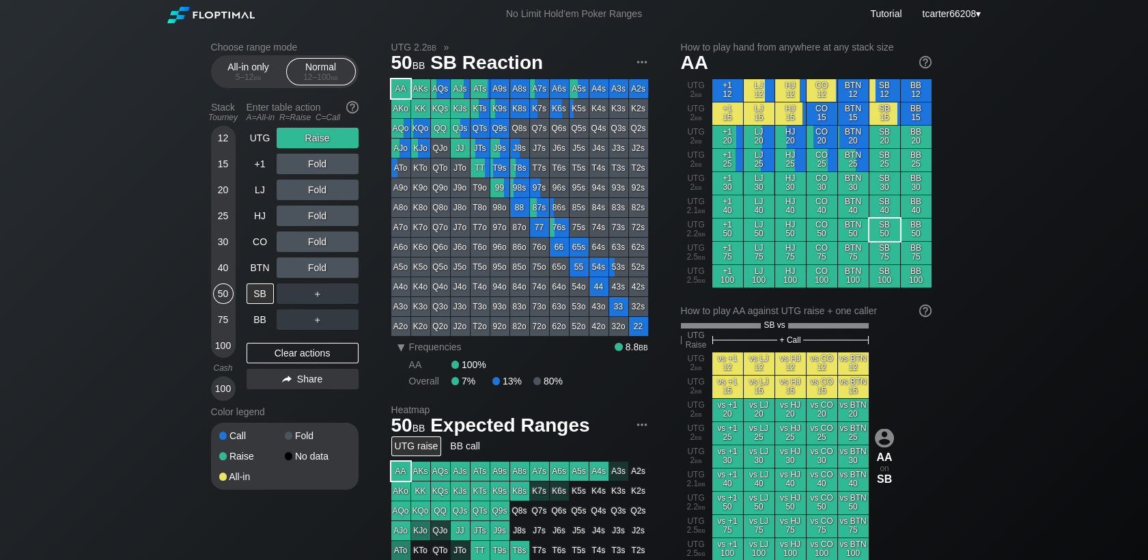
click at [347, 214] on div "Fold" at bounding box center [318, 216] width 82 height 20
click at [347, 214] on div "C ✕" at bounding box center [345, 216] width 27 height 20
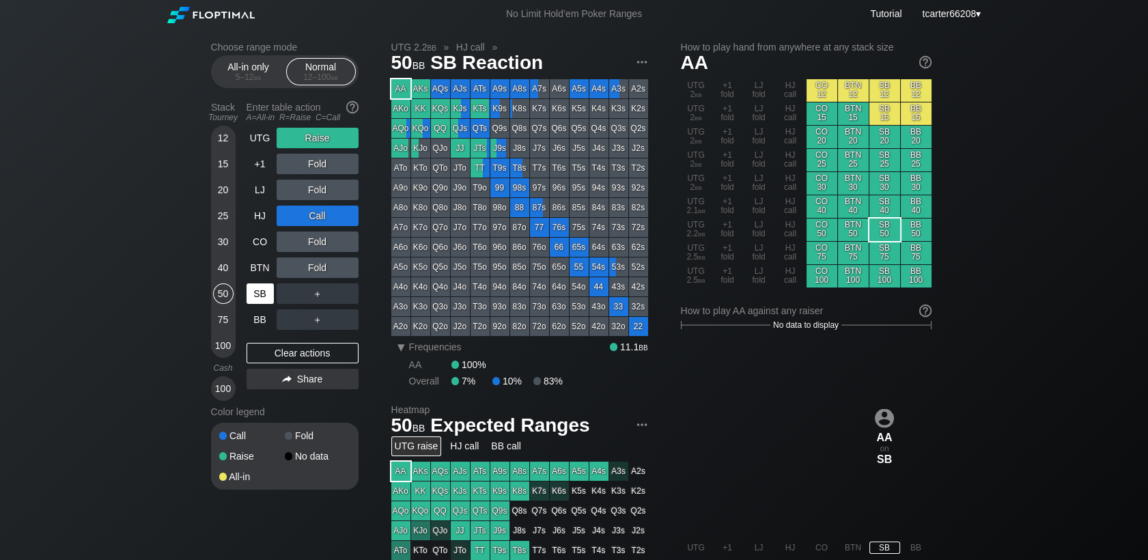
click at [300, 349] on div "Clear actions" at bounding box center [303, 353] width 112 height 20
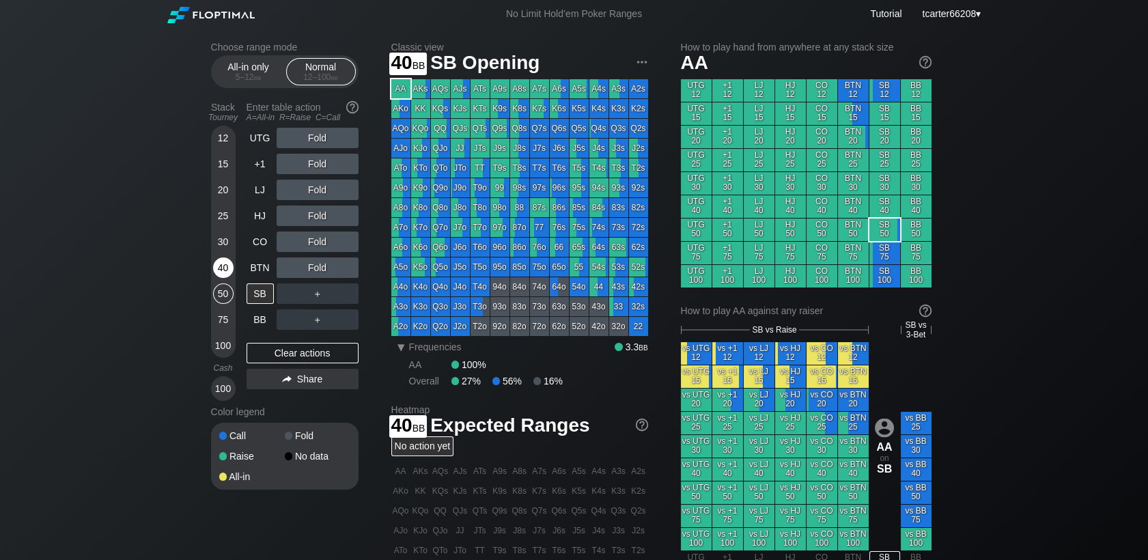
click at [215, 276] on div "40" at bounding box center [223, 267] width 20 height 20
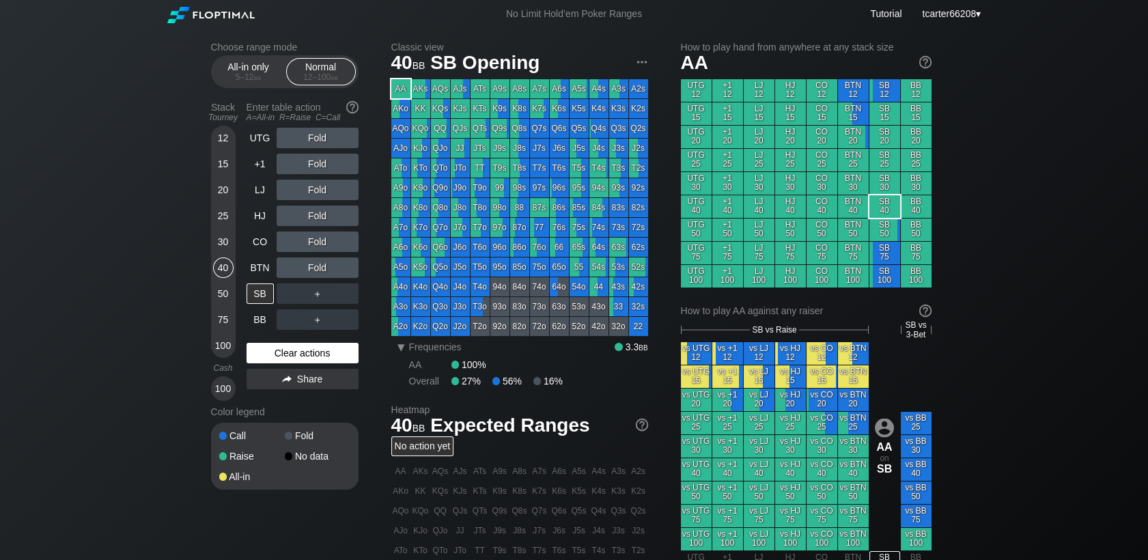
click at [328, 363] on div "Clear actions" at bounding box center [303, 353] width 112 height 20
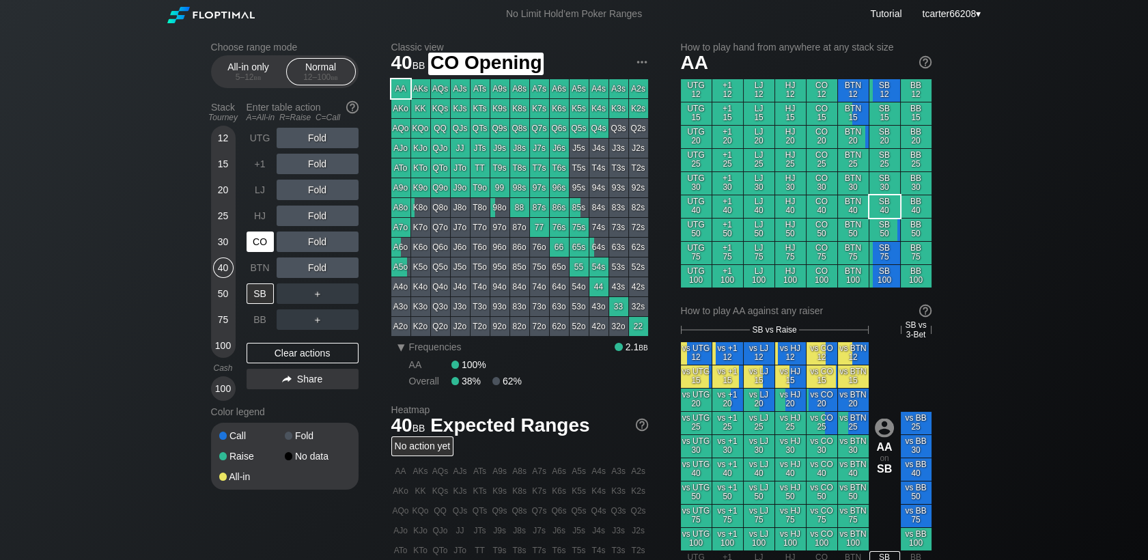
click at [260, 244] on div "CO" at bounding box center [260, 242] width 27 height 20
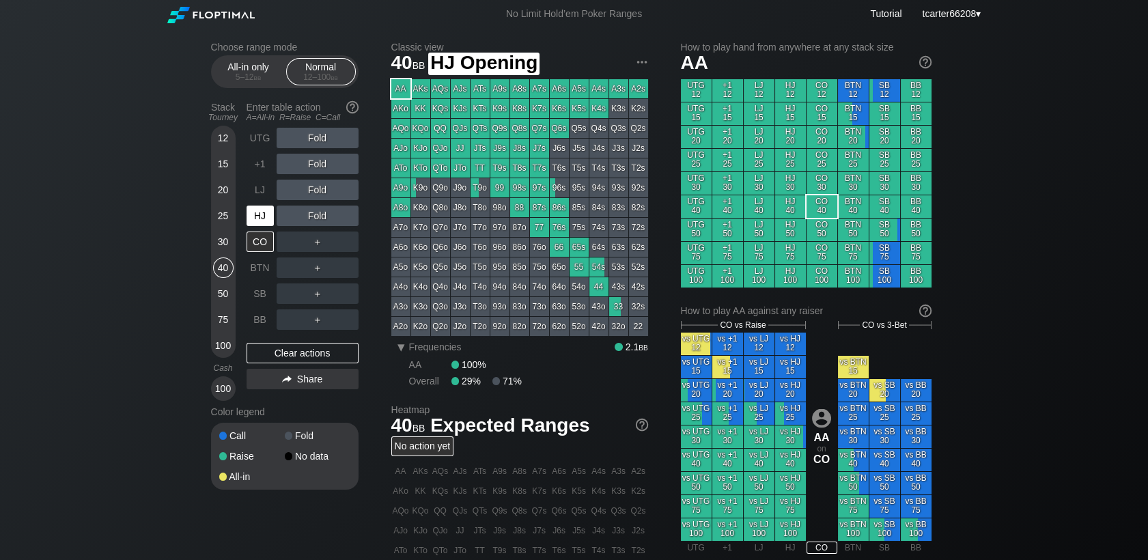
click at [262, 217] on div "HJ" at bounding box center [260, 216] width 27 height 20
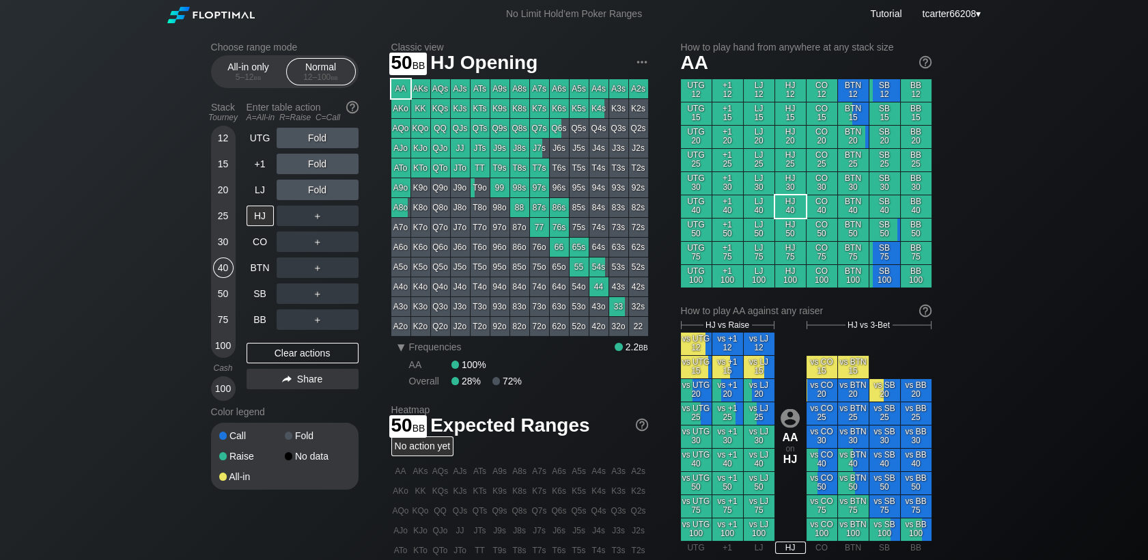
click at [222, 303] on div "50" at bounding box center [223, 293] width 20 height 20
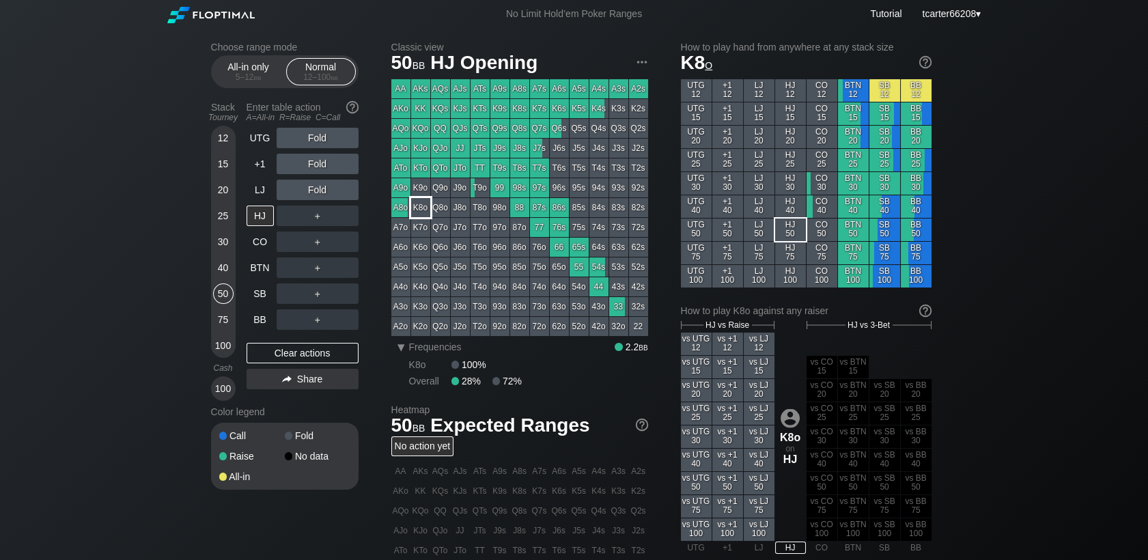
click at [411, 210] on div "K8o" at bounding box center [420, 207] width 19 height 19
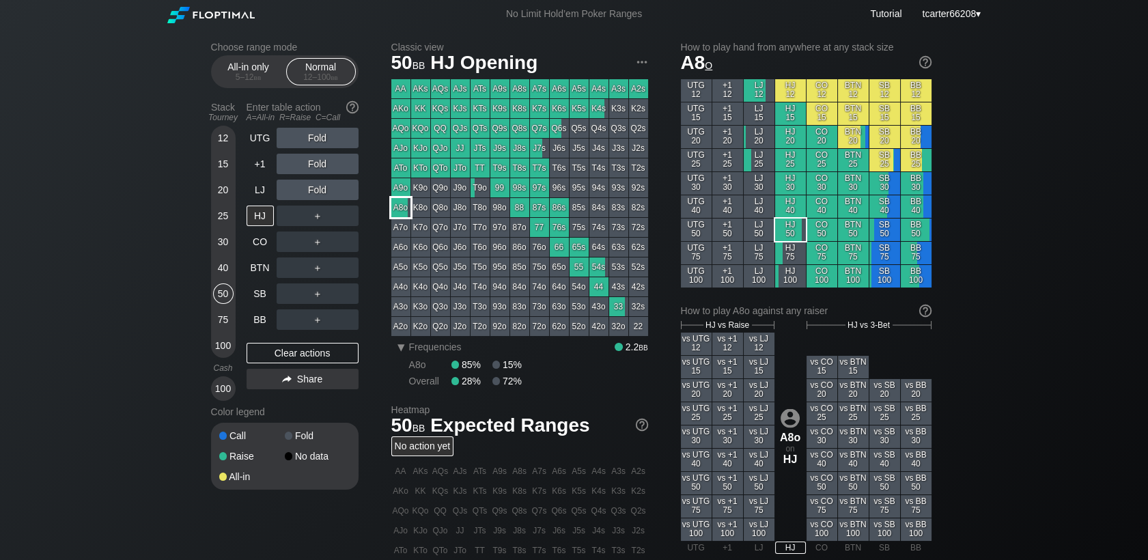
click at [403, 210] on div "A8o" at bounding box center [400, 207] width 19 height 19
click at [402, 210] on div "A8o" at bounding box center [400, 207] width 19 height 19
click at [229, 244] on div "30" at bounding box center [223, 242] width 20 height 20
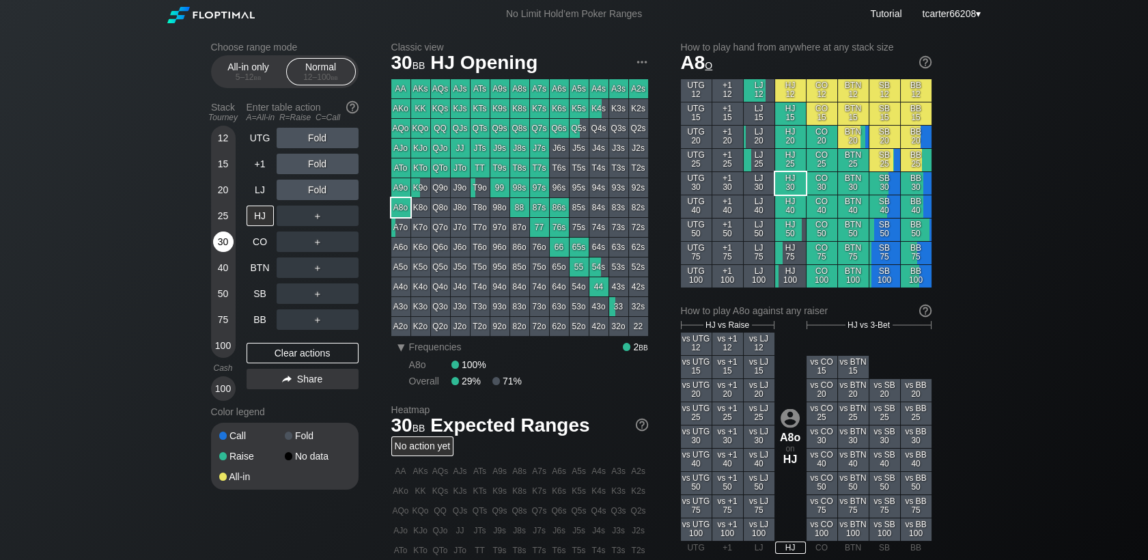
click at [229, 249] on div "30" at bounding box center [223, 242] width 20 height 20
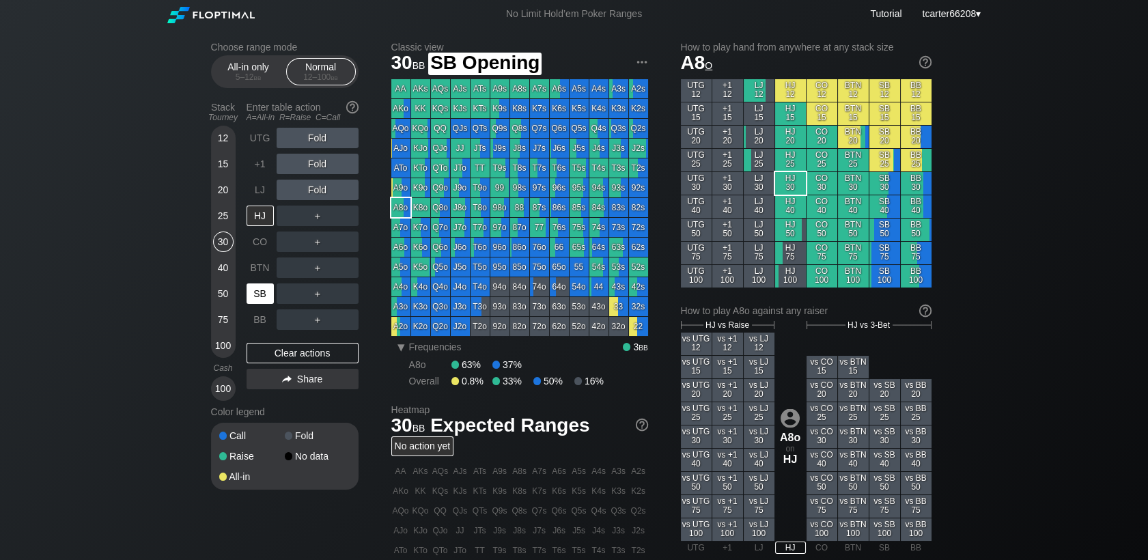
click at [259, 295] on div "SB" at bounding box center [260, 293] width 27 height 20
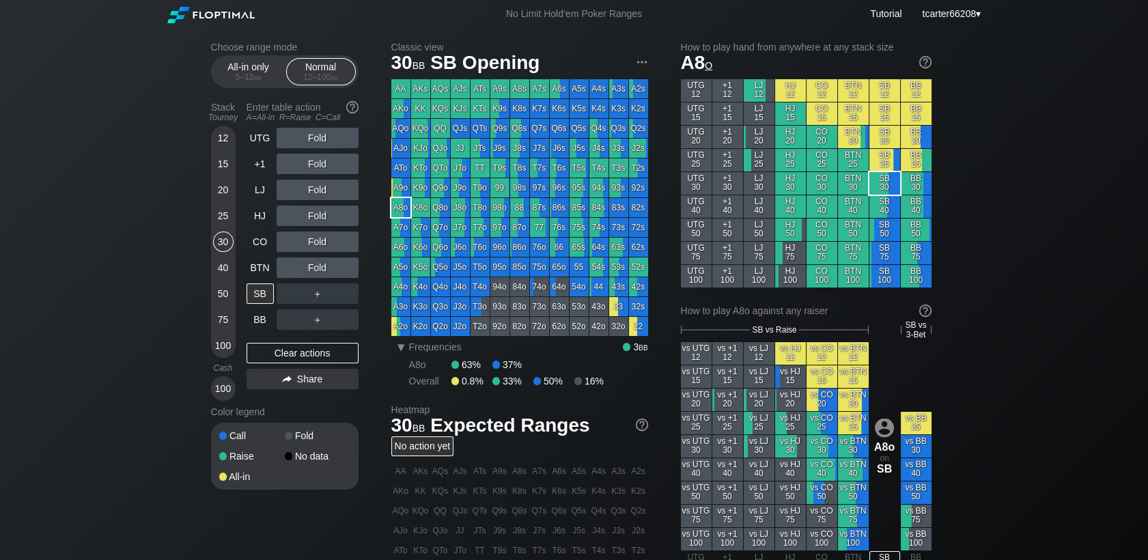
click at [229, 296] on div "50" at bounding box center [223, 293] width 20 height 20
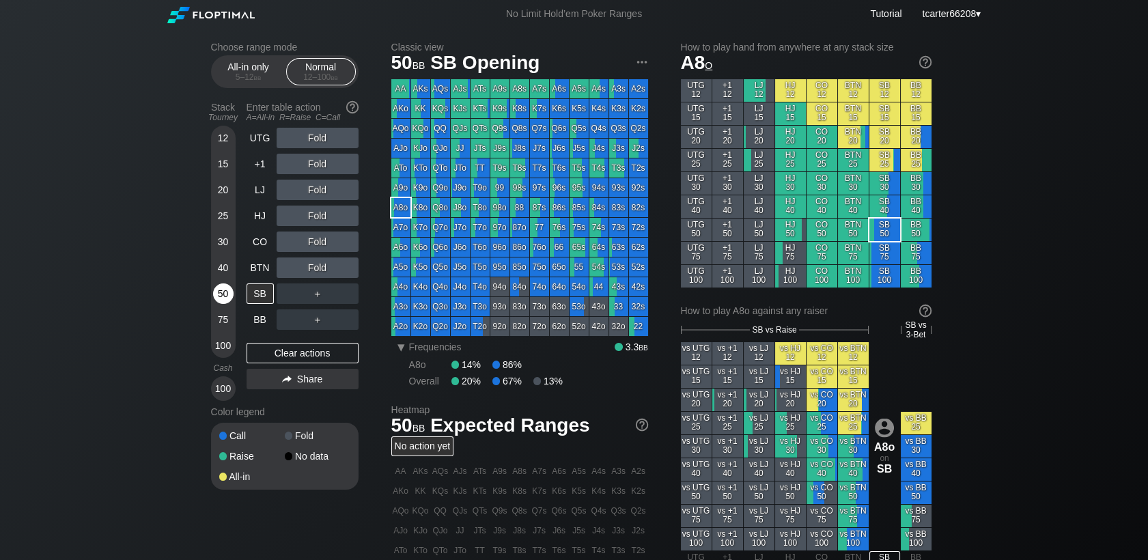
click at [227, 290] on div "50" at bounding box center [223, 293] width 20 height 20
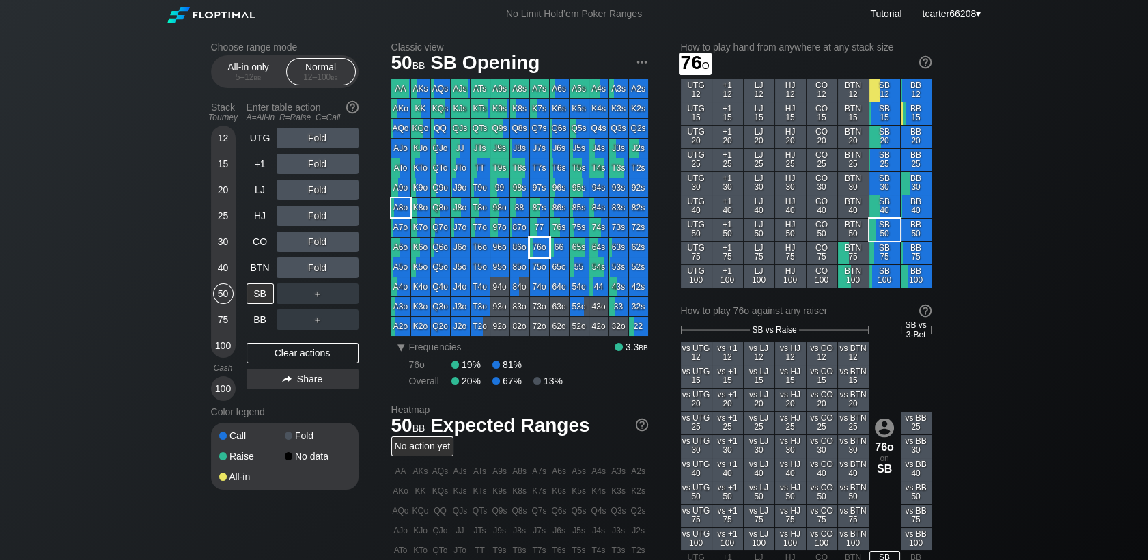
click at [546, 232] on div "77" at bounding box center [539, 227] width 19 height 19
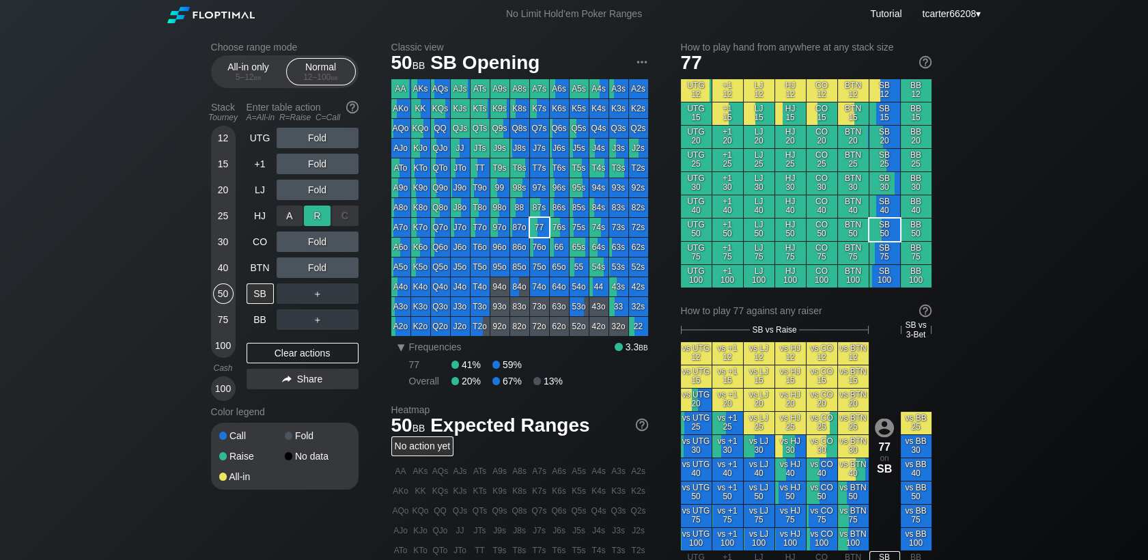
click at [318, 221] on div "A ✕ R ✕ C ✕ Fold" at bounding box center [318, 216] width 82 height 20
click at [320, 216] on div "R ✕" at bounding box center [317, 216] width 27 height 20
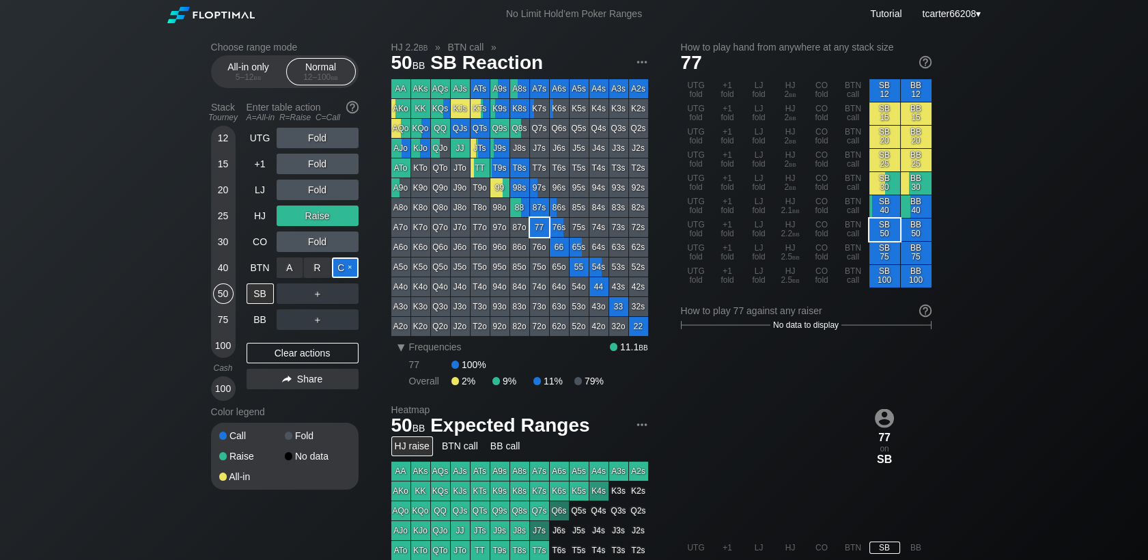
click at [343, 275] on div "C ✕" at bounding box center [345, 267] width 27 height 20
click at [324, 359] on div "Clear actions" at bounding box center [303, 353] width 112 height 20
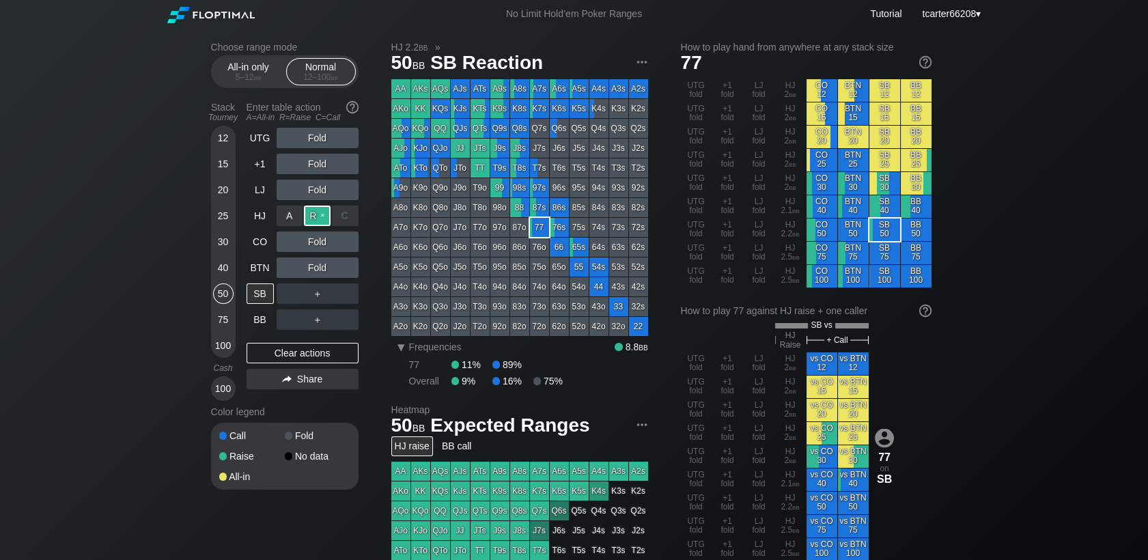
click at [323, 222] on div "R ✕" at bounding box center [317, 216] width 27 height 20
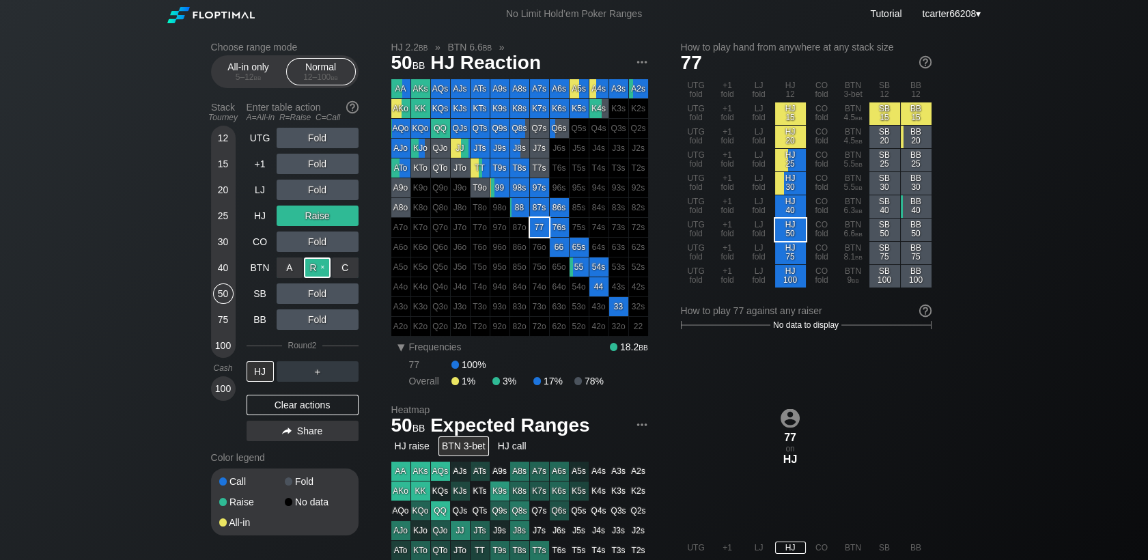
click at [319, 270] on div "R ✕" at bounding box center [317, 267] width 27 height 20
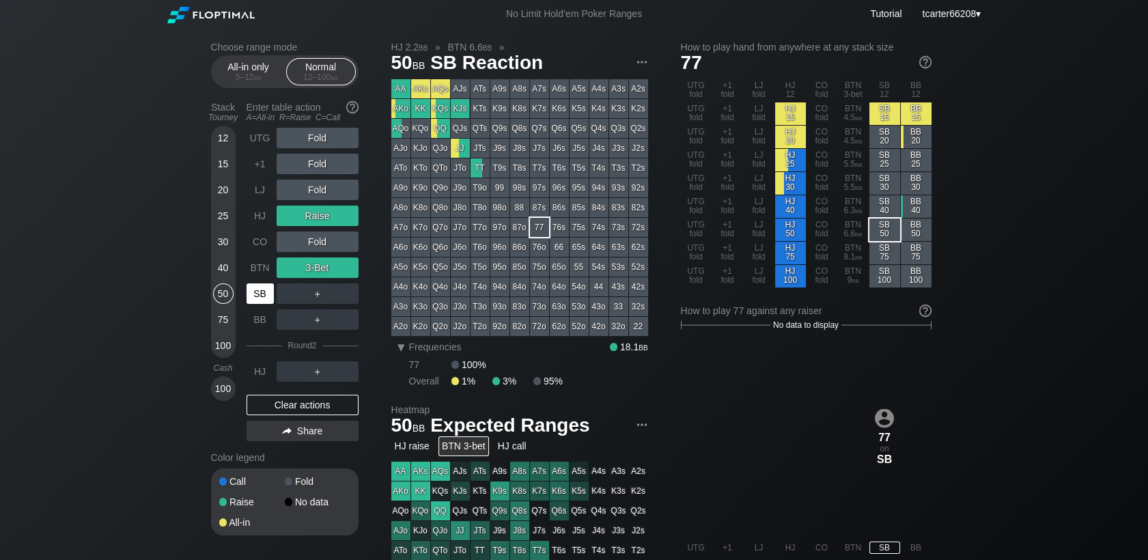
click at [247, 296] on div "SB" at bounding box center [260, 293] width 27 height 20
click at [317, 406] on div "Clear actions" at bounding box center [303, 405] width 112 height 20
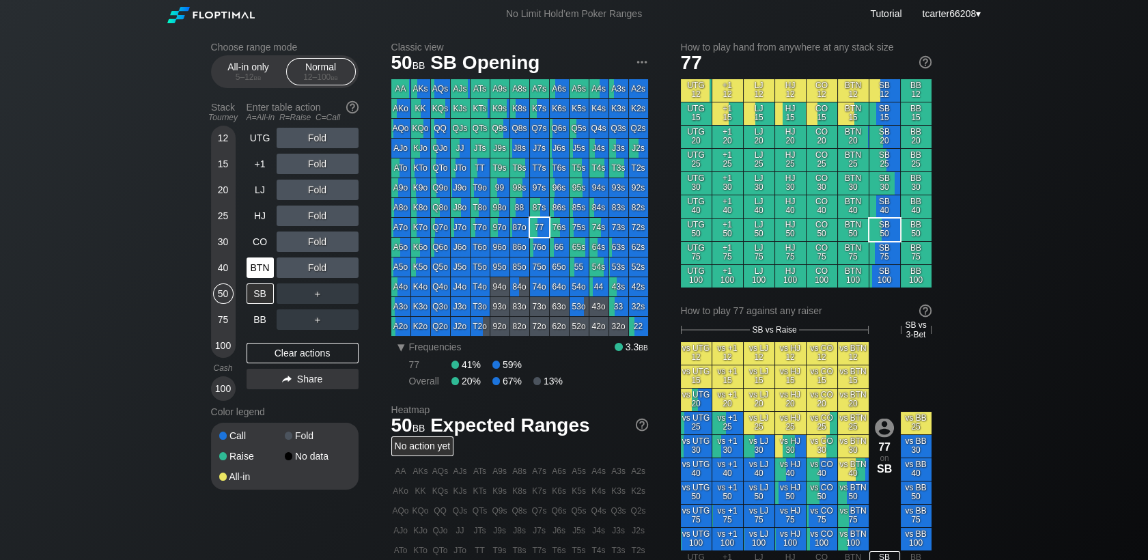
drag, startPoint x: 222, startPoint y: 264, endPoint x: 270, endPoint y: 267, distance: 47.9
click at [222, 264] on div "40" at bounding box center [223, 267] width 20 height 20
click at [270, 266] on div "BTN" at bounding box center [260, 267] width 27 height 20
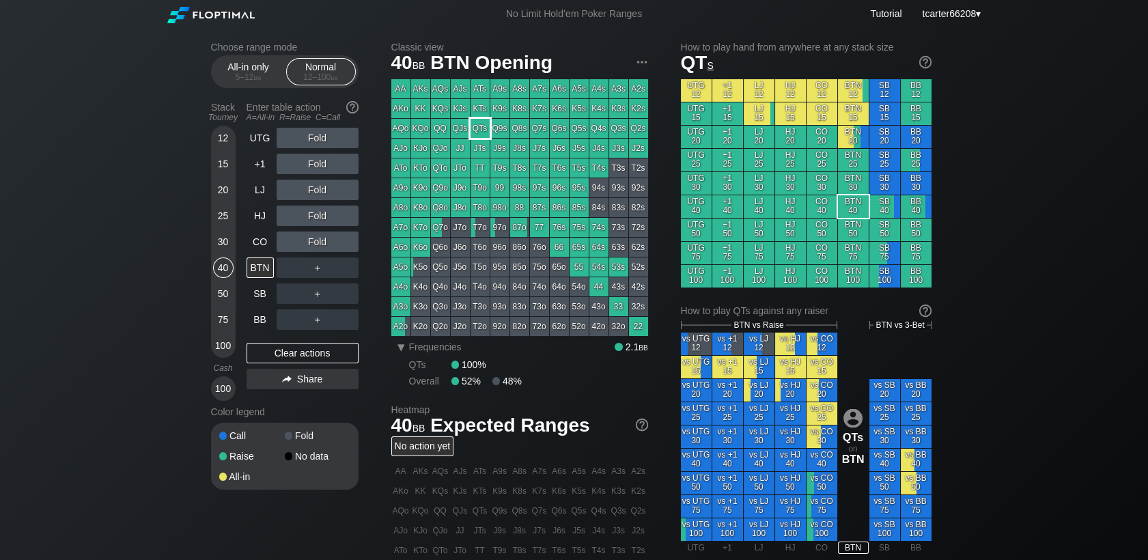
click at [475, 134] on div "QTs" at bounding box center [480, 128] width 19 height 19
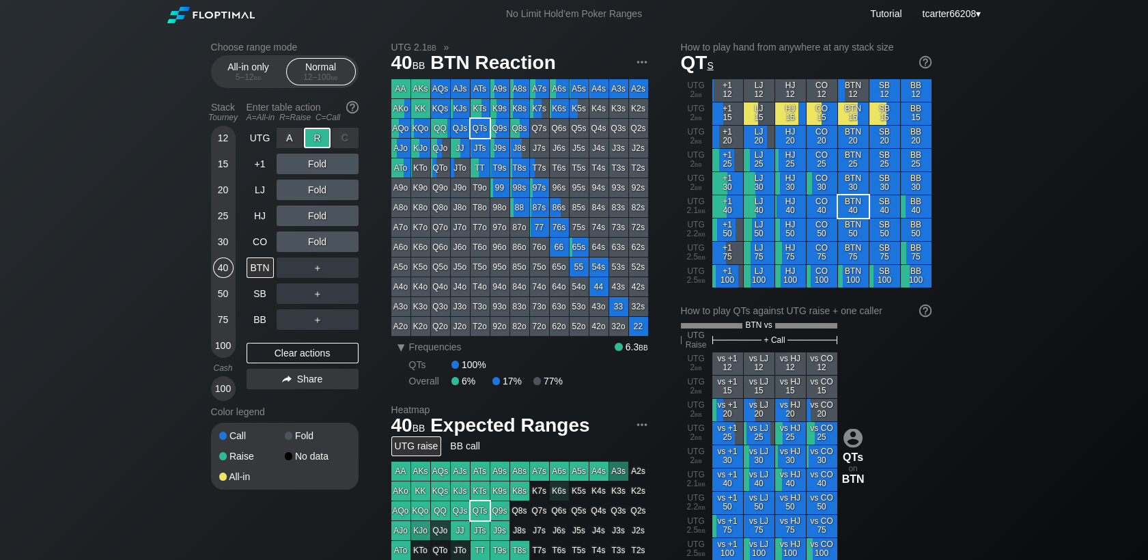
click at [313, 139] on div "R ✕" at bounding box center [317, 138] width 27 height 20
click at [355, 245] on div "C ✕" at bounding box center [345, 242] width 27 height 20
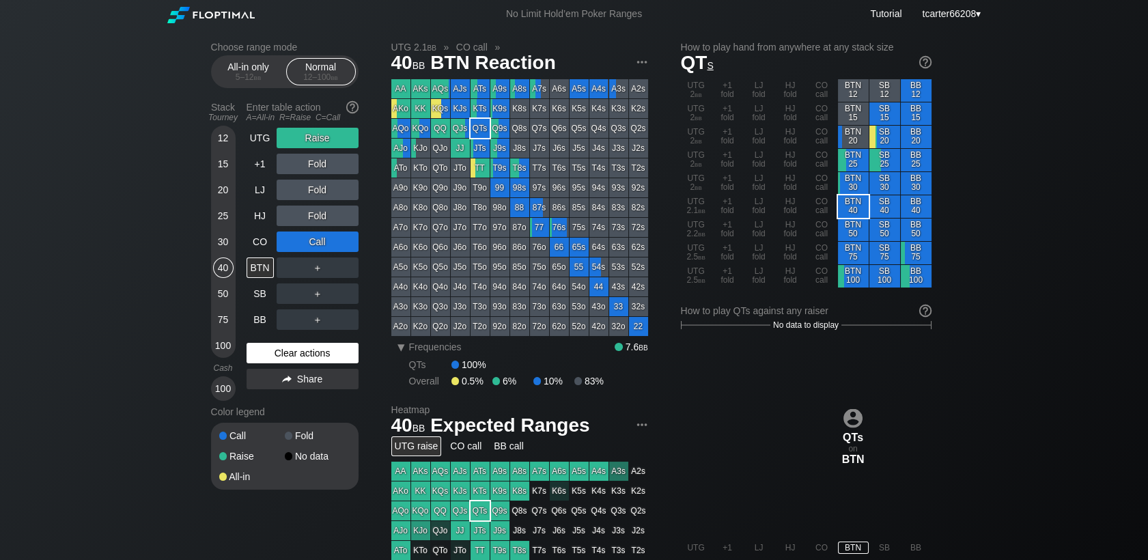
click at [355, 352] on div "Clear actions" at bounding box center [303, 353] width 112 height 20
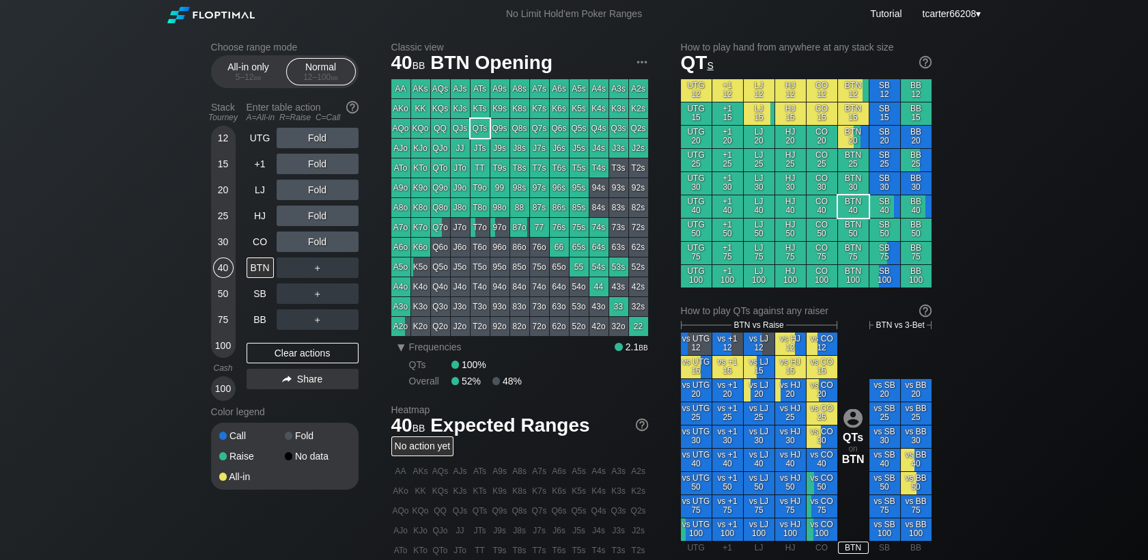
click at [321, 139] on div "Fold" at bounding box center [318, 138] width 82 height 20
click at [321, 139] on div "R ✕" at bounding box center [317, 138] width 27 height 20
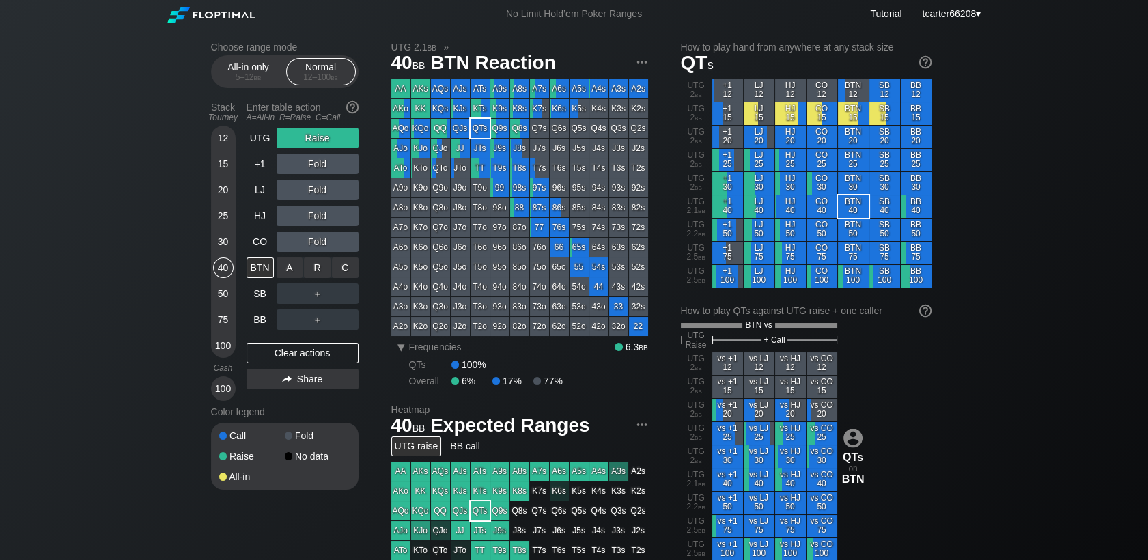
click at [344, 267] on div "C ✕" at bounding box center [345, 267] width 27 height 20
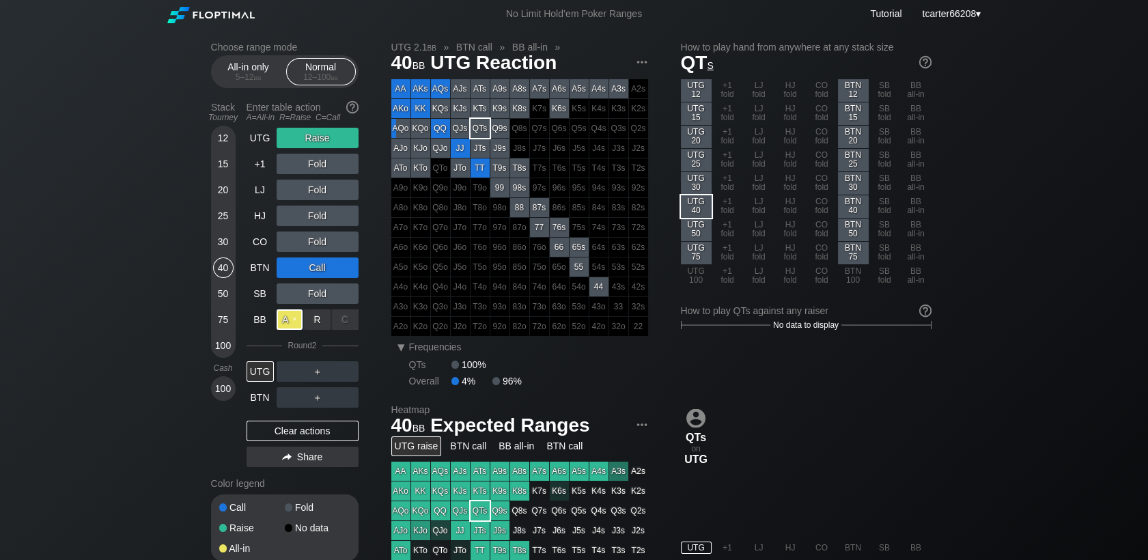
click at [291, 325] on div "A ✕" at bounding box center [290, 319] width 27 height 20
click at [271, 428] on div "Clear actions" at bounding box center [303, 431] width 112 height 20
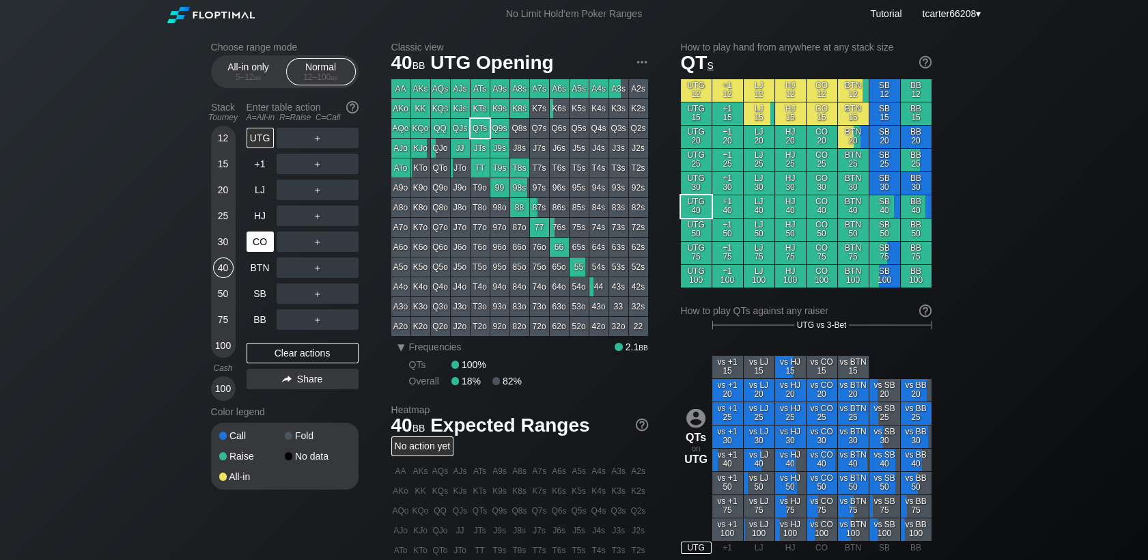
click at [252, 242] on div "CO" at bounding box center [260, 242] width 27 height 20
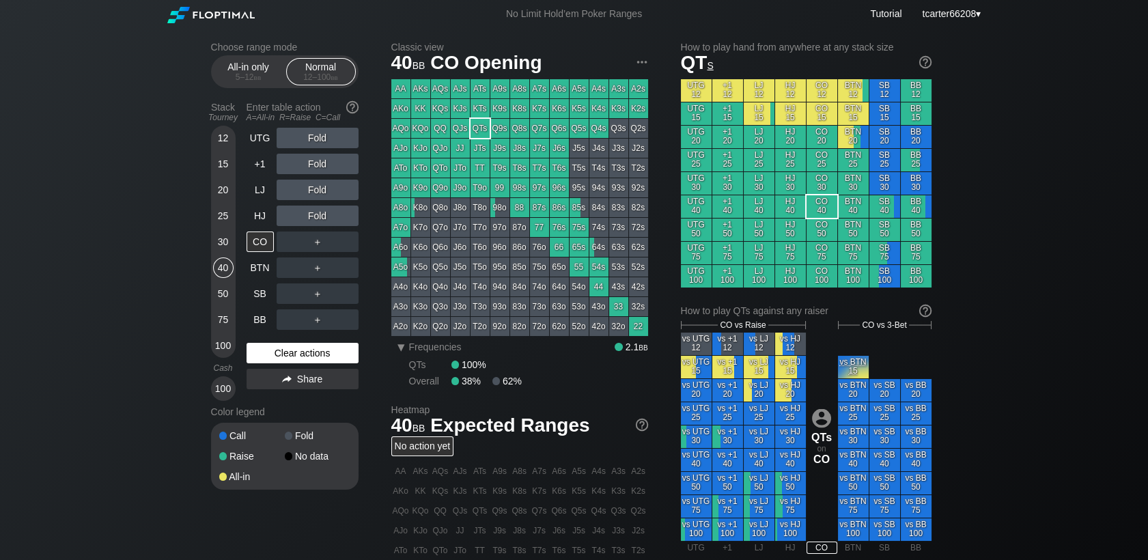
click at [313, 355] on div "Clear actions" at bounding box center [303, 353] width 112 height 20
click at [356, 356] on div "Clear actions" at bounding box center [303, 353] width 112 height 20
drag, startPoint x: 264, startPoint y: 194, endPoint x: 388, endPoint y: 152, distance: 130.7
click at [264, 194] on div "LJ" at bounding box center [260, 190] width 27 height 20
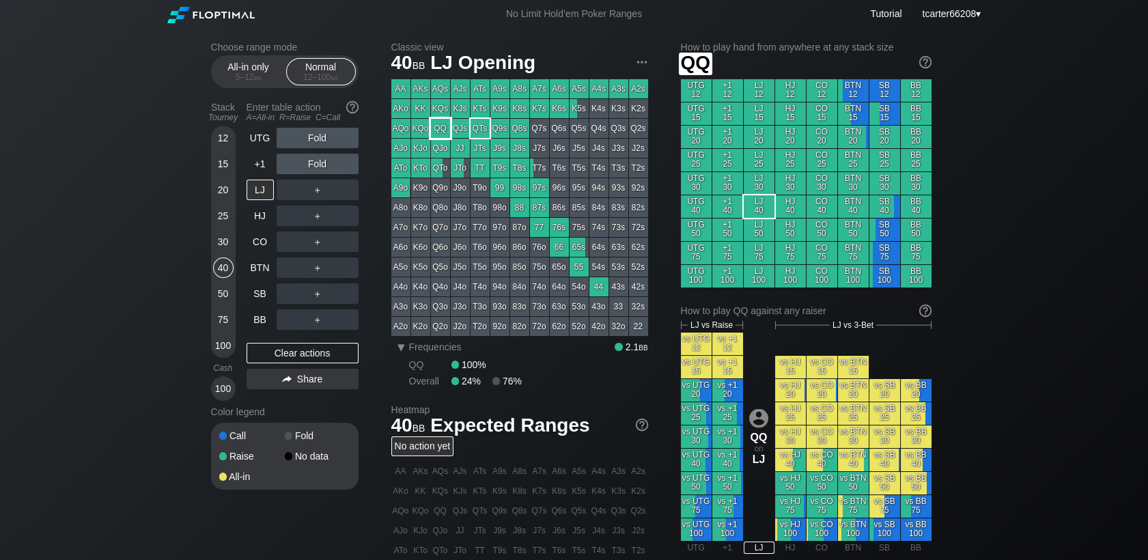
click at [443, 134] on div "QQ" at bounding box center [440, 128] width 19 height 19
click at [318, 139] on div "R ✕" at bounding box center [317, 138] width 27 height 20
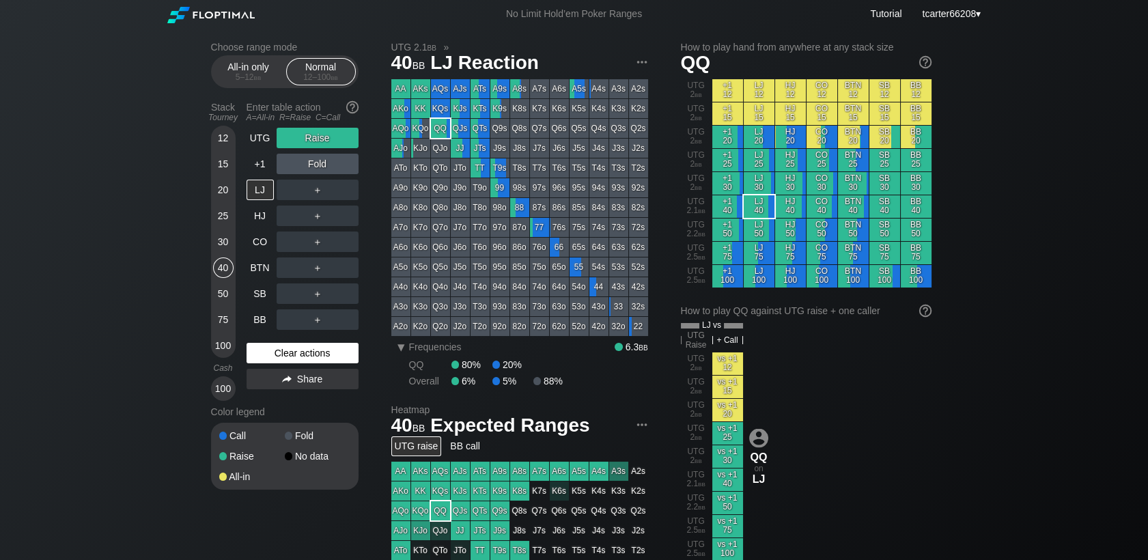
click at [278, 353] on div "Clear actions" at bounding box center [303, 353] width 112 height 20
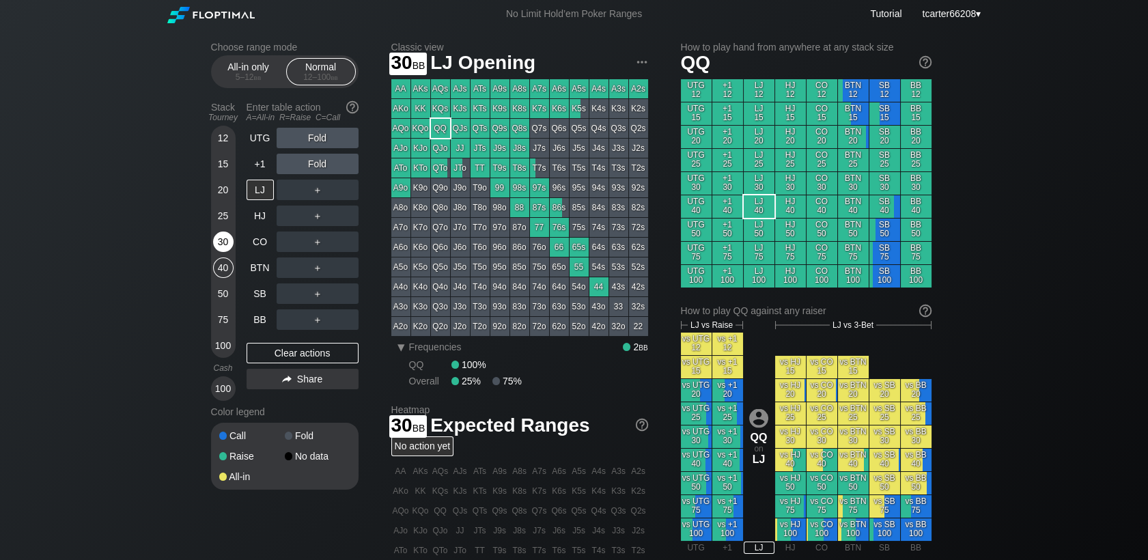
drag, startPoint x: 225, startPoint y: 238, endPoint x: 229, endPoint y: 246, distance: 8.6
click at [225, 238] on div "30" at bounding box center [223, 242] width 20 height 20
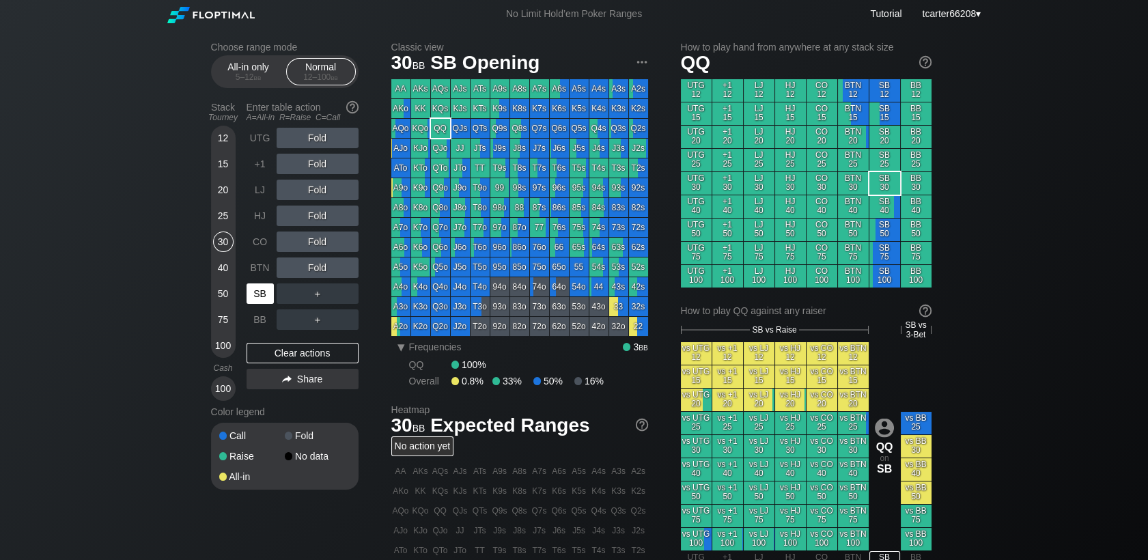
drag, startPoint x: 268, startPoint y: 303, endPoint x: 278, endPoint y: 302, distance: 10.3
click at [268, 303] on div "SB" at bounding box center [260, 293] width 27 height 20
click at [311, 249] on div "R ✕" at bounding box center [317, 242] width 27 height 20
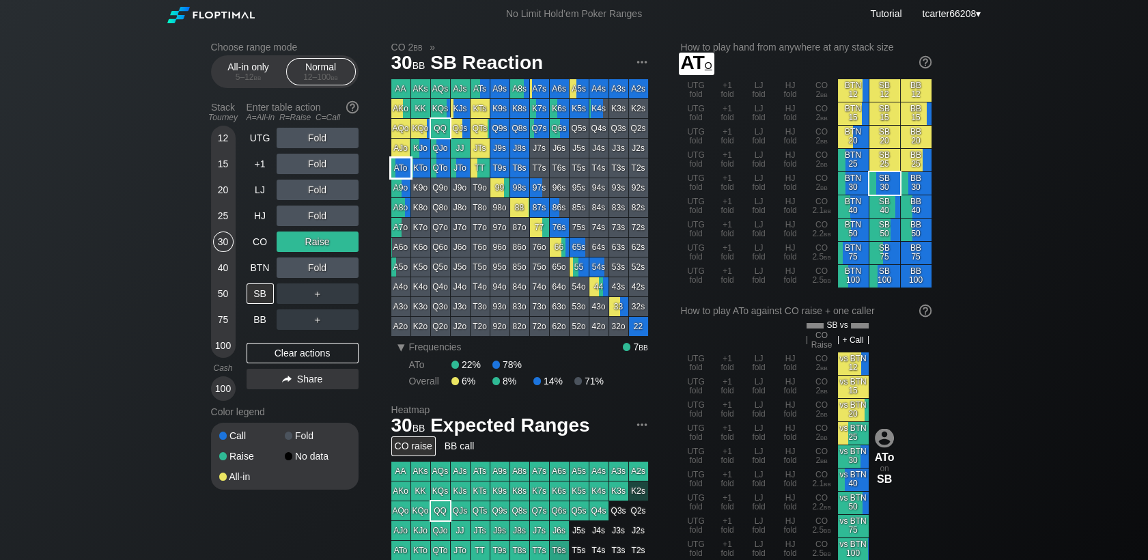
click at [406, 182] on div "A9o" at bounding box center [400, 187] width 19 height 19
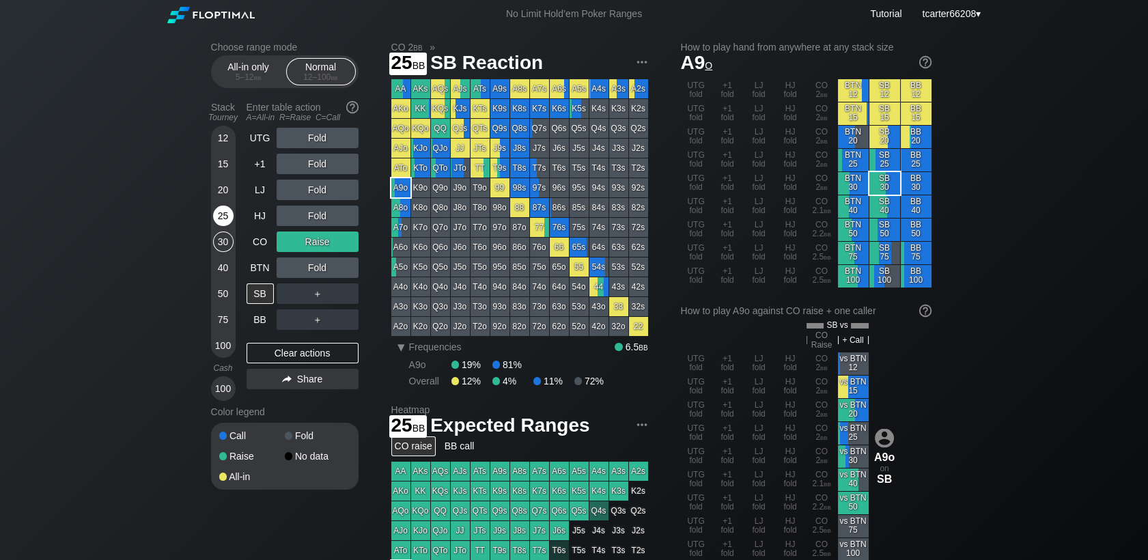
click at [225, 232] on div "25" at bounding box center [223, 219] width 20 height 26
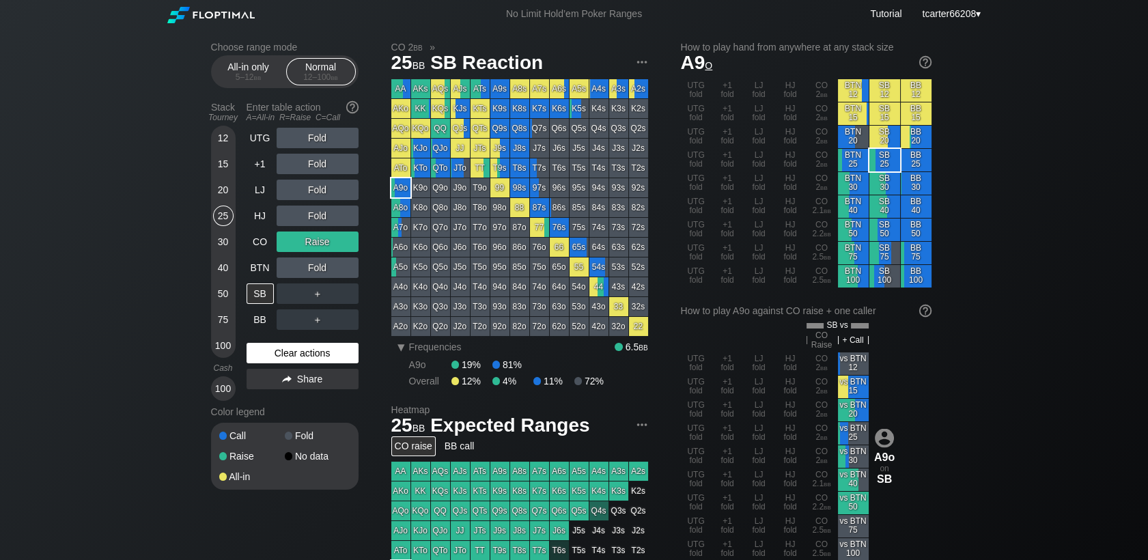
click at [293, 358] on div "Clear actions" at bounding box center [303, 353] width 112 height 20
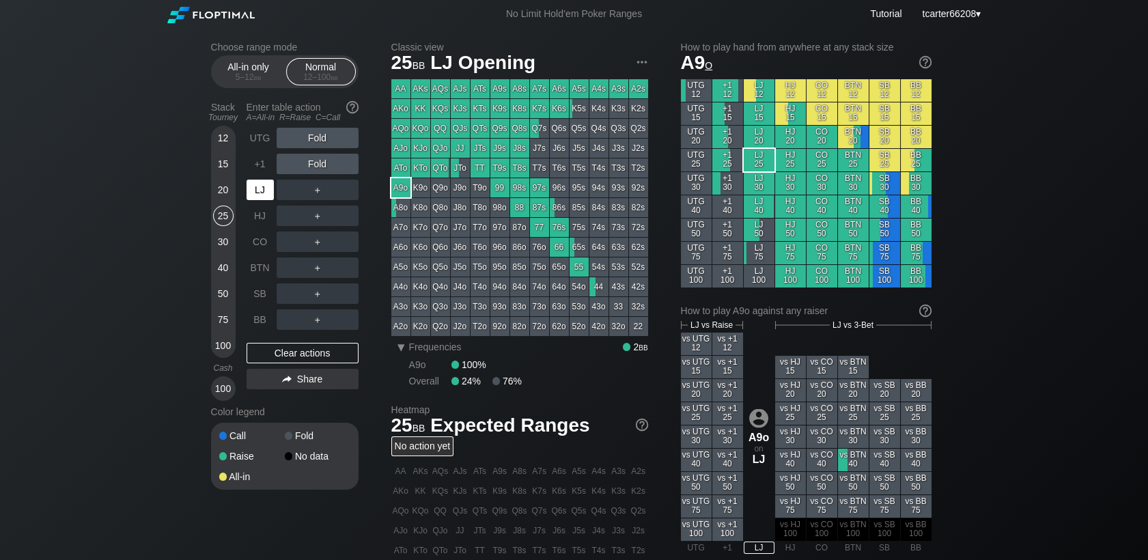
click at [254, 191] on div "LJ" at bounding box center [260, 190] width 27 height 20
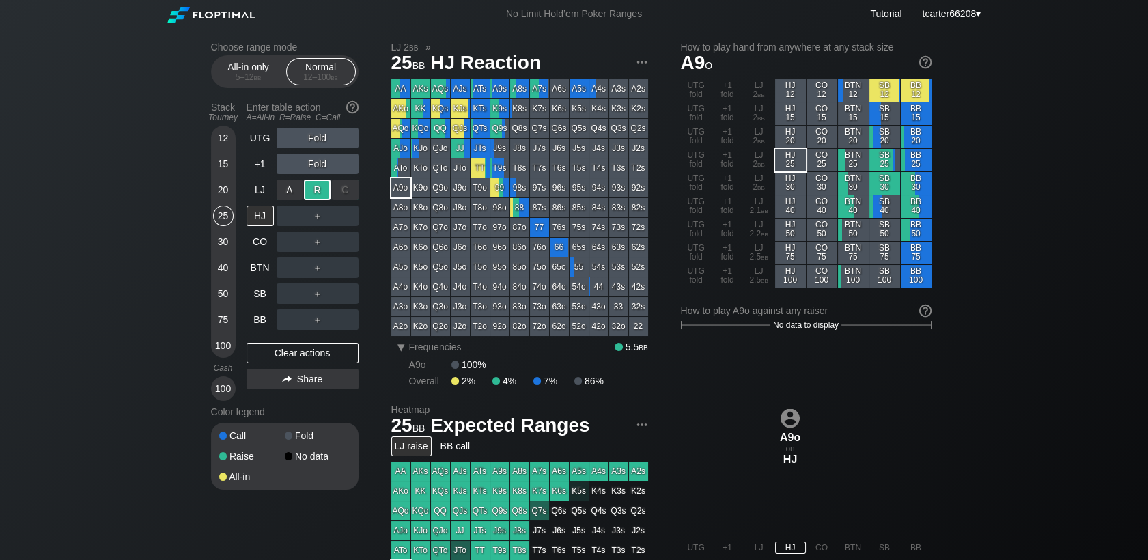
drag, startPoint x: 315, startPoint y: 193, endPoint x: 321, endPoint y: 204, distance: 11.9
click at [315, 194] on div "R ✕" at bounding box center [317, 190] width 27 height 20
click at [313, 221] on div "R ✕" at bounding box center [317, 216] width 27 height 20
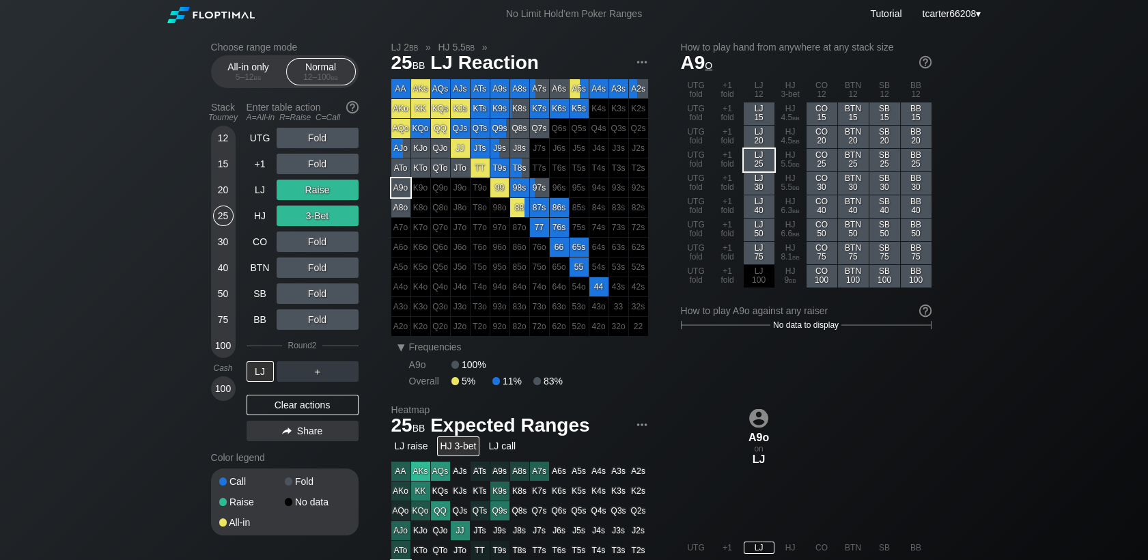
click at [346, 408] on div "Clear actions" at bounding box center [303, 405] width 112 height 20
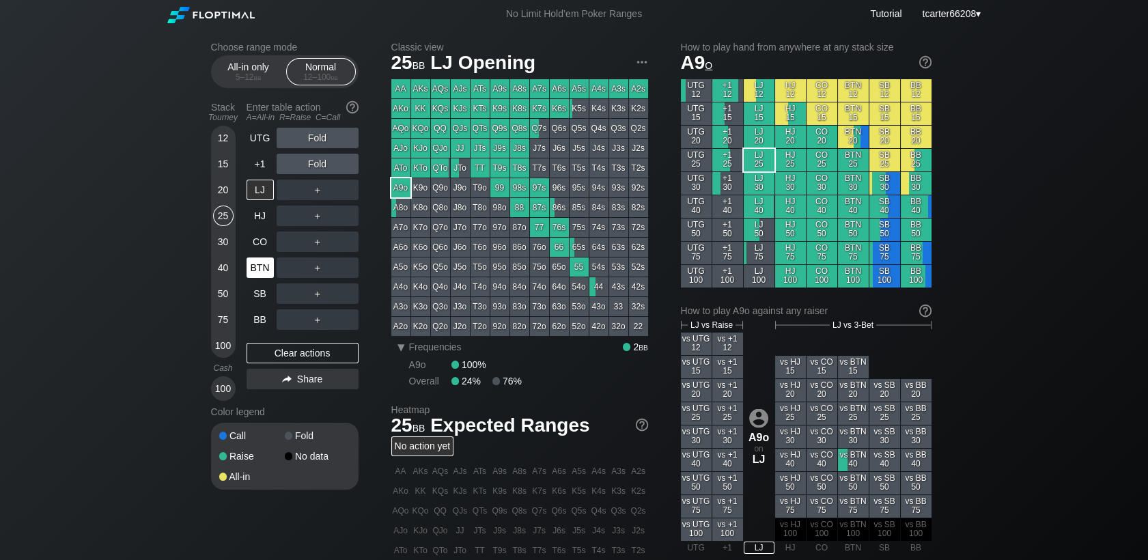
click at [255, 276] on div "BTN" at bounding box center [260, 267] width 27 height 20
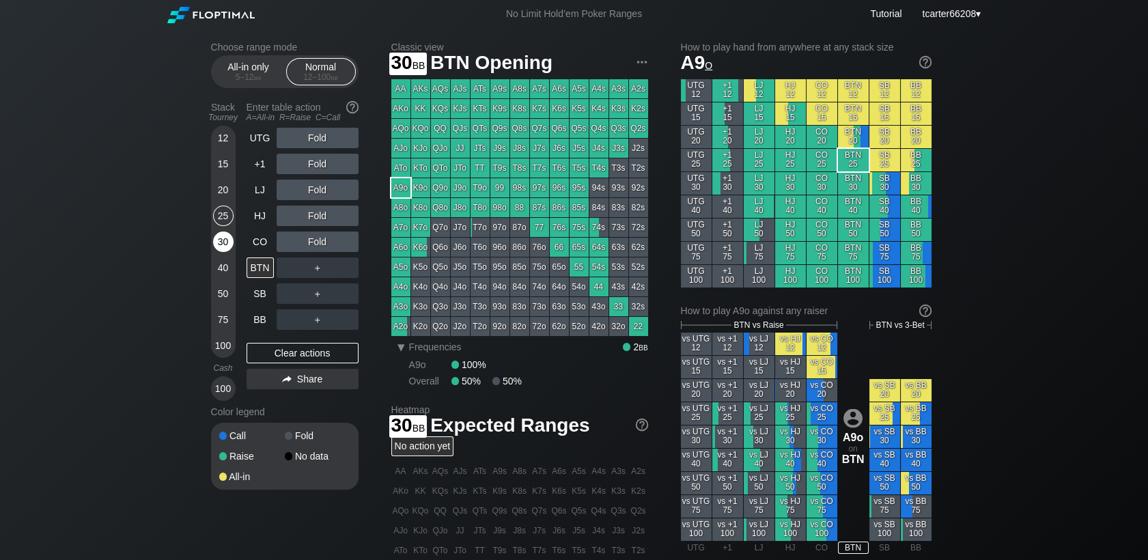
click at [214, 236] on div "30" at bounding box center [223, 245] width 20 height 26
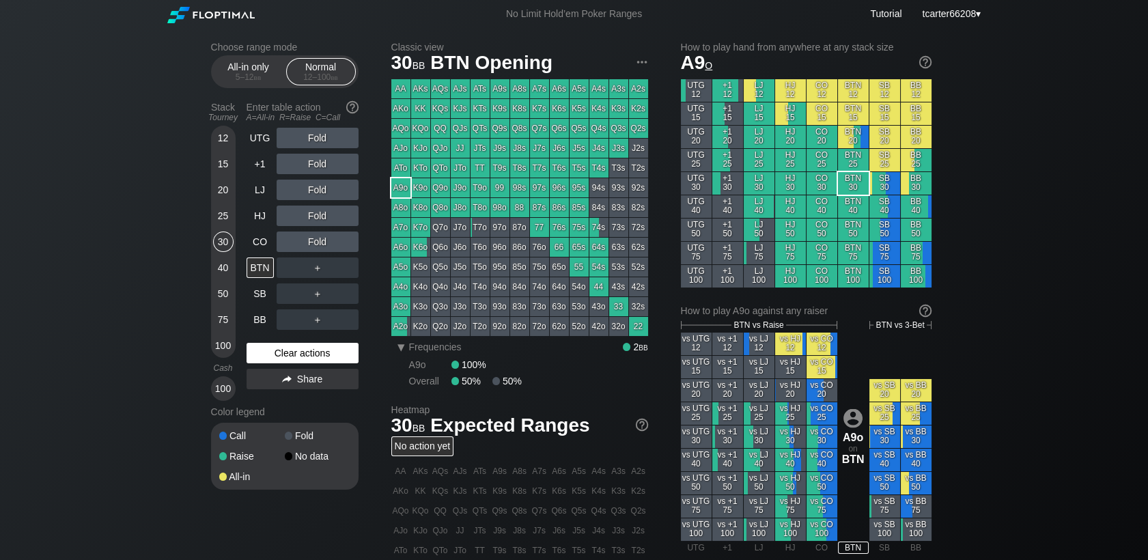
click at [319, 353] on div "Clear actions" at bounding box center [303, 353] width 112 height 20
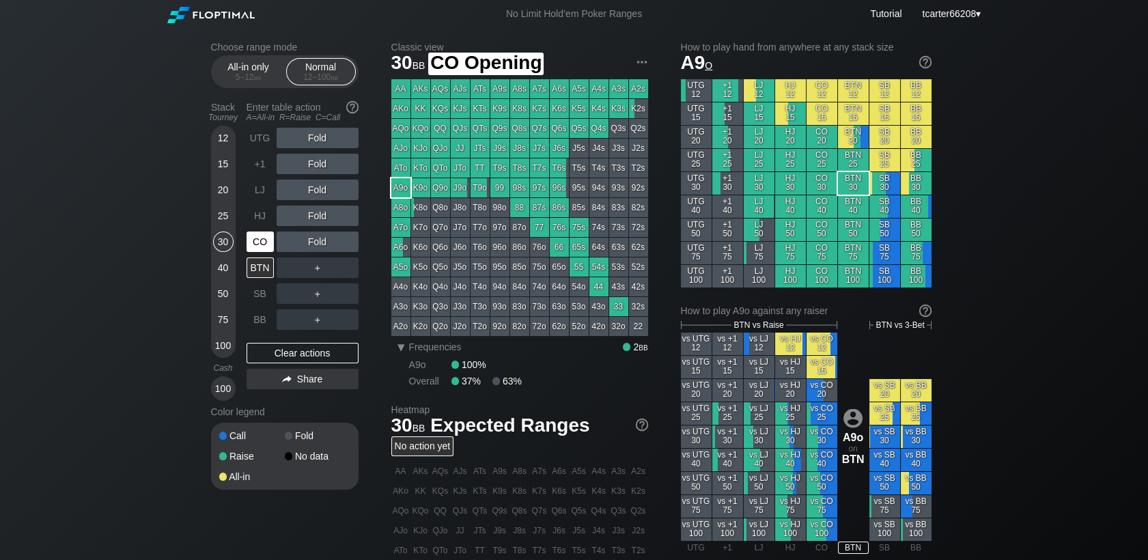
click at [268, 248] on div "CO" at bounding box center [260, 242] width 27 height 20
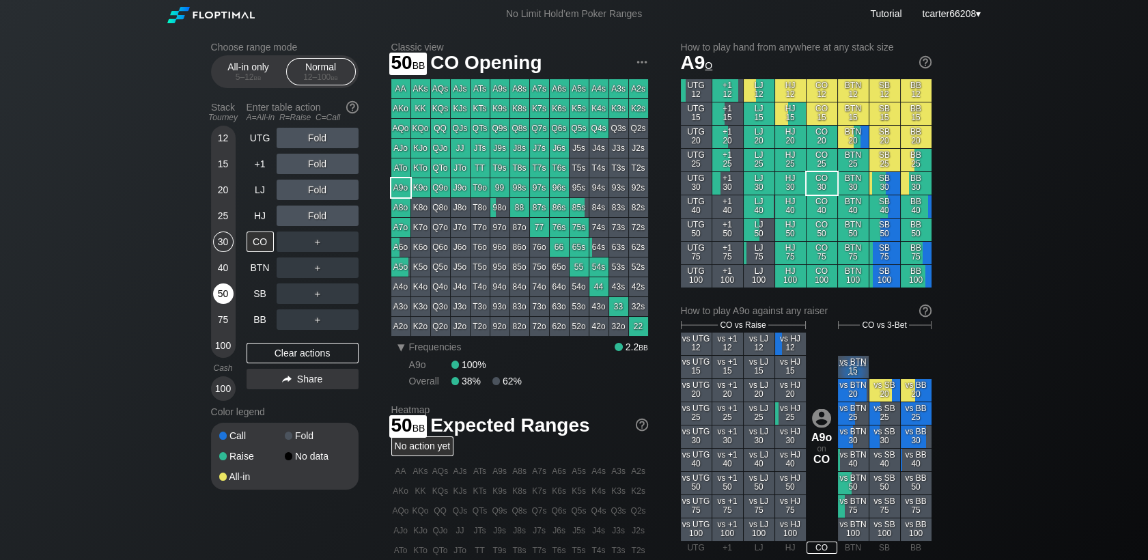
click at [223, 303] on div "50" at bounding box center [223, 293] width 20 height 20
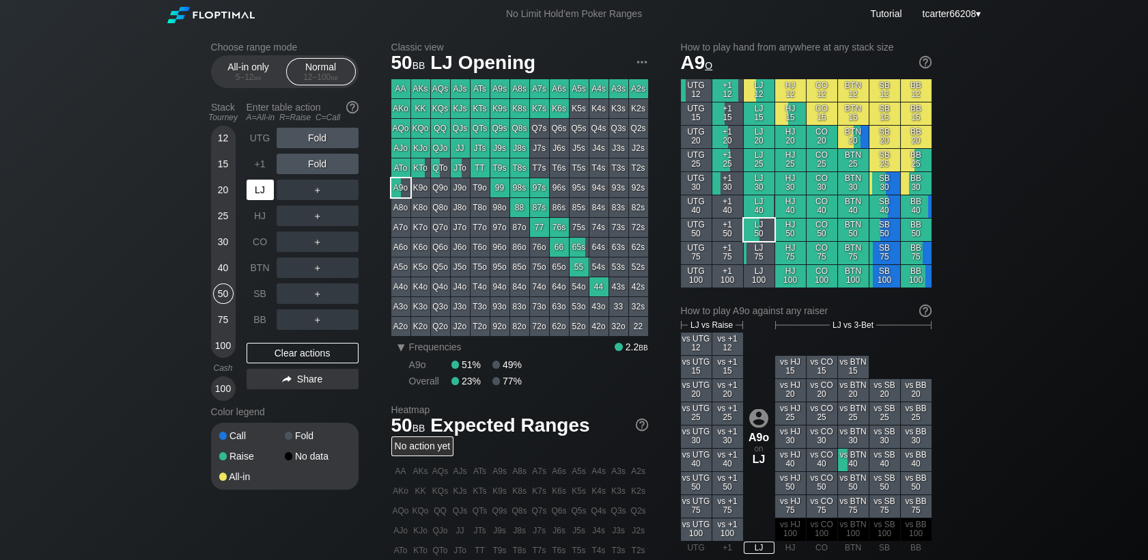
click at [257, 191] on div "LJ" at bounding box center [260, 190] width 27 height 20
click at [323, 194] on div "R ✕" at bounding box center [317, 190] width 27 height 20
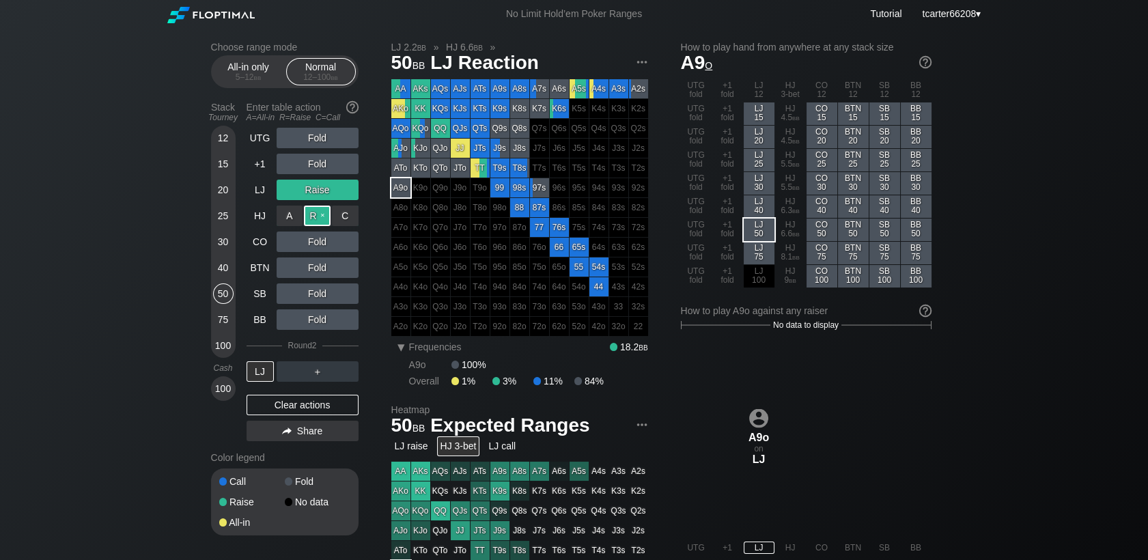
click at [320, 225] on div "R ✕" at bounding box center [317, 216] width 27 height 20
click at [290, 412] on div "Clear actions" at bounding box center [303, 405] width 112 height 20
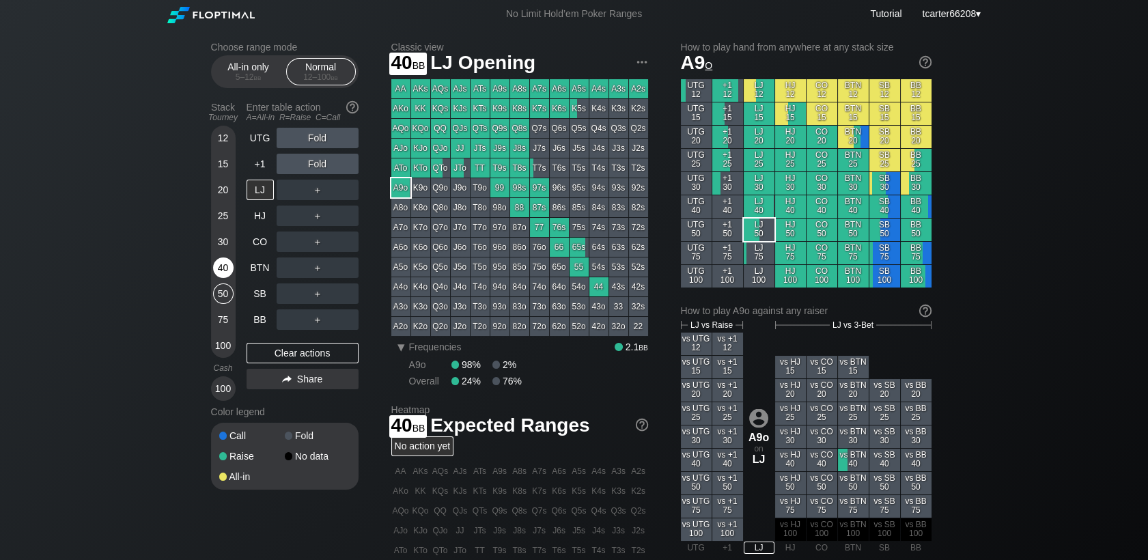
click at [219, 275] on div "40" at bounding box center [223, 267] width 20 height 20
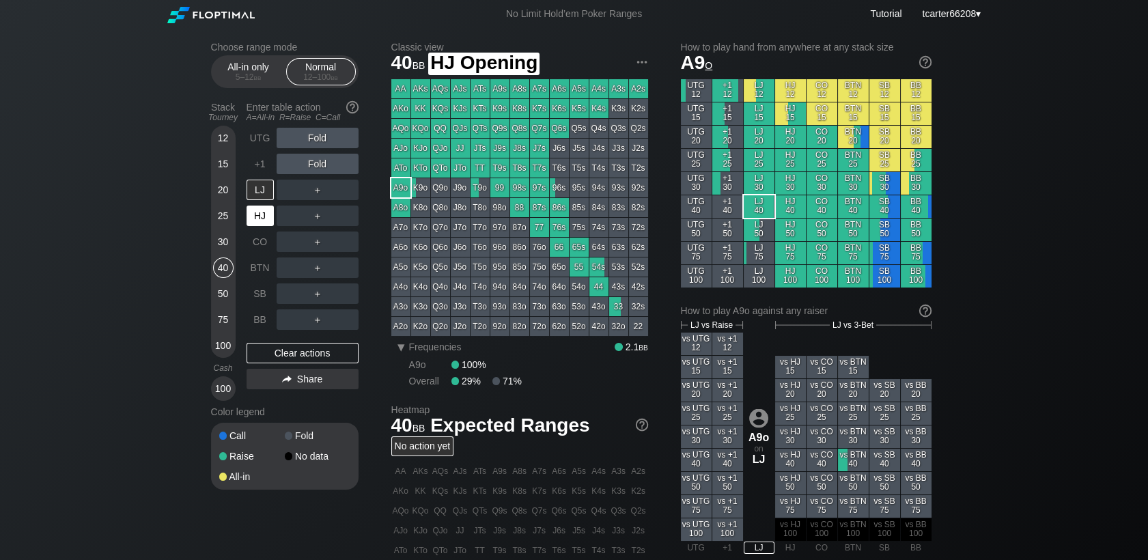
click at [269, 221] on div "HJ" at bounding box center [260, 216] width 27 height 20
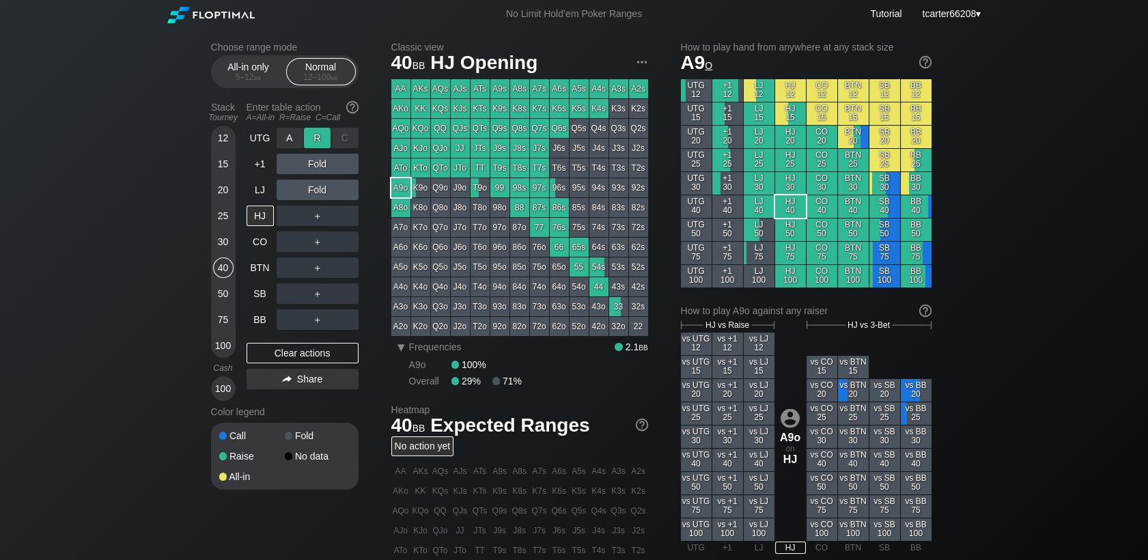
click at [314, 139] on div "R ✕" at bounding box center [317, 138] width 27 height 20
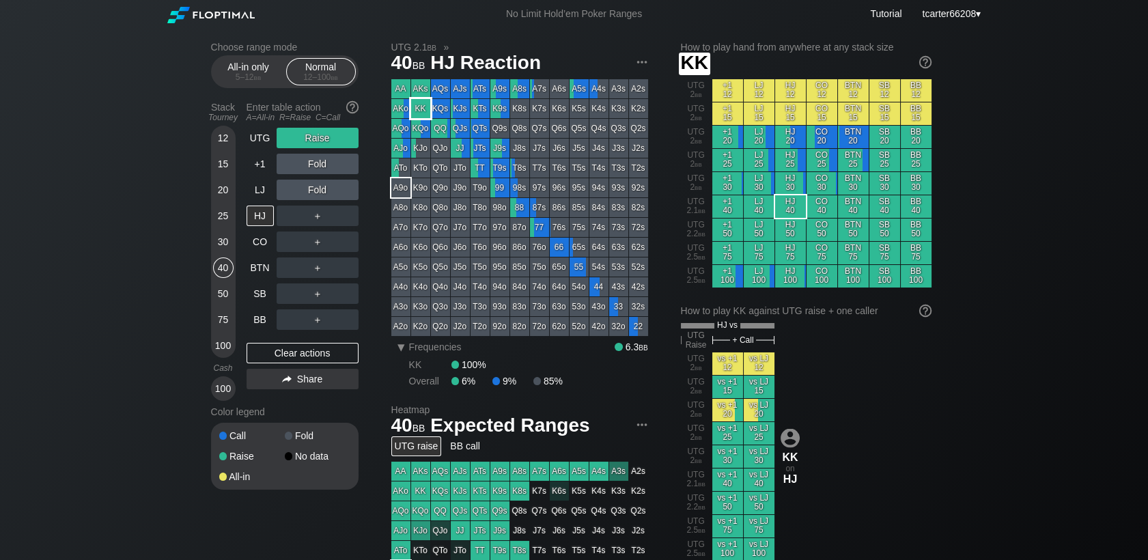
click at [424, 109] on div "KK" at bounding box center [420, 108] width 19 height 19
drag, startPoint x: 228, startPoint y: 298, endPoint x: 273, endPoint y: 353, distance: 71.4
click at [228, 298] on div "50" at bounding box center [223, 293] width 20 height 20
click at [273, 352] on div "Clear actions" at bounding box center [303, 353] width 112 height 20
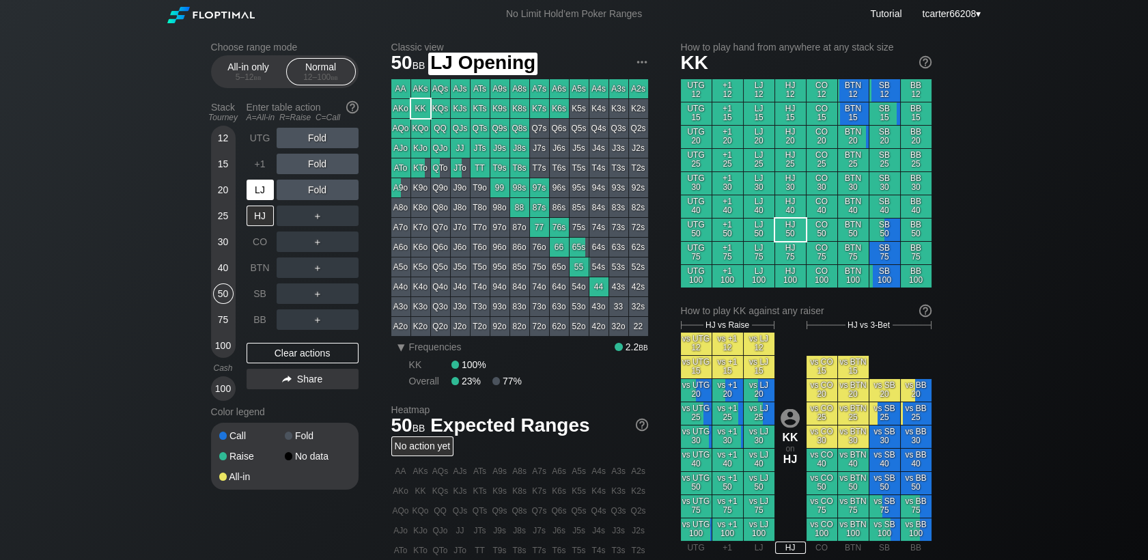
click at [259, 192] on div "LJ" at bounding box center [260, 190] width 27 height 20
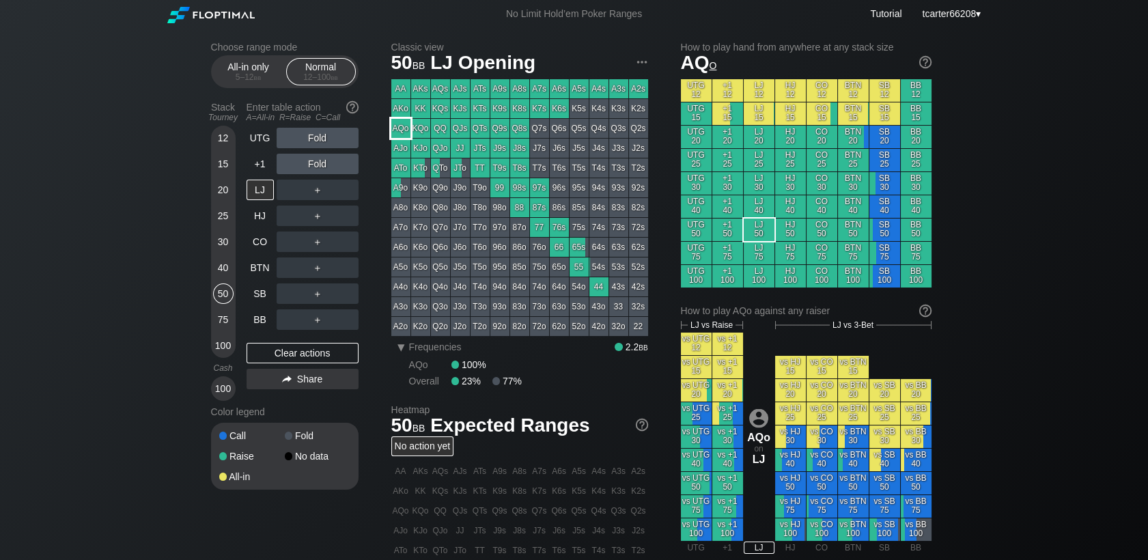
click at [404, 130] on div "AQo" at bounding box center [400, 128] width 19 height 19
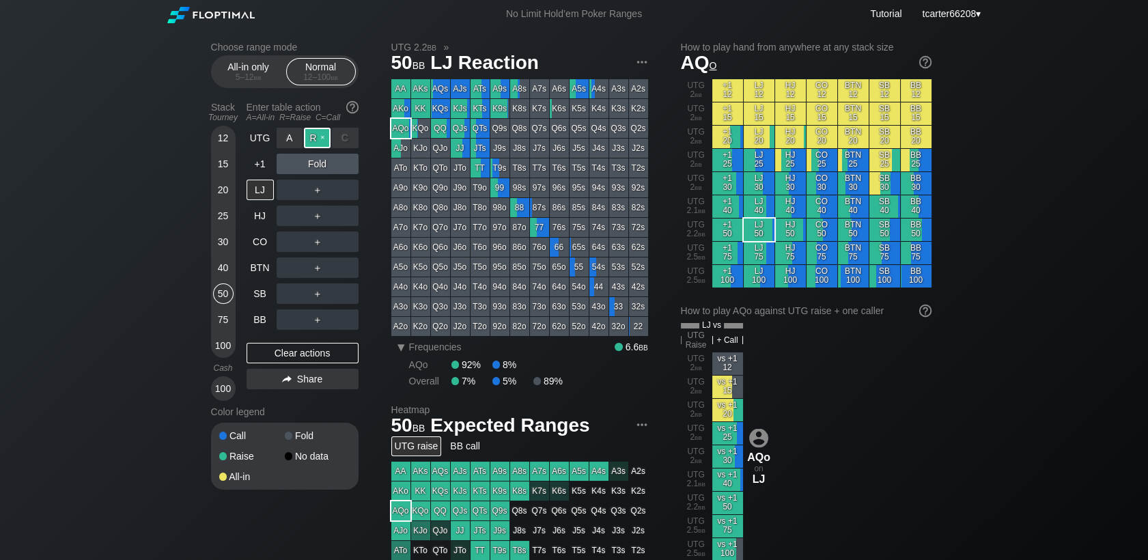
click at [322, 139] on div "R ✕" at bounding box center [317, 138] width 27 height 20
drag, startPoint x: 326, startPoint y: 205, endPoint x: 322, endPoint y: 195, distance: 11.0
click at [326, 206] on div "＋" at bounding box center [318, 215] width 82 height 31
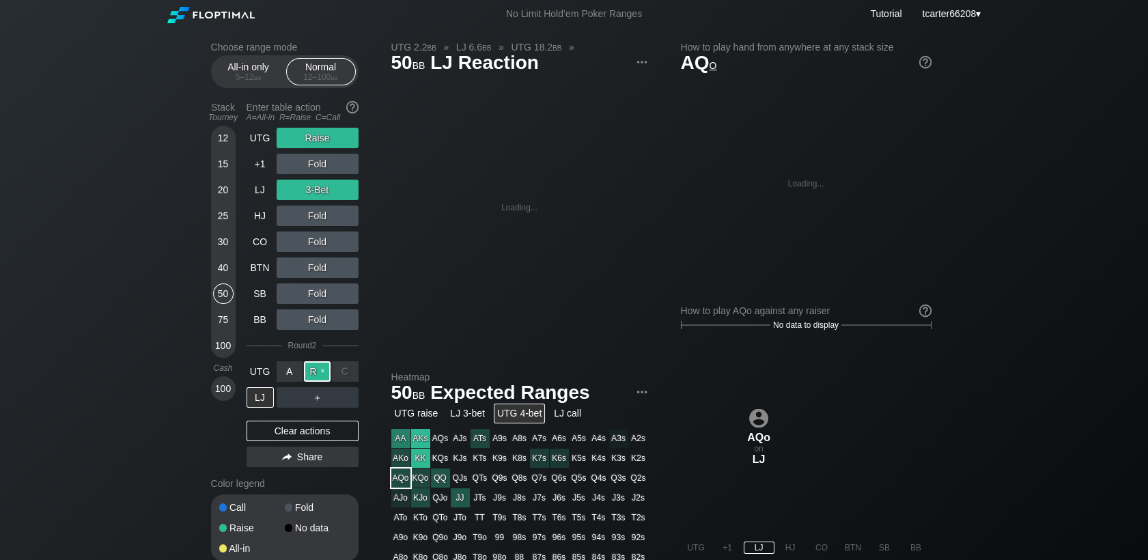
click at [309, 375] on div "R ✕" at bounding box center [317, 371] width 27 height 20
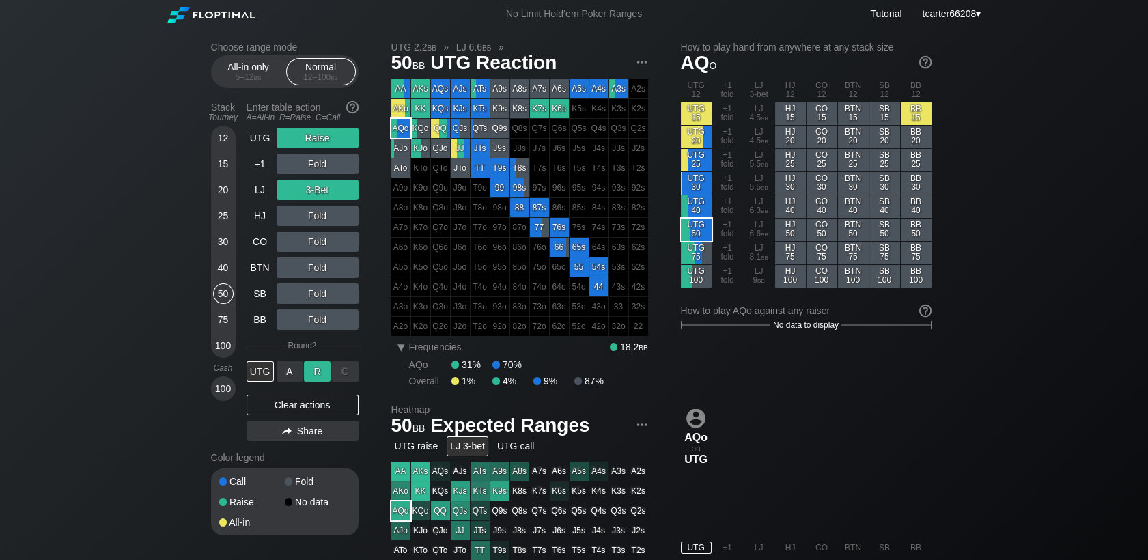
click at [313, 373] on div "R ✕" at bounding box center [317, 371] width 27 height 20
click at [352, 377] on div "C ✕" at bounding box center [345, 371] width 27 height 20
click at [296, 412] on div "Clear actions" at bounding box center [303, 405] width 112 height 20
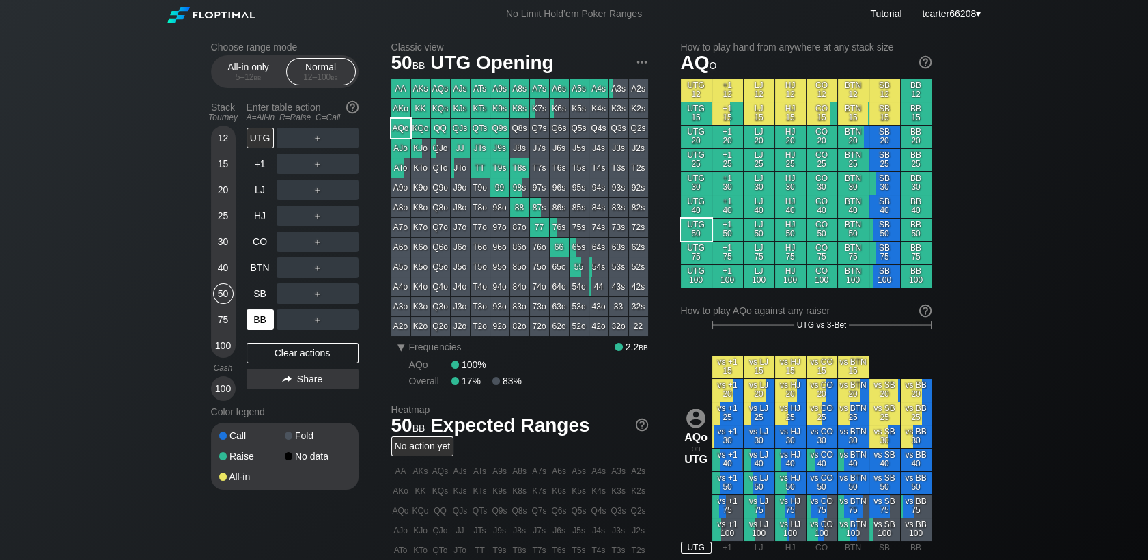
drag, startPoint x: 219, startPoint y: 328, endPoint x: 255, endPoint y: 308, distance: 40.7
click at [219, 328] on div "75" at bounding box center [223, 319] width 20 height 20
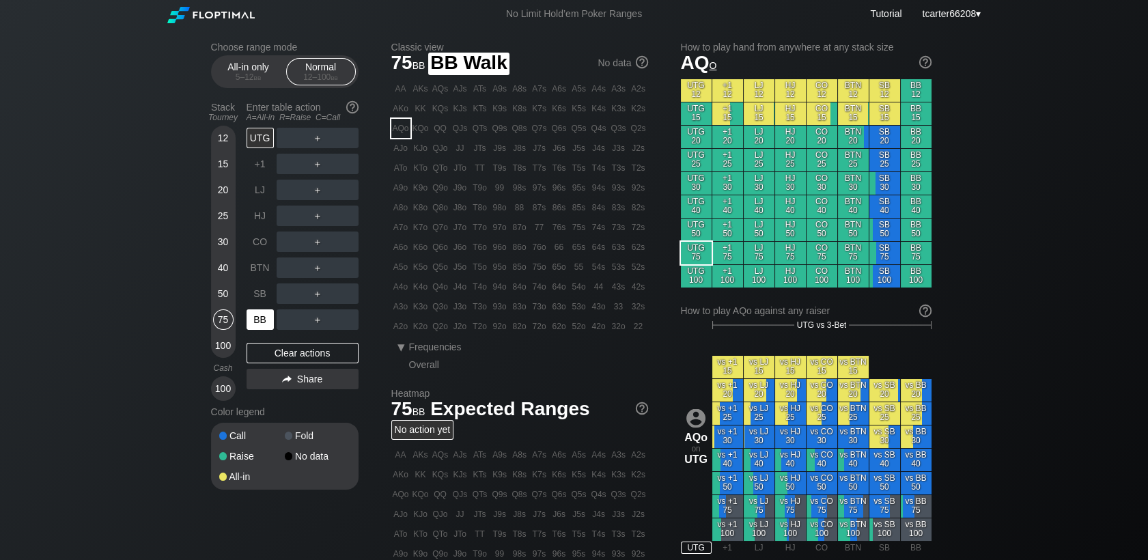
click at [256, 309] on div "BB" at bounding box center [262, 320] width 30 height 26
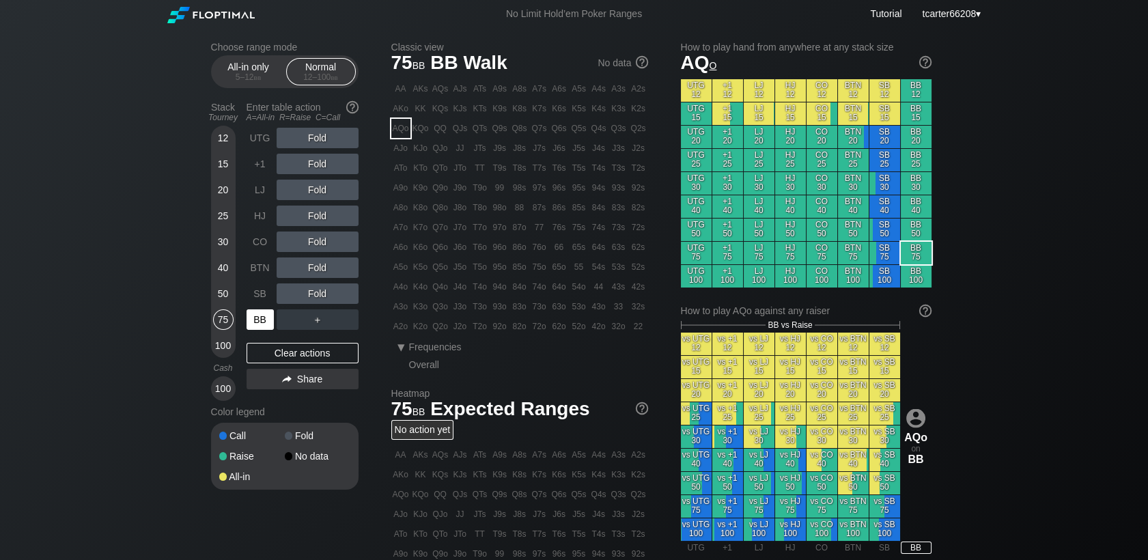
drag, startPoint x: 257, startPoint y: 317, endPoint x: 279, endPoint y: 295, distance: 30.9
click at [257, 317] on div "BB" at bounding box center [260, 319] width 27 height 20
click at [313, 275] on div "R ✕" at bounding box center [317, 267] width 27 height 20
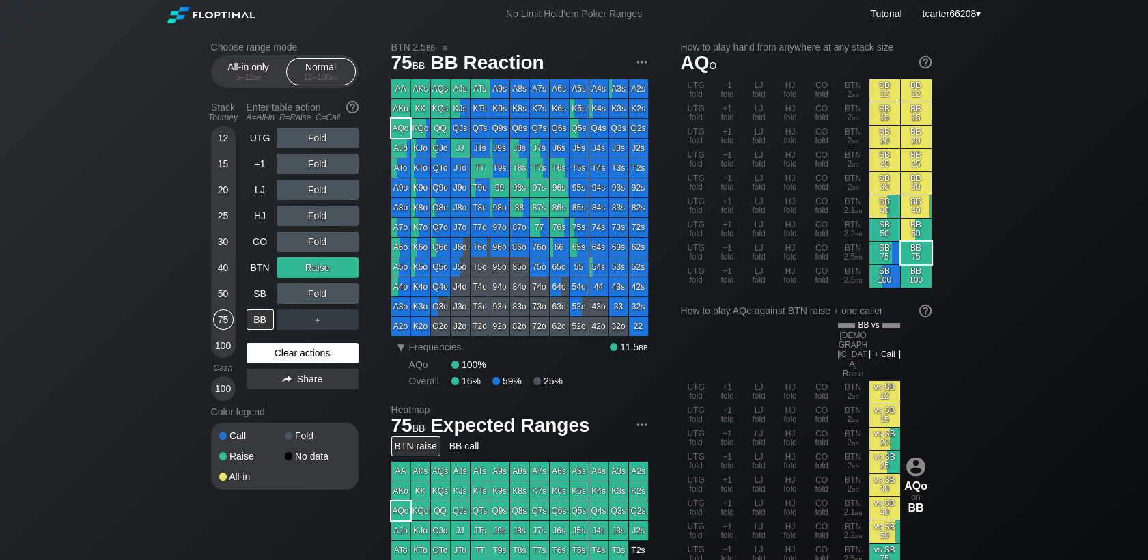
click at [313, 358] on div "Clear actions" at bounding box center [303, 353] width 112 height 20
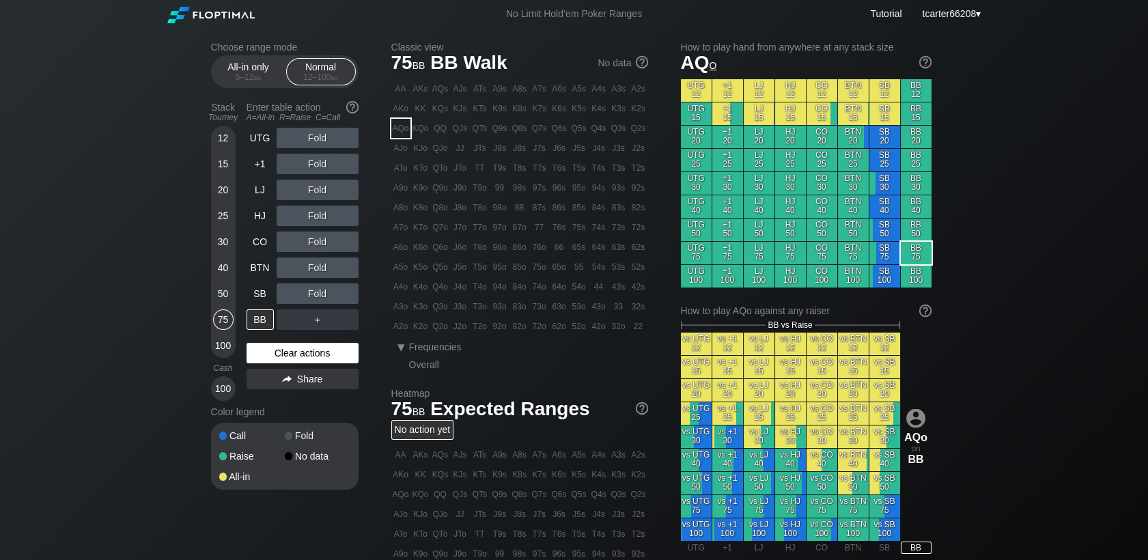
click at [344, 352] on div "Clear actions" at bounding box center [303, 353] width 112 height 20
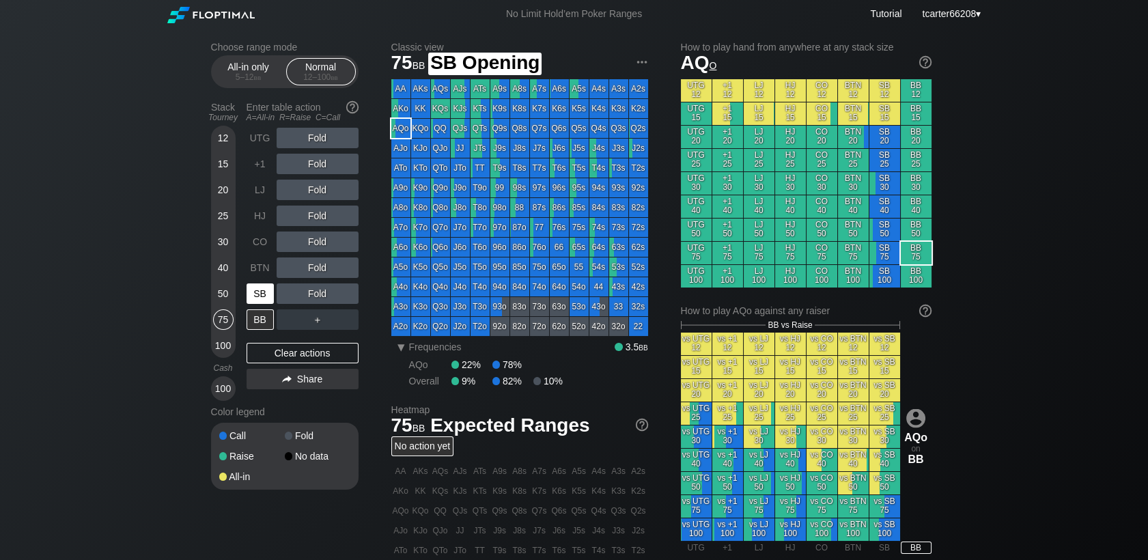
click at [258, 303] on div "SB" at bounding box center [260, 293] width 27 height 20
